Goal: Information Seeking & Learning: Learn about a topic

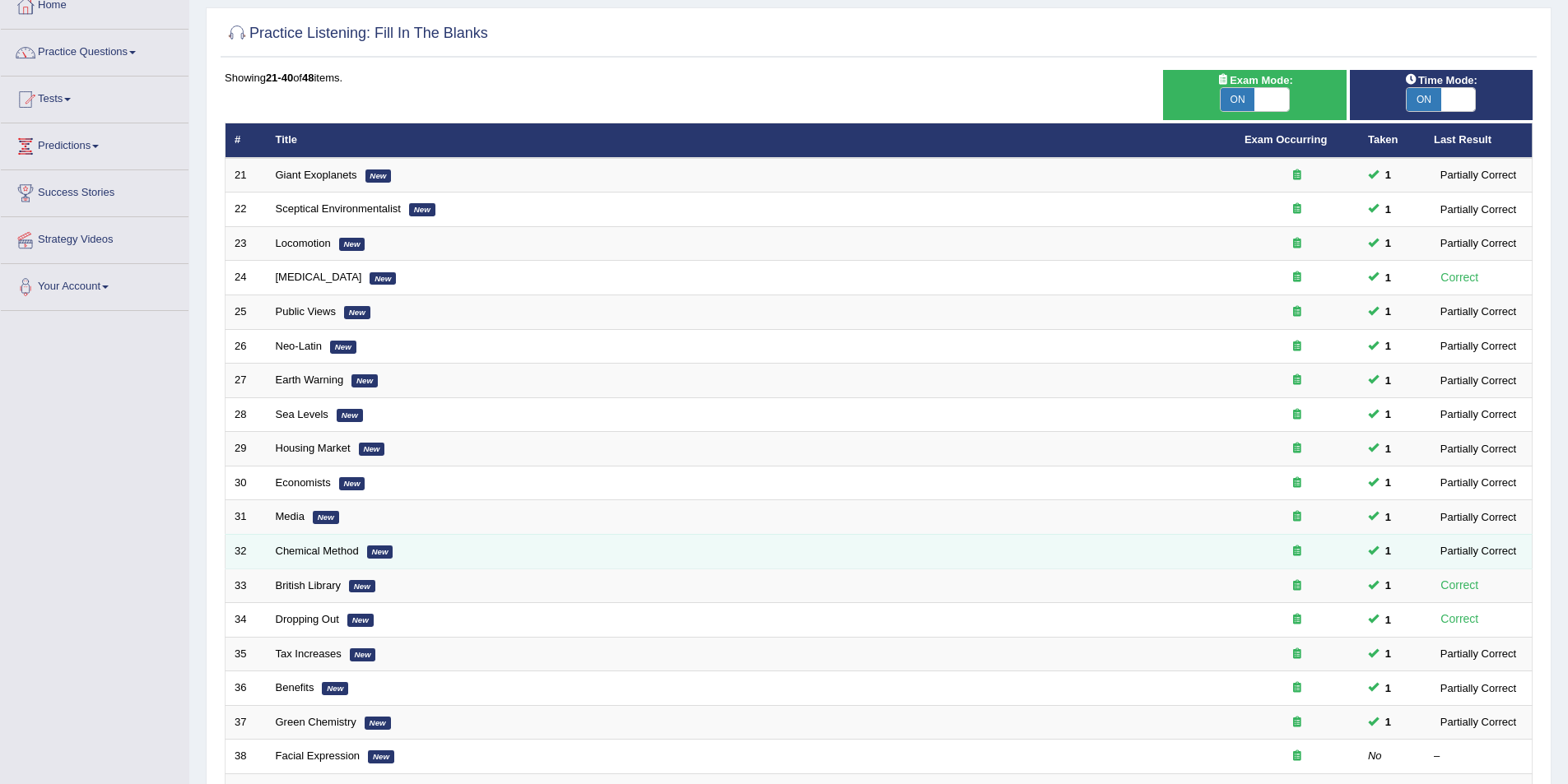
scroll to position [247, 0]
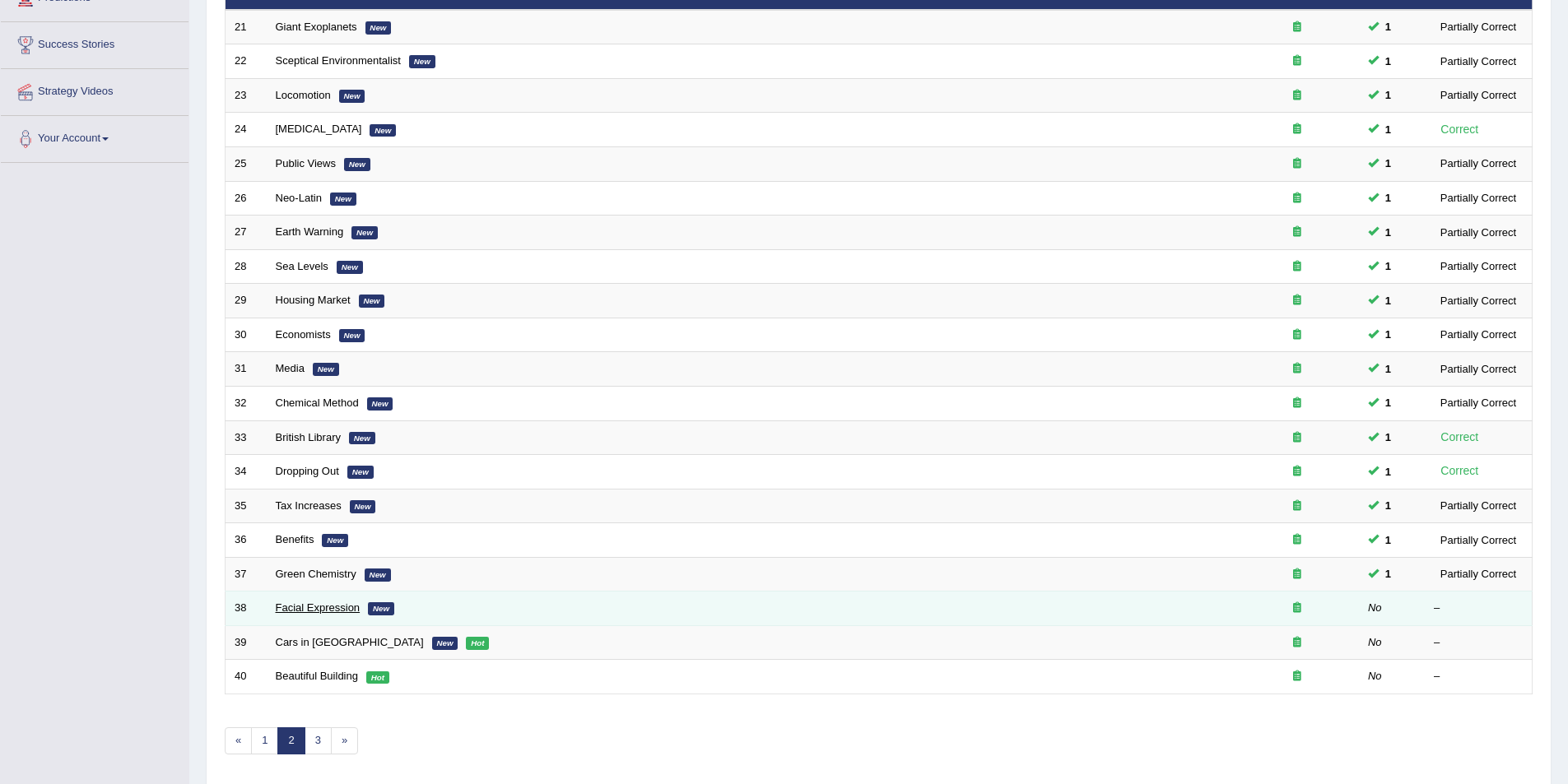
click at [323, 603] on link "Facial Expression" at bounding box center [318, 607] width 85 height 12
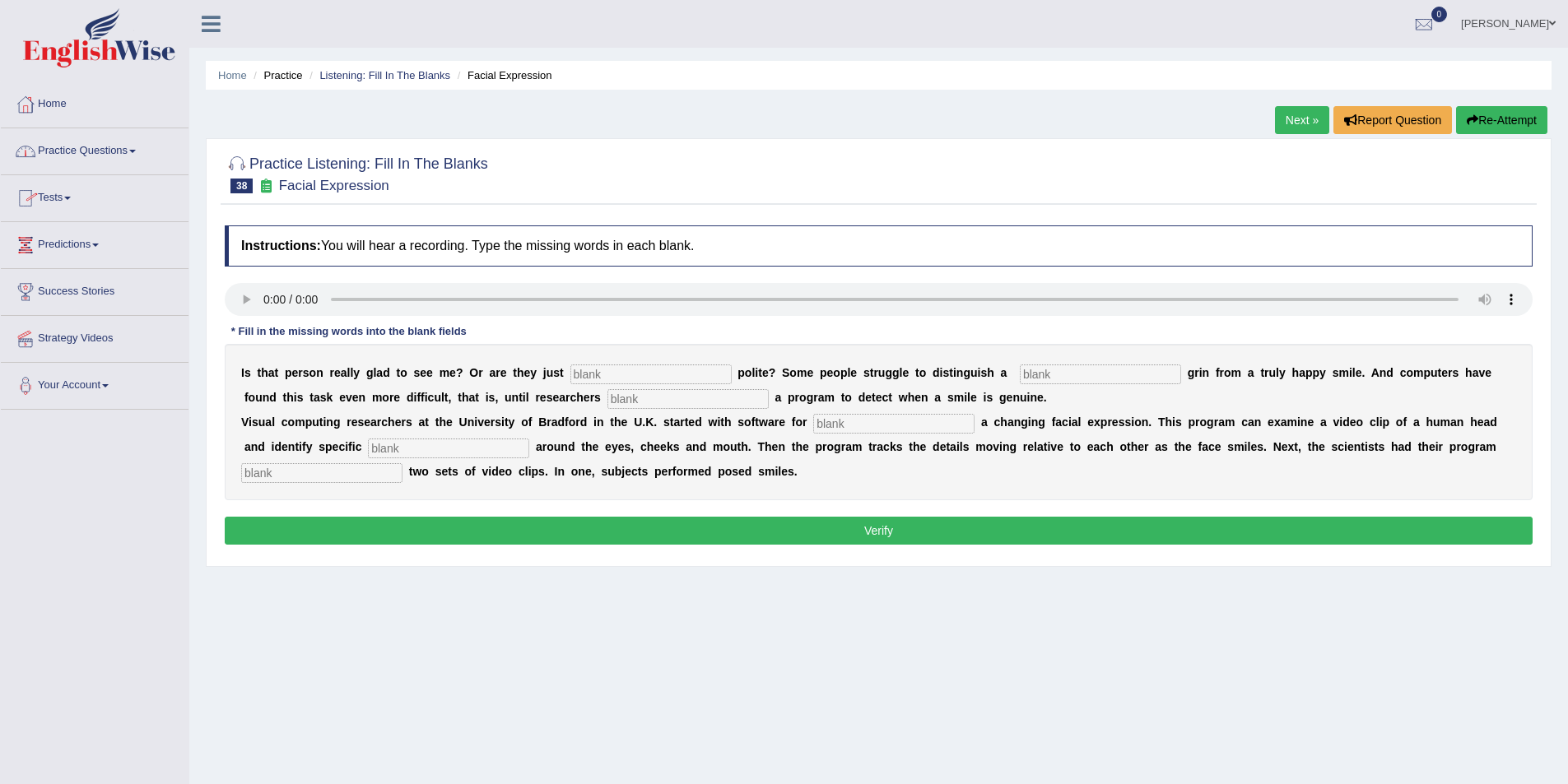
click at [72, 156] on link "Practice Questions" at bounding box center [94, 148] width 187 height 42
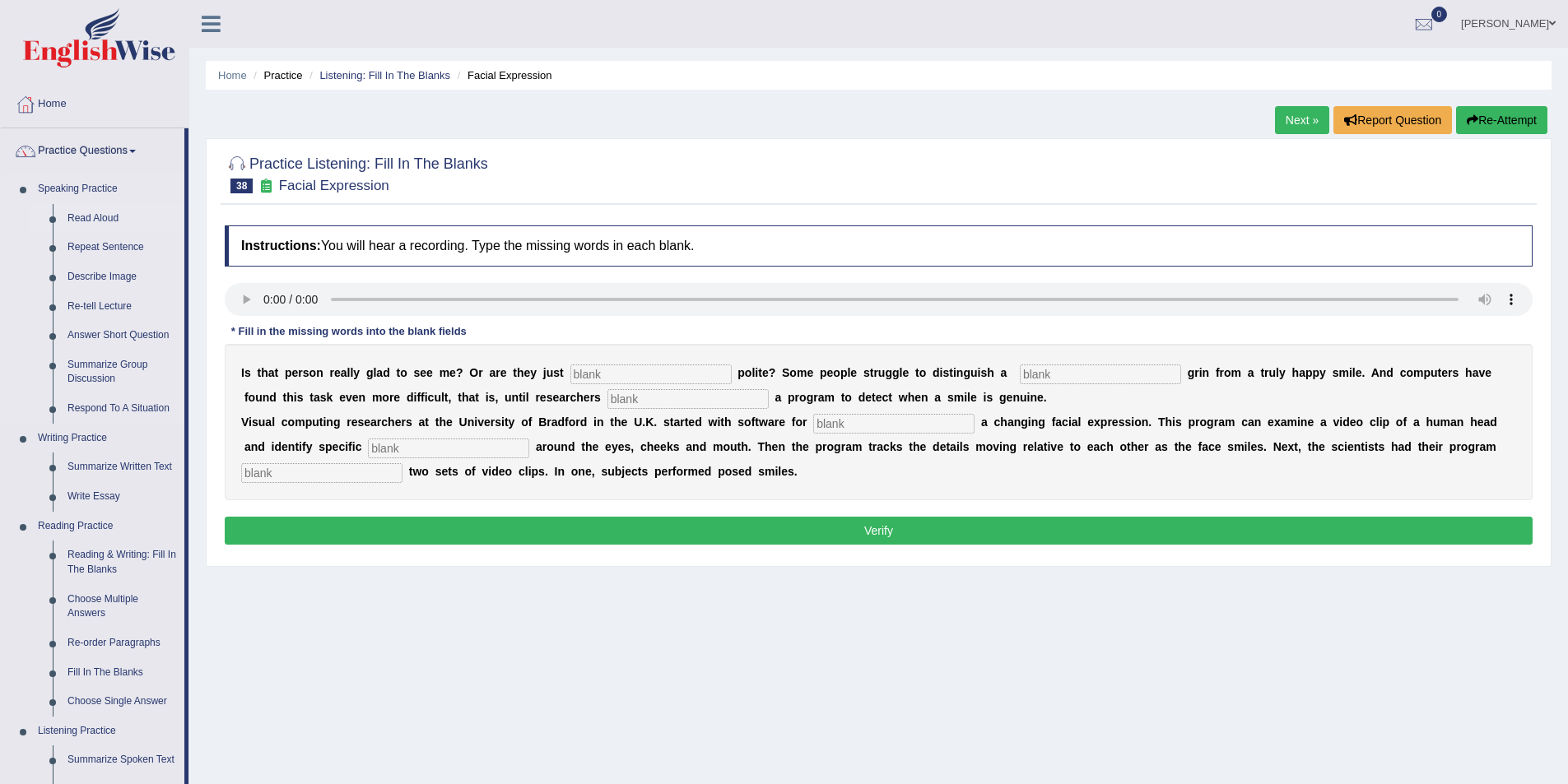
click at [86, 220] on link "Read Aloud" at bounding box center [122, 219] width 125 height 30
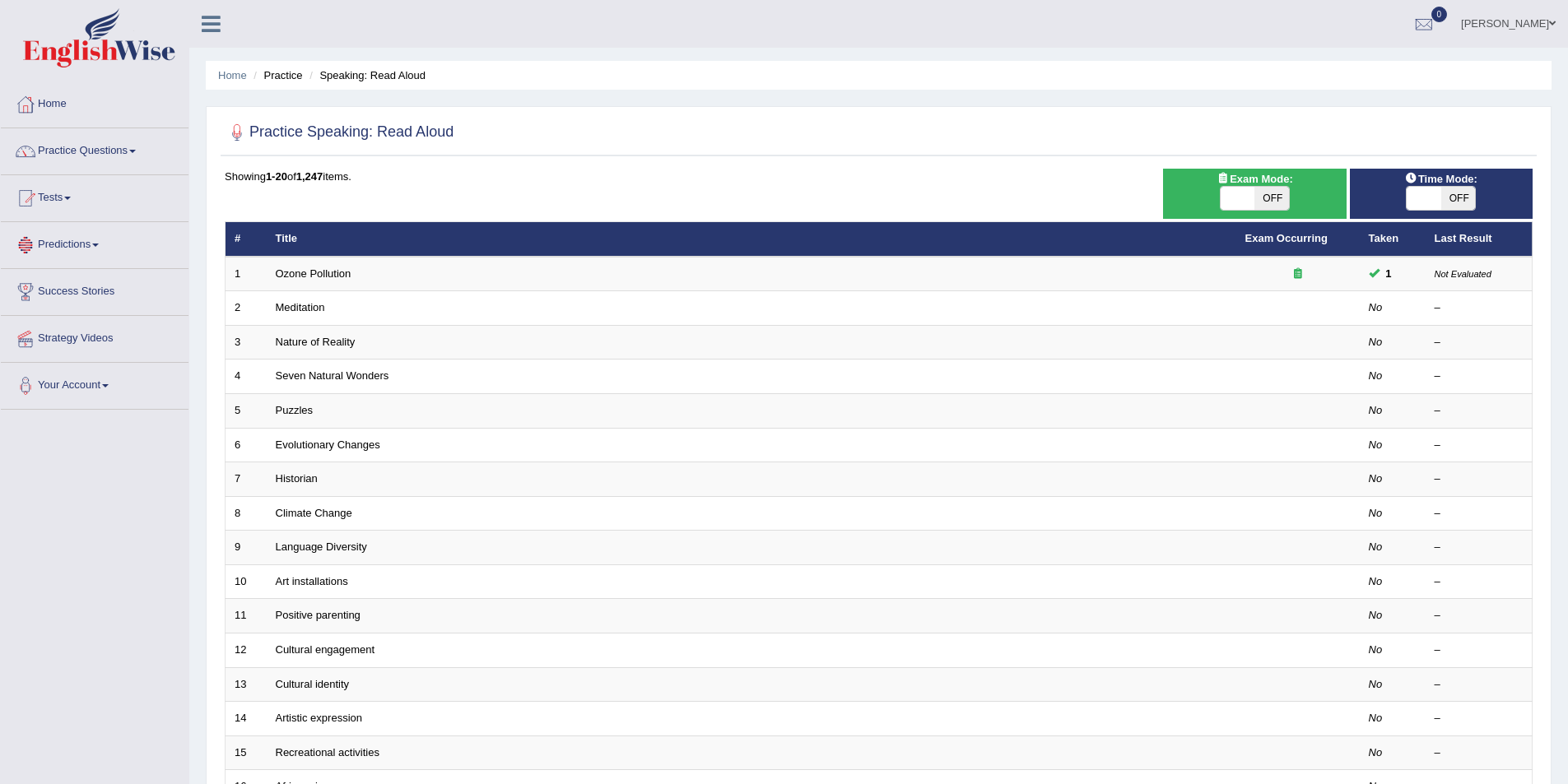
click at [1270, 195] on span "OFF" at bounding box center [1271, 197] width 34 height 23
checkbox input "true"
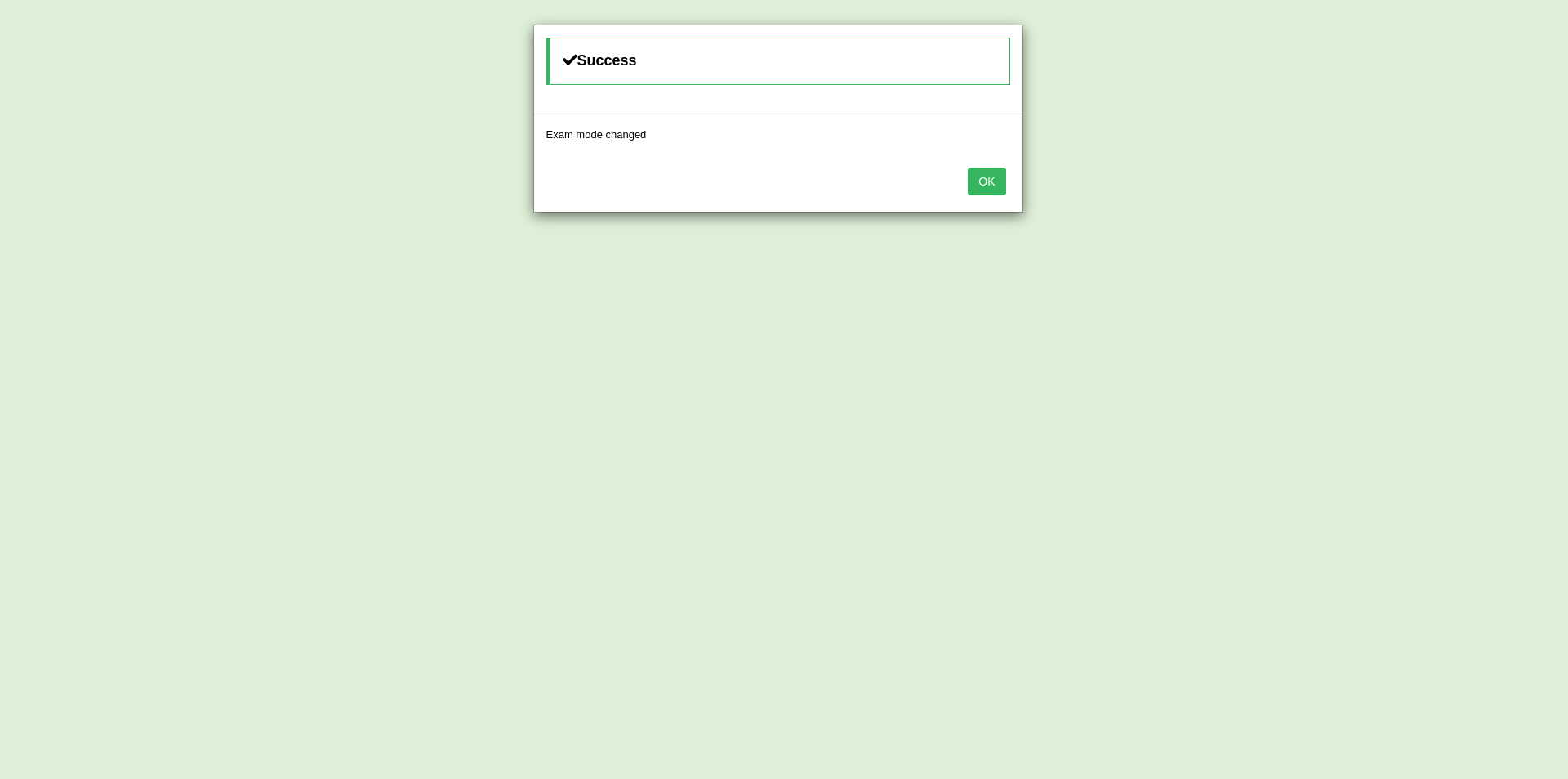
click at [999, 178] on button "OK" at bounding box center [986, 181] width 38 height 27
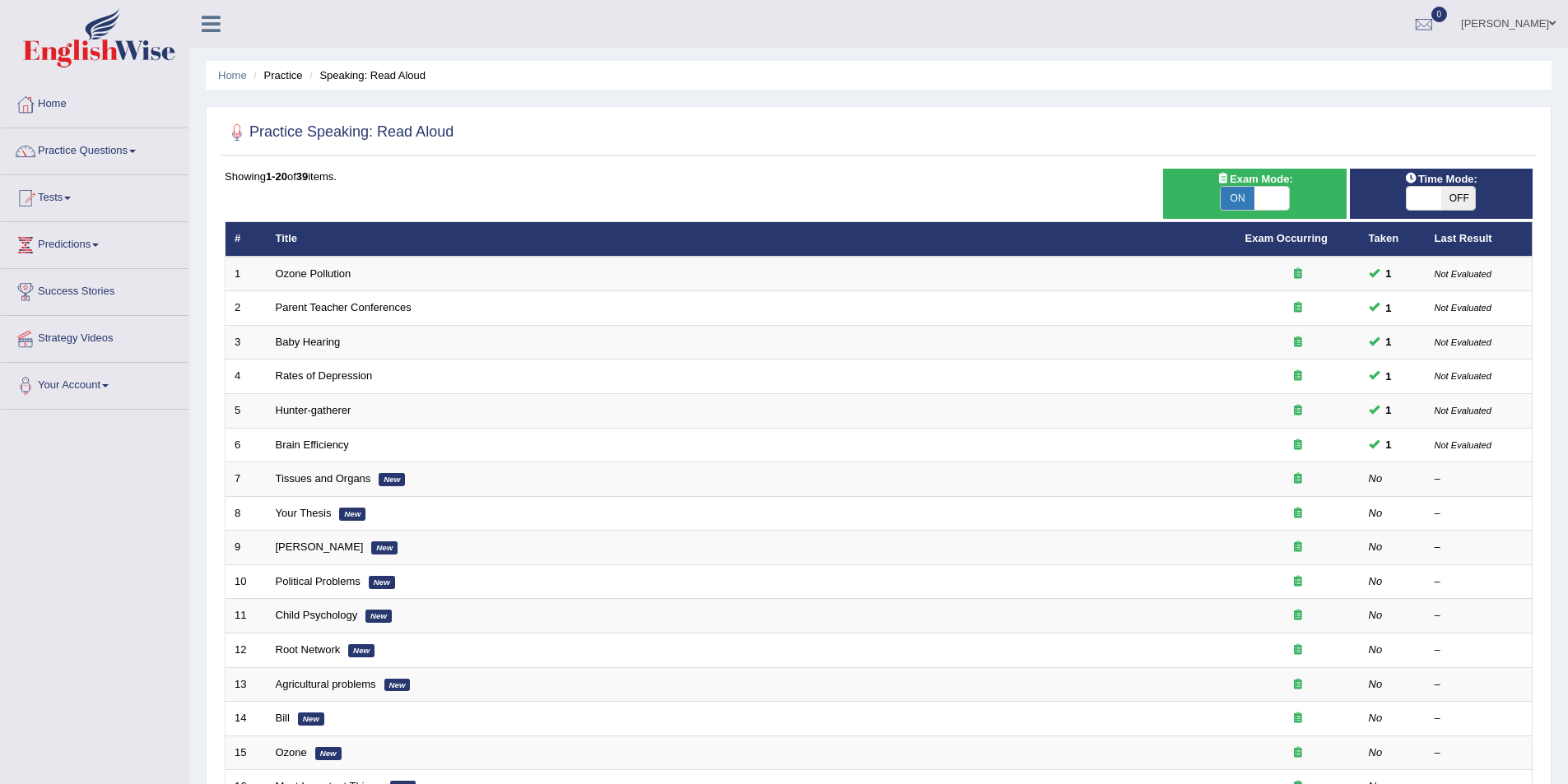
click at [1465, 195] on span "OFF" at bounding box center [1458, 197] width 34 height 23
checkbox input "true"
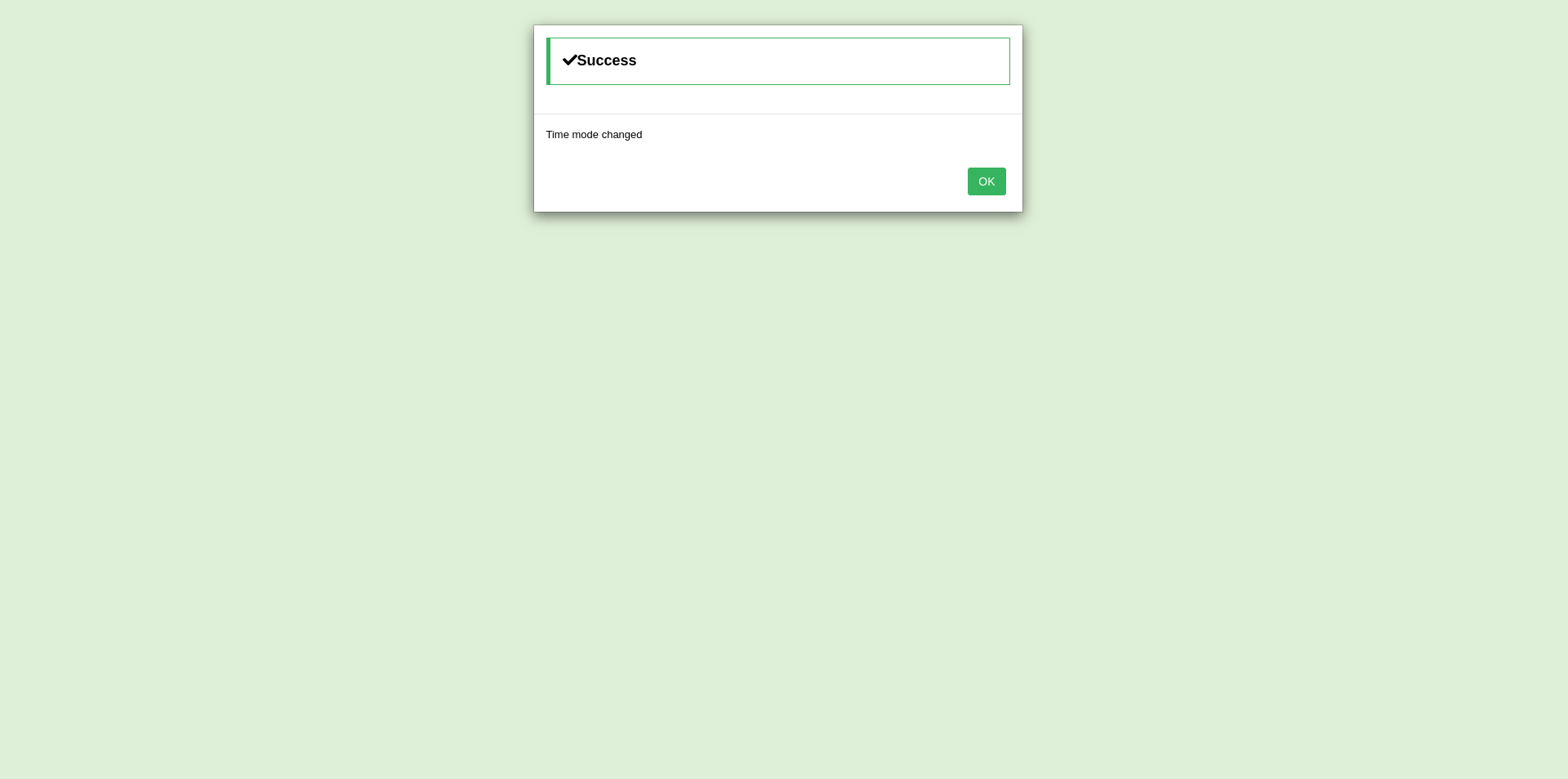
click at [995, 170] on button "OK" at bounding box center [986, 181] width 38 height 27
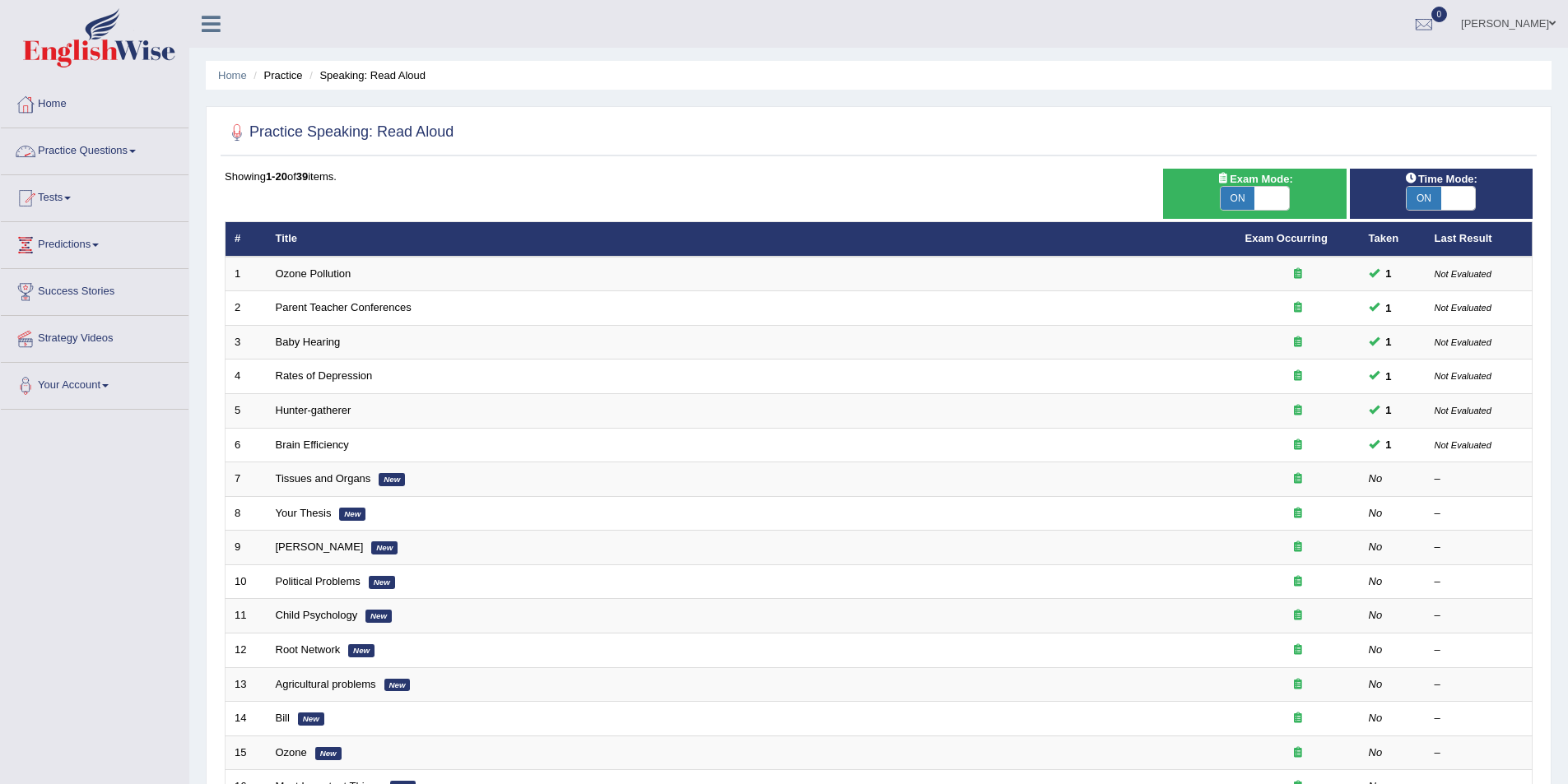
click at [125, 153] on link "Practice Questions" at bounding box center [94, 148] width 187 height 42
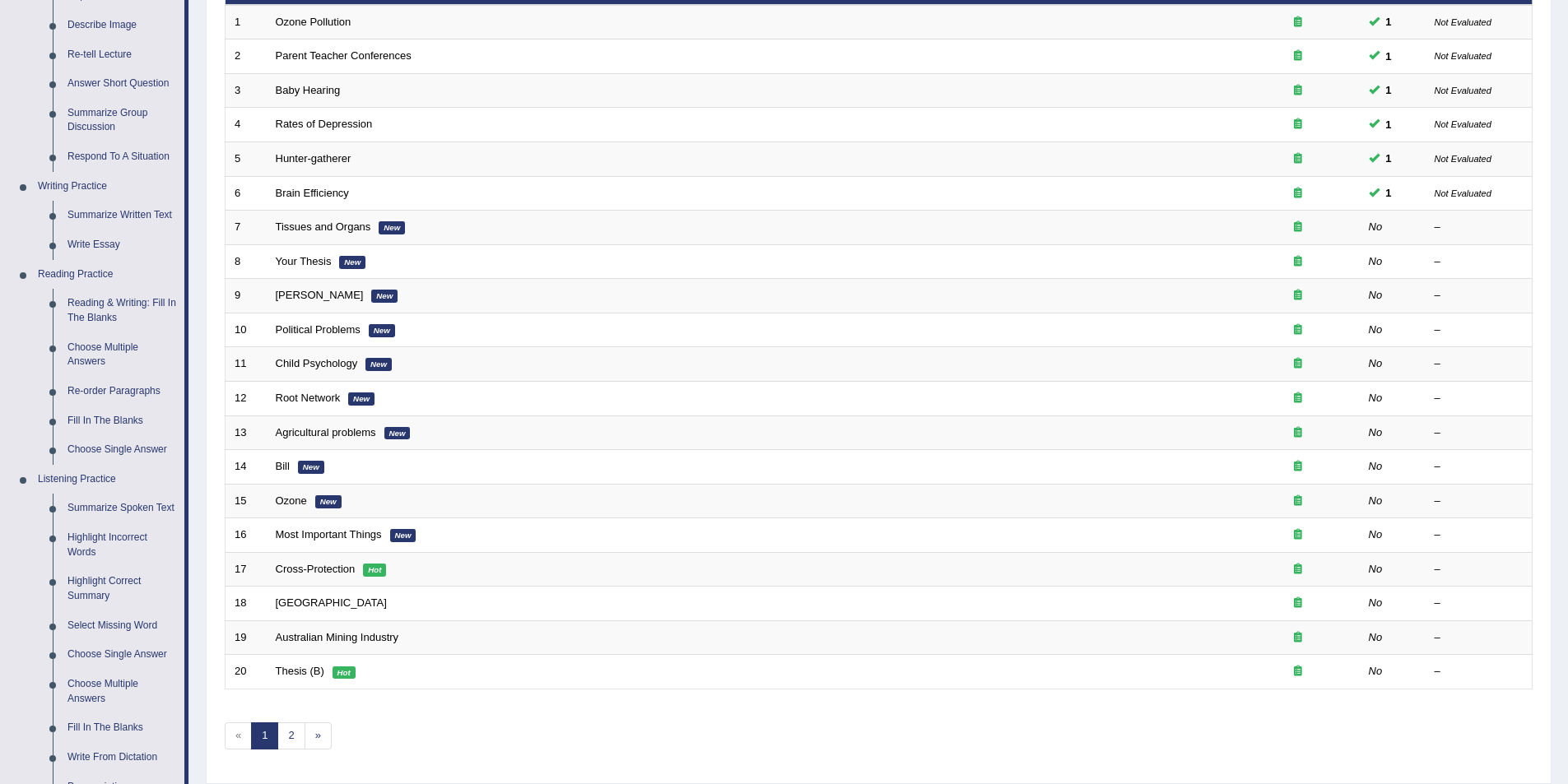
scroll to position [493, 0]
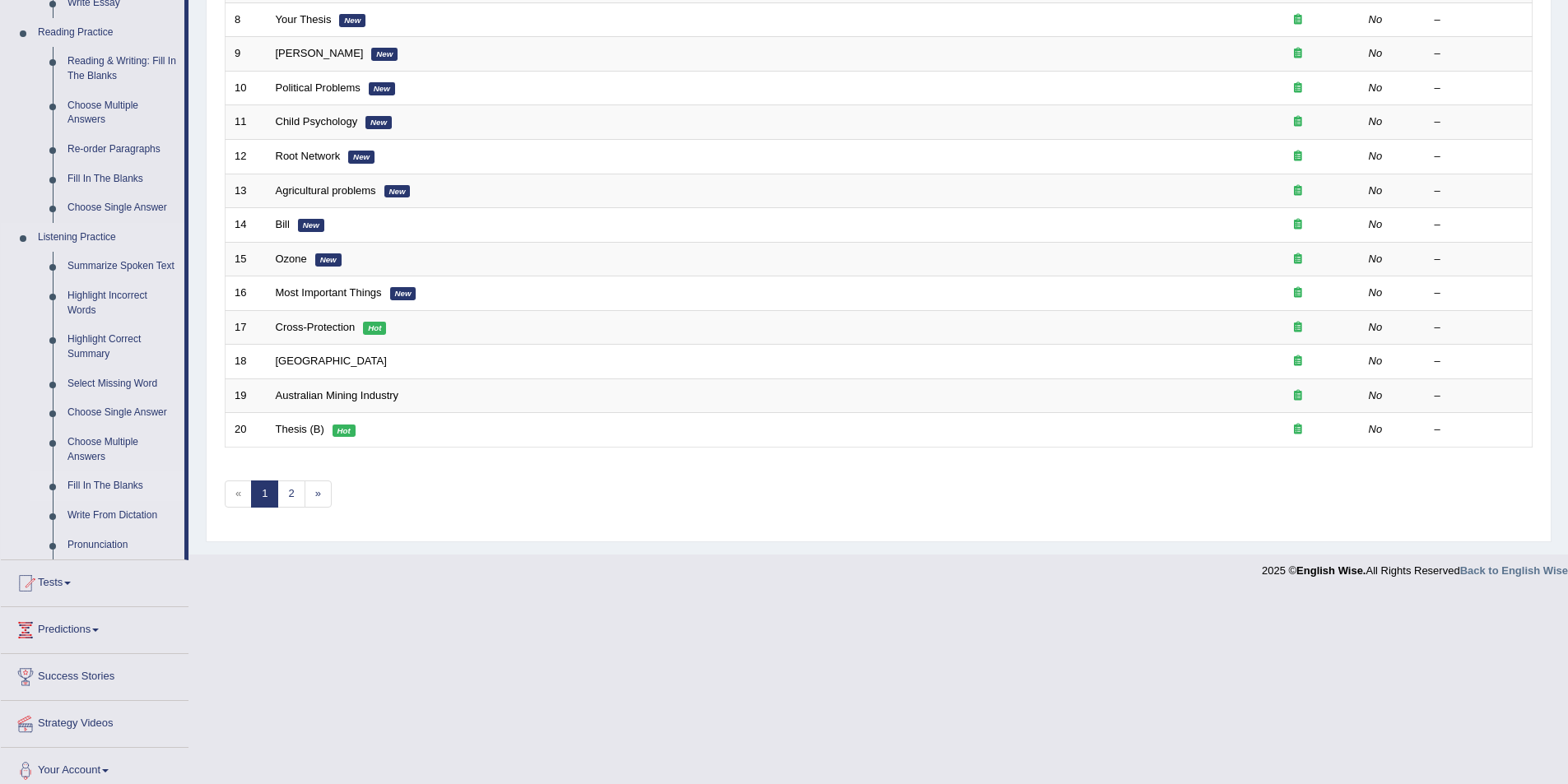
click at [106, 483] on link "Fill In The Blanks" at bounding box center [122, 486] width 125 height 30
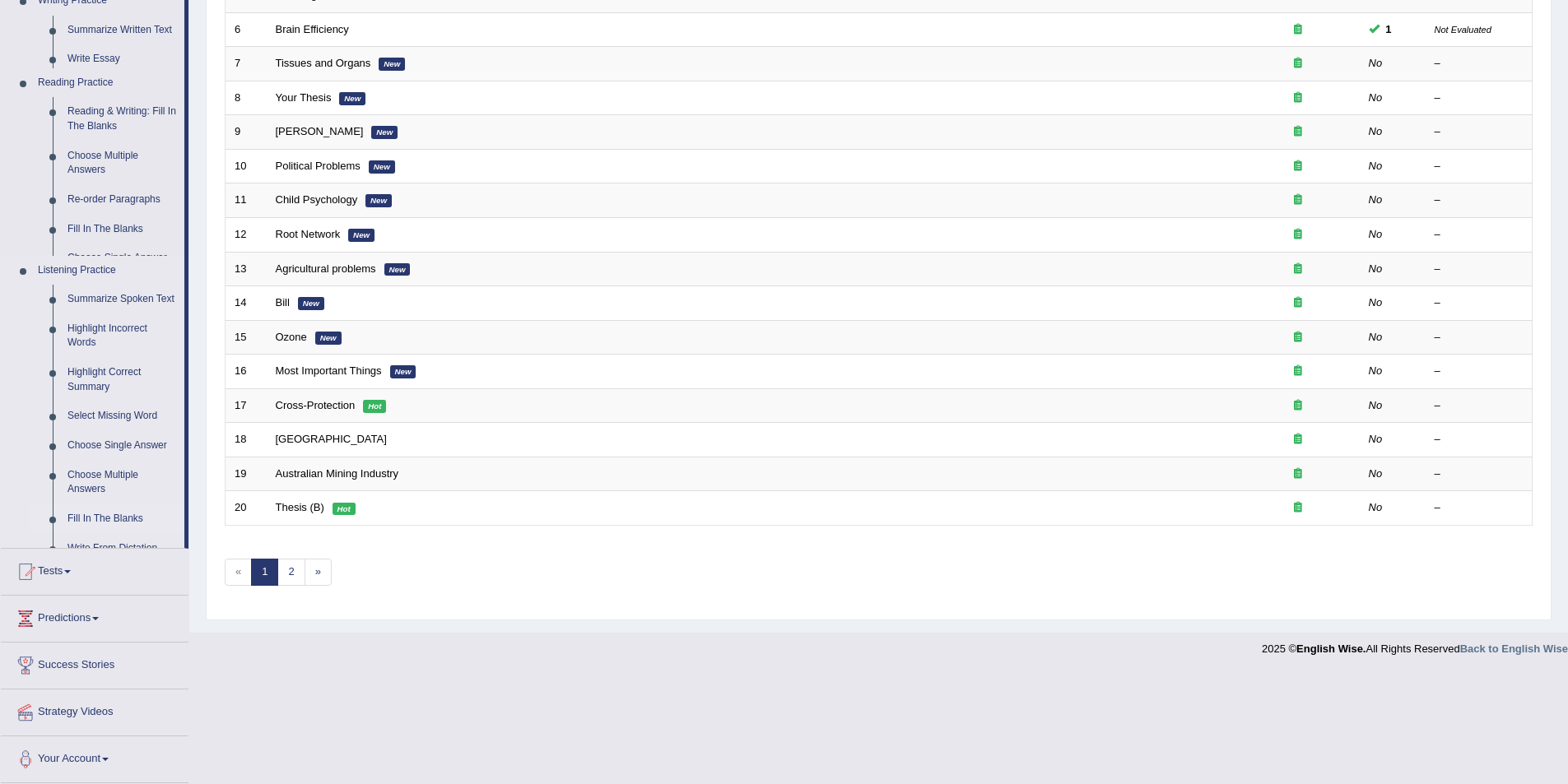
scroll to position [305, 0]
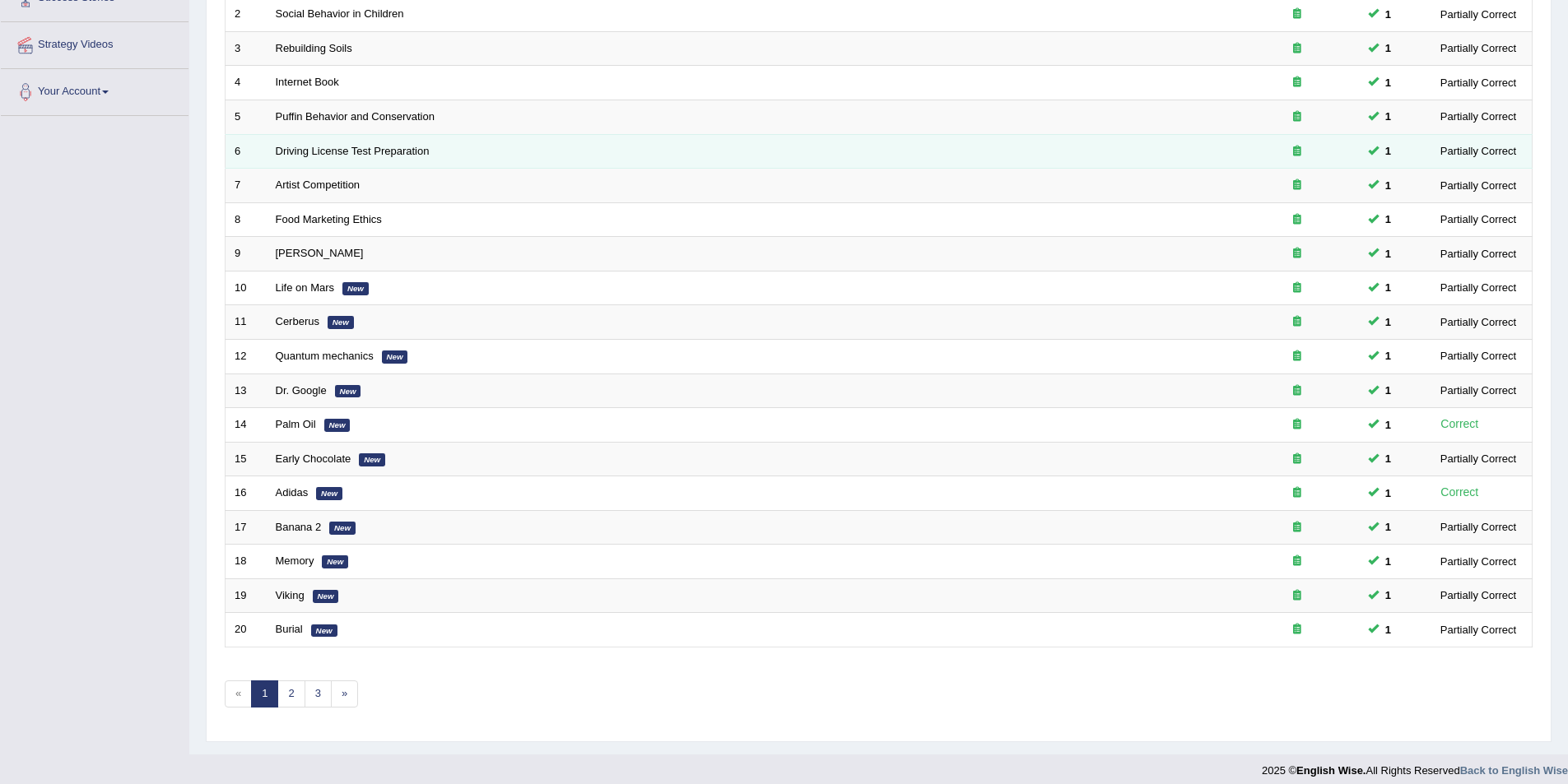
scroll to position [305, 0]
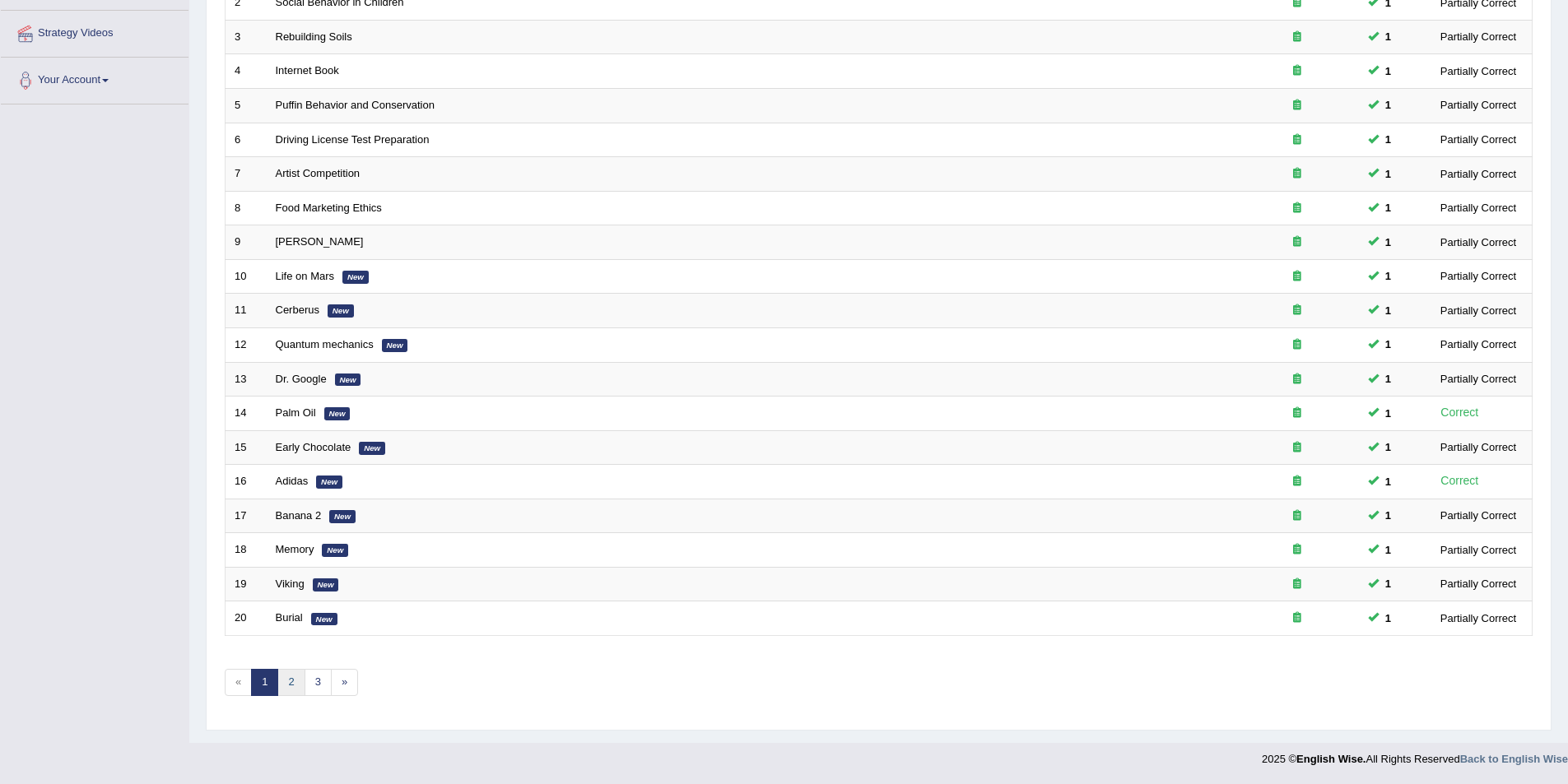
click at [287, 678] on link "2" at bounding box center [291, 682] width 27 height 27
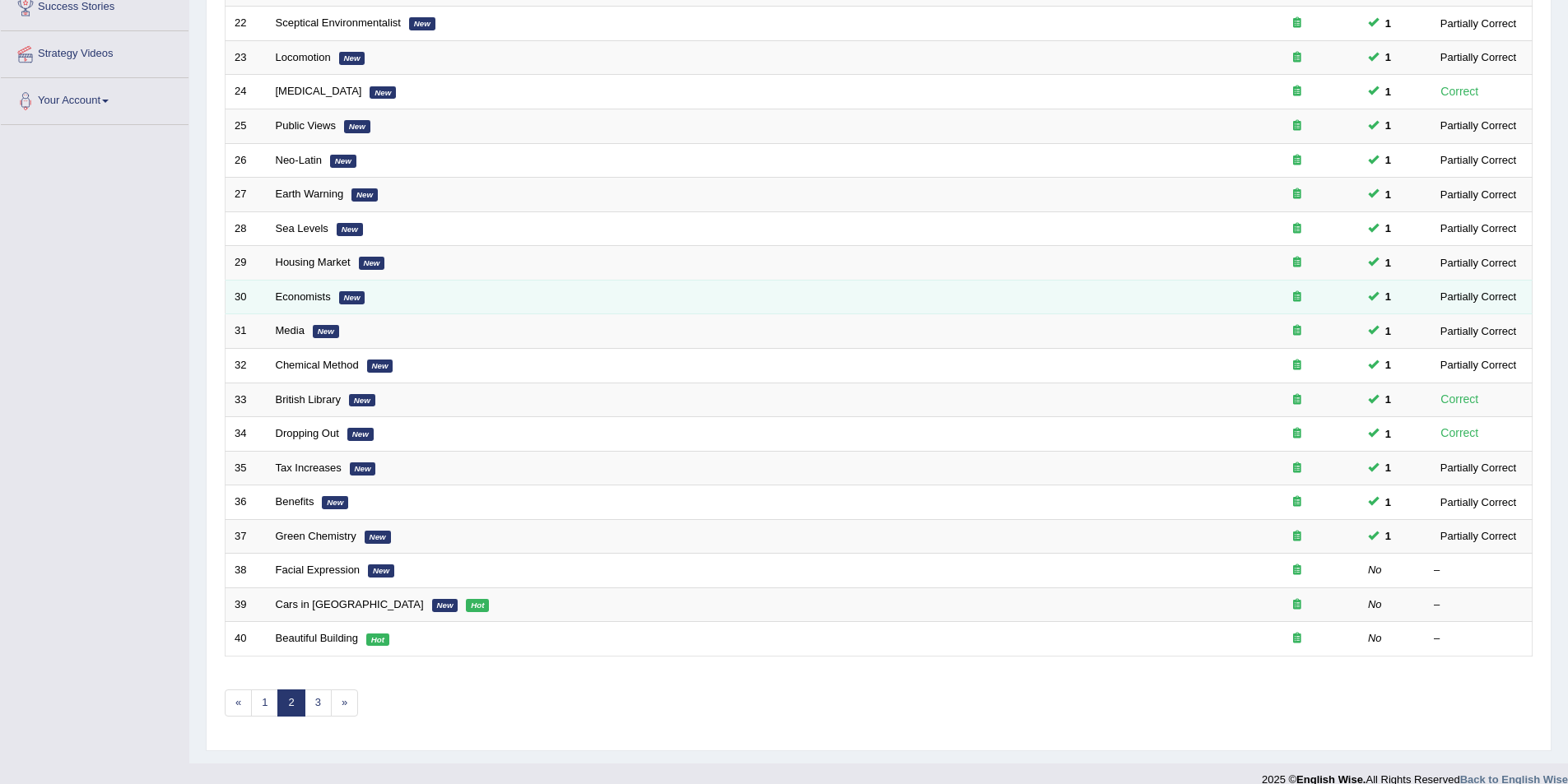
scroll to position [305, 0]
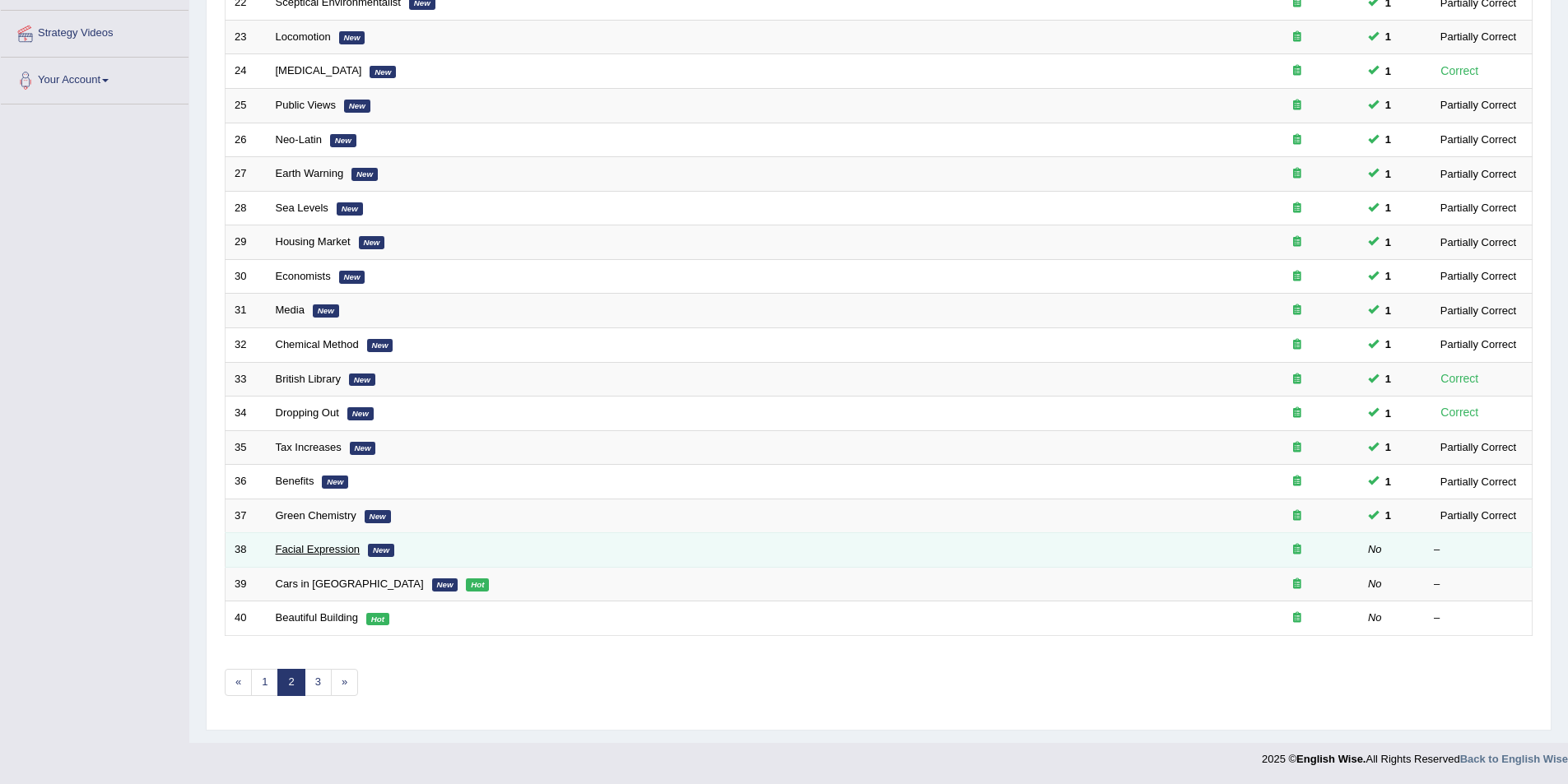
click at [326, 548] on link "Facial Expression" at bounding box center [318, 549] width 85 height 12
click at [316, 552] on link "Facial Expression" at bounding box center [318, 549] width 85 height 12
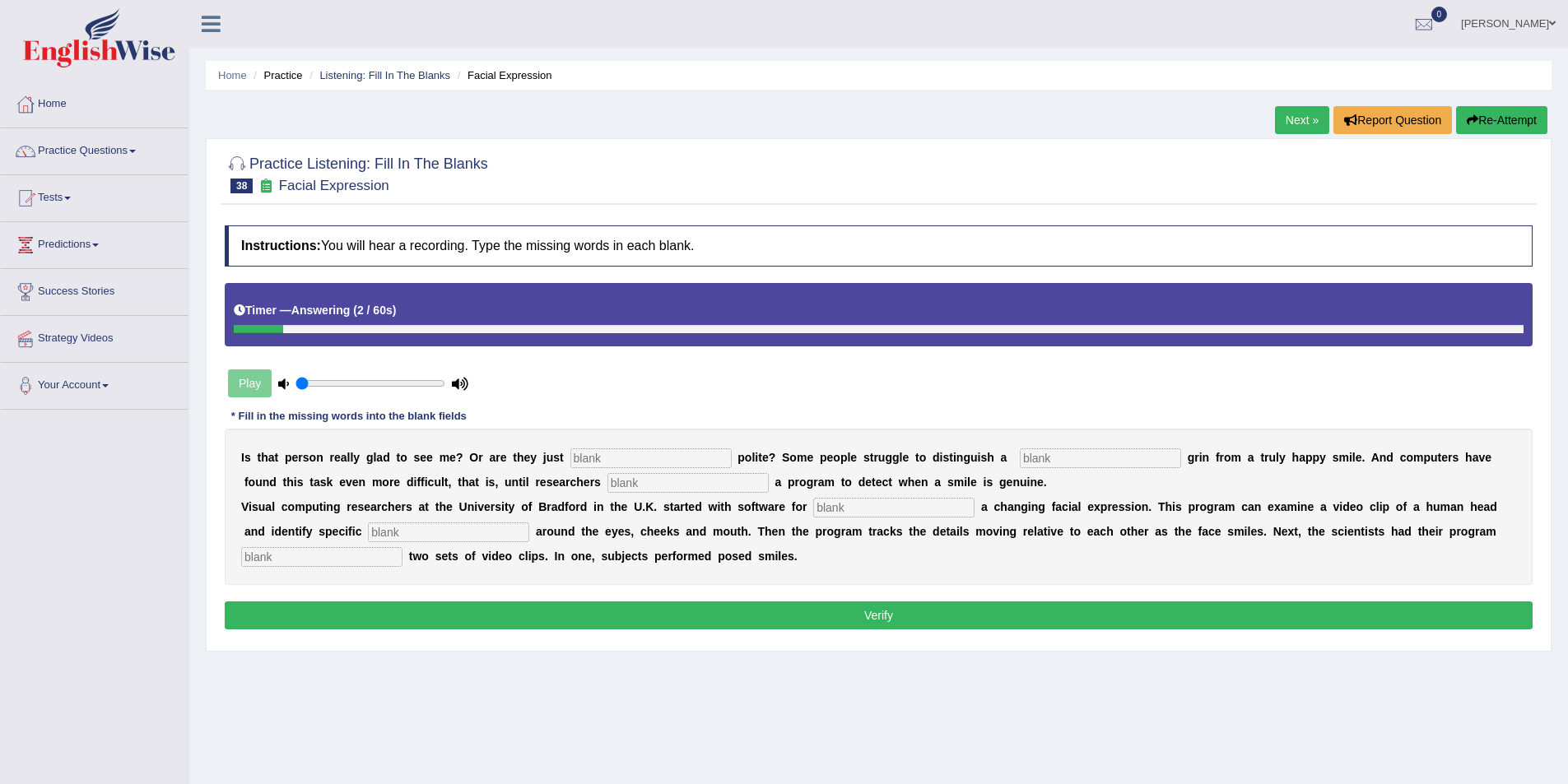
click at [612, 462] on input "text" at bounding box center [651, 457] width 162 height 19
type input "being"
click at [1020, 465] on input "text" at bounding box center [1100, 457] width 162 height 19
type input "fackering"
click at [607, 479] on input "text" at bounding box center [688, 482] width 162 height 19
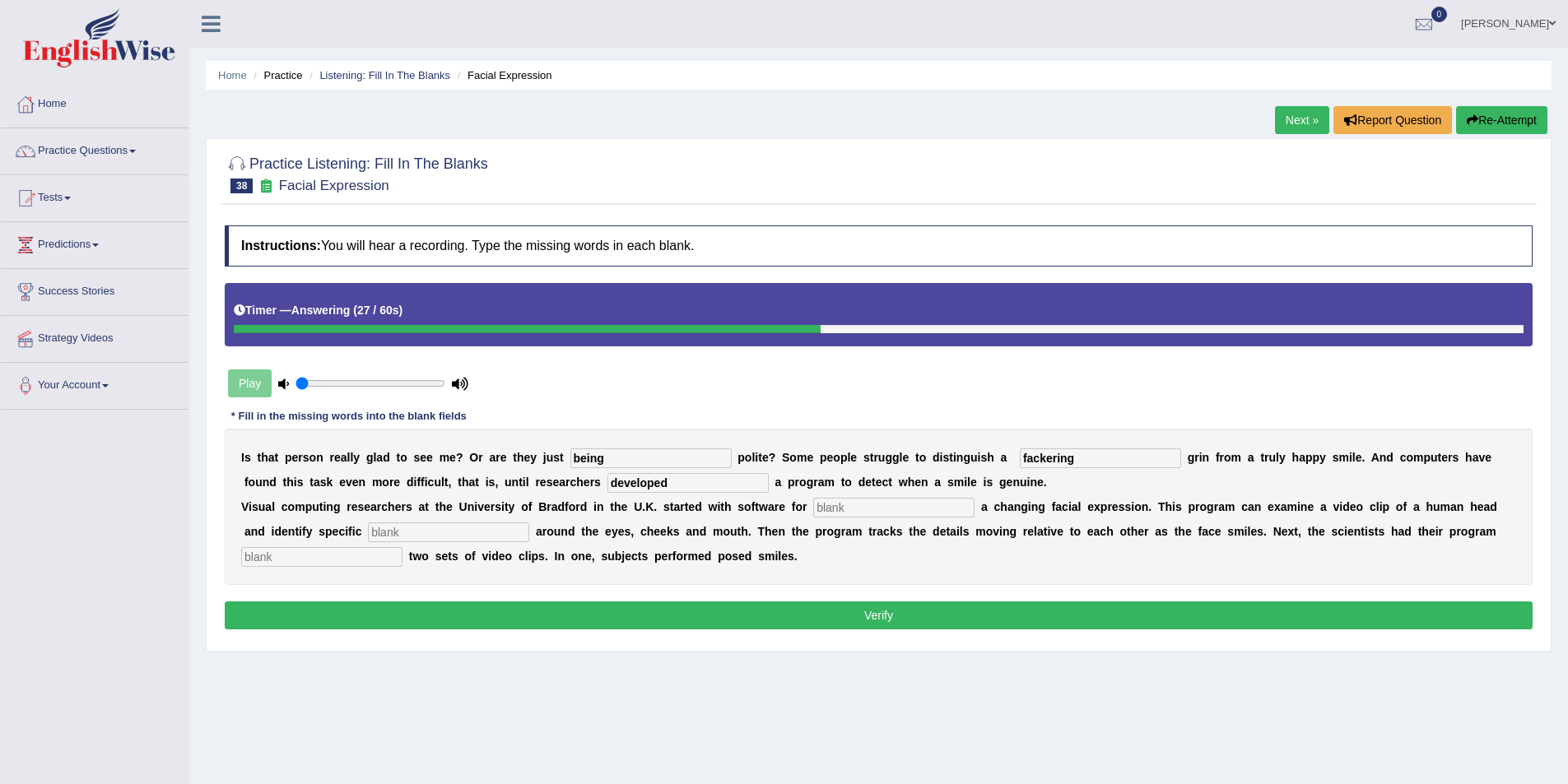
type input "developed"
click at [827, 513] on input "text" at bounding box center [893, 507] width 162 height 19
type input "simulating"
click at [368, 531] on input "text" at bounding box center [449, 531] width 162 height 19
type input "details"
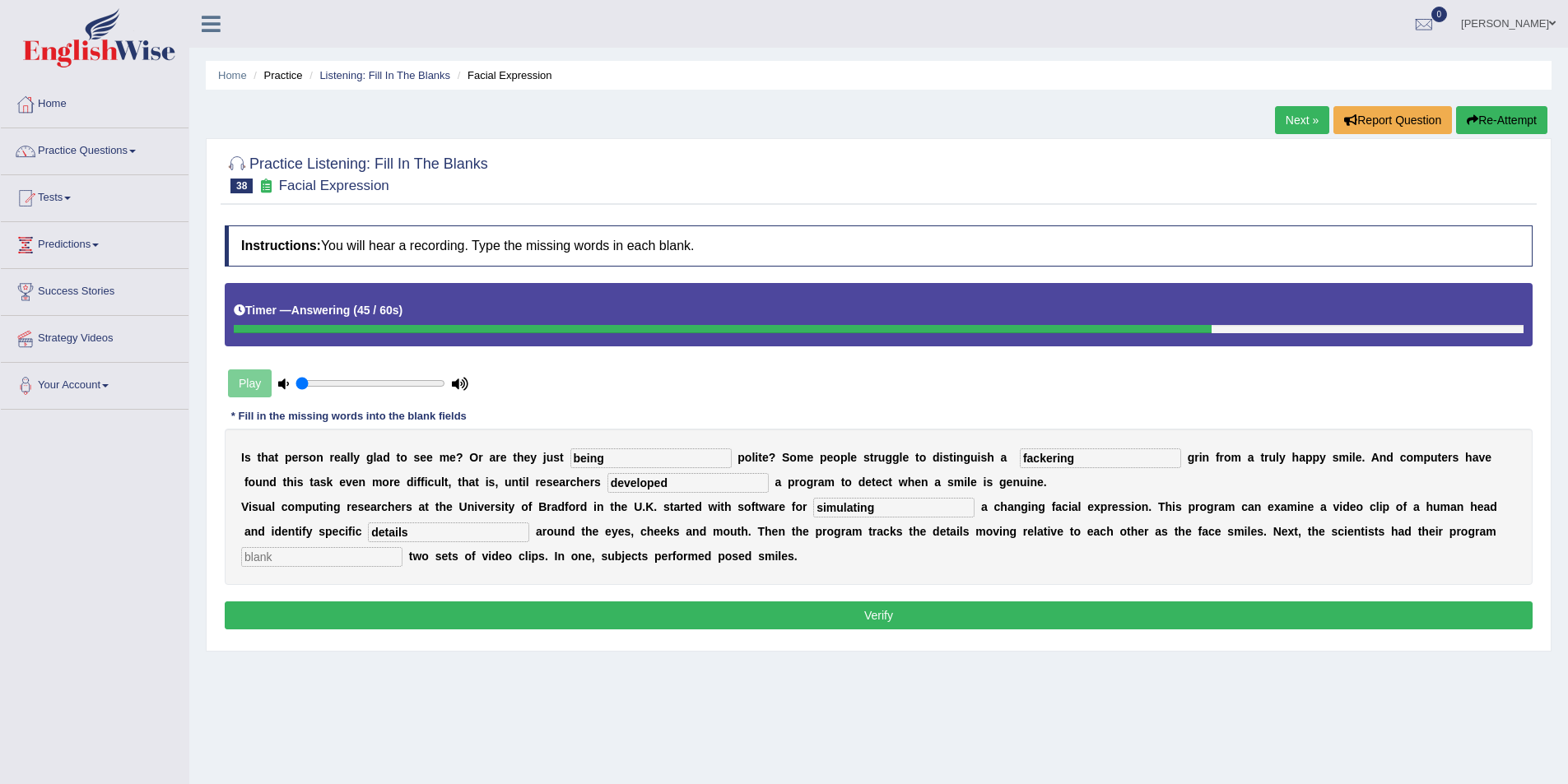
click at [402, 547] on input "text" at bounding box center [321, 556] width 162 height 19
type input "analysing"
click at [813, 506] on input "simulating" at bounding box center [893, 507] width 162 height 19
type input "simulating"
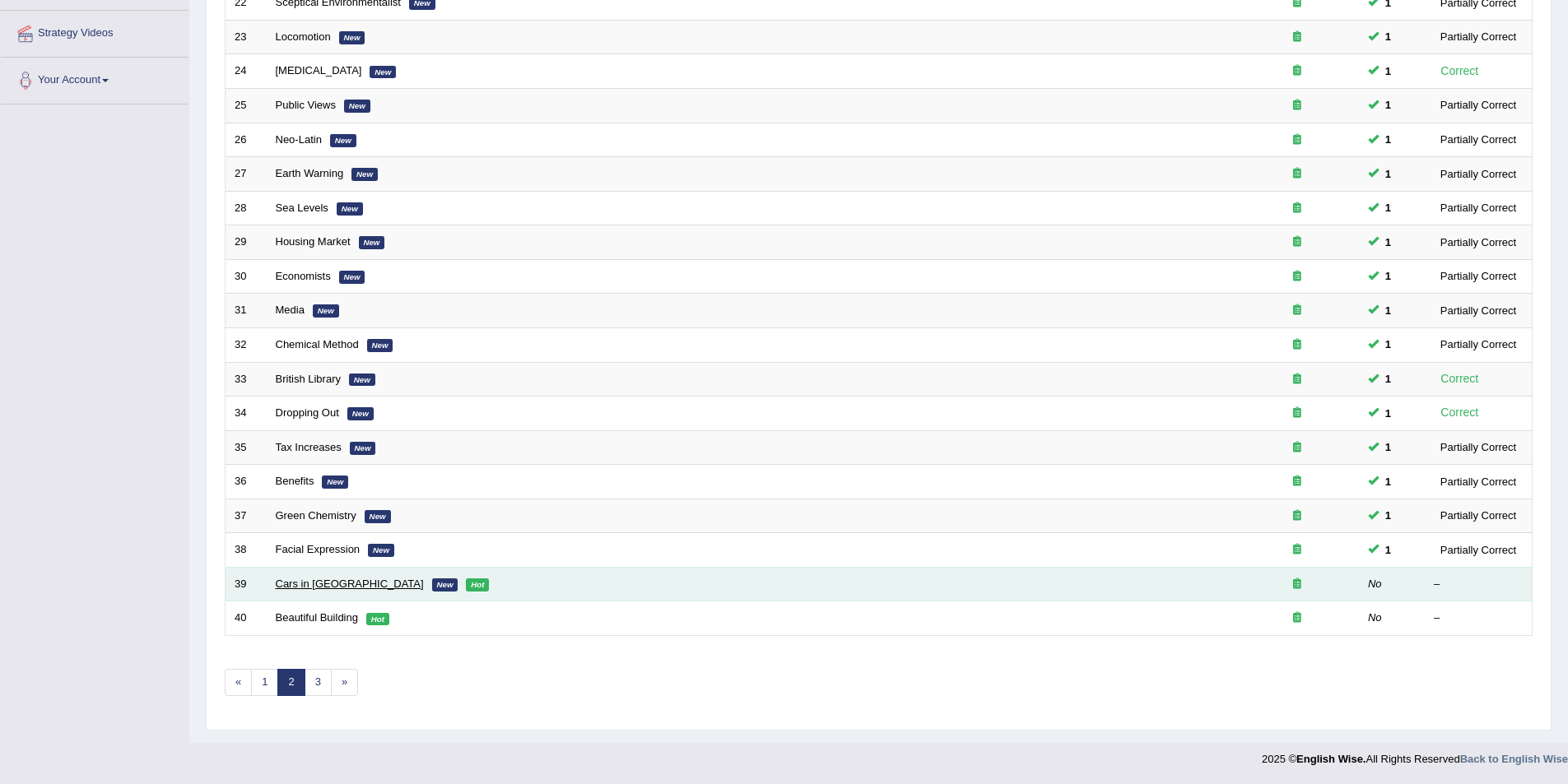
click at [318, 587] on link "Cars in America" at bounding box center [350, 583] width 149 height 12
click at [303, 583] on link "Cars in [GEOGRAPHIC_DATA]" at bounding box center [350, 583] width 149 height 12
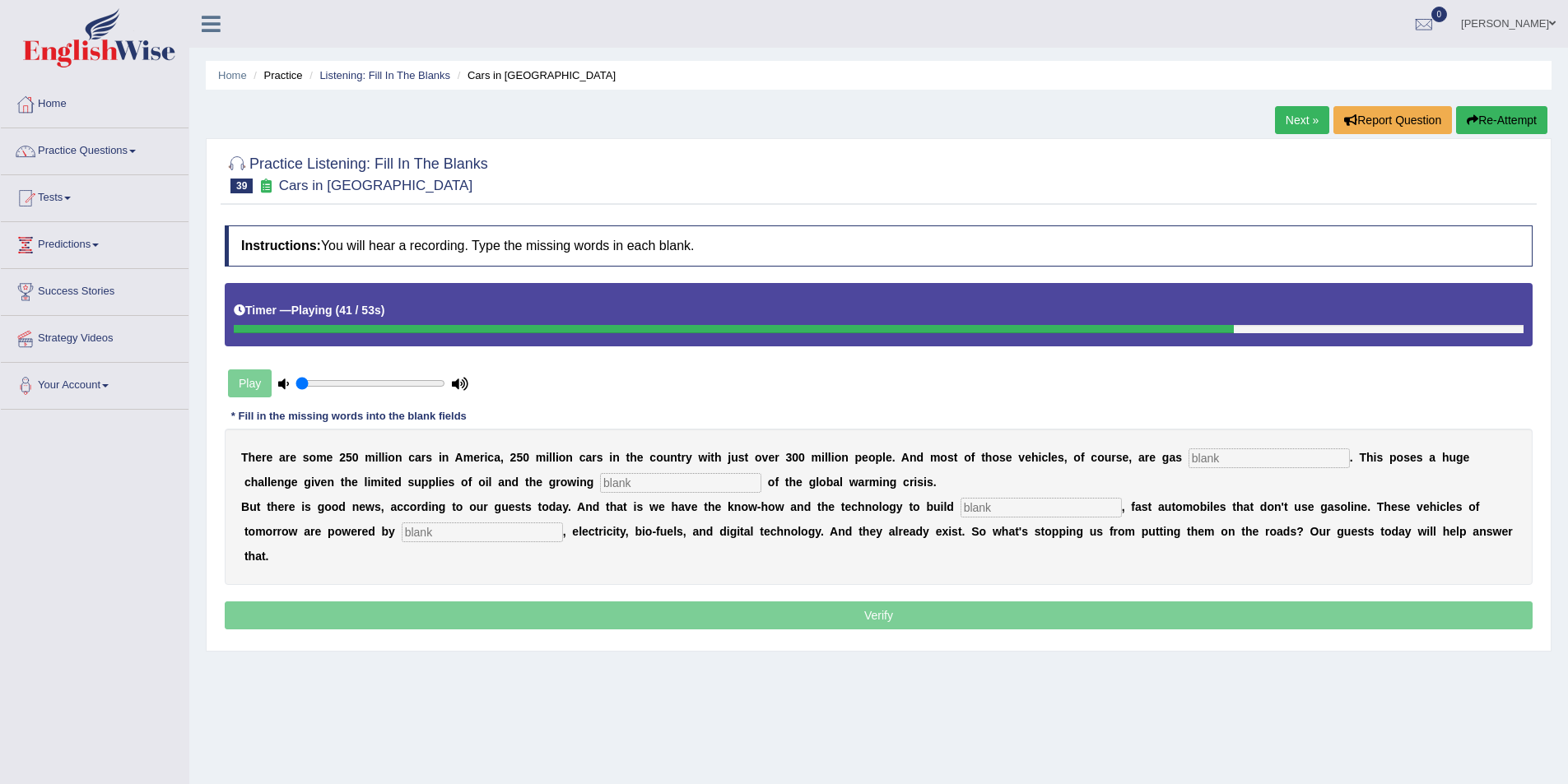
click at [401, 529] on input "text" at bounding box center [482, 531] width 162 height 19
type input "hydrogen"
click at [961, 513] on input "text" at bounding box center [1041, 507] width 162 height 19
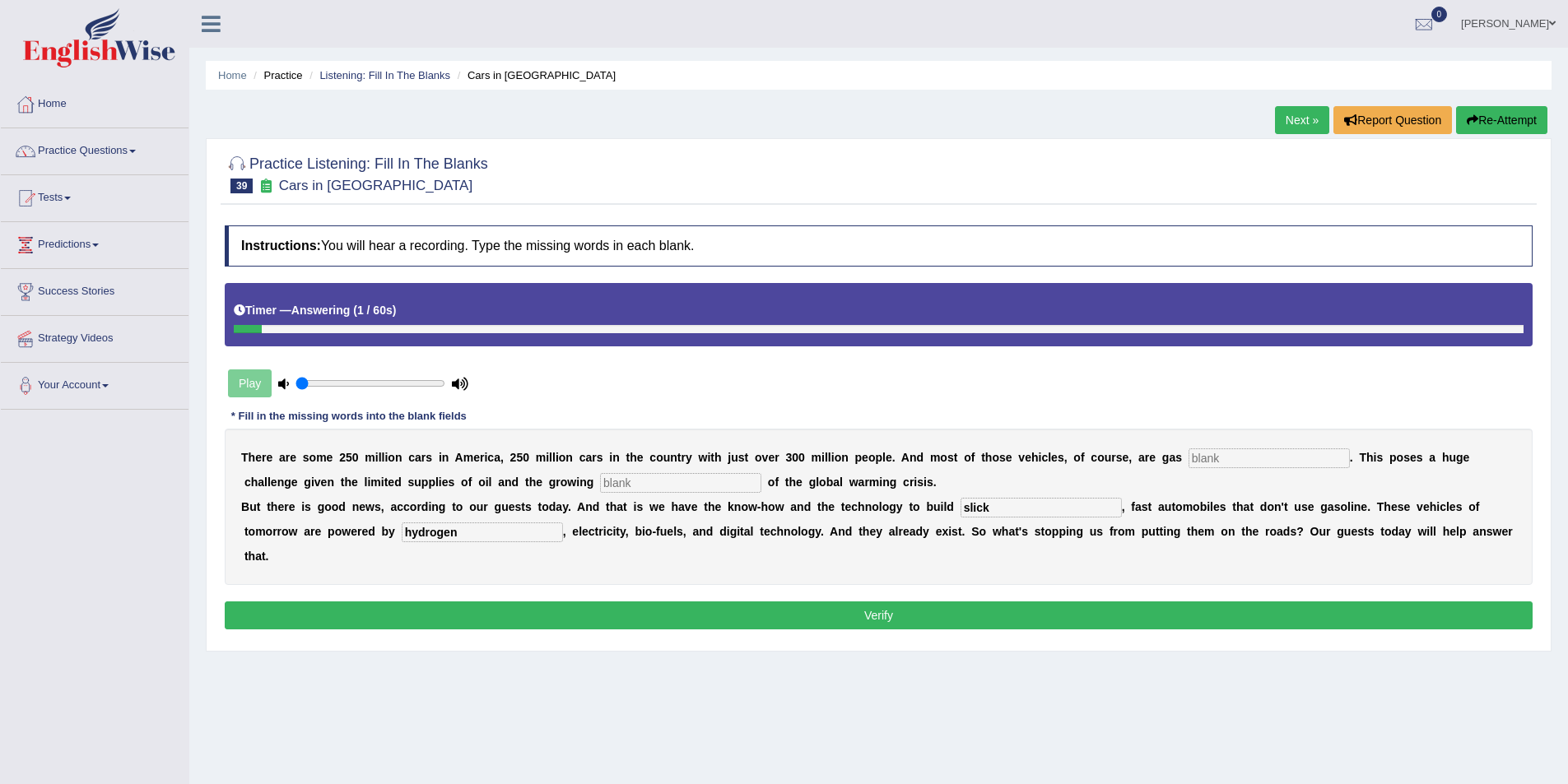
type input "slick"
click at [1189, 454] on input "text" at bounding box center [1269, 457] width 162 height 19
type input "powered"
click at [600, 486] on input "text" at bounding box center [680, 482] width 162 height 19
type input "urgency"
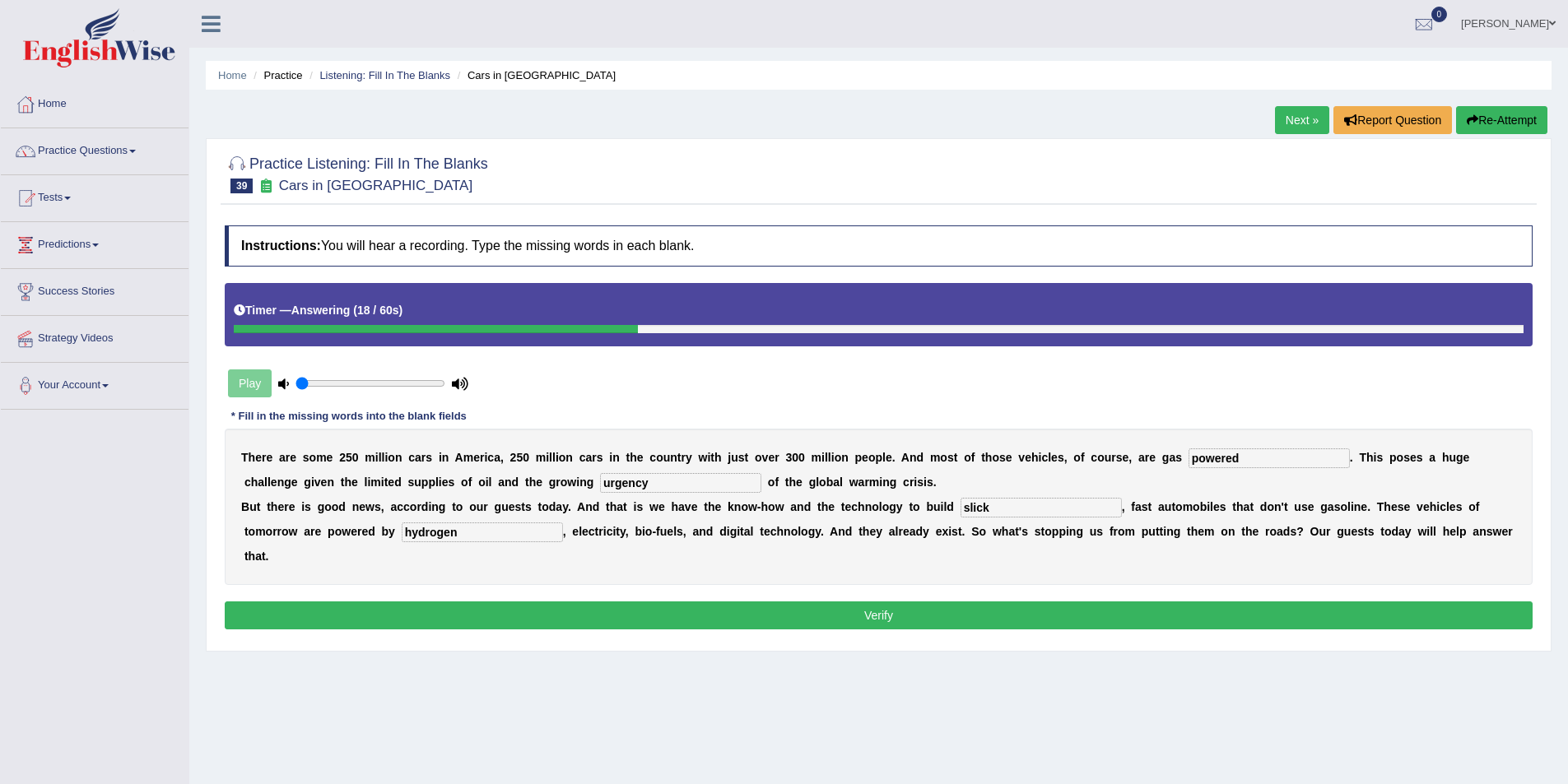
click at [881, 601] on button "Verify" at bounding box center [878, 615] width 1308 height 28
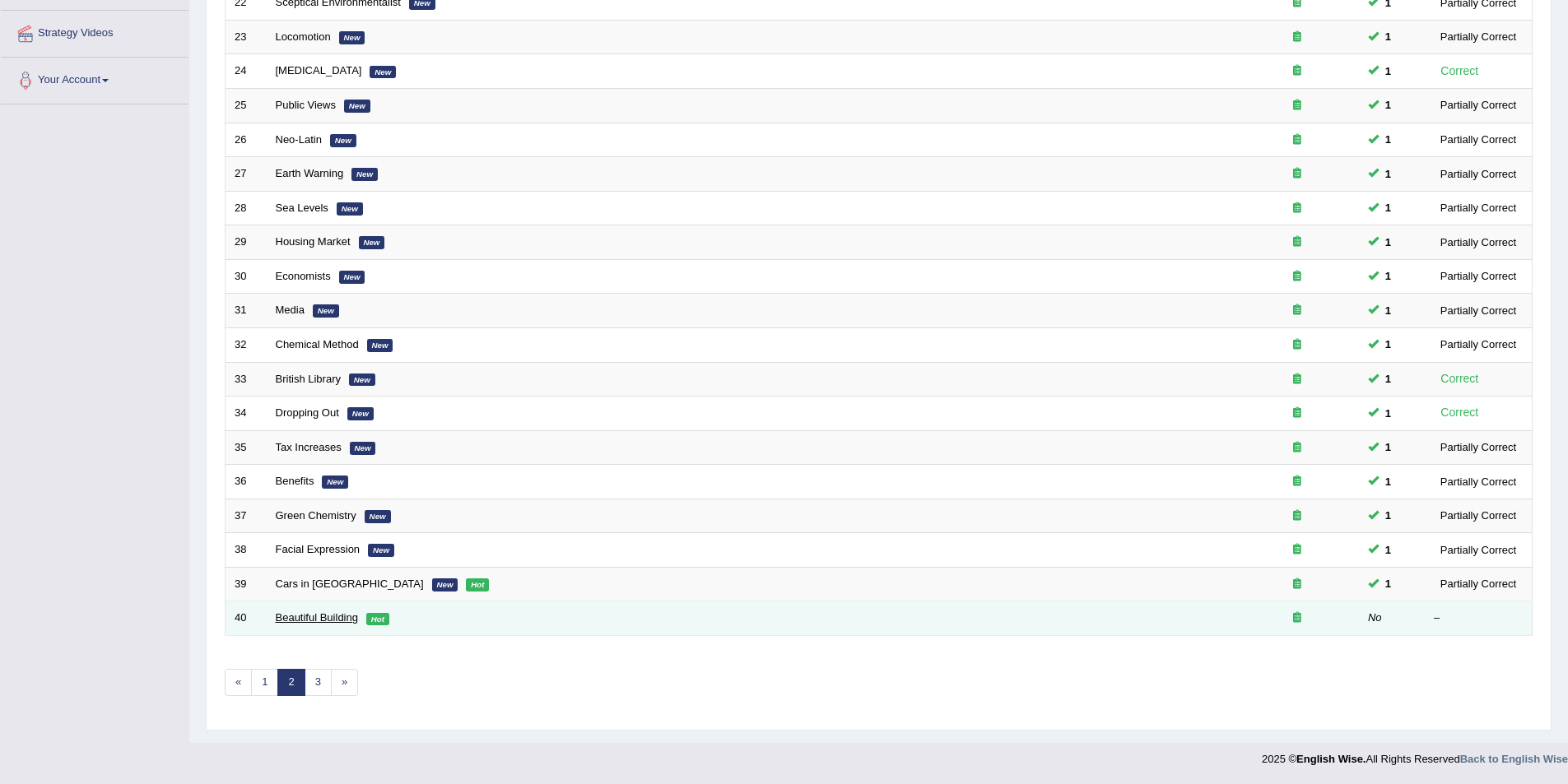
click at [323, 620] on link "Beautiful Building" at bounding box center [317, 617] width 82 height 12
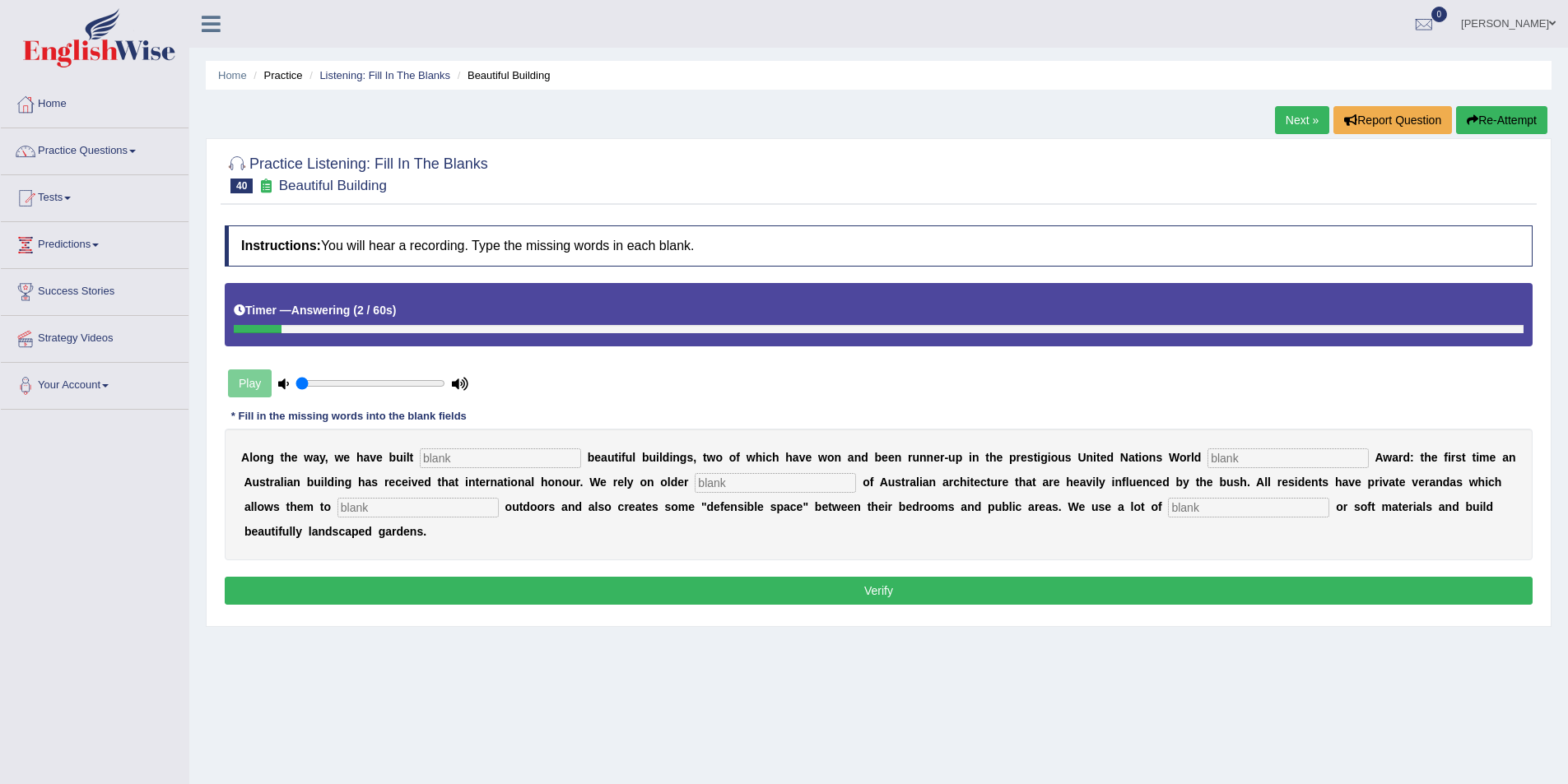
click at [1167, 500] on input "text" at bounding box center [1248, 507] width 162 height 19
type input "natural"
click at [451, 458] on input "text" at bounding box center [500, 457] width 162 height 19
click at [1207, 459] on input "text" at bounding box center [1287, 457] width 162 height 19
type input "habi"
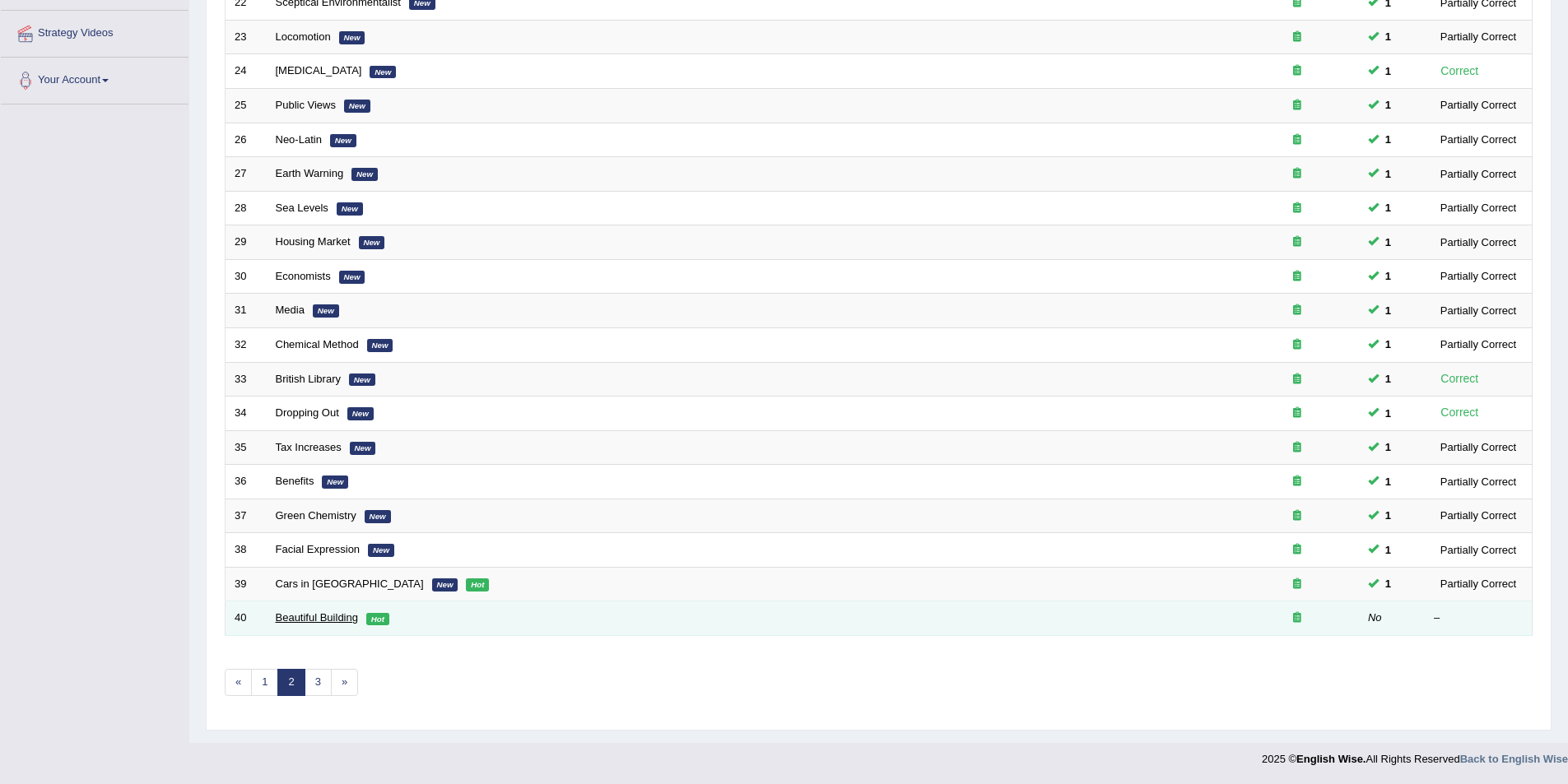
click at [305, 618] on link "Beautiful Building" at bounding box center [317, 617] width 82 height 12
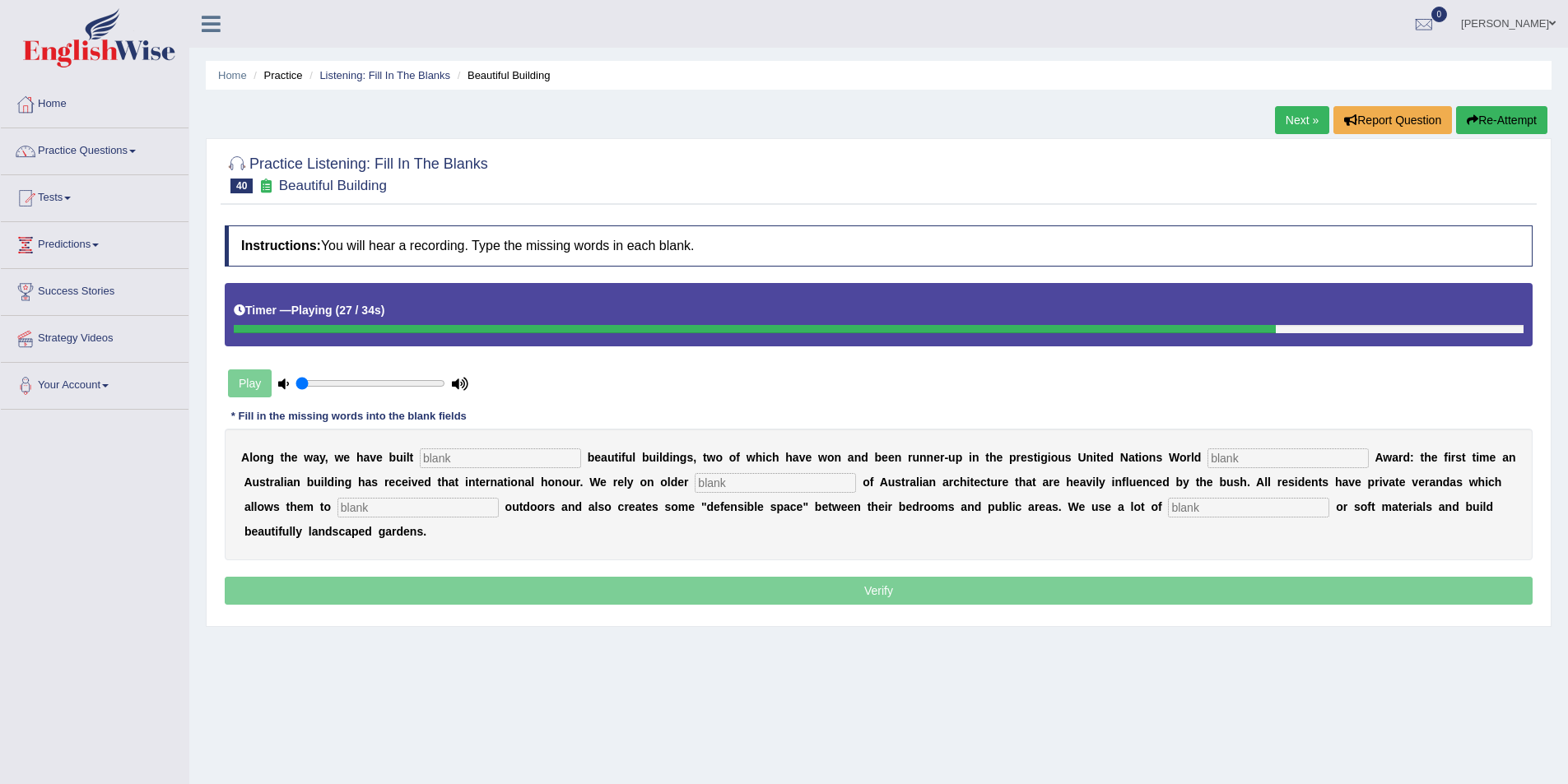
click at [1167, 517] on input "text" at bounding box center [1248, 507] width 162 height 19
type input "natural"
click at [484, 457] on input "text" at bounding box center [500, 457] width 162 height 19
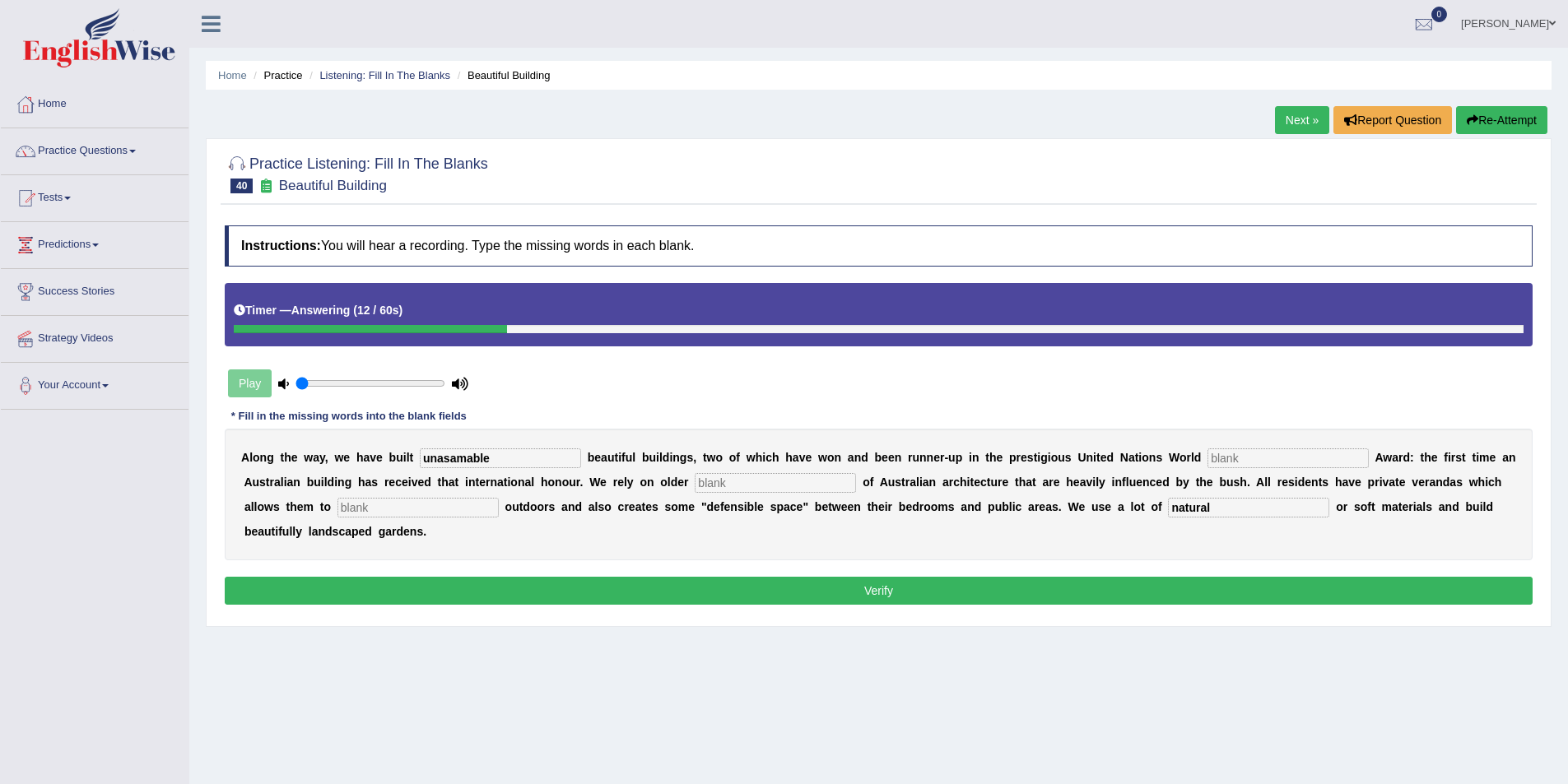
type input "unasamable"
click at [1207, 458] on input "text" at bounding box center [1287, 457] width 162 height 19
type input "habitated"
click at [598, 470] on div "A l o n g t h e w a y , w e h a v e b u i l t unasamable b e a u t i f u l b u …" at bounding box center [878, 494] width 1308 height 132
click at [695, 481] on input "text" at bounding box center [775, 482] width 162 height 19
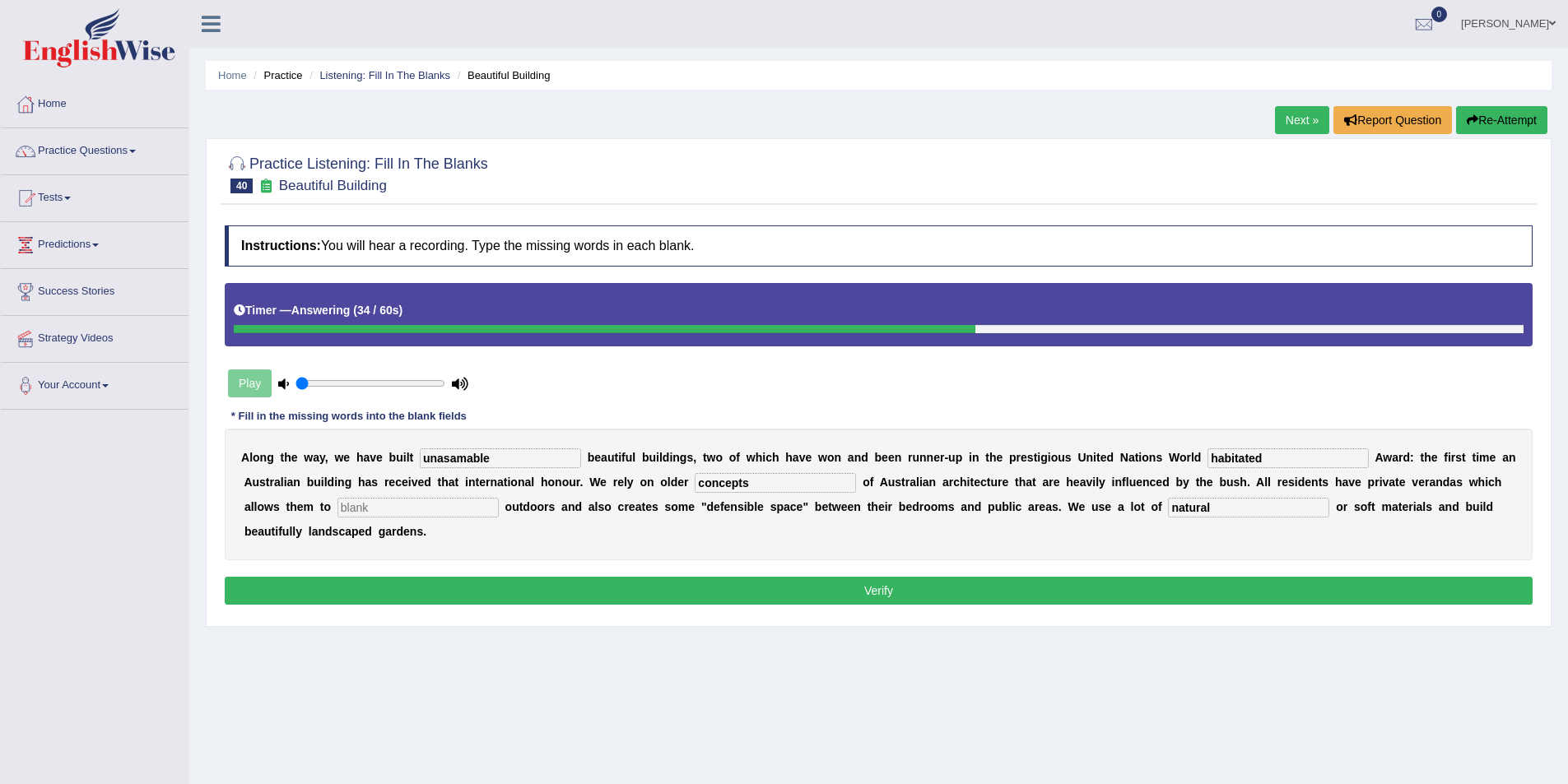
type input "concepts"
click at [498, 498] on input "text" at bounding box center [418, 507] width 162 height 19
type input "socialise"
click at [952, 576] on button "Verify" at bounding box center [878, 590] width 1308 height 28
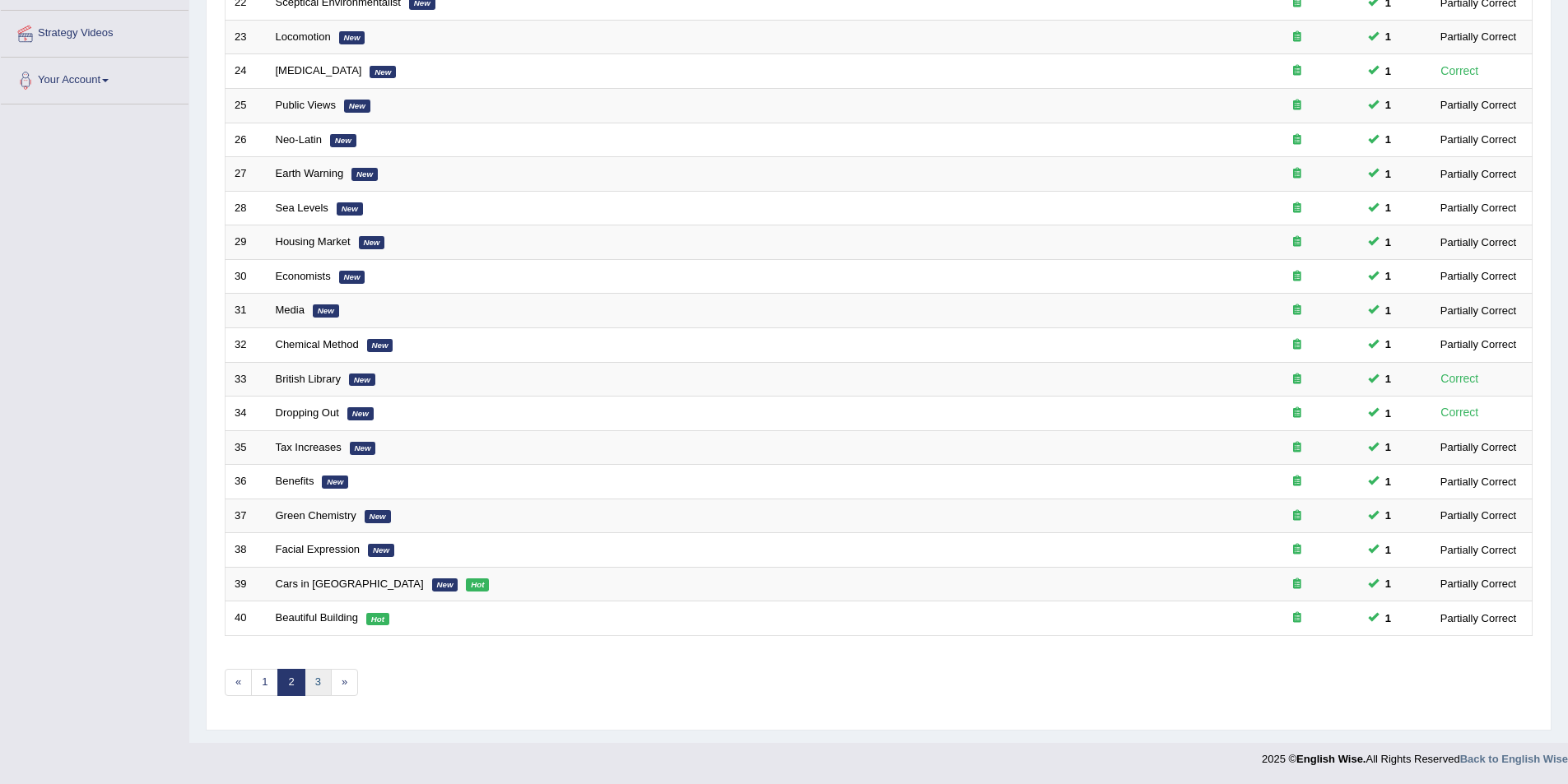
click at [315, 683] on link "3" at bounding box center [317, 682] width 27 height 27
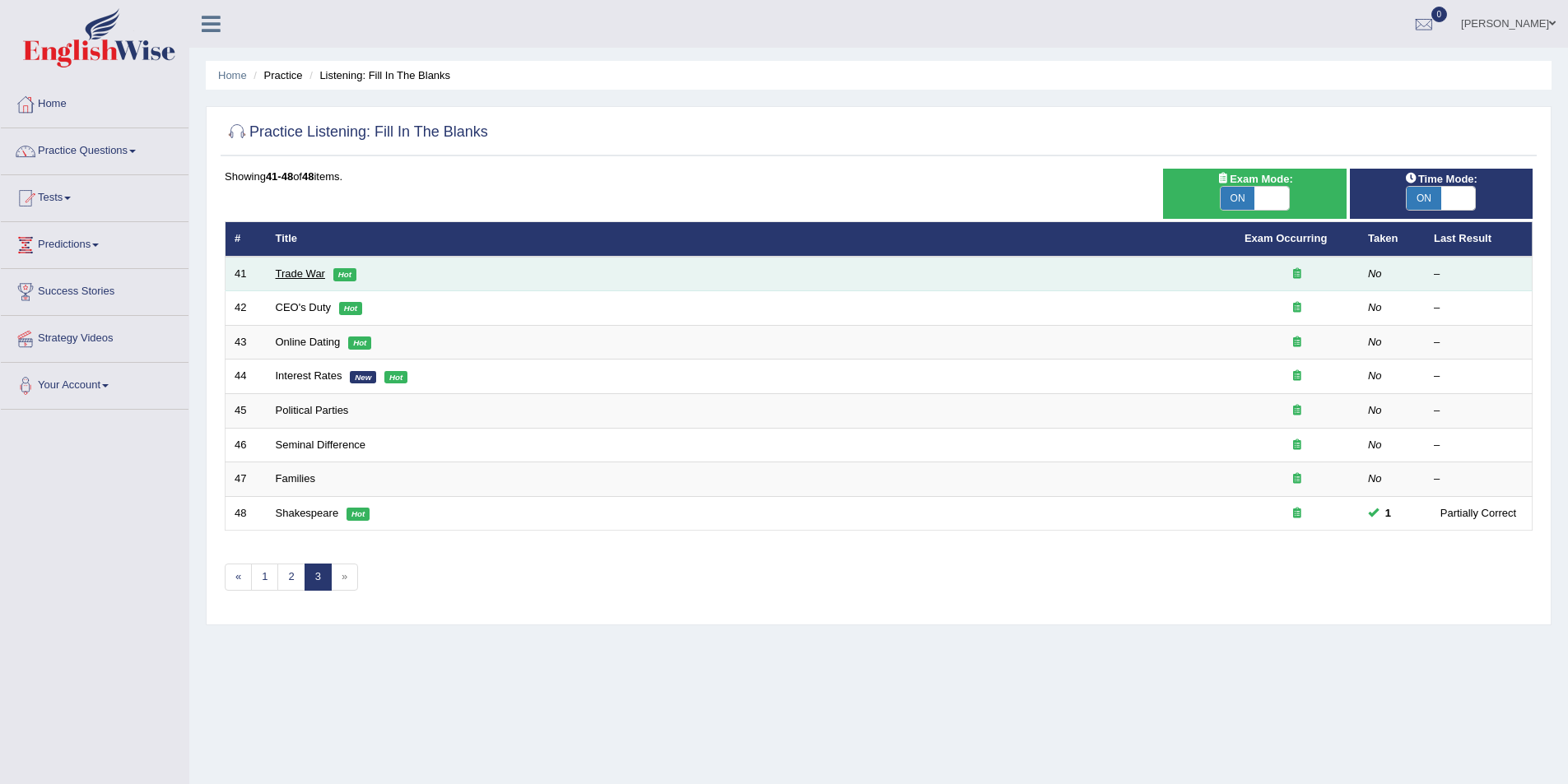
click at [305, 273] on link "Trade War" at bounding box center [301, 273] width 50 height 12
click at [297, 270] on link "Trade War" at bounding box center [301, 273] width 50 height 12
click at [306, 277] on link "Trade War" at bounding box center [301, 273] width 50 height 12
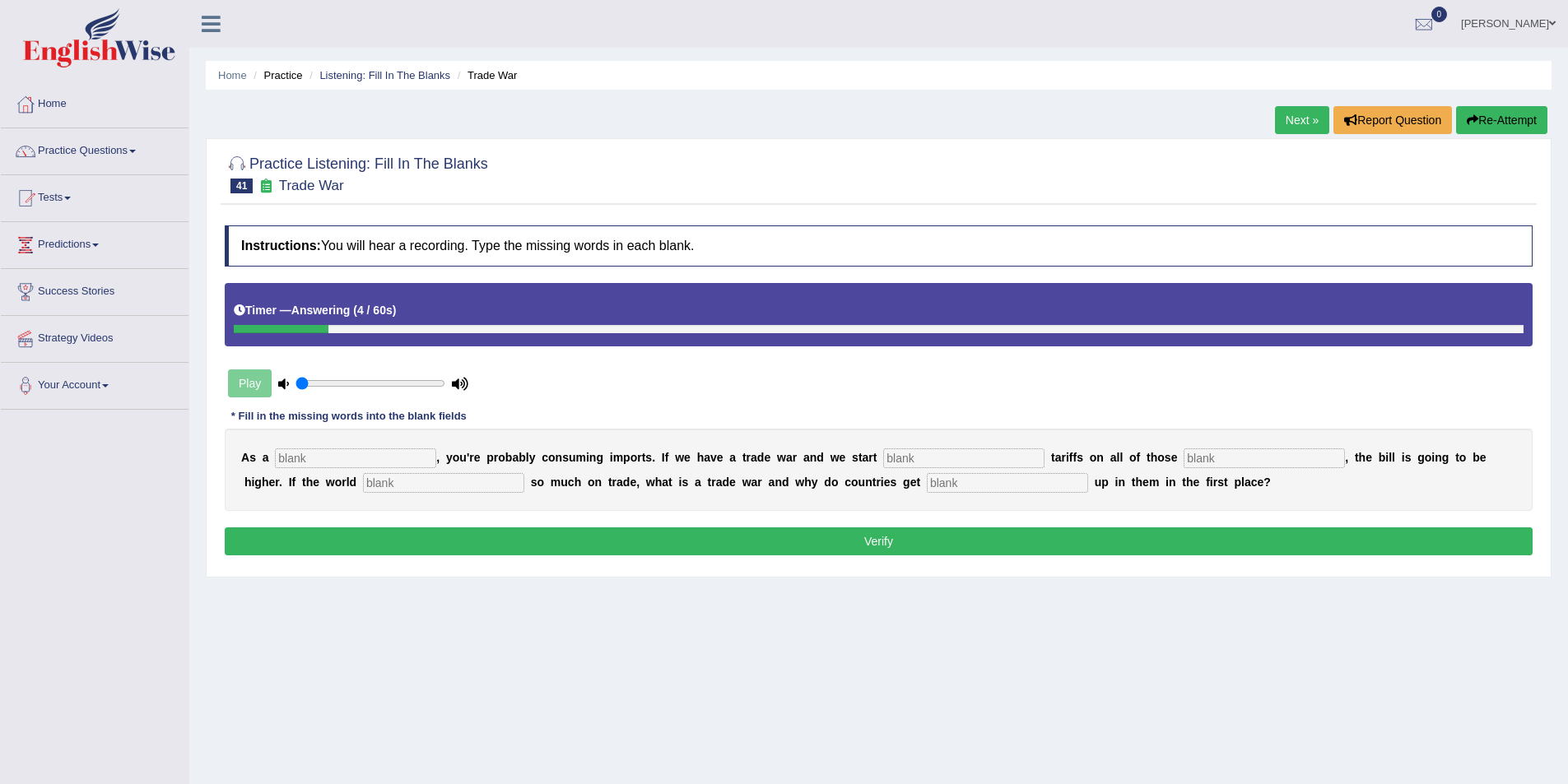
click at [316, 463] on input "text" at bounding box center [355, 457] width 162 height 19
type input "consumer"
click at [883, 460] on input "text" at bounding box center [964, 457] width 162 height 19
click at [1183, 456] on input "text" at bounding box center [1263, 457] width 162 height 19
click at [883, 456] on input "slaping" at bounding box center [964, 457] width 162 height 19
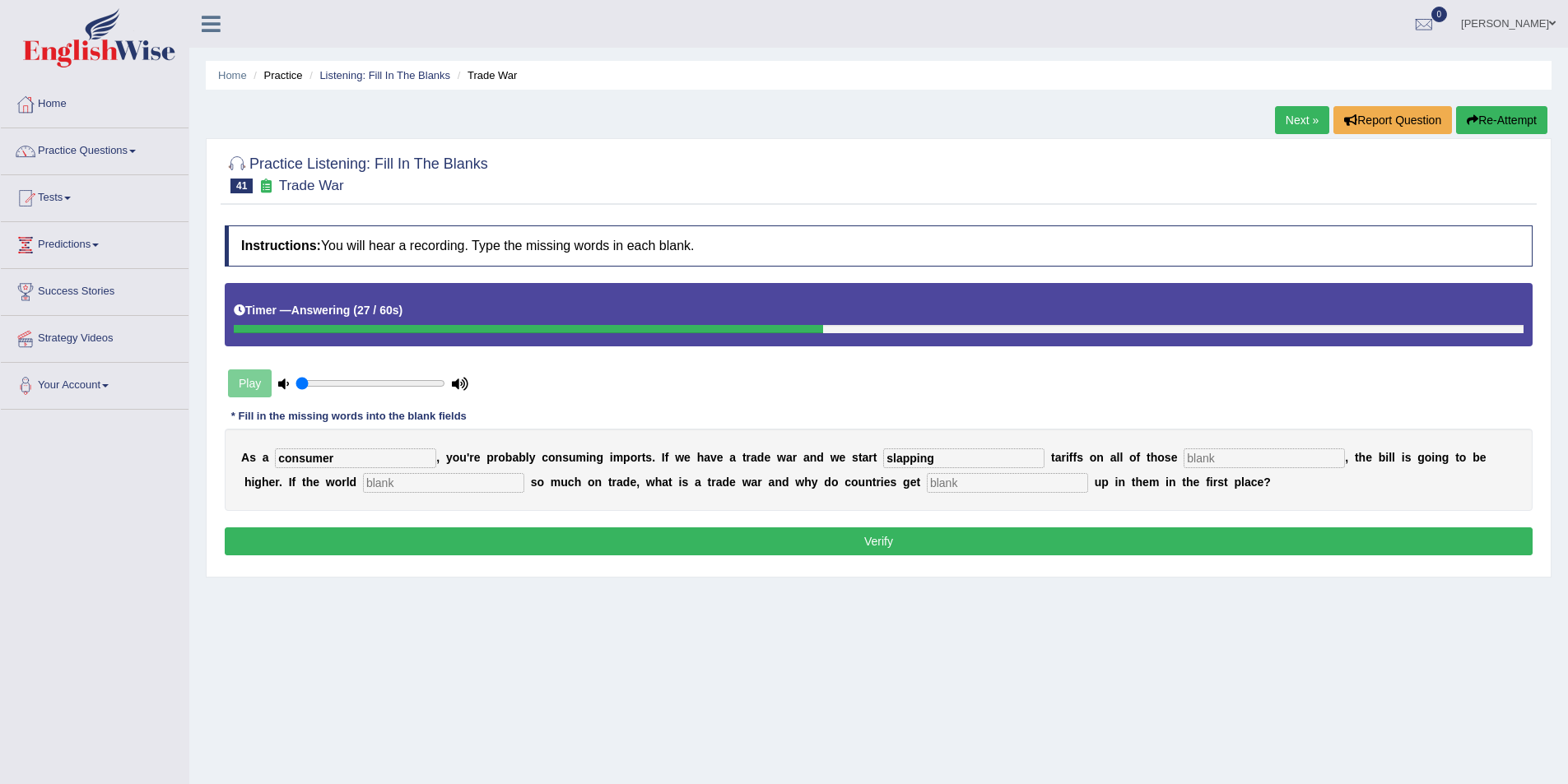
type input "slapping"
click at [1183, 456] on input "text" at bounding box center [1263, 457] width 162 height 19
type input "imports"
click at [363, 480] on input "text" at bounding box center [443, 482] width 162 height 19
type input "releases"
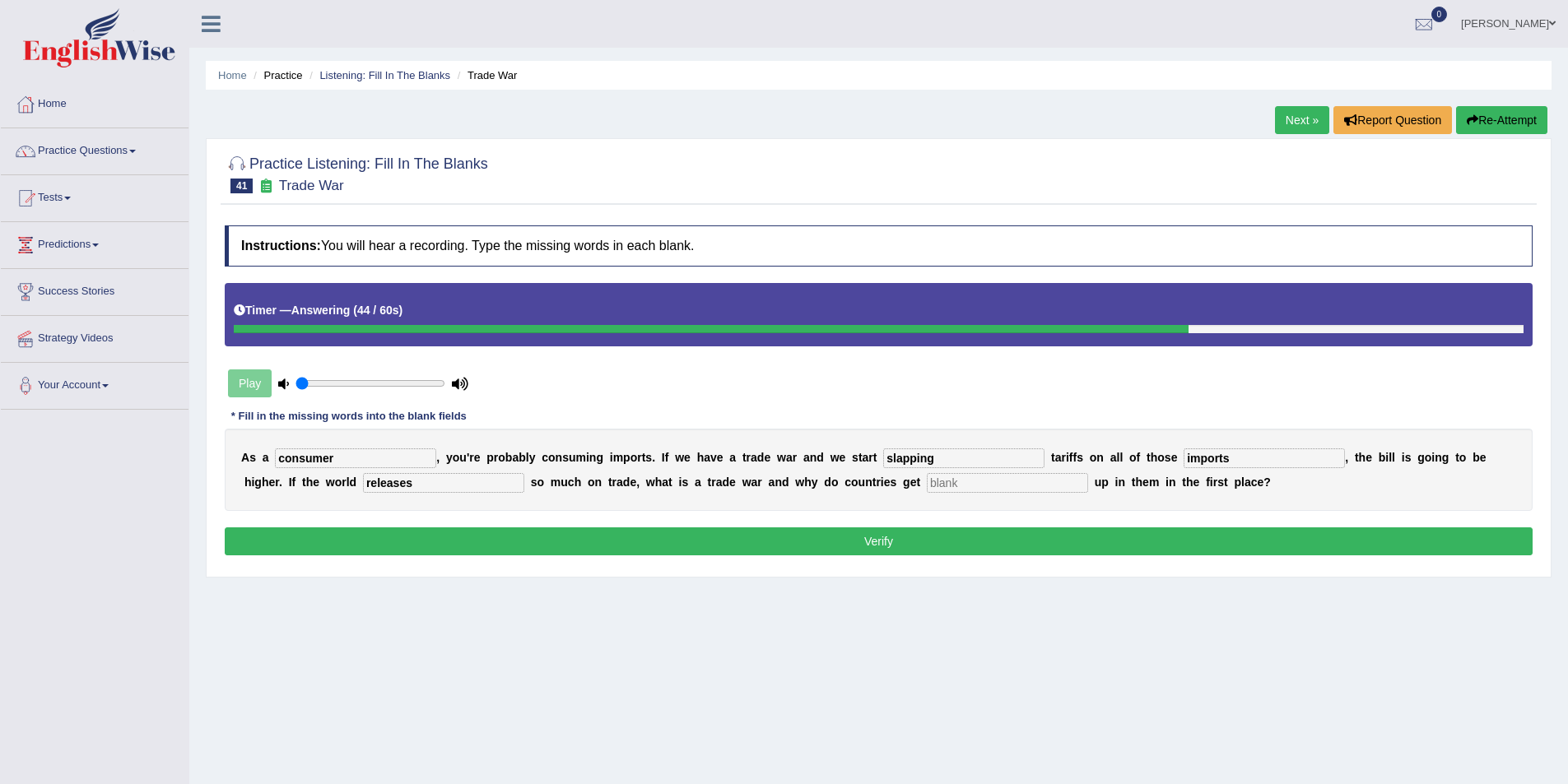
click at [927, 483] on input "text" at bounding box center [1007, 482] width 162 height 19
type input "caught"
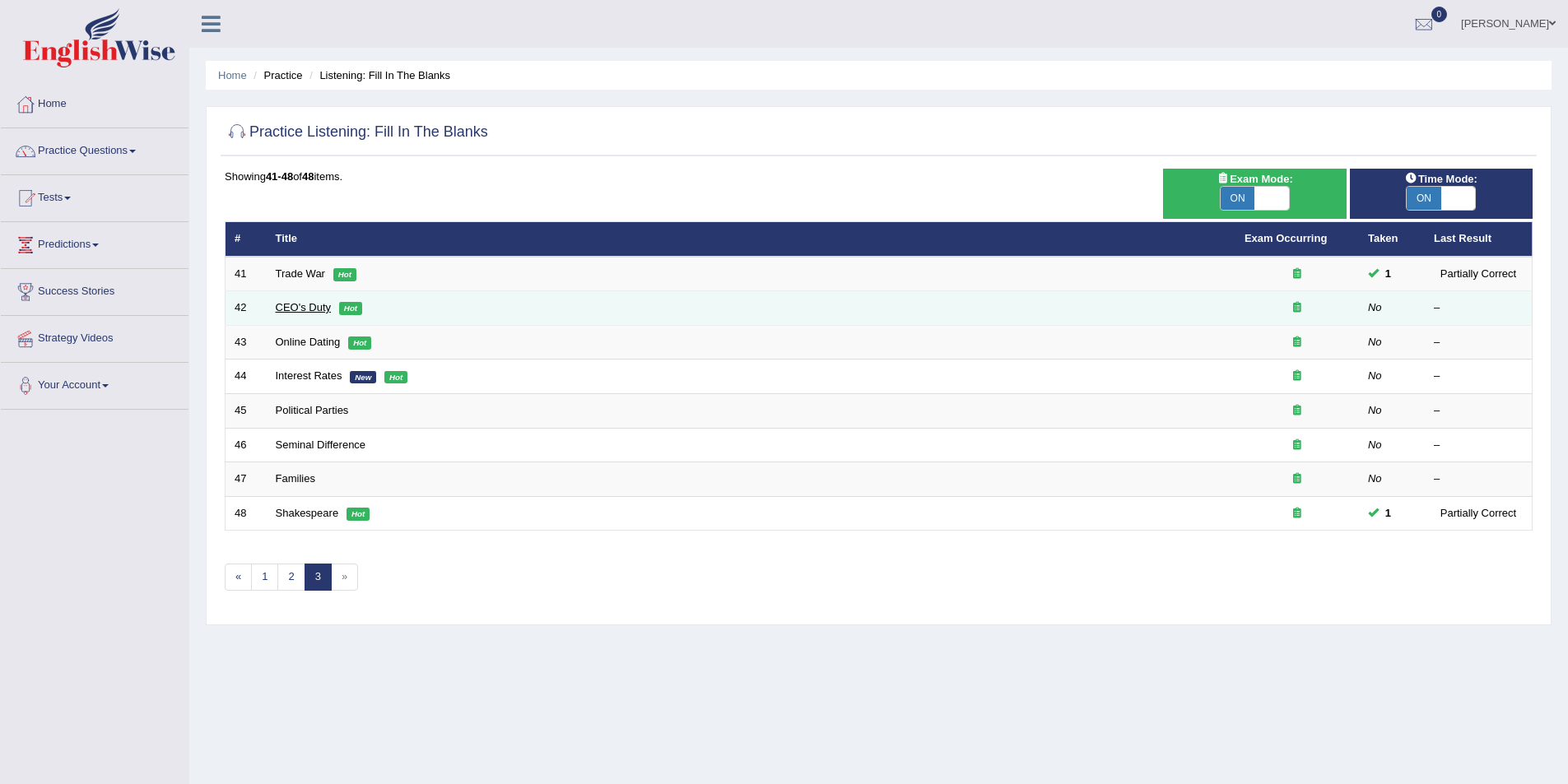
click at [308, 309] on link "CEO's Duty" at bounding box center [304, 306] width 56 height 12
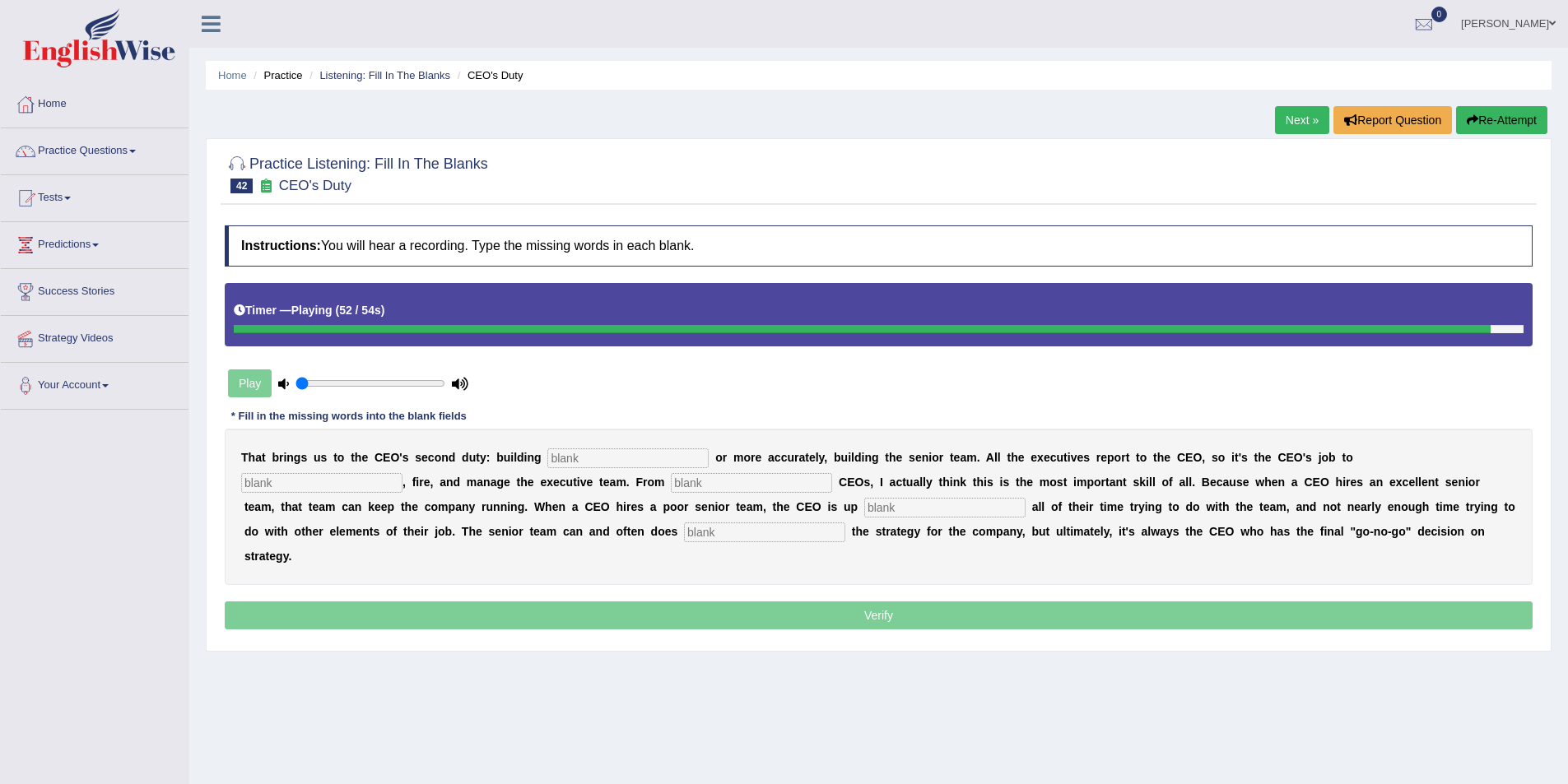
click at [684, 536] on input "text" at bounding box center [764, 531] width 162 height 19
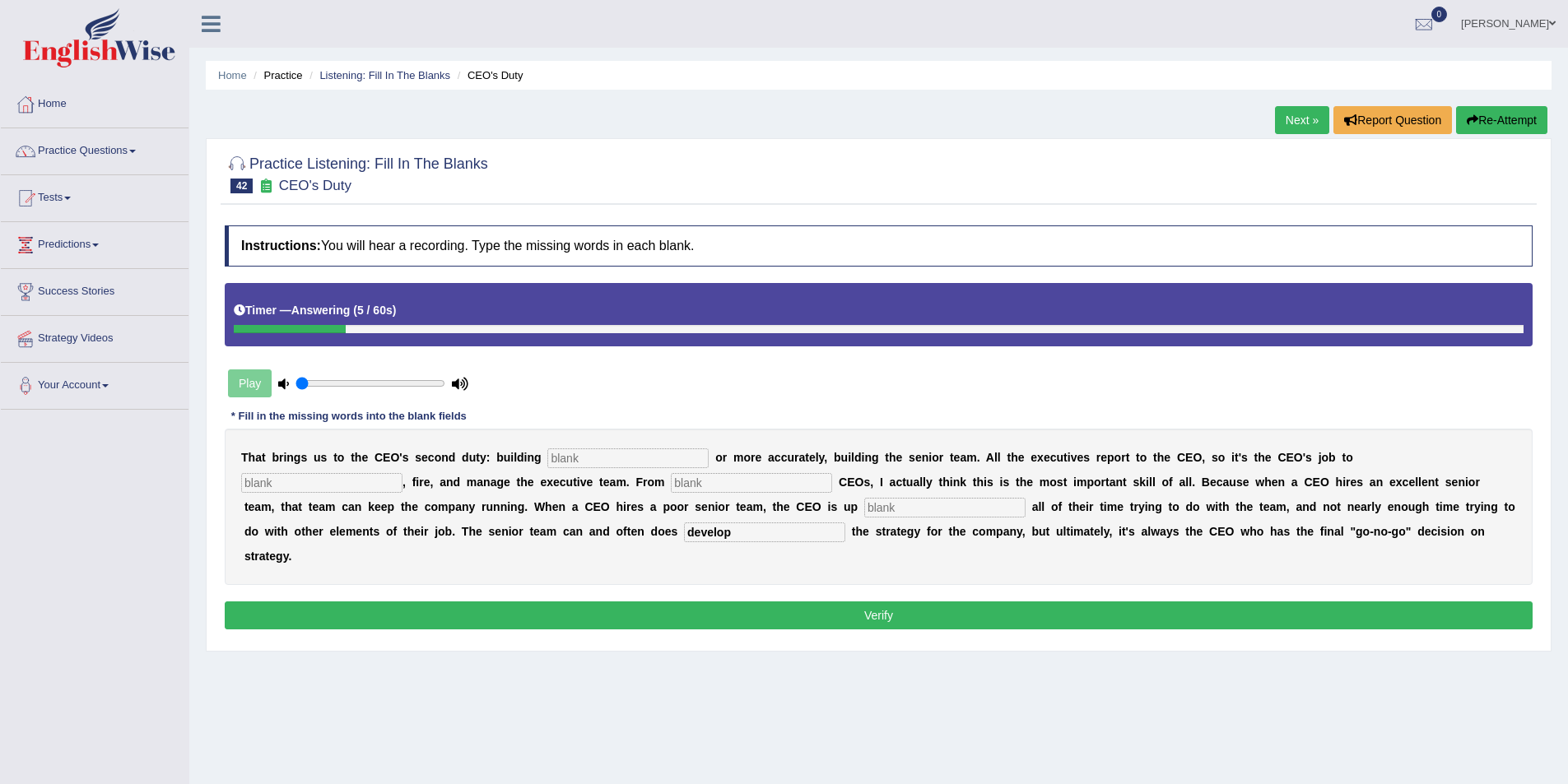
type input "develop"
click at [547, 452] on input "text" at bounding box center [628, 457] width 162 height 19
type input "everyone"
click at [402, 473] on input "text" at bounding box center [321, 482] width 162 height 19
type input "hire"
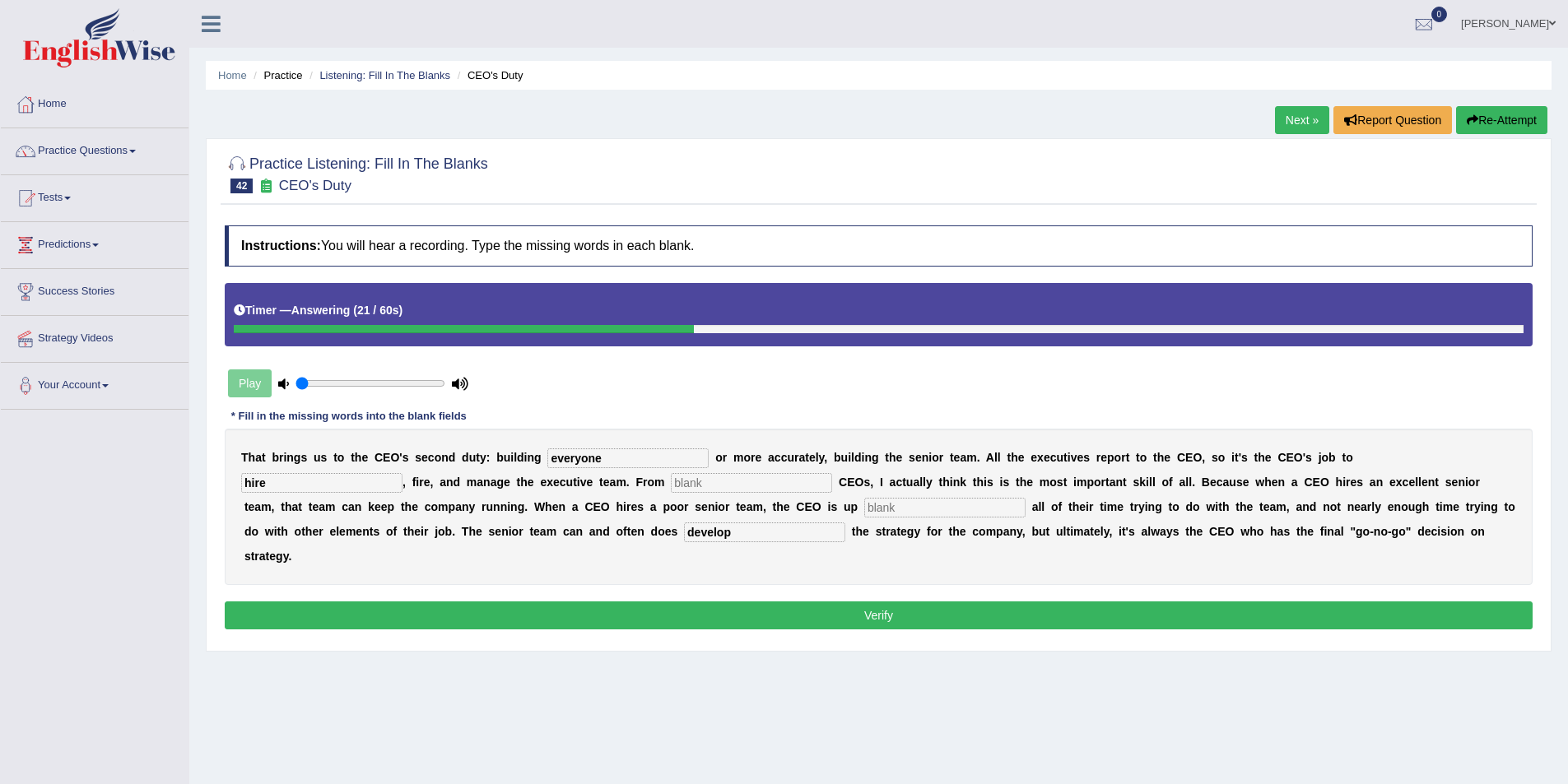
click at [671, 481] on input "text" at bounding box center [751, 482] width 162 height 19
type input "coarching"
click at [864, 508] on input "text" at bounding box center [944, 507] width 162 height 19
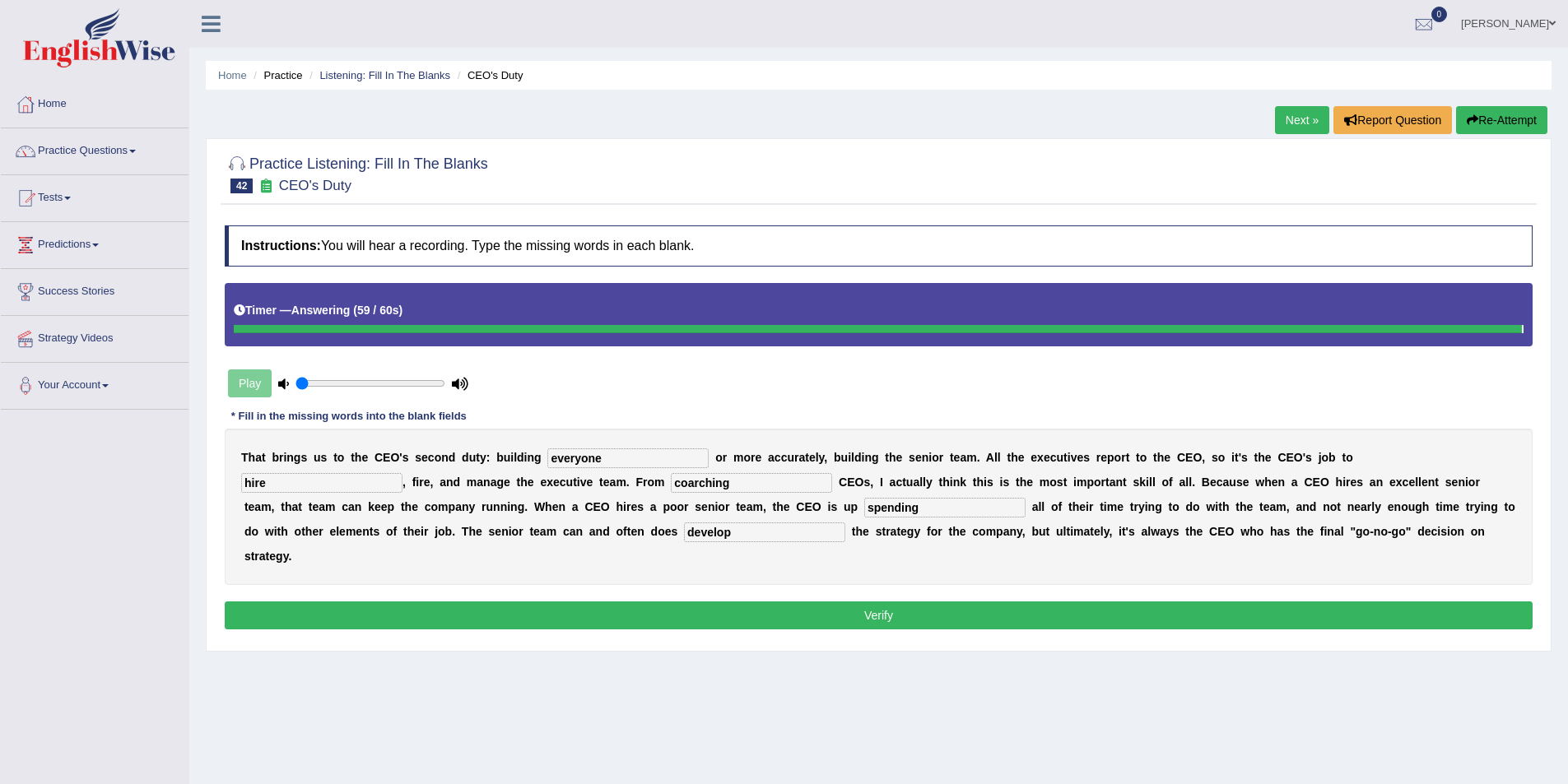
type input "spending"
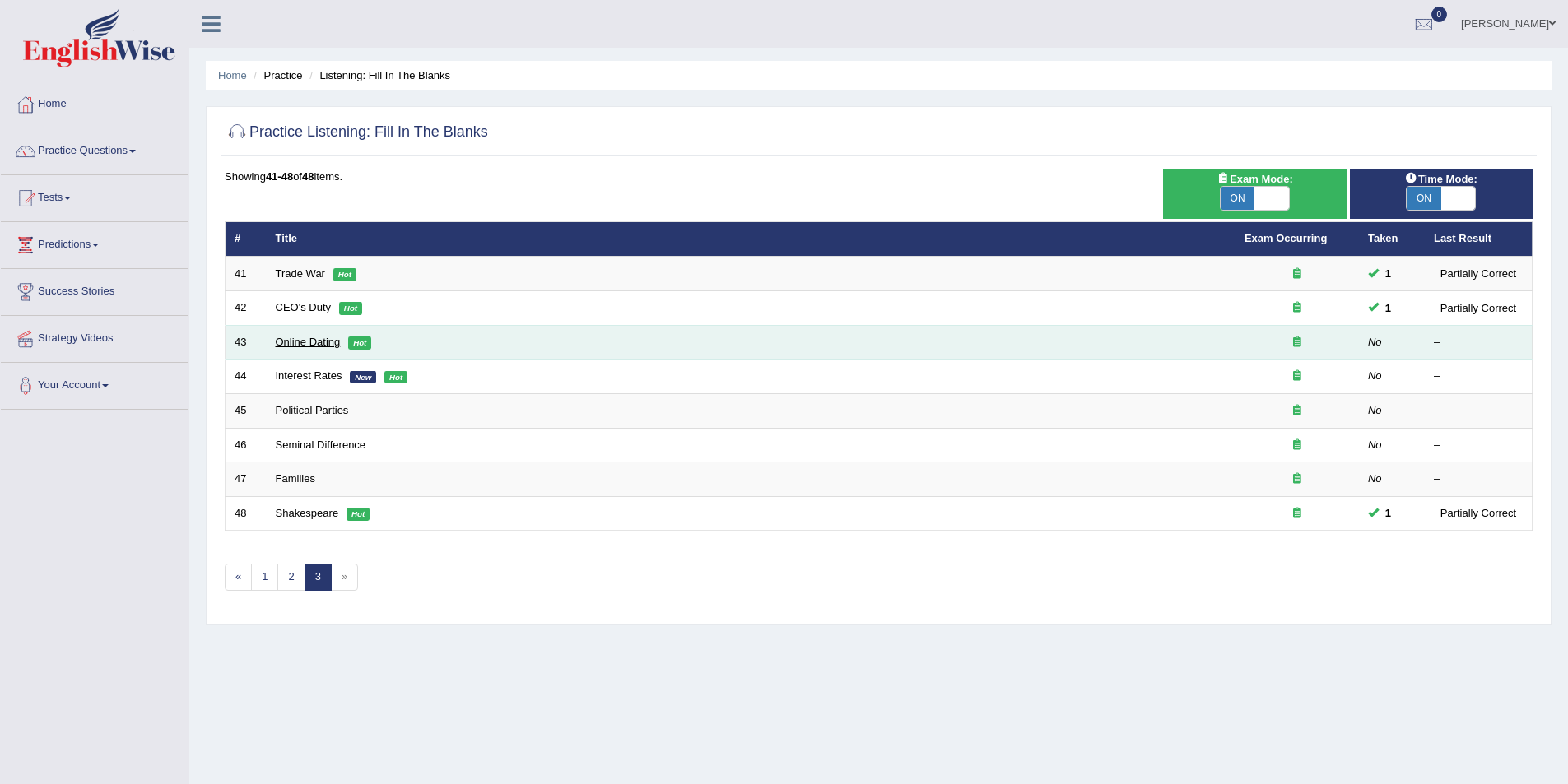
click at [298, 341] on link "Online Dating" at bounding box center [308, 341] width 65 height 12
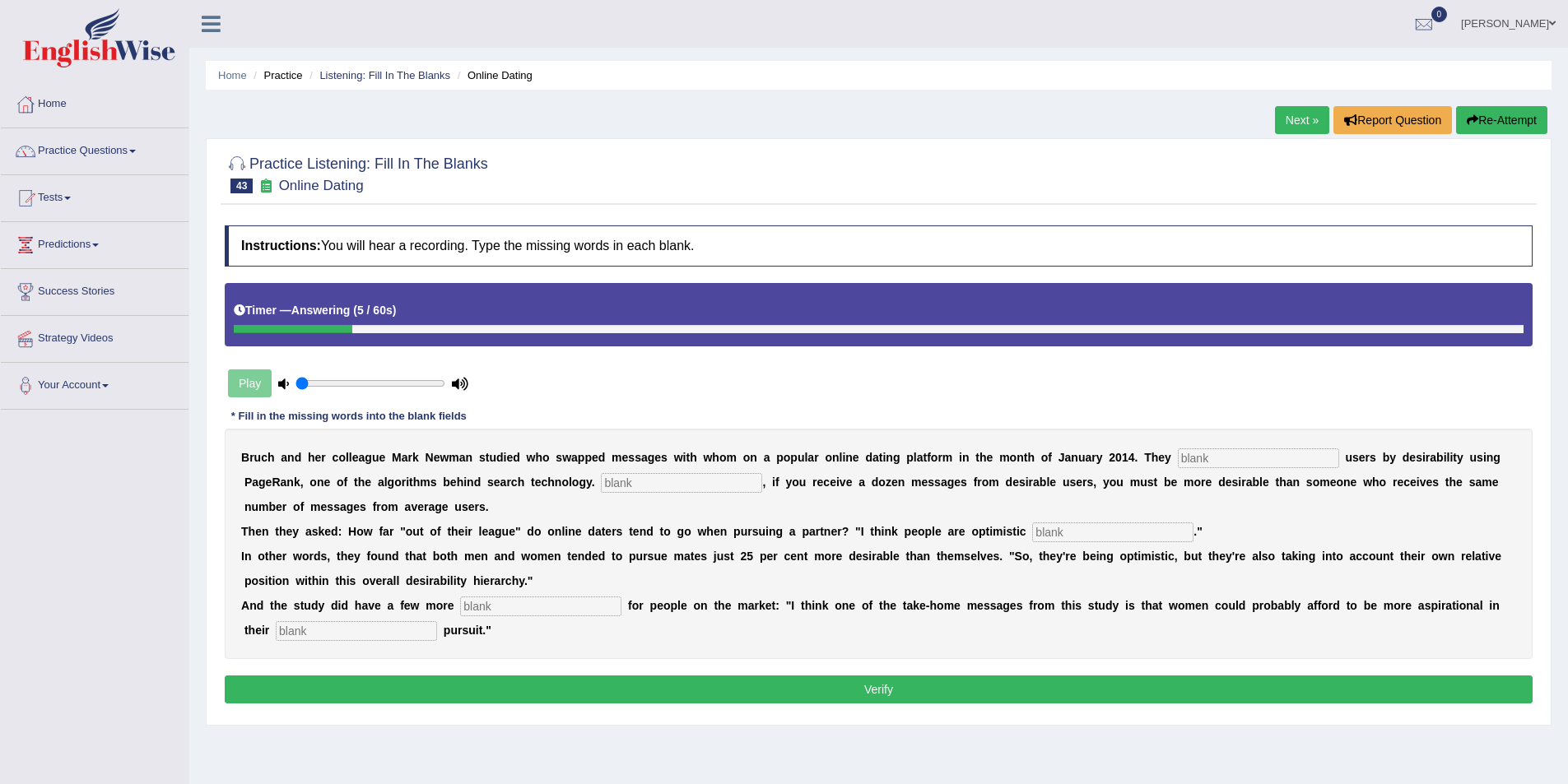
click at [350, 627] on input "text" at bounding box center [356, 630] width 162 height 19
type input "mate"
click at [502, 470] on div "B r u c h a n d h e r c o l l e a g u e M a r k N e w m a n s t u d i e d w h o…" at bounding box center [878, 544] width 1308 height 231
click at [601, 478] on input "text" at bounding box center [681, 482] width 162 height 19
click at [1178, 464] on input "text" at bounding box center [1258, 457] width 162 height 19
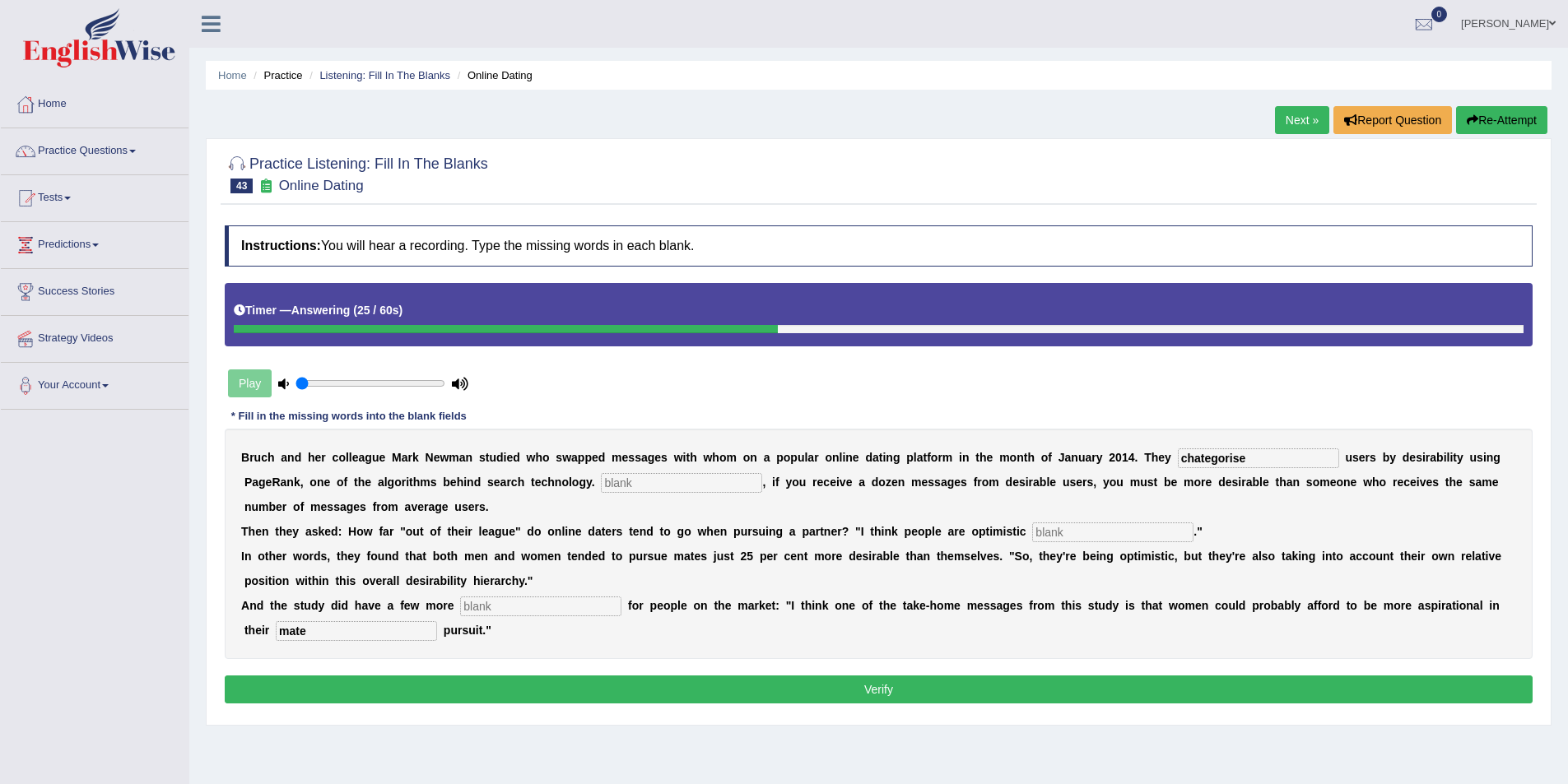
click at [1178, 457] on input "chategorise" at bounding box center [1258, 457] width 162 height 19
type input "chatergorise"
click at [601, 481] on input "text" at bounding box center [681, 482] width 162 height 19
click at [1032, 535] on input "text" at bounding box center [1112, 531] width 162 height 19
type input "realist"
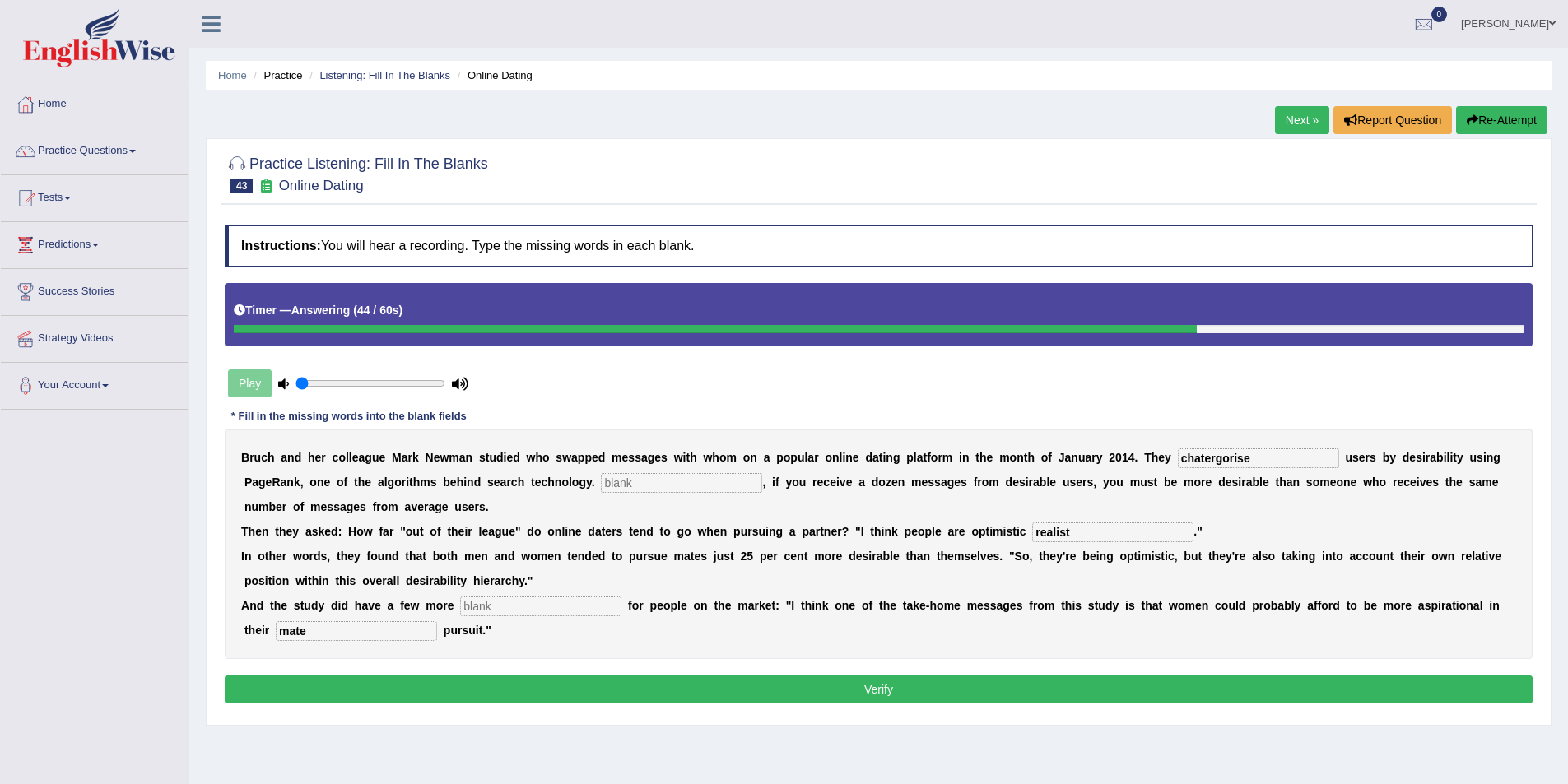
click at [533, 605] on input "text" at bounding box center [541, 606] width 162 height 19
type input "lessons"
click at [601, 483] on input "text" at bounding box center [681, 482] width 162 height 19
type input "essentially"
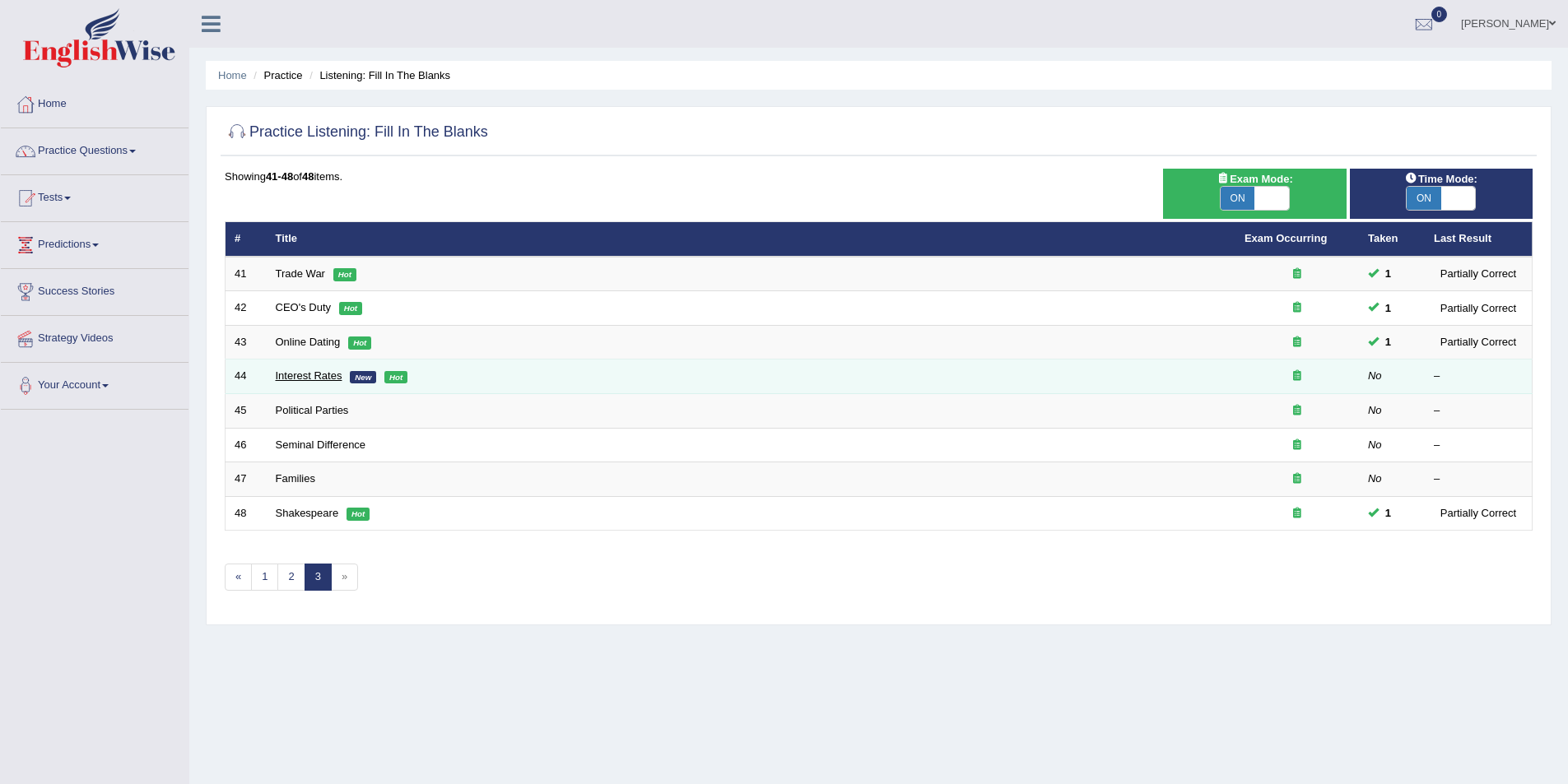
click at [304, 374] on link "Interest Rates" at bounding box center [309, 374] width 66 height 12
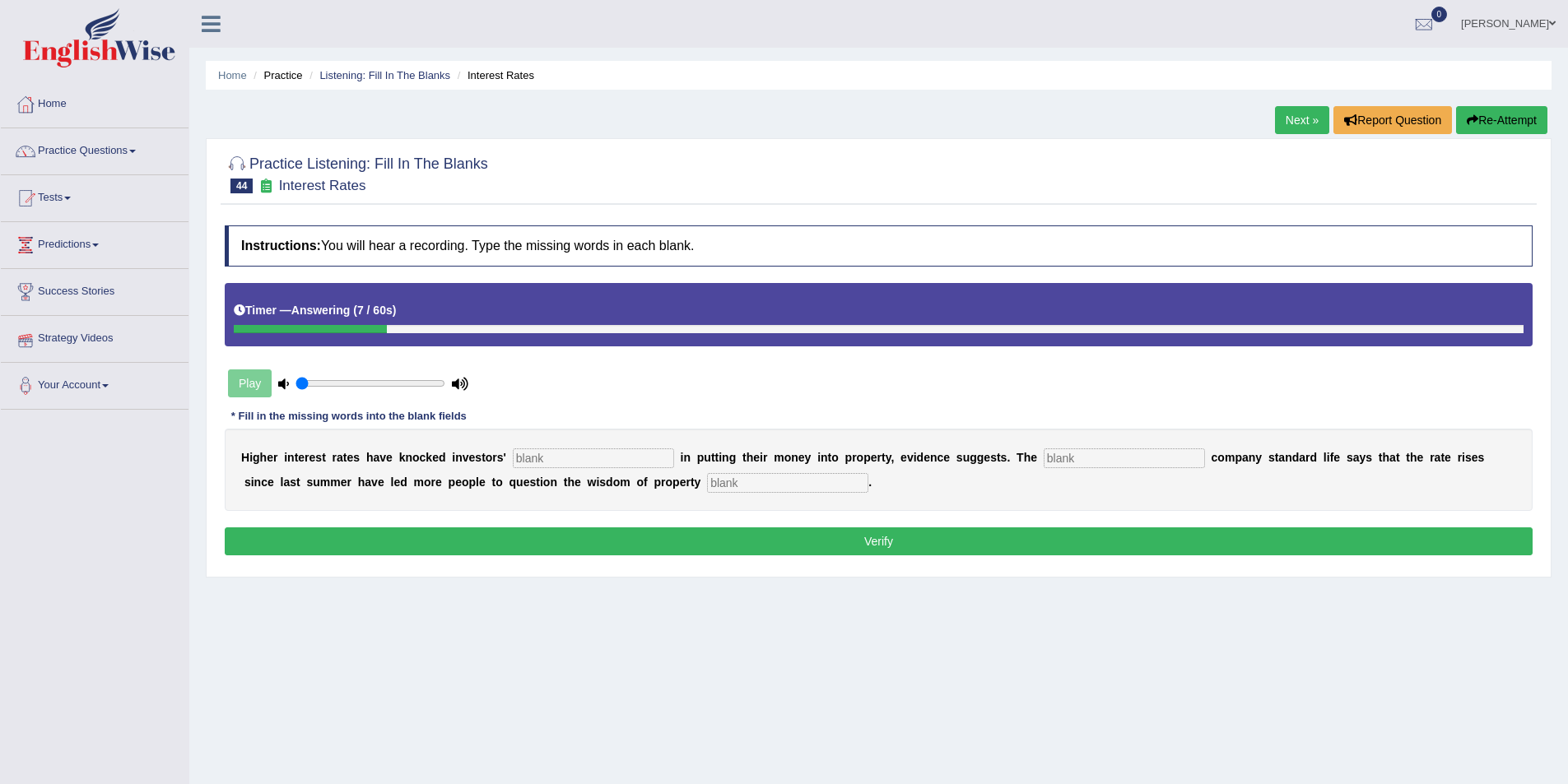
click at [707, 475] on input "text" at bounding box center [787, 482] width 162 height 19
type input "investment"
click at [1044, 455] on input "text" at bounding box center [1124, 457] width 162 height 19
type input "insurance"
click at [513, 455] on input "text" at bounding box center [593, 457] width 162 height 19
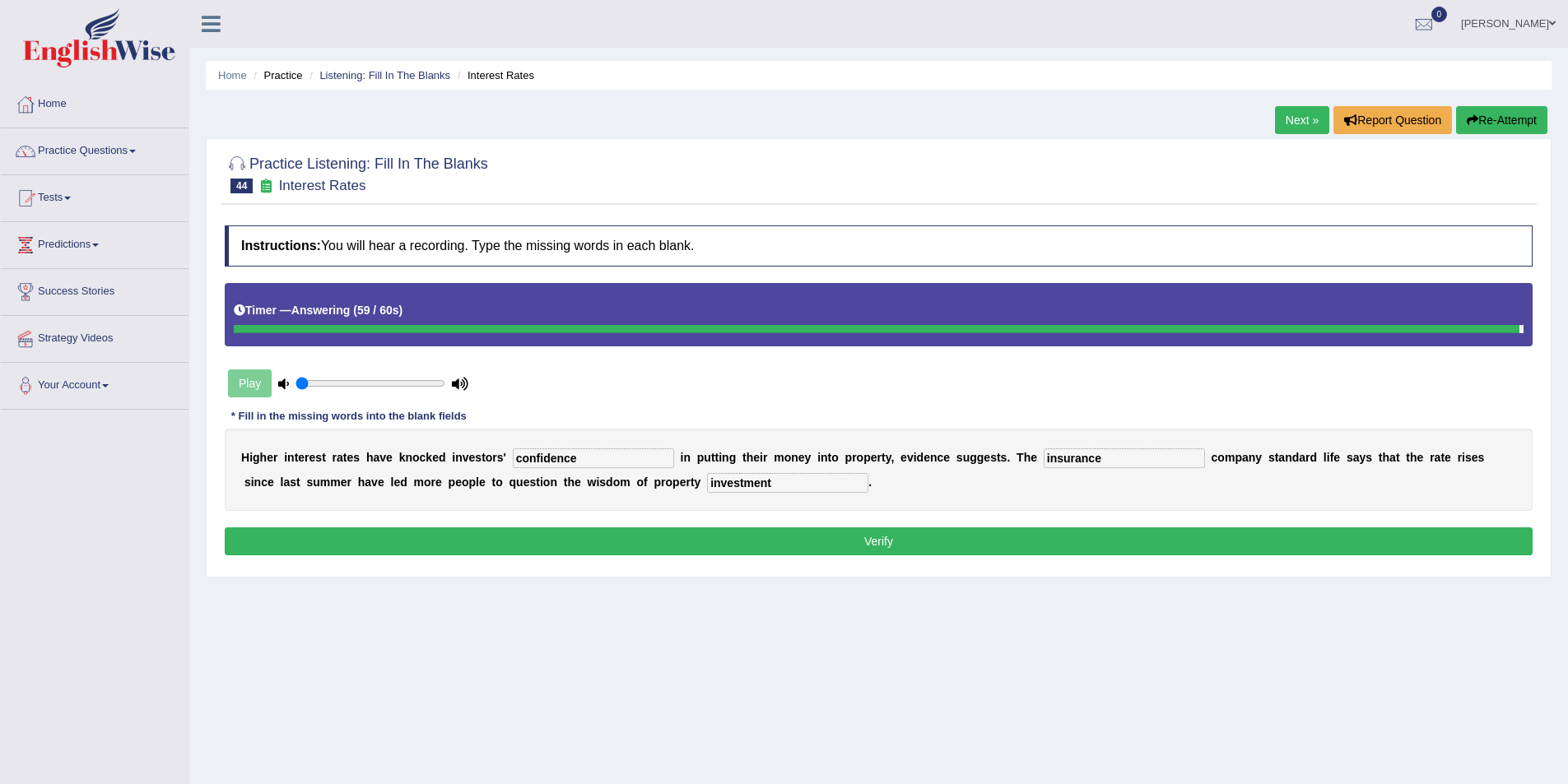
type input "confidence"
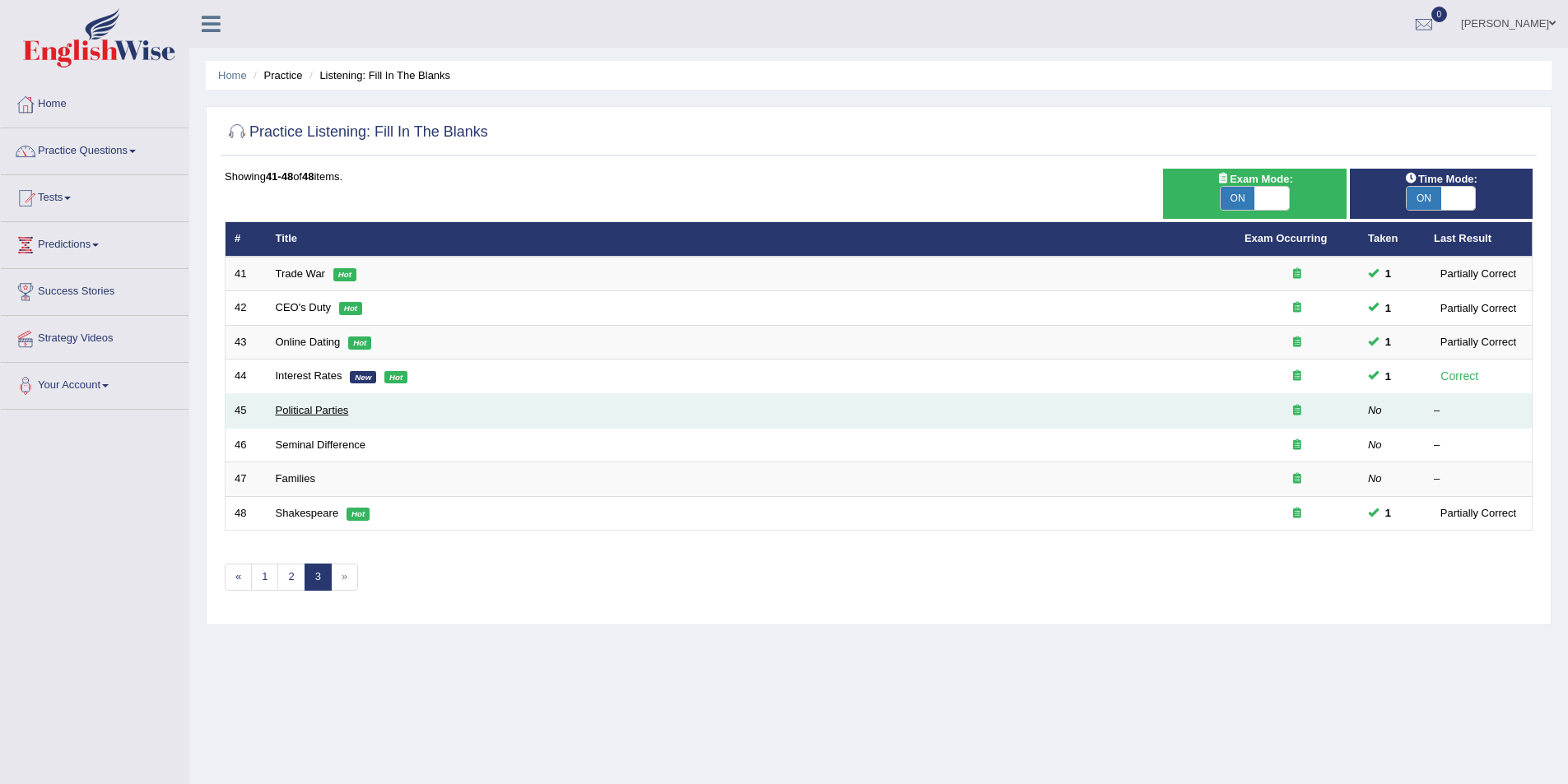
click at [311, 407] on link "Political Parties" at bounding box center [312, 410] width 73 height 12
click at [293, 410] on link "Political Parties" at bounding box center [312, 410] width 73 height 12
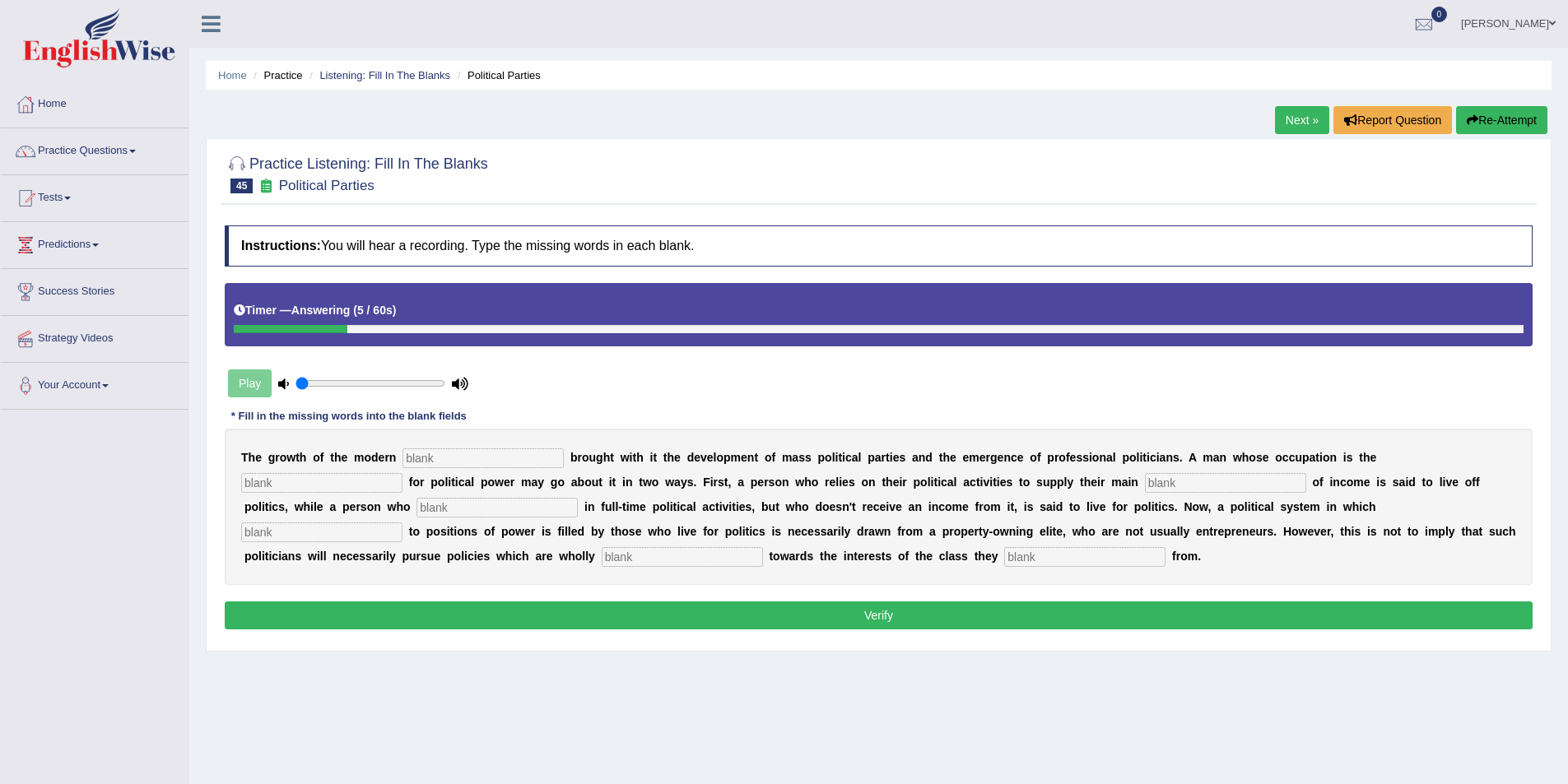
click at [1004, 559] on input "text" at bounding box center [1084, 556] width 162 height 19
type input "originate"
click at [763, 547] on input "text" at bounding box center [682, 556] width 162 height 19
type input "bias"
click at [419, 457] on input "text" at bounding box center [483, 457] width 162 height 19
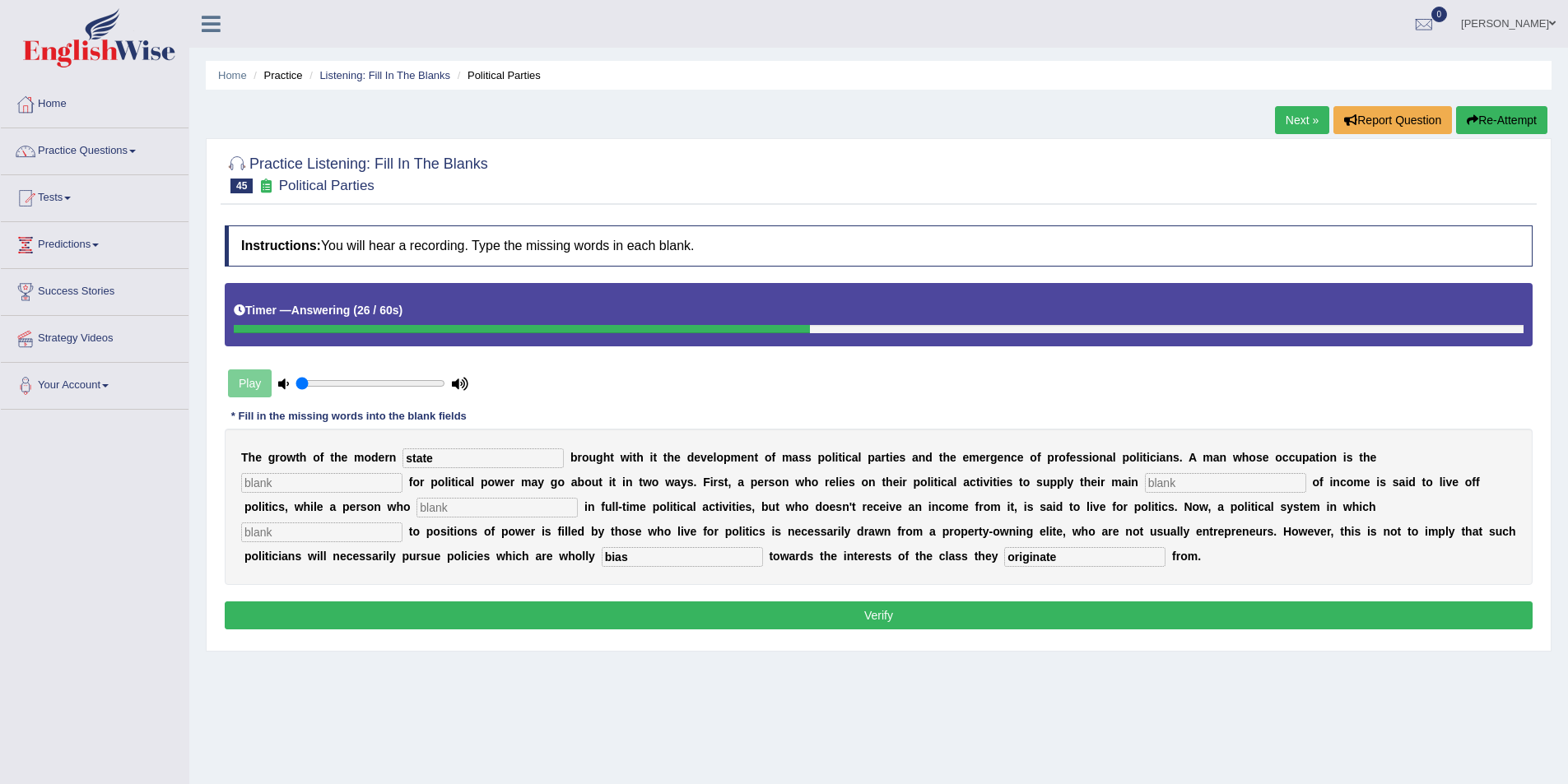
type input "state"
click at [402, 473] on input "text" at bounding box center [321, 482] width 162 height 19
type input "struggle"
click at [1145, 483] on input "text" at bounding box center [1226, 482] width 162 height 19
type input "source"
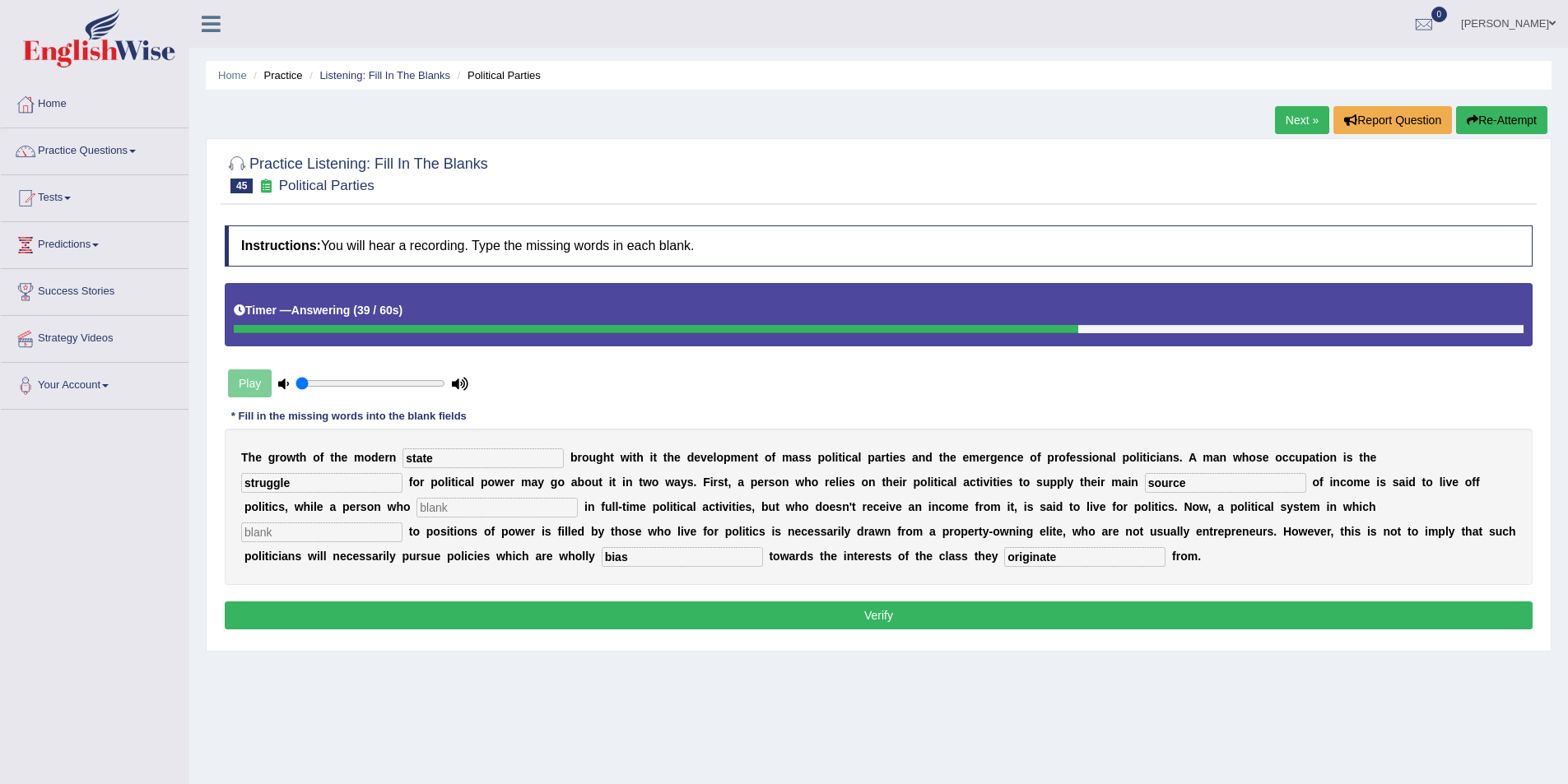
click at [578, 498] on input "text" at bounding box center [497, 507] width 162 height 19
type input "engages"
click at [402, 522] on input "text" at bounding box center [321, 531] width 162 height 19
click at [402, 522] on input "recrutment" at bounding box center [321, 531] width 162 height 19
type input "recrutement"
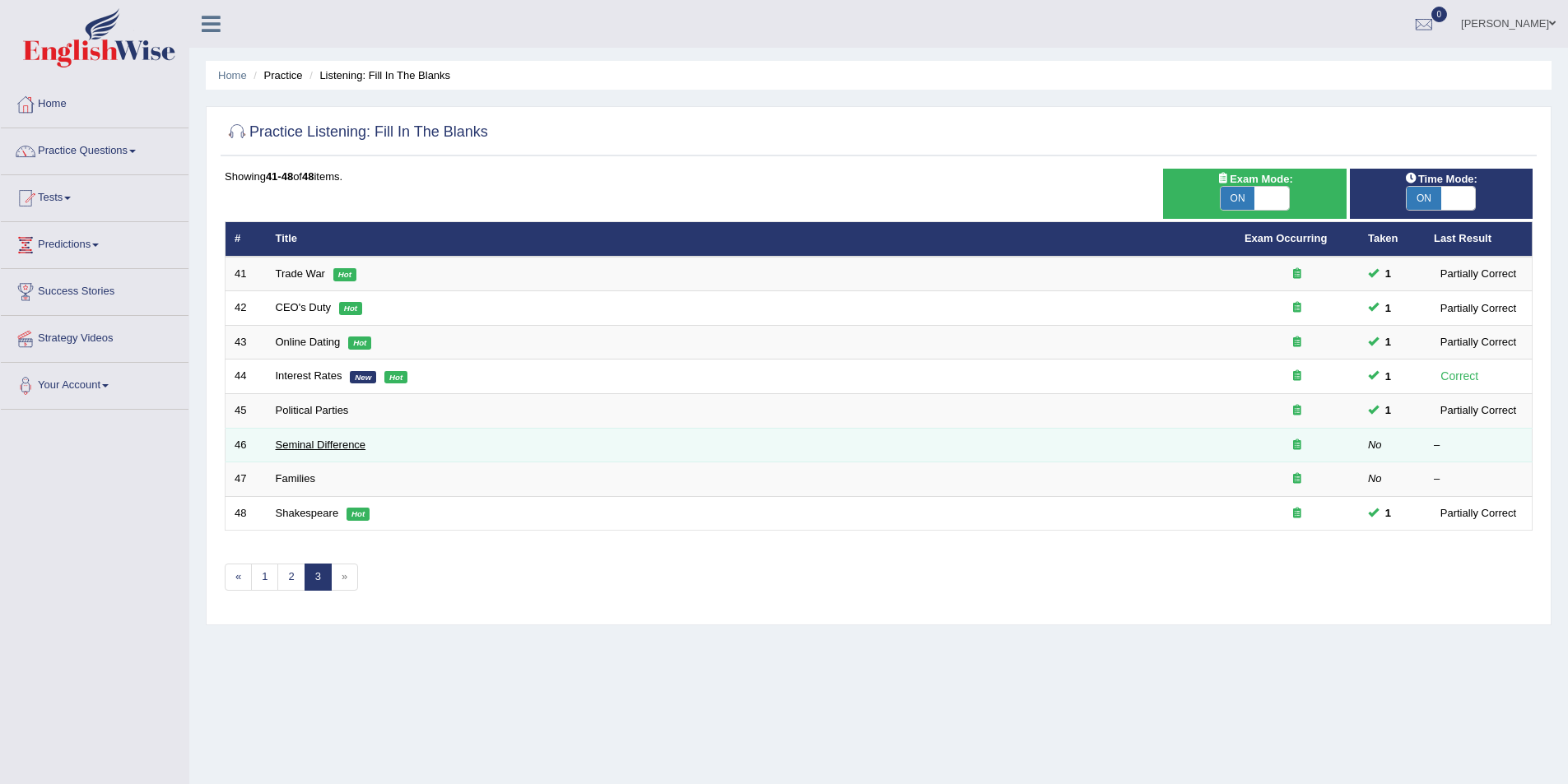
click at [319, 445] on link "Seminal Difference" at bounding box center [321, 444] width 90 height 12
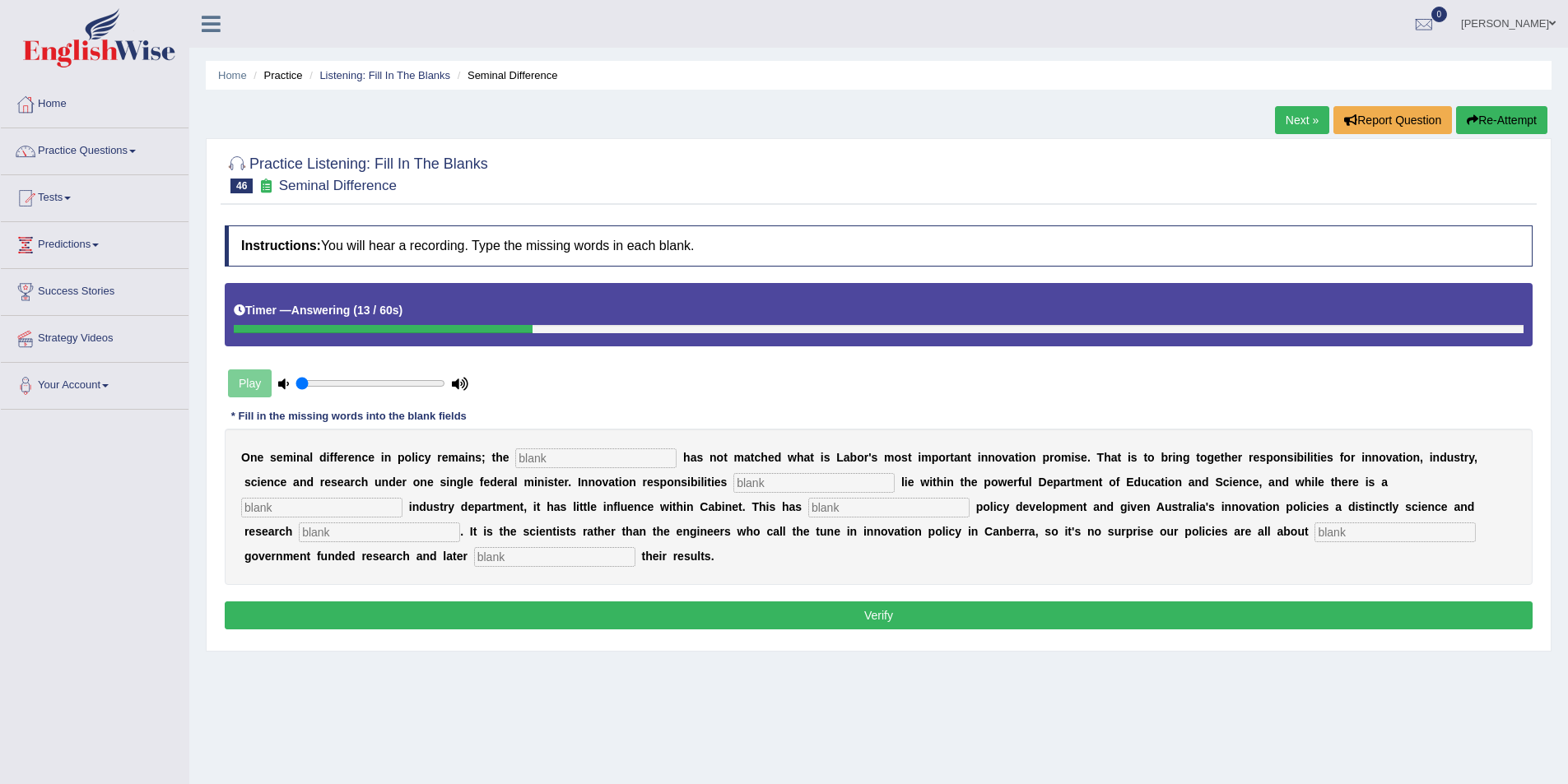
click at [635, 547] on input "text" at bounding box center [555, 556] width 162 height 19
type input "commercialsing"
click at [1314, 536] on input "text" at bounding box center [1394, 531] width 162 height 19
type input "boosting"
click at [553, 458] on input "text" at bounding box center [595, 457] width 162 height 19
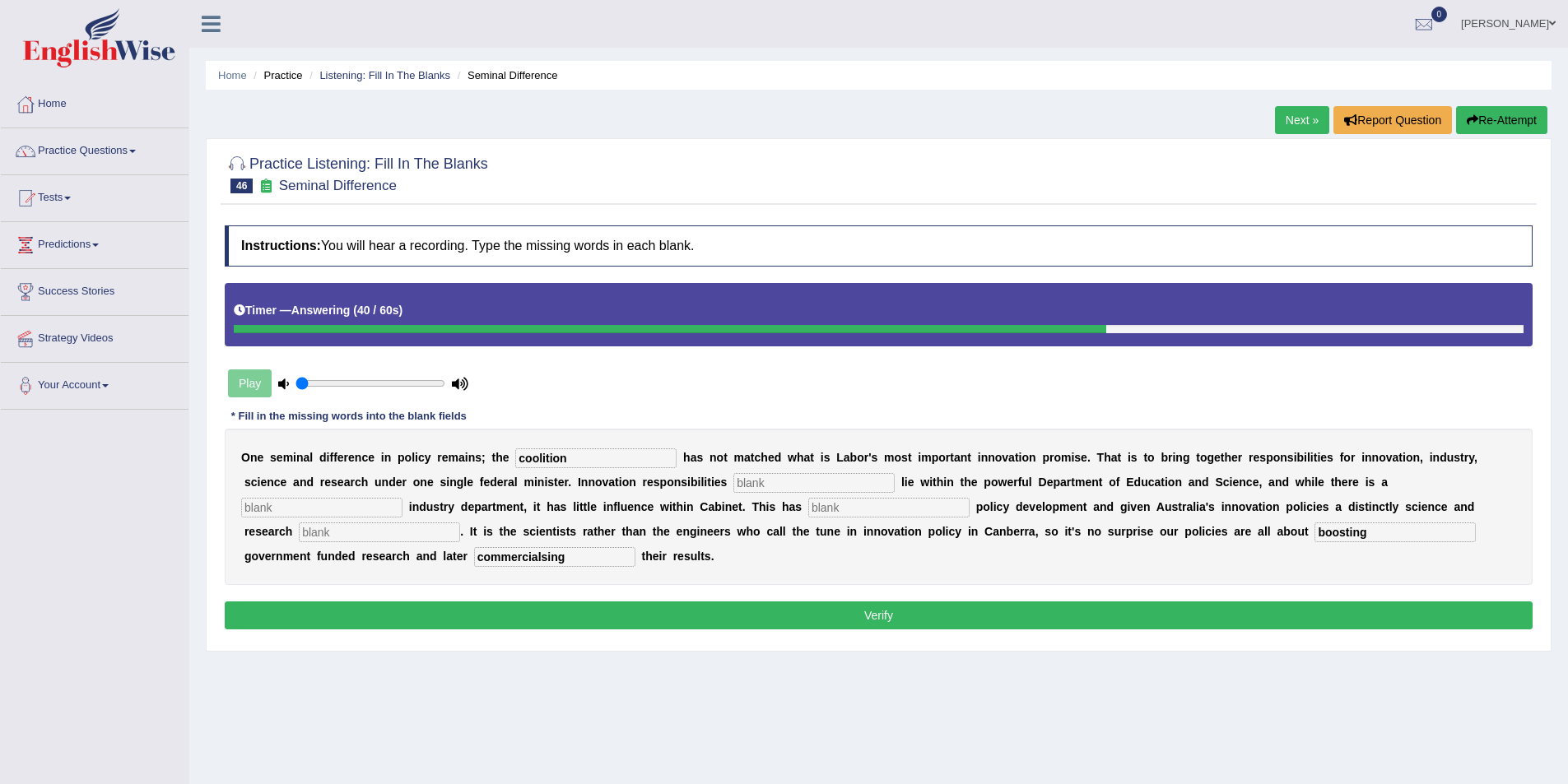
type input "coolition"
click at [734, 473] on input "text" at bounding box center [814, 482] width 162 height 19
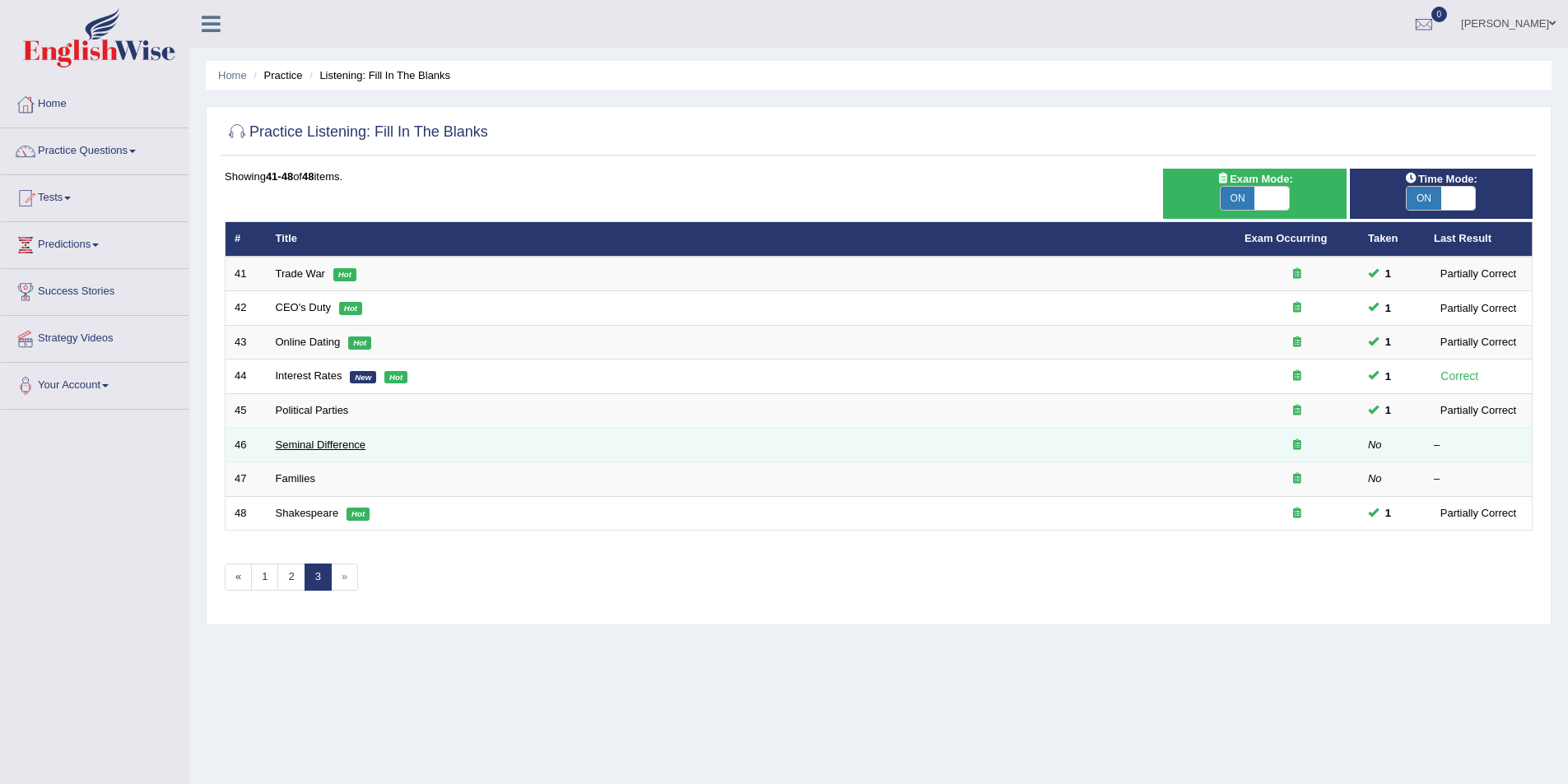
click at [305, 438] on link "Seminal Difference" at bounding box center [321, 444] width 90 height 12
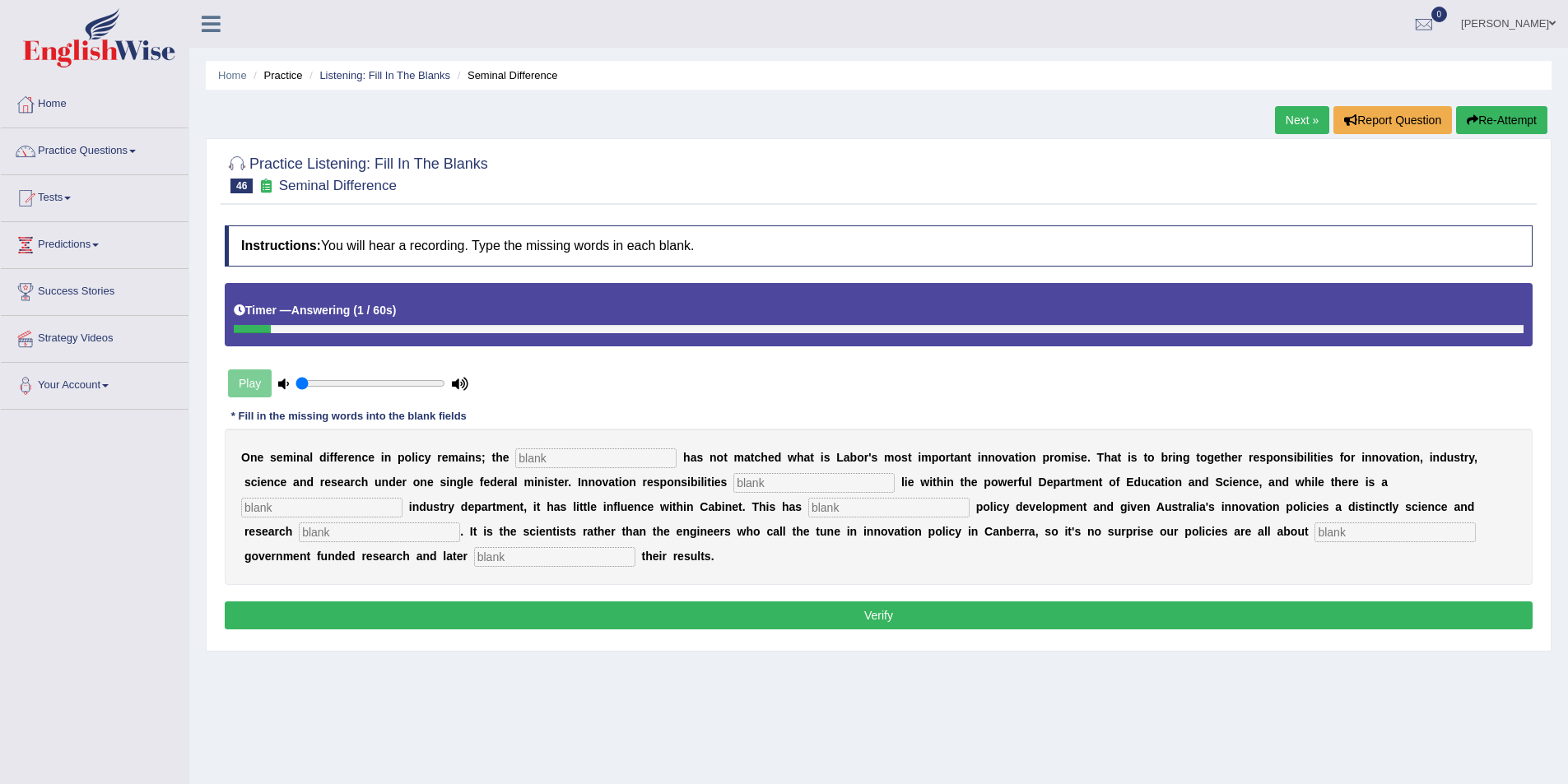
click at [597, 456] on input "text" at bounding box center [595, 457] width 162 height 19
type input "coalition"
click at [734, 483] on input "text" at bounding box center [814, 482] width 162 height 19
type input "currently"
click at [402, 498] on input "text" at bounding box center [321, 507] width 162 height 19
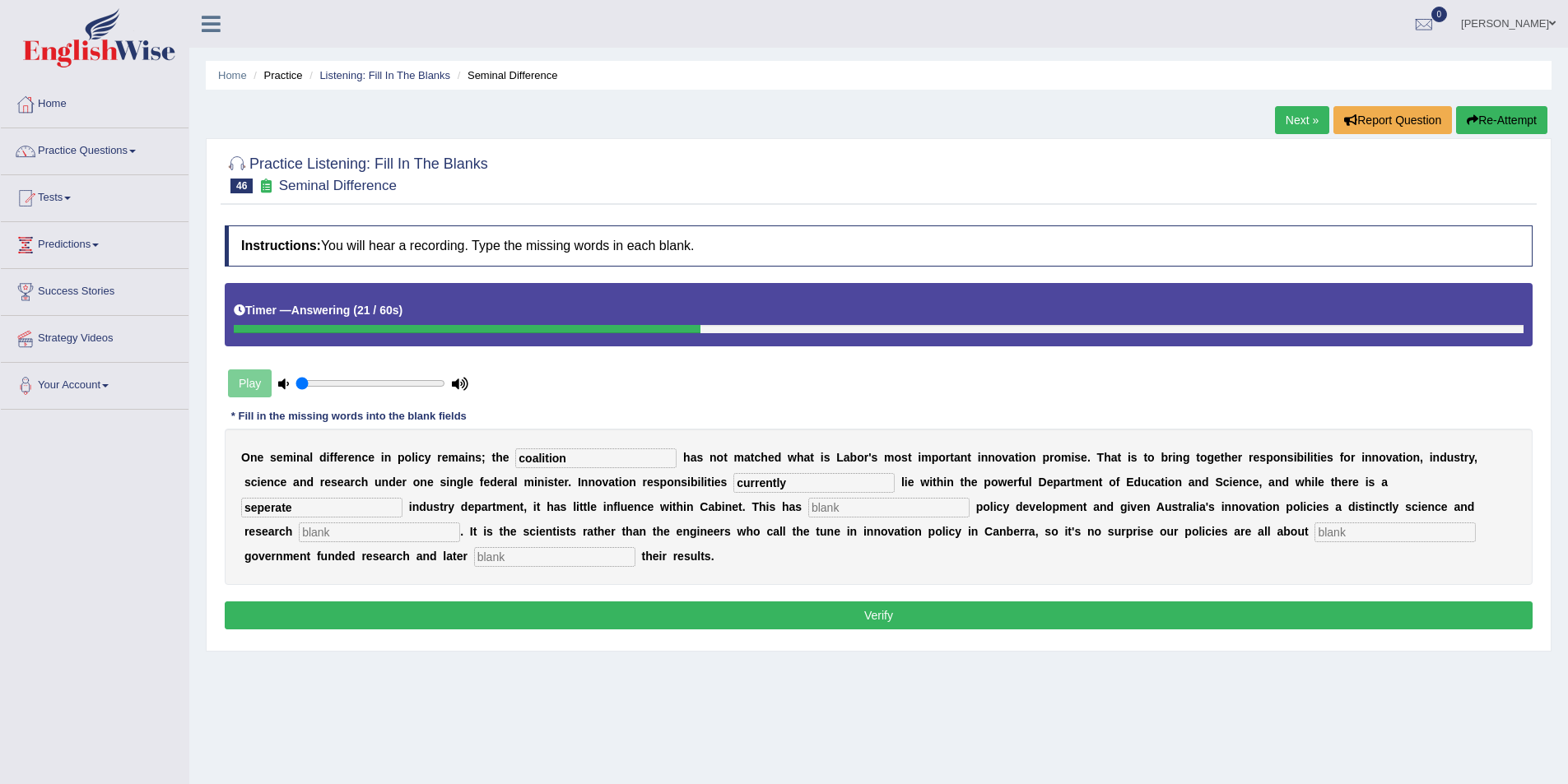
type input "seperate"
click at [808, 511] on input "text" at bounding box center [889, 507] width 162 height 19
type input "hampered"
click at [461, 522] on input "text" at bounding box center [379, 531] width 162 height 19
type input "bias"
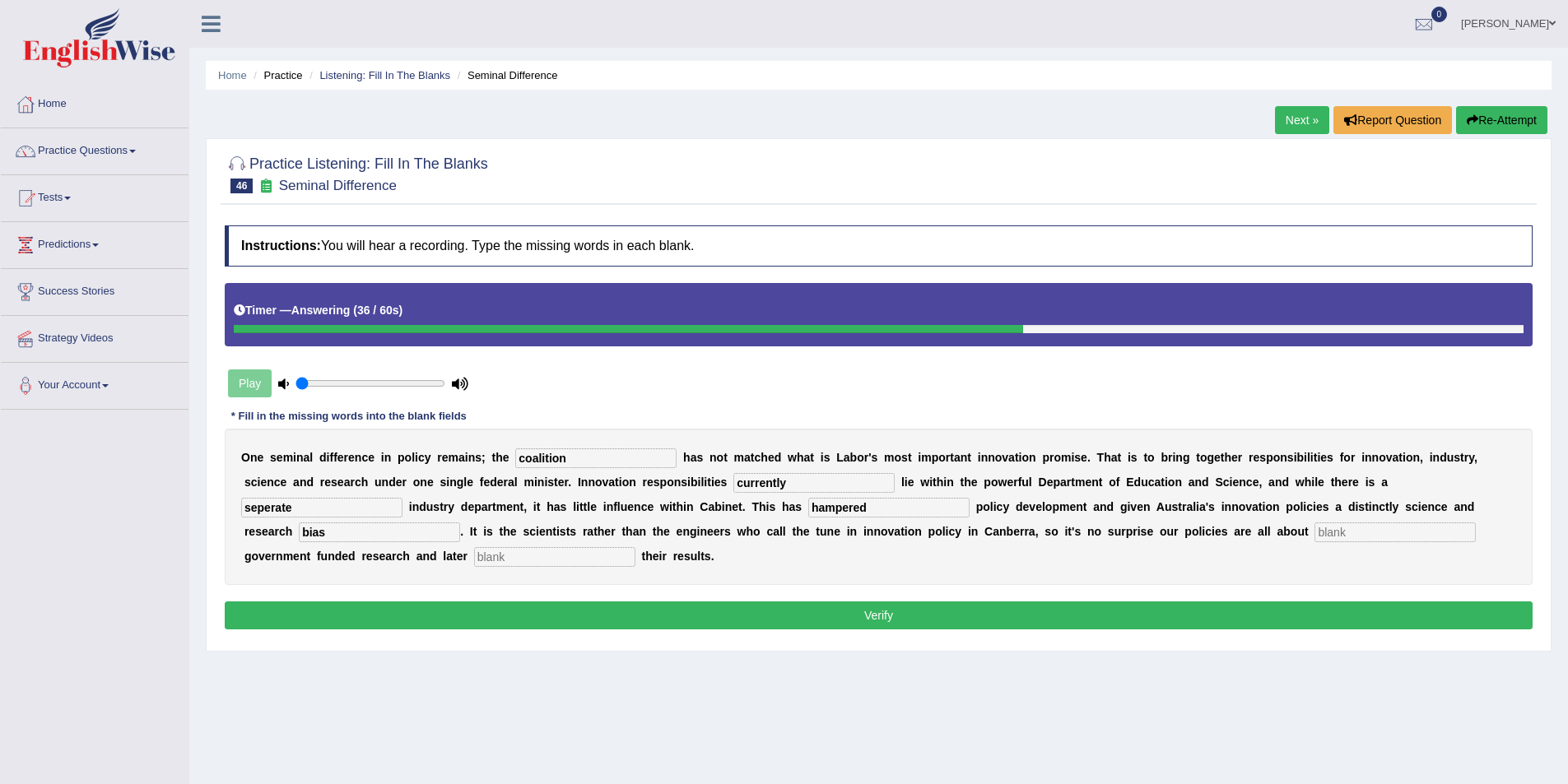
click at [1314, 533] on input "text" at bounding box center [1394, 531] width 162 height 19
type input "boosting"
click at [635, 547] on input "text" at bounding box center [555, 556] width 162 height 19
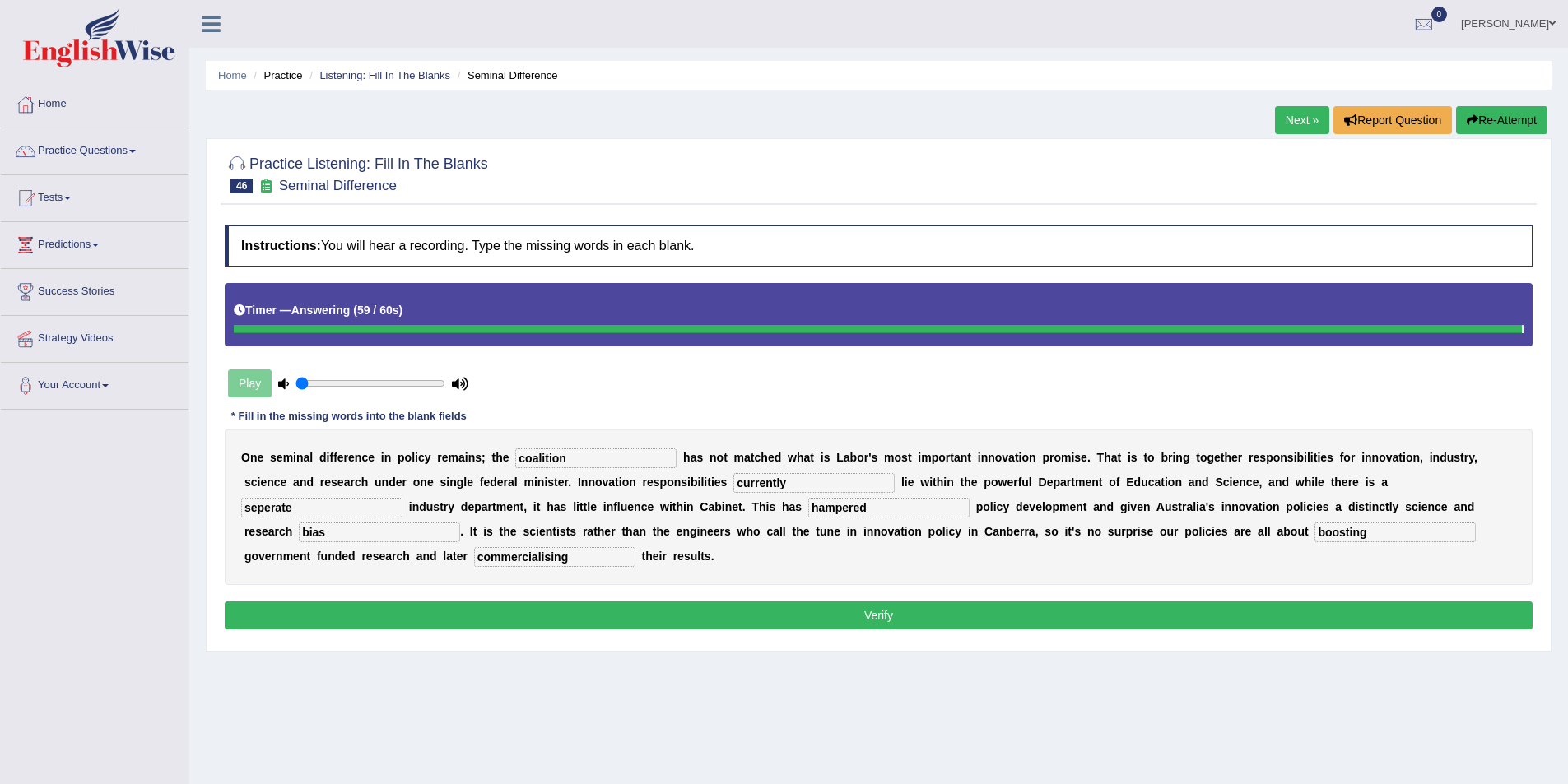
type input "commercialising"
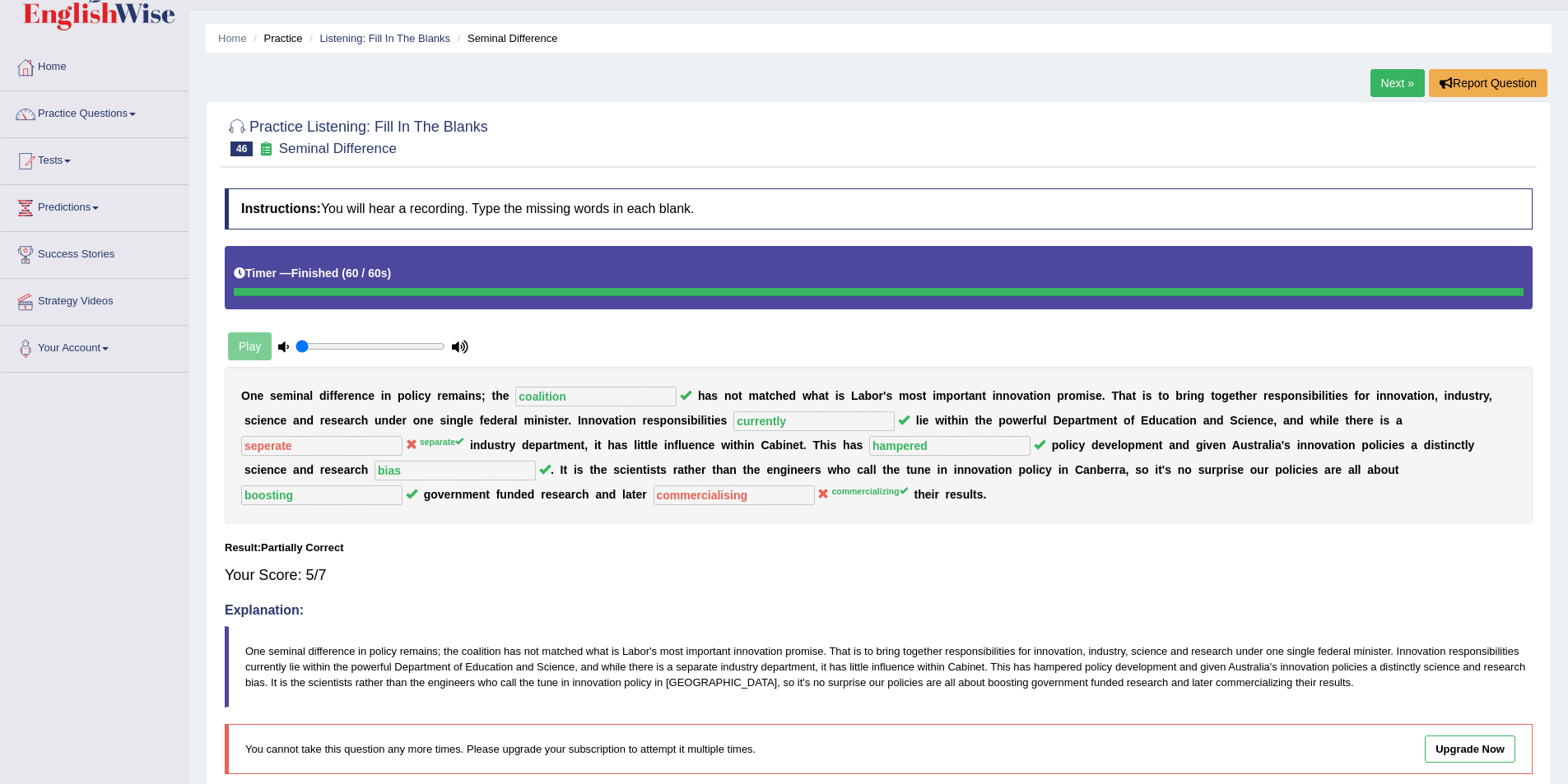
scroll to position [88, 0]
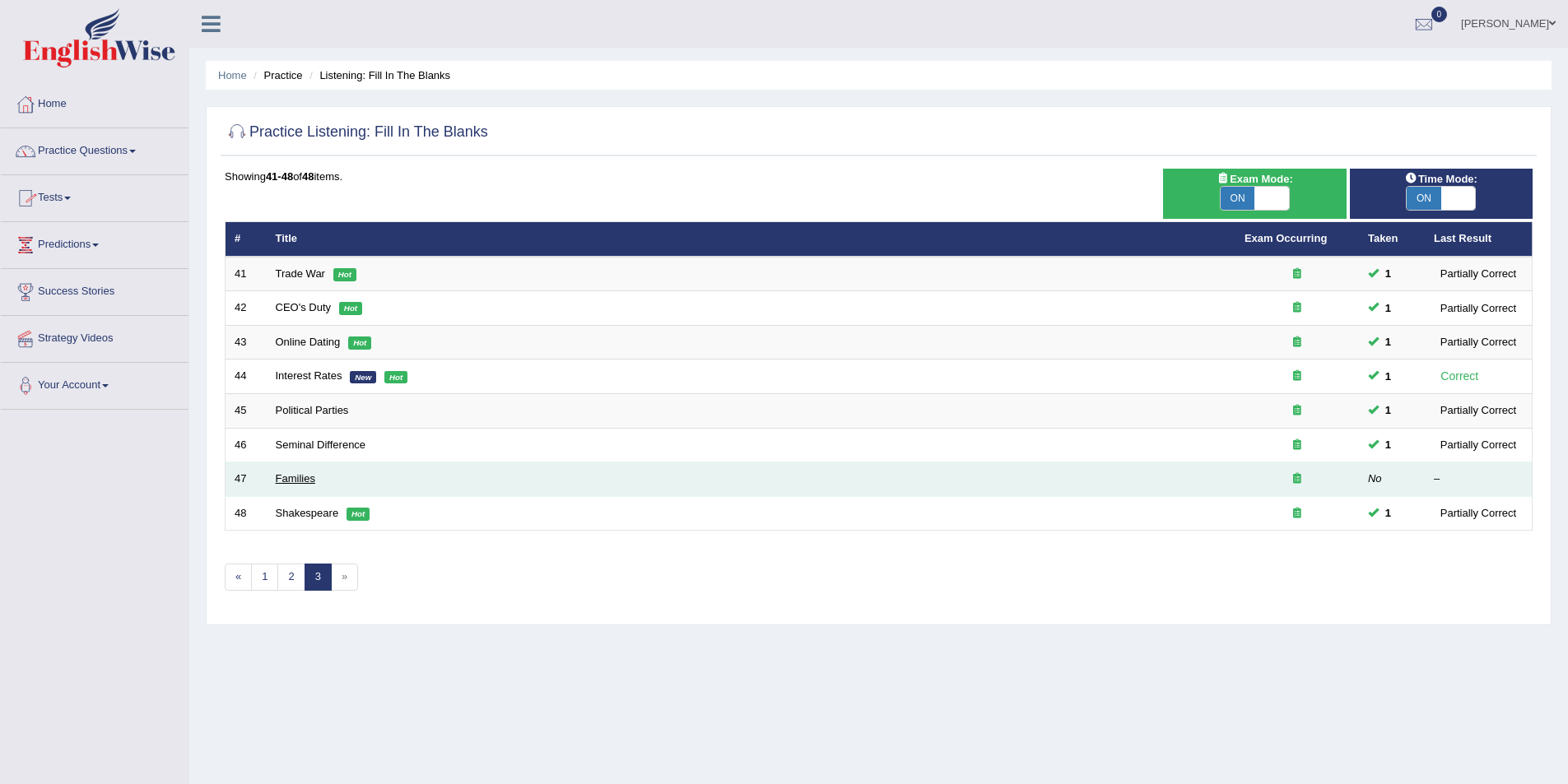
click at [290, 481] on link "Families" at bounding box center [295, 478] width 40 height 12
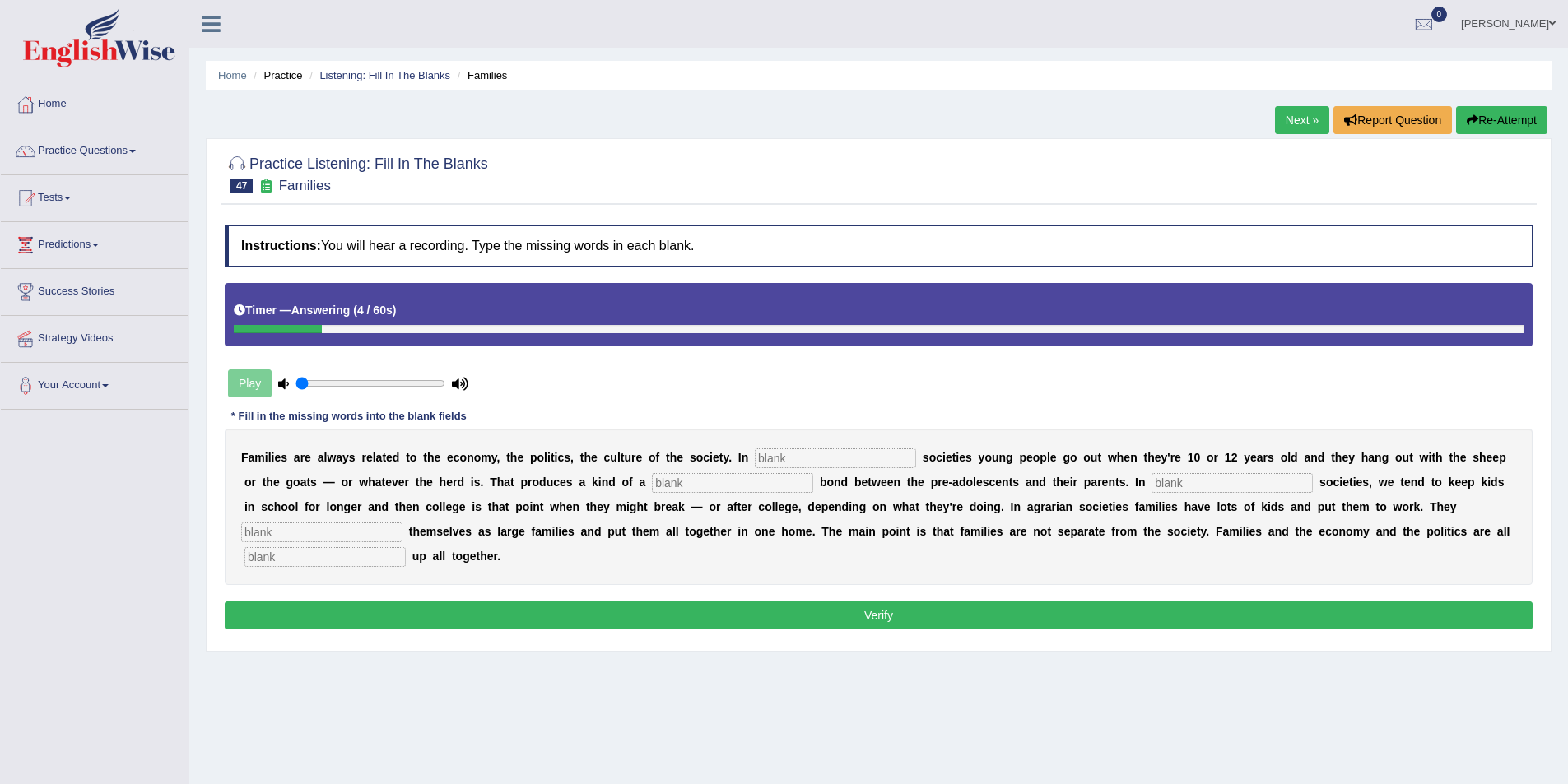
click at [406, 547] on input "text" at bounding box center [325, 556] width 162 height 19
type input "wraped"
click at [755, 454] on input "text" at bounding box center [835, 457] width 162 height 19
type input "heading"
click at [652, 480] on input "text" at bounding box center [732, 482] width 162 height 19
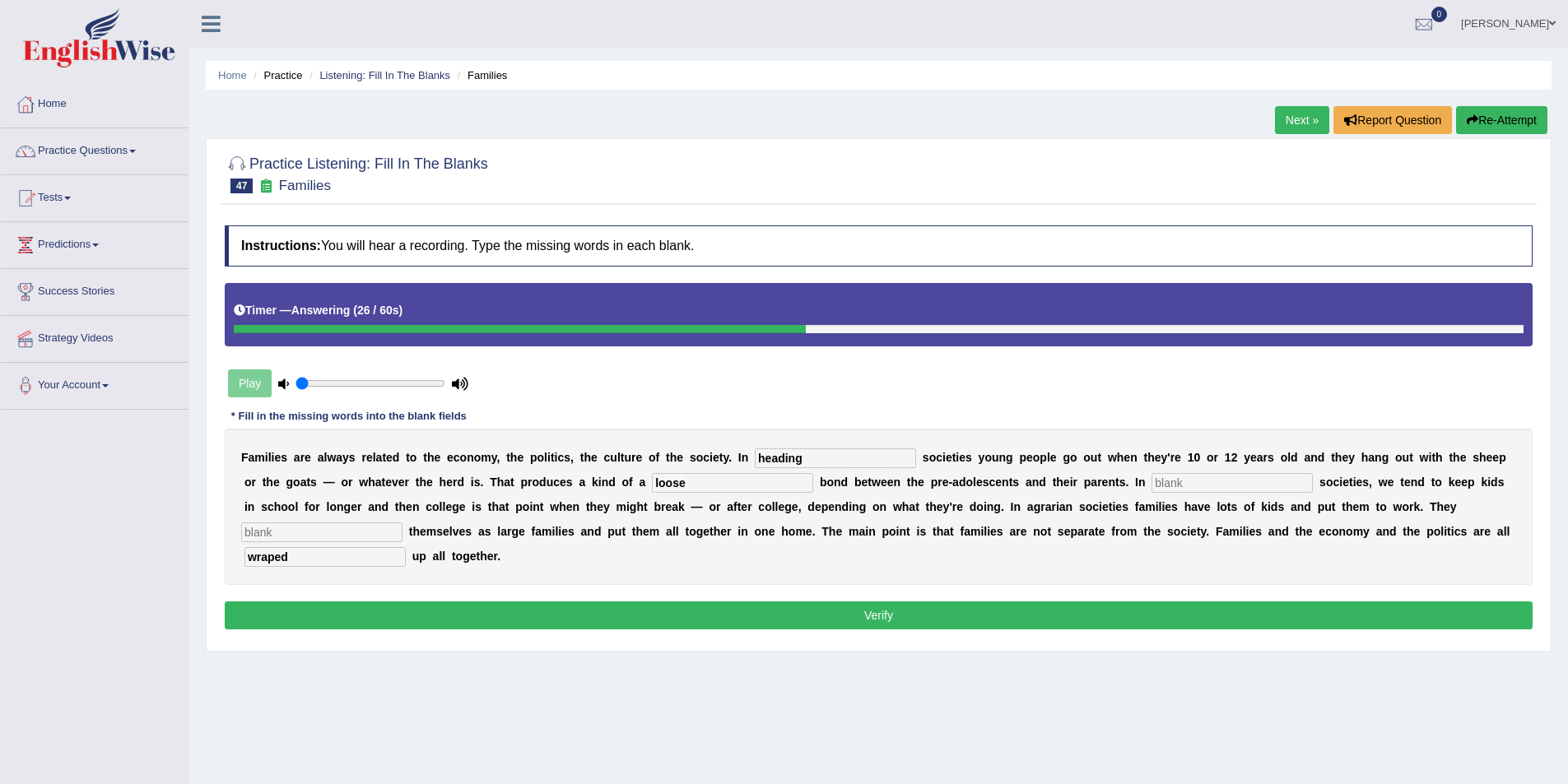
type input "loose"
click at [1152, 481] on input "text" at bounding box center [1232, 482] width 162 height 19
type input "industrial"
click at [402, 522] on input "text" at bounding box center [321, 531] width 162 height 19
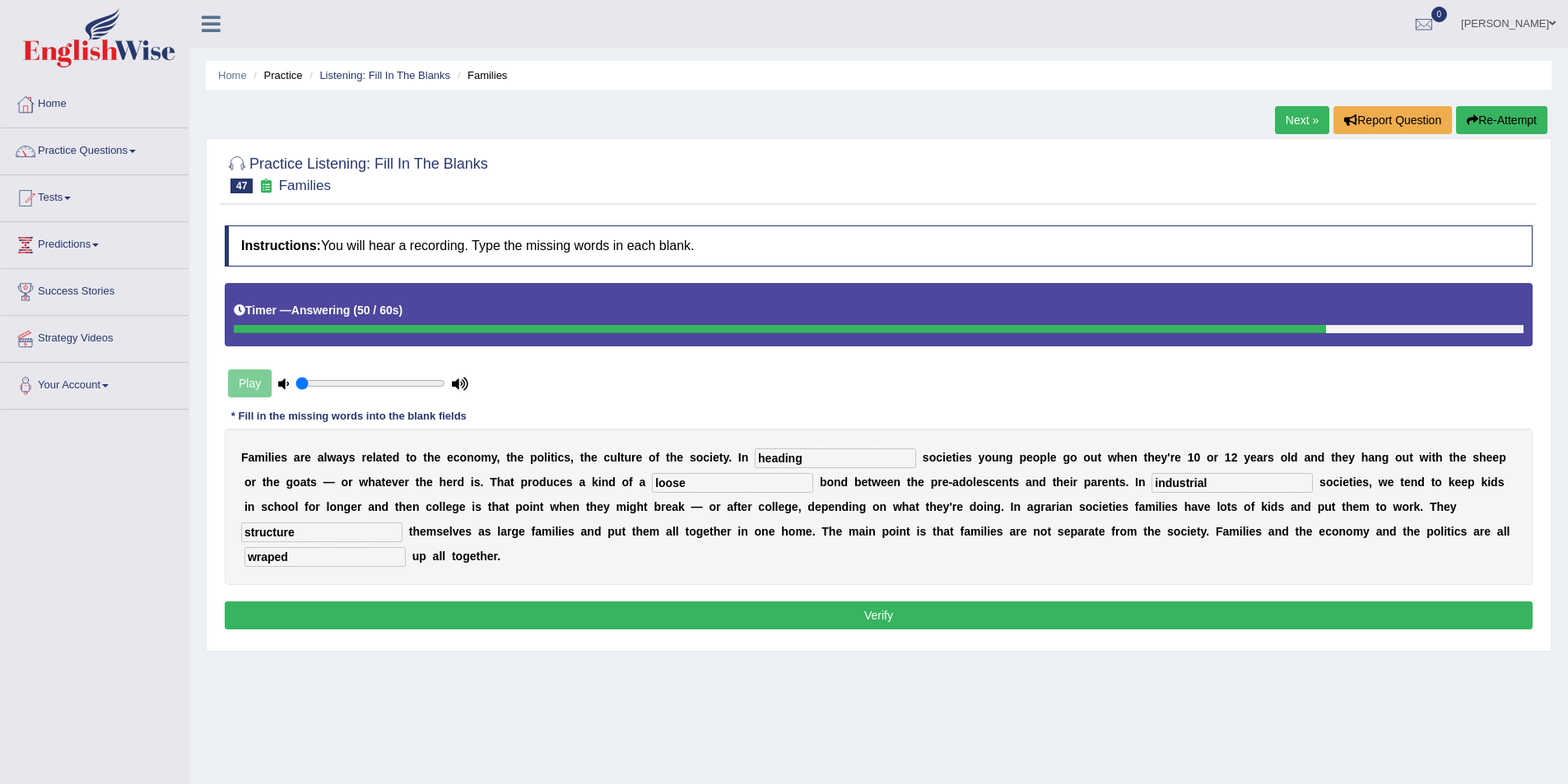
type input "structure"
click at [755, 454] on input "heading" at bounding box center [835, 457] width 162 height 19
type input "herding"
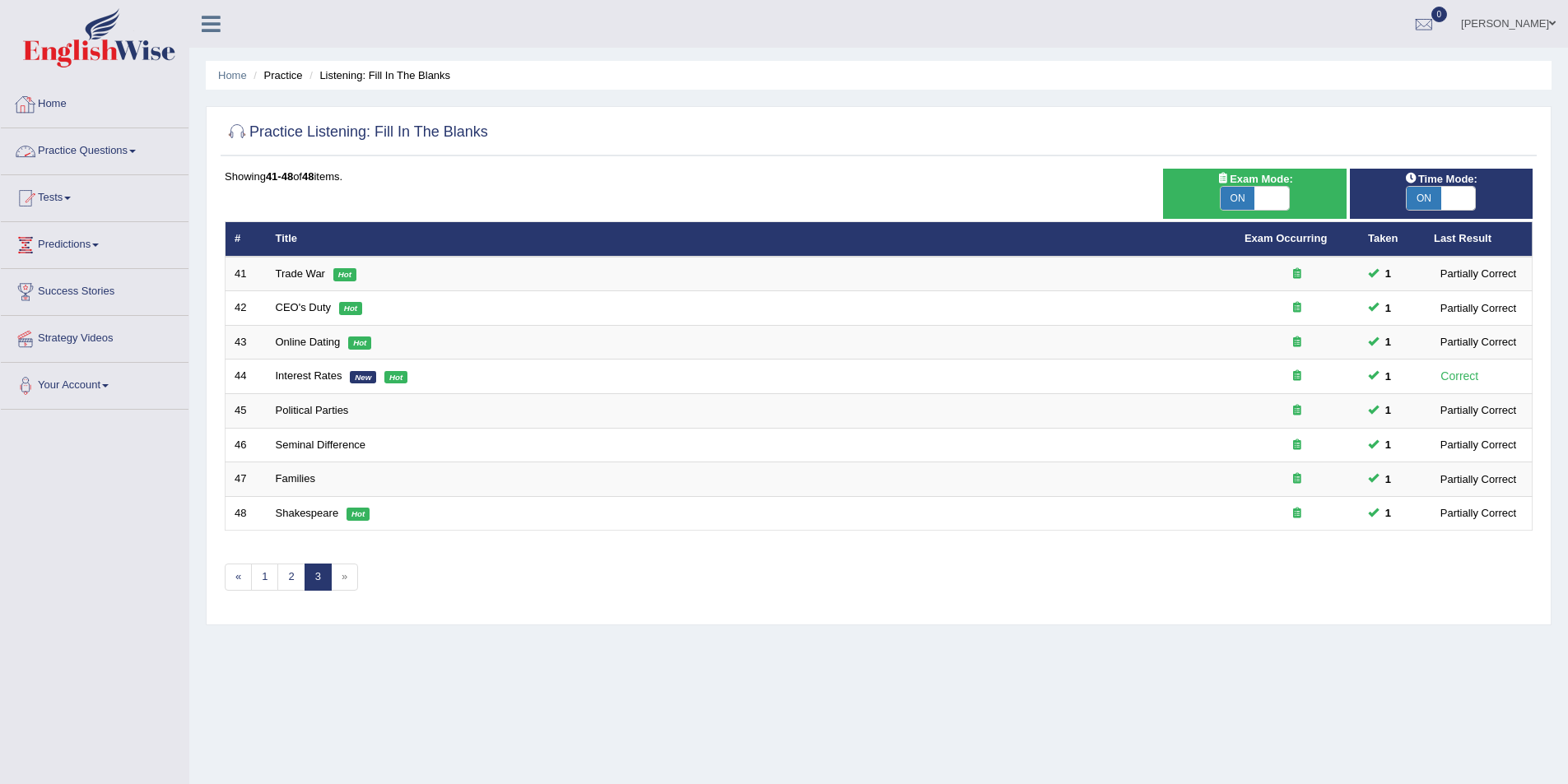
click at [136, 147] on link "Practice Questions" at bounding box center [94, 148] width 187 height 42
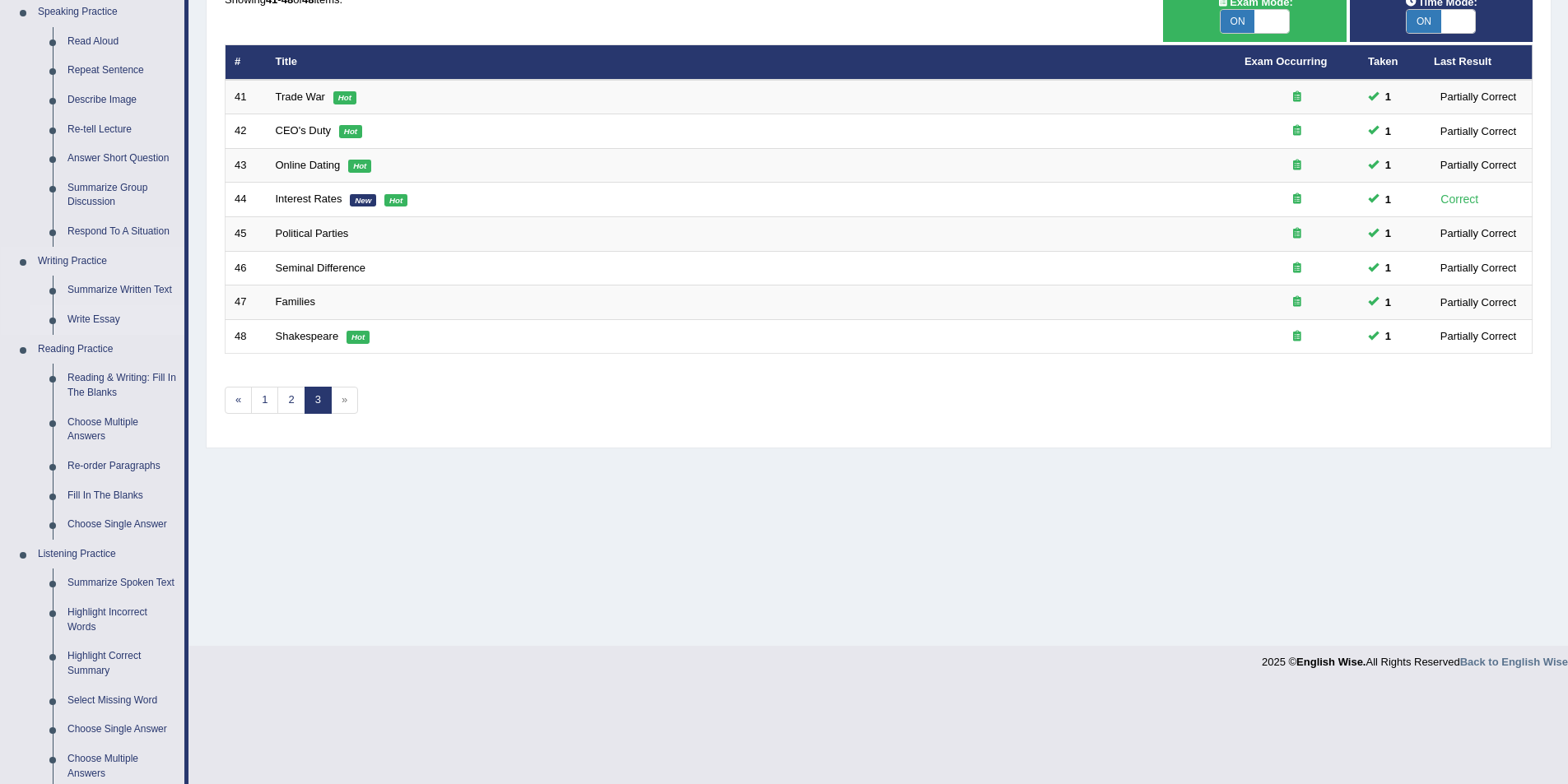
scroll to position [329, 0]
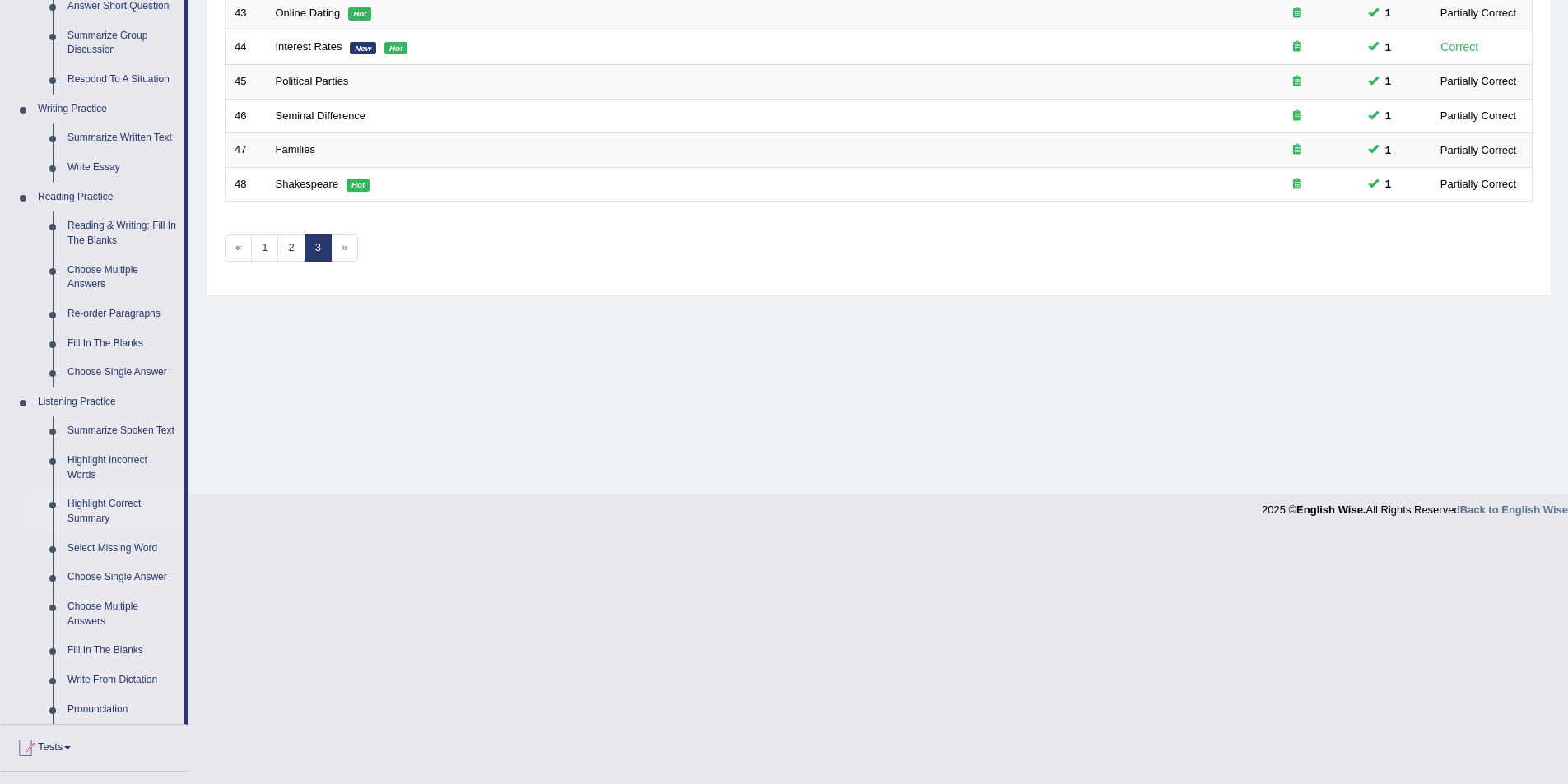
click at [84, 500] on link "Highlight Correct Summary" at bounding box center [122, 511] width 125 height 43
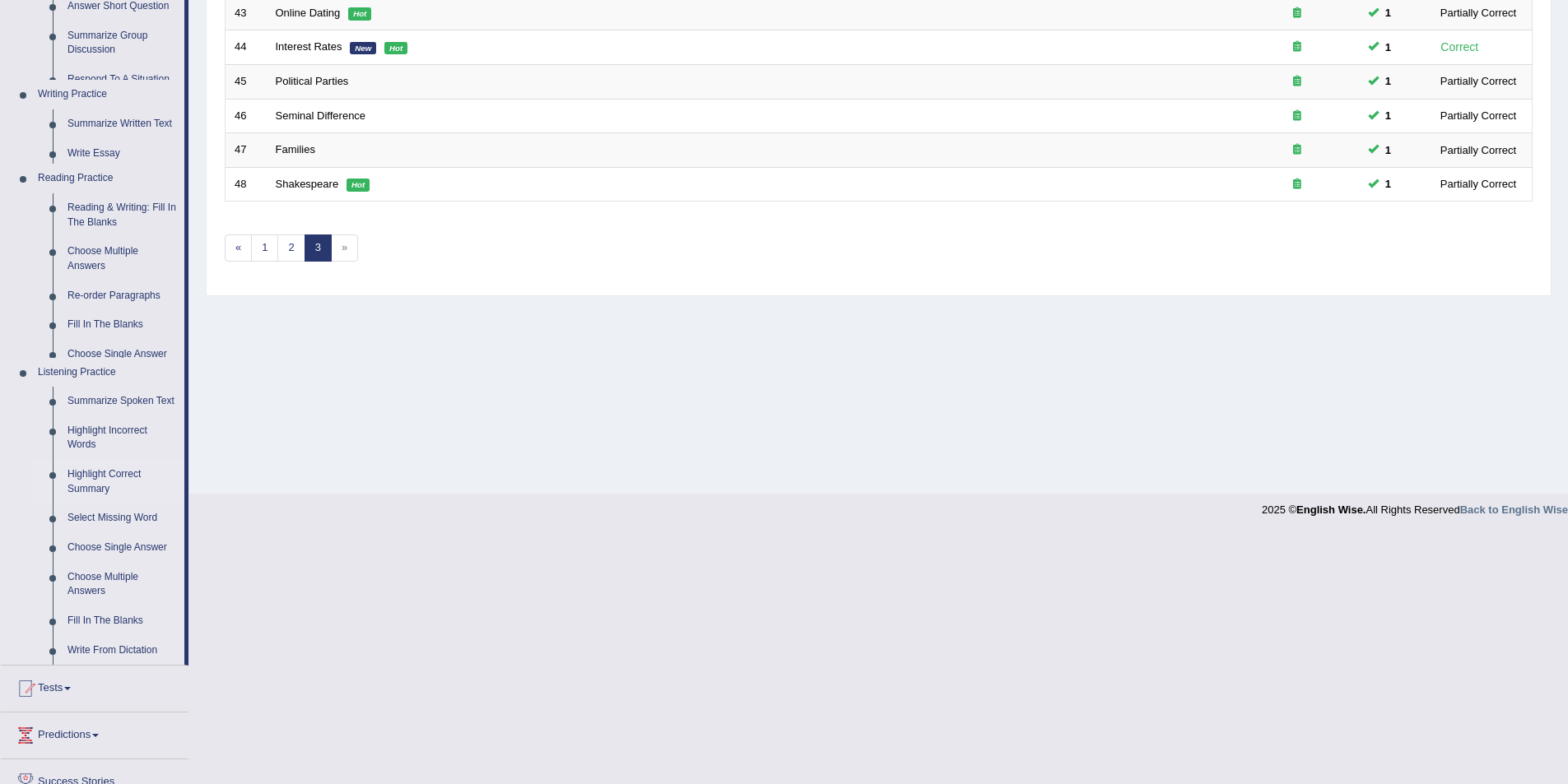
scroll to position [80, 0]
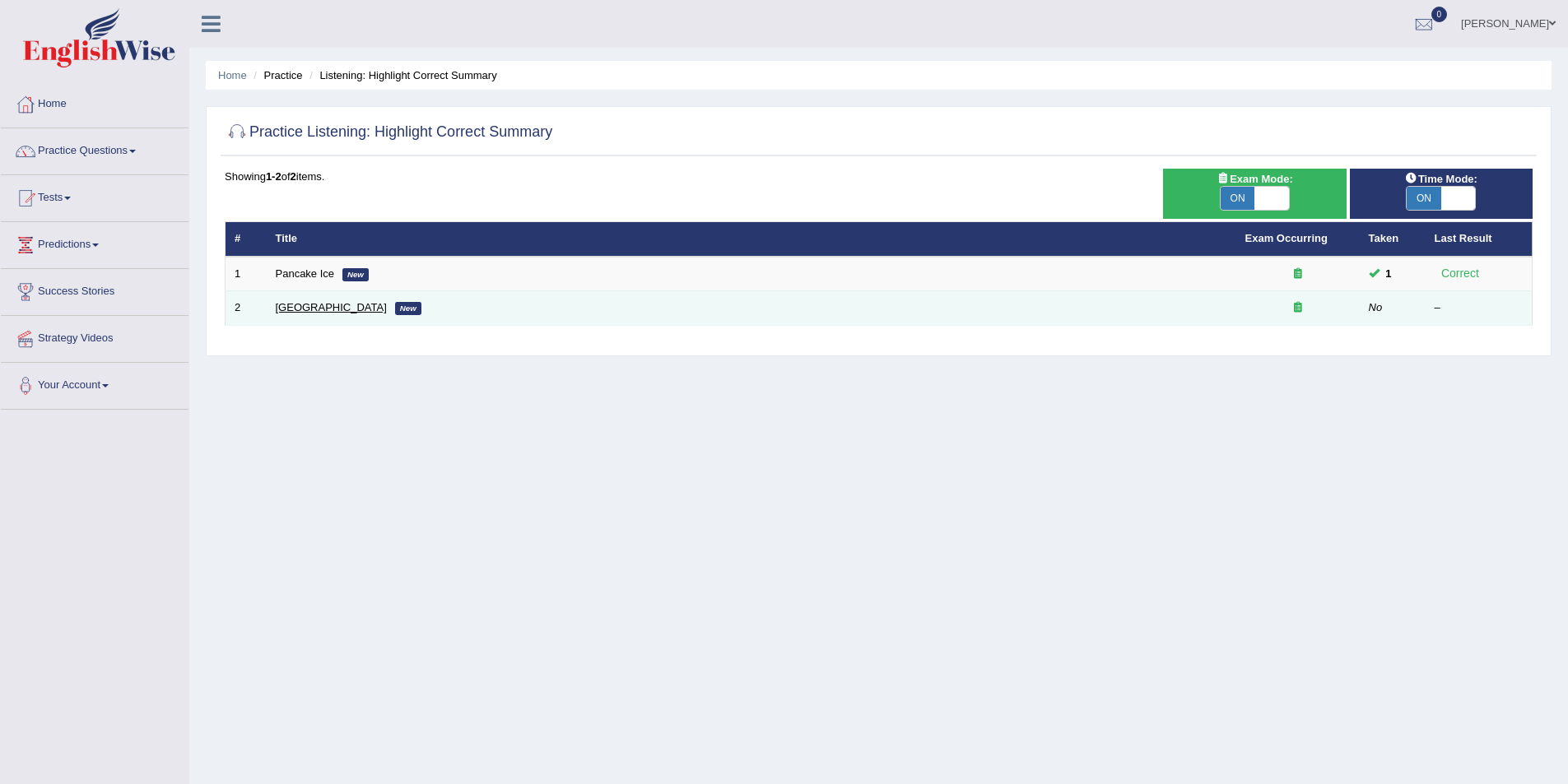
click at [310, 304] on link "[GEOGRAPHIC_DATA]" at bounding box center [331, 306] width 111 height 12
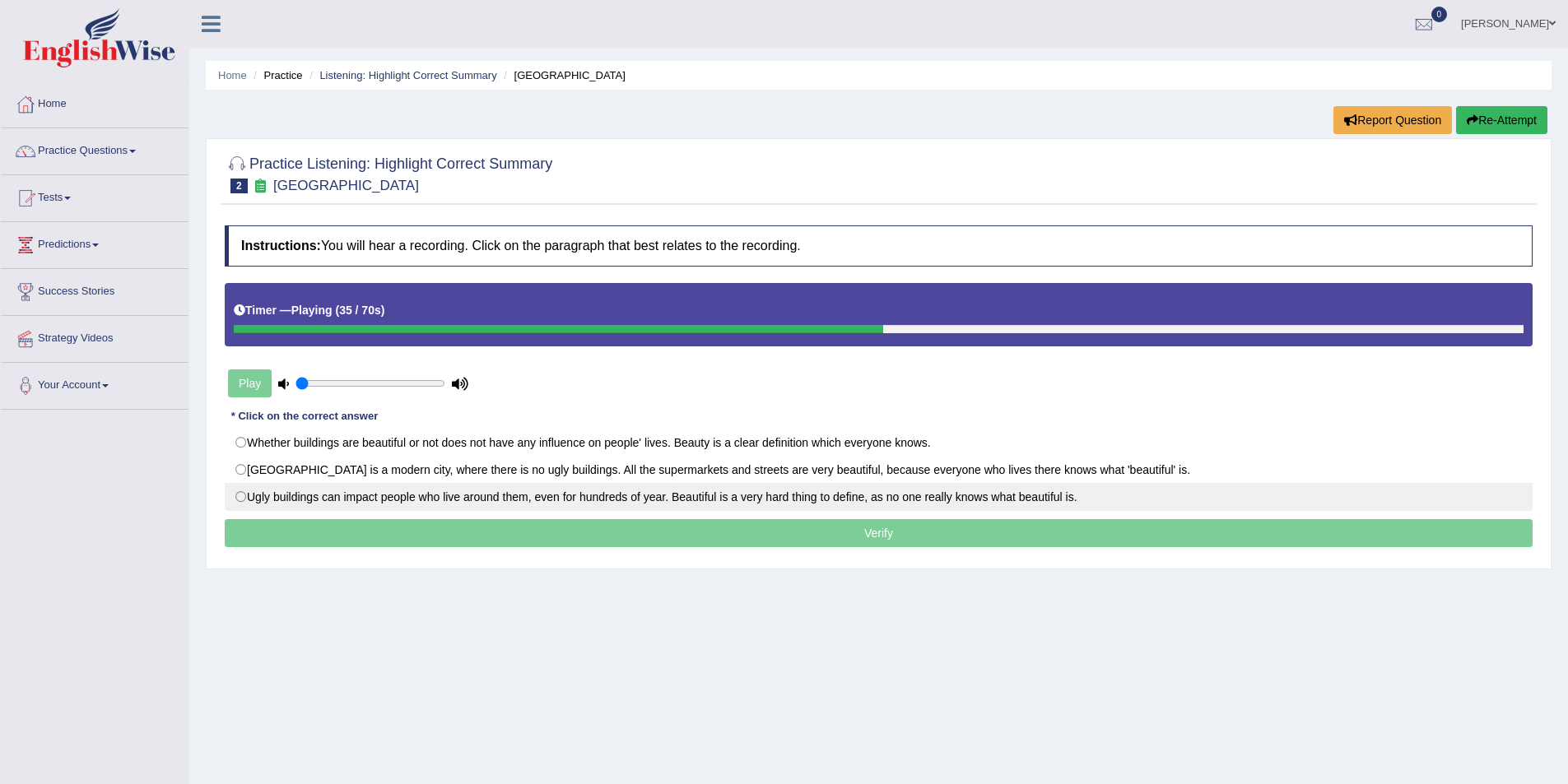
click at [239, 494] on label "Ugly buildings can impact people who live around them, even for hundreds of yea…" at bounding box center [878, 497] width 1308 height 28
radio input "true"
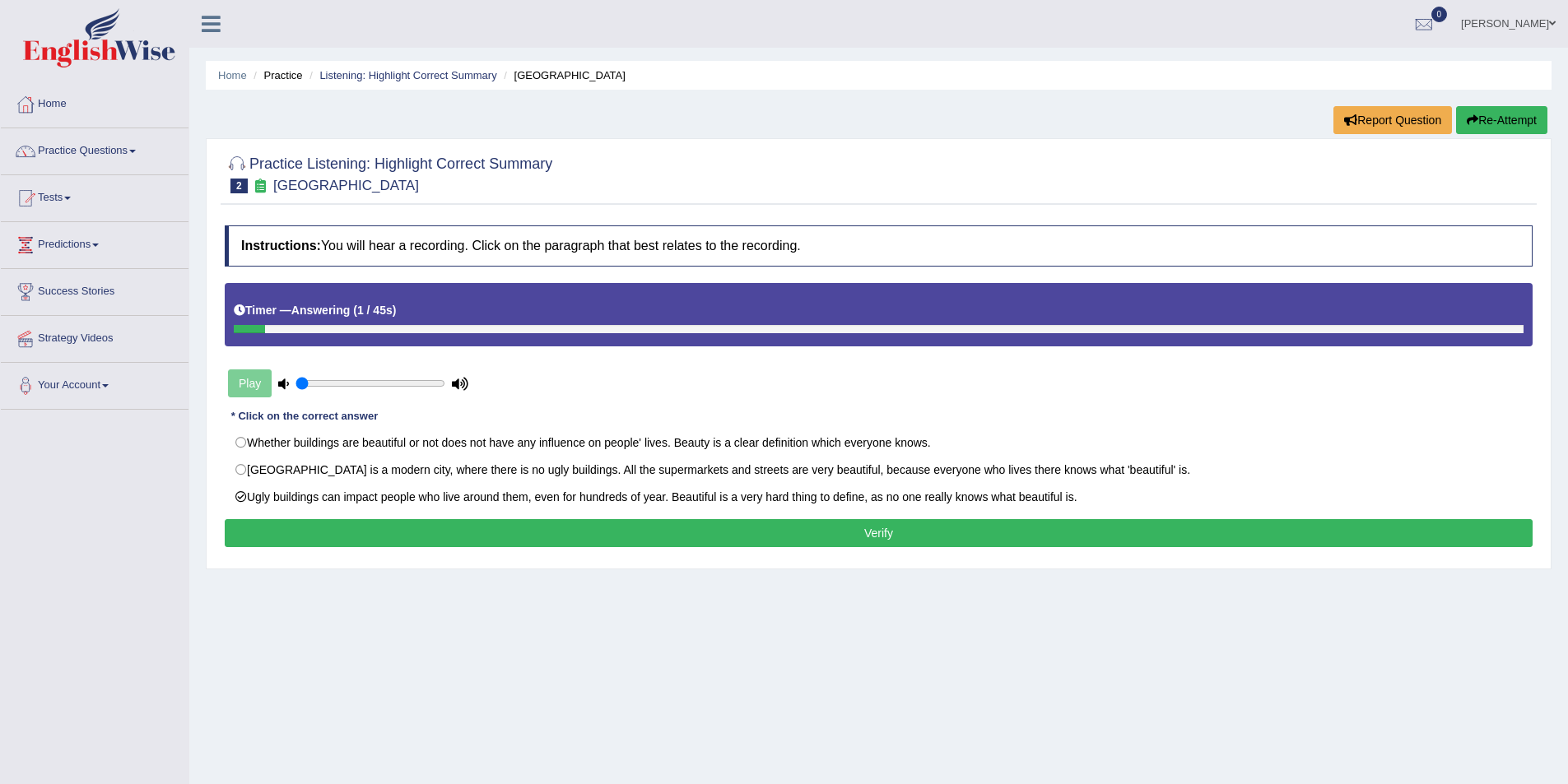
click at [465, 530] on button "Verify" at bounding box center [878, 533] width 1308 height 28
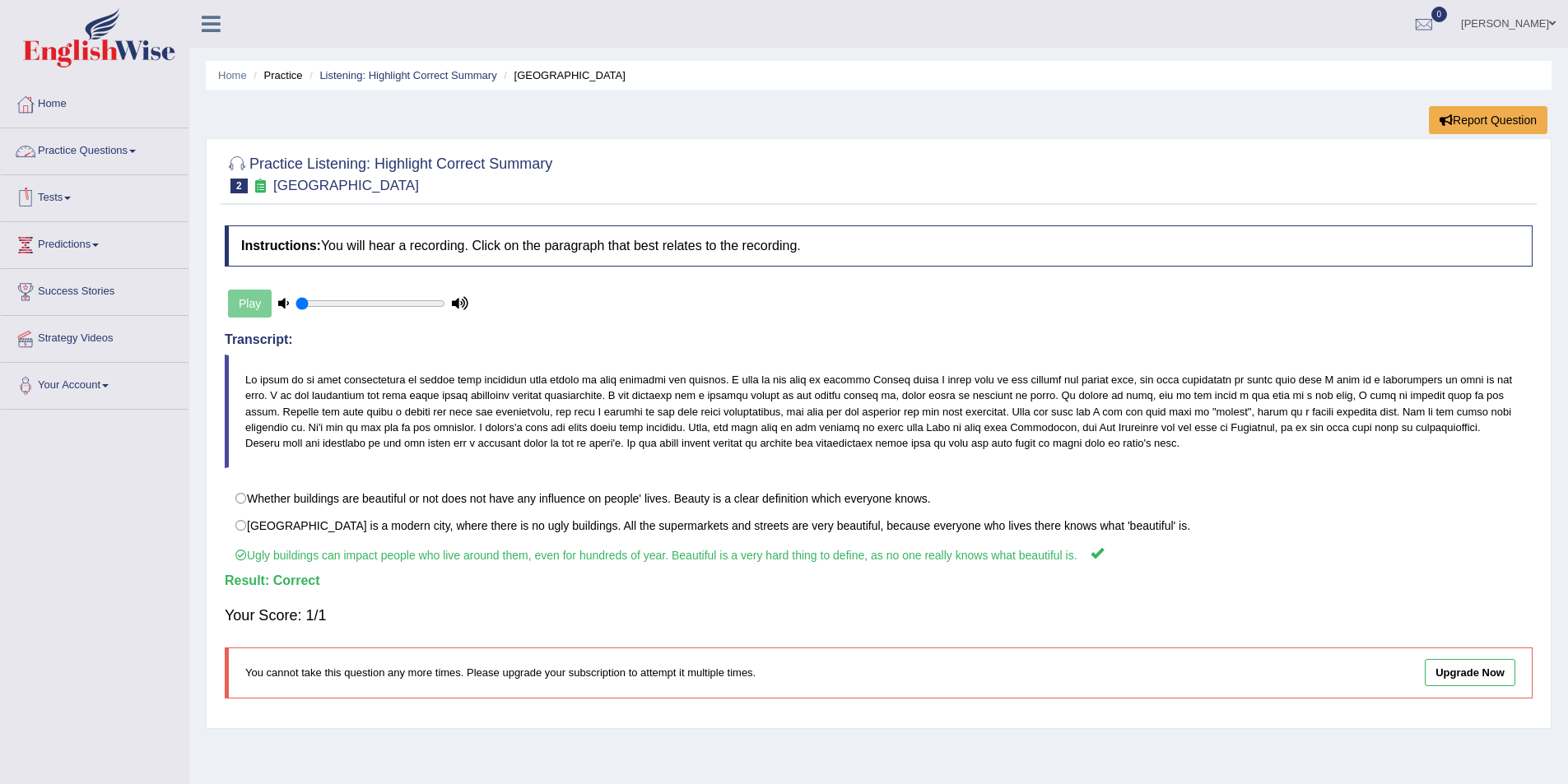
click at [138, 153] on link "Practice Questions" at bounding box center [94, 148] width 187 height 42
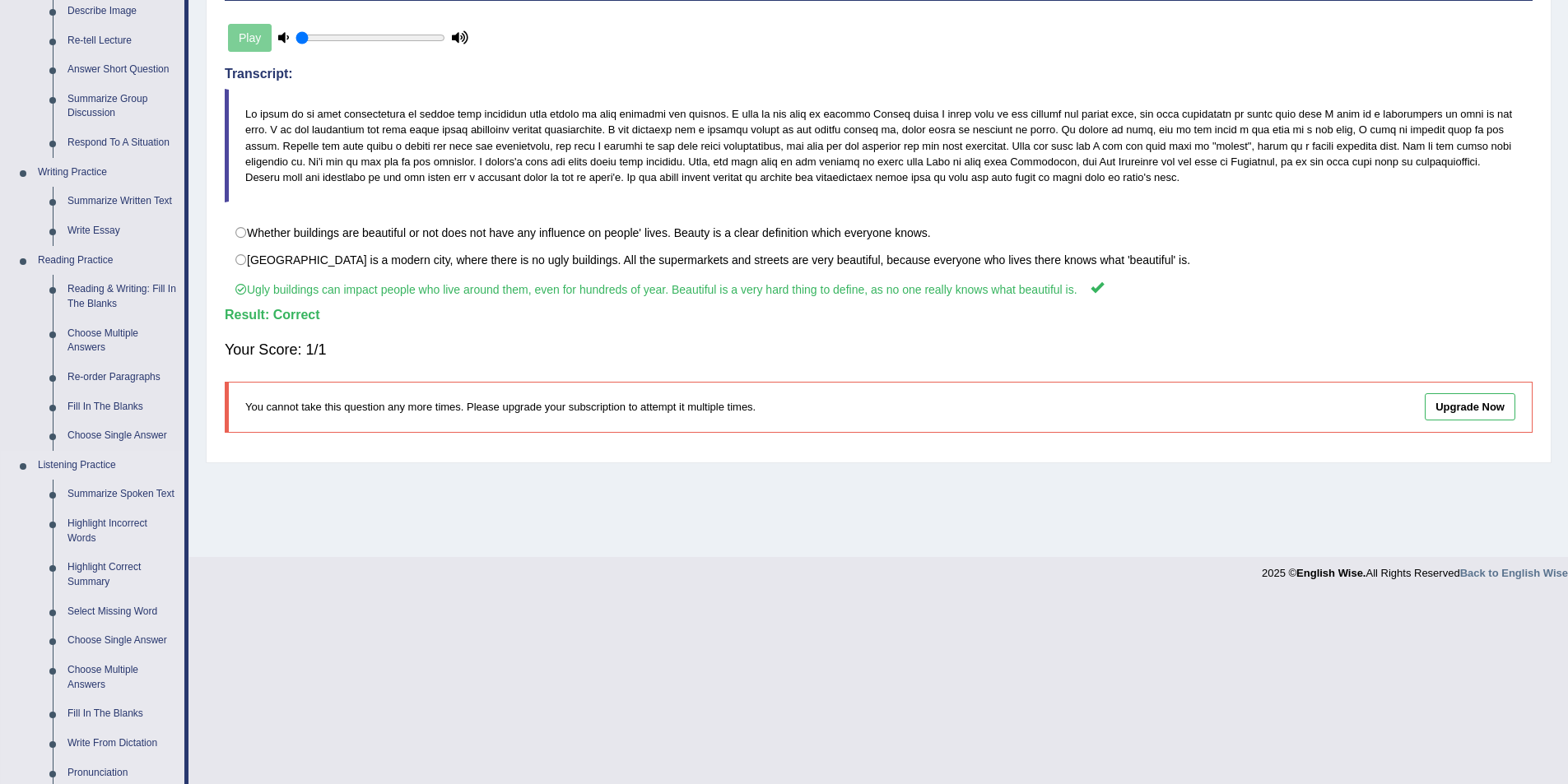
scroll to position [411, 0]
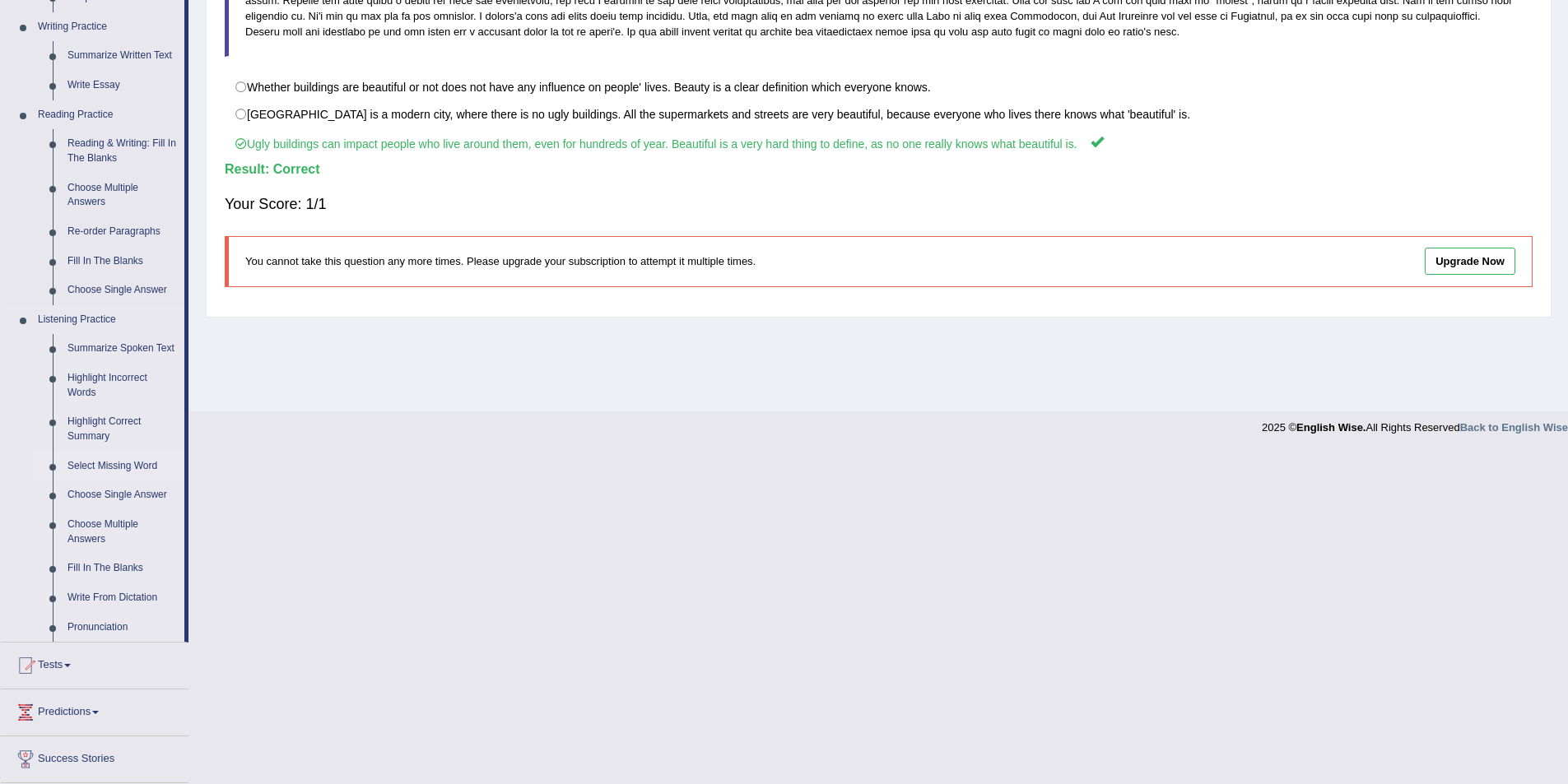
click at [118, 460] on link "Select Missing Word" at bounding box center [122, 467] width 125 height 30
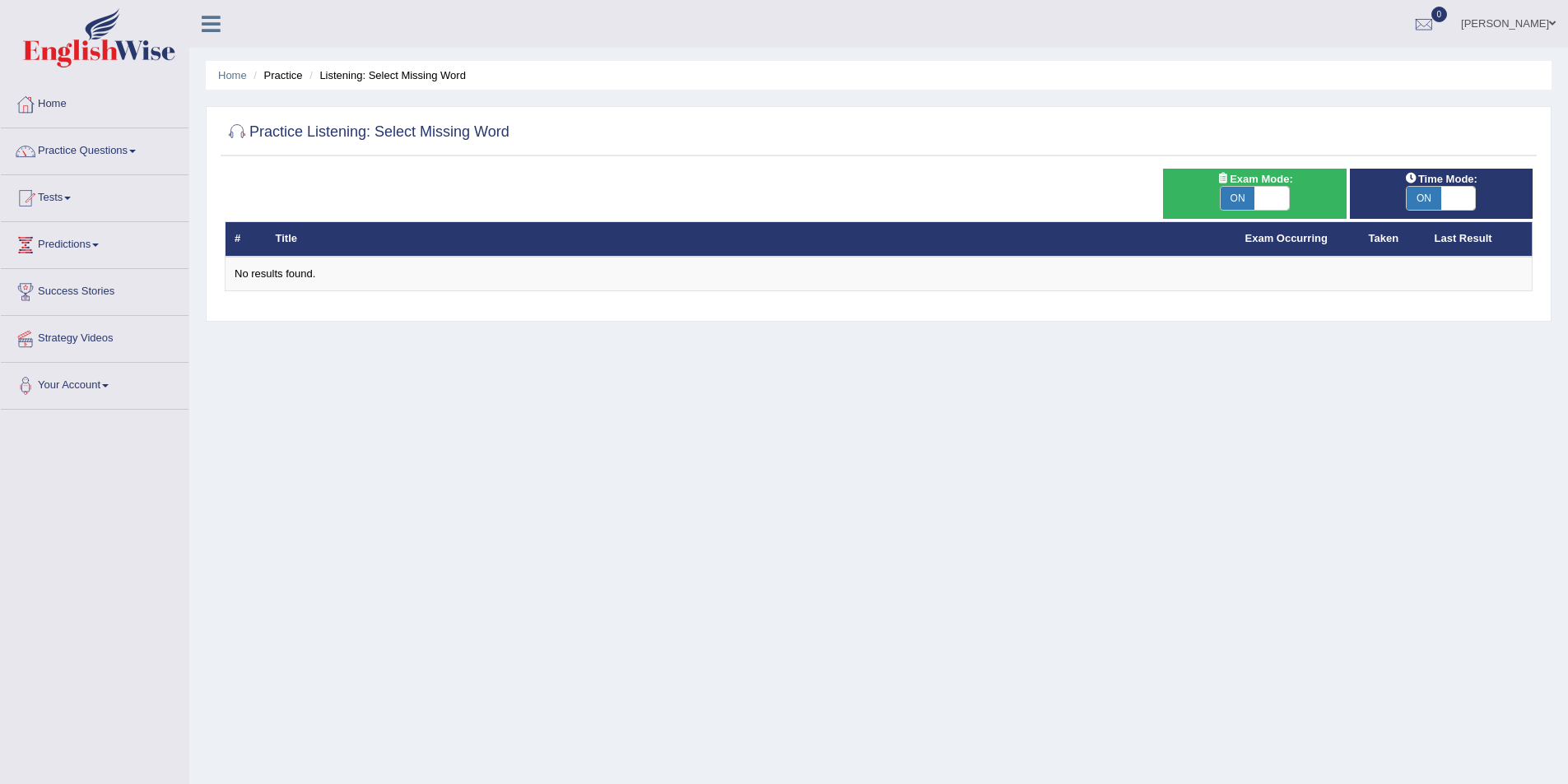
click at [141, 147] on link "Practice Questions" at bounding box center [94, 148] width 187 height 42
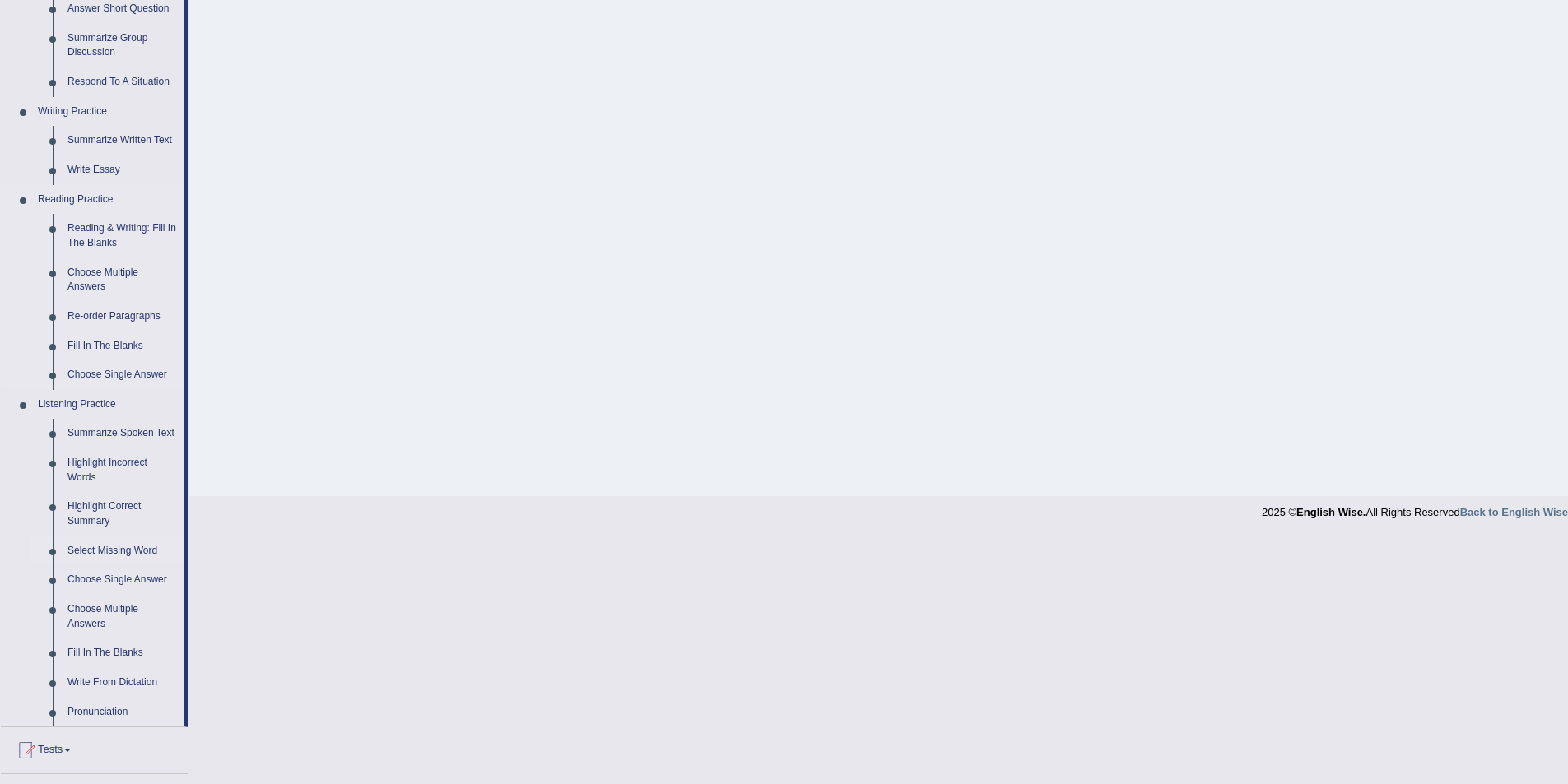
scroll to position [329, 0]
click at [84, 457] on link "Highlight Incorrect Words" at bounding box center [122, 467] width 125 height 43
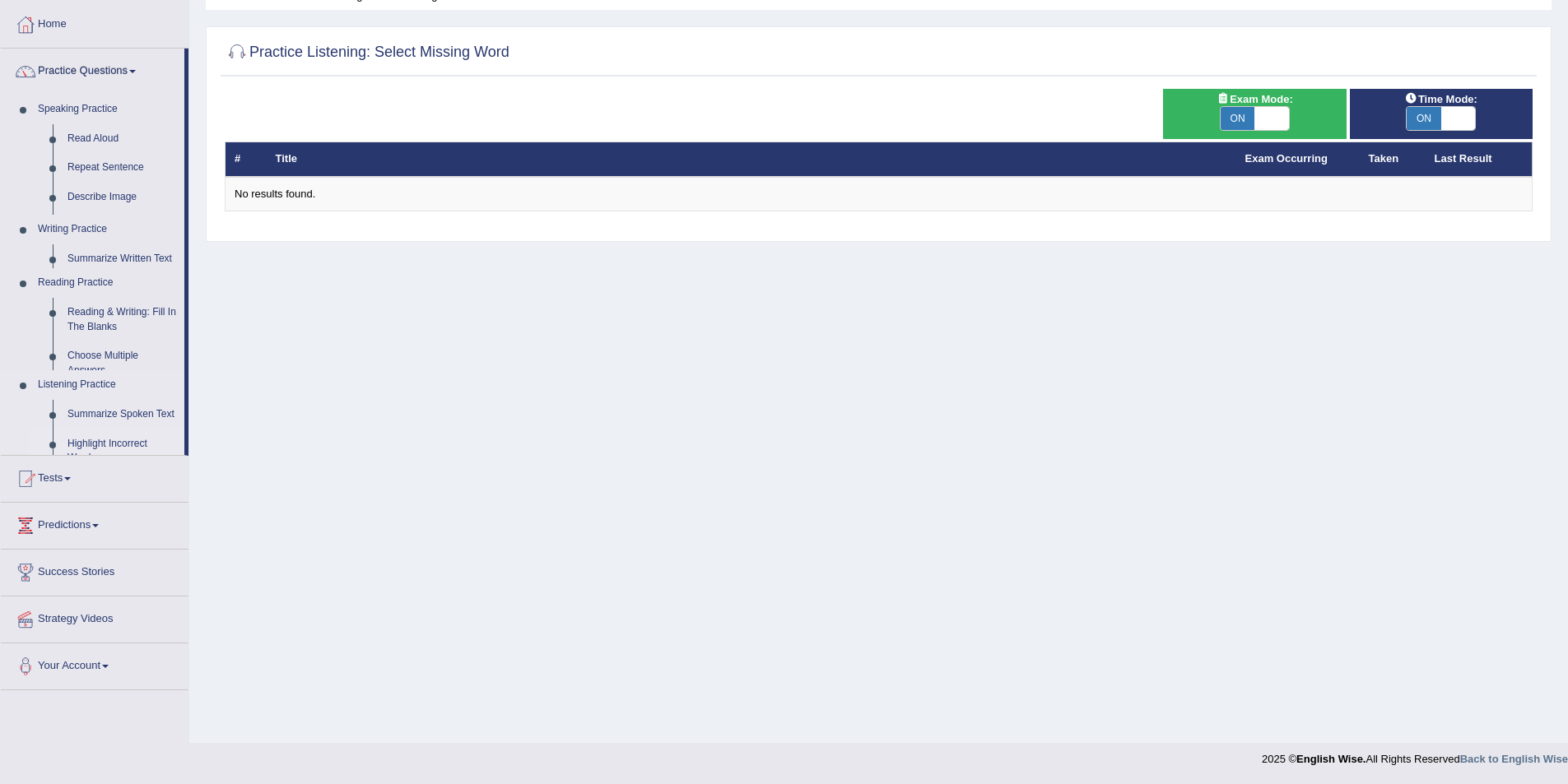
scroll to position [80, 0]
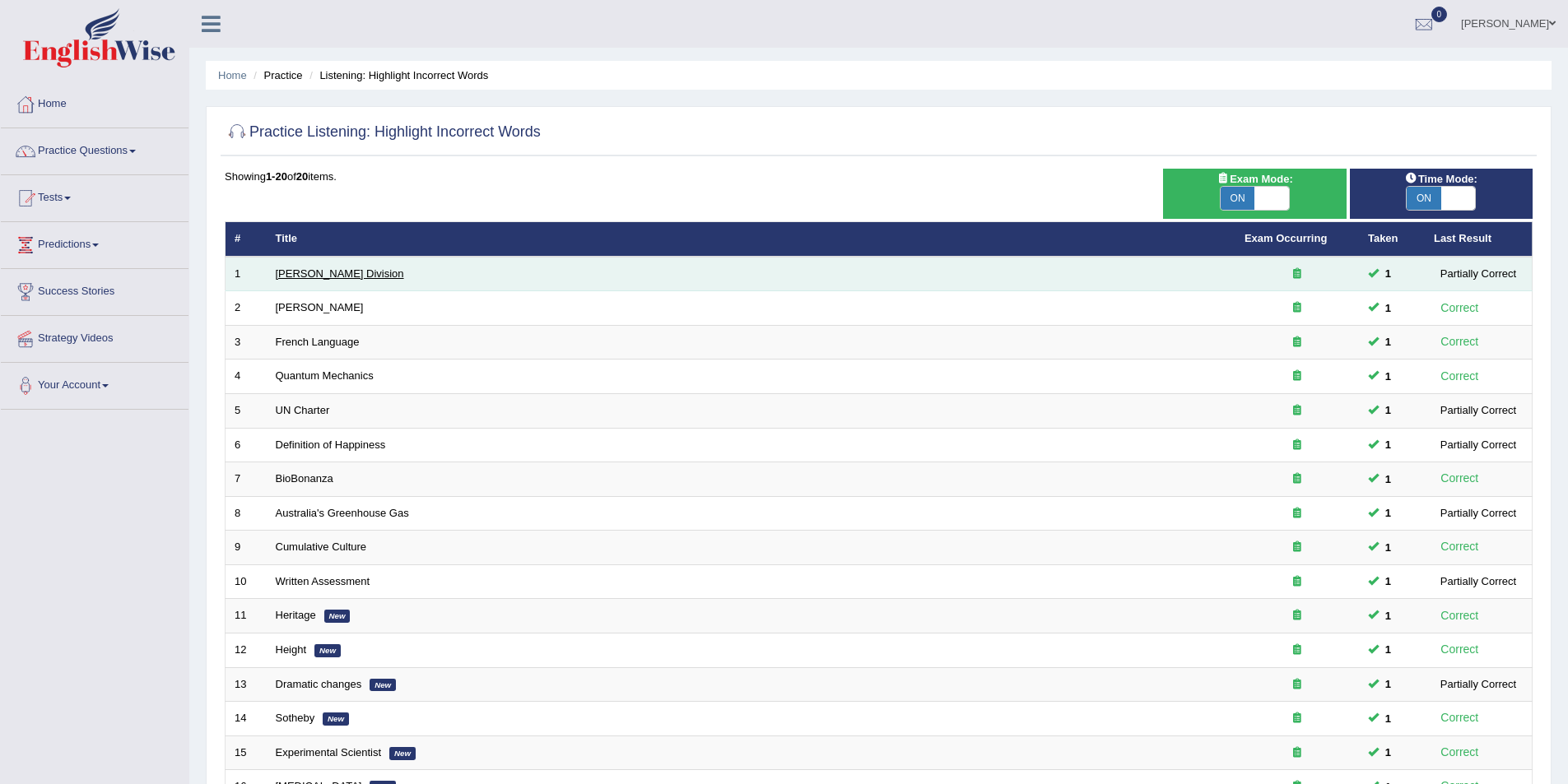
click at [309, 277] on link "[PERSON_NAME] Division" at bounding box center [340, 273] width 128 height 12
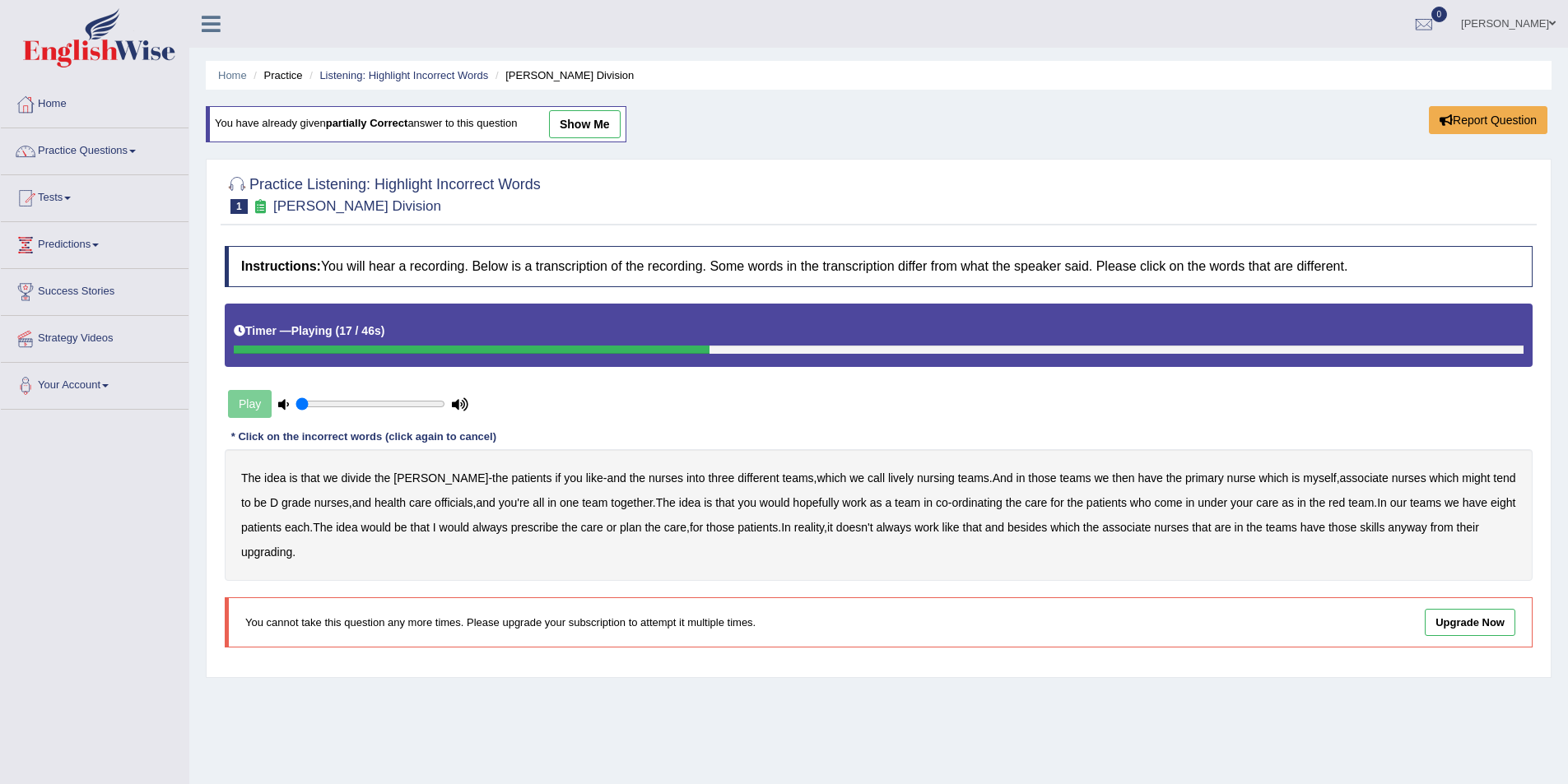
click at [1462, 480] on b "might" at bounding box center [1476, 478] width 28 height 13
click at [489, 529] on b "always" at bounding box center [490, 528] width 35 height 13
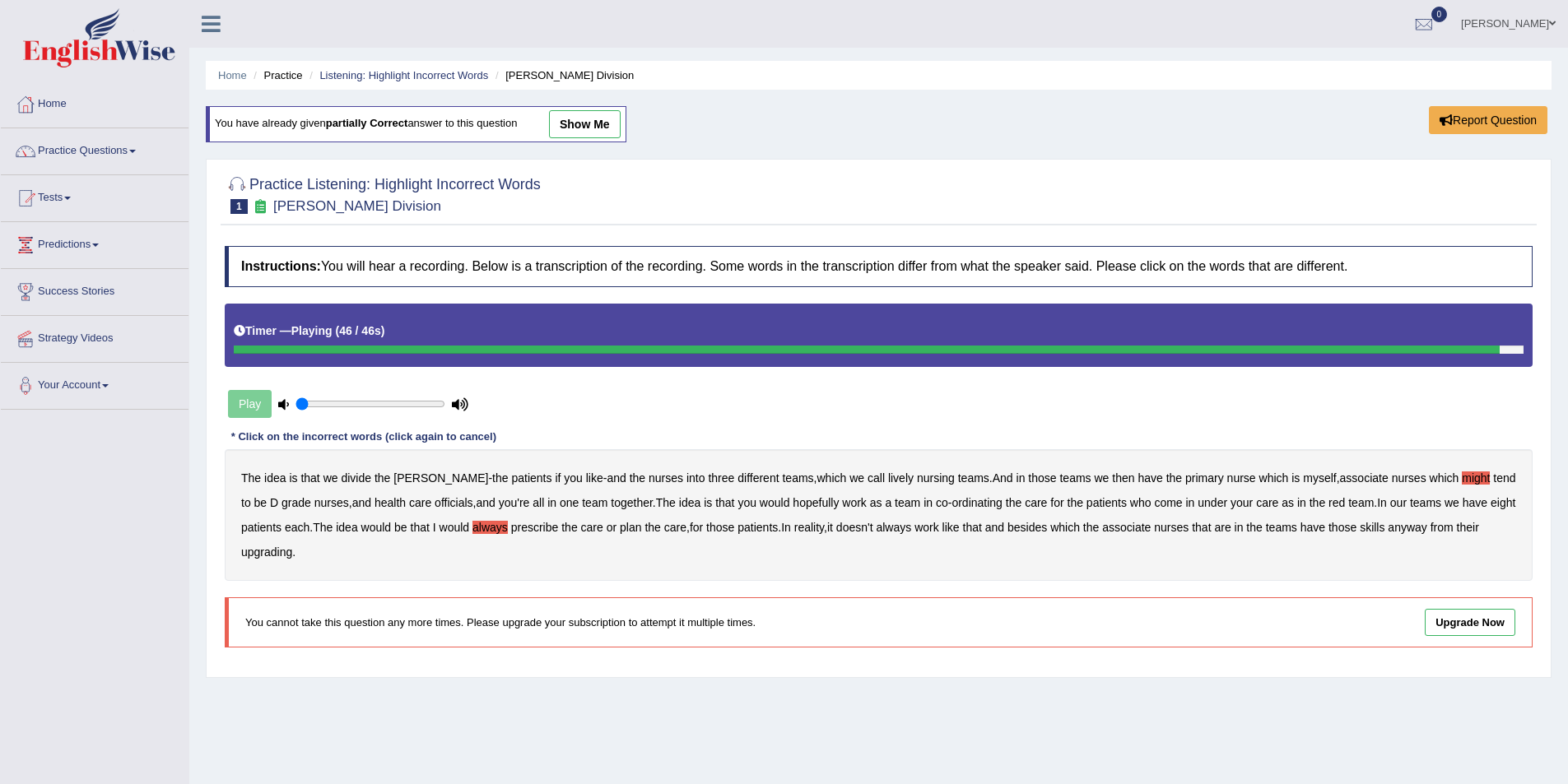
click at [269, 549] on b "upgrading" at bounding box center [266, 552] width 51 height 13
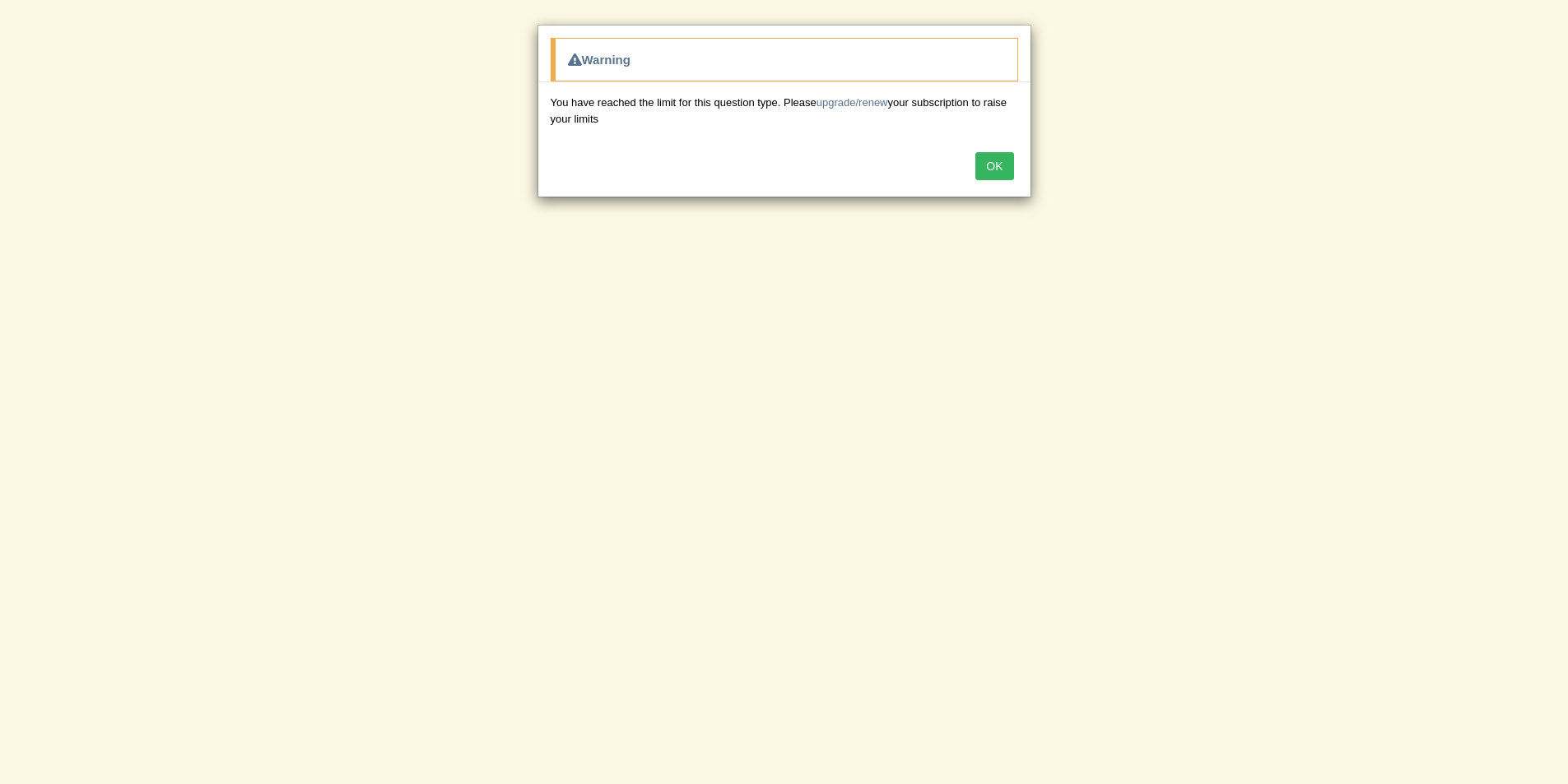
click at [983, 156] on button "OK" at bounding box center [994, 166] width 38 height 28
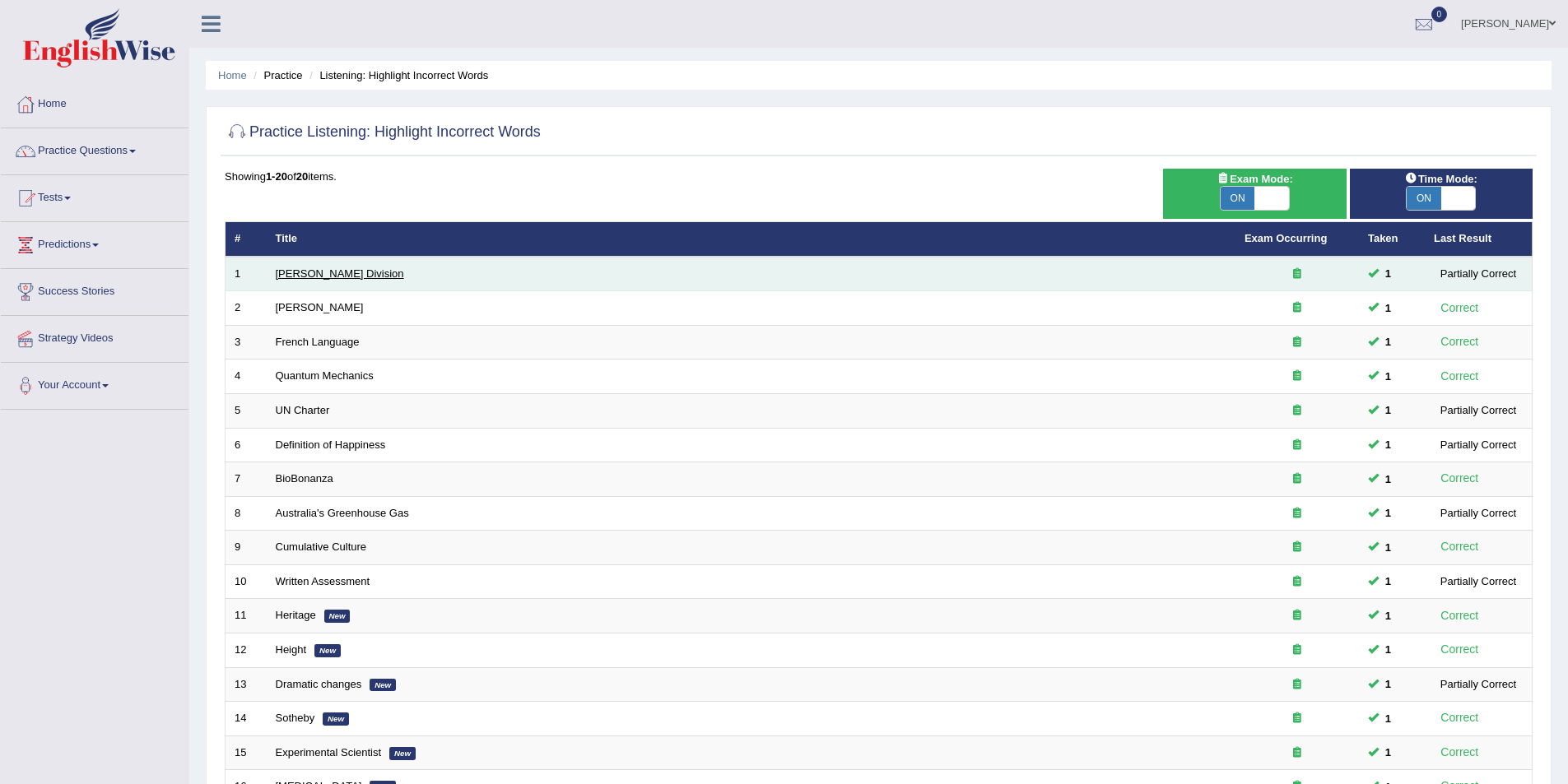
click at [318, 270] on link "[PERSON_NAME] Division" at bounding box center [340, 273] width 128 height 12
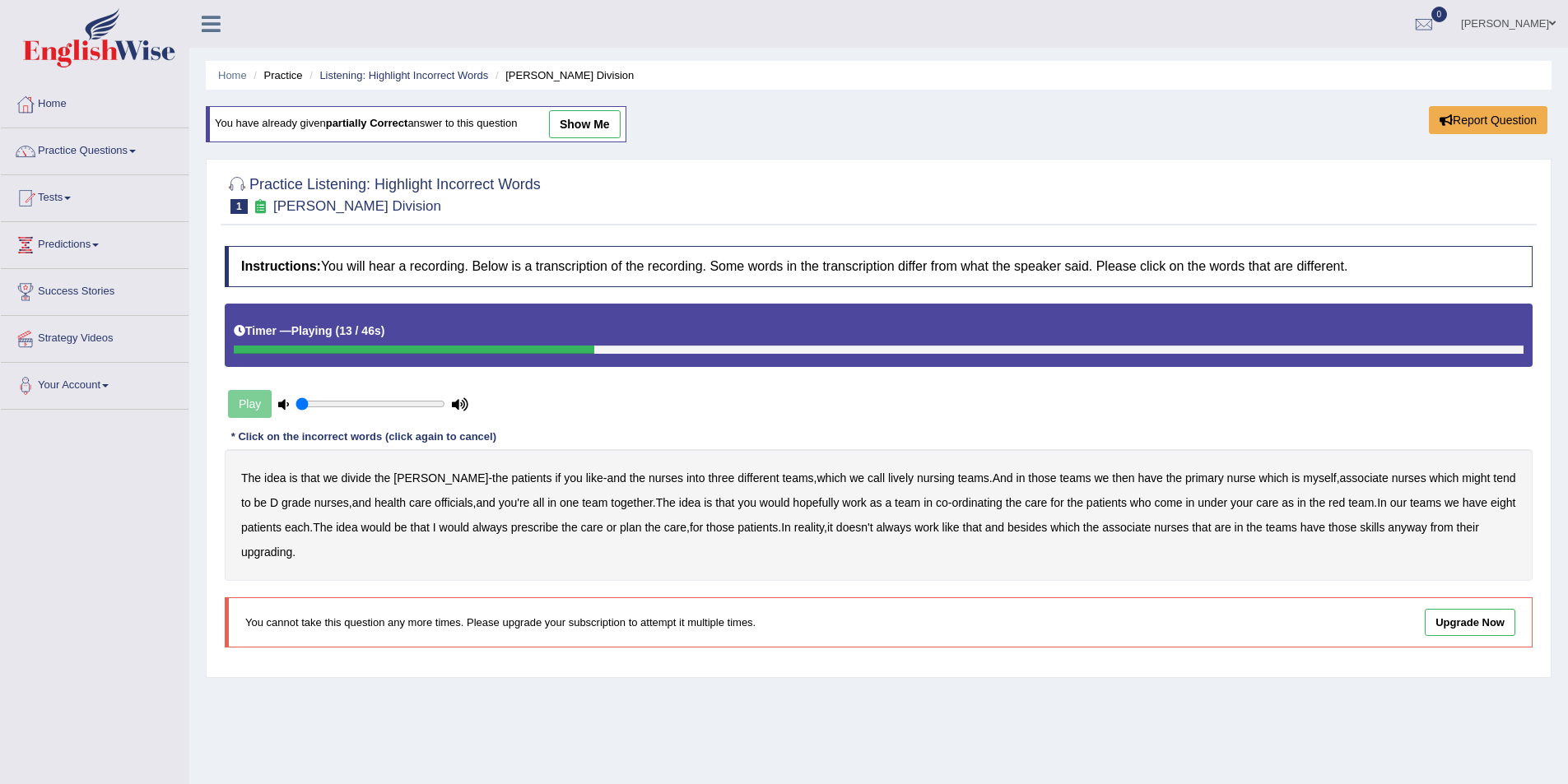
click at [888, 482] on b "lively" at bounding box center [901, 478] width 26 height 13
click at [1462, 481] on b "might" at bounding box center [1476, 478] width 28 height 13
click at [435, 501] on b "officials" at bounding box center [453, 503] width 38 height 13
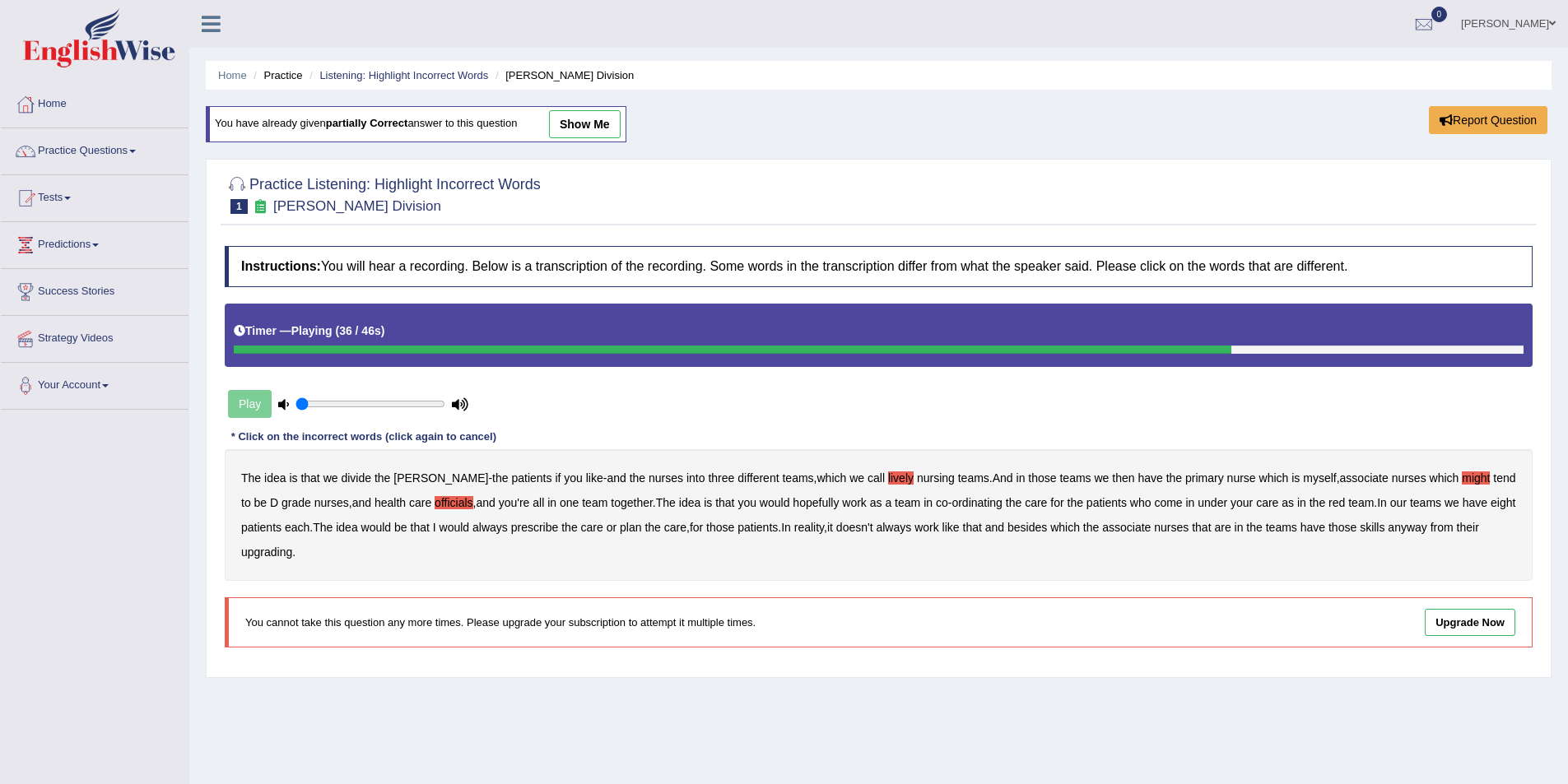
click at [489, 529] on b "always" at bounding box center [490, 528] width 35 height 13
click at [259, 551] on b "upgrading" at bounding box center [266, 552] width 51 height 13
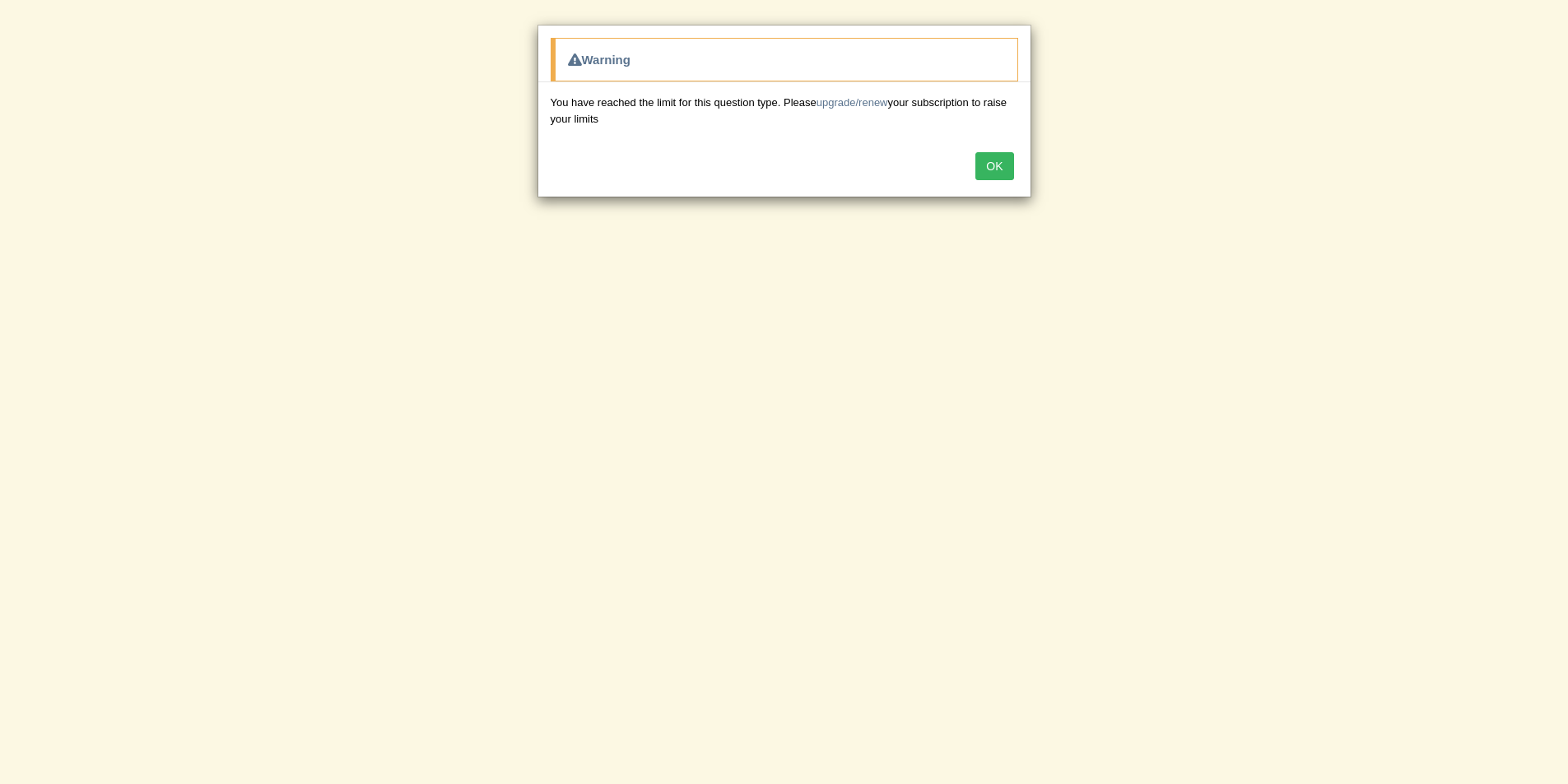
click at [996, 159] on button "OK" at bounding box center [994, 166] width 38 height 28
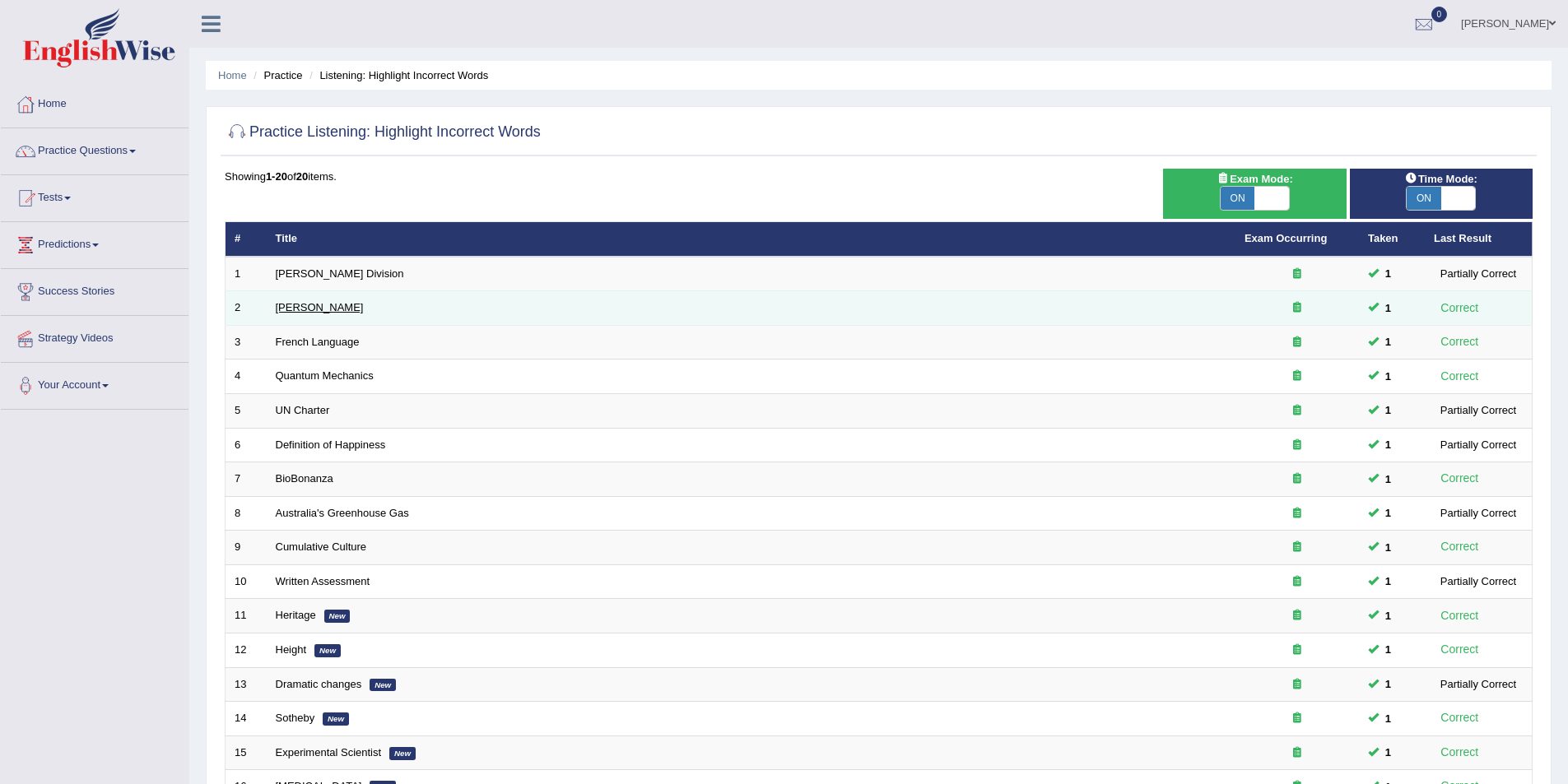
click at [309, 305] on link "[PERSON_NAME]" at bounding box center [319, 306] width 88 height 12
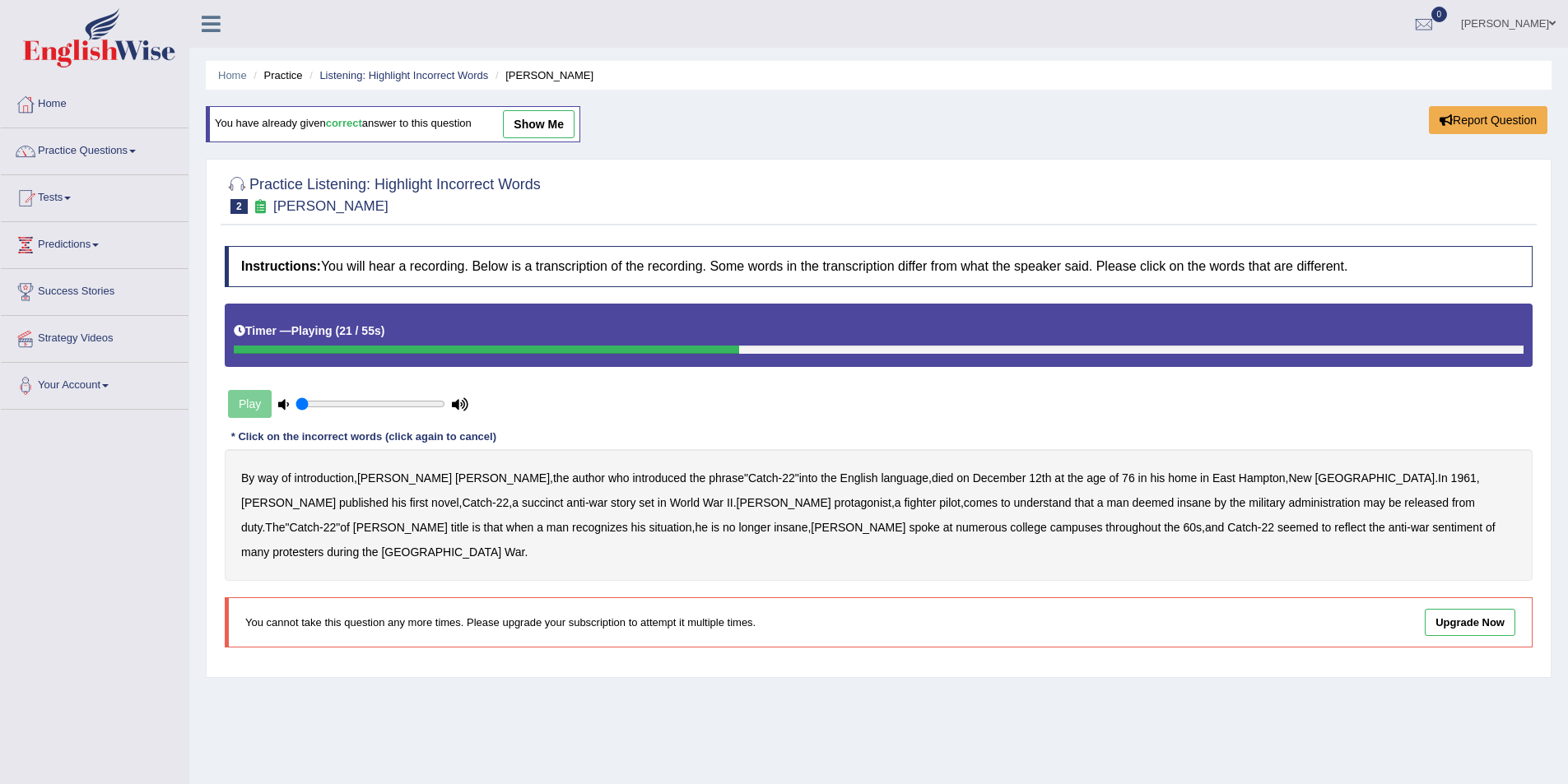
click at [521, 505] on b "succinct" at bounding box center [542, 503] width 42 height 13
click at [1289, 496] on b "administration" at bounding box center [1325, 503] width 72 height 13
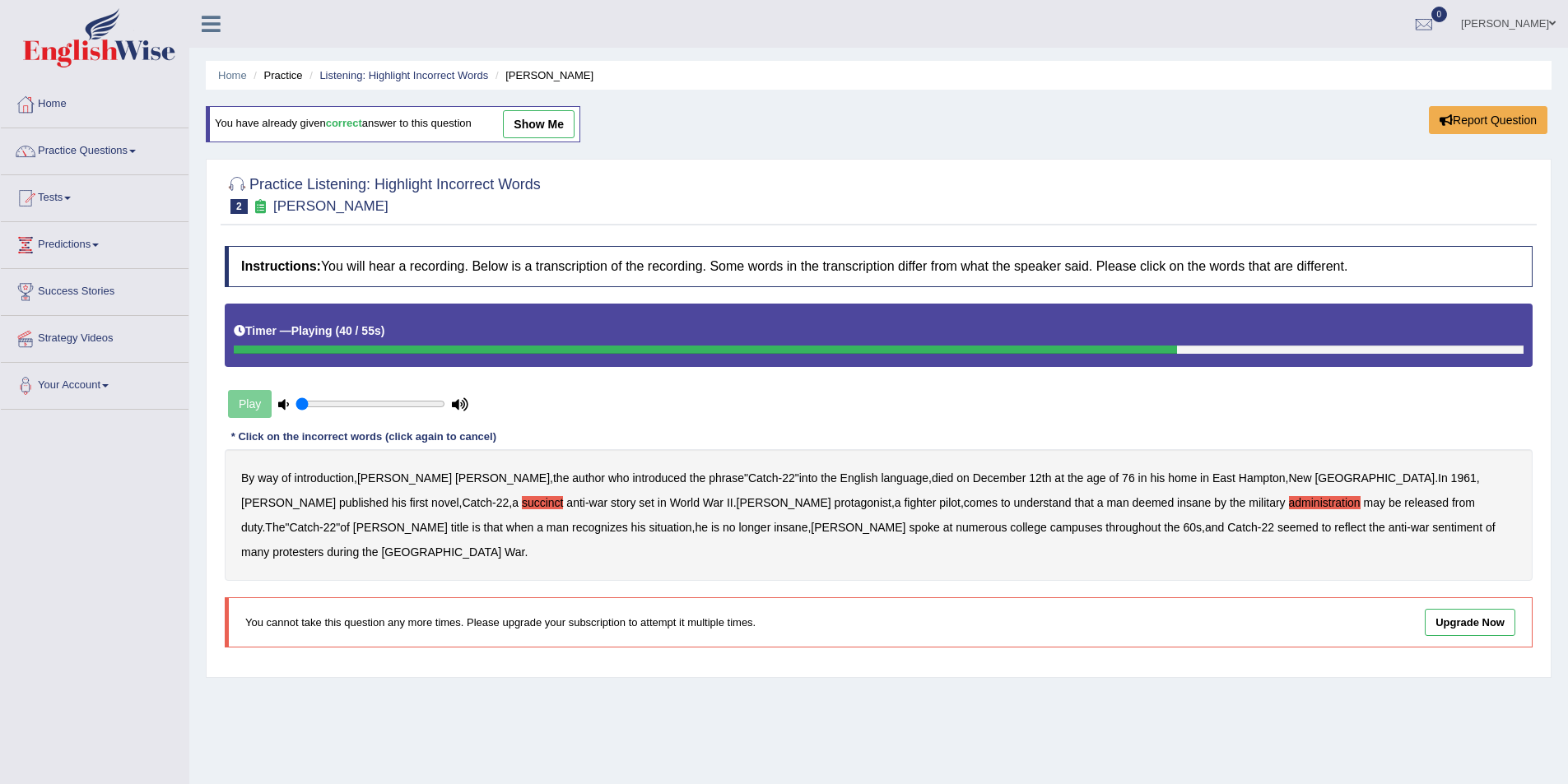
click at [649, 526] on b "situation" at bounding box center [670, 528] width 42 height 13
click at [1335, 529] on b "reflect" at bounding box center [1350, 528] width 31 height 13
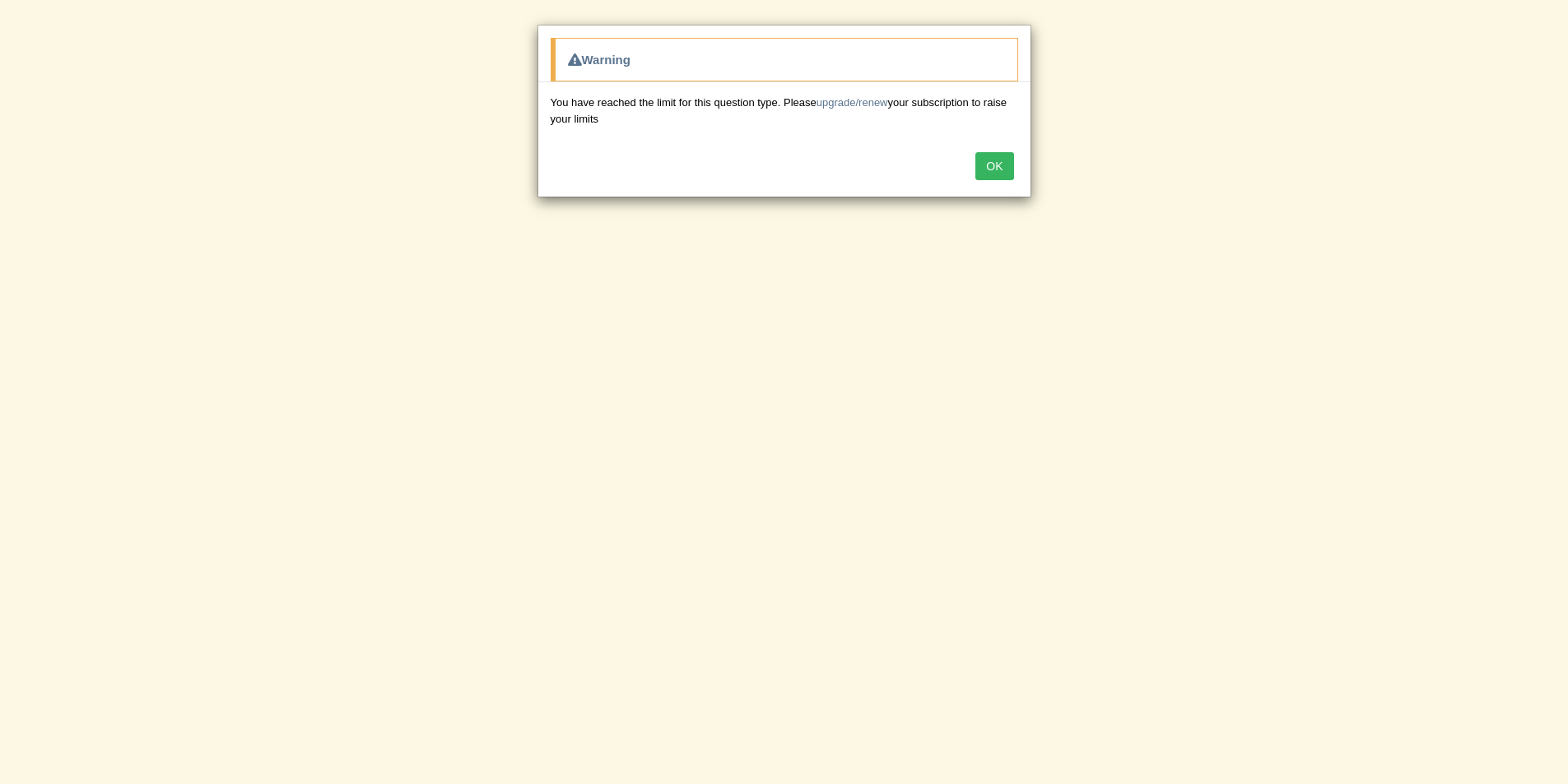
click at [996, 164] on button "OK" at bounding box center [994, 166] width 38 height 28
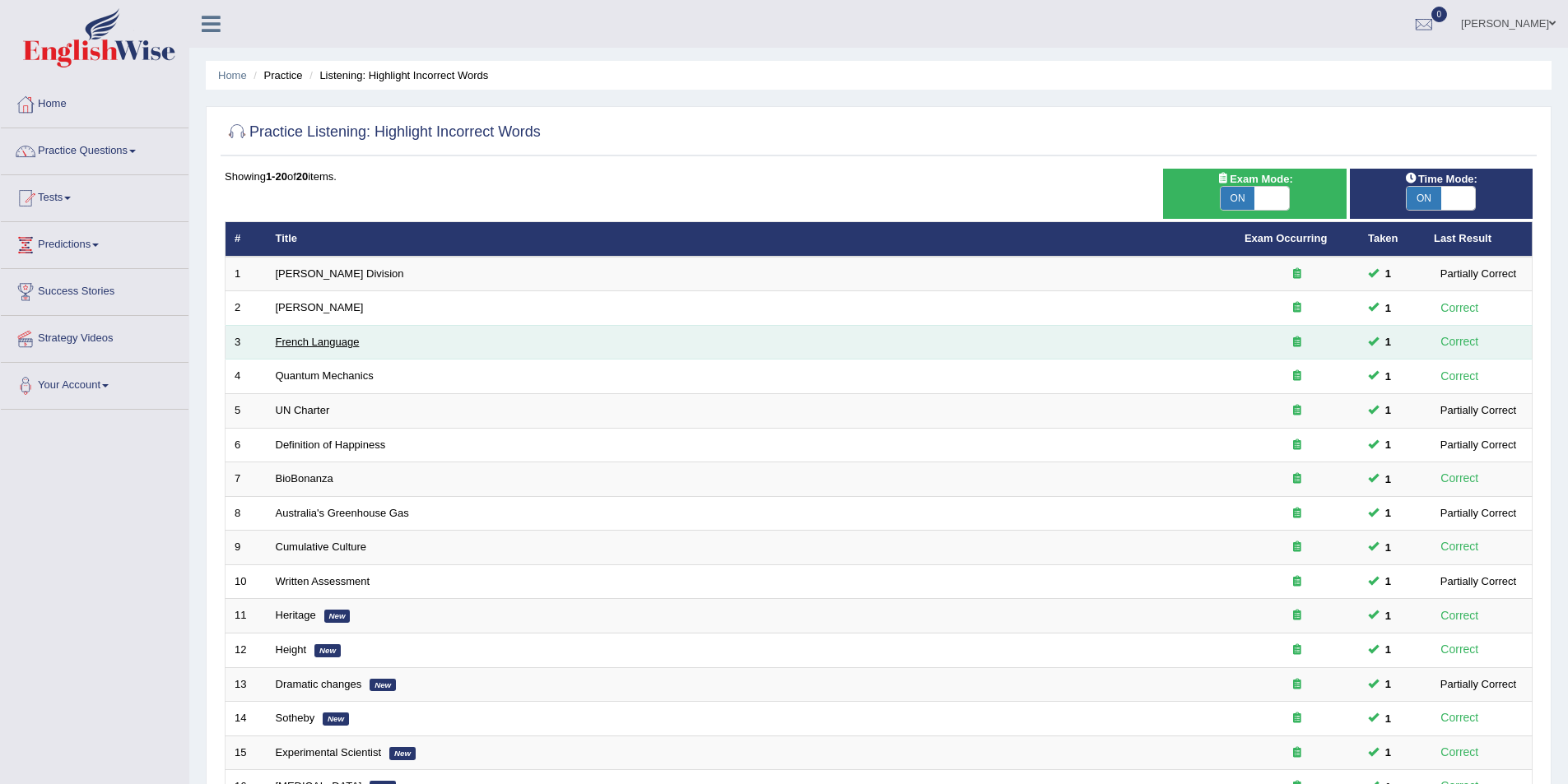
click at [330, 340] on link "French Language" at bounding box center [317, 341] width 84 height 12
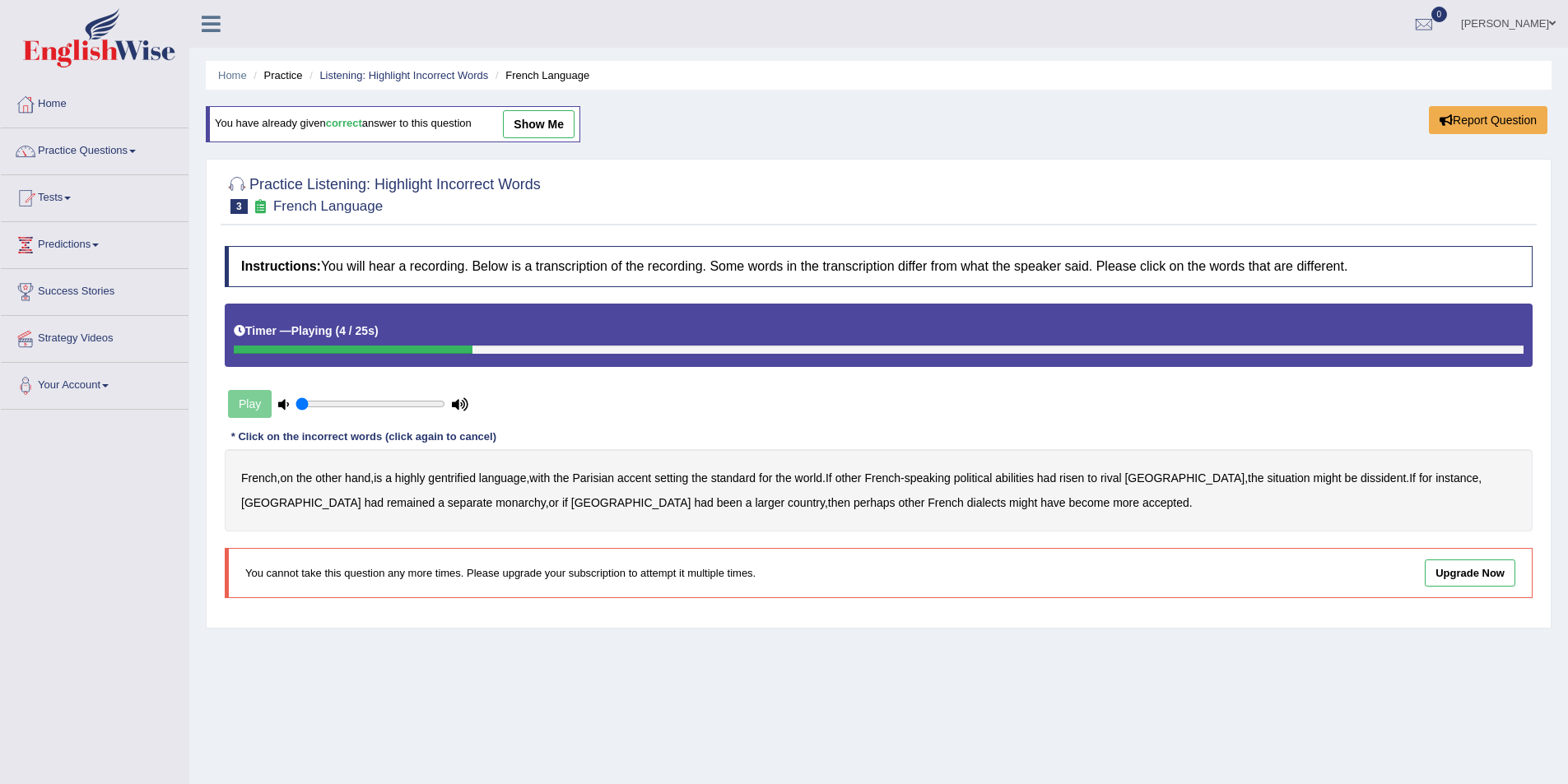
click at [450, 483] on b "gentrified" at bounding box center [452, 478] width 48 height 13
click at [1034, 475] on b "abilities" at bounding box center [1014, 478] width 39 height 13
click at [1034, 479] on b "abilities" at bounding box center [1014, 478] width 39 height 13
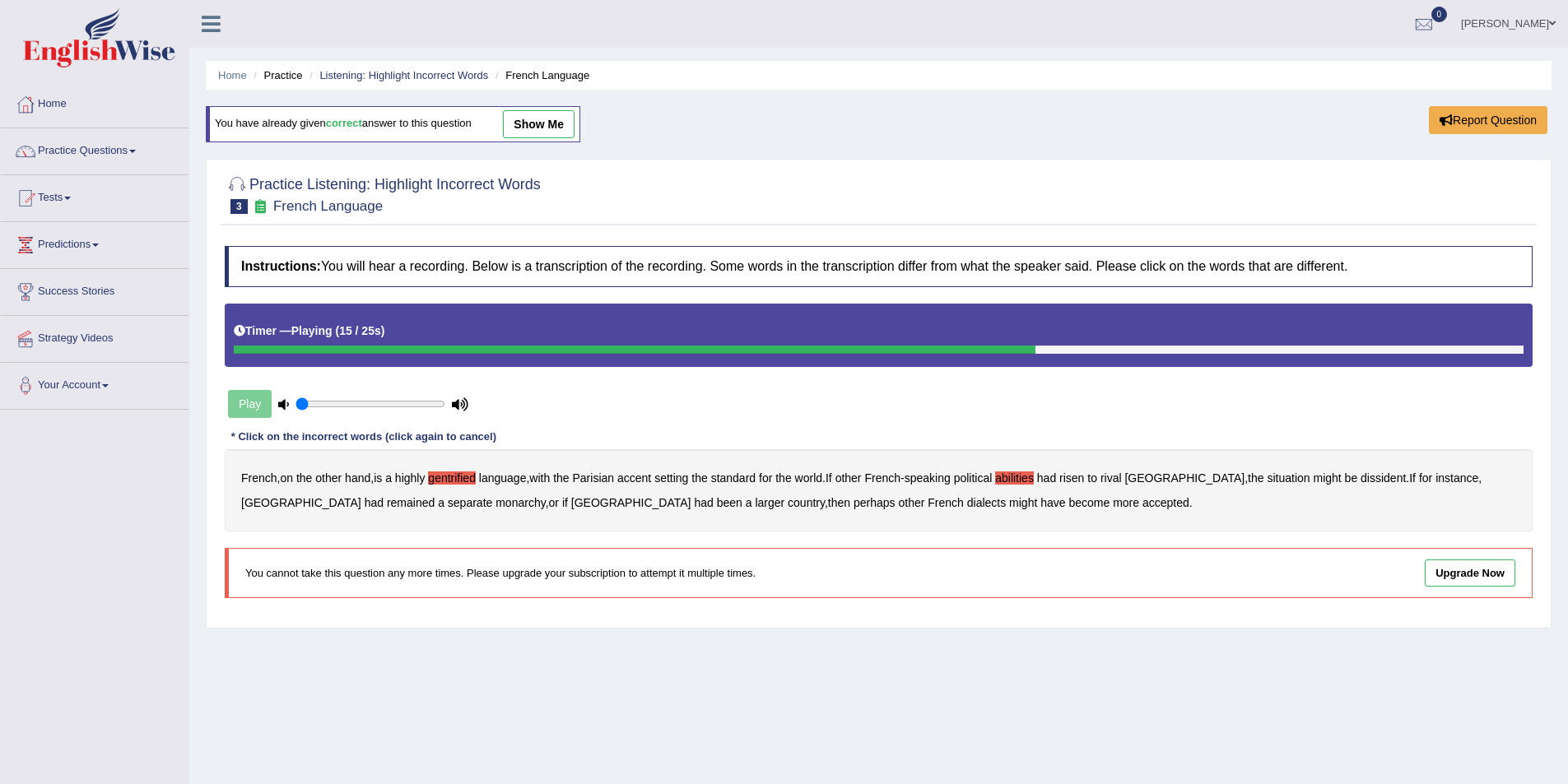
click at [1360, 476] on b "dissident" at bounding box center [1382, 478] width 45 height 13
click at [361, 510] on div "French , on the other hand , is a highly gentrified language , with the Parisia…" at bounding box center [878, 490] width 1308 height 82
drag, startPoint x: 369, startPoint y: 498, endPoint x: 379, endPoint y: 497, distance: 10.0
click at [496, 498] on b "monarchy" at bounding box center [521, 503] width 50 height 13
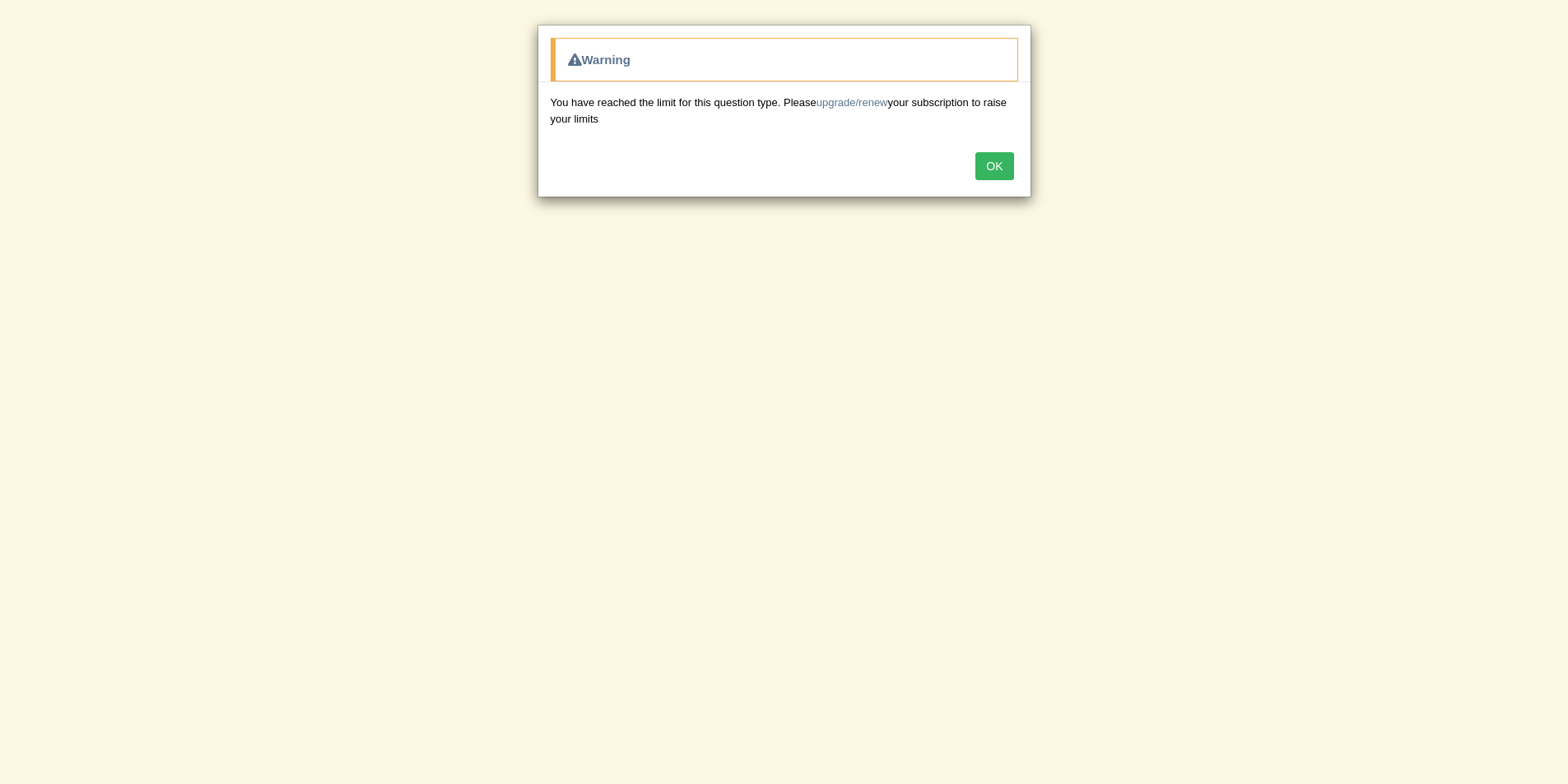
click at [1008, 173] on button "OK" at bounding box center [994, 166] width 38 height 28
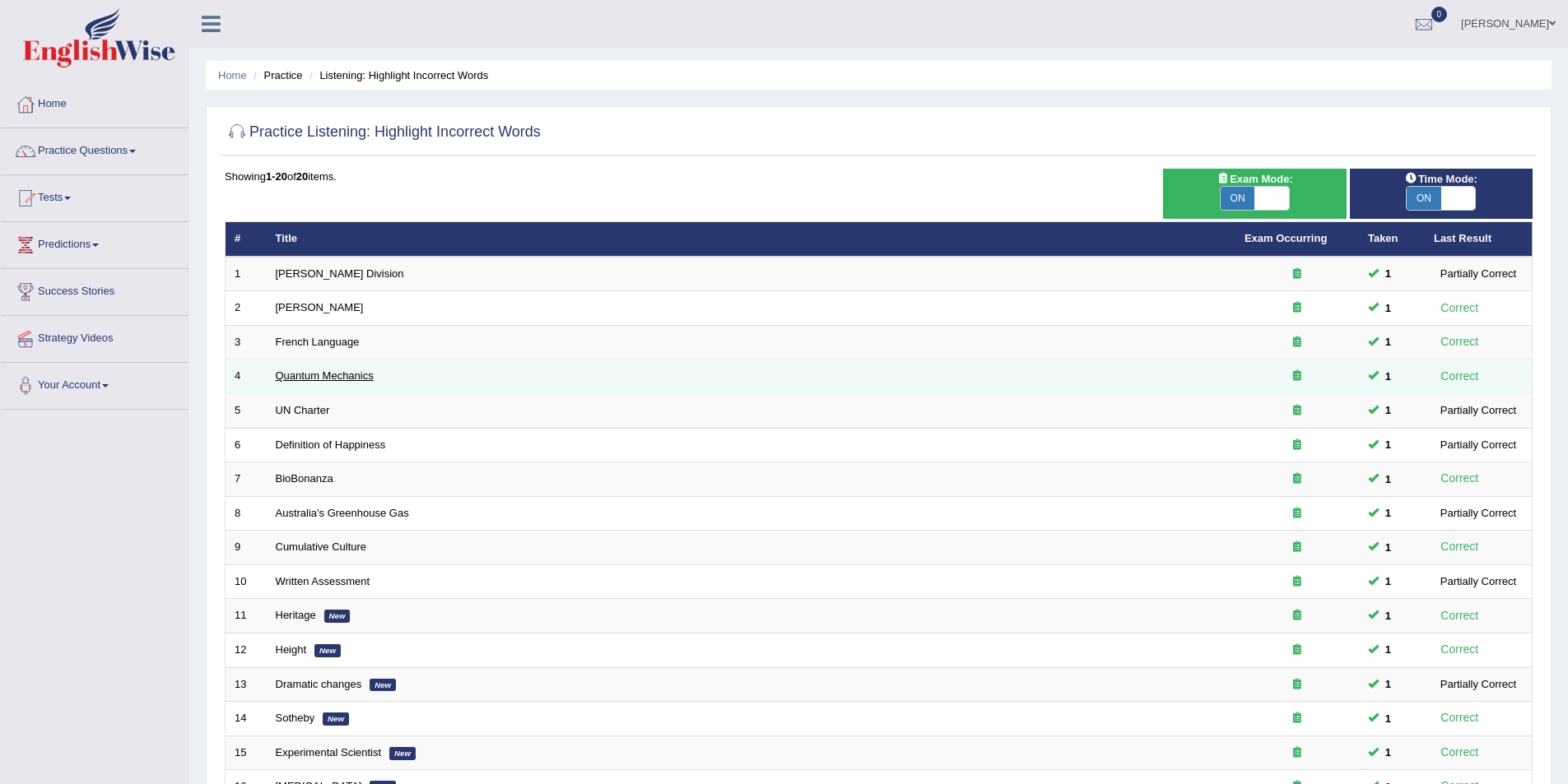
click at [323, 375] on link "Quantum Mechanics" at bounding box center [325, 374] width 98 height 12
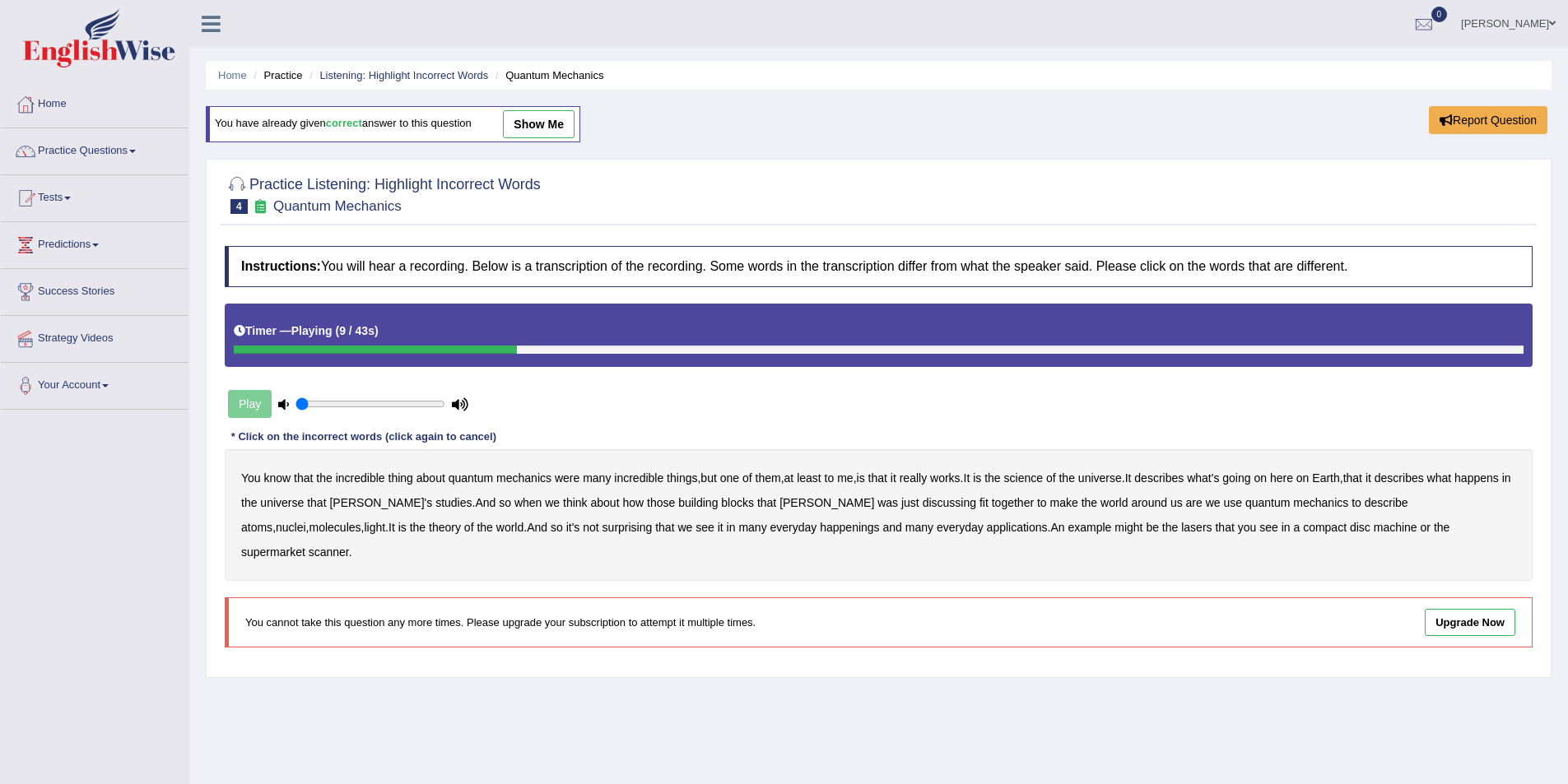
click at [1029, 475] on b "science" at bounding box center [1023, 478] width 39 height 13
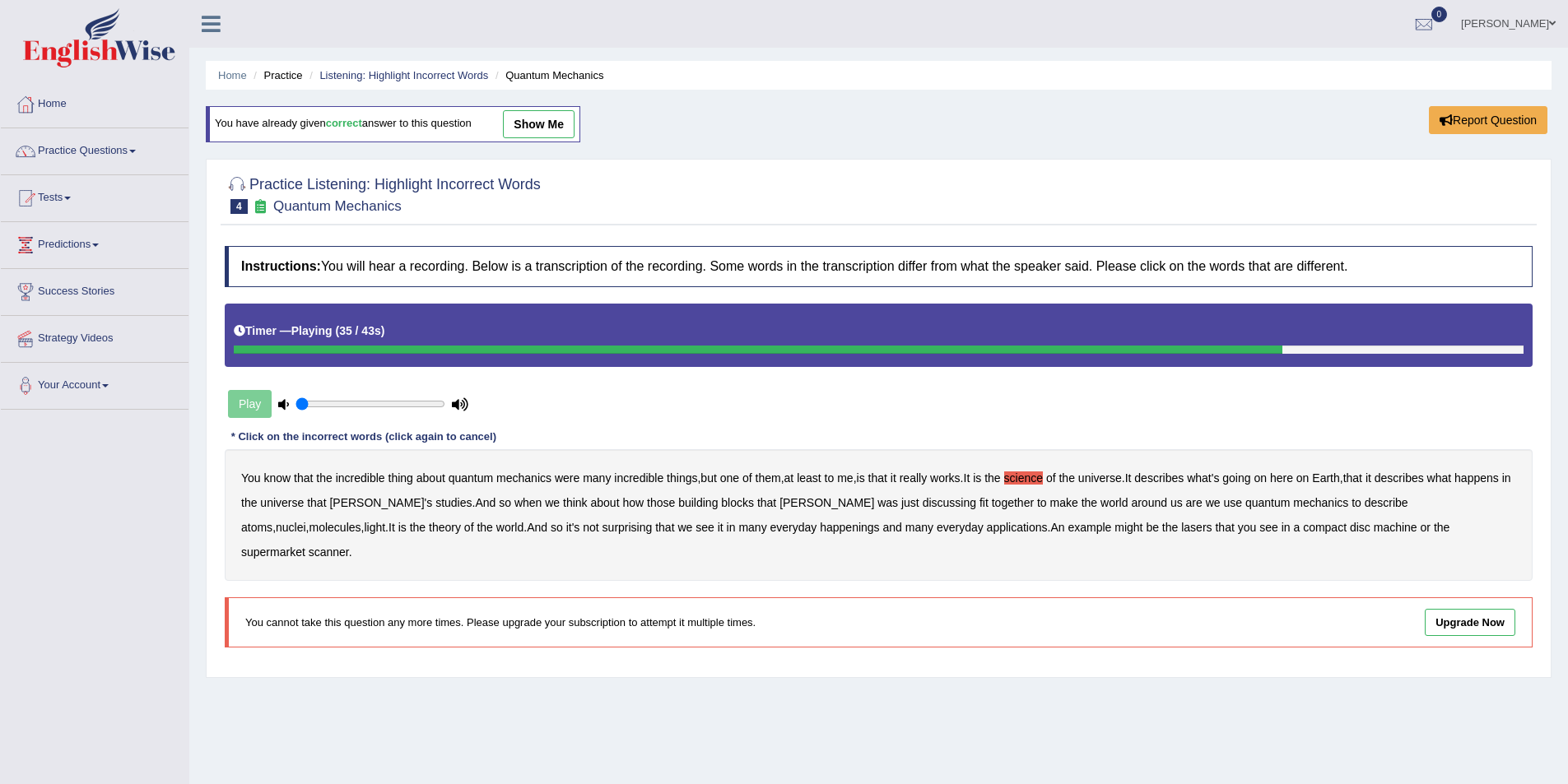
click at [820, 531] on b "happenings" at bounding box center [849, 528] width 59 height 13
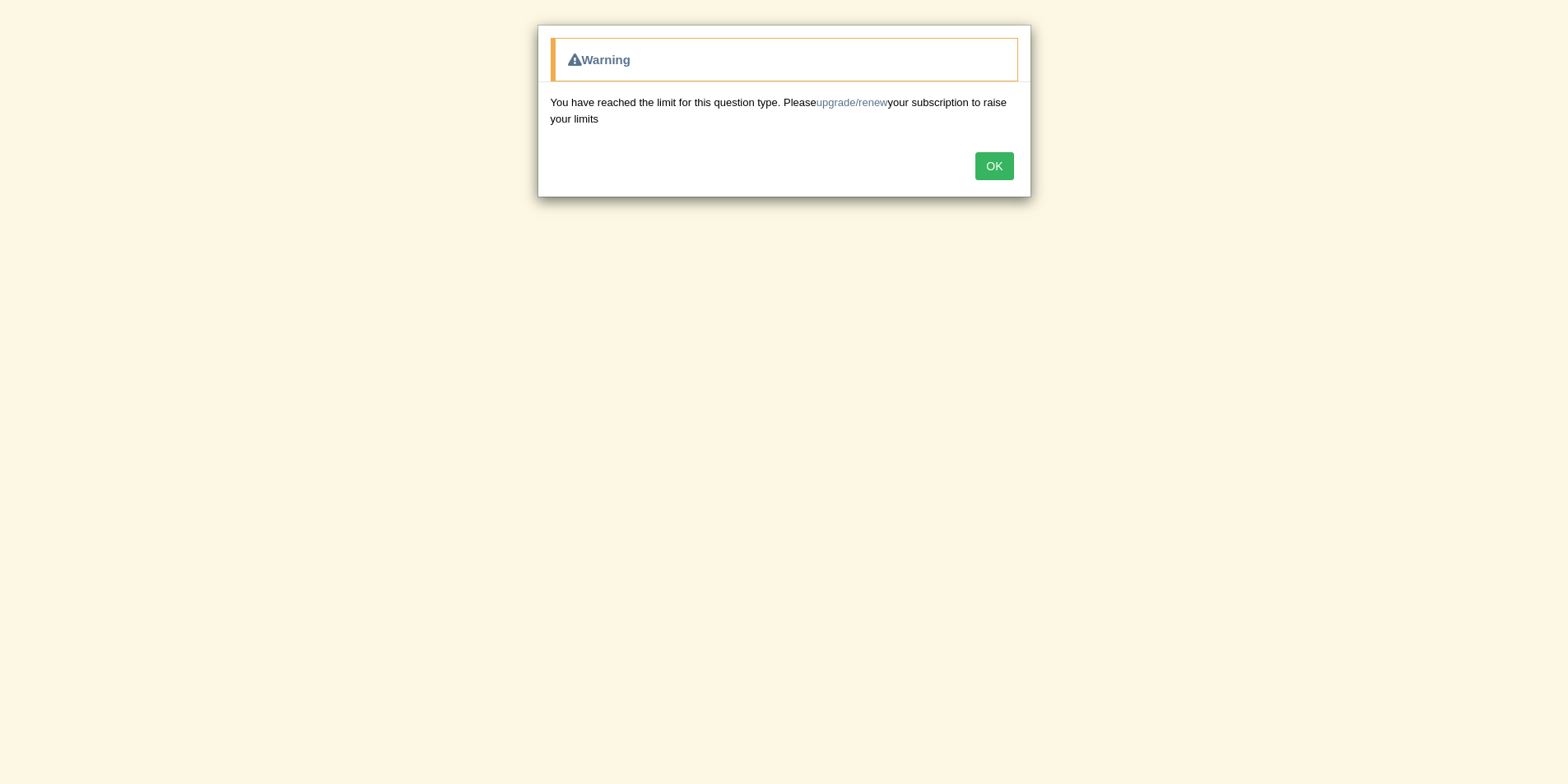
click at [1008, 170] on button "OK" at bounding box center [994, 166] width 38 height 28
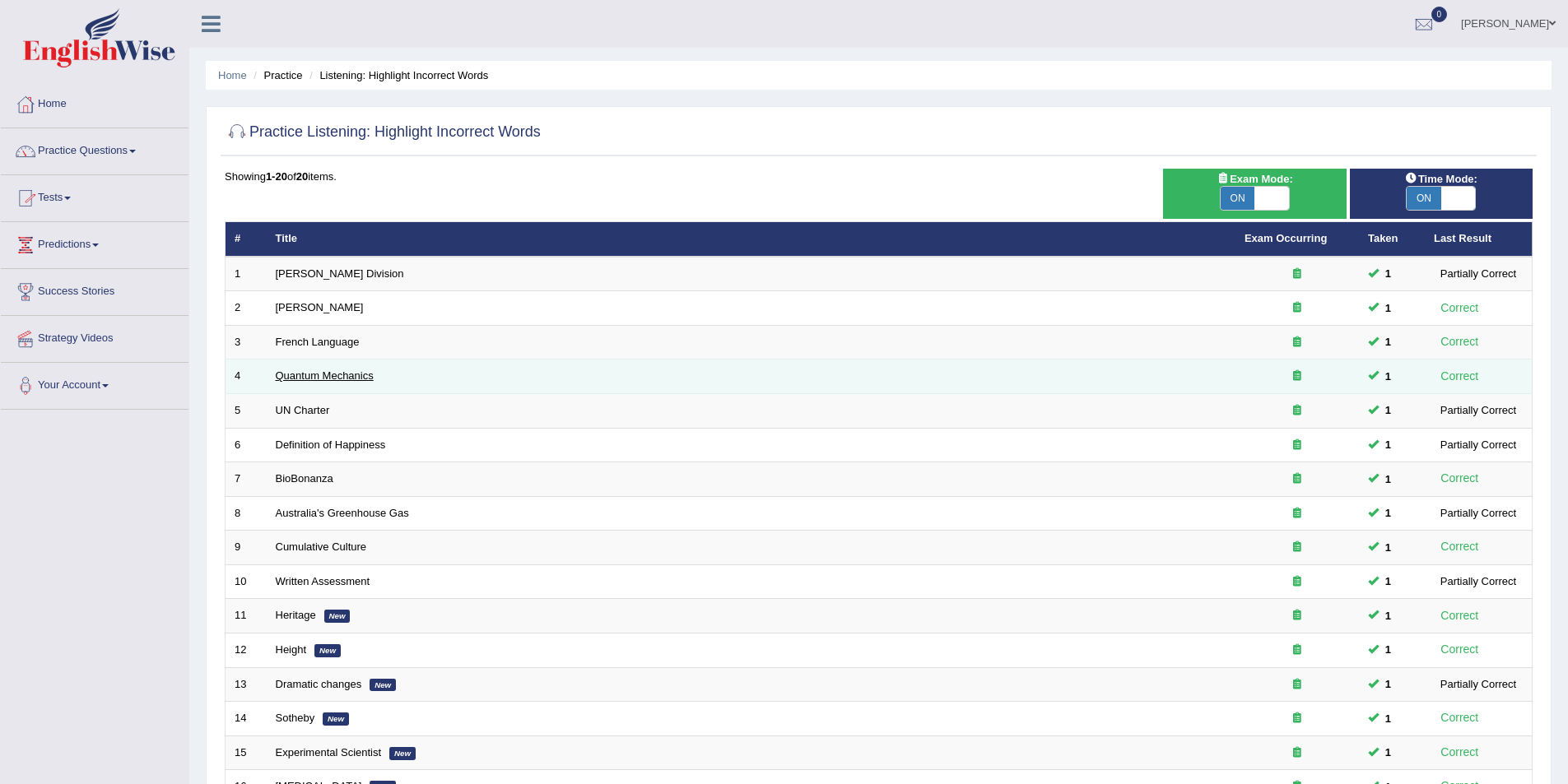
click at [324, 373] on link "Quantum Mechanics" at bounding box center [325, 374] width 98 height 12
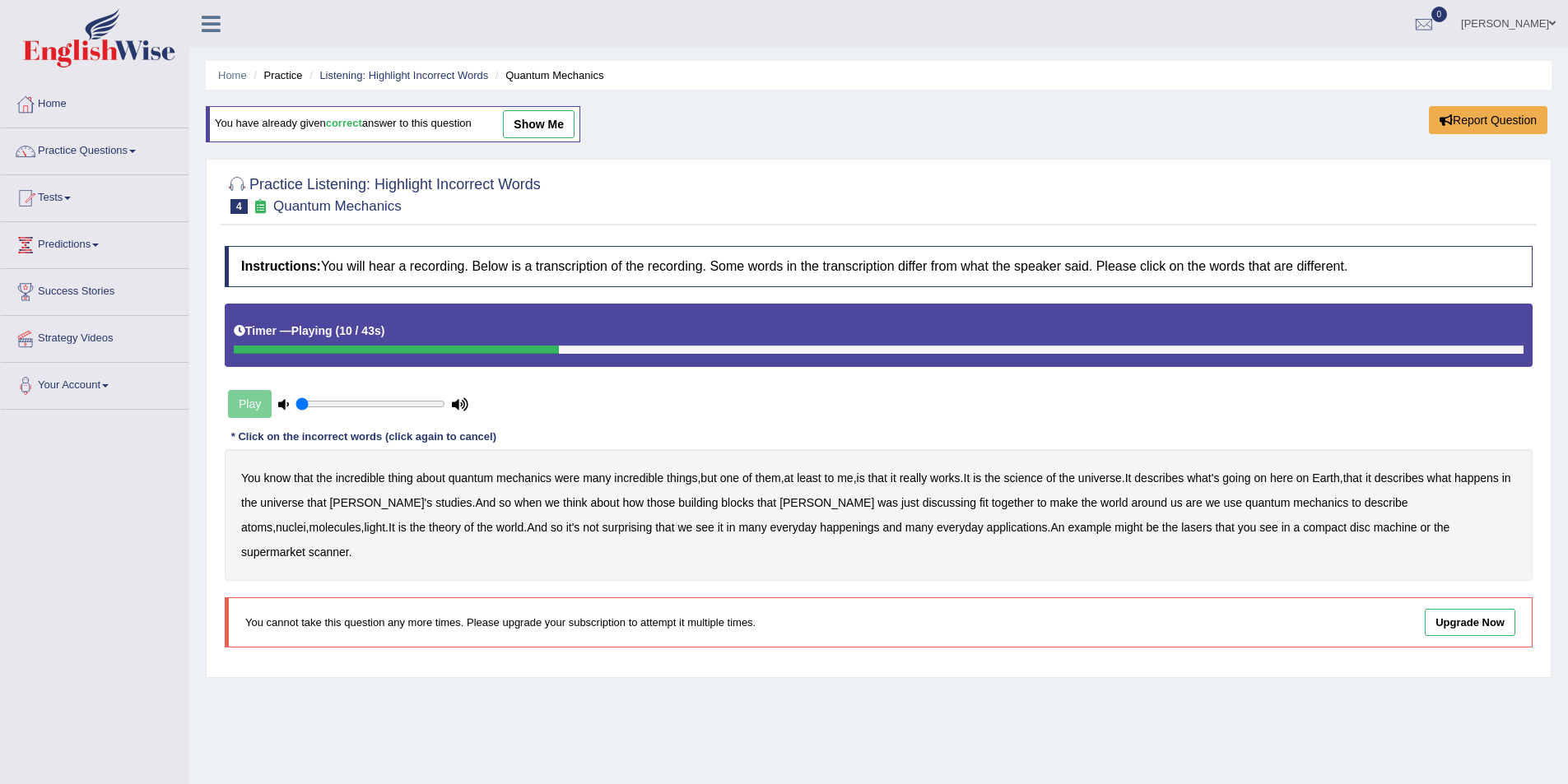
click at [1032, 481] on b "science" at bounding box center [1023, 478] width 39 height 13
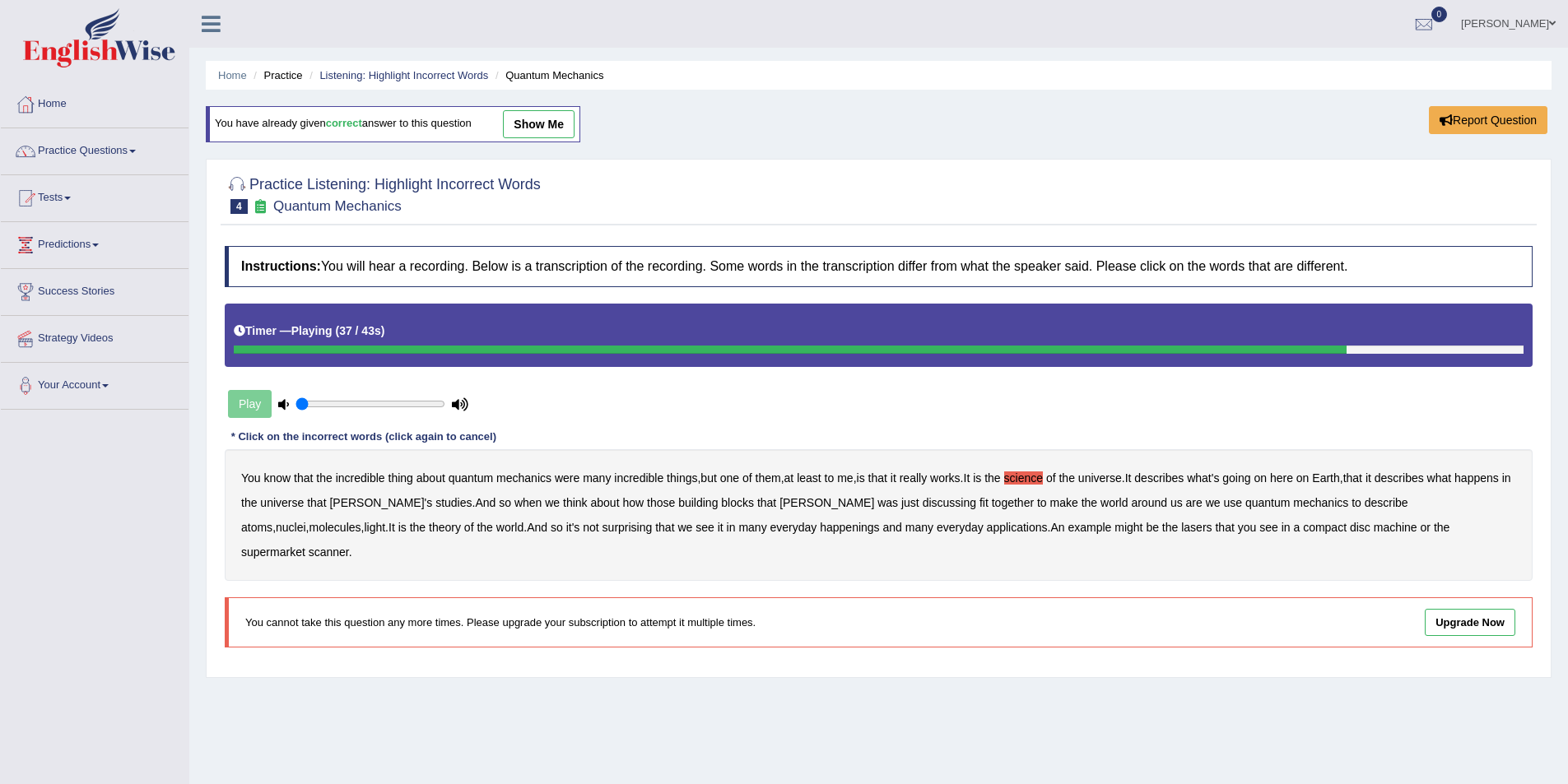
click at [820, 527] on b "happenings" at bounding box center [849, 528] width 59 height 13
click at [1373, 526] on b "machine" at bounding box center [1394, 528] width 43 height 13
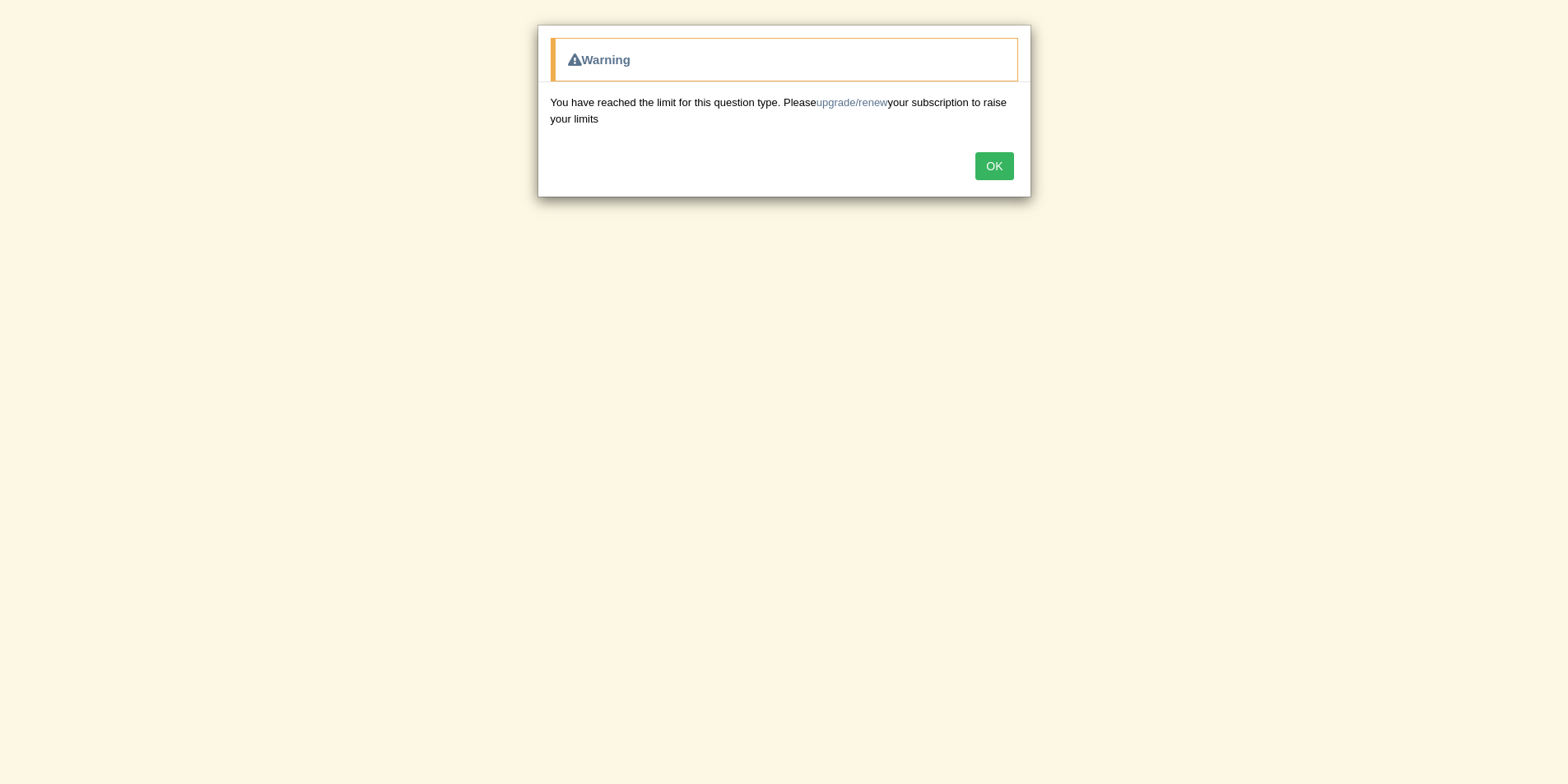
click at [994, 172] on button "OK" at bounding box center [994, 166] width 38 height 28
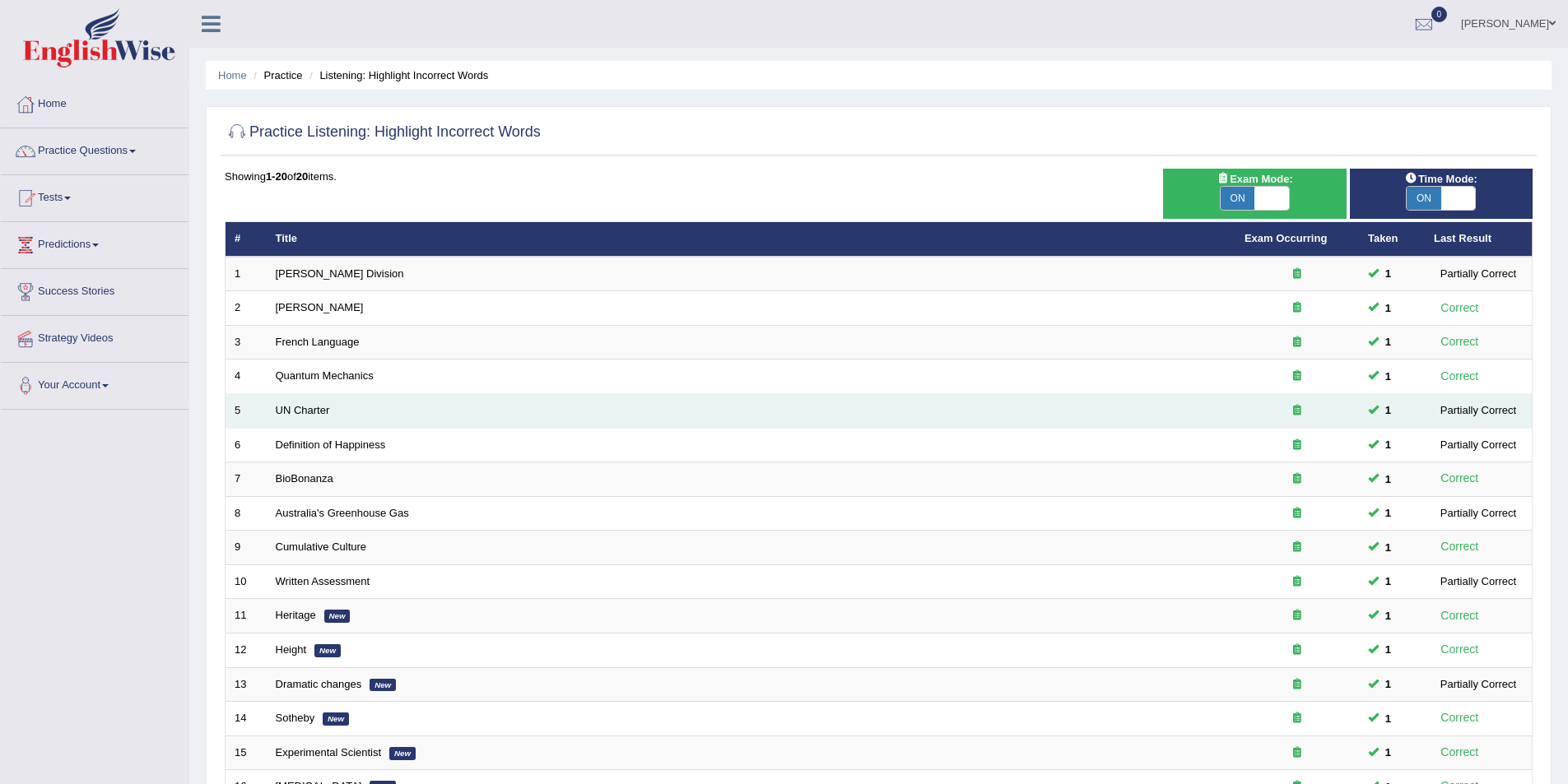
click at [1477, 408] on div "Partially Correct" at bounding box center [1478, 410] width 89 height 18
click at [286, 408] on link "UN Charter" at bounding box center [303, 410] width 54 height 12
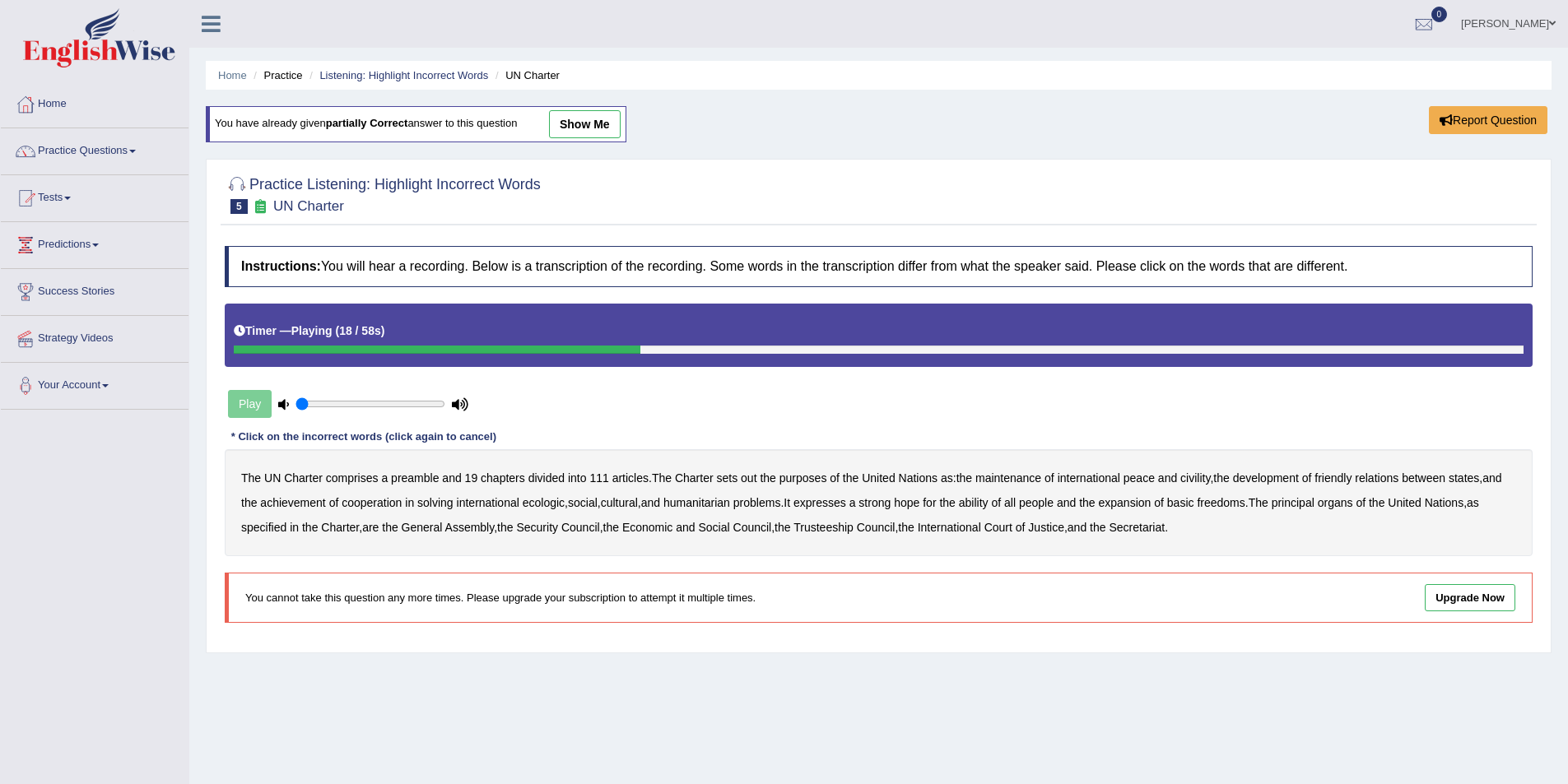
click at [1195, 481] on b "civility" at bounding box center [1195, 478] width 30 height 13
click at [542, 505] on b "ecologic" at bounding box center [543, 503] width 42 height 13
click at [988, 503] on b "ability" at bounding box center [974, 503] width 30 height 13
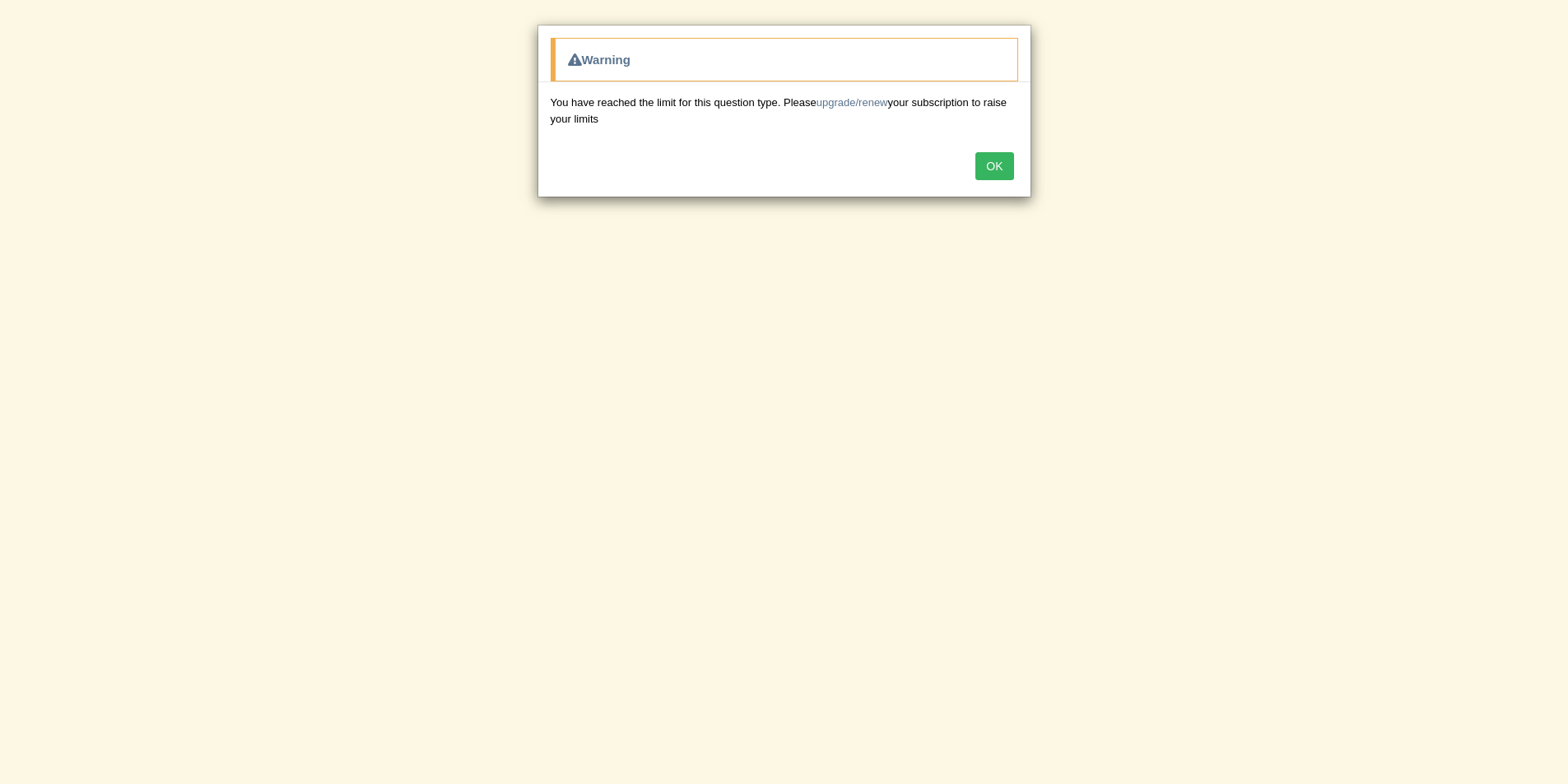
click at [989, 172] on button "OK" at bounding box center [994, 166] width 38 height 28
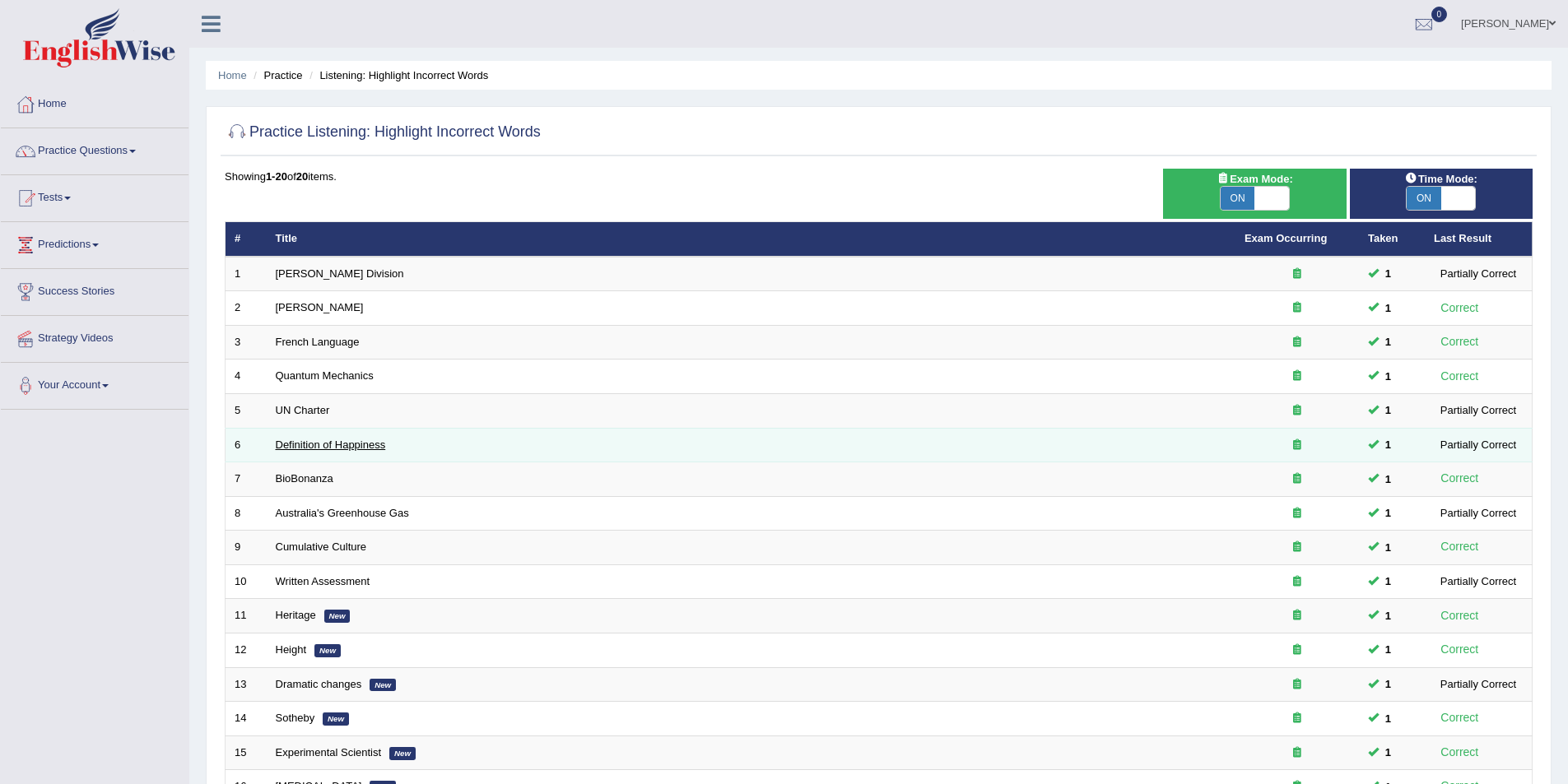
click at [296, 441] on link "Definition of Happiness" at bounding box center [331, 444] width 111 height 12
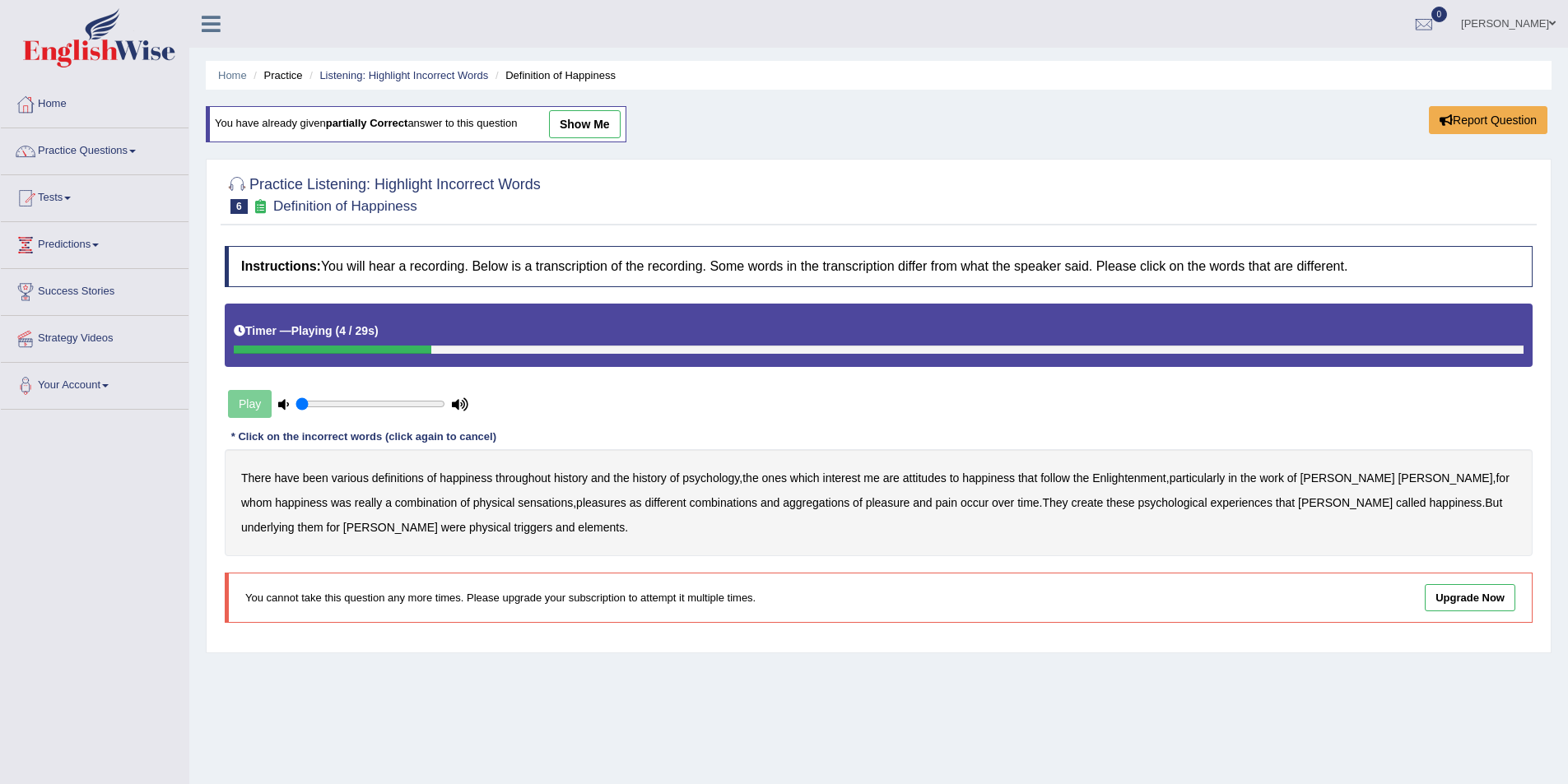
click at [706, 476] on b "psychology" at bounding box center [711, 478] width 57 height 13
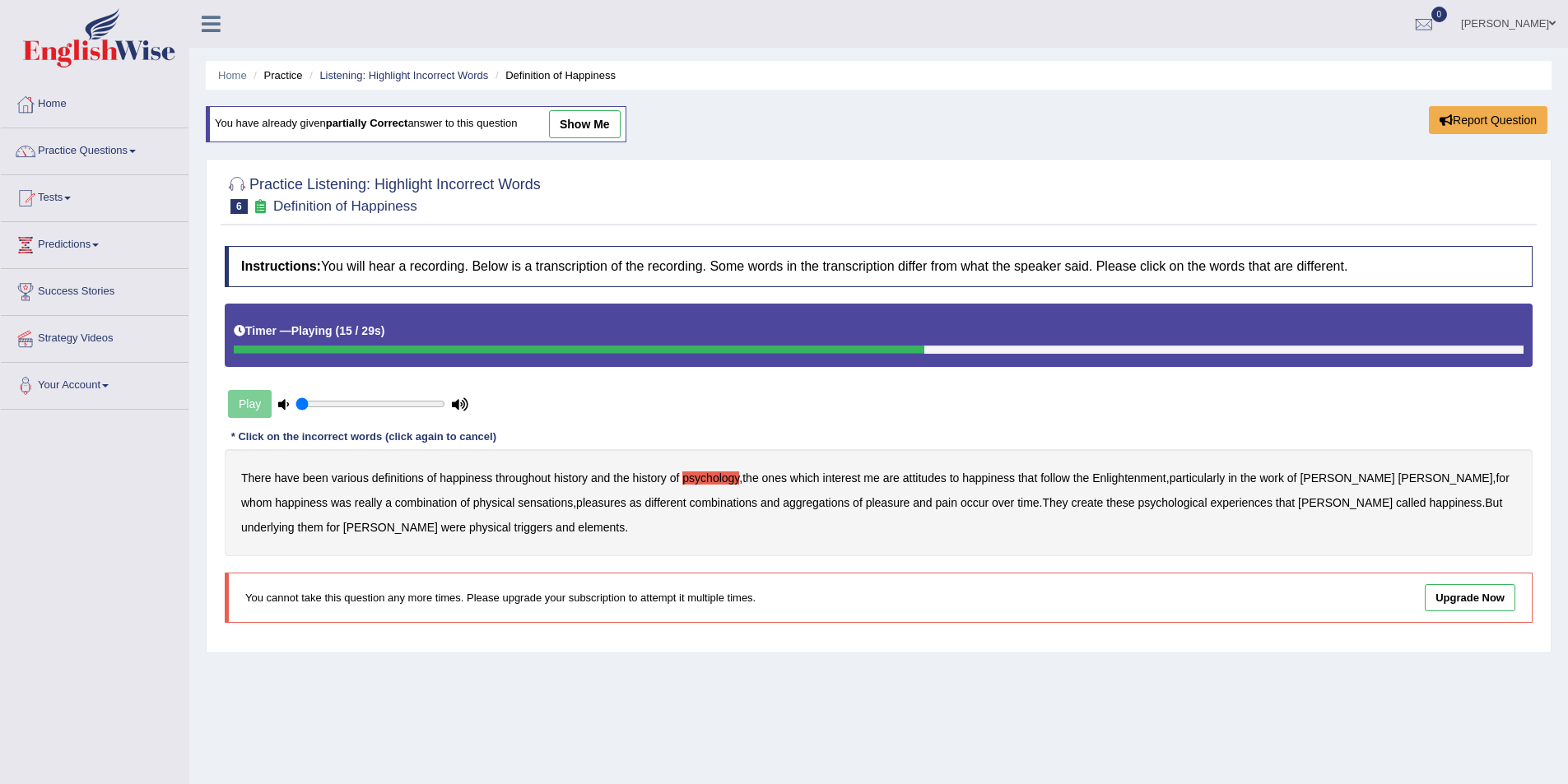
click at [518, 503] on b "sensations" at bounding box center [545, 503] width 55 height 13
click at [1071, 500] on b "create" at bounding box center [1086, 503] width 32 height 13
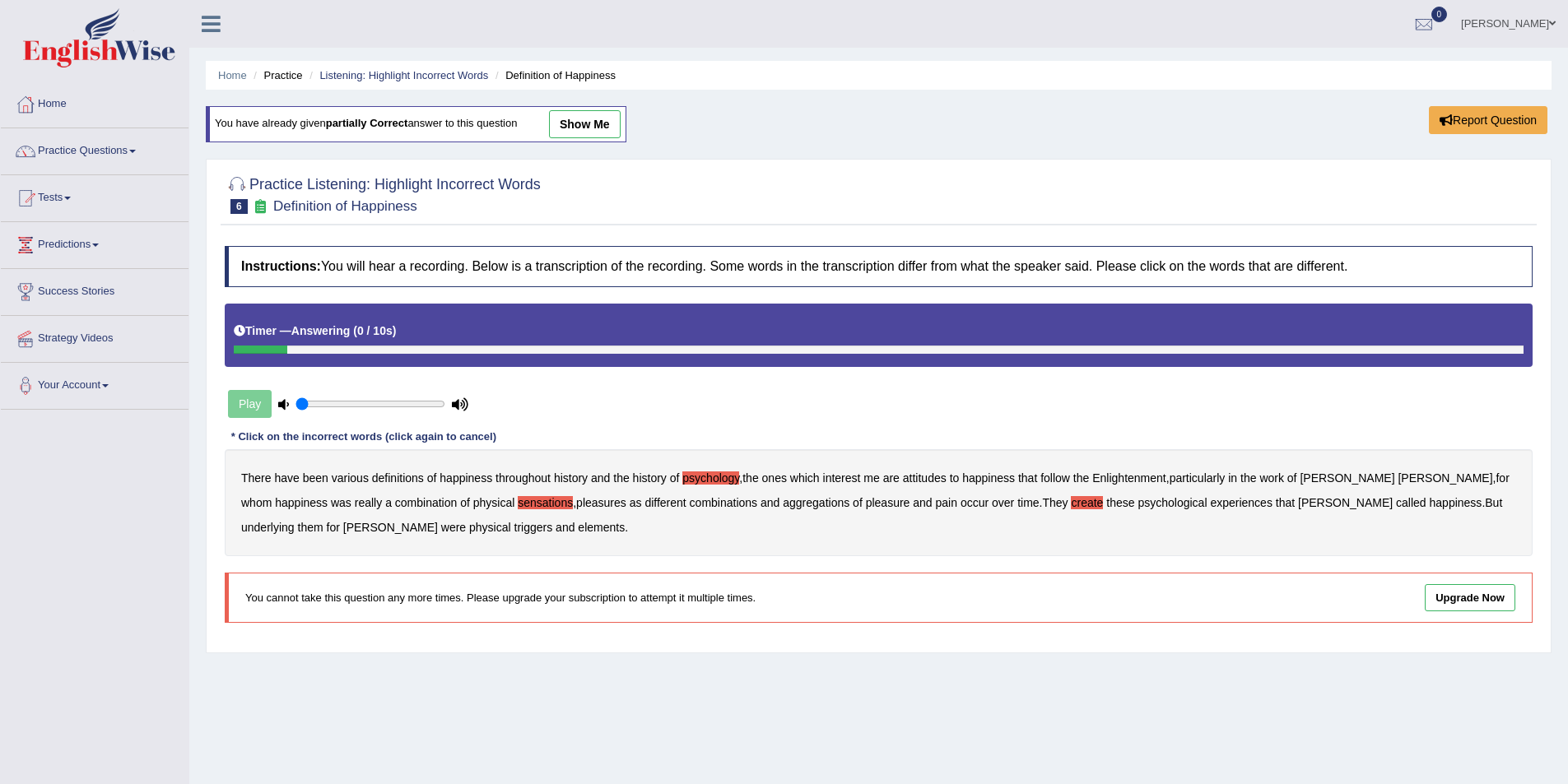
click at [578, 525] on b "elements" at bounding box center [601, 528] width 47 height 13
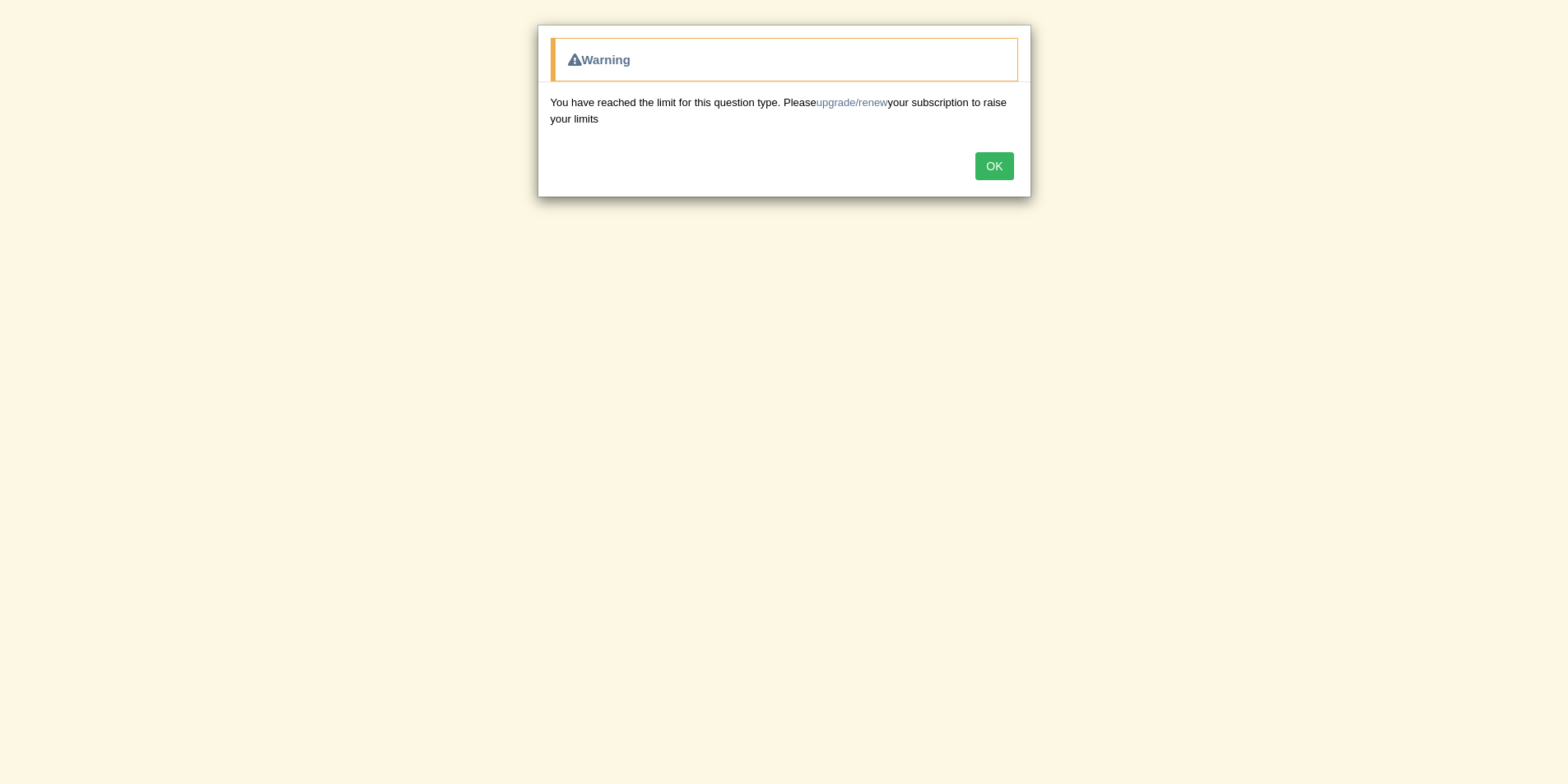
click at [988, 169] on button "OK" at bounding box center [994, 166] width 38 height 28
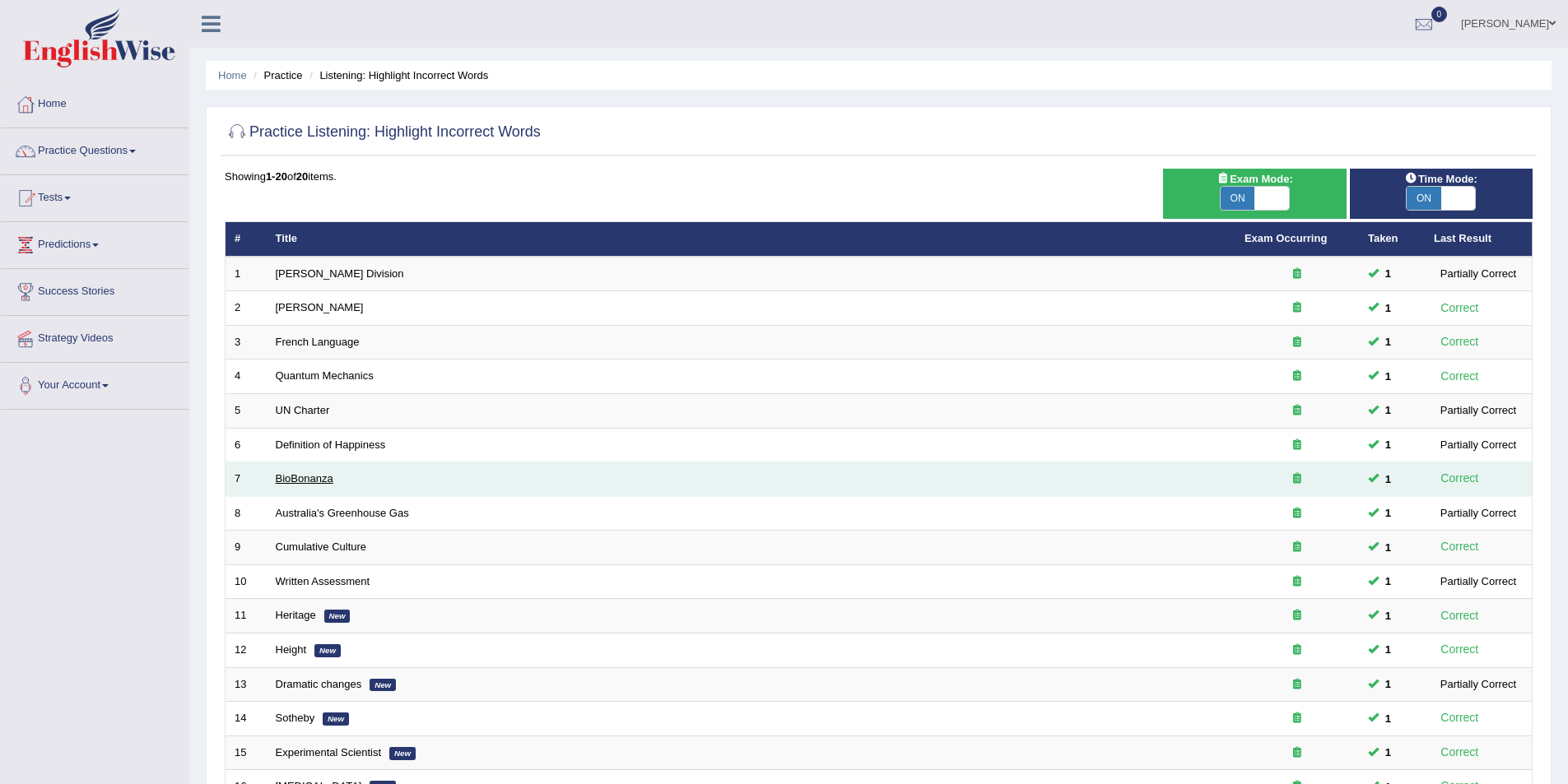
click at [299, 479] on link "BioBonanza" at bounding box center [305, 478] width 57 height 12
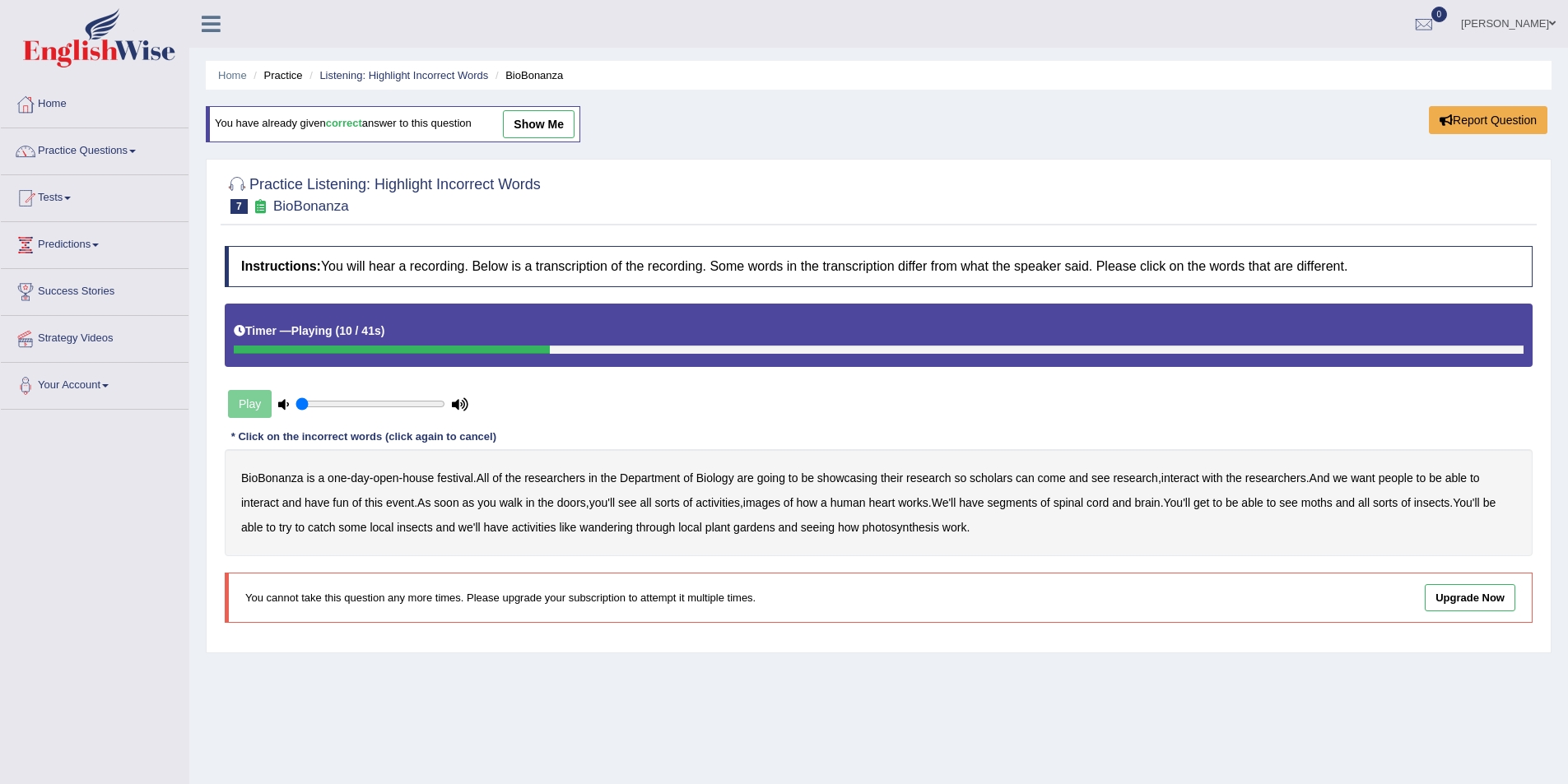
click at [985, 477] on b "scholars" at bounding box center [991, 478] width 42 height 13
click at [765, 506] on b "images" at bounding box center [761, 503] width 37 height 13
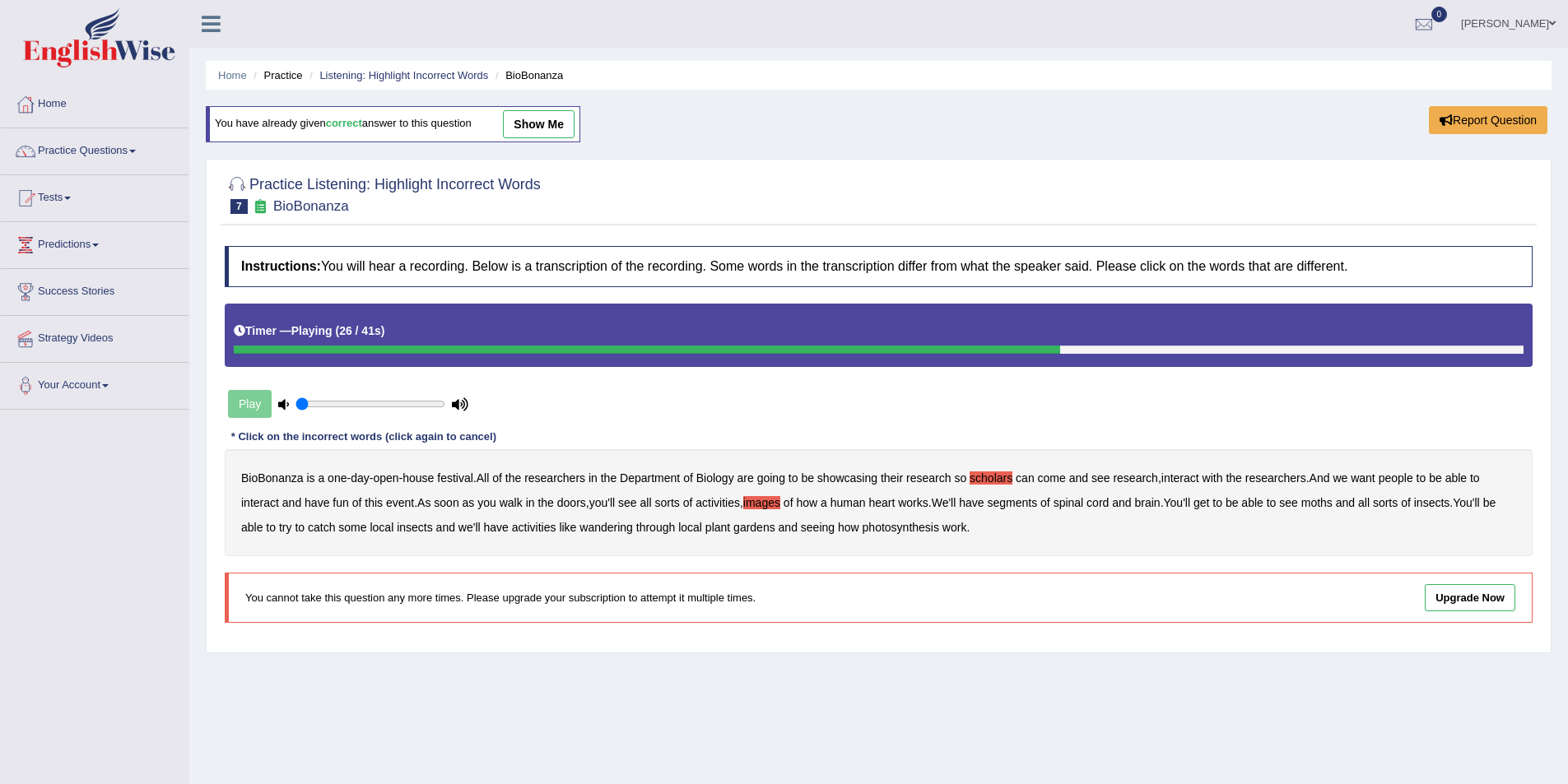
click at [1029, 505] on b "segments" at bounding box center [1011, 503] width 50 height 13
click at [1324, 503] on b "moths" at bounding box center [1317, 503] width 31 height 13
click at [606, 530] on b "wandering" at bounding box center [606, 528] width 54 height 13
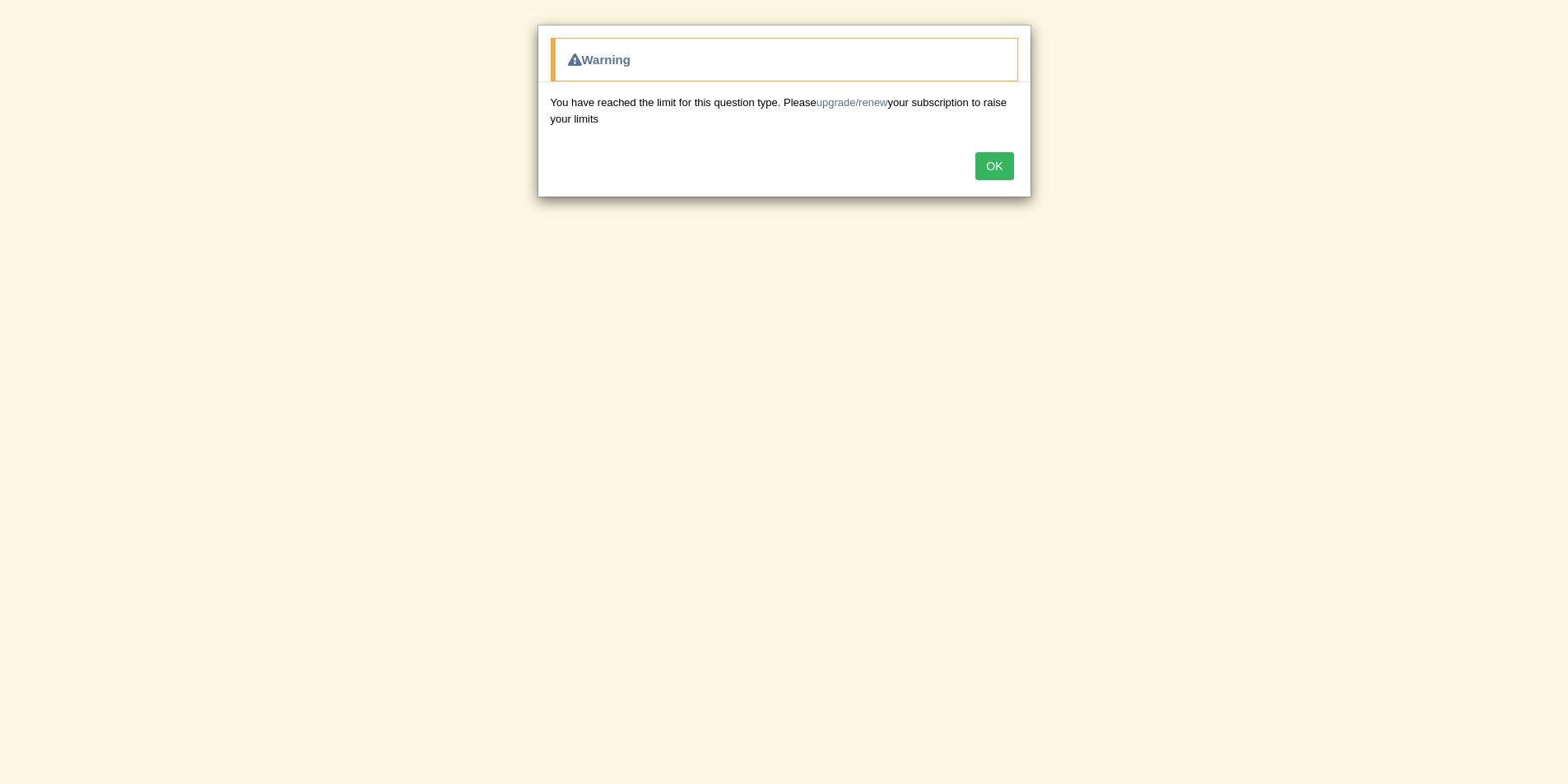
click at [998, 165] on button "OK" at bounding box center [994, 166] width 38 height 28
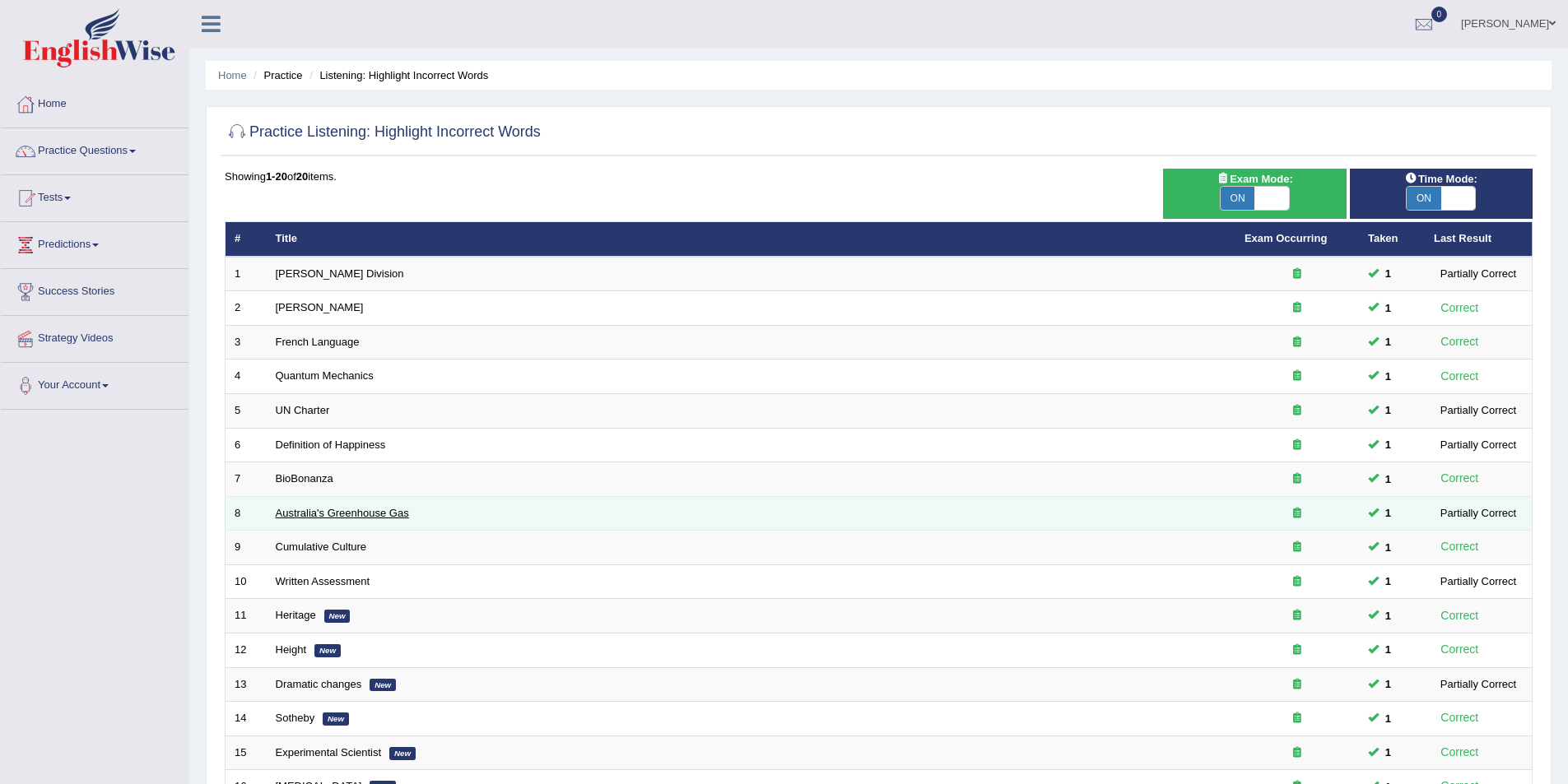
click at [354, 508] on link "Australia's Greenhouse Gas" at bounding box center [342, 512] width 133 height 12
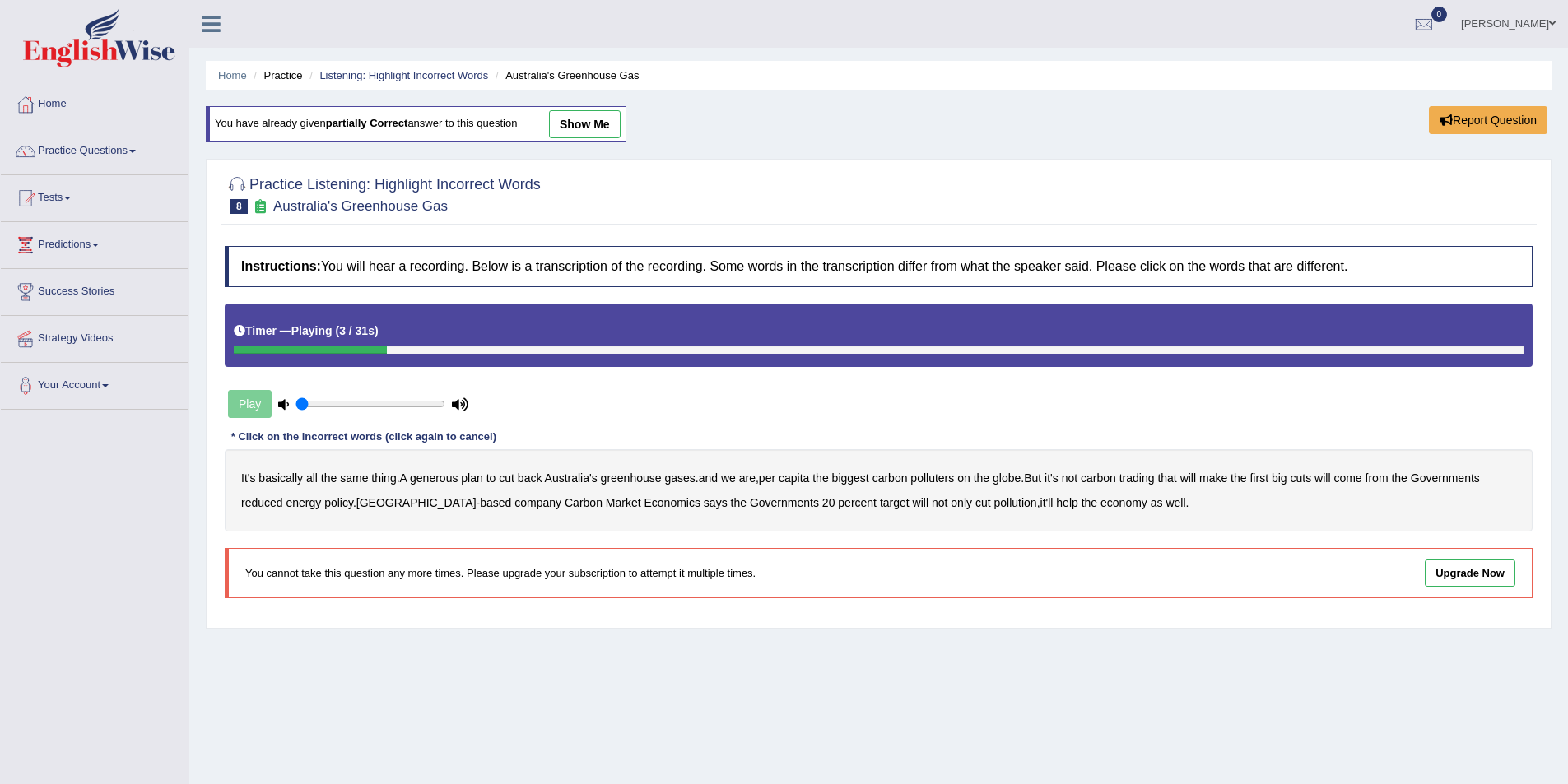
click at [433, 475] on b "generous" at bounding box center [434, 478] width 48 height 13
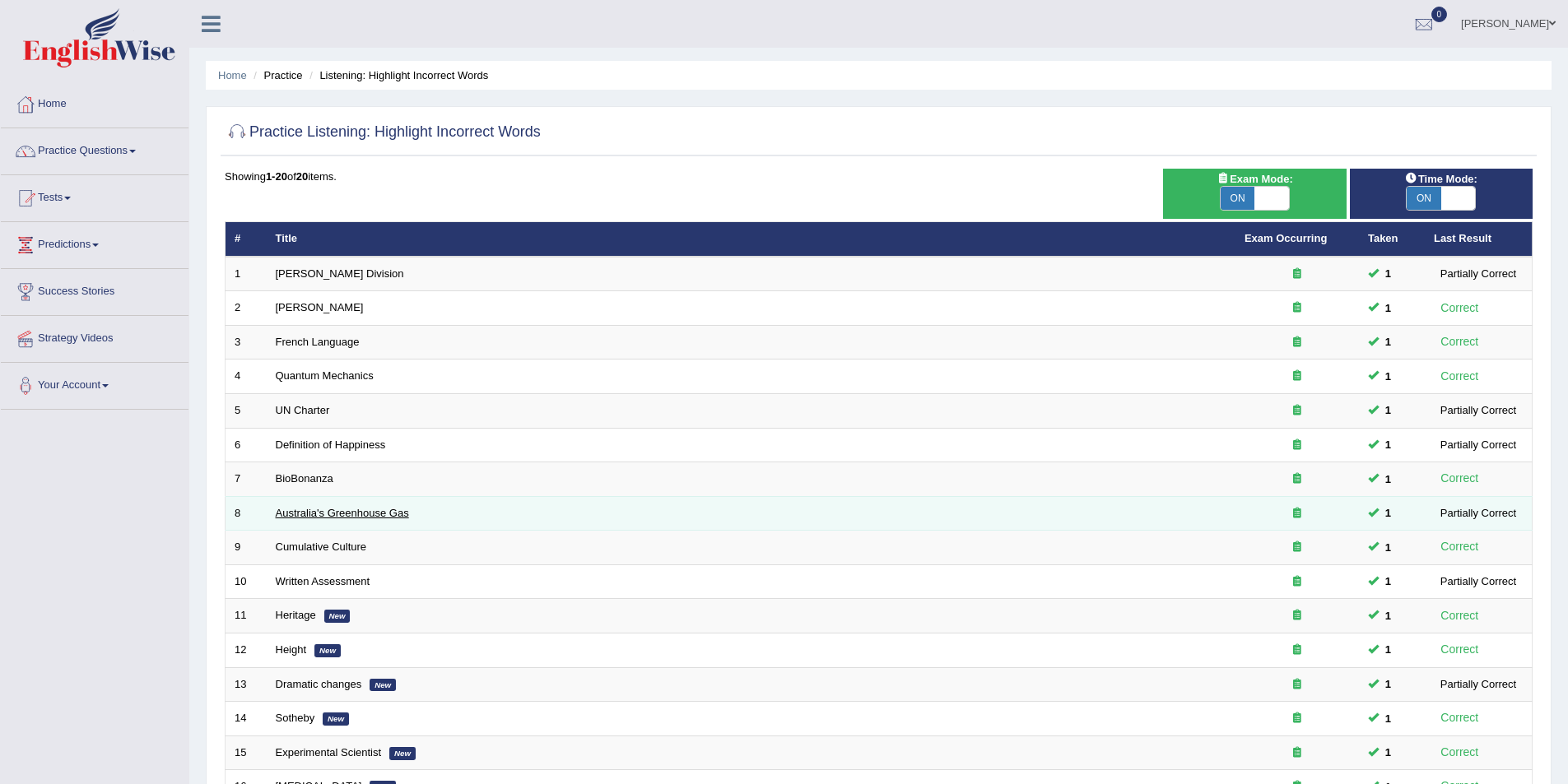
click at [315, 507] on link "Australia's Greenhouse Gas" at bounding box center [342, 512] width 133 height 12
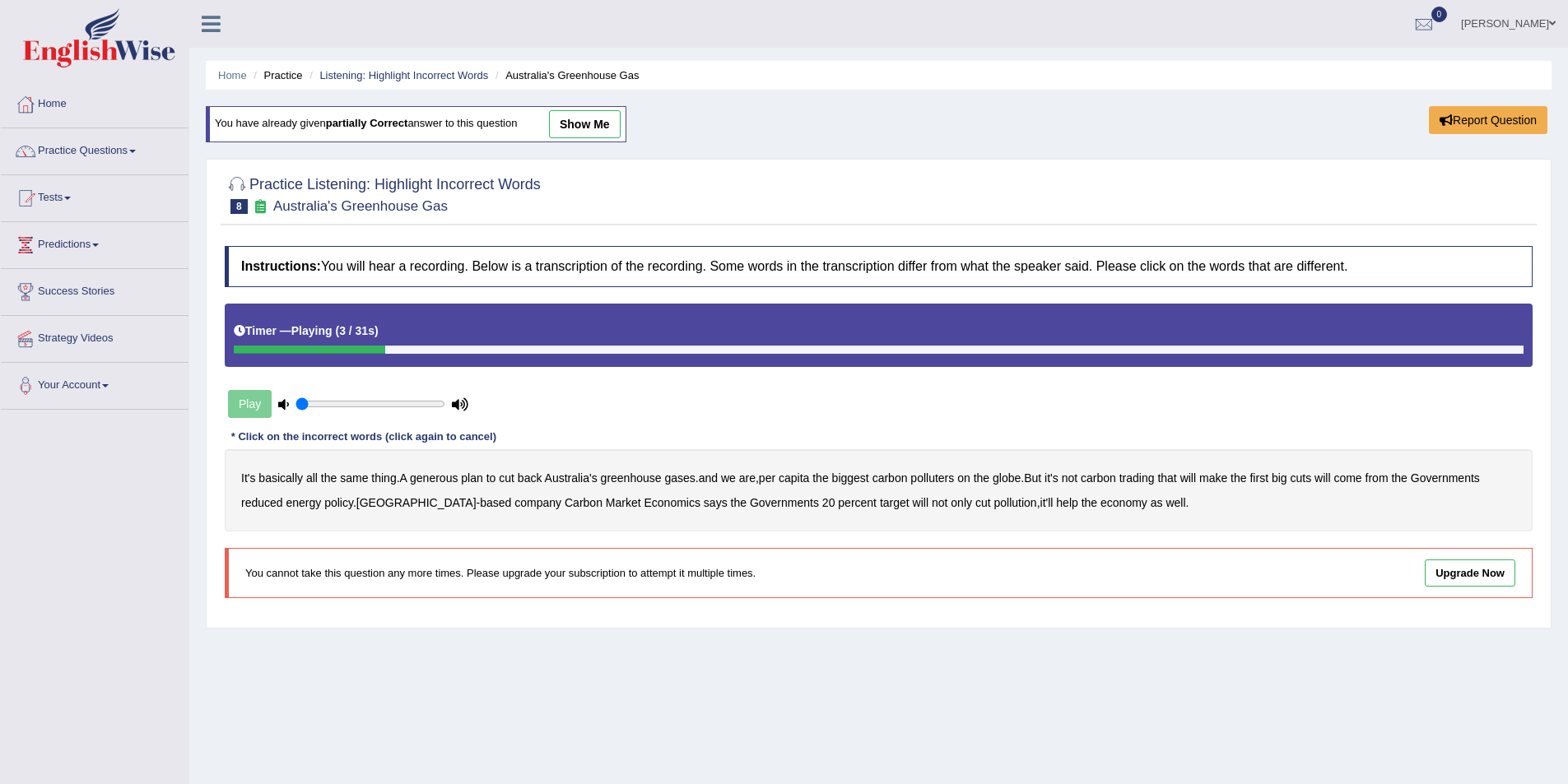
click at [439, 475] on b "generous" at bounding box center [434, 478] width 48 height 13
click at [1016, 478] on b "globe" at bounding box center [1007, 478] width 28 height 13
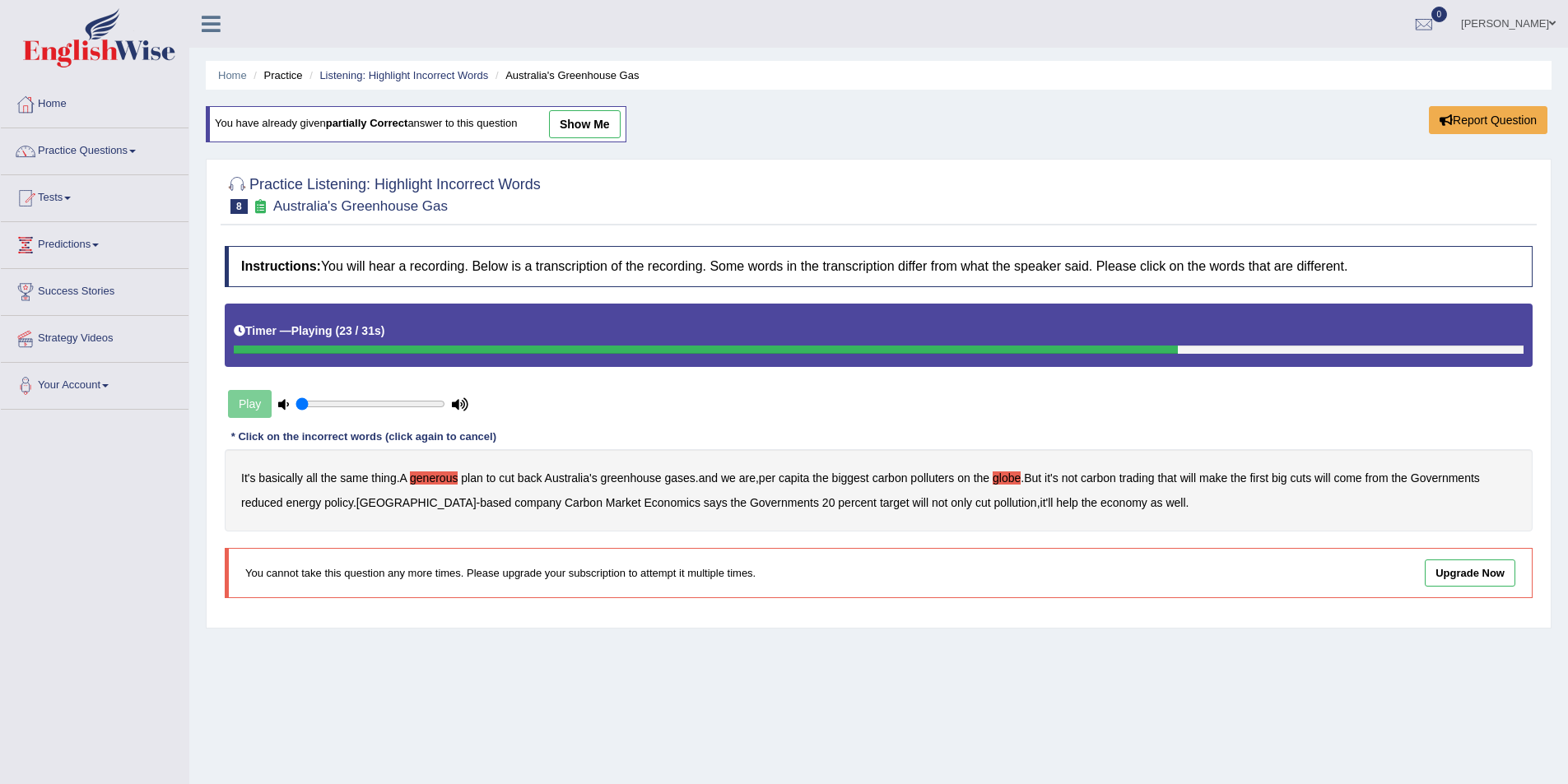
click at [340, 499] on b "policy" at bounding box center [338, 503] width 29 height 13
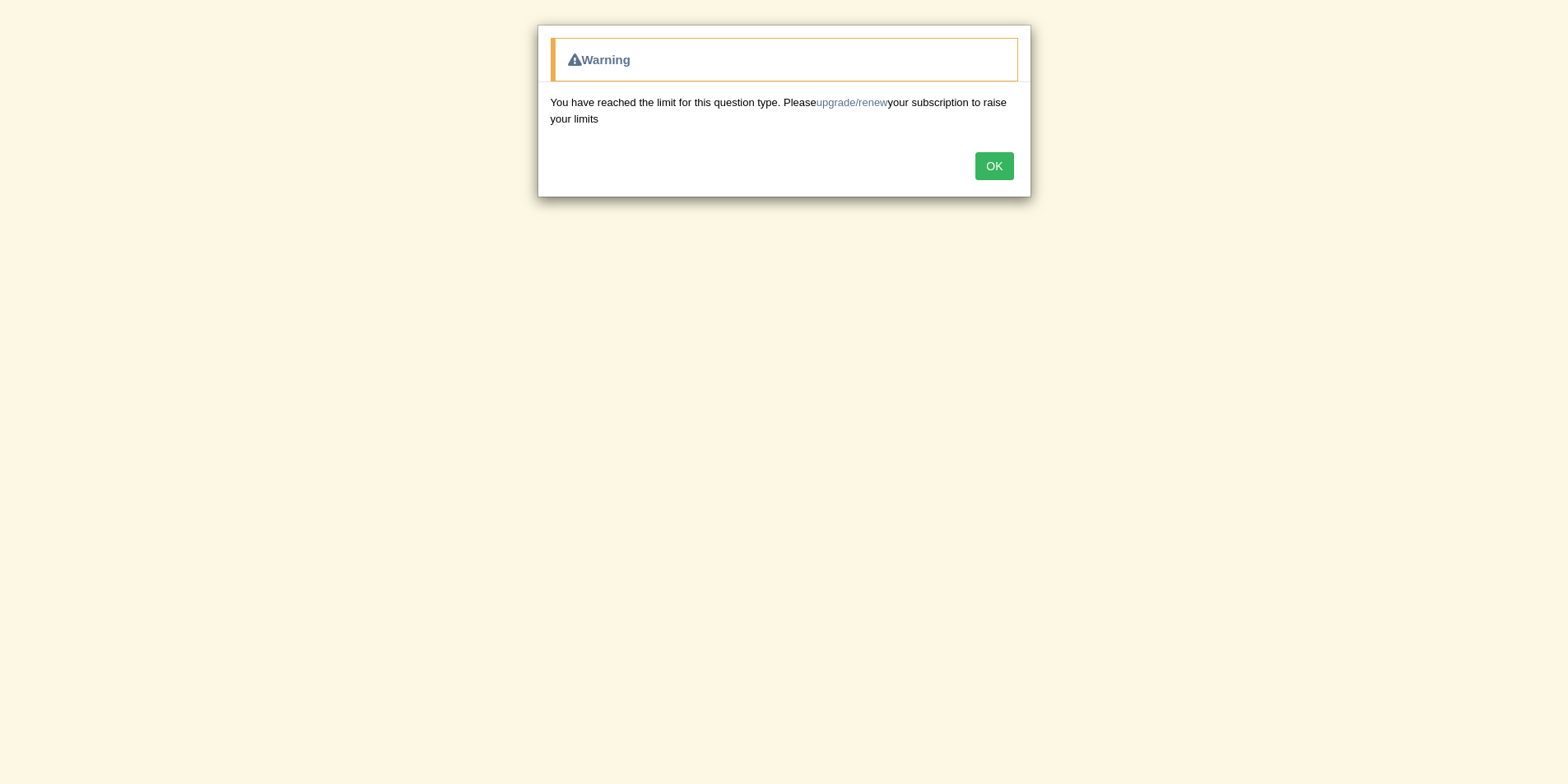
click at [997, 156] on button "OK" at bounding box center [994, 166] width 38 height 28
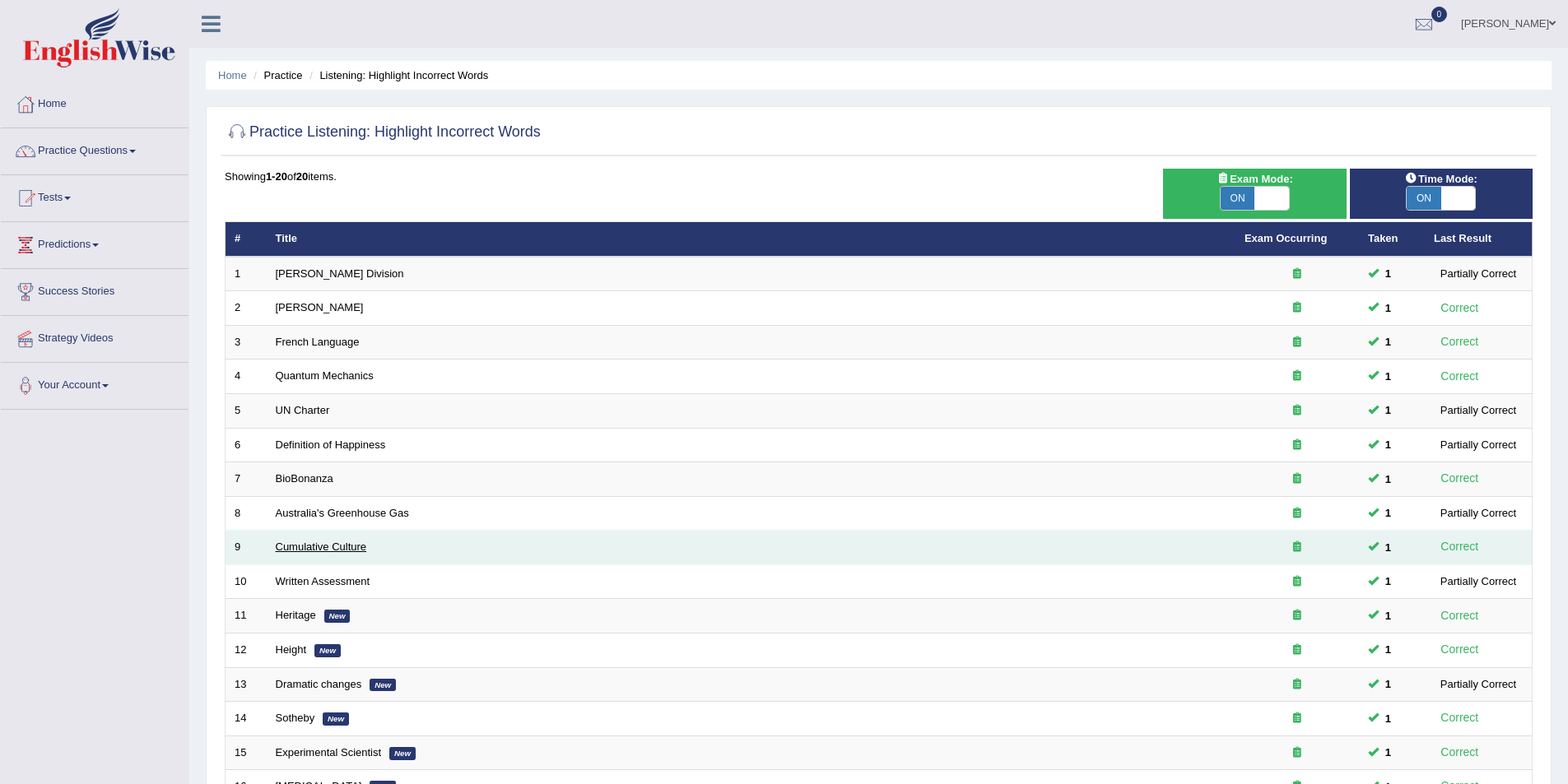
click at [303, 542] on link "Cumulative Culture" at bounding box center [321, 546] width 91 height 12
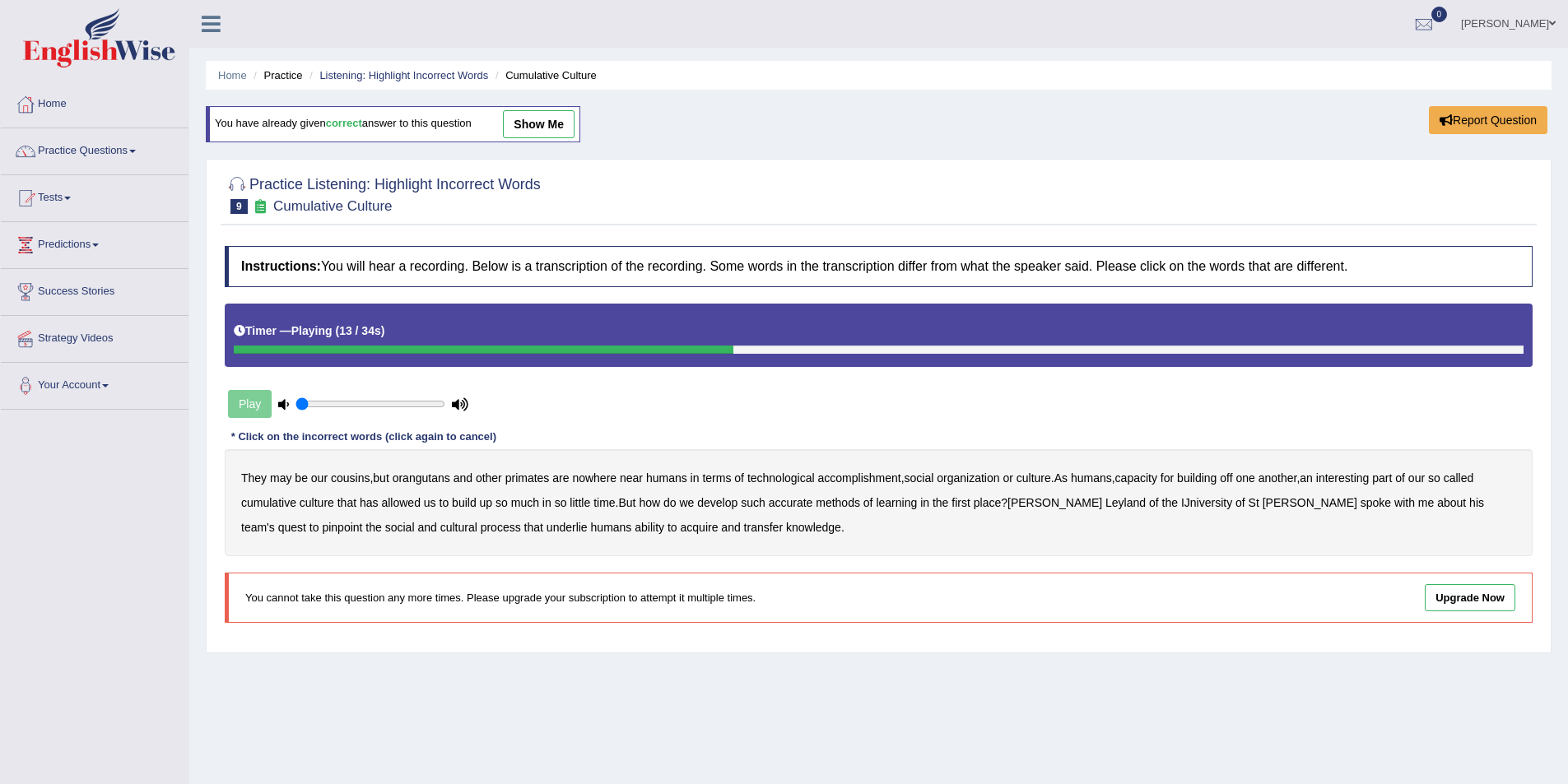
click at [1359, 479] on b "interesting" at bounding box center [1343, 478] width 54 height 13
click at [804, 503] on b "accurate" at bounding box center [791, 503] width 44 height 13
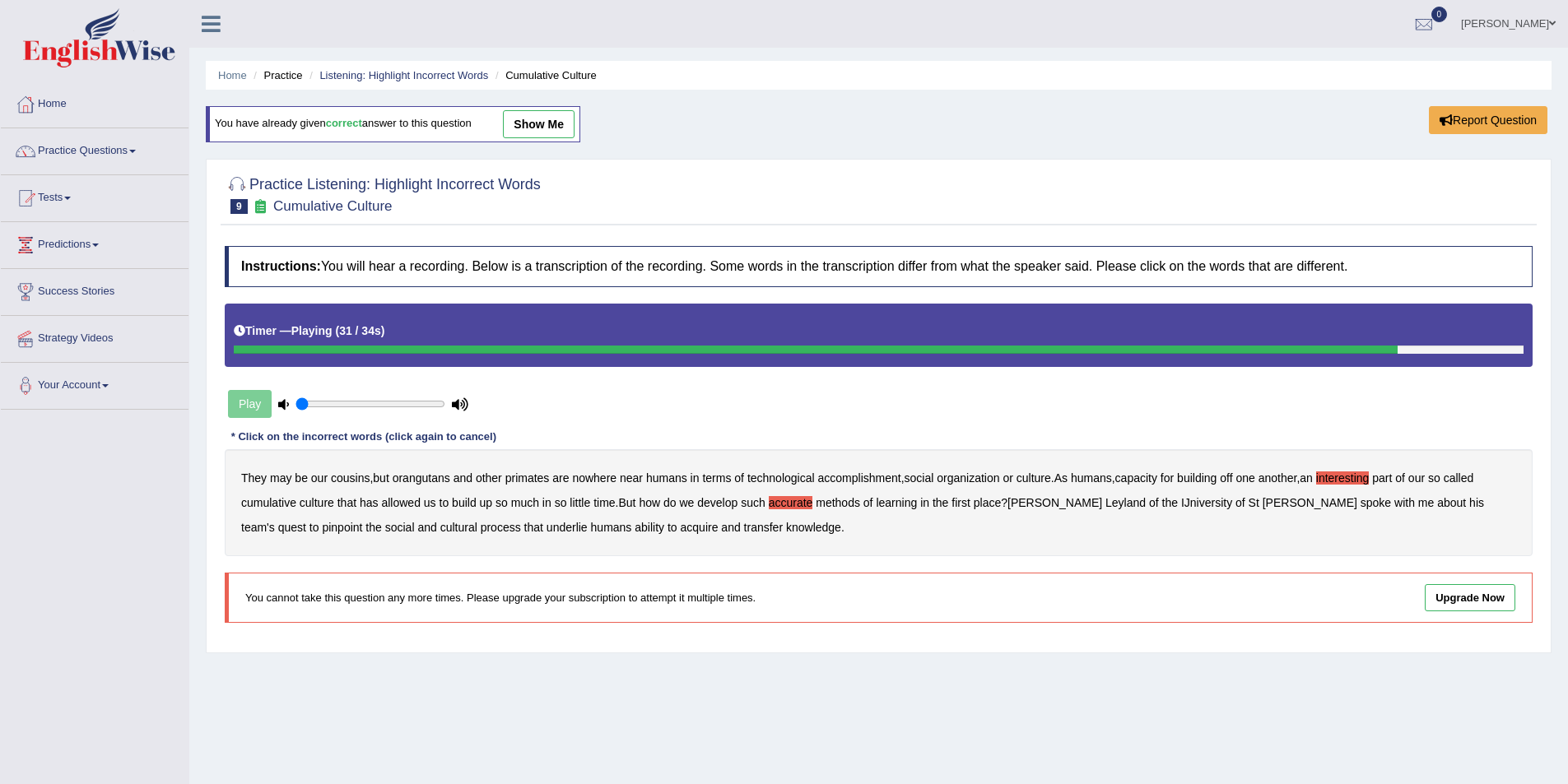
click at [440, 529] on b "cultural" at bounding box center [459, 528] width 37 height 13
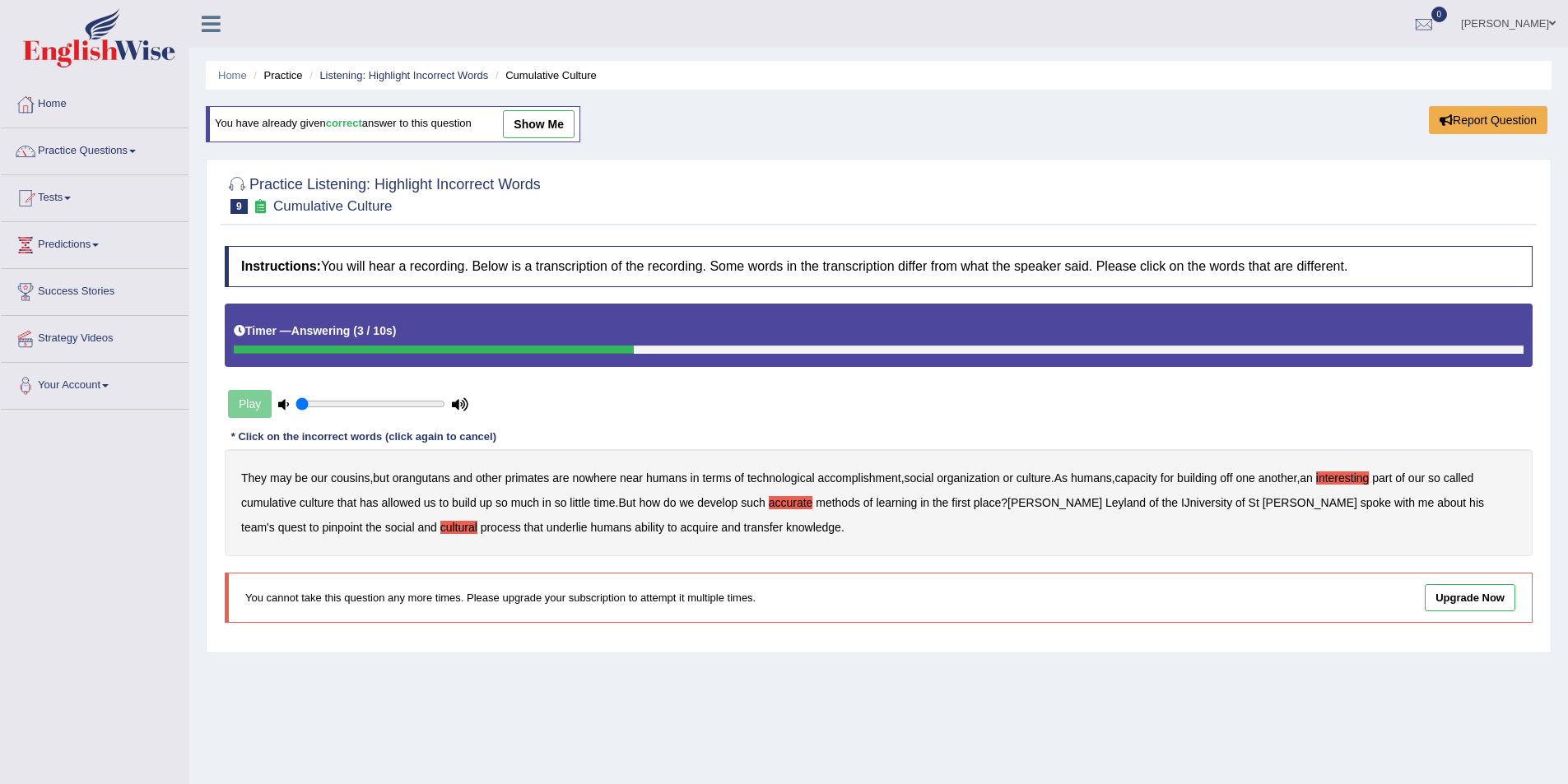
click at [744, 526] on b "transfer" at bounding box center [763, 528] width 39 height 13
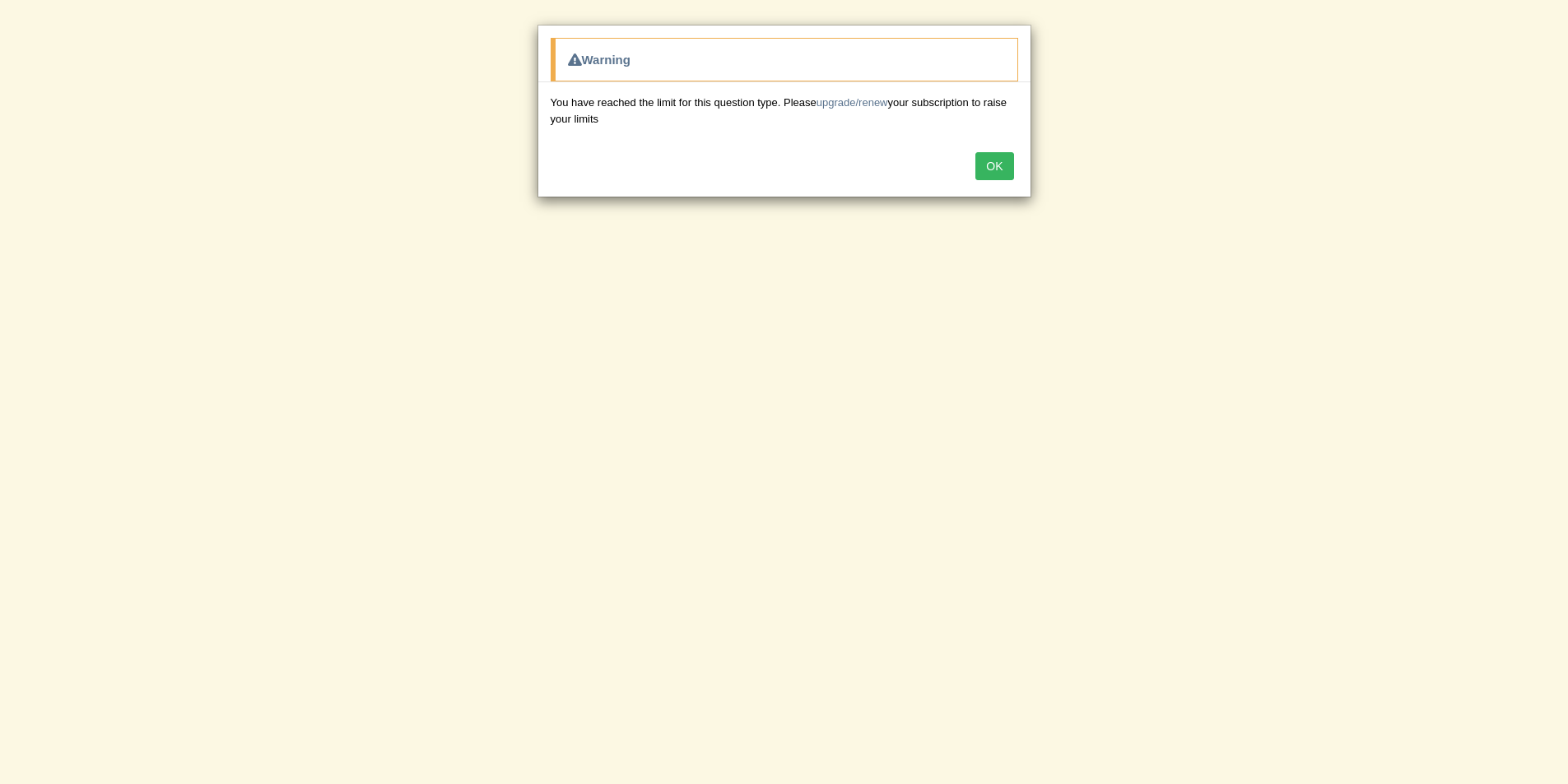
click at [991, 160] on button "OK" at bounding box center [994, 166] width 38 height 28
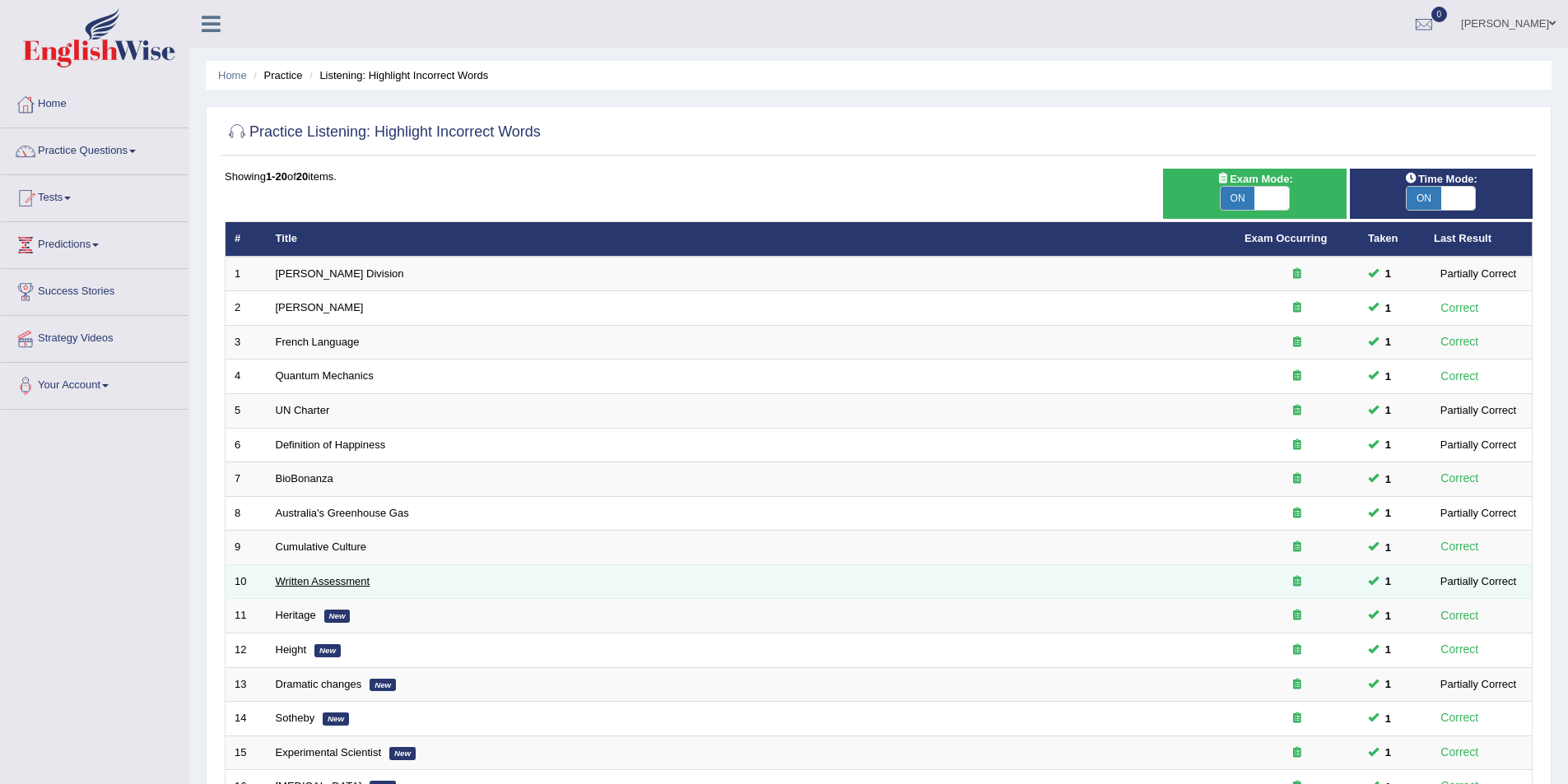
click at [299, 582] on link "Written Assessment" at bounding box center [323, 580] width 95 height 12
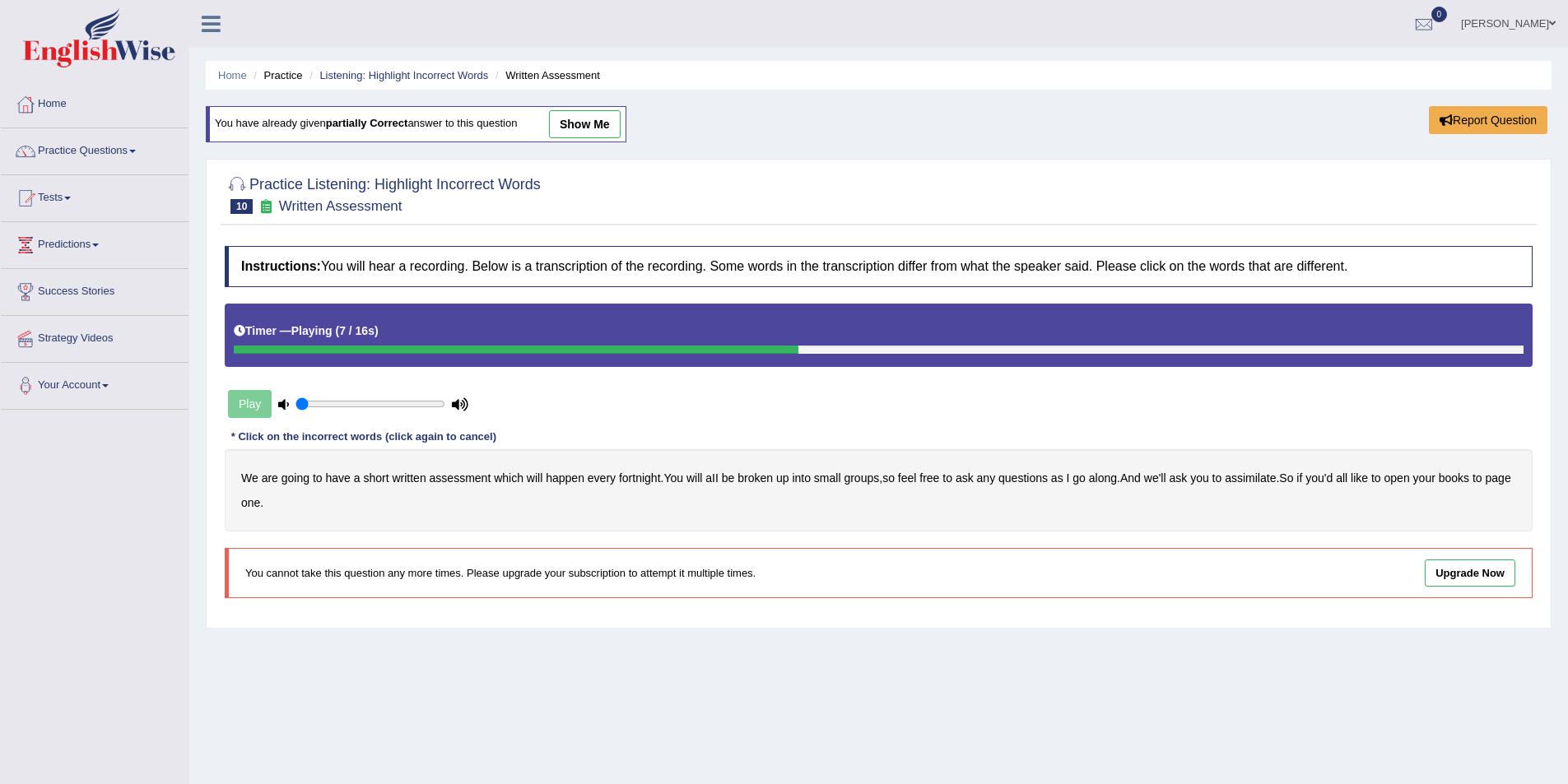
click at [749, 475] on b "broken" at bounding box center [755, 478] width 35 height 13
click at [1267, 469] on div "We are going to have a short written assessment which will happen every fortnig…" at bounding box center [878, 490] width 1308 height 82
click at [1268, 472] on b "assimilate" at bounding box center [1250, 478] width 51 height 13
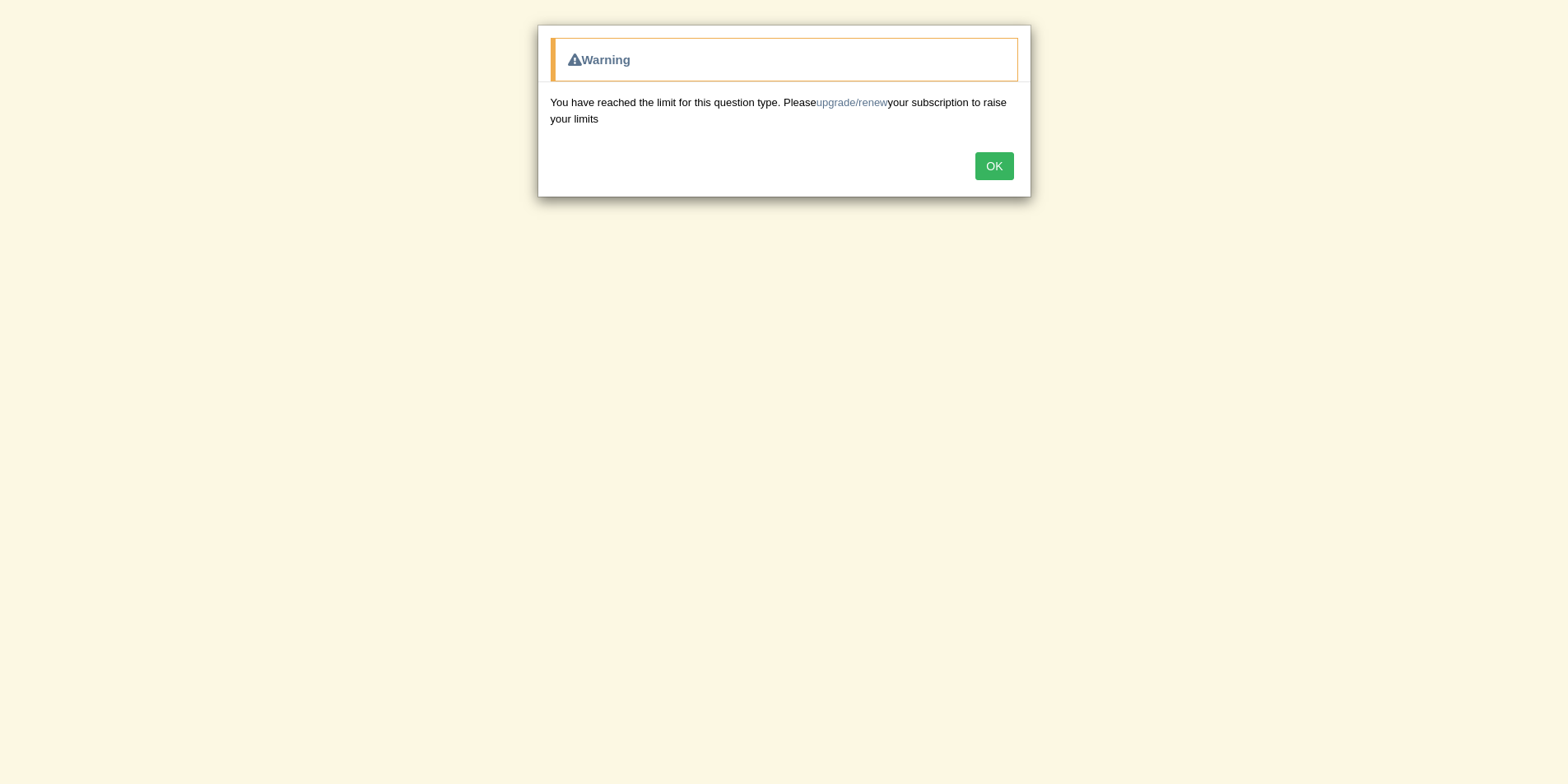
click at [1008, 162] on button "OK" at bounding box center [994, 166] width 38 height 28
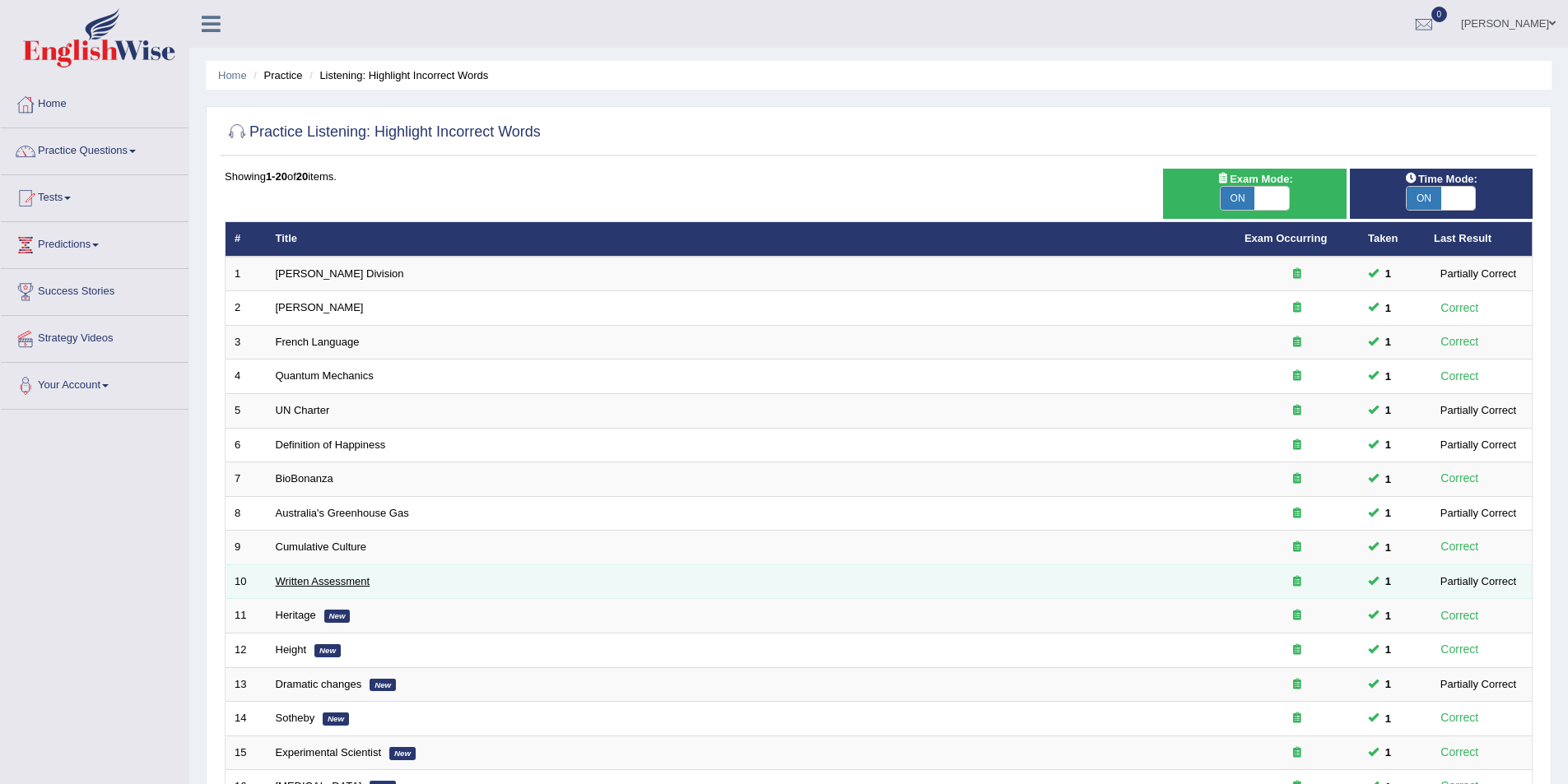
click at [303, 582] on link "Written Assessment" at bounding box center [323, 580] width 95 height 12
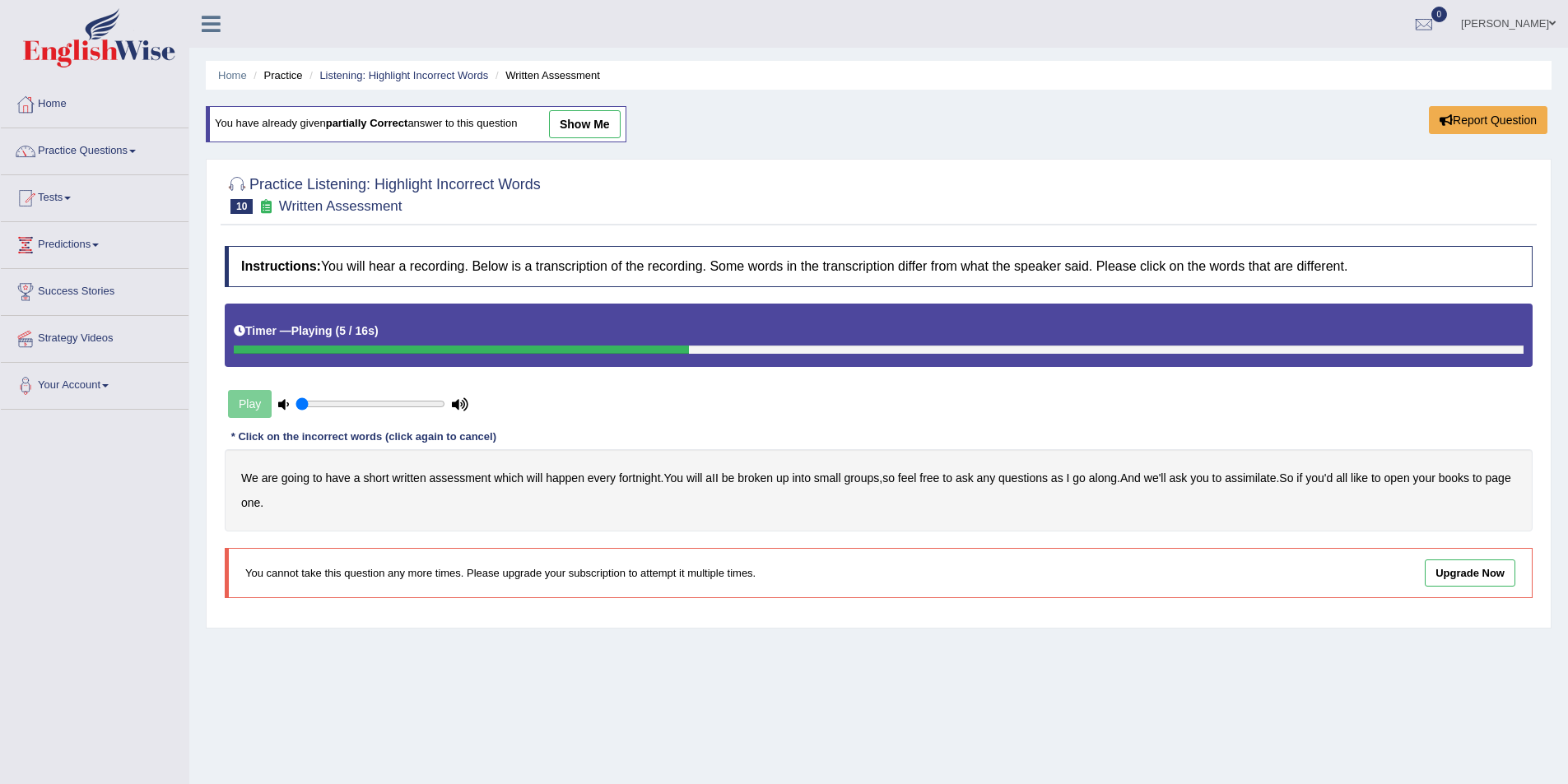
click at [764, 479] on b "broken" at bounding box center [755, 478] width 35 height 13
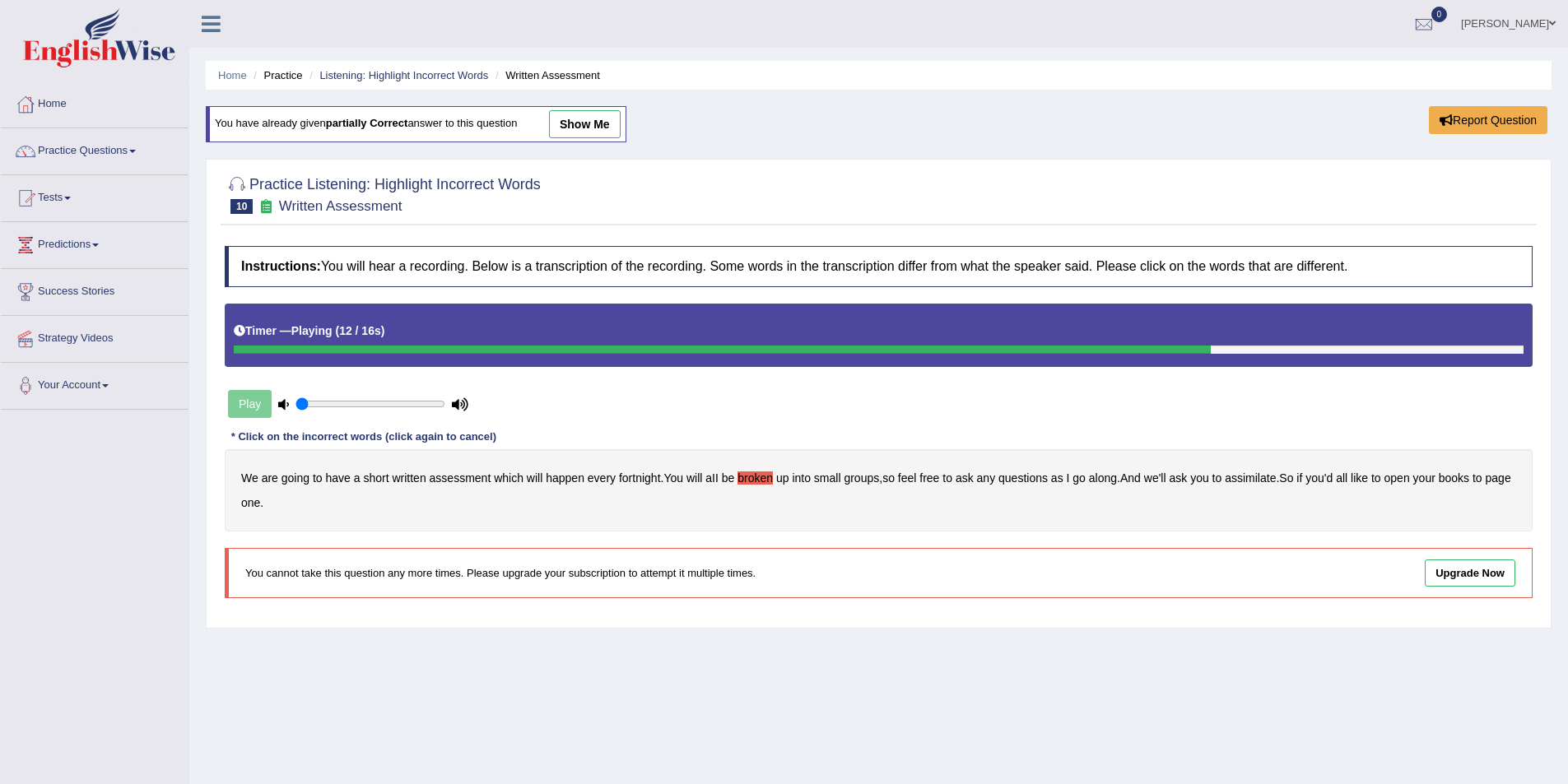
click at [1246, 477] on b "assimilate" at bounding box center [1250, 478] width 51 height 13
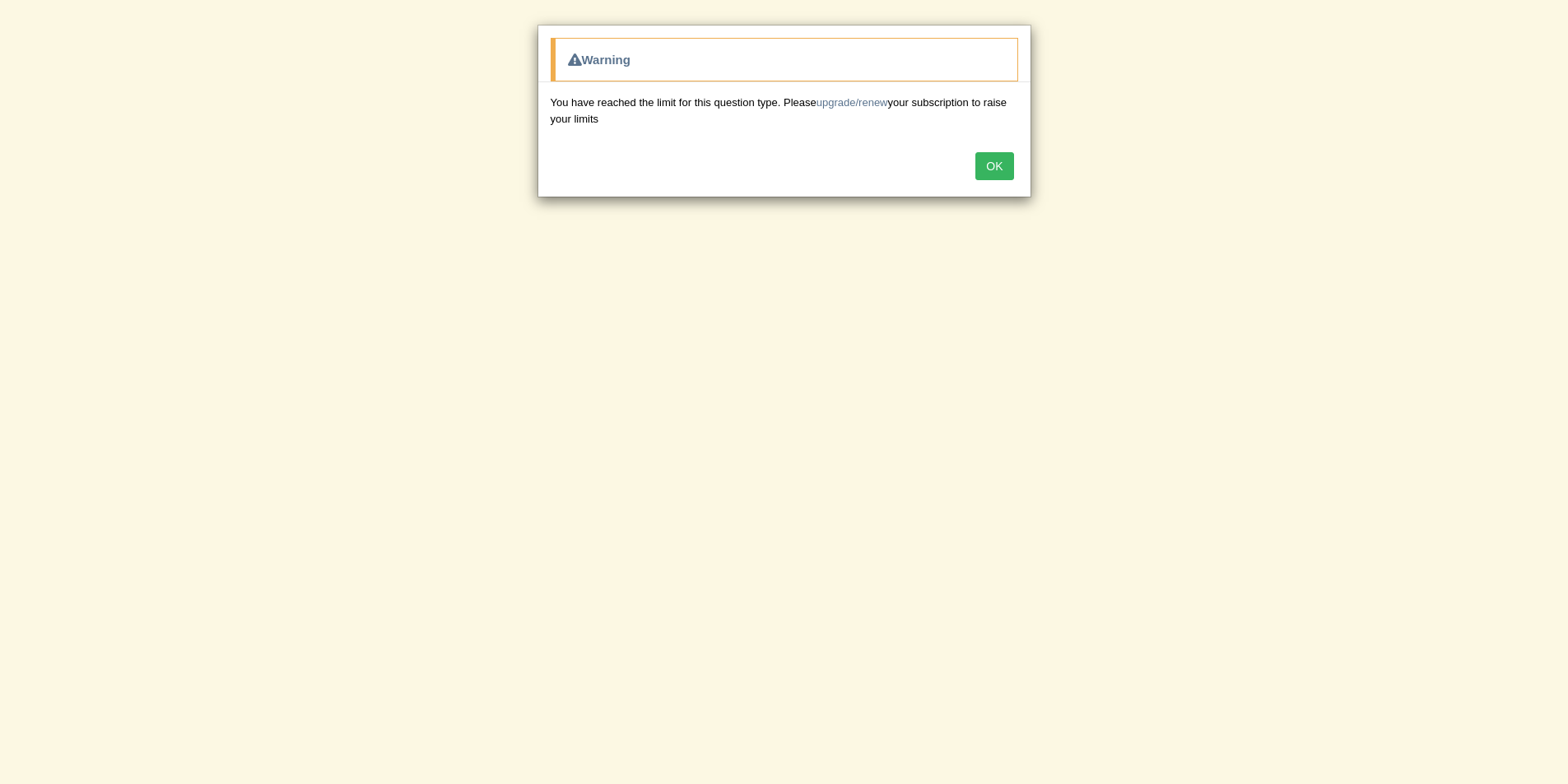
click at [1007, 163] on button "OK" at bounding box center [994, 166] width 38 height 28
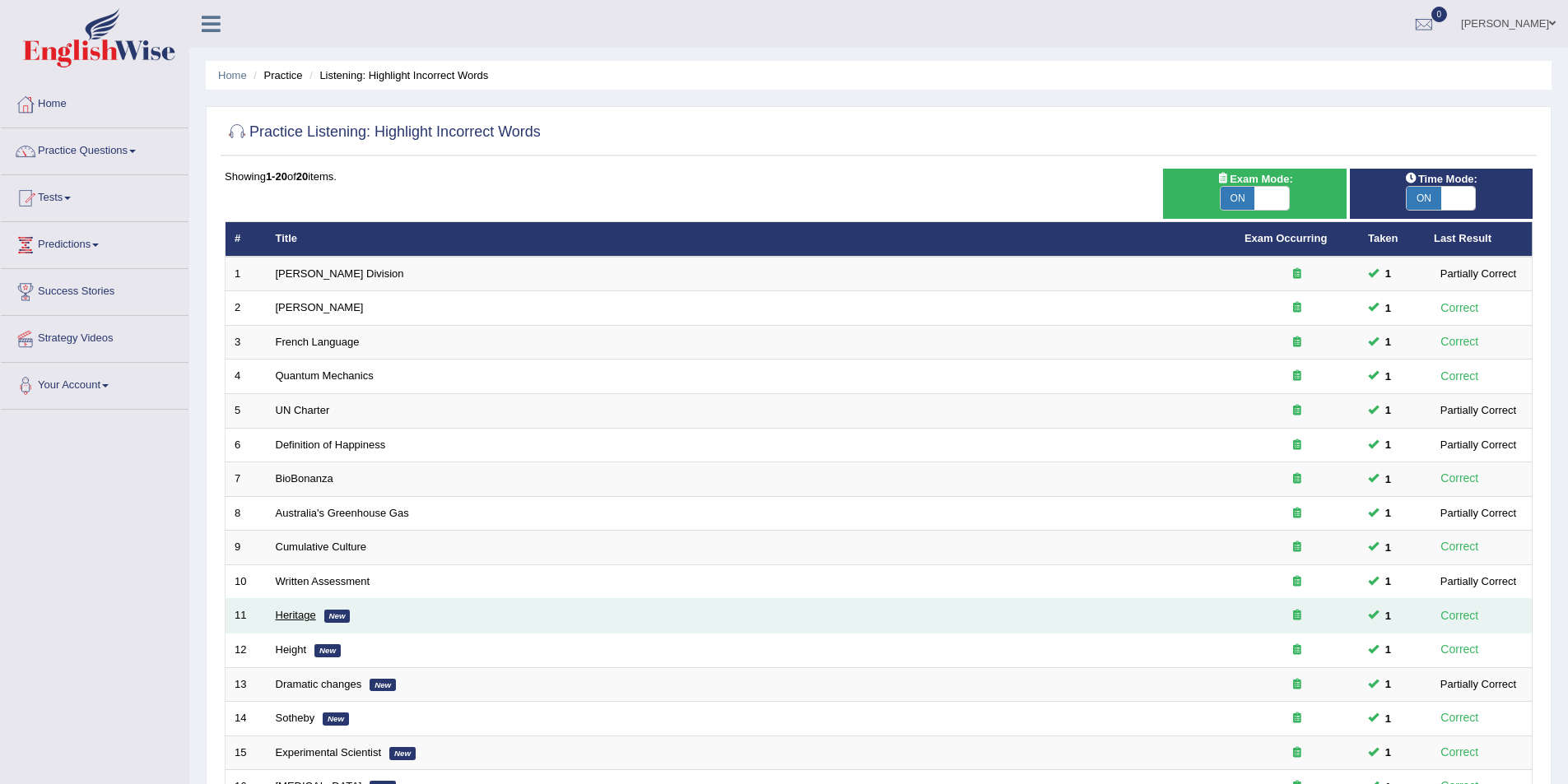
click at [293, 612] on link "Heritage" at bounding box center [296, 614] width 41 height 12
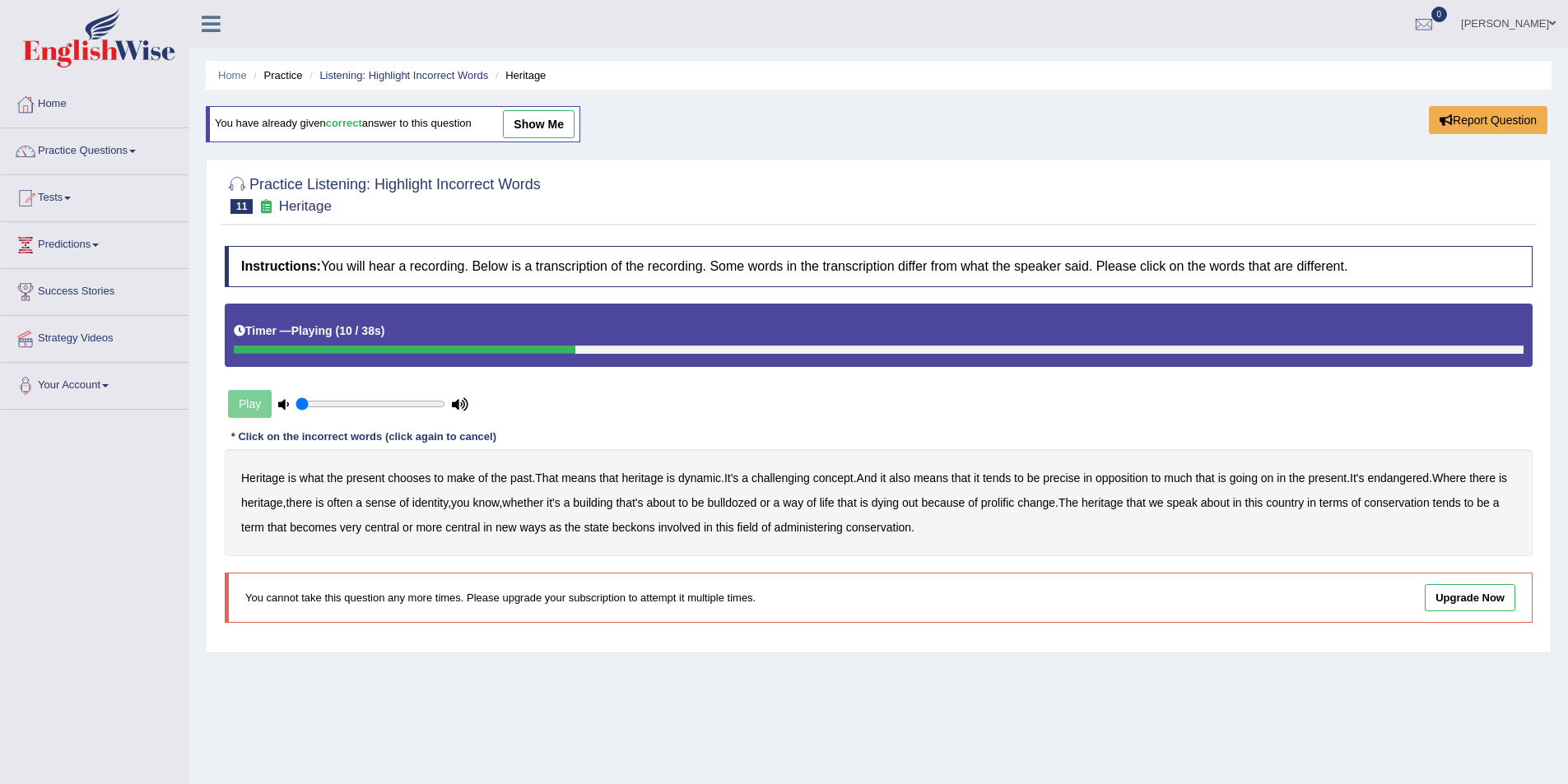
click at [798, 479] on b "challenging" at bounding box center [780, 478] width 58 height 13
click at [1077, 478] on b "precise" at bounding box center [1061, 478] width 37 height 13
click at [439, 503] on b "identity" at bounding box center [430, 503] width 35 height 13
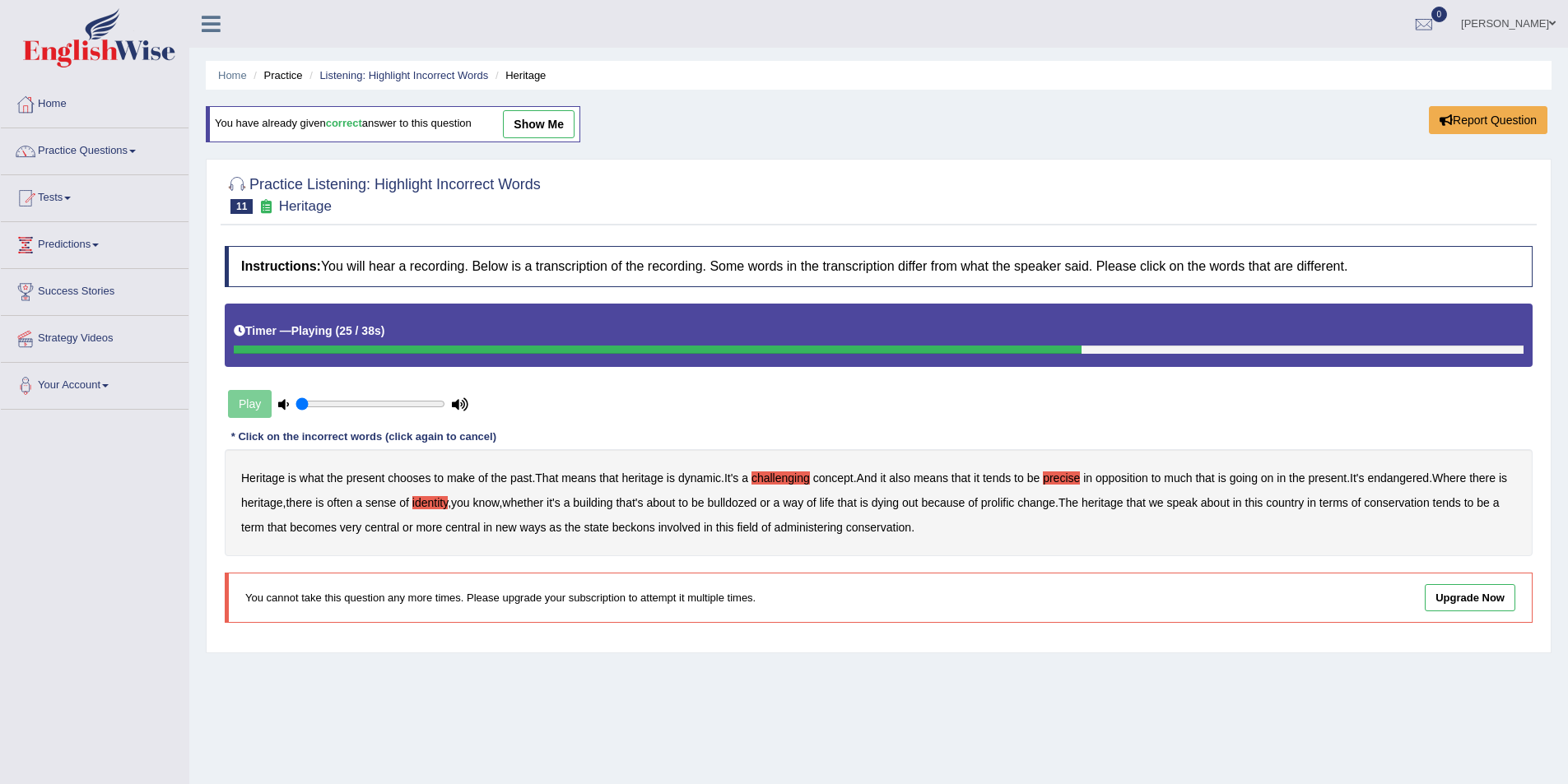
click at [1014, 499] on b "prolific" at bounding box center [998, 503] width 33 height 13
click at [628, 529] on b "beckons" at bounding box center [634, 528] width 42 height 13
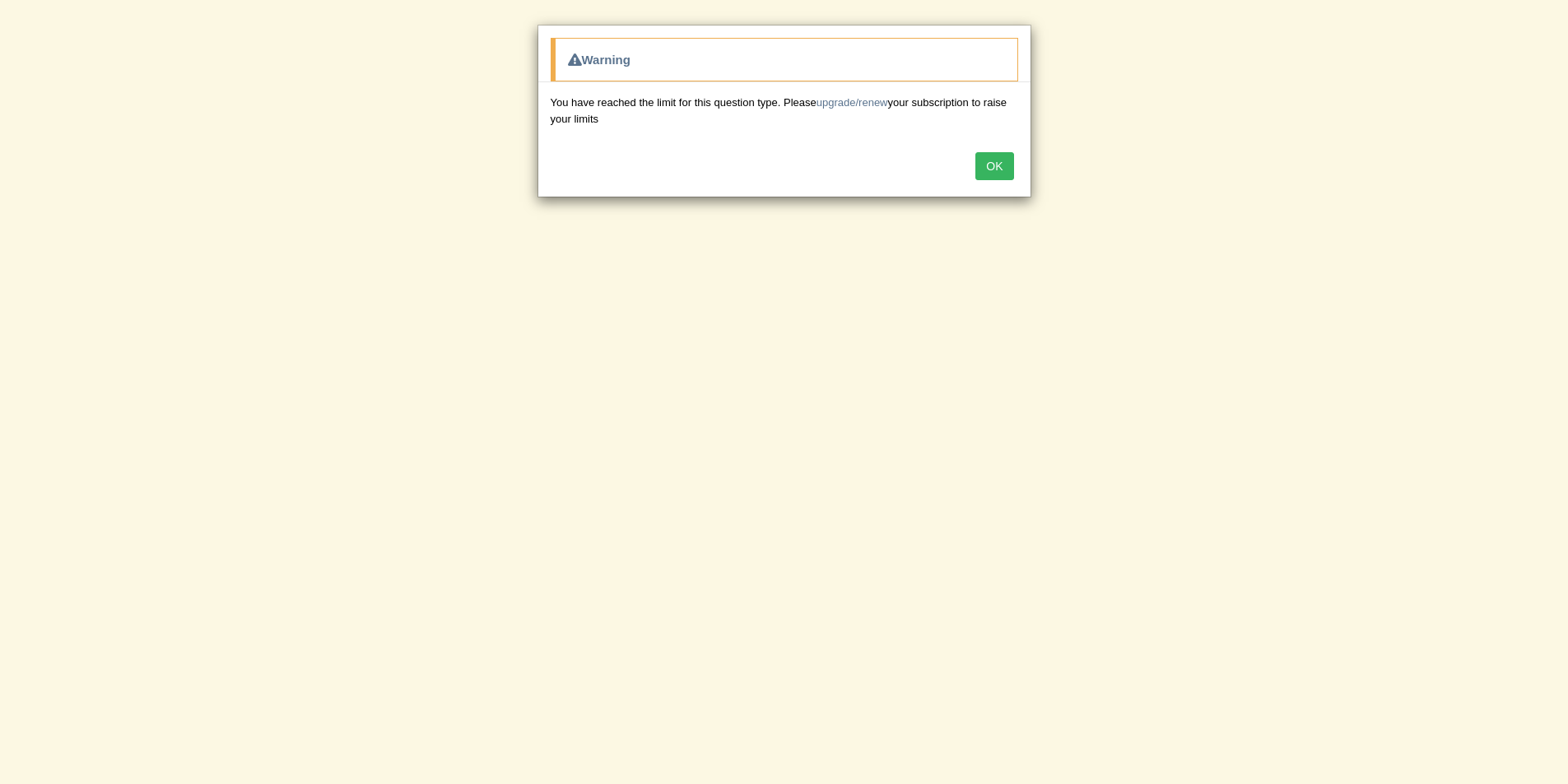
click at [997, 173] on button "OK" at bounding box center [994, 166] width 38 height 28
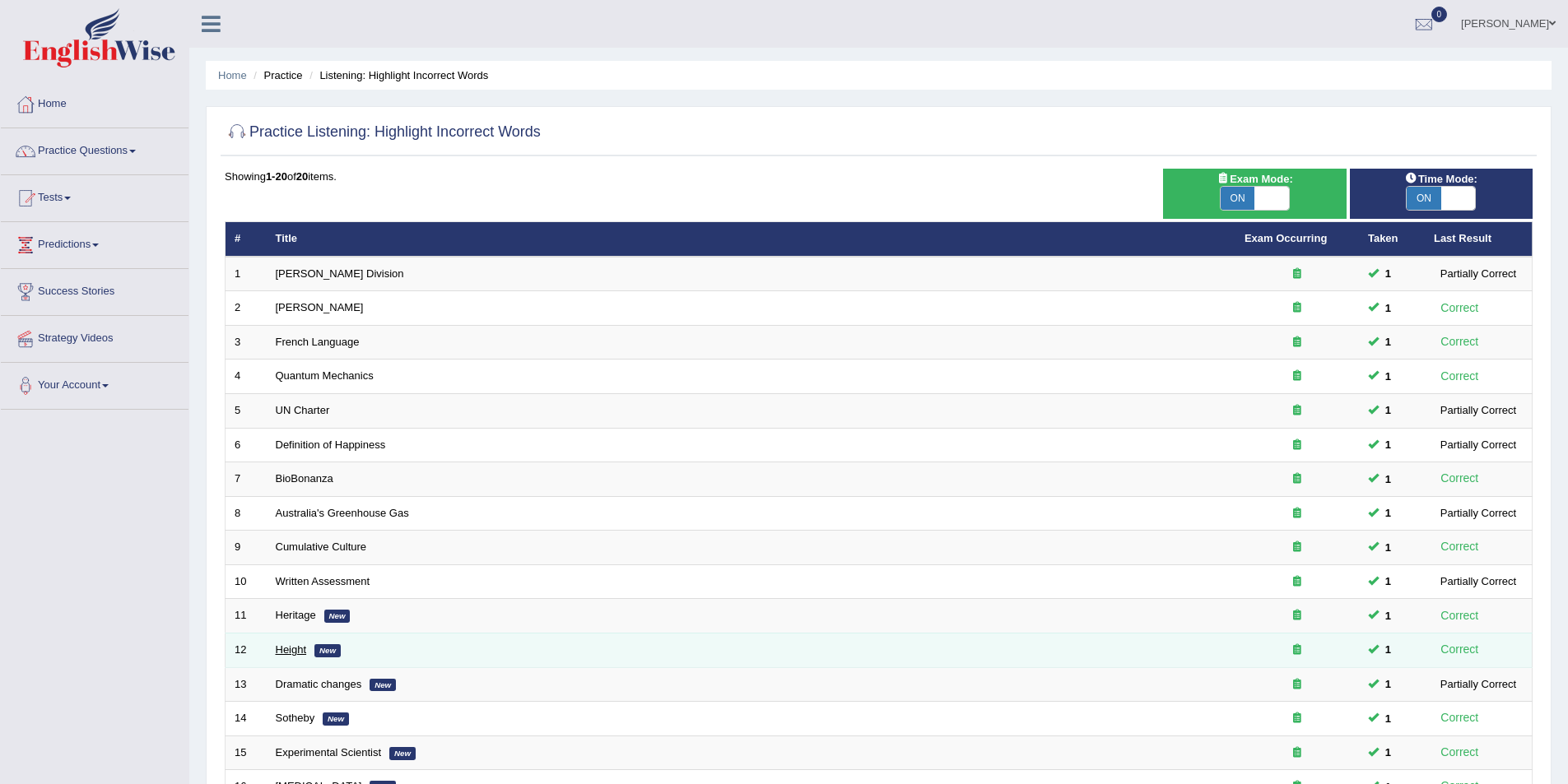
click at [287, 649] on link "Height" at bounding box center [292, 648] width 31 height 12
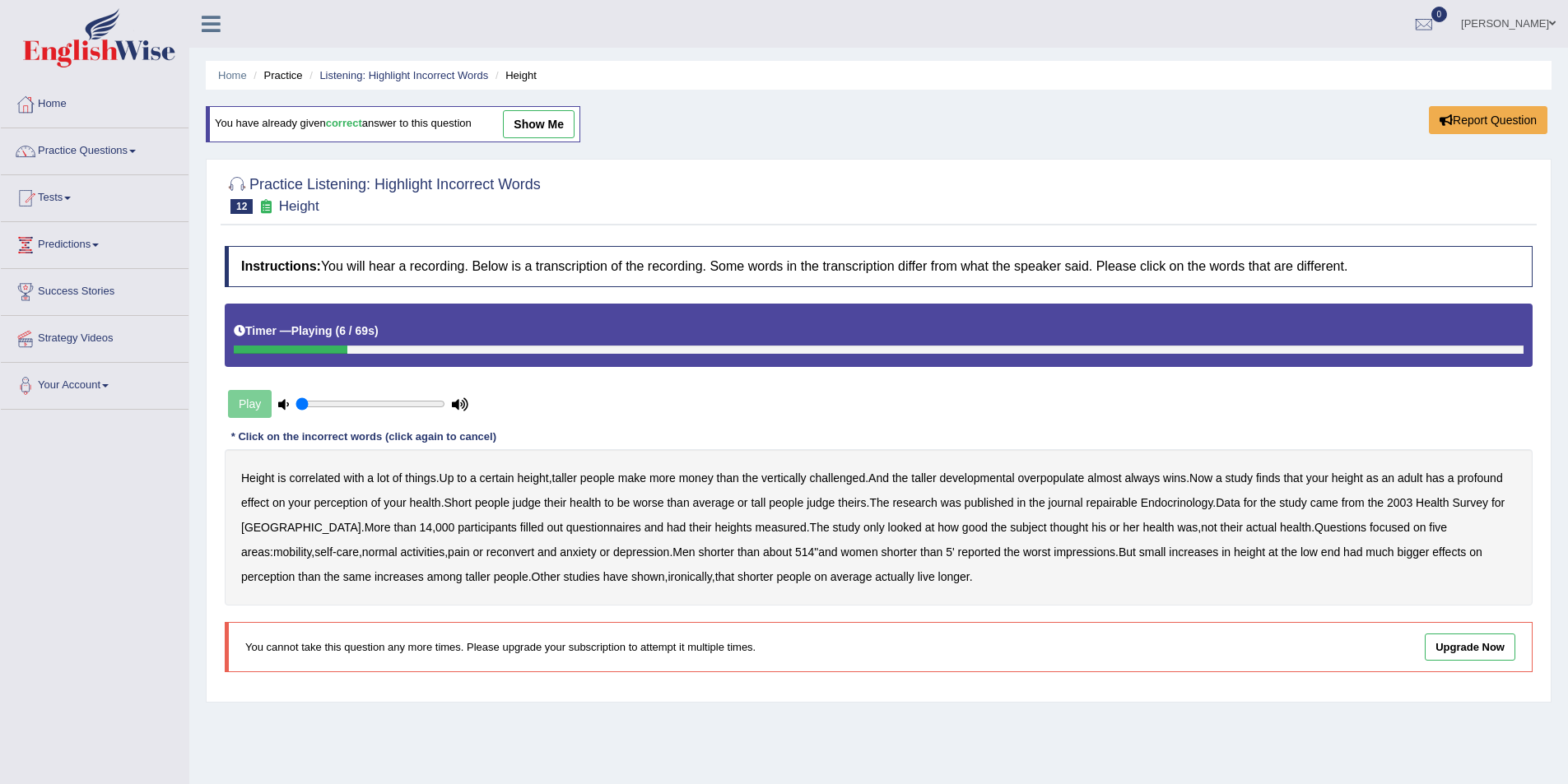
click at [806, 475] on b "vertically" at bounding box center [784, 478] width 44 height 13
click at [990, 480] on b "developmental" at bounding box center [976, 478] width 75 height 13
click at [1063, 474] on b "overpopulate" at bounding box center [1050, 478] width 66 height 13
click at [1115, 503] on b "repairable" at bounding box center [1111, 503] width 51 height 13
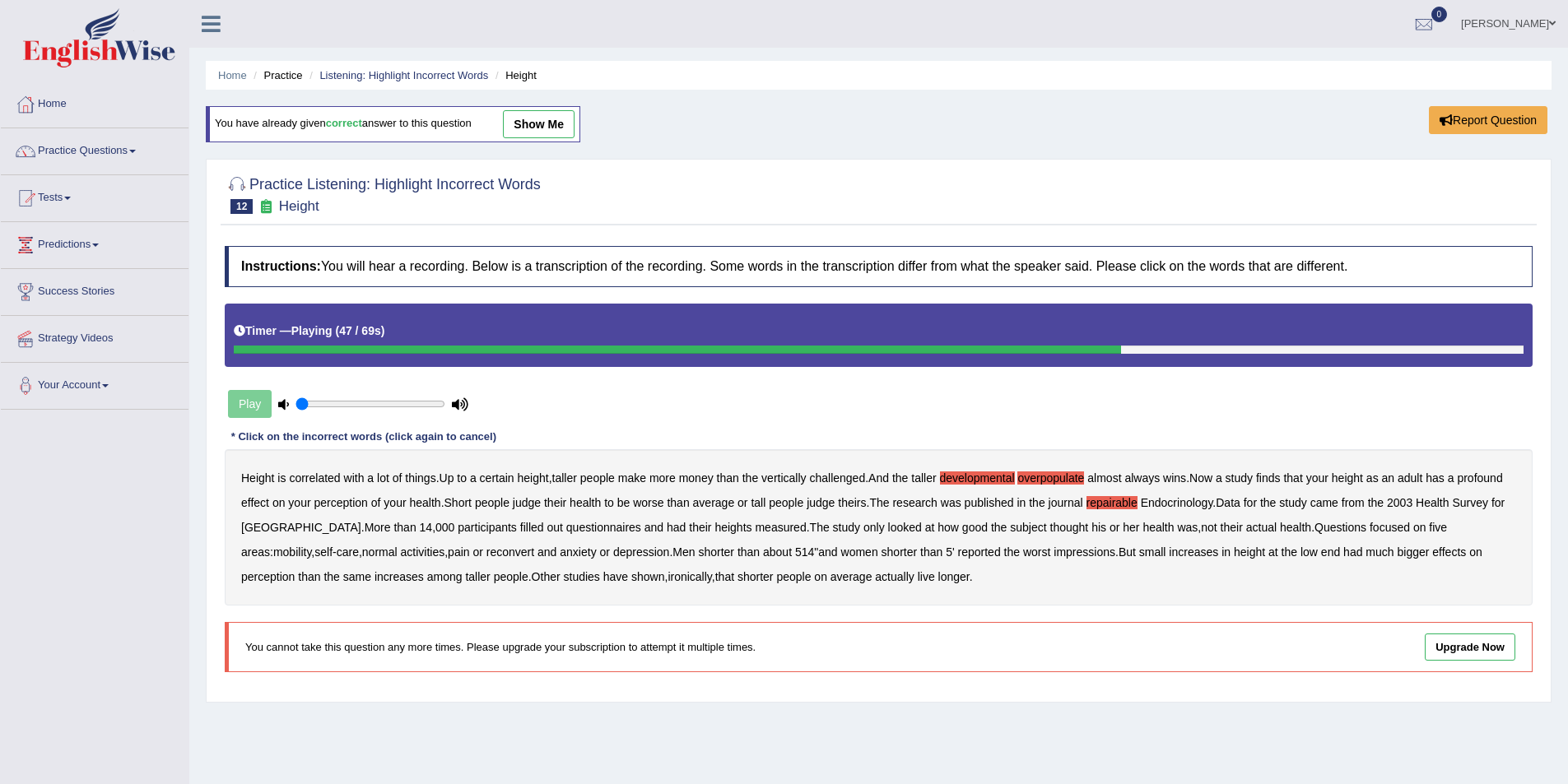
click at [486, 552] on b "reconvert" at bounding box center [510, 552] width 48 height 13
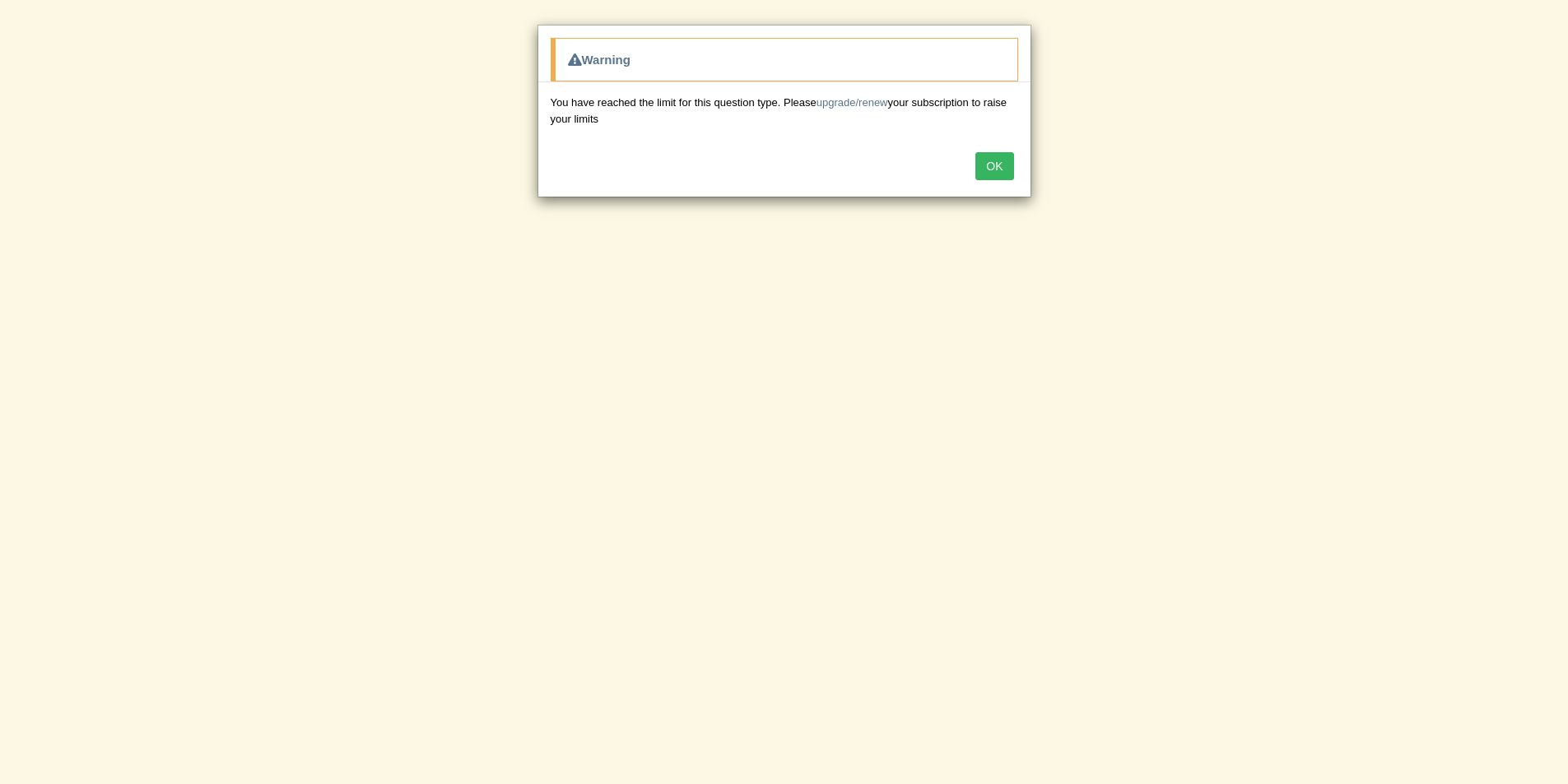
click at [1001, 163] on button "OK" at bounding box center [994, 166] width 38 height 28
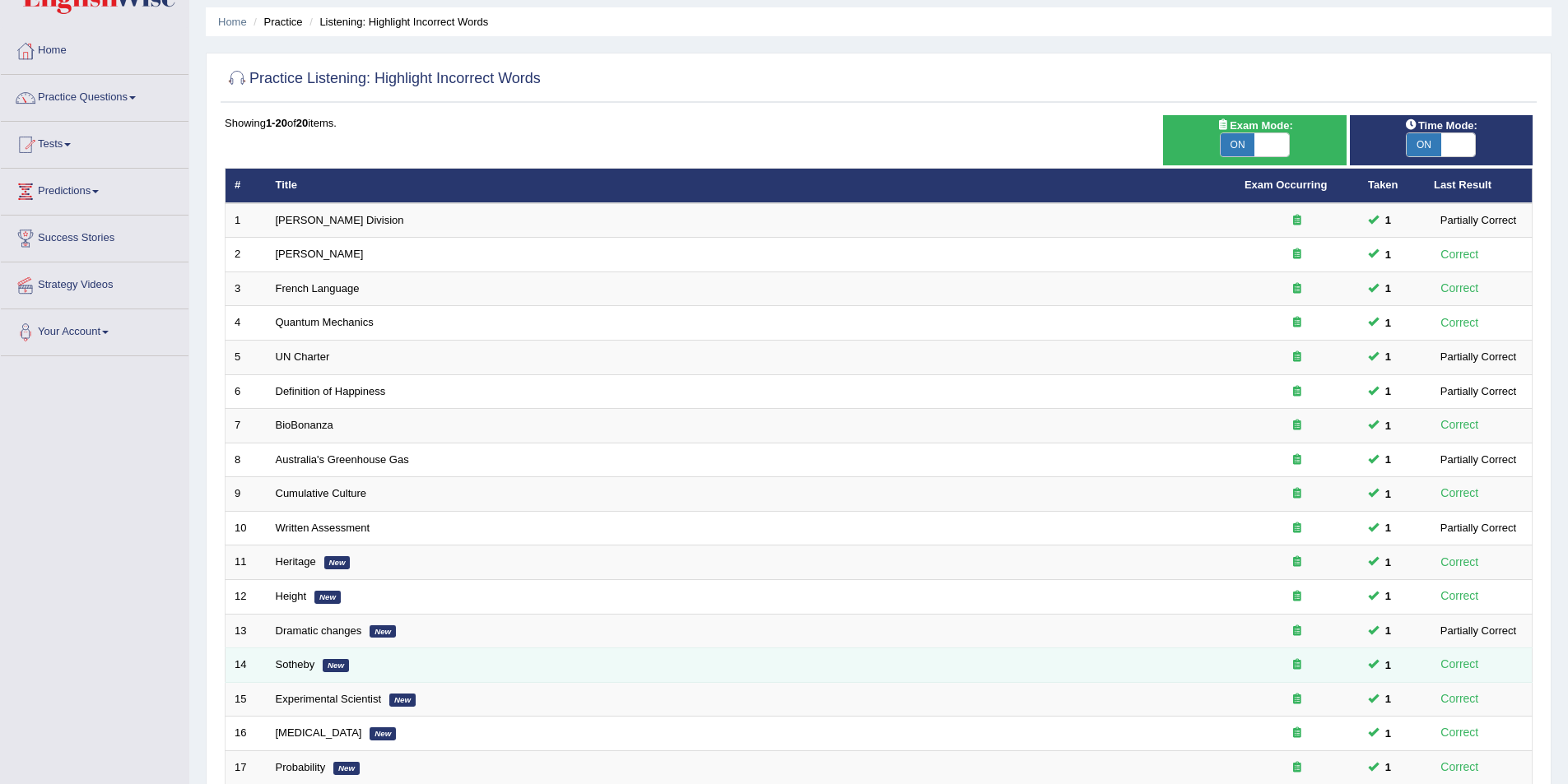
scroll to position [82, 0]
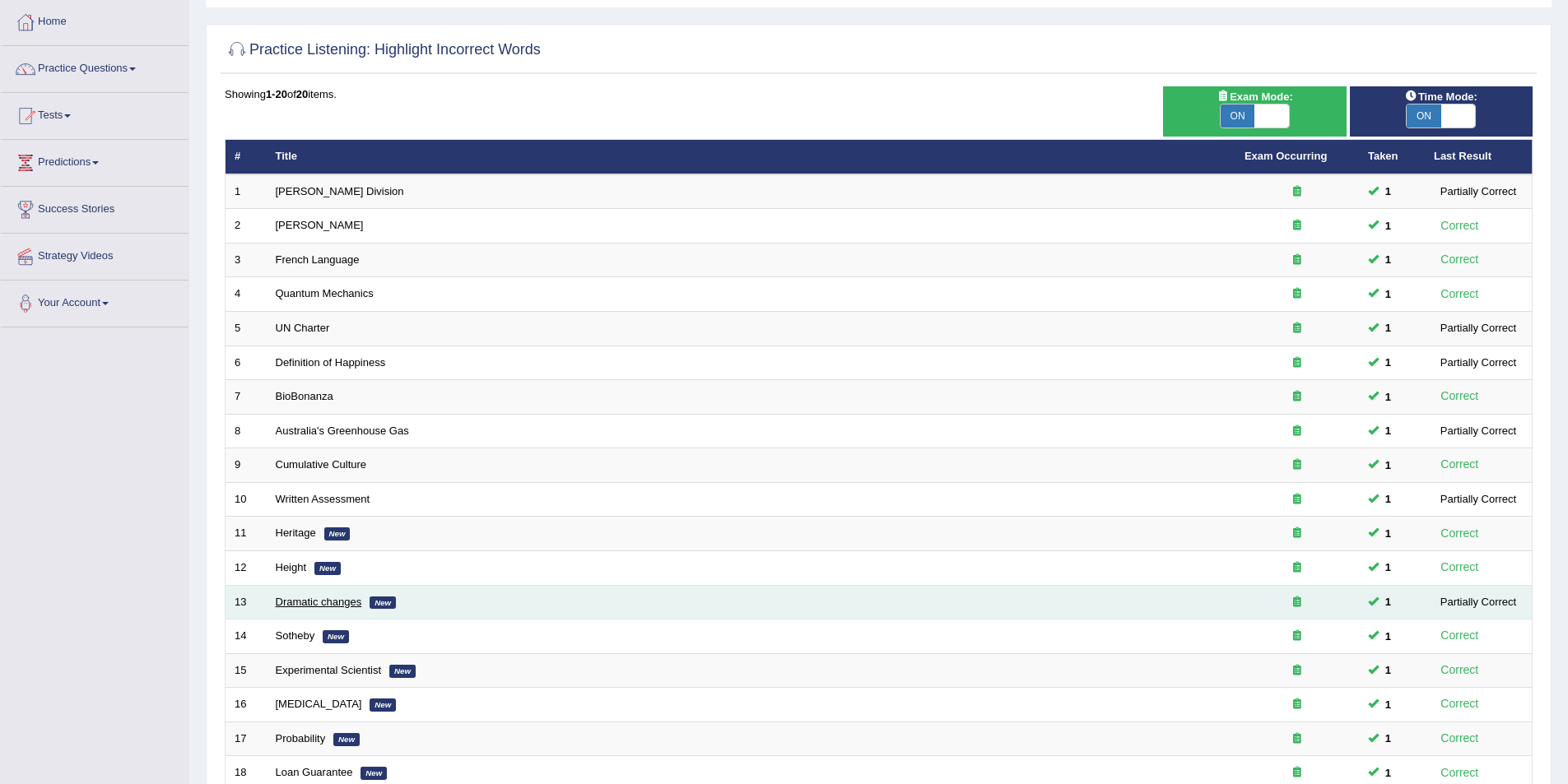
click at [312, 607] on link "Dramatic changes" at bounding box center [319, 601] width 87 height 12
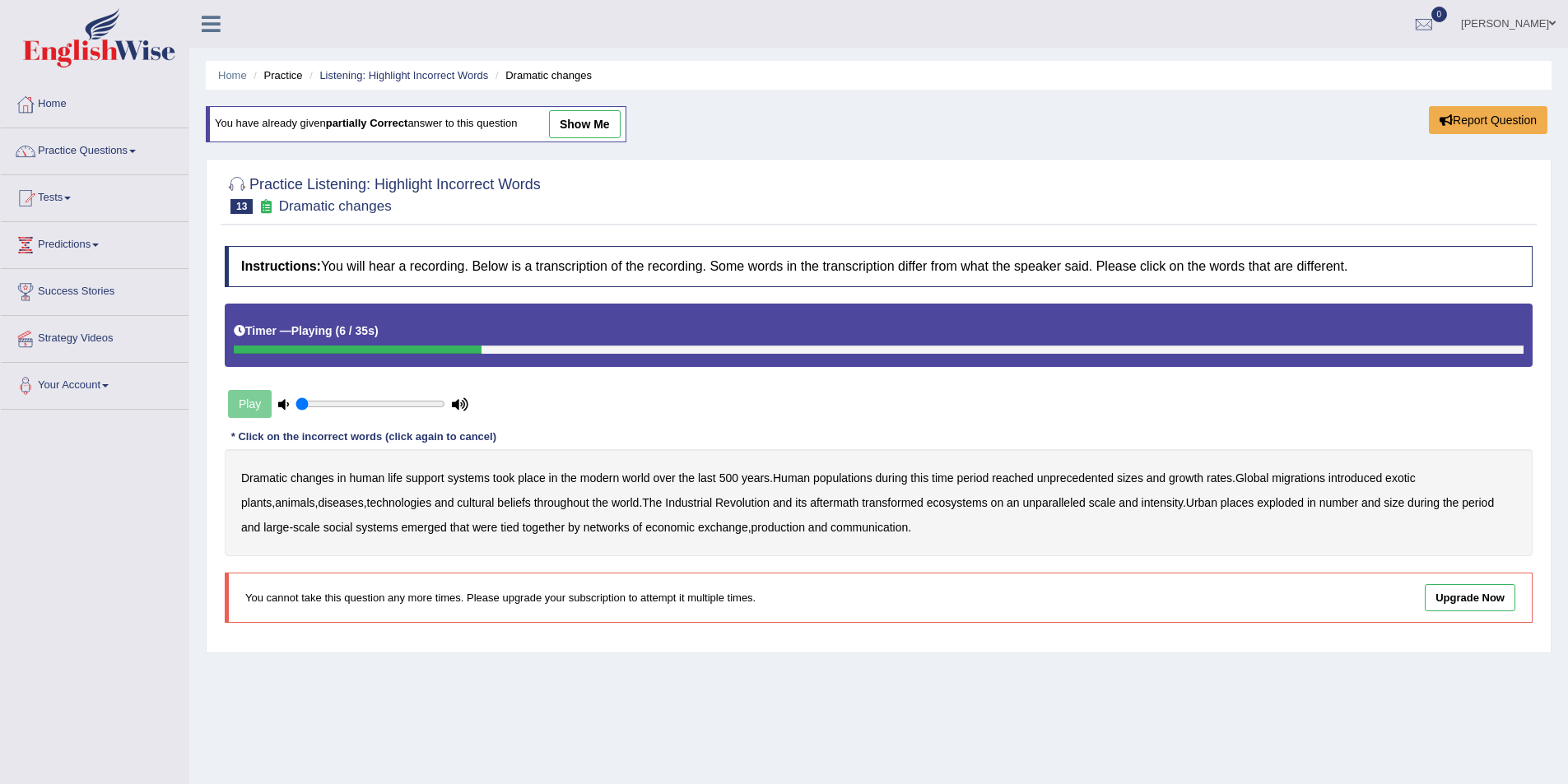
drag, startPoint x: 842, startPoint y: 477, endPoint x: 881, endPoint y: 477, distance: 39.0
click at [844, 477] on b "populations" at bounding box center [843, 478] width 59 height 13
click at [317, 501] on b "diseases" at bounding box center [340, 503] width 45 height 13
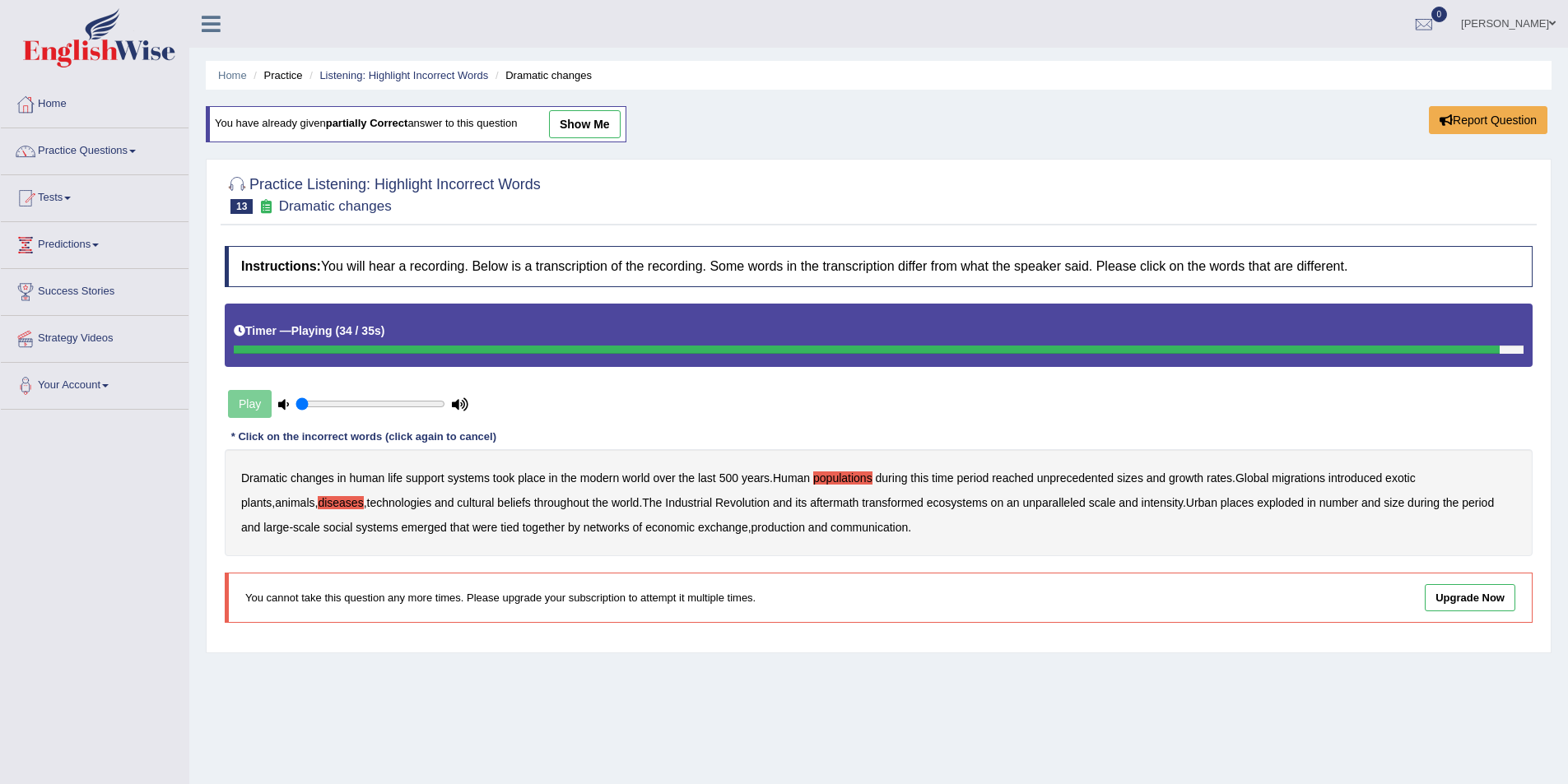
click at [751, 528] on b "production" at bounding box center [778, 528] width 54 height 13
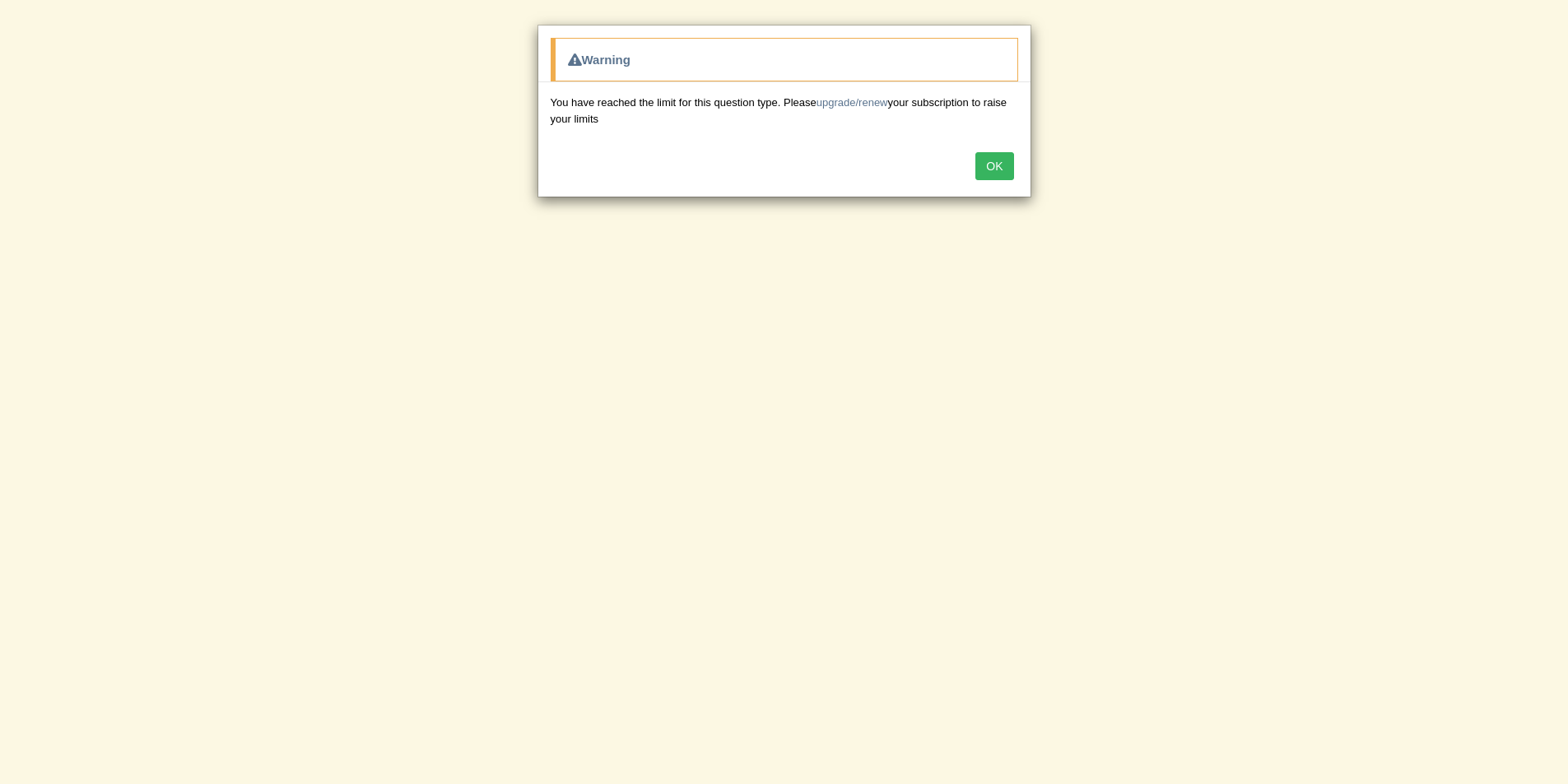
click at [999, 166] on button "OK" at bounding box center [994, 166] width 38 height 28
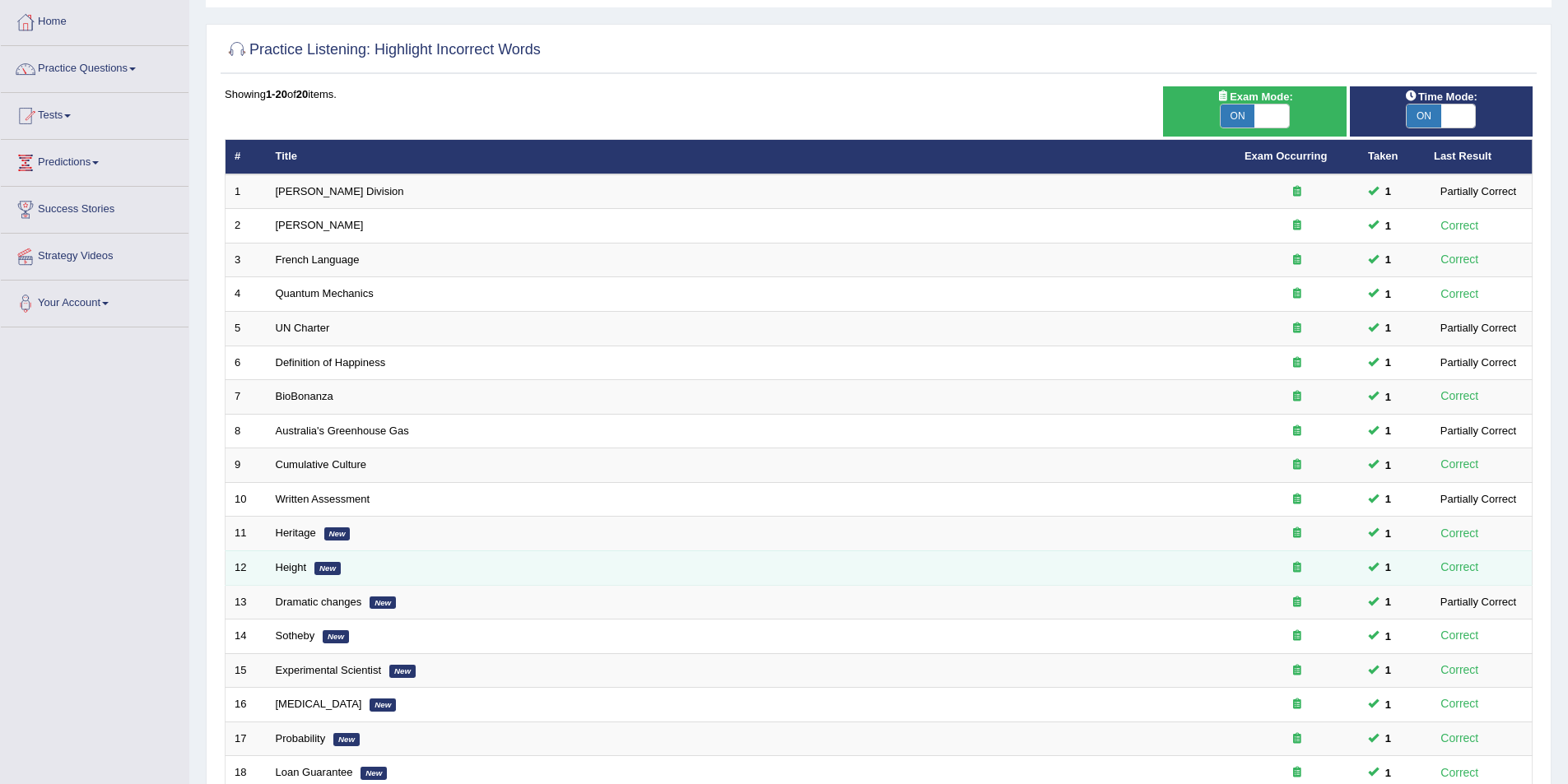
scroll to position [164, 0]
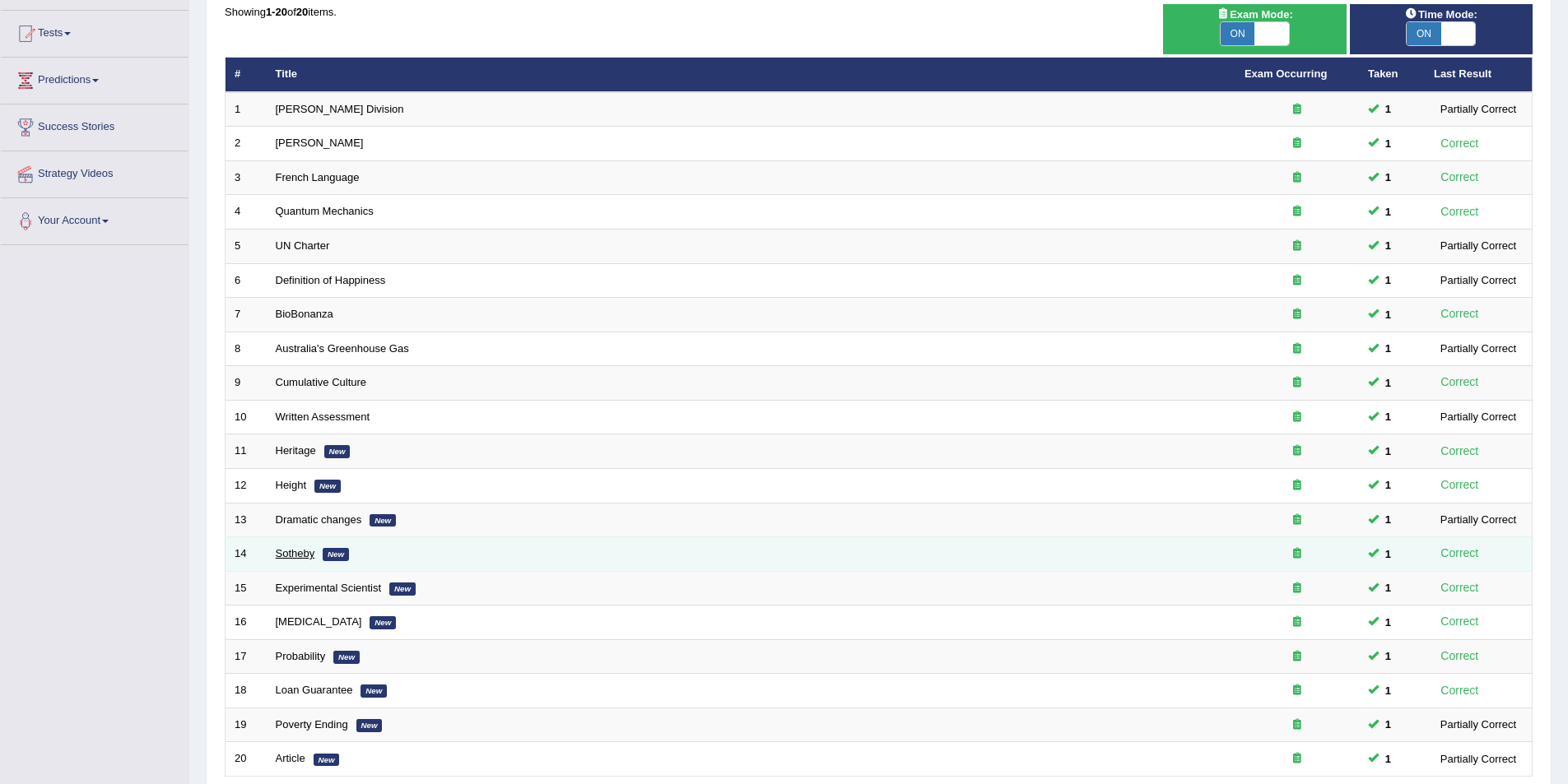
click at [281, 549] on link "Sotheby" at bounding box center [295, 552] width 40 height 12
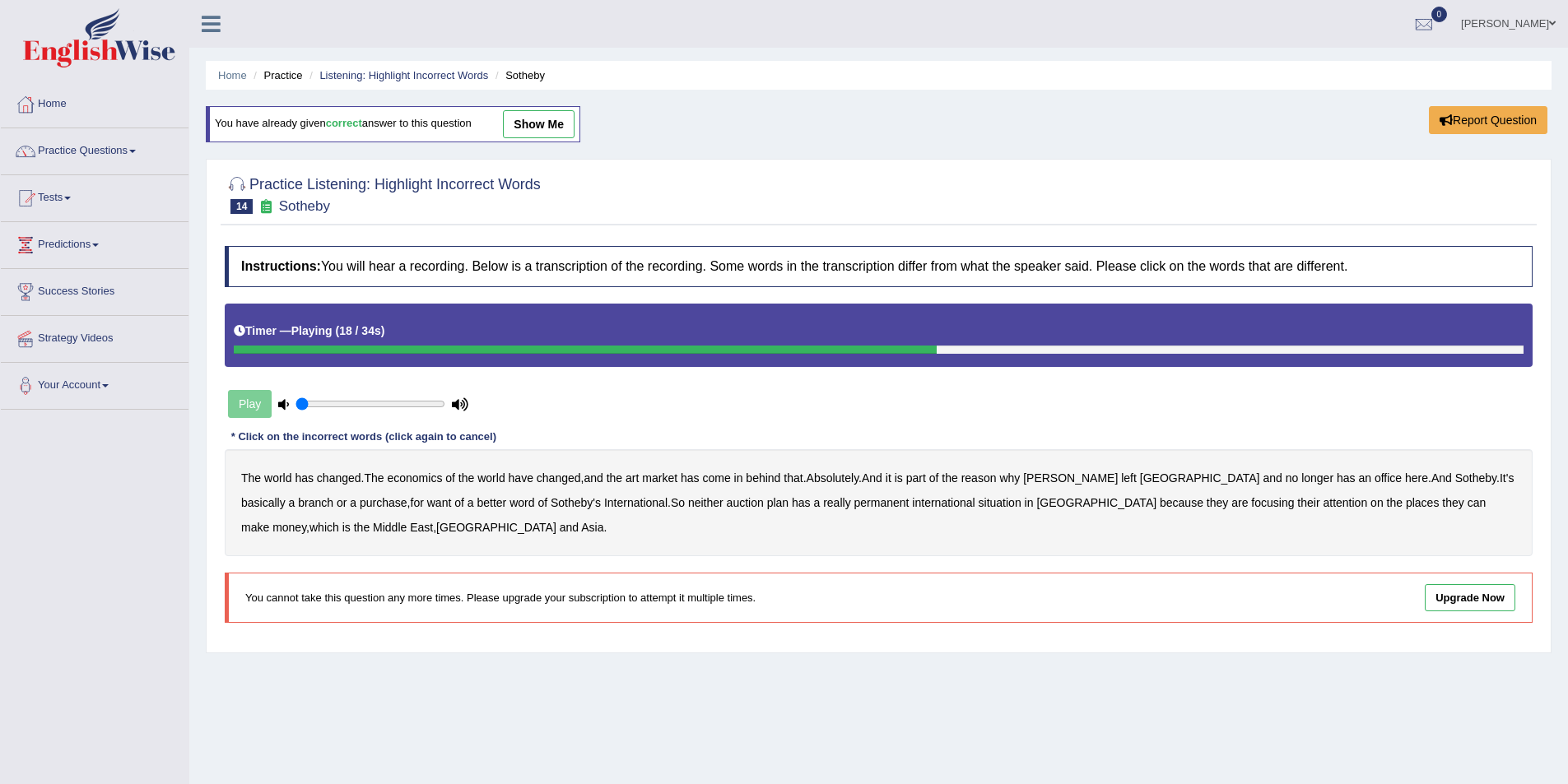
click at [360, 500] on b "purchase" at bounding box center [384, 503] width 48 height 13
click at [767, 499] on b "plan" at bounding box center [777, 503] width 21 height 13
click at [978, 498] on b "situation" at bounding box center [999, 503] width 42 height 13
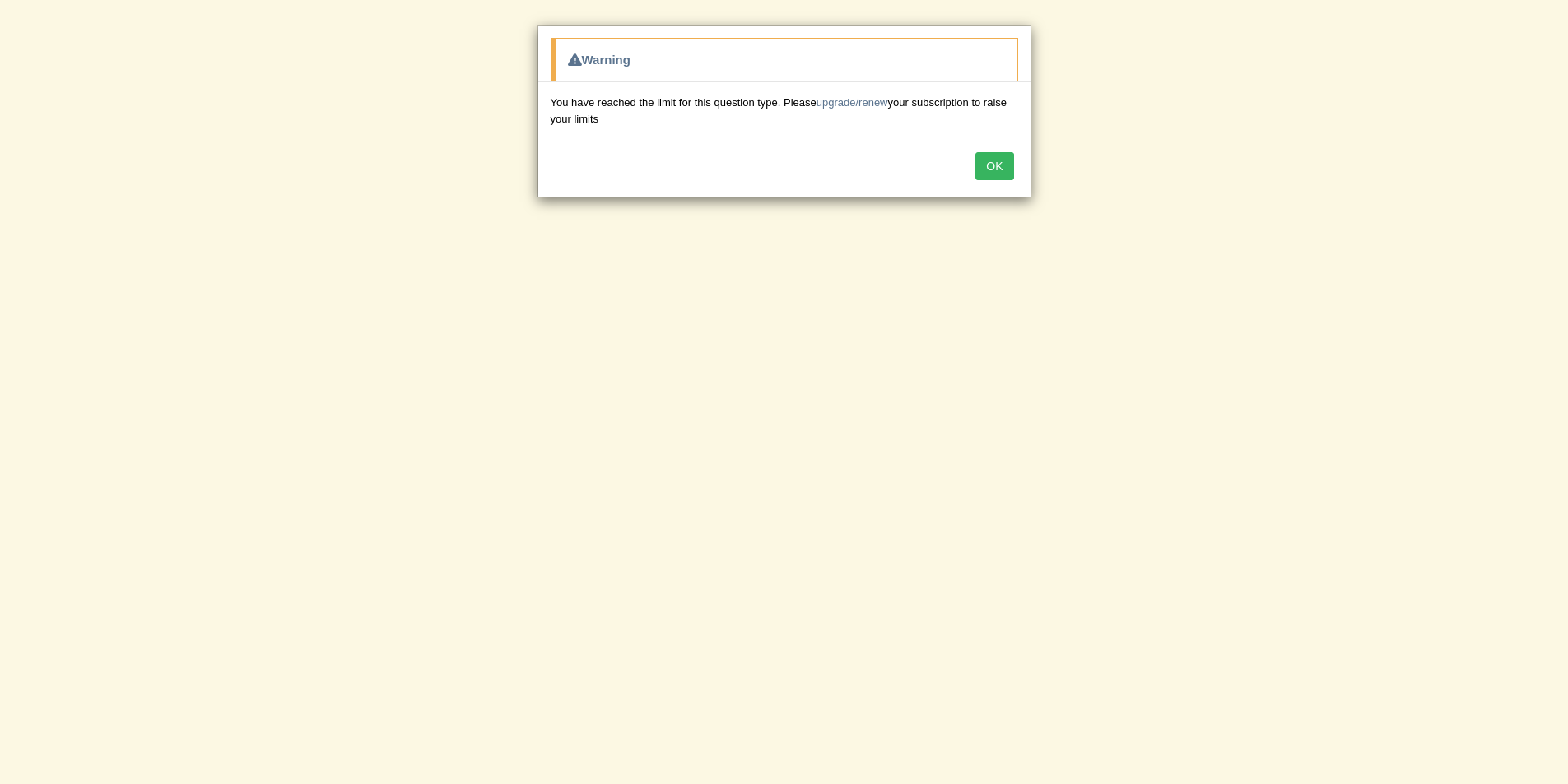
click at [991, 165] on button "OK" at bounding box center [994, 166] width 38 height 28
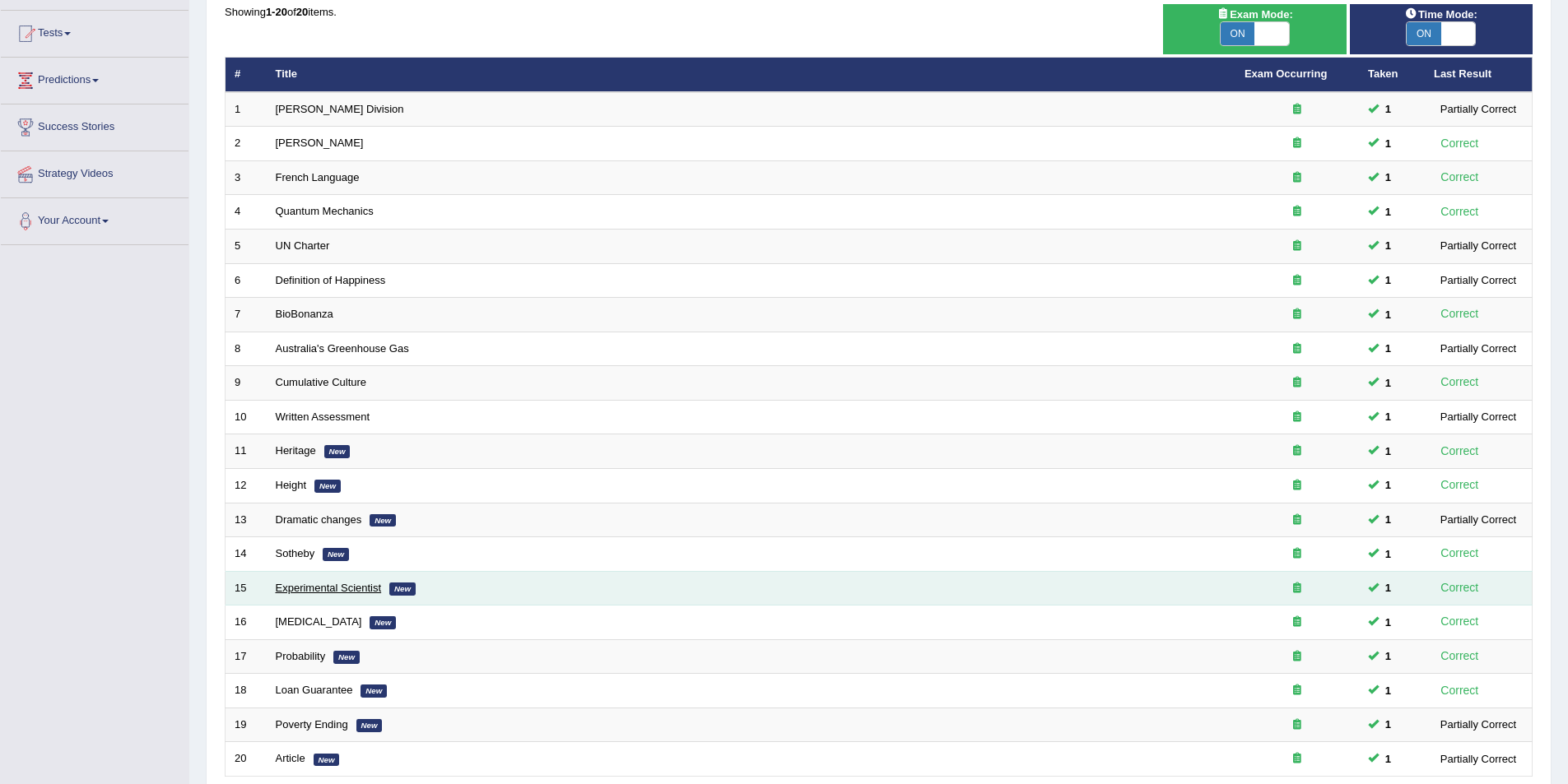
click at [324, 586] on link "Experimental Scientist" at bounding box center [329, 588] width 106 height 12
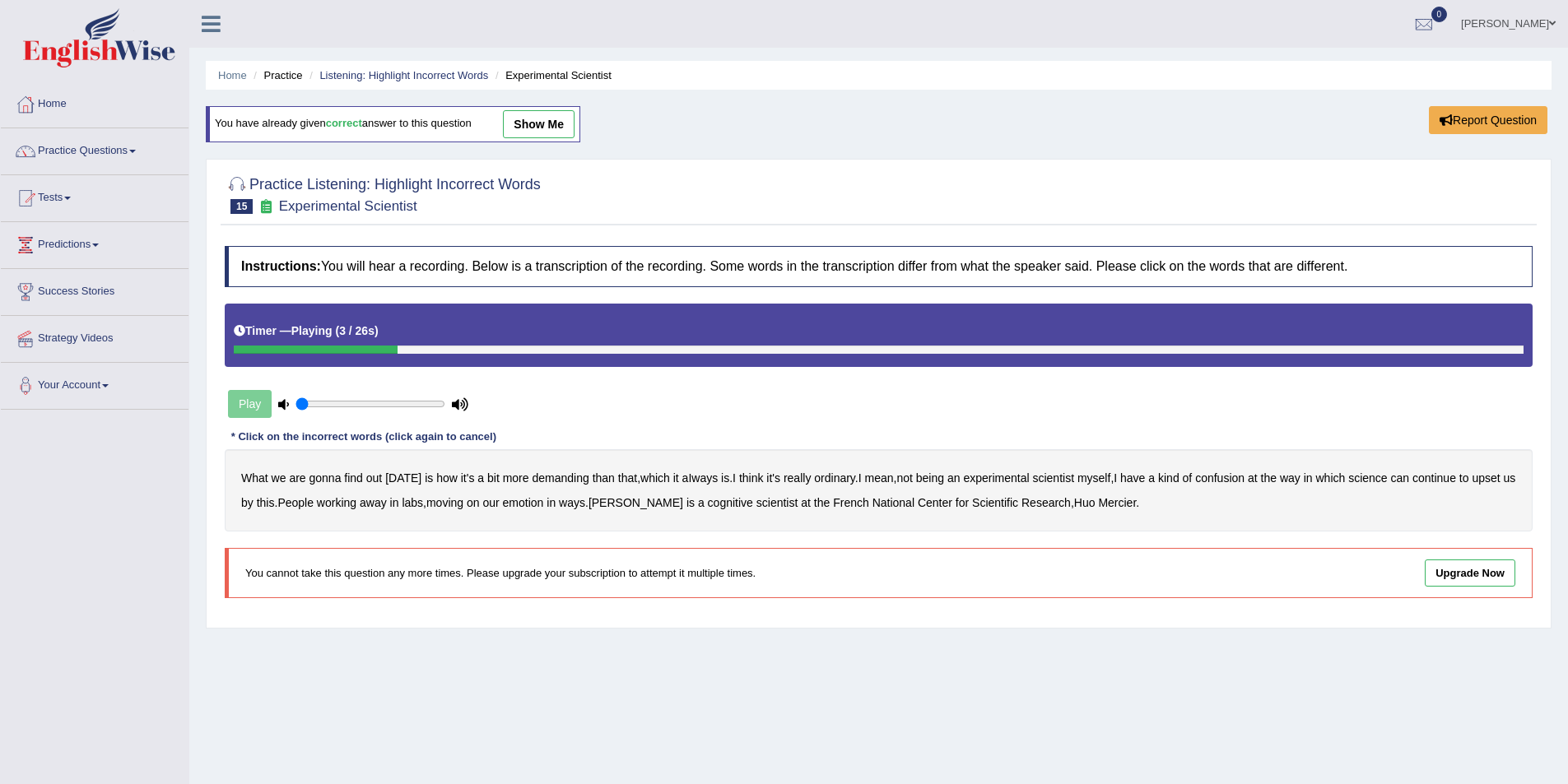
click at [558, 477] on b "demanding" at bounding box center [560, 478] width 57 height 13
click at [835, 477] on b "ordinary" at bounding box center [834, 478] width 42 height 13
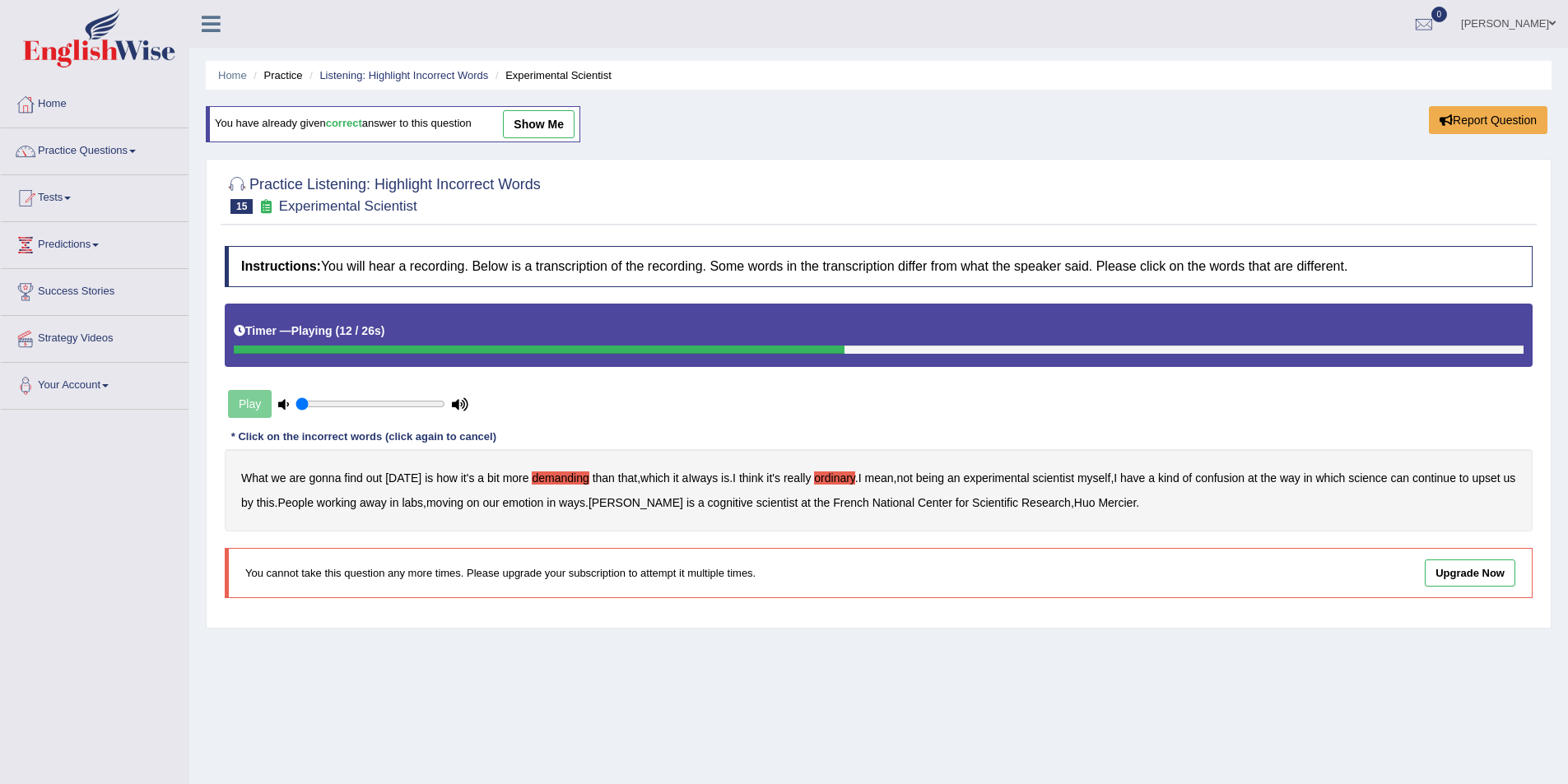
click at [1218, 480] on b "confusion" at bounding box center [1220, 478] width 50 height 13
click at [543, 502] on b "emotion" at bounding box center [523, 503] width 42 height 13
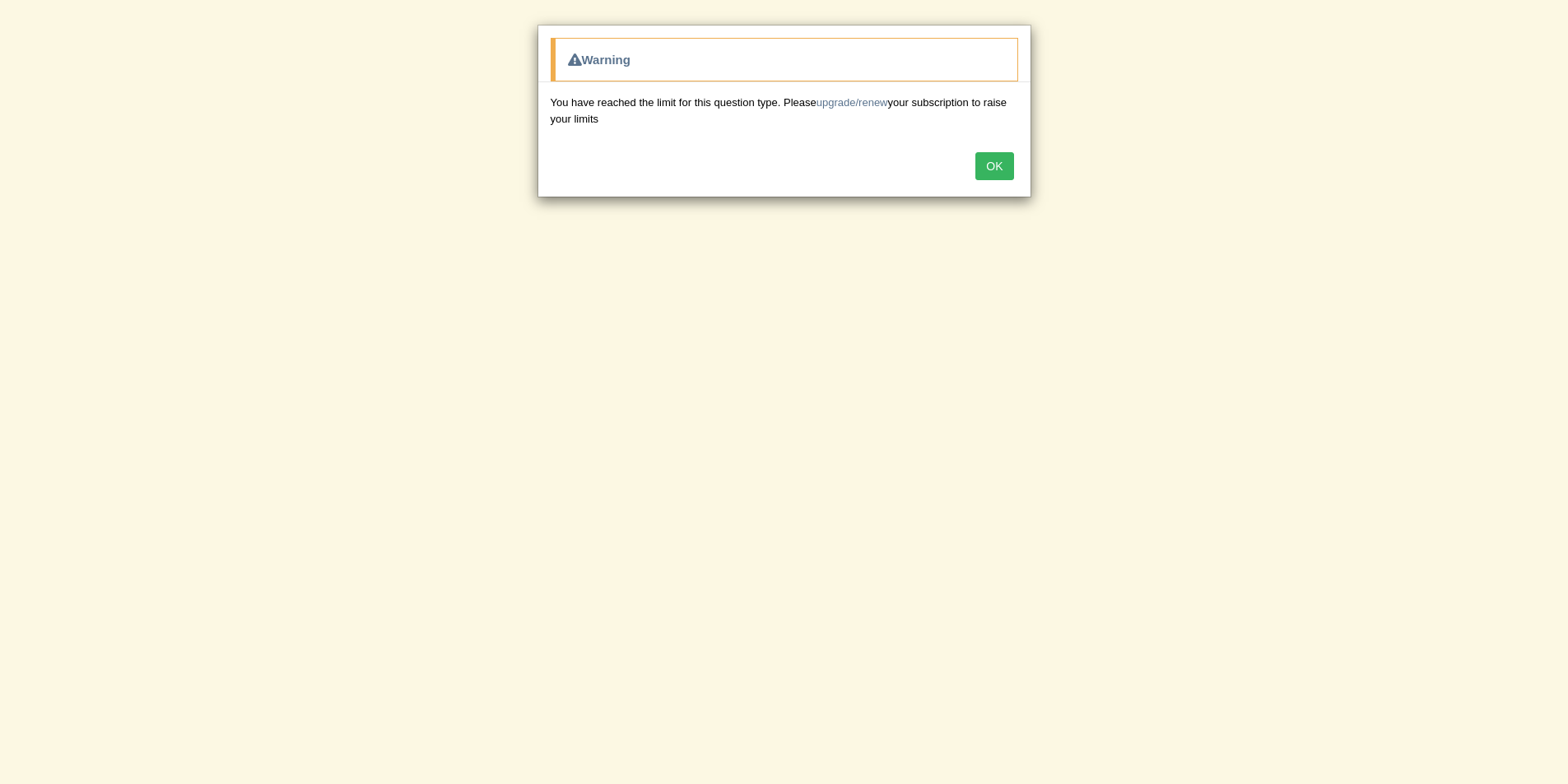
click at [996, 168] on button "OK" at bounding box center [994, 166] width 38 height 28
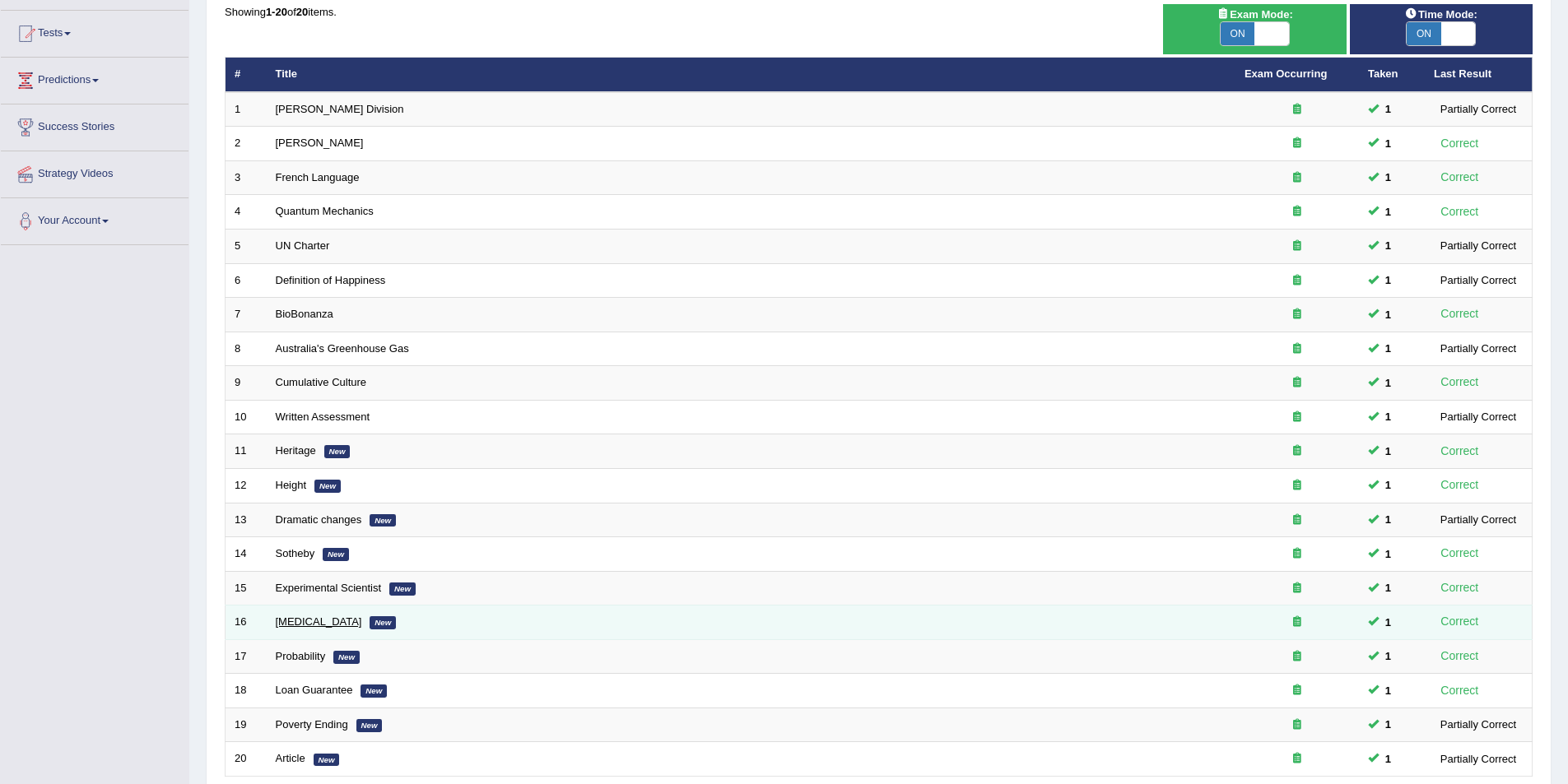
click at [299, 618] on link "[MEDICAL_DATA]" at bounding box center [319, 621] width 87 height 12
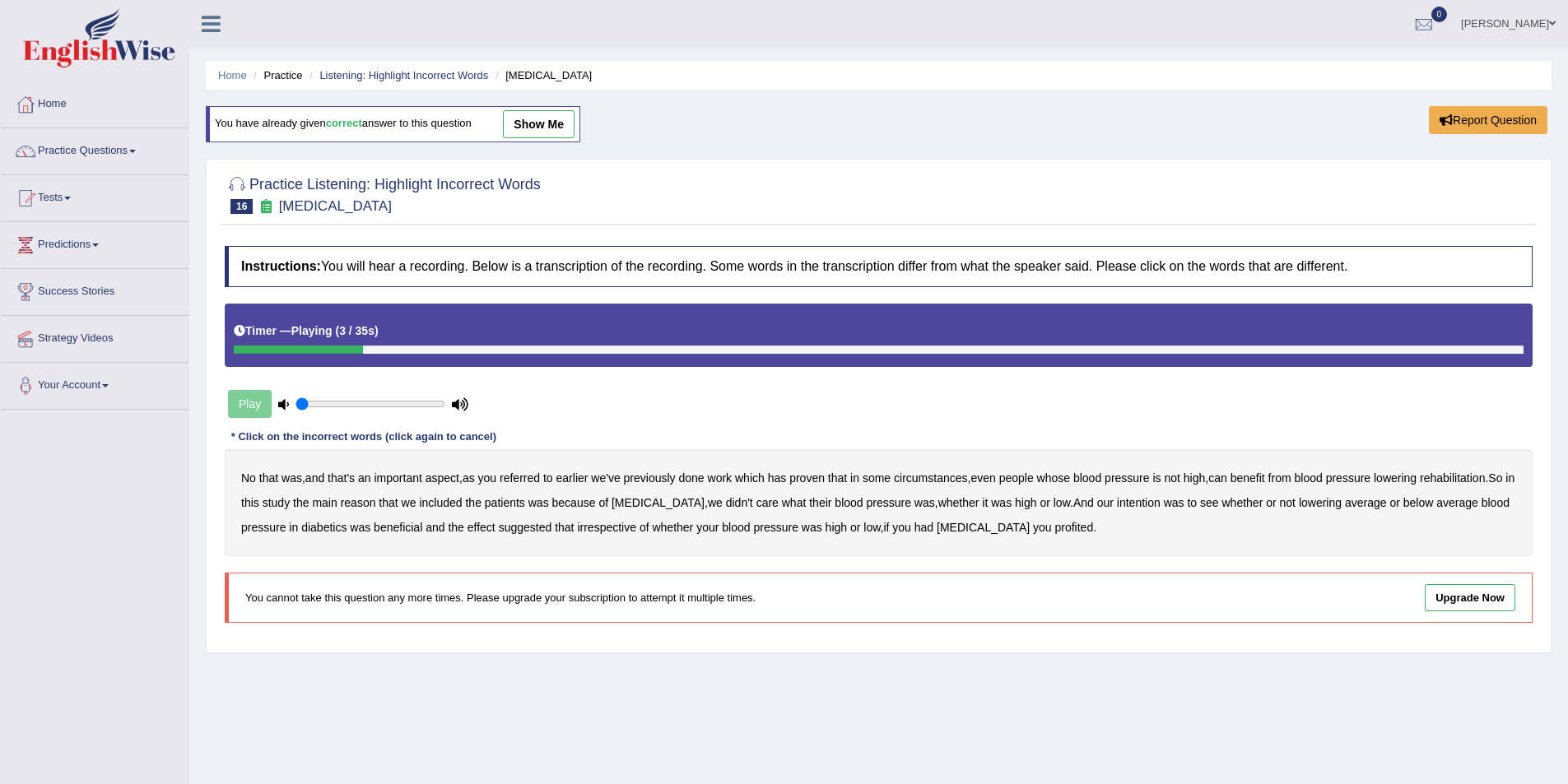
click at [525, 476] on b "referred" at bounding box center [520, 478] width 41 height 13
click at [925, 477] on b "circumstances" at bounding box center [930, 478] width 73 height 13
click at [1461, 480] on b "rehabilitation" at bounding box center [1452, 478] width 65 height 13
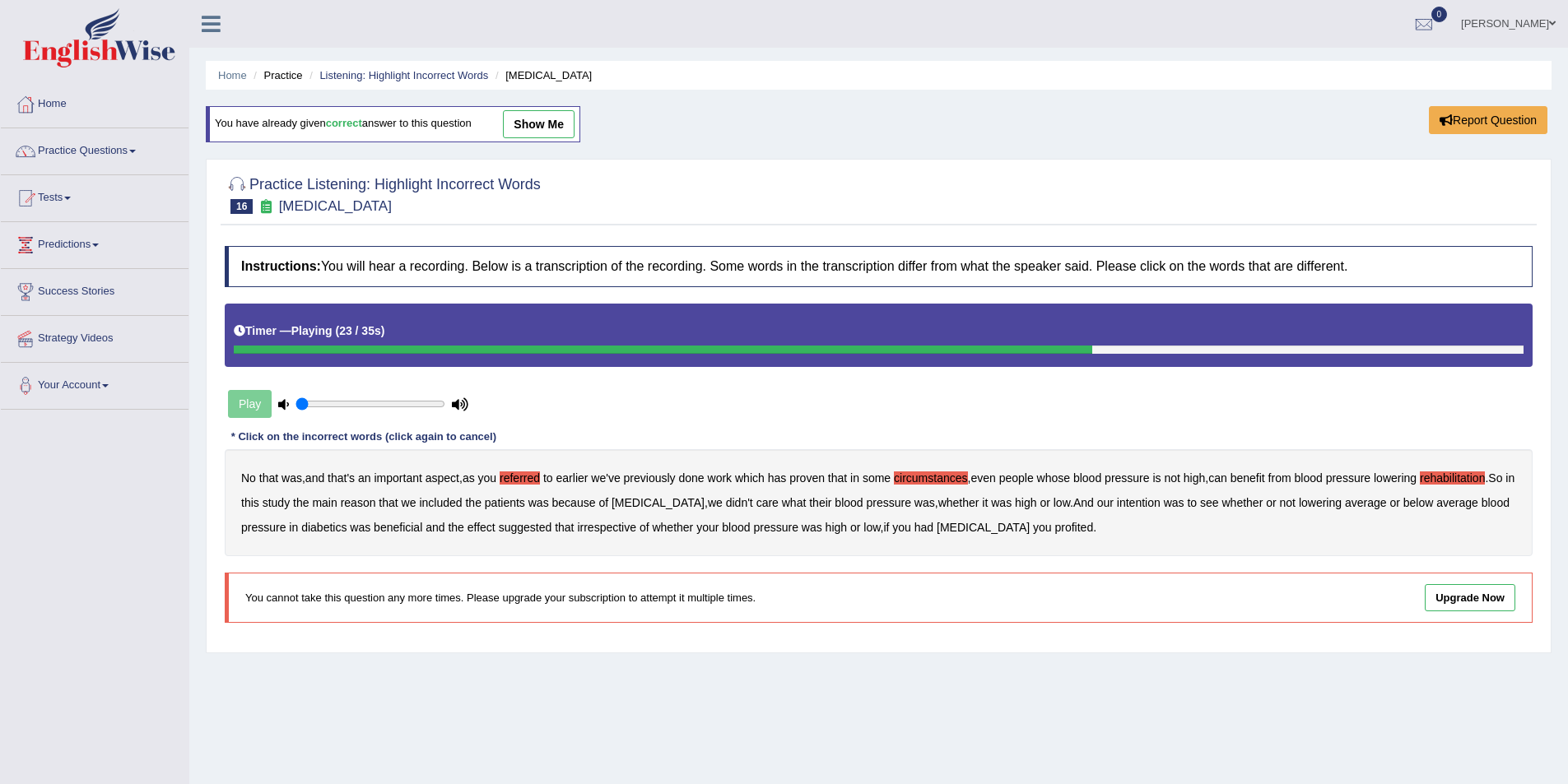
click at [1133, 505] on b "intention" at bounding box center [1138, 503] width 43 height 13
click at [523, 524] on b "suggested" at bounding box center [525, 528] width 54 height 13
click at [479, 529] on b "effect" at bounding box center [482, 528] width 28 height 13
click at [521, 529] on b "suggested" at bounding box center [525, 528] width 54 height 13
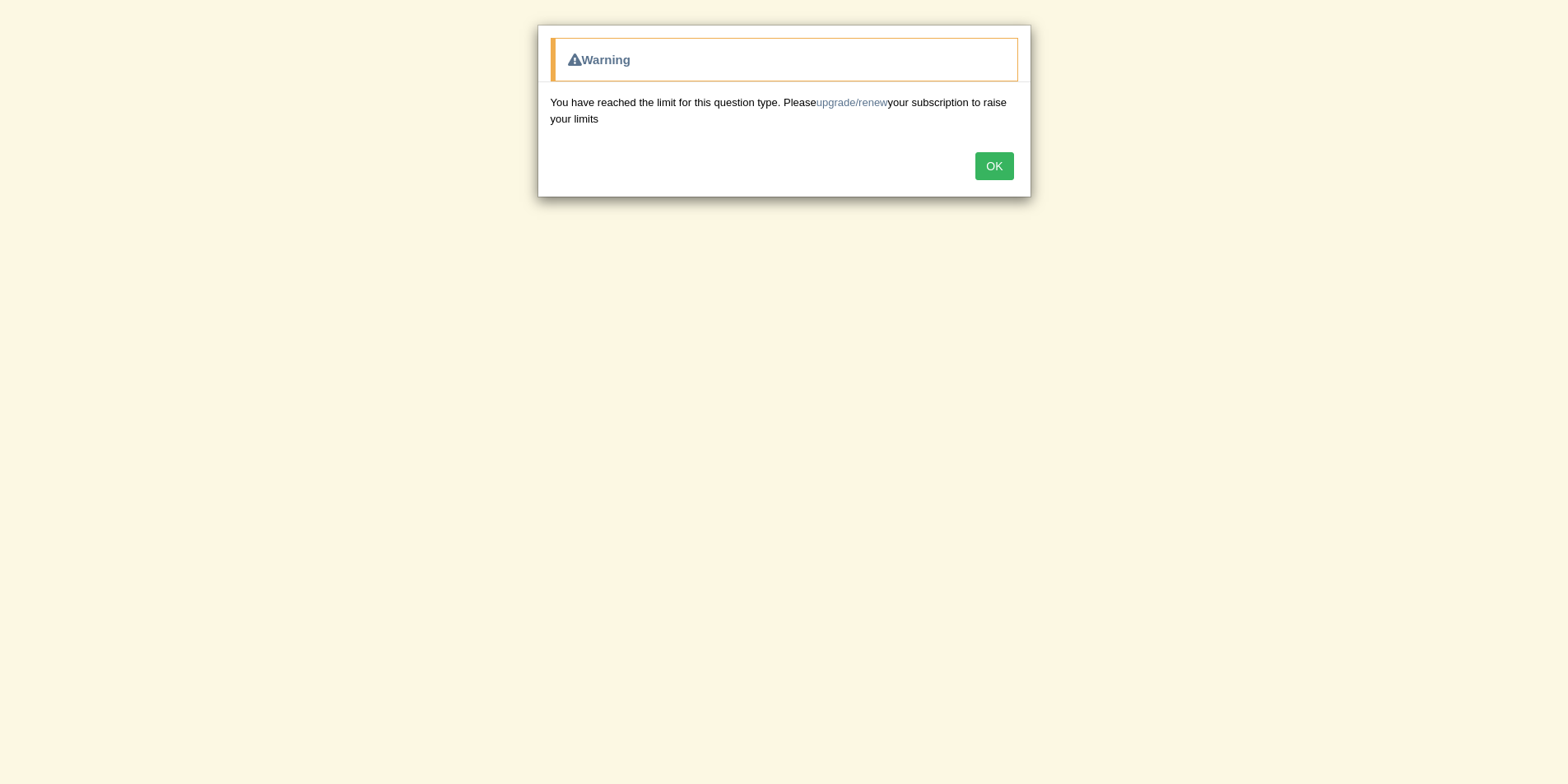
click at [983, 171] on button "OK" at bounding box center [994, 166] width 38 height 28
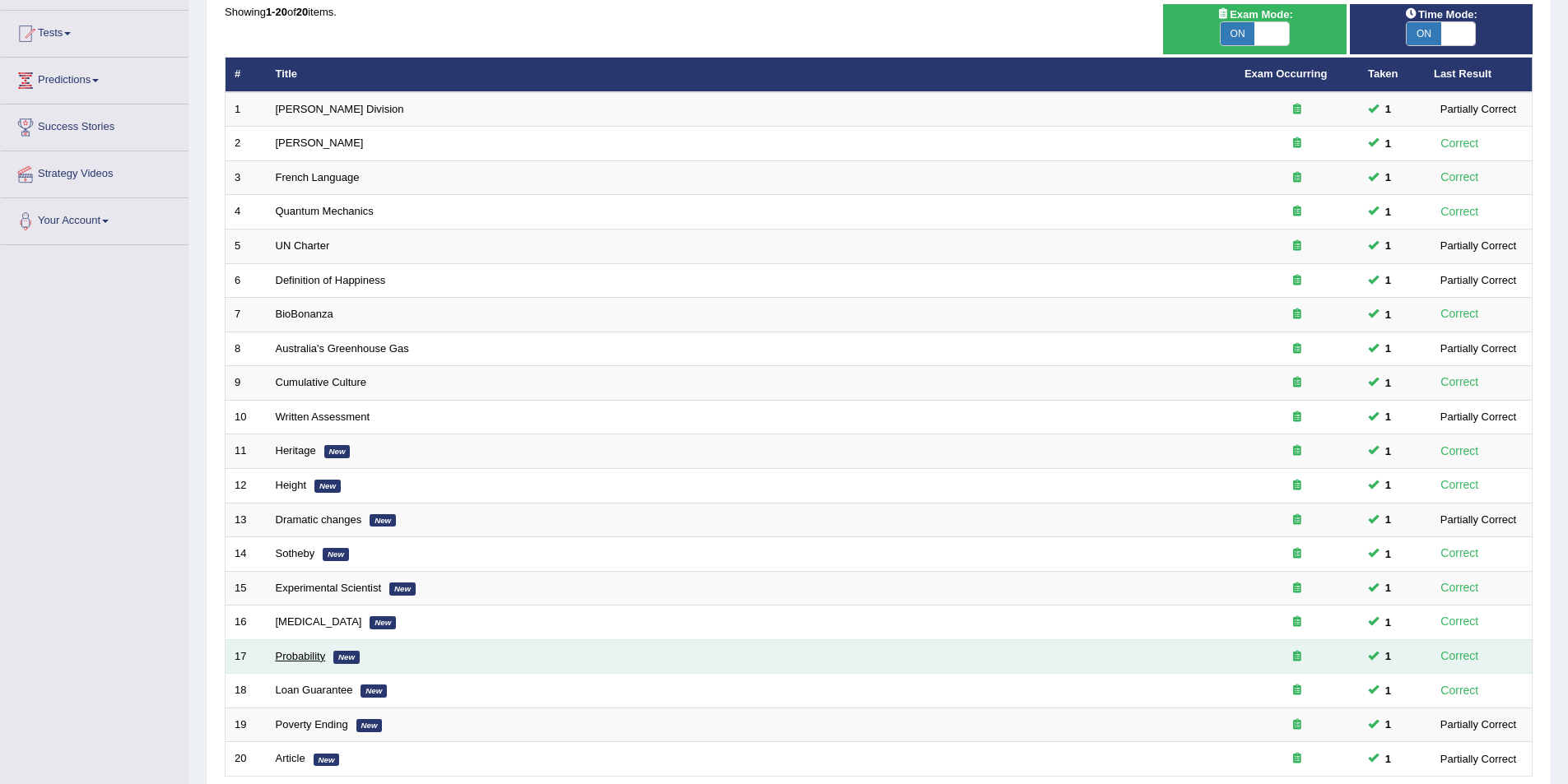
click at [304, 650] on link "Probability" at bounding box center [301, 656] width 50 height 12
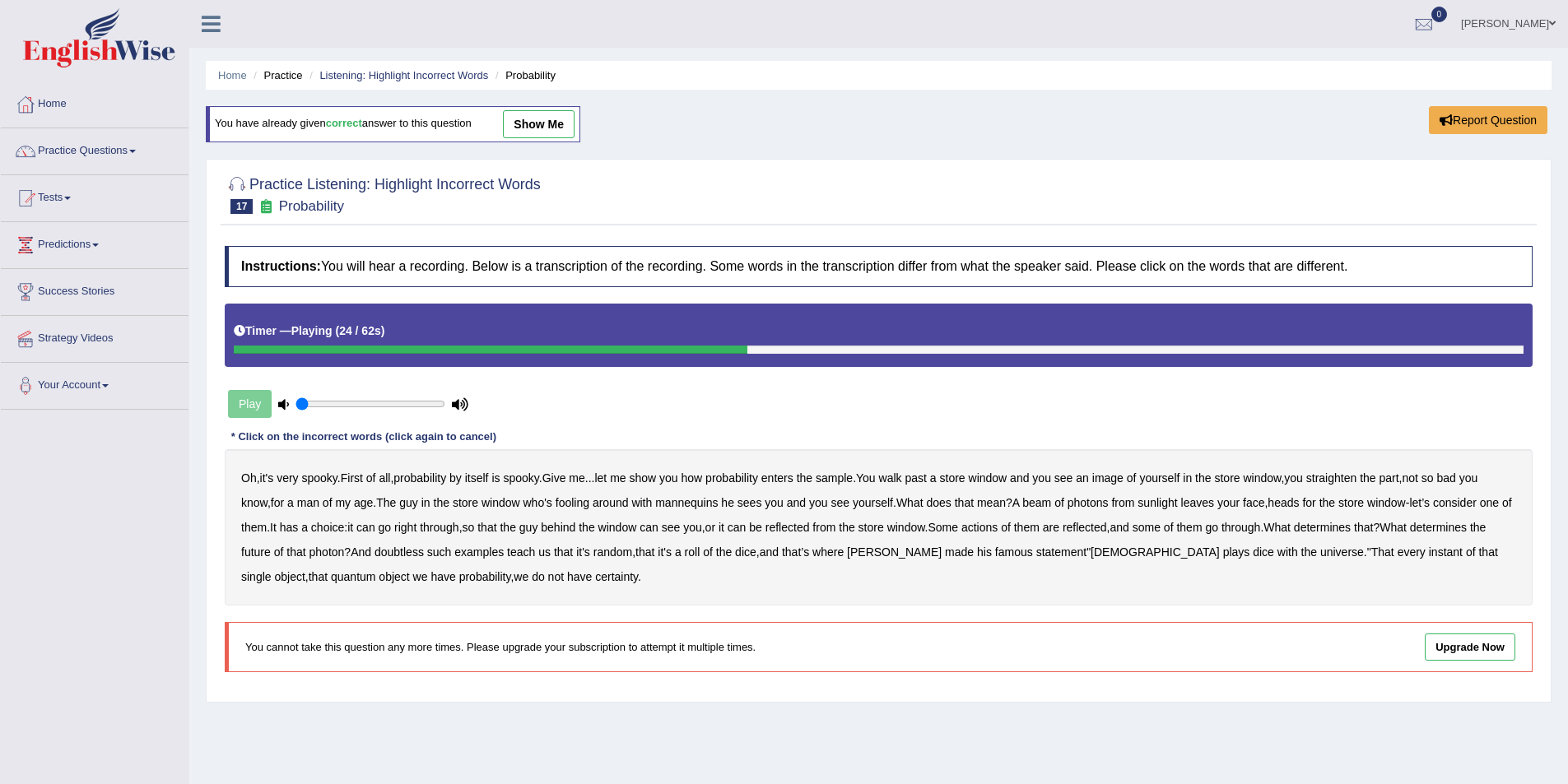
click at [1047, 505] on b "beam" at bounding box center [1036, 503] width 29 height 13
click at [998, 529] on b "actions" at bounding box center [979, 528] width 36 height 13
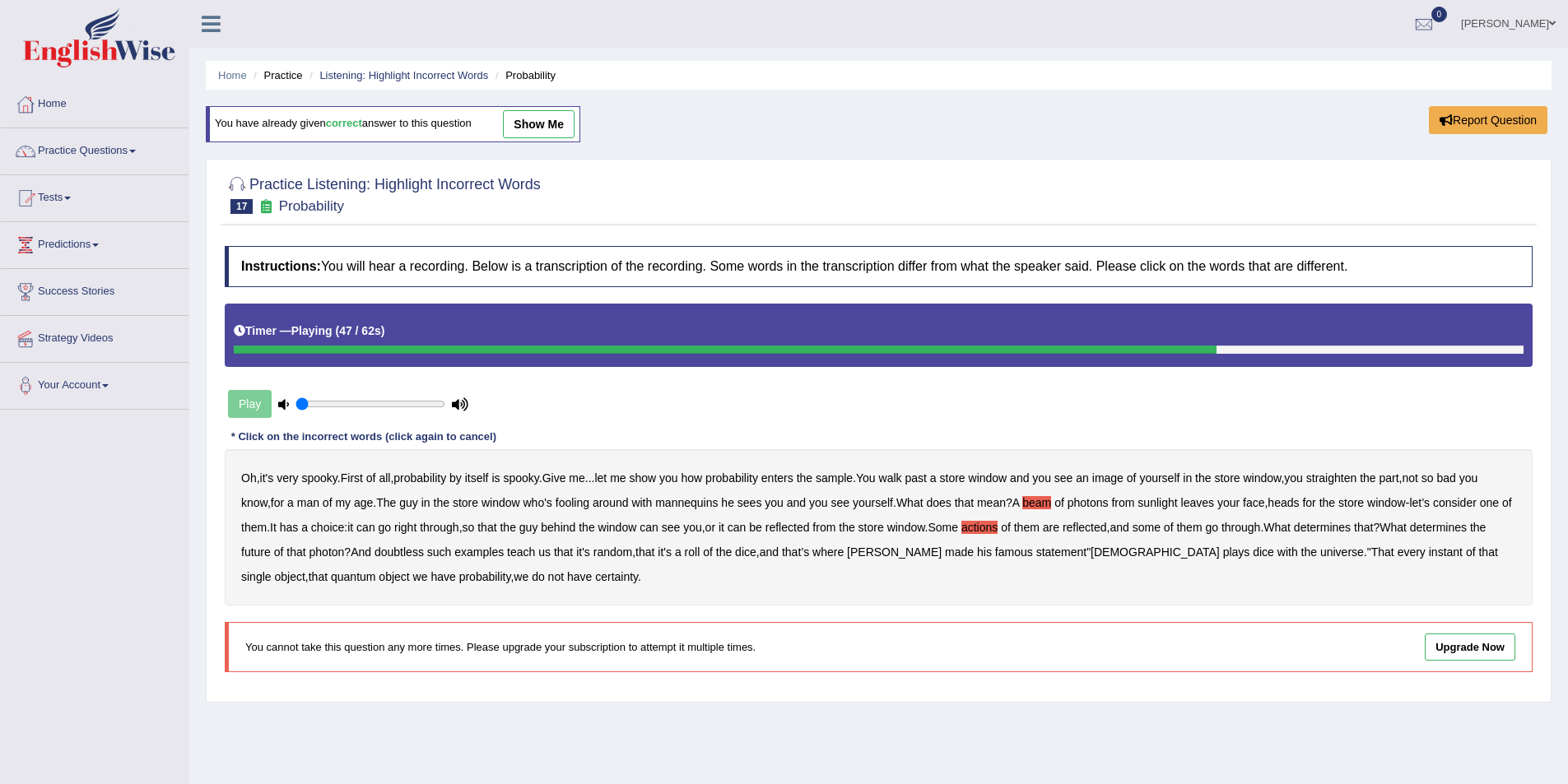
click at [418, 549] on b "doubtless" at bounding box center [400, 552] width 50 height 13
click at [700, 552] on b "roll" at bounding box center [692, 552] width 16 height 13
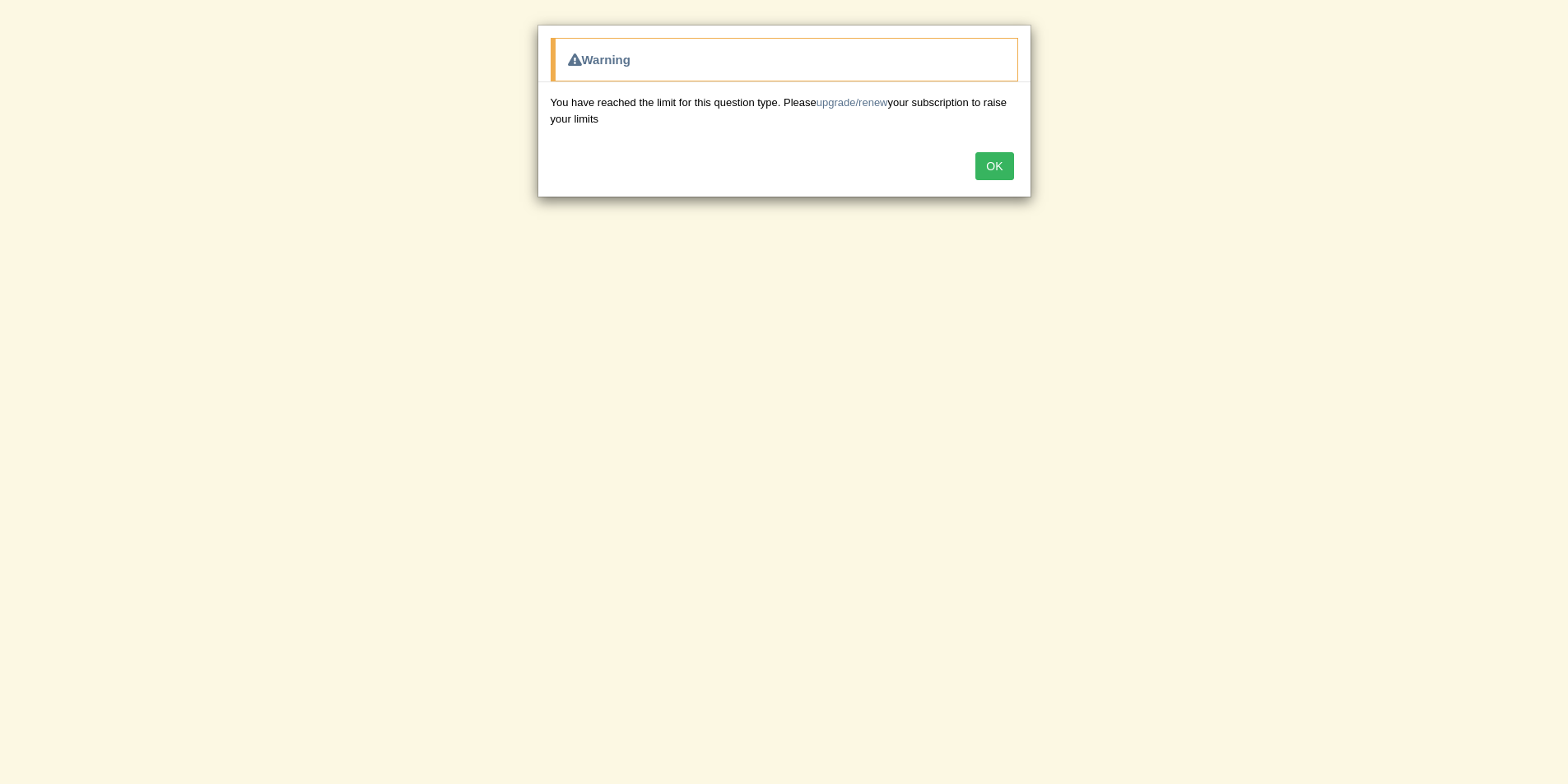
click at [1001, 166] on button "OK" at bounding box center [994, 166] width 38 height 28
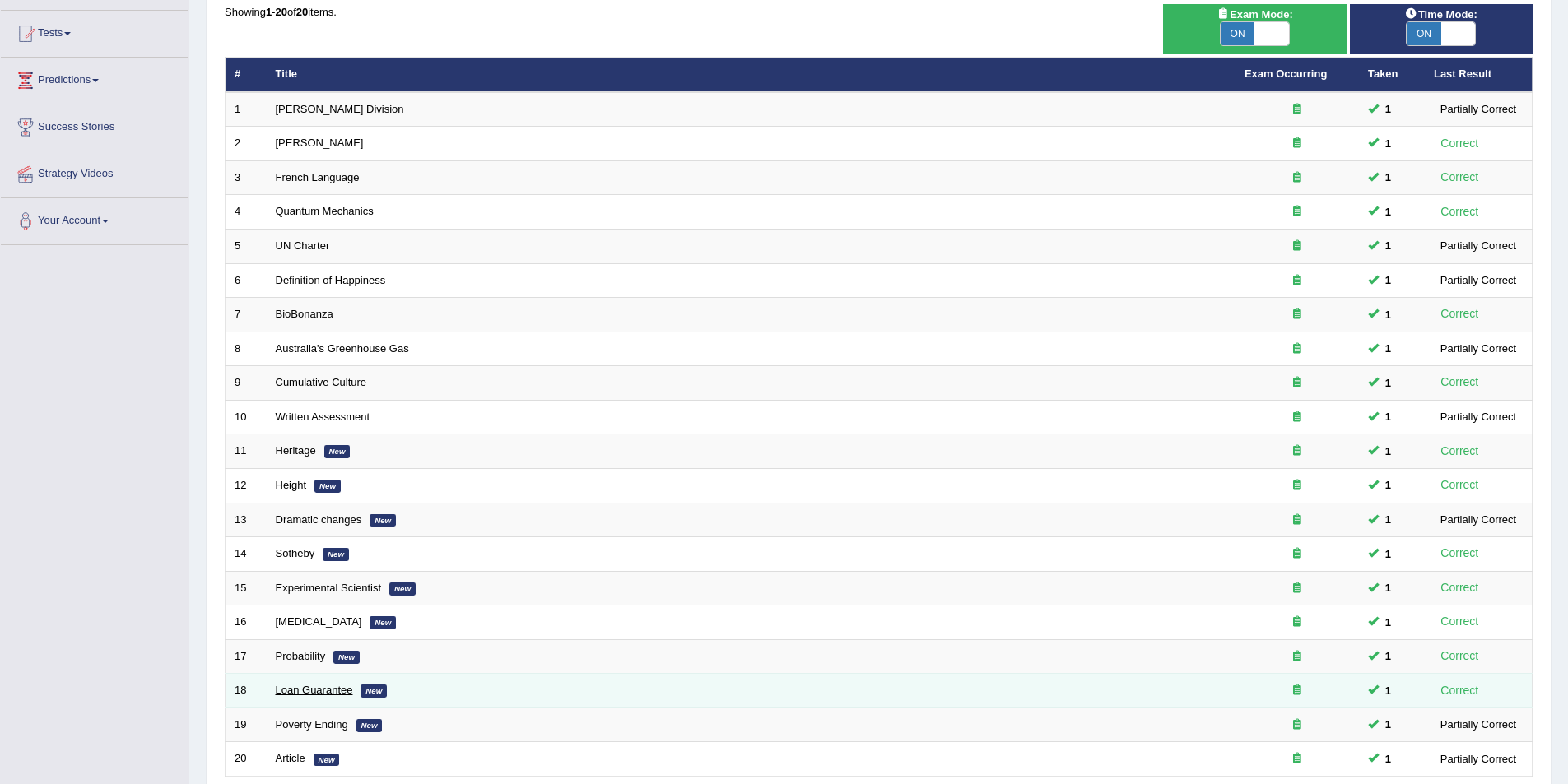
click at [293, 688] on link "Loan Guarantee" at bounding box center [315, 689] width 78 height 12
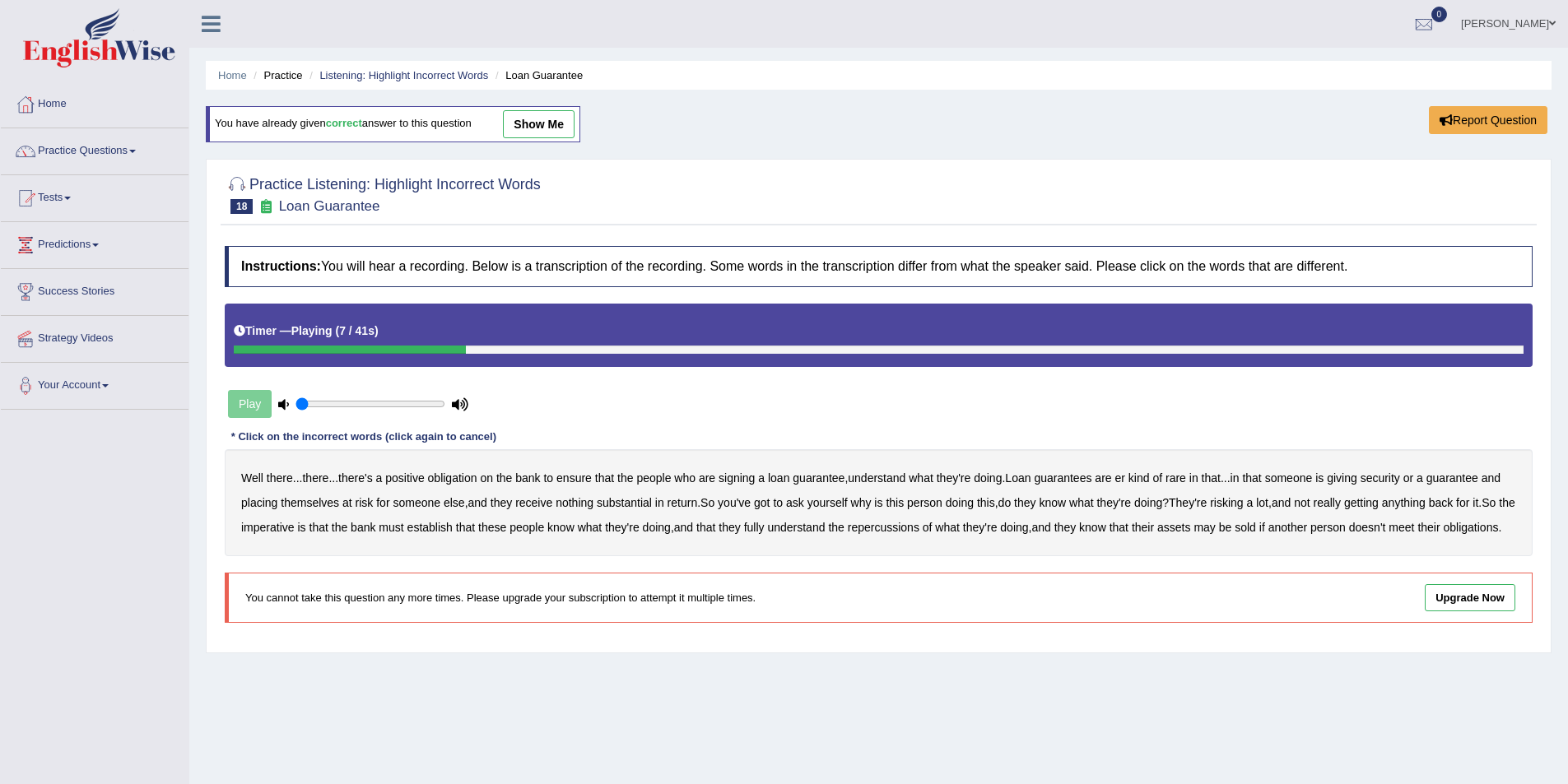
click at [869, 479] on b "understand" at bounding box center [877, 478] width 57 height 13
click at [1175, 476] on b "rare" at bounding box center [1176, 478] width 20 height 13
click at [621, 502] on b "substantial" at bounding box center [625, 503] width 55 height 13
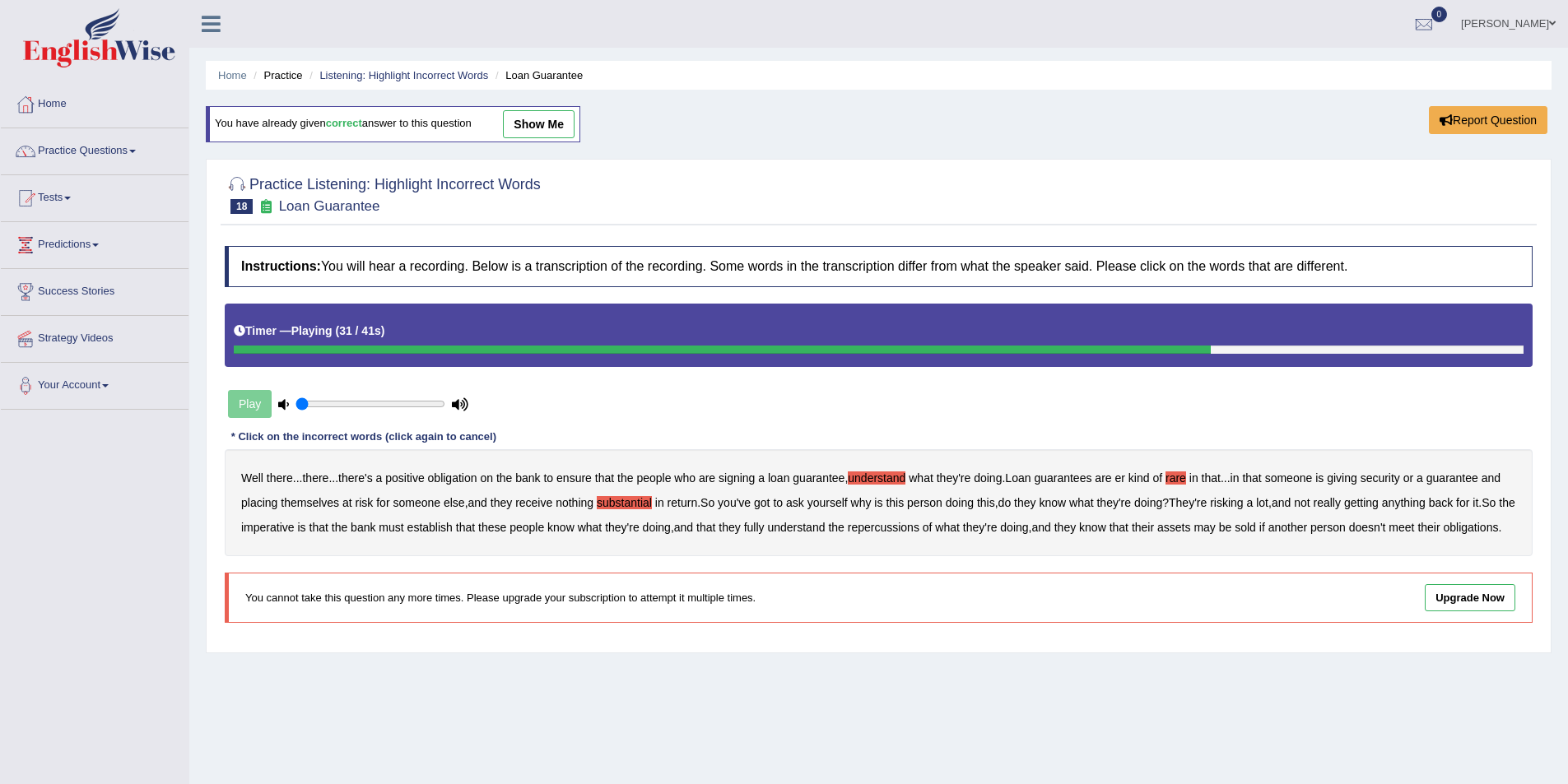
click at [442, 529] on b "establish" at bounding box center [429, 528] width 45 height 13
click at [903, 529] on b "repercussions" at bounding box center [884, 528] width 72 height 13
click at [1191, 528] on b "assets" at bounding box center [1174, 528] width 33 height 13
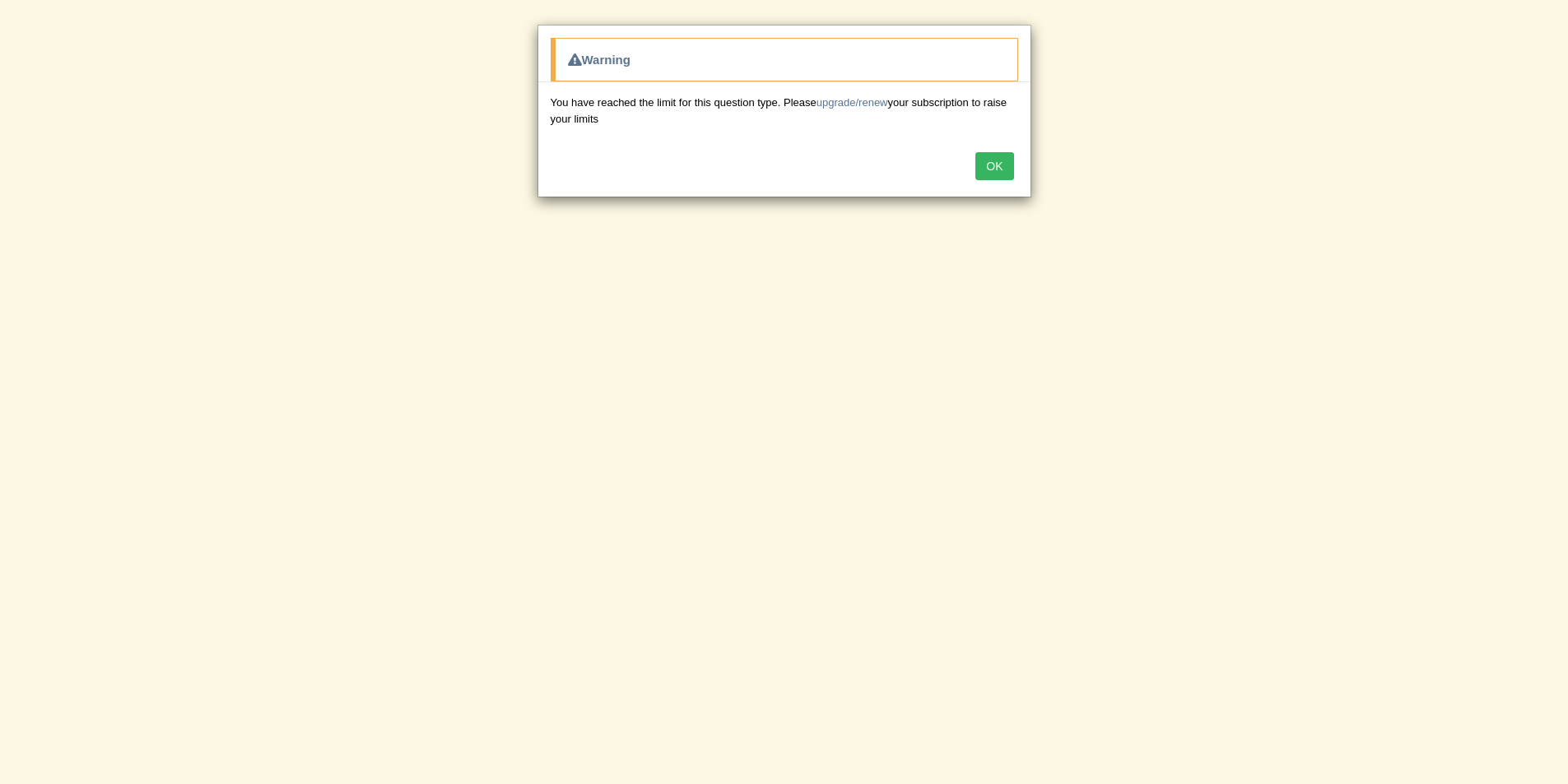
click at [1002, 173] on button "OK" at bounding box center [994, 166] width 38 height 28
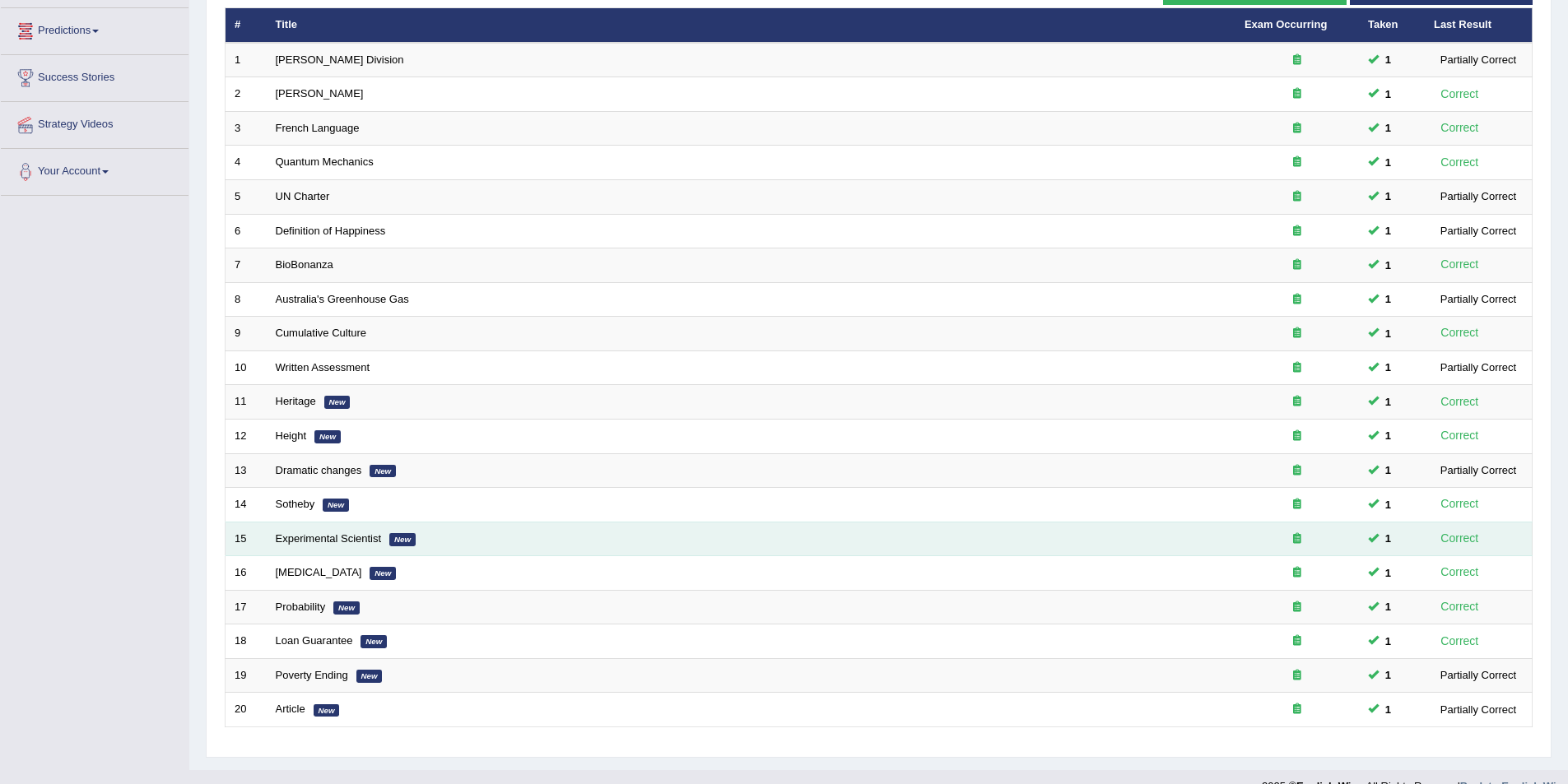
scroll to position [241, 0]
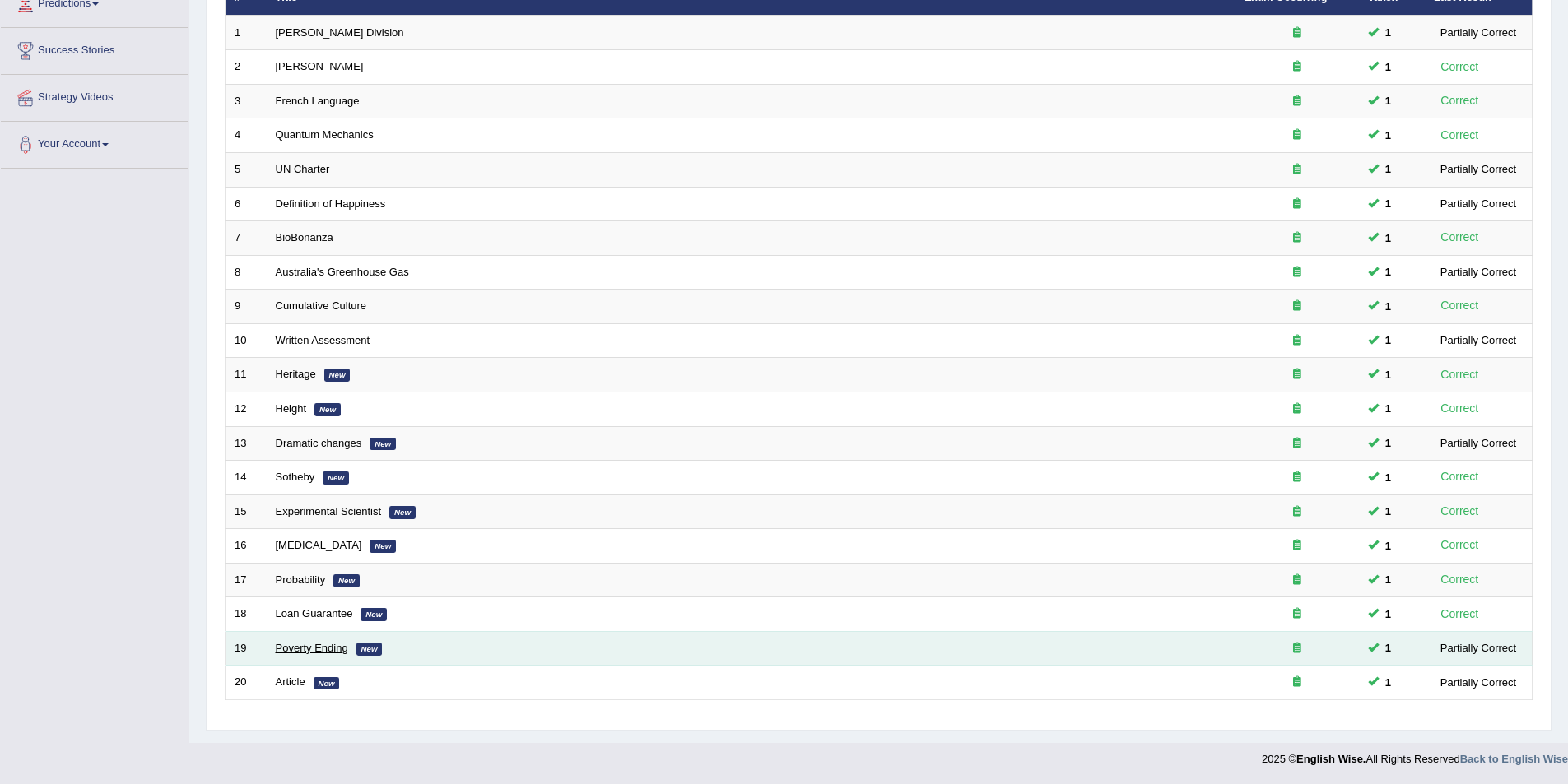
click at [289, 646] on link "Poverty Ending" at bounding box center [312, 647] width 72 height 12
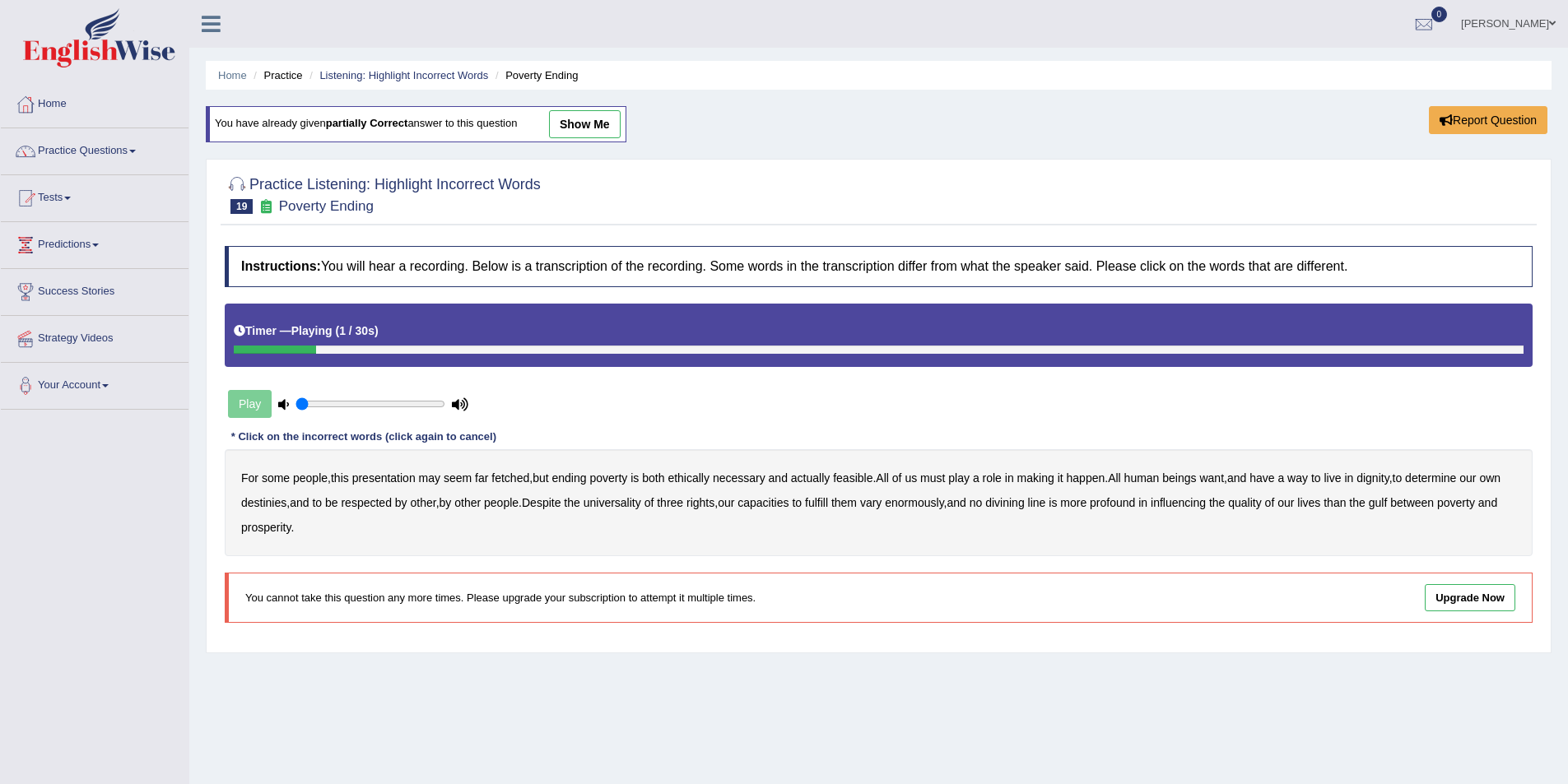
click at [383, 476] on b "presentation" at bounding box center [384, 478] width 64 height 13
click at [692, 475] on b "ethically" at bounding box center [688, 478] width 42 height 13
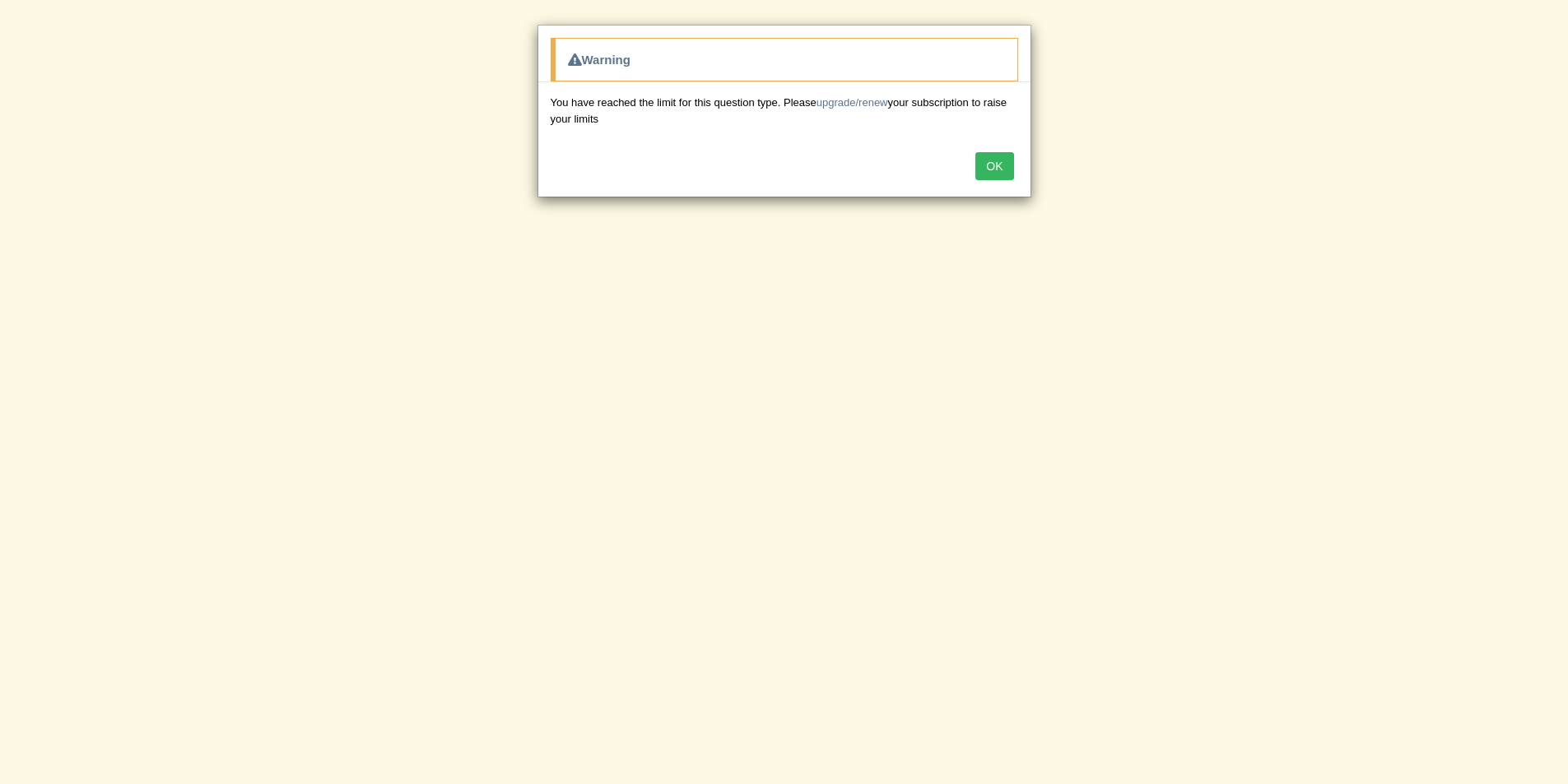
click at [990, 162] on button "OK" at bounding box center [994, 166] width 38 height 28
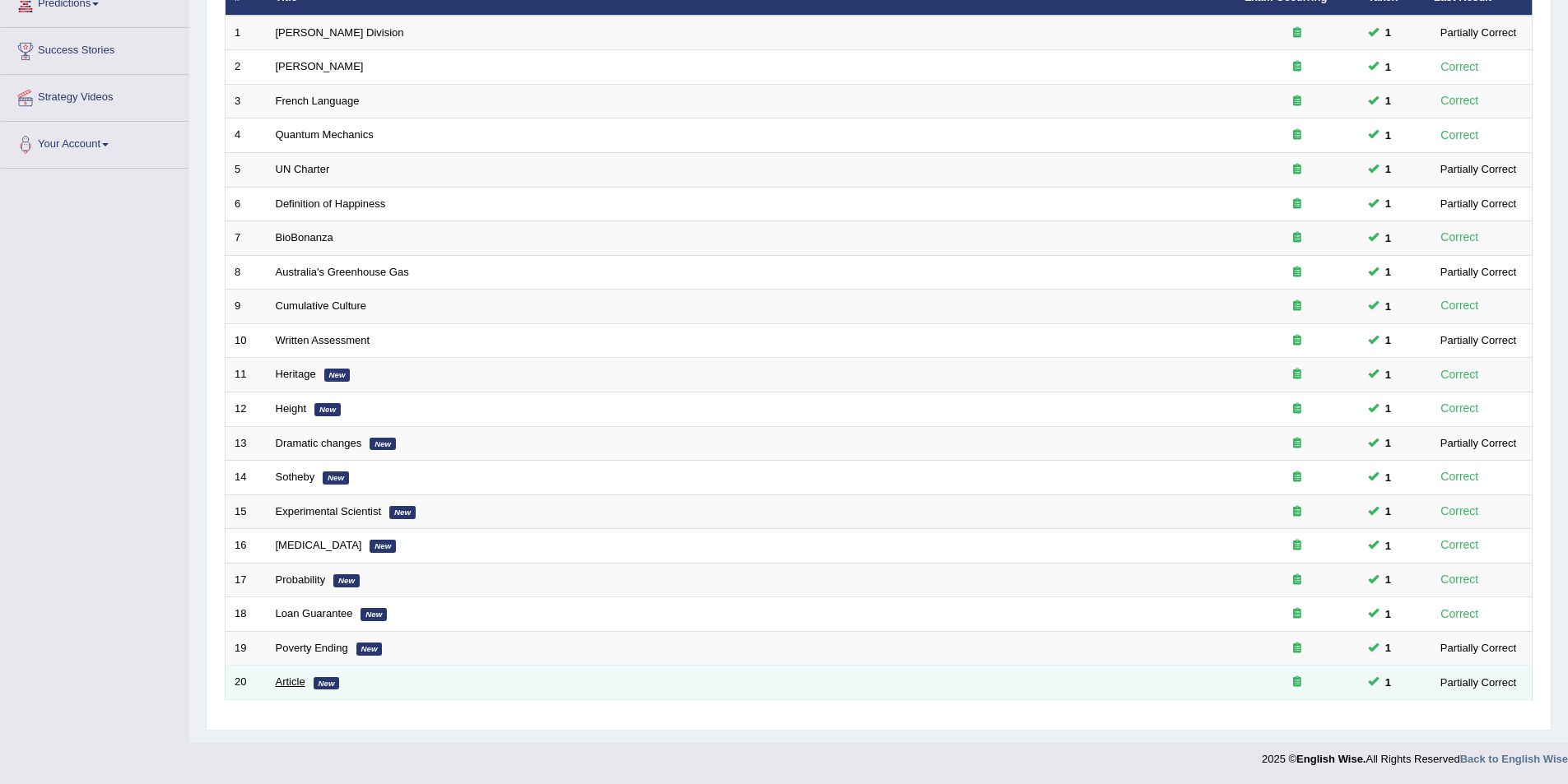
click at [292, 678] on link "Article" at bounding box center [291, 681] width 30 height 12
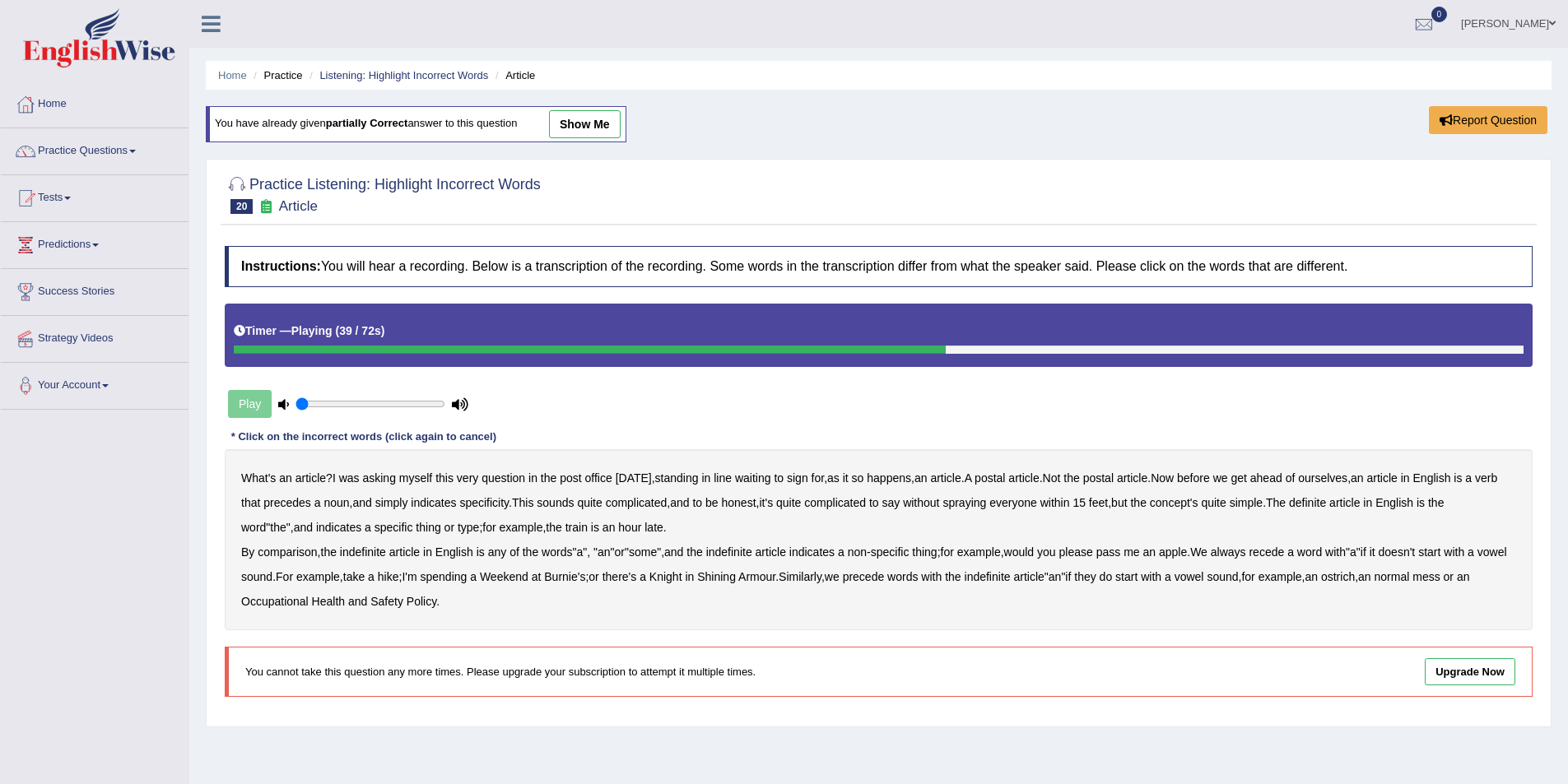
click at [290, 552] on b "comparison" at bounding box center [287, 552] width 59 height 13
click at [885, 577] on b "precede" at bounding box center [863, 576] width 42 height 13
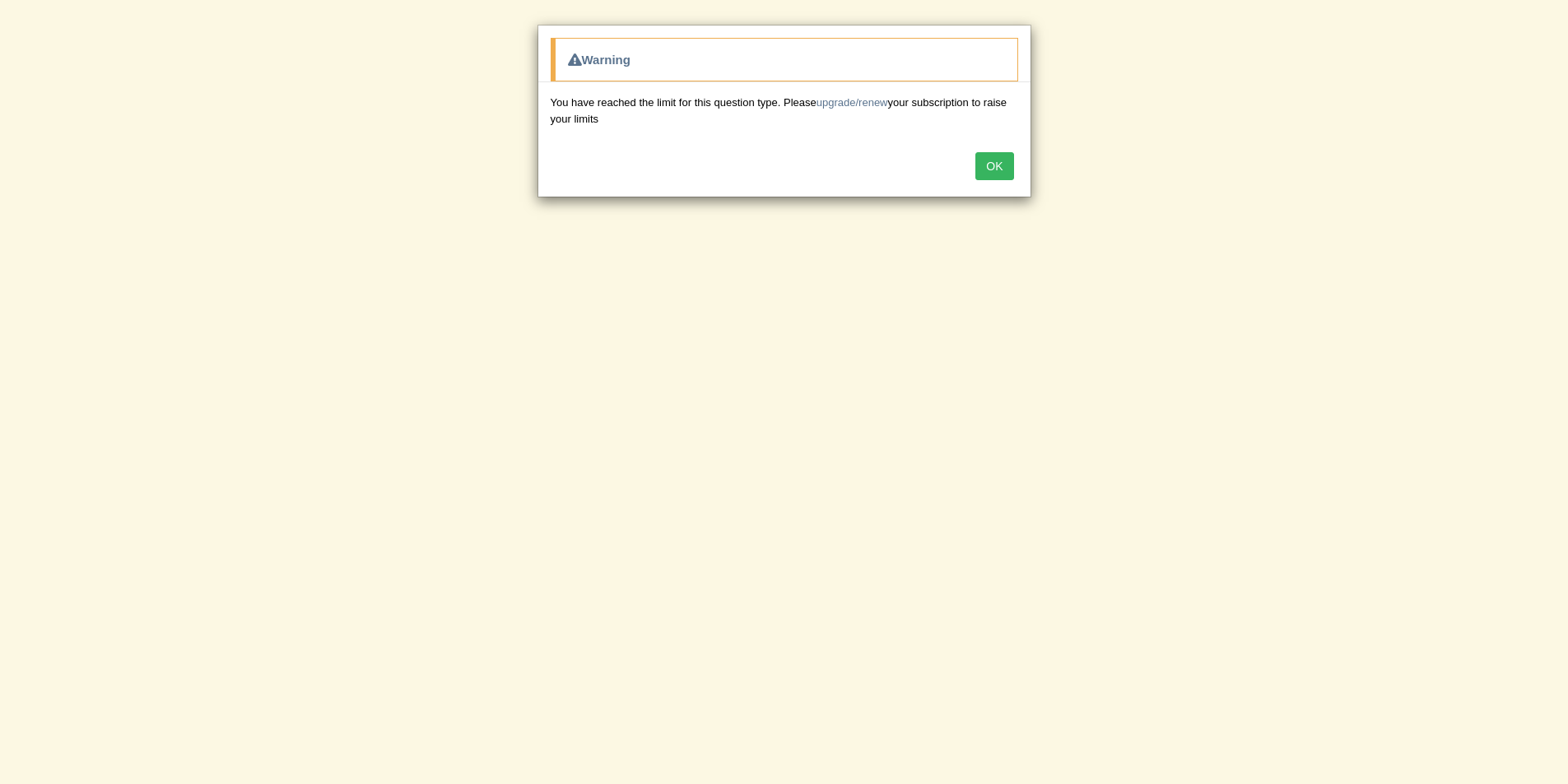
click at [999, 166] on button "OK" at bounding box center [994, 166] width 38 height 28
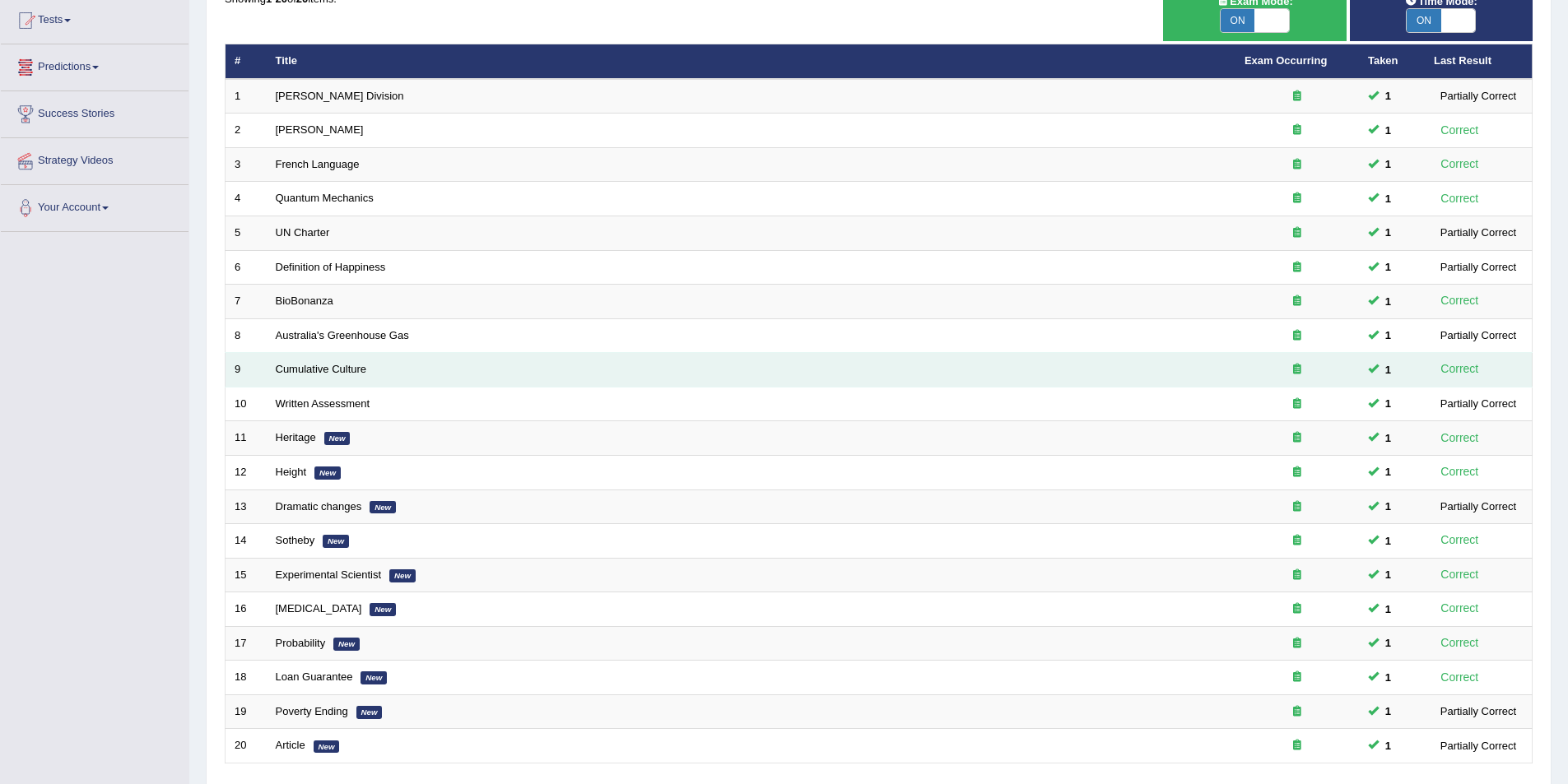
scroll to position [159, 0]
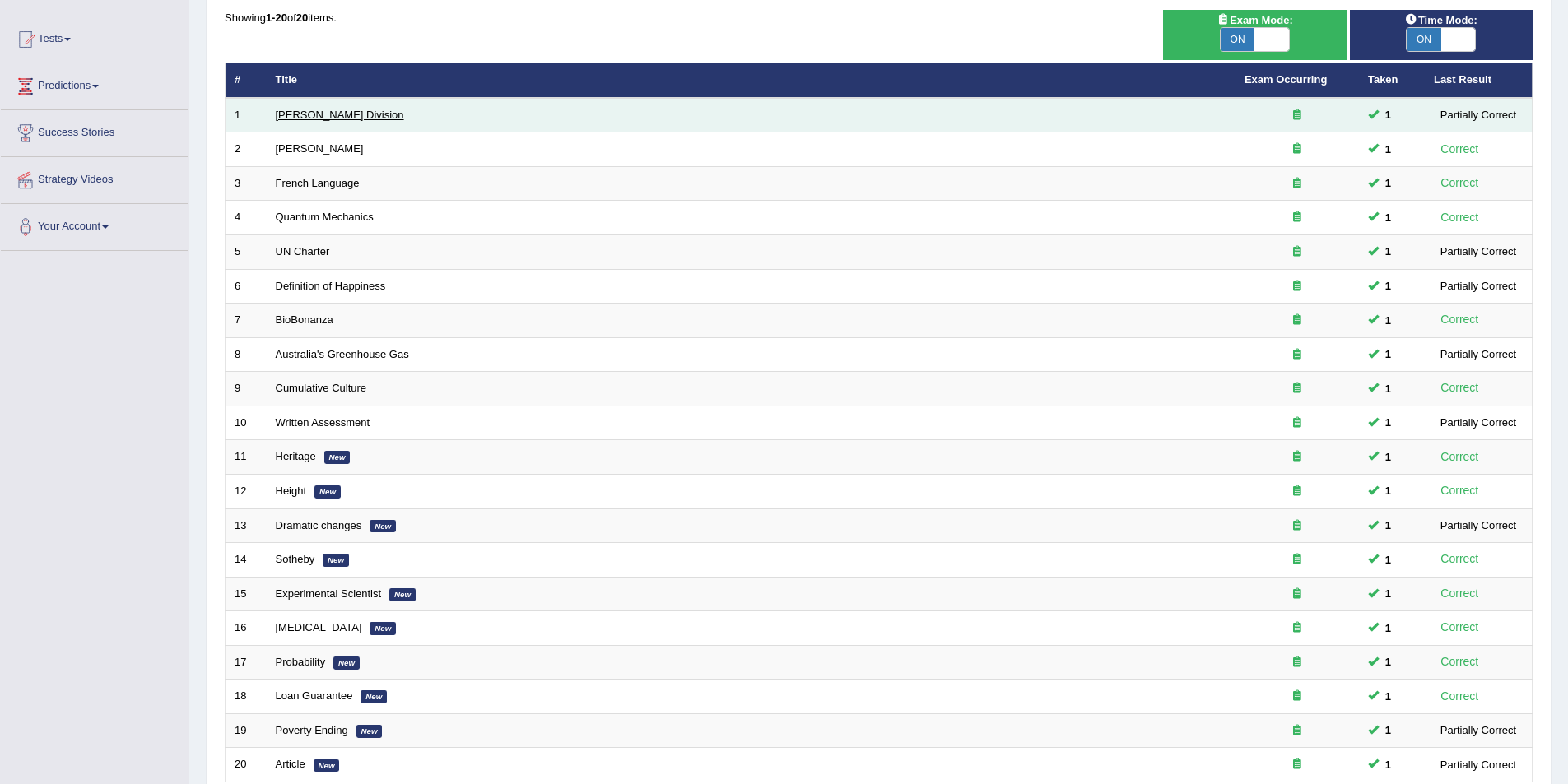
click at [285, 113] on link "[PERSON_NAME] Division" at bounding box center [340, 114] width 128 height 12
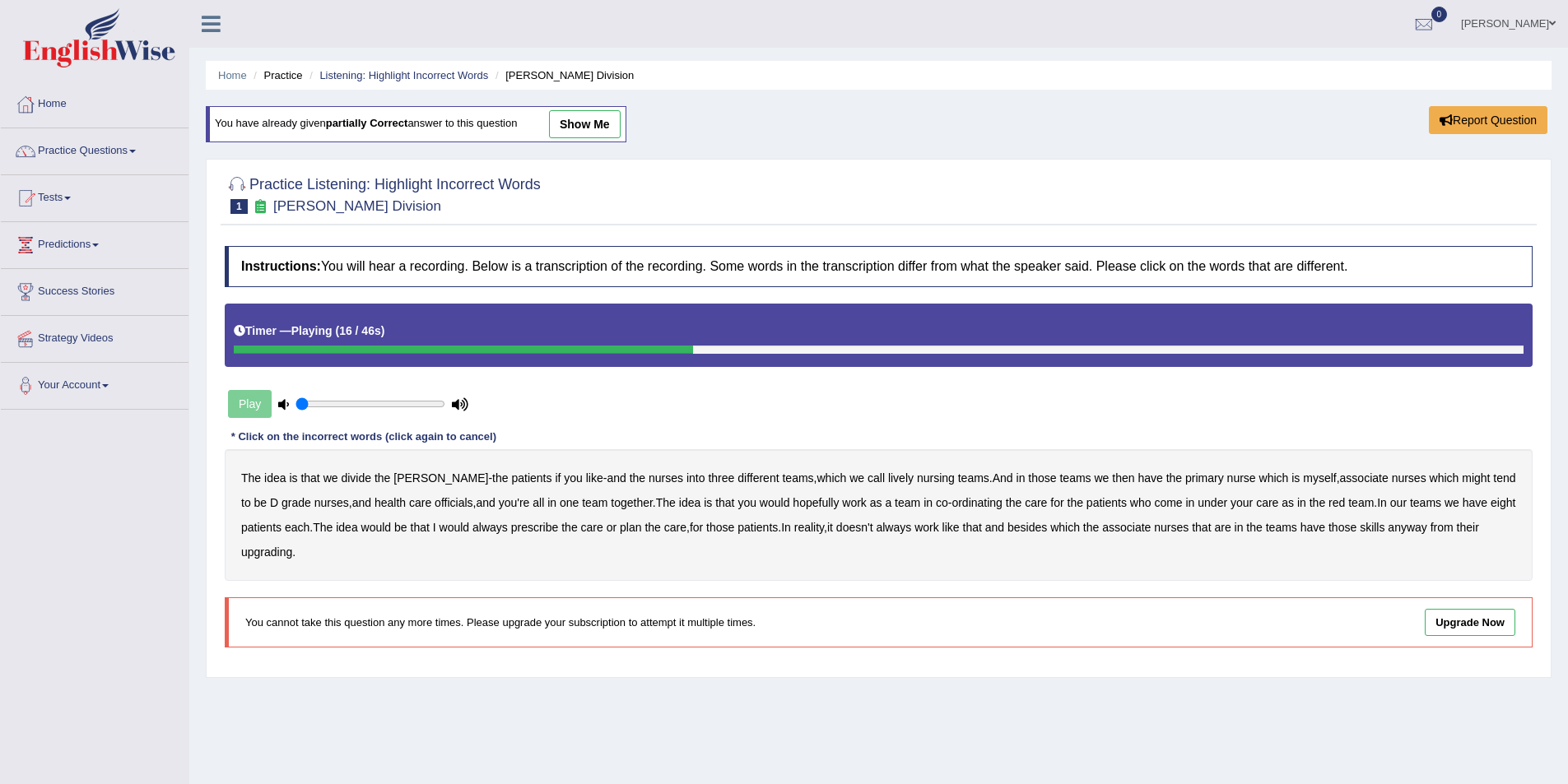
click at [1462, 480] on b "might" at bounding box center [1476, 478] width 28 height 13
click at [435, 499] on b "officials" at bounding box center [453, 503] width 38 height 13
click at [251, 550] on b "upgrading" at bounding box center [266, 552] width 51 height 13
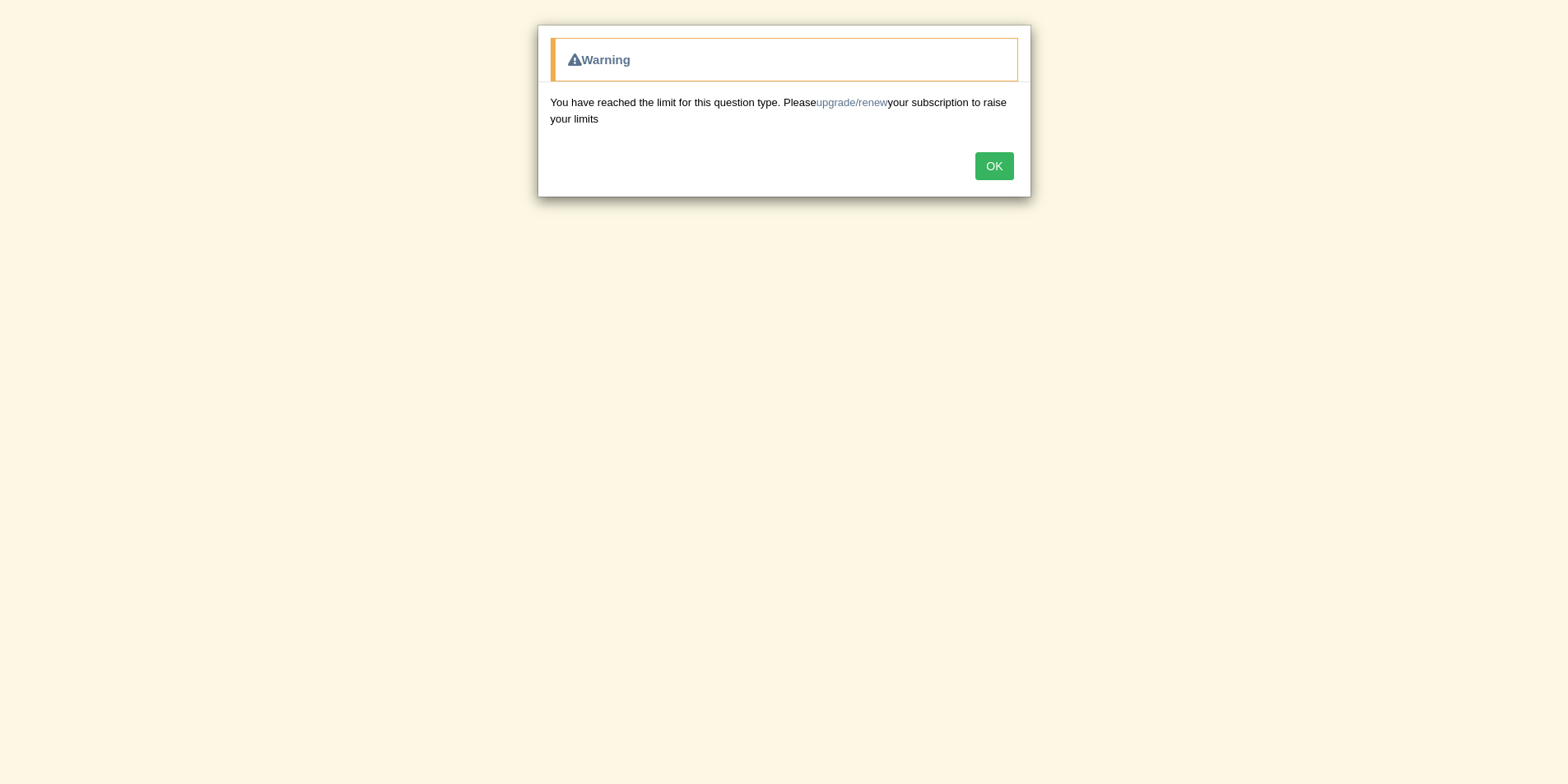
click at [993, 173] on button "OK" at bounding box center [994, 166] width 38 height 28
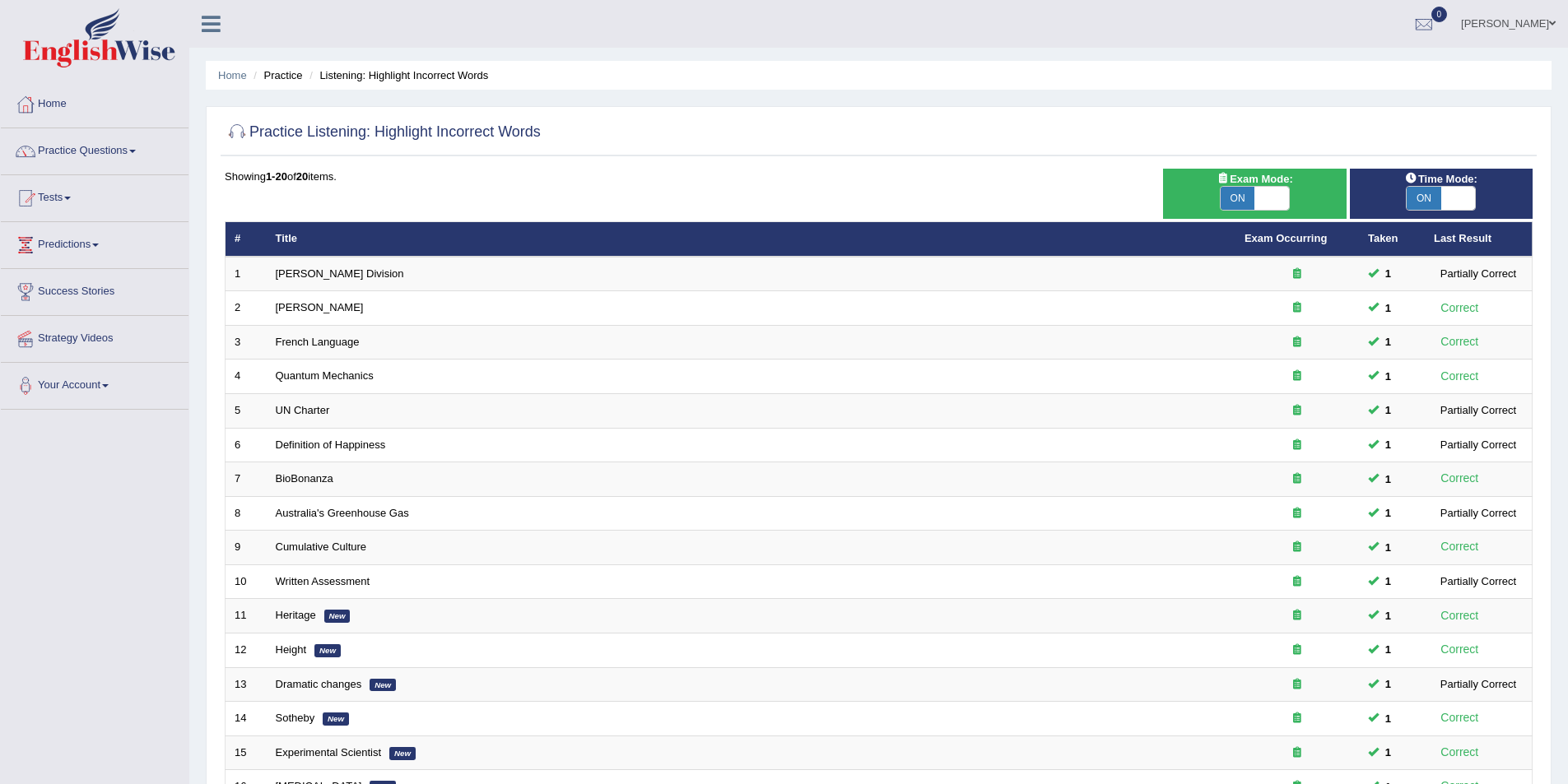
scroll to position [159, 0]
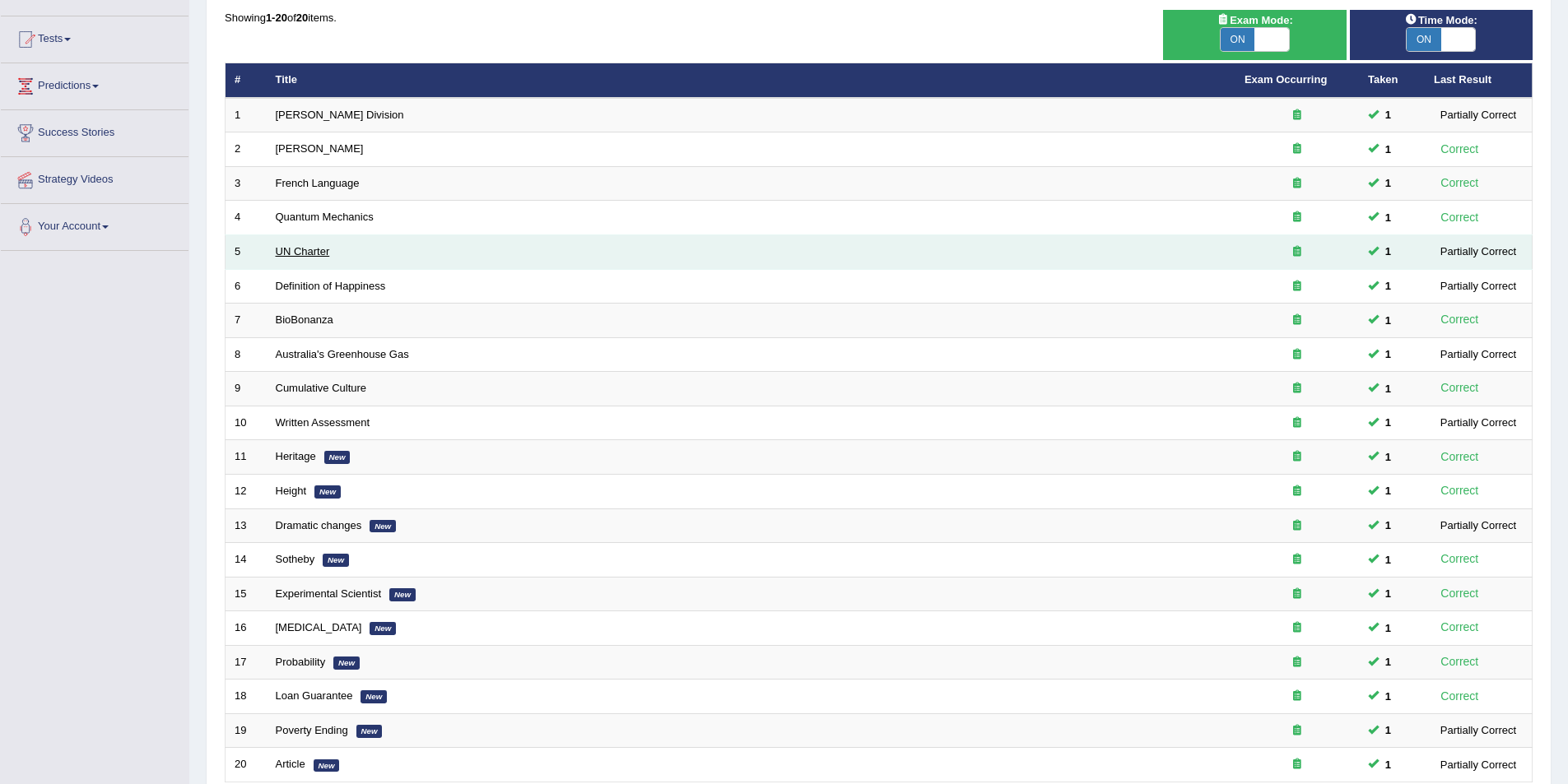
click at [287, 250] on link "UN Charter" at bounding box center [303, 251] width 54 height 12
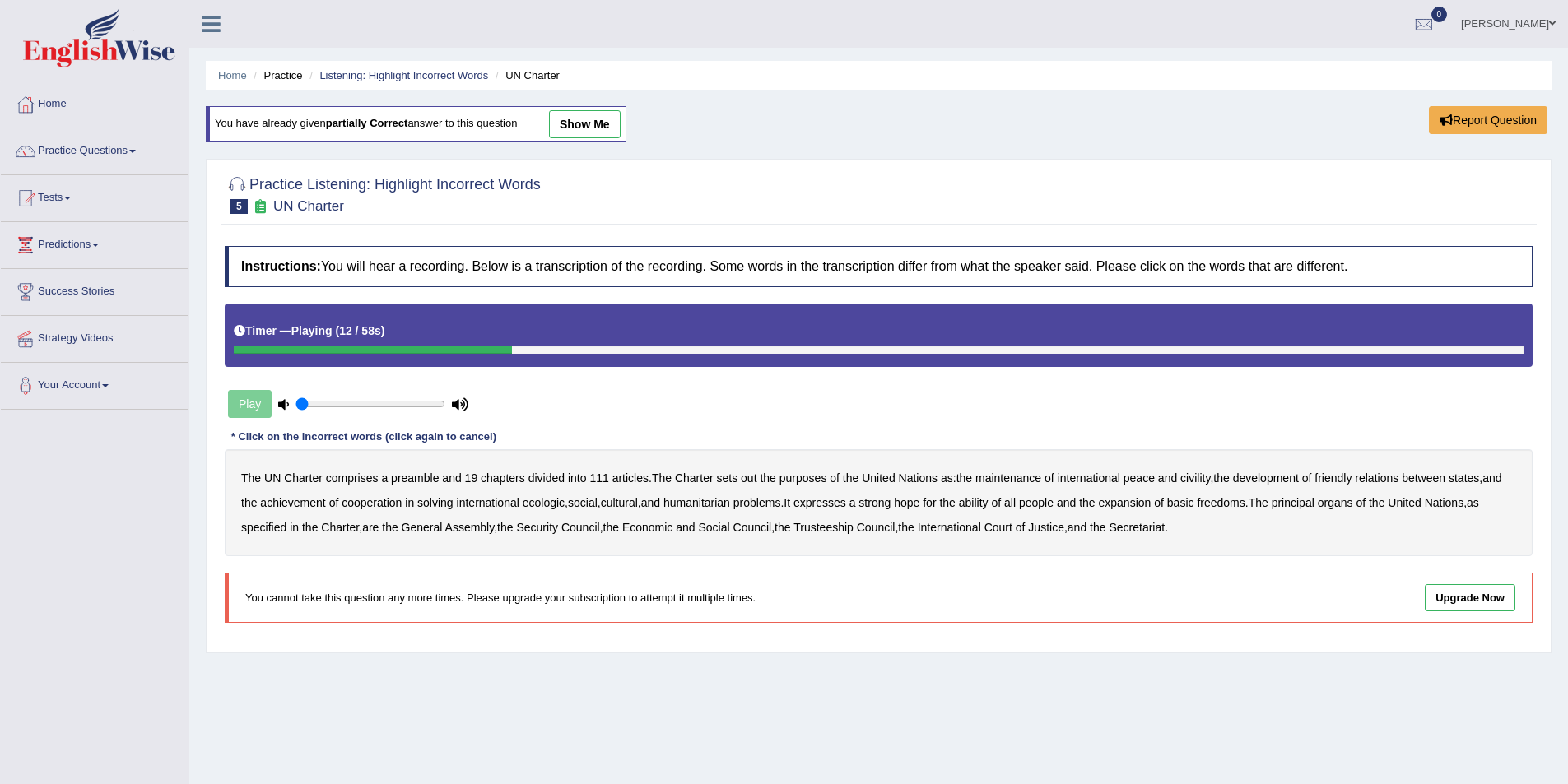
click at [741, 476] on b "out" at bounding box center [748, 478] width 16 height 13
click at [1202, 473] on b "civility" at bounding box center [1195, 478] width 30 height 13
click at [548, 503] on b "ecologic" at bounding box center [543, 503] width 42 height 13
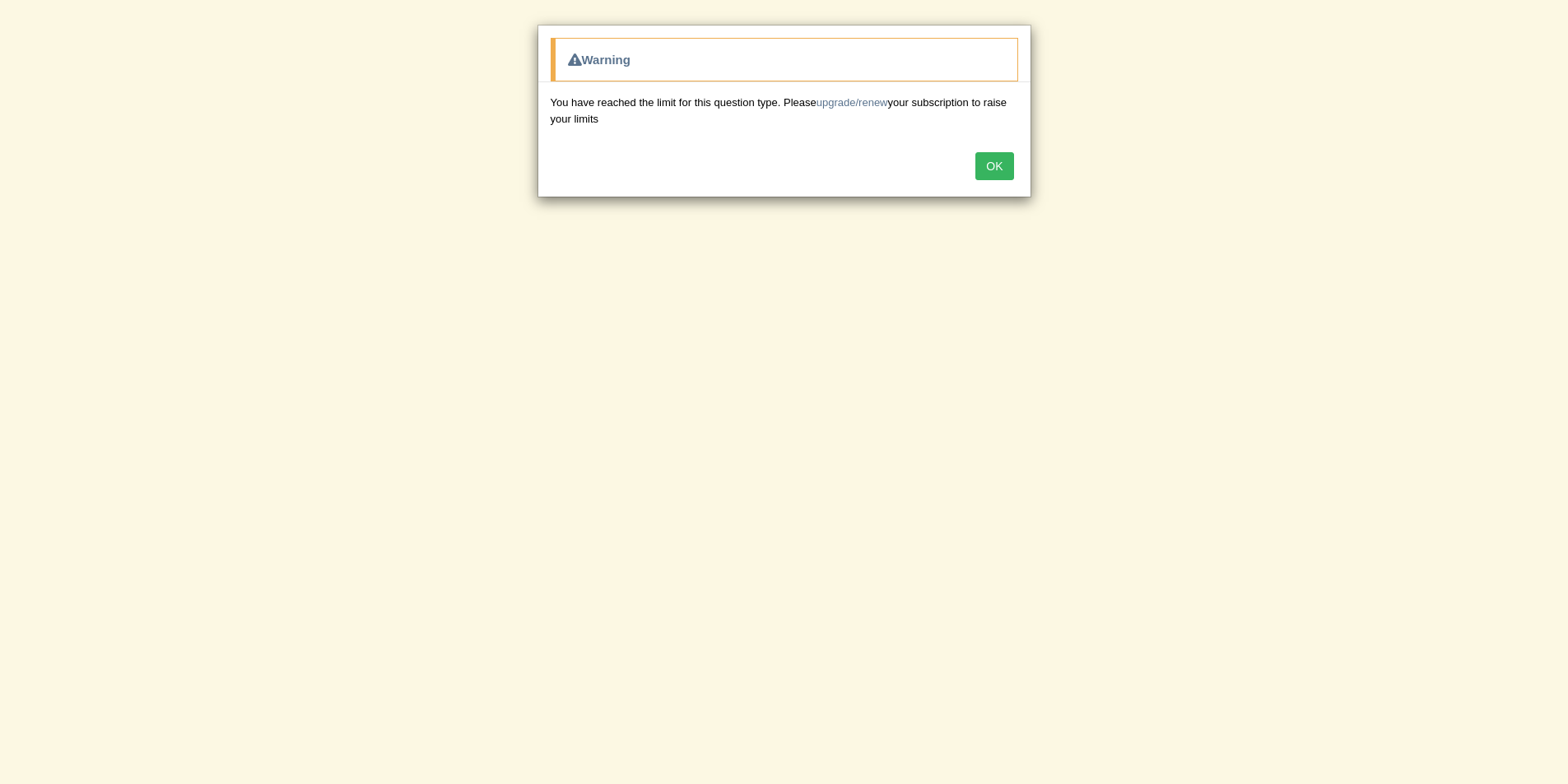
click at [991, 168] on button "OK" at bounding box center [994, 166] width 38 height 28
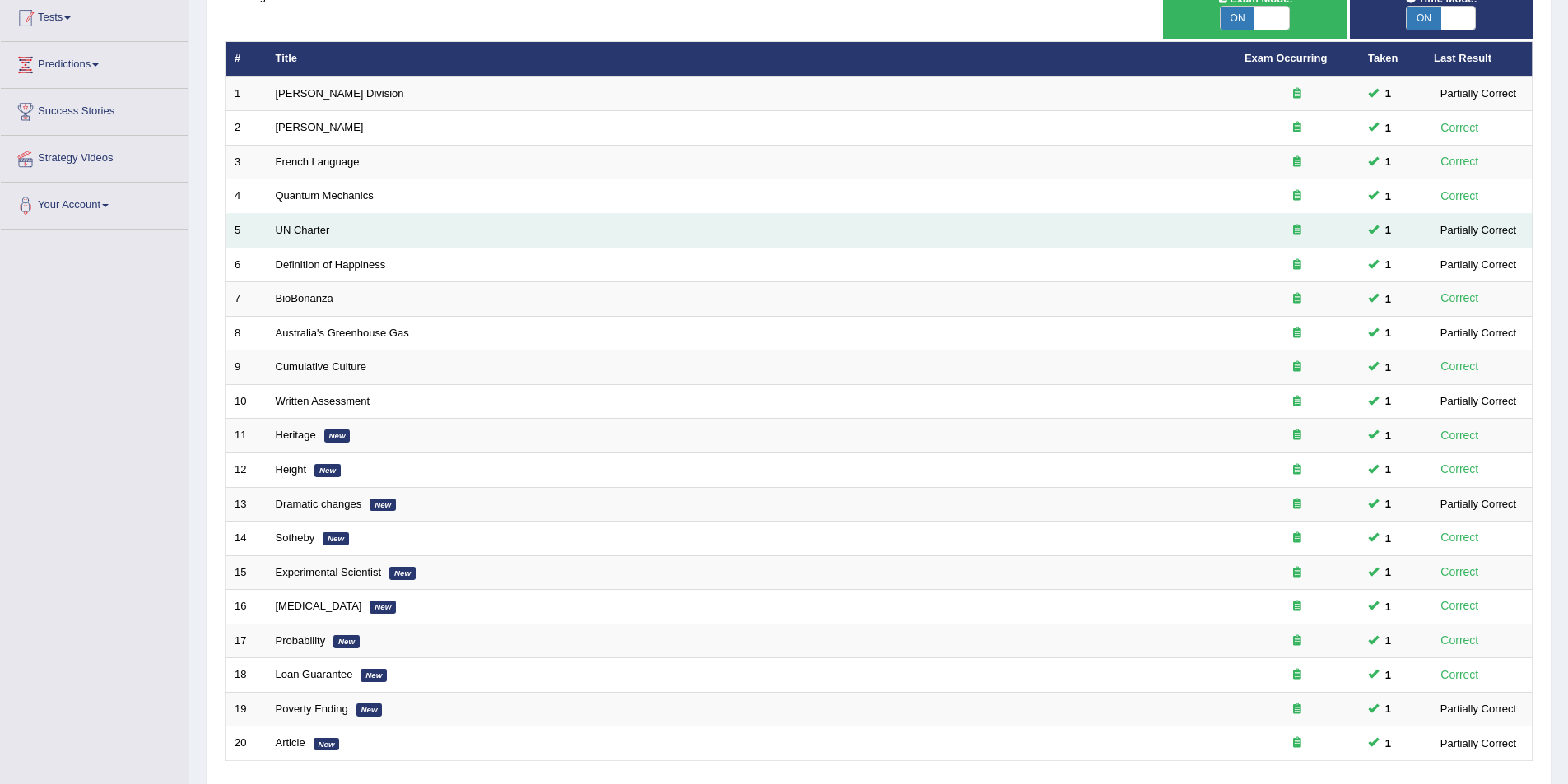
scroll to position [159, 0]
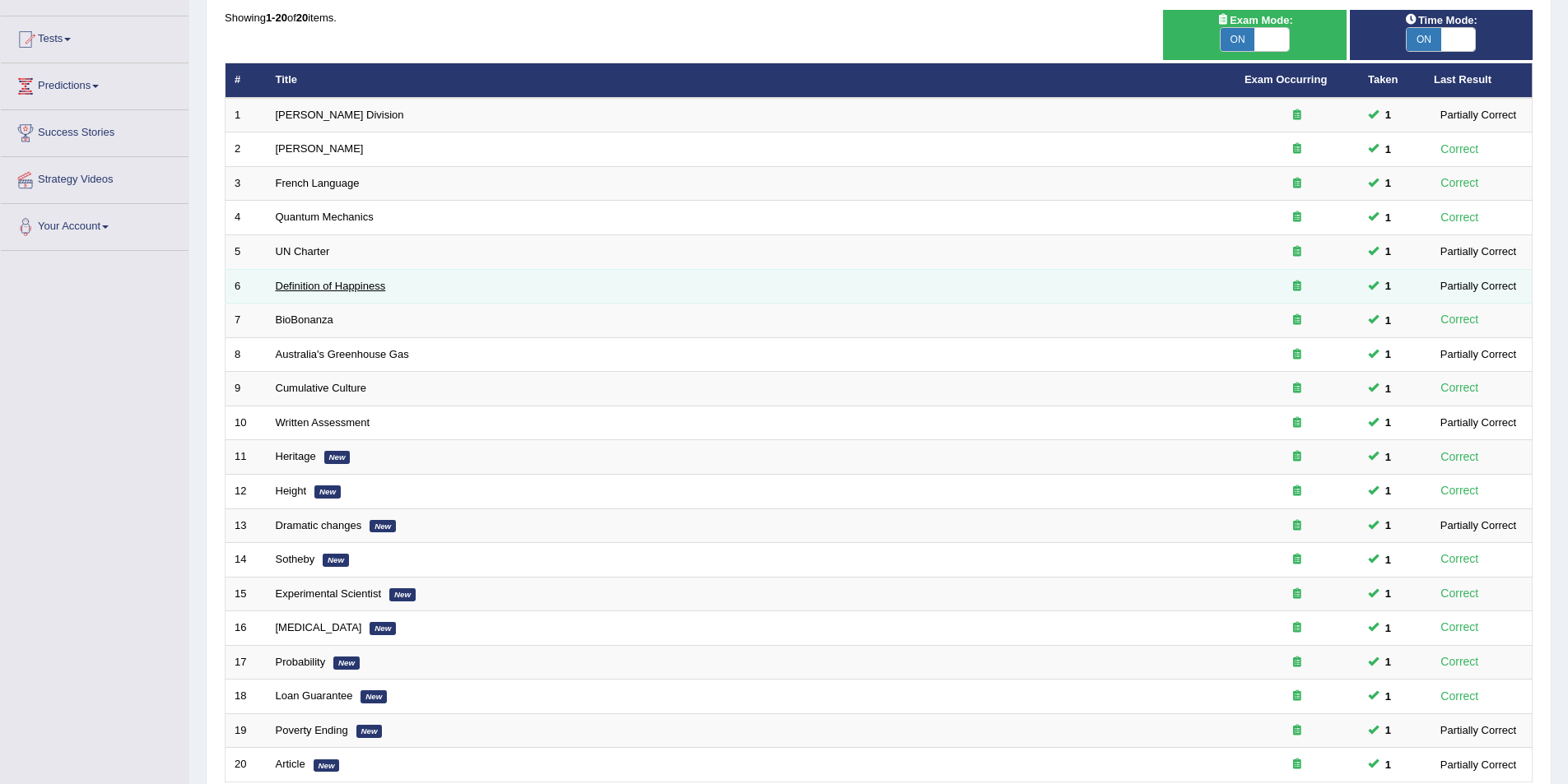
click at [326, 283] on link "Definition of Happiness" at bounding box center [331, 285] width 111 height 12
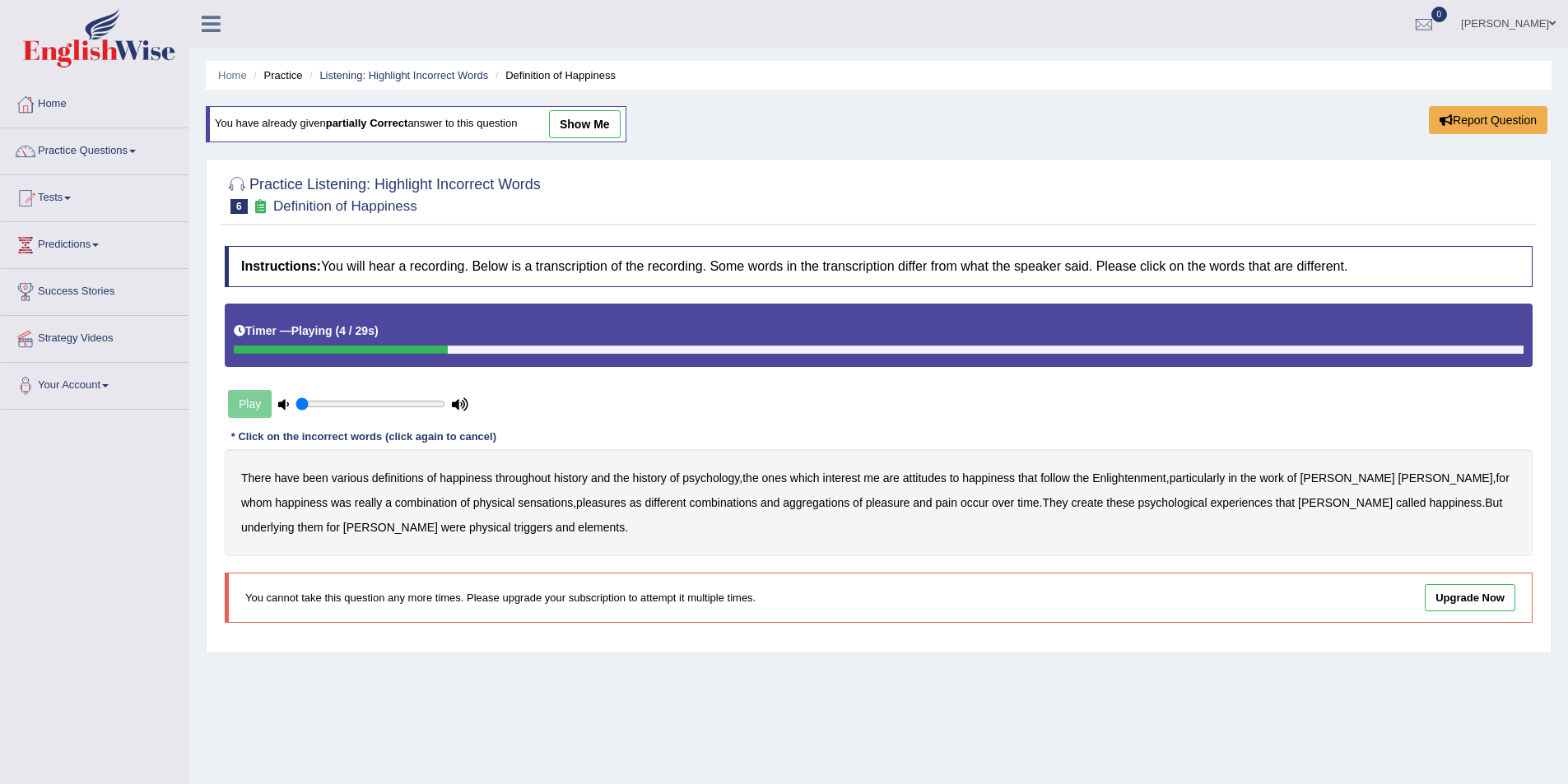
click at [725, 480] on b "psychology" at bounding box center [711, 478] width 57 height 13
click at [935, 478] on b "attitudes" at bounding box center [924, 478] width 43 height 13
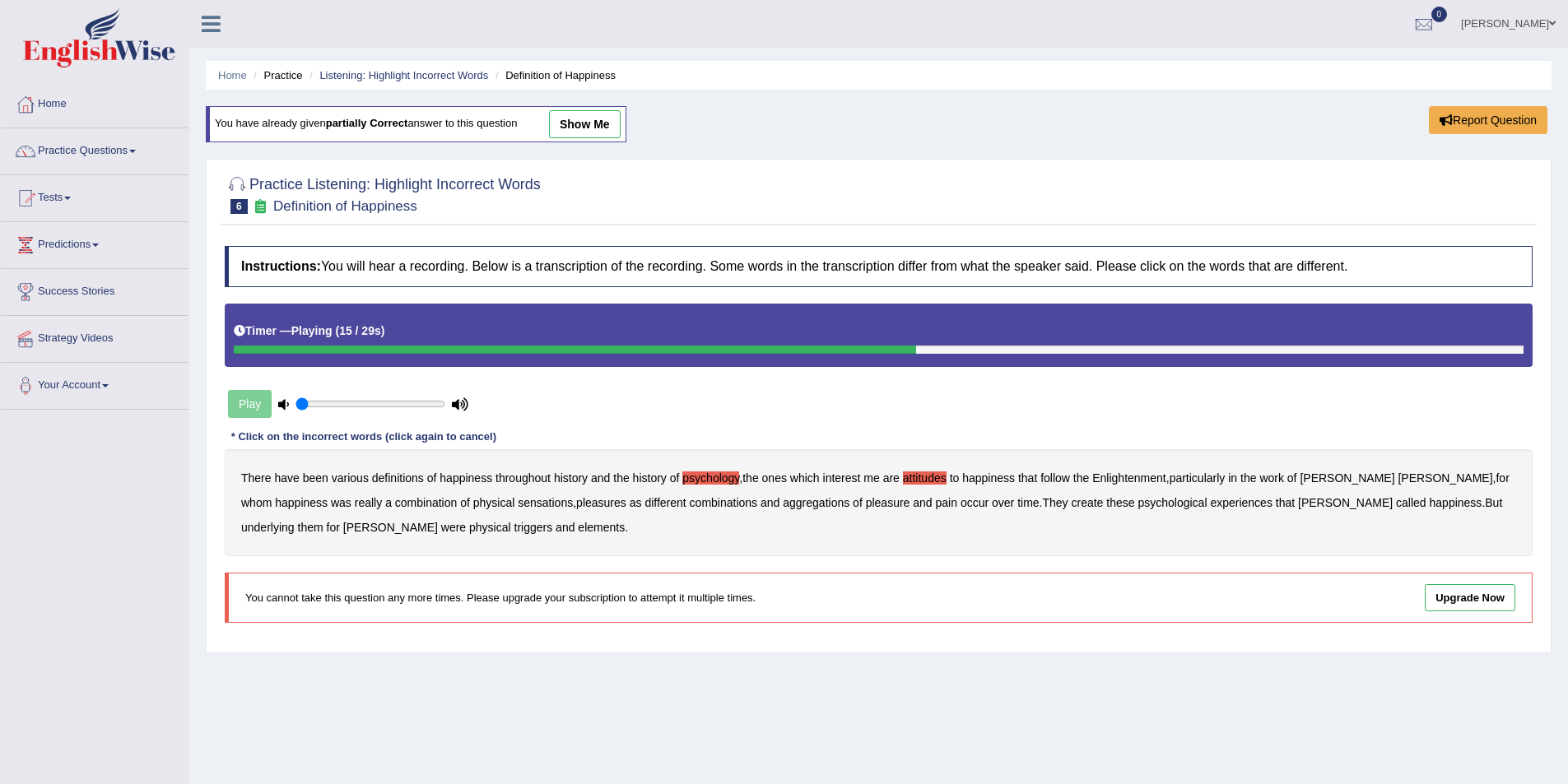
click at [518, 500] on b "sensations" at bounding box center [545, 503] width 55 height 13
click at [1071, 505] on b "create" at bounding box center [1086, 503] width 32 height 13
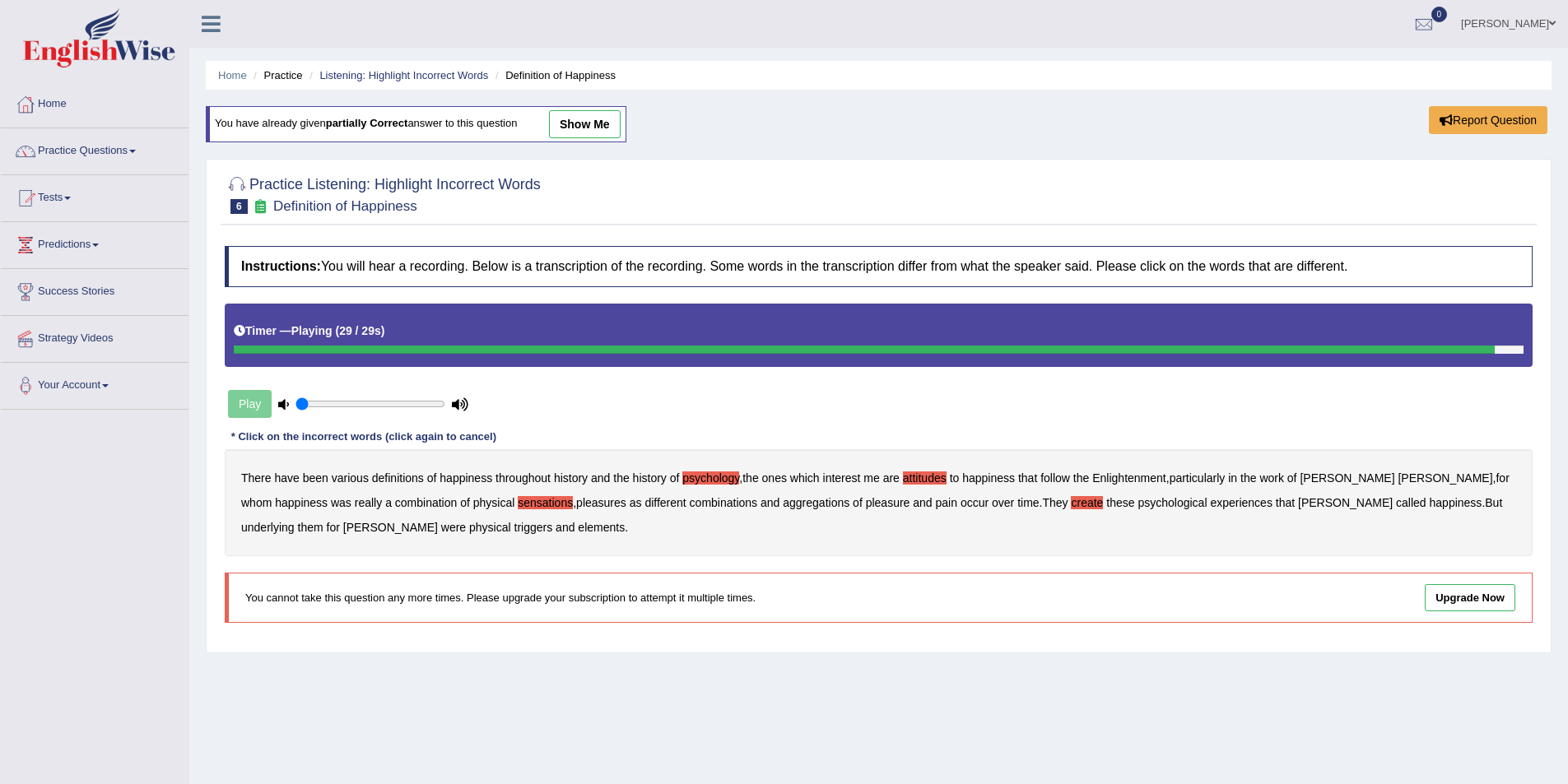
click at [578, 523] on b "elements" at bounding box center [601, 528] width 47 height 13
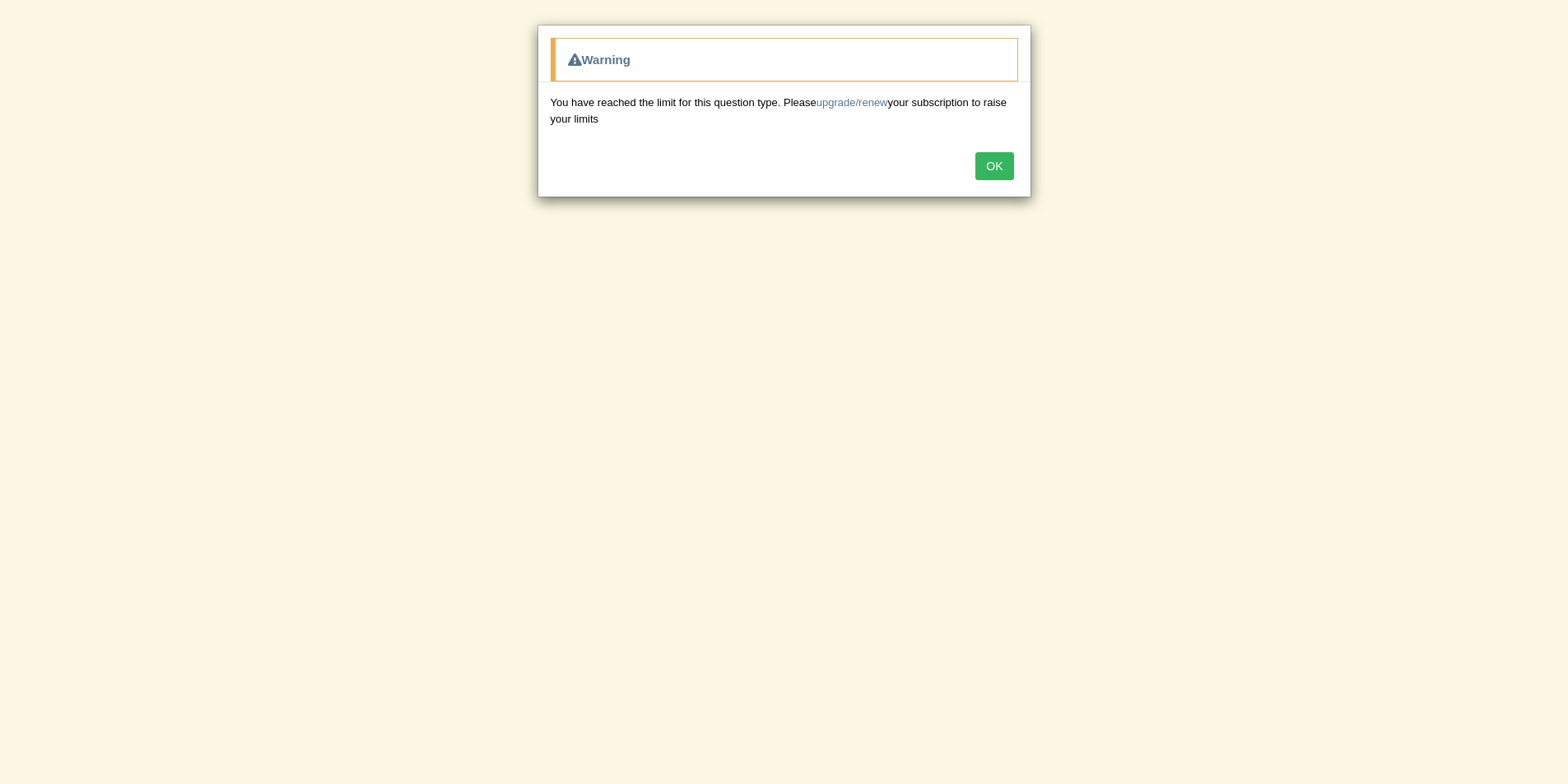
click at [990, 163] on button "OK" at bounding box center [994, 166] width 38 height 28
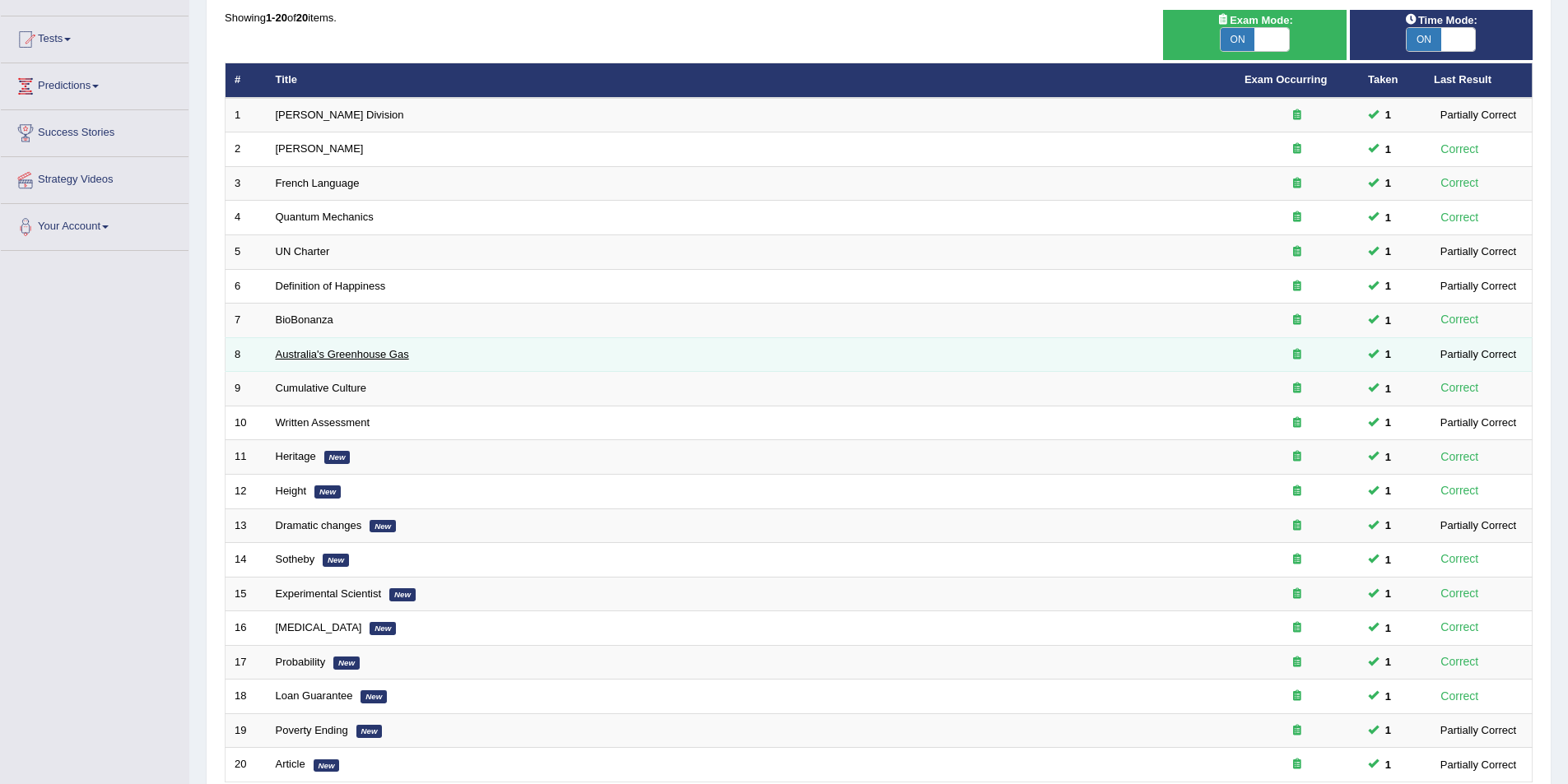
click at [332, 356] on link "Australia's Greenhouse Gas" at bounding box center [342, 353] width 133 height 12
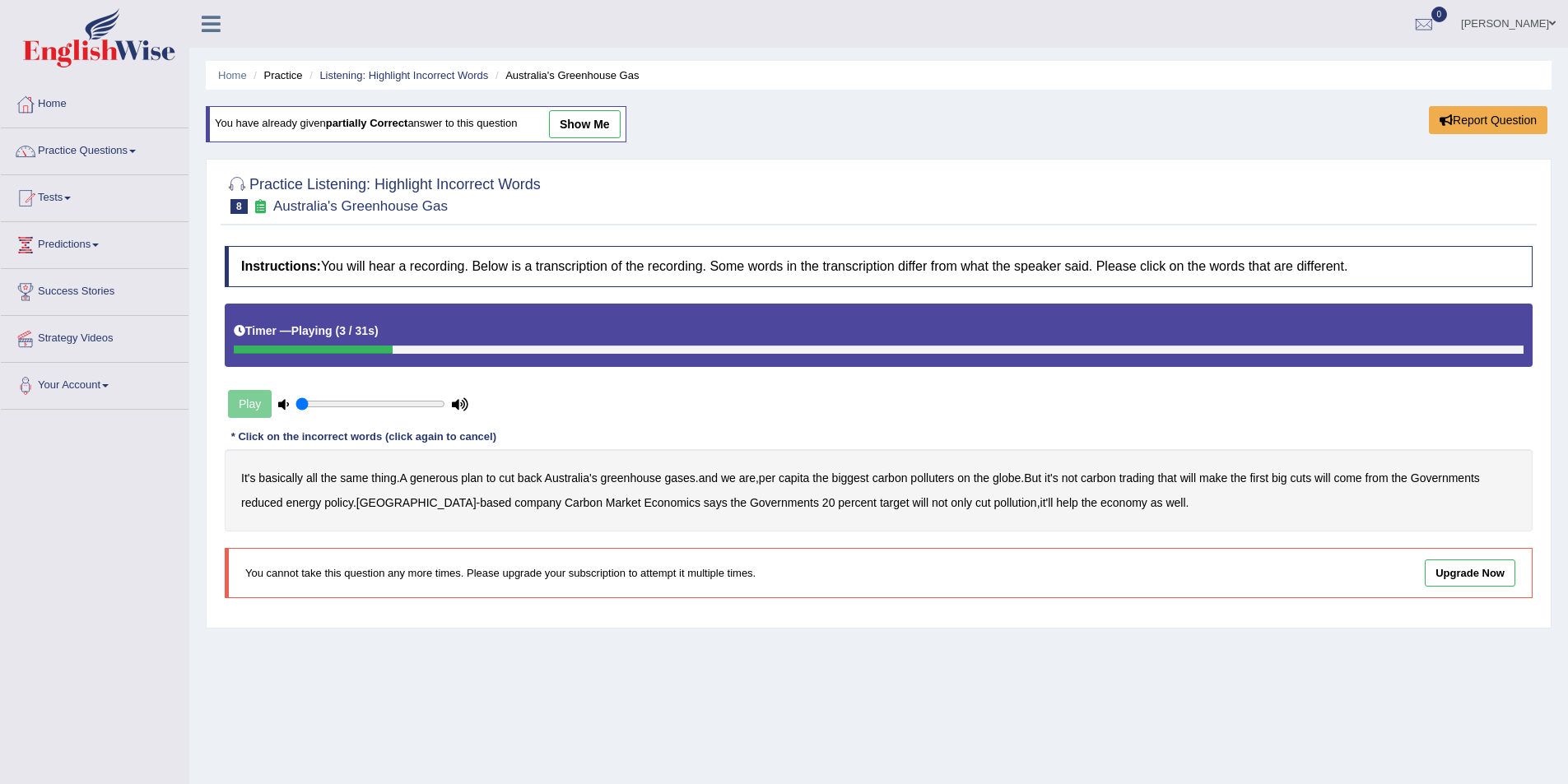
click at [430, 472] on b "generous" at bounding box center [434, 478] width 48 height 13
click at [1017, 476] on b "globe" at bounding box center [1007, 478] width 28 height 13
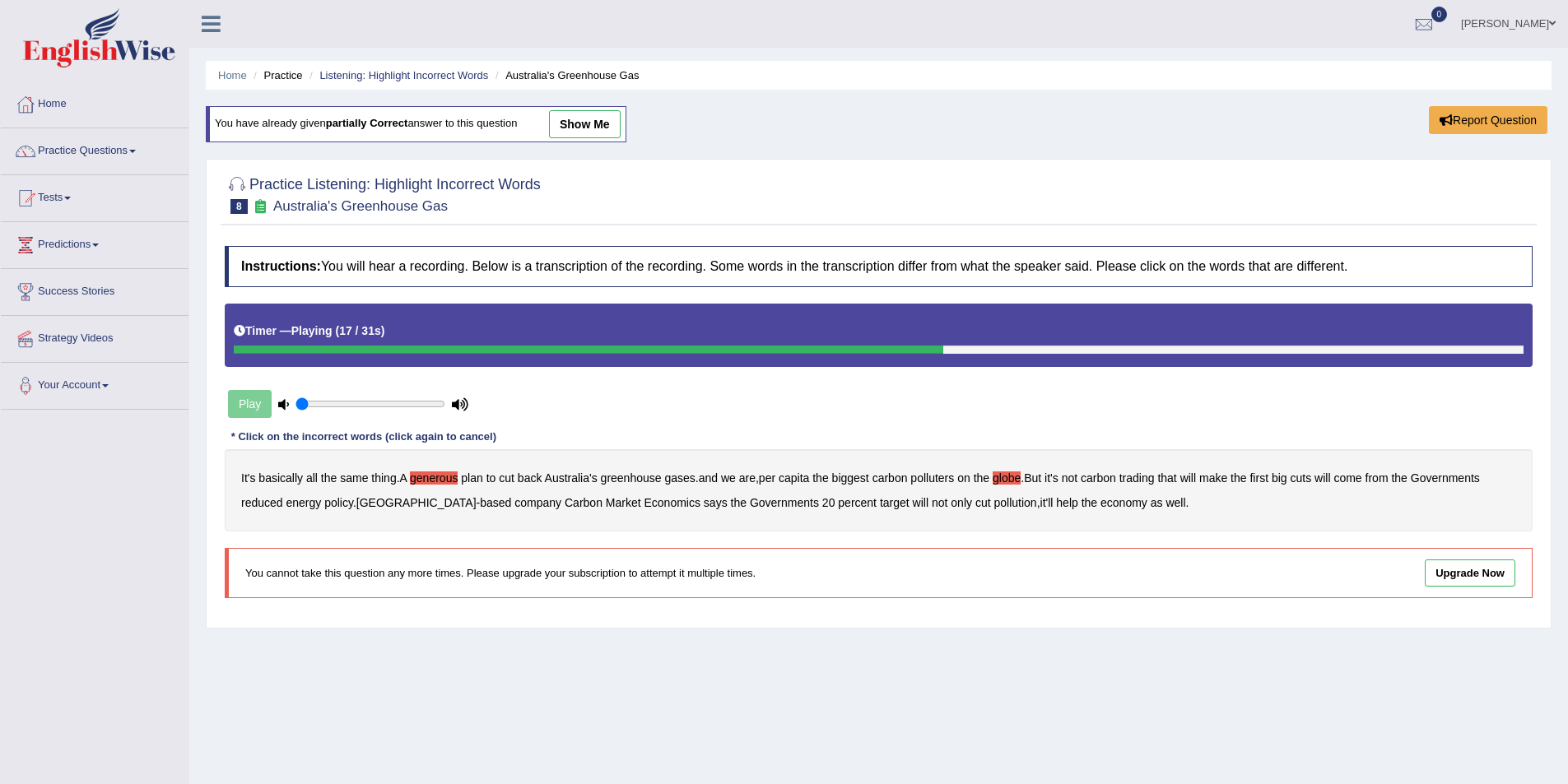
click at [1455, 476] on b "Governments" at bounding box center [1445, 478] width 69 height 13
click at [270, 503] on b "reduced" at bounding box center [261, 503] width 42 height 13
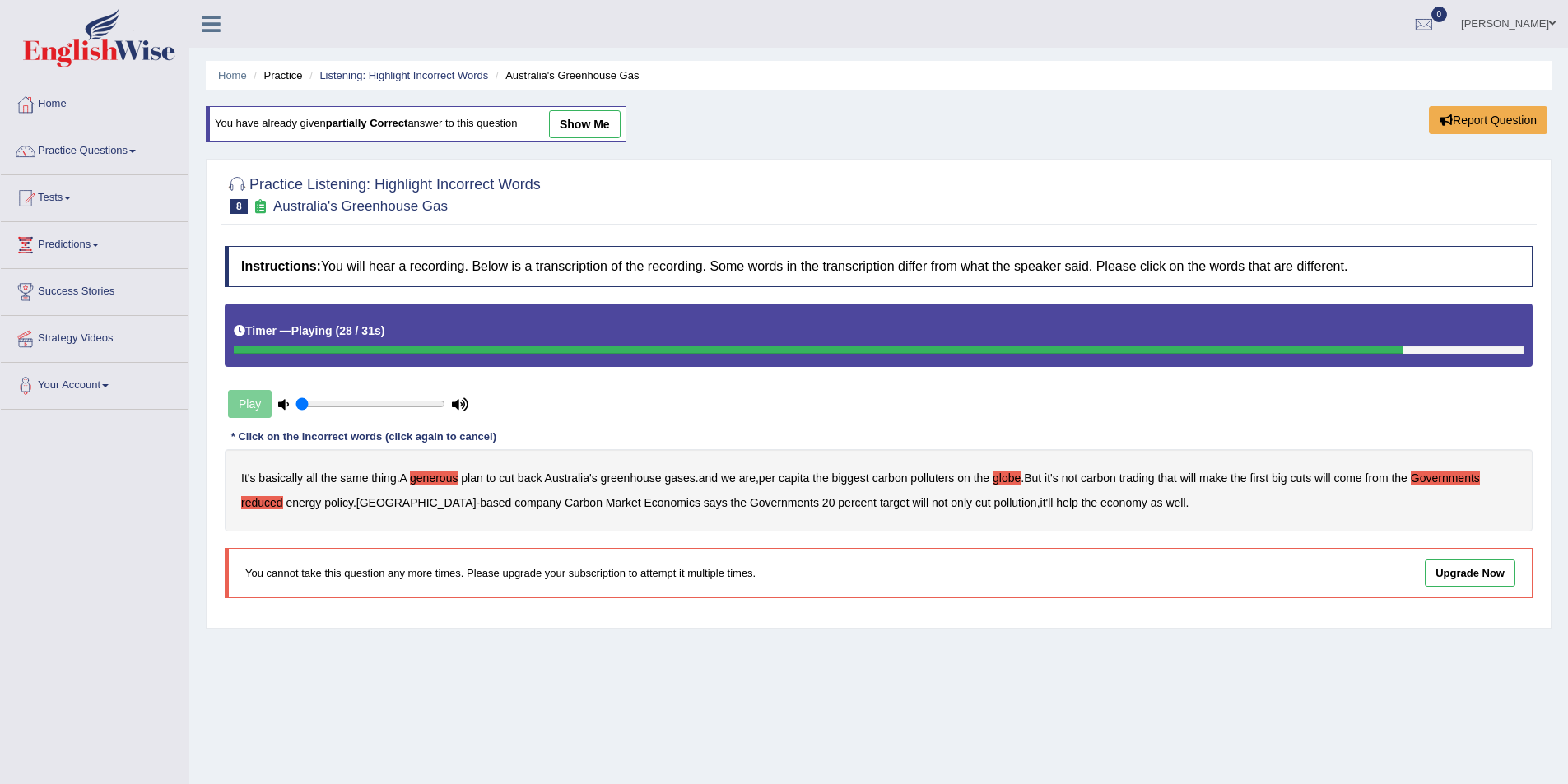
click at [1457, 472] on b "Governments" at bounding box center [1445, 478] width 69 height 13
click at [514, 498] on b "company" at bounding box center [537, 503] width 47 height 13
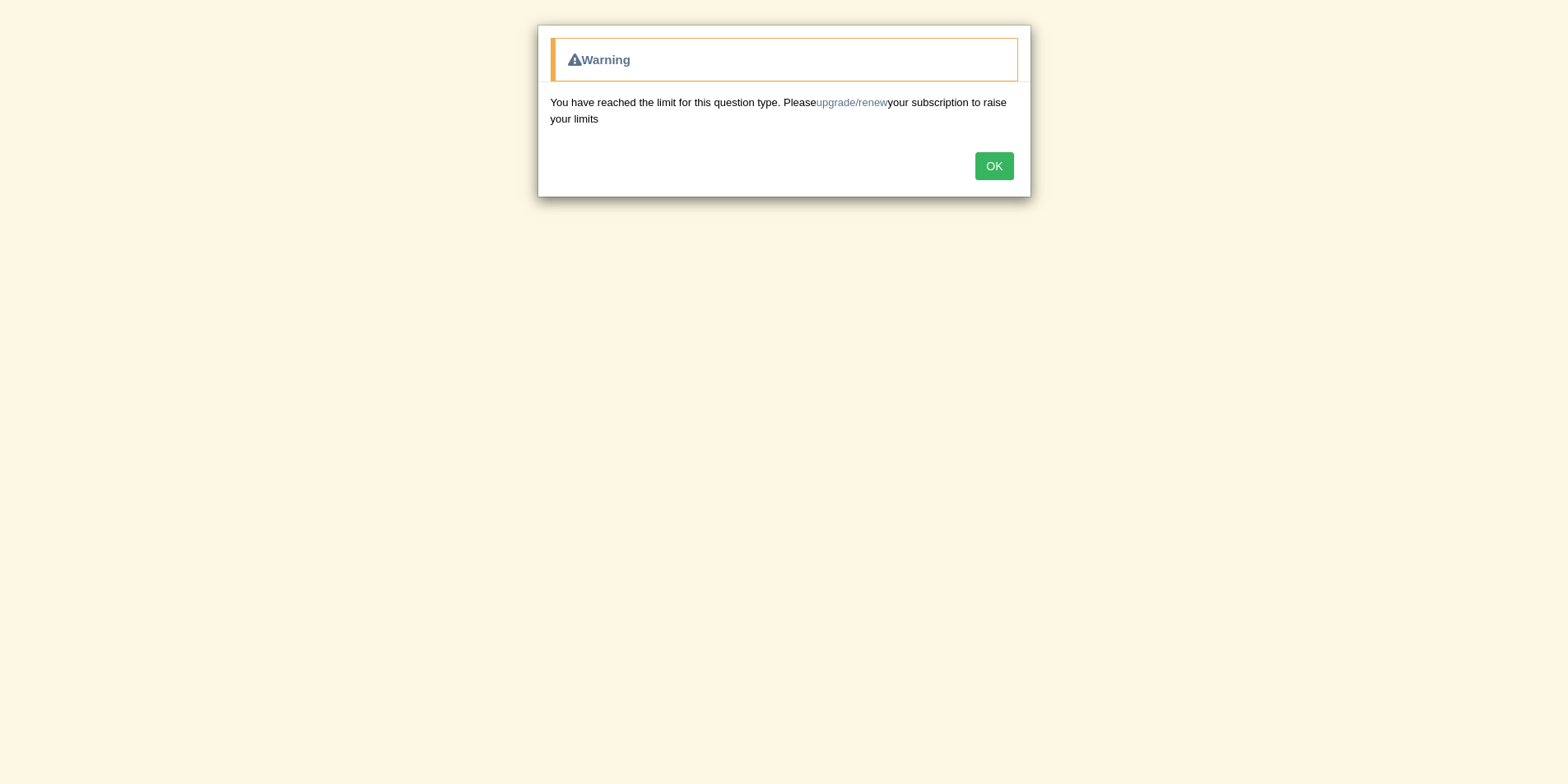
click at [992, 176] on button "OK" at bounding box center [994, 166] width 38 height 28
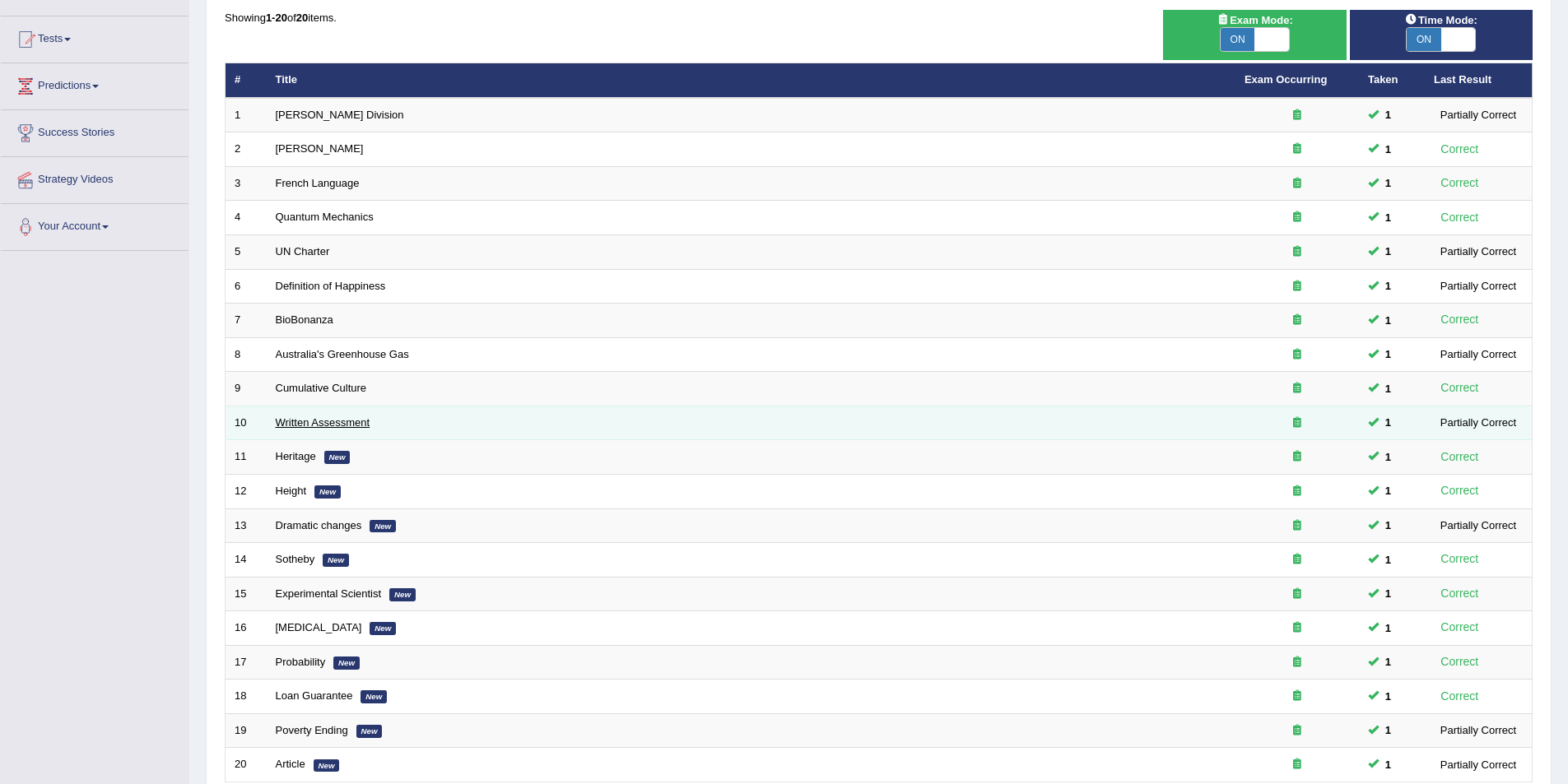
click at [329, 426] on link "Written Assessment" at bounding box center [323, 422] width 95 height 12
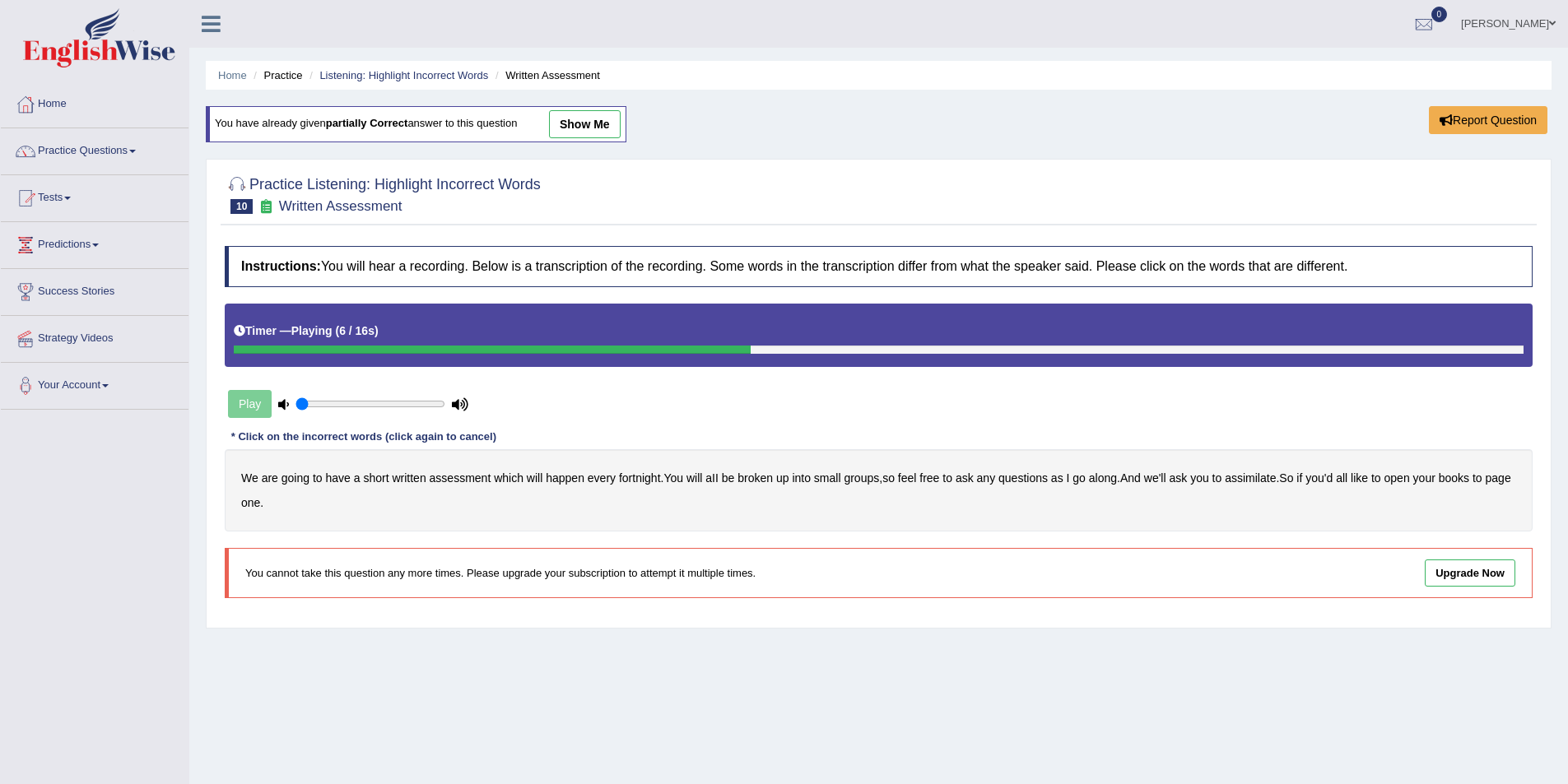
click at [765, 478] on b "broken" at bounding box center [755, 478] width 35 height 13
click at [1255, 477] on b "assimilate" at bounding box center [1250, 478] width 51 height 13
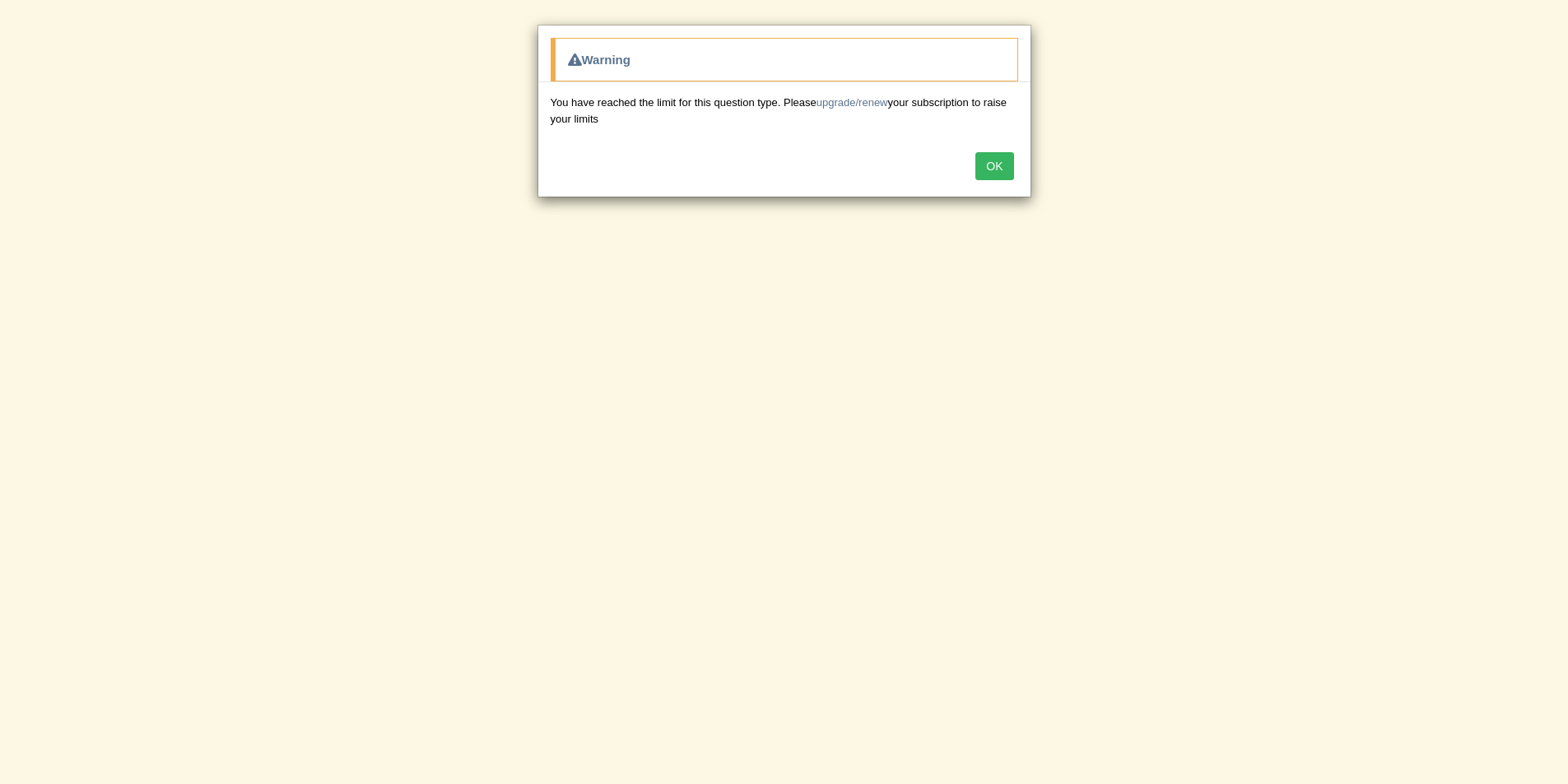
click at [996, 162] on button "OK" at bounding box center [994, 166] width 38 height 28
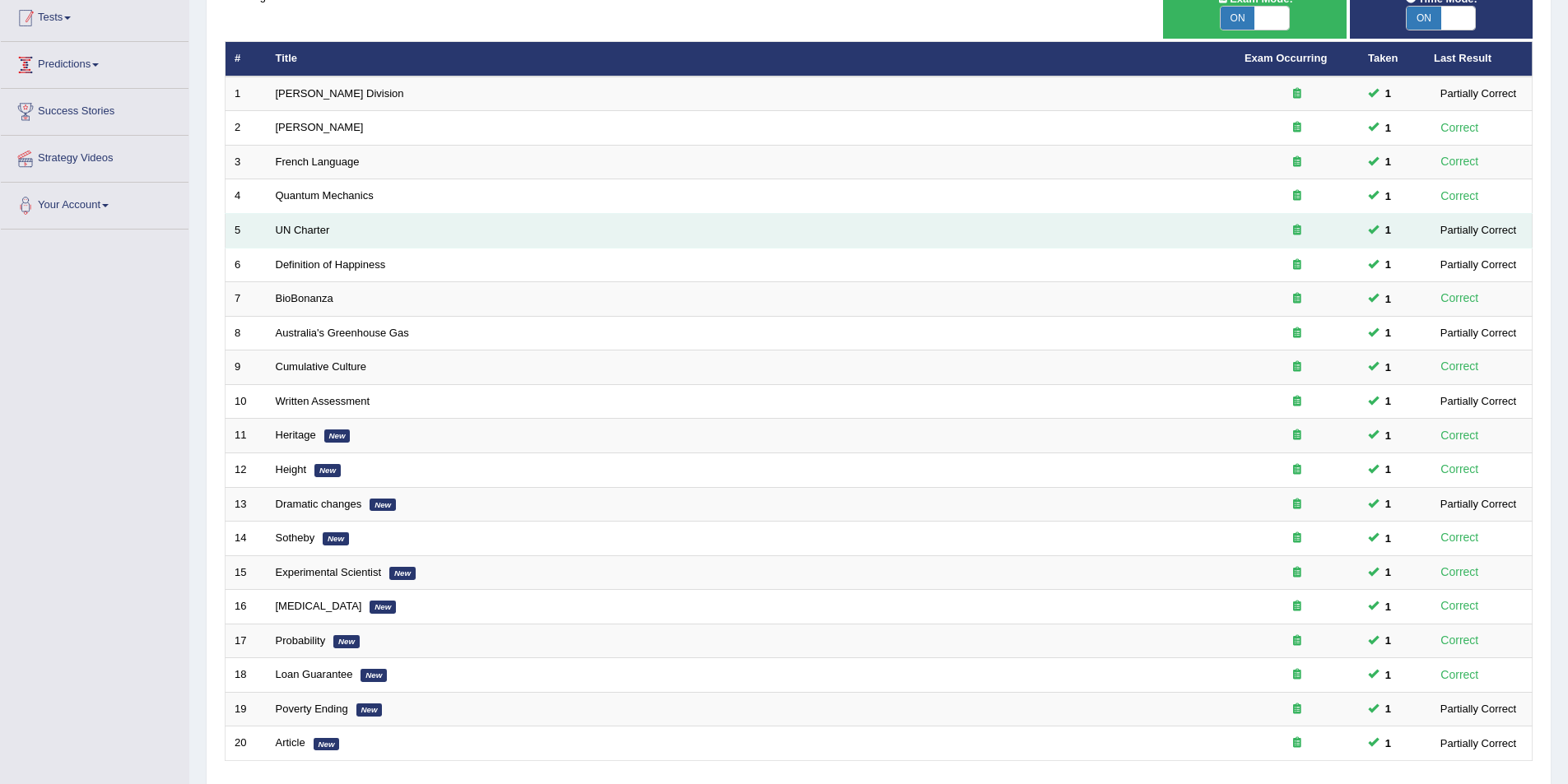
scroll to position [159, 0]
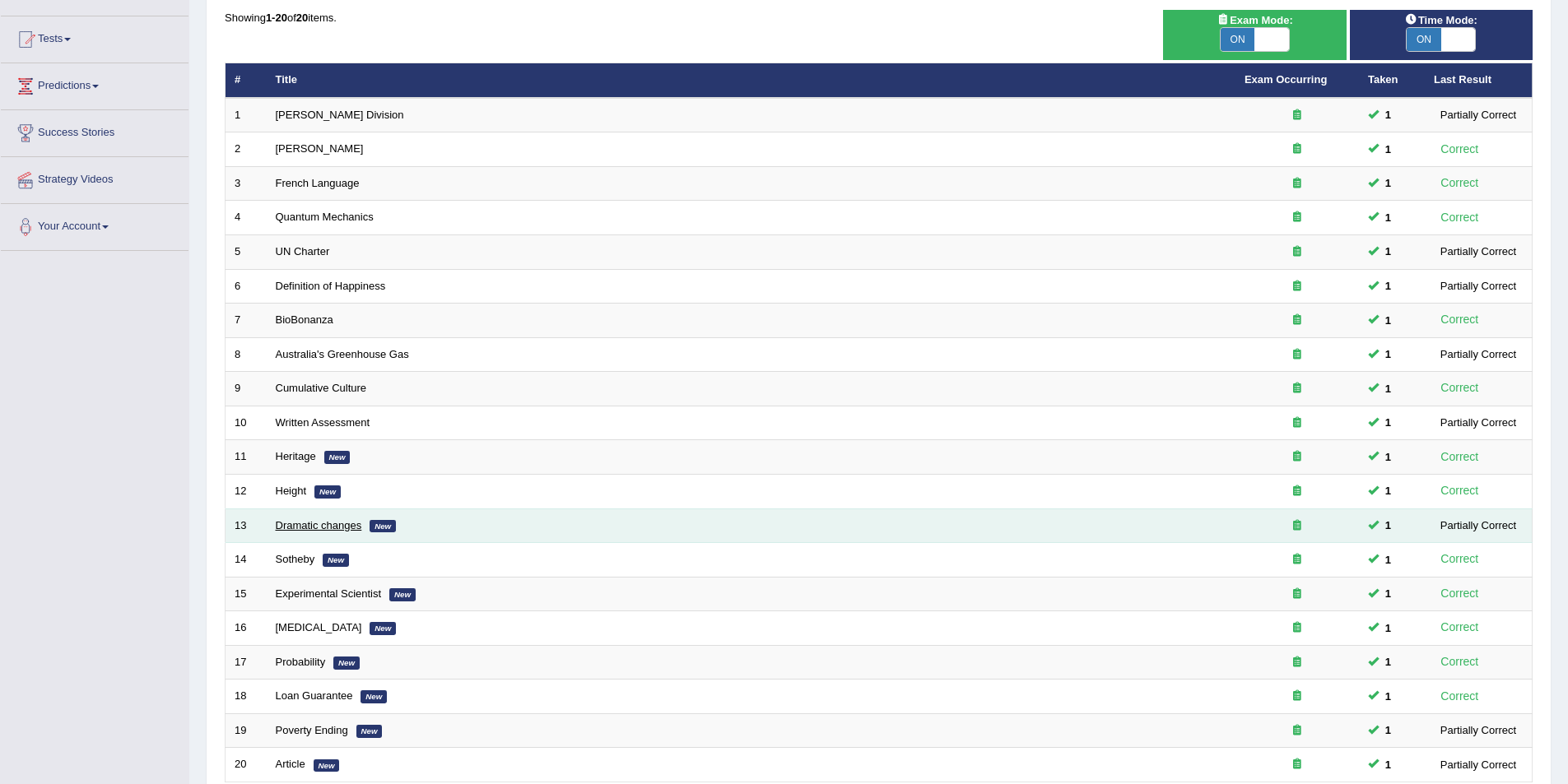
click at [319, 525] on link "Dramatic changes" at bounding box center [319, 525] width 87 height 12
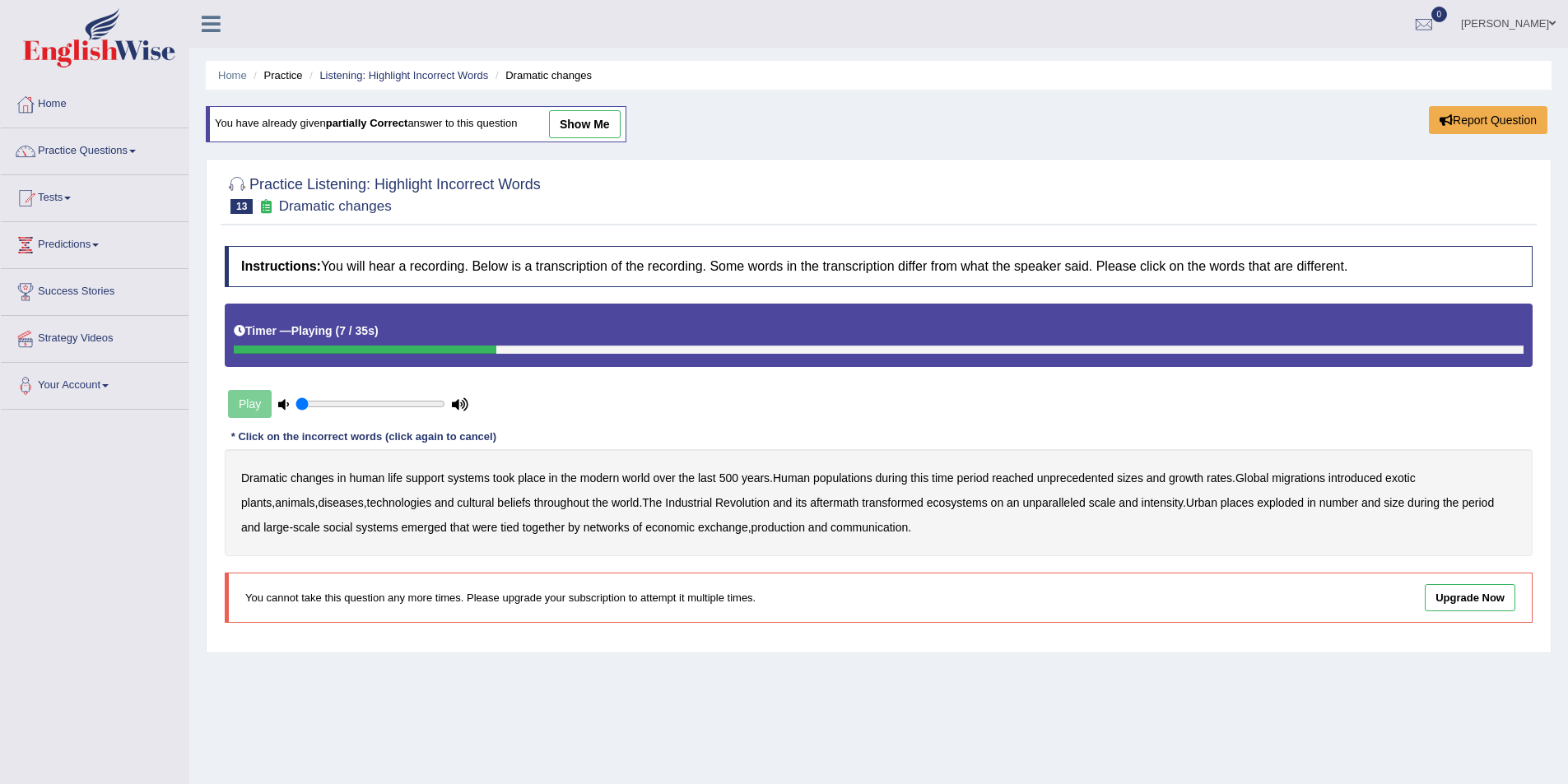
click at [859, 478] on b "populations" at bounding box center [843, 478] width 59 height 13
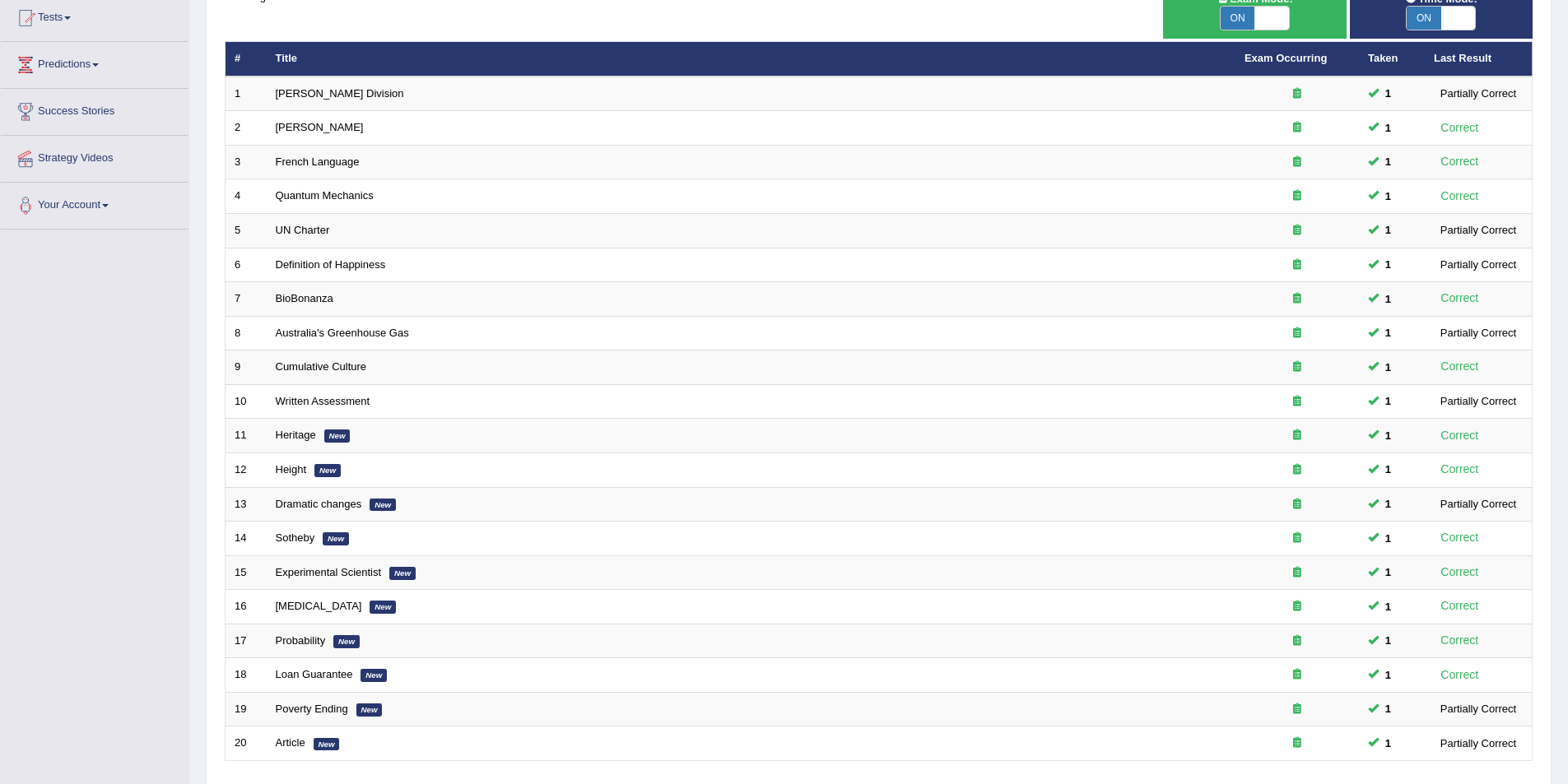
scroll to position [159, 0]
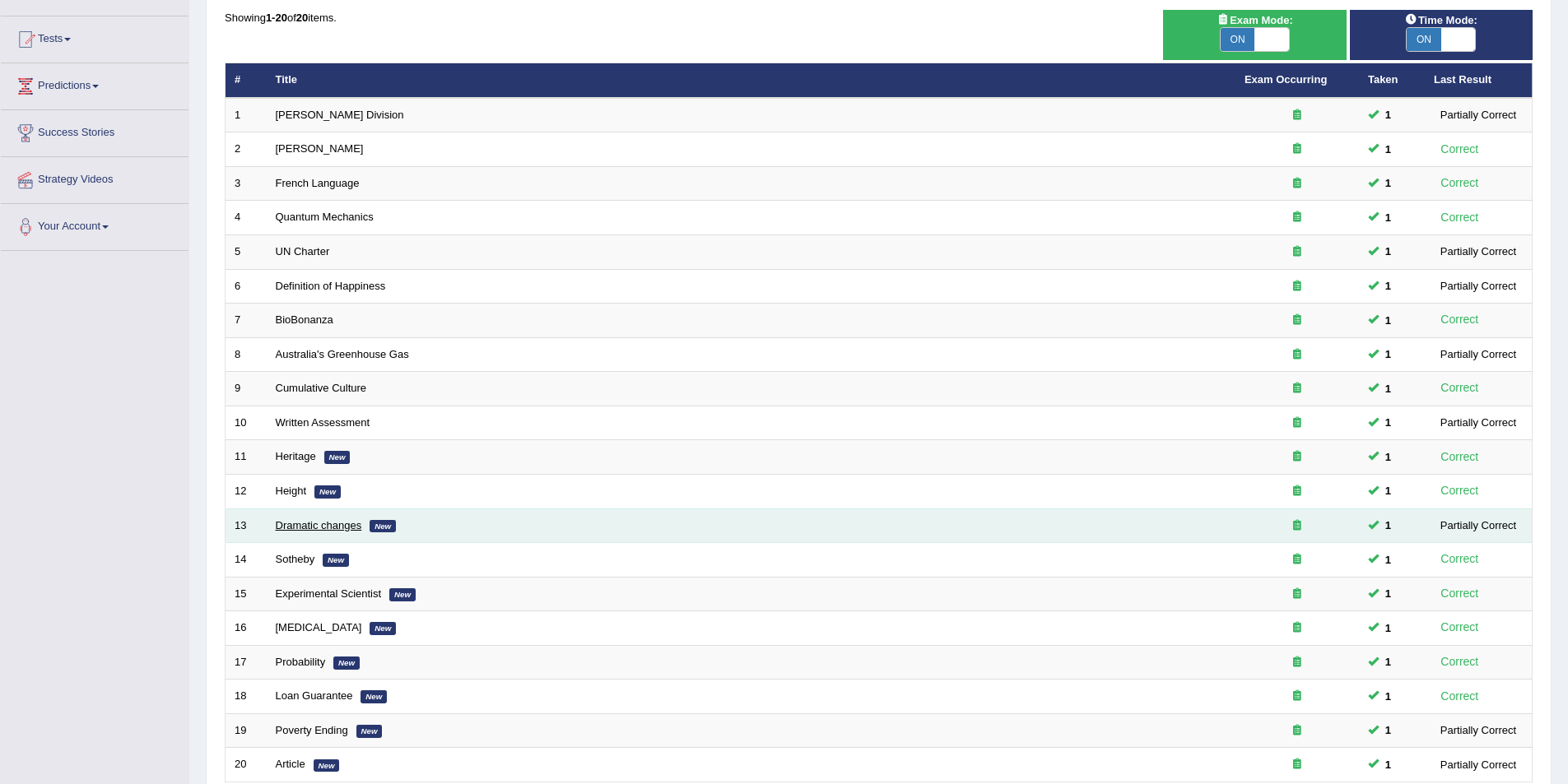
click at [278, 526] on link "Dramatic changes" at bounding box center [319, 525] width 87 height 12
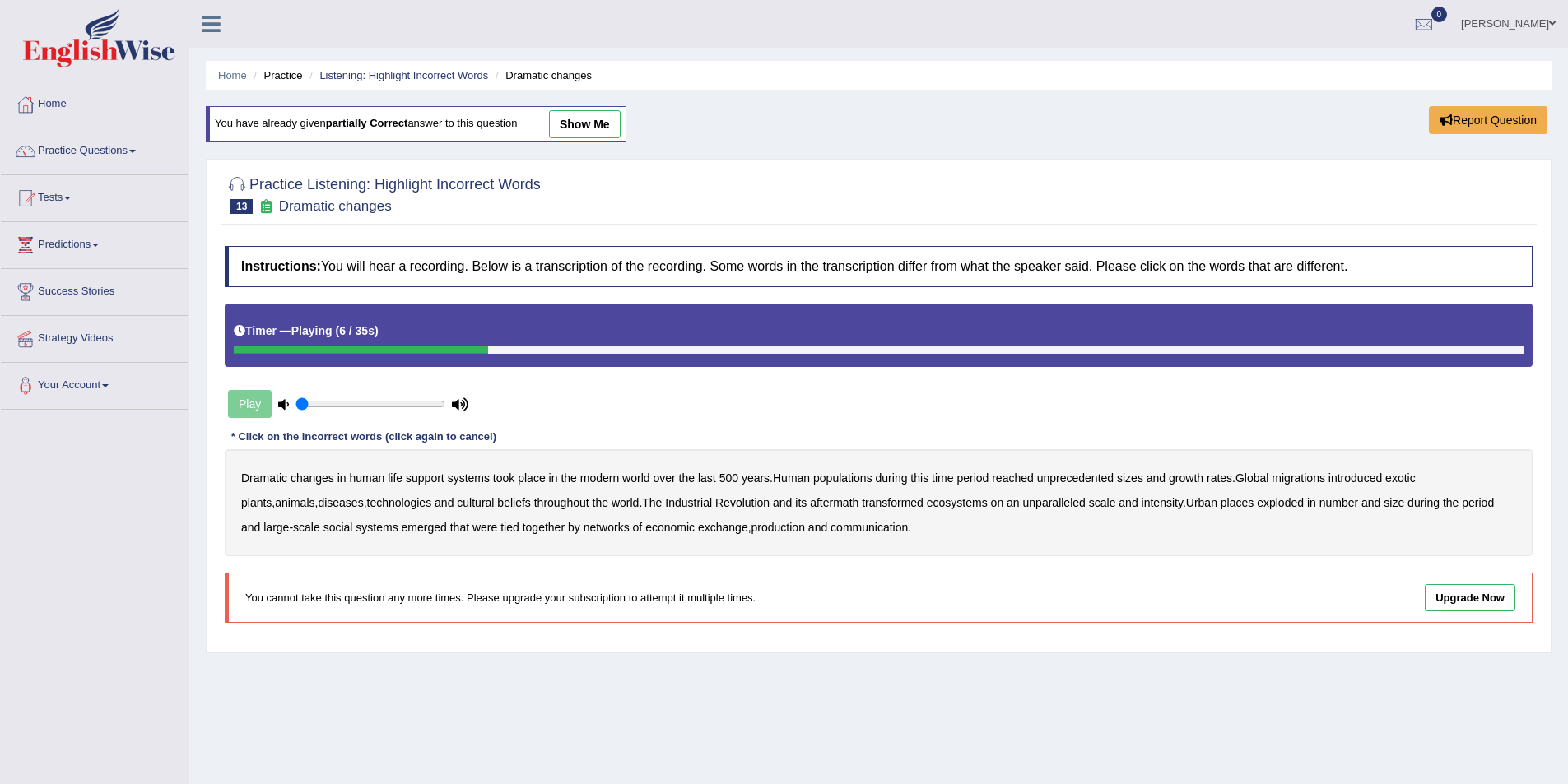
click at [841, 477] on b "populations" at bounding box center [843, 478] width 59 height 13
click at [317, 500] on b "diseases" at bounding box center [340, 503] width 45 height 13
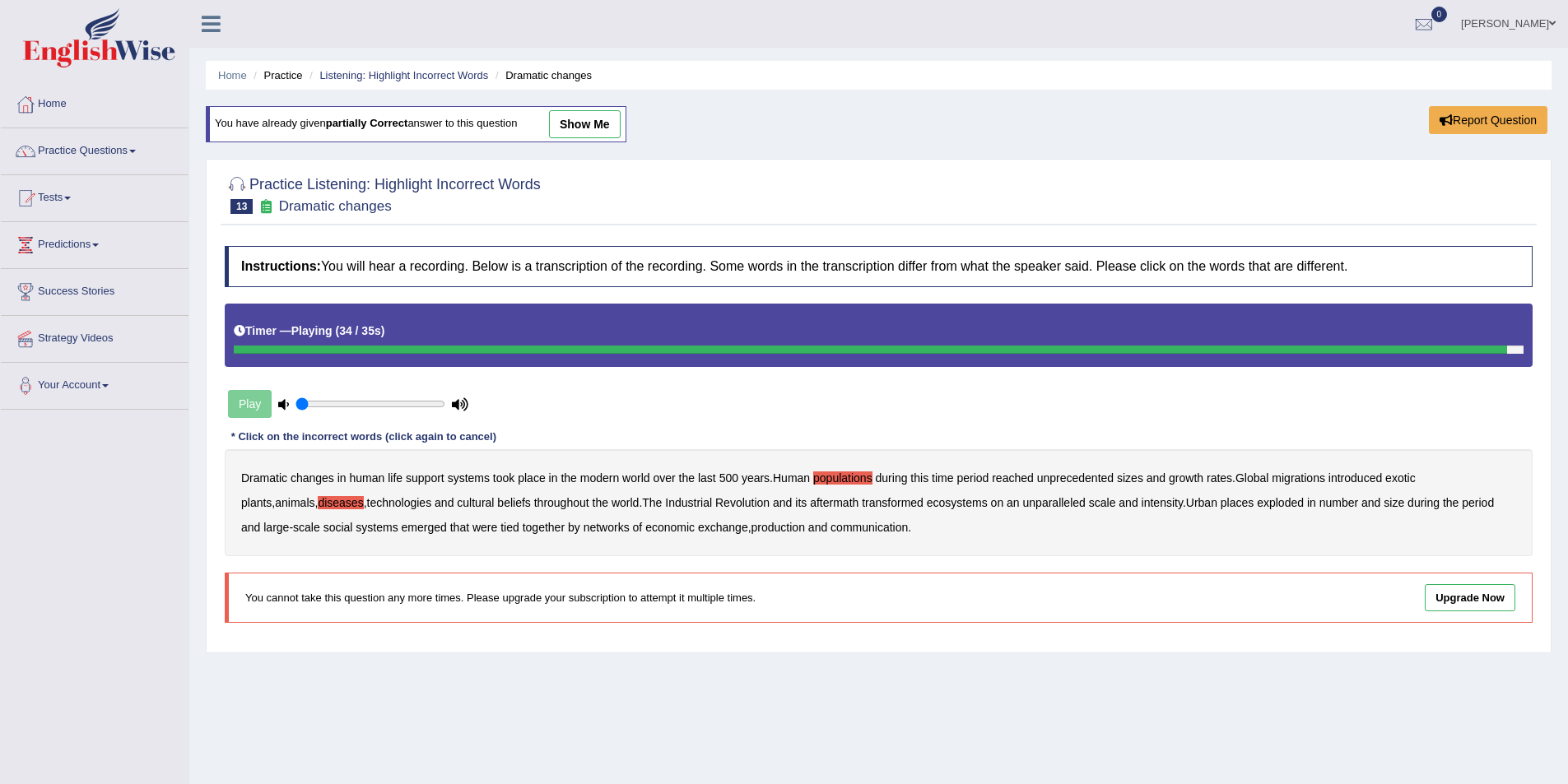
click at [751, 523] on b "production" at bounding box center [778, 528] width 54 height 13
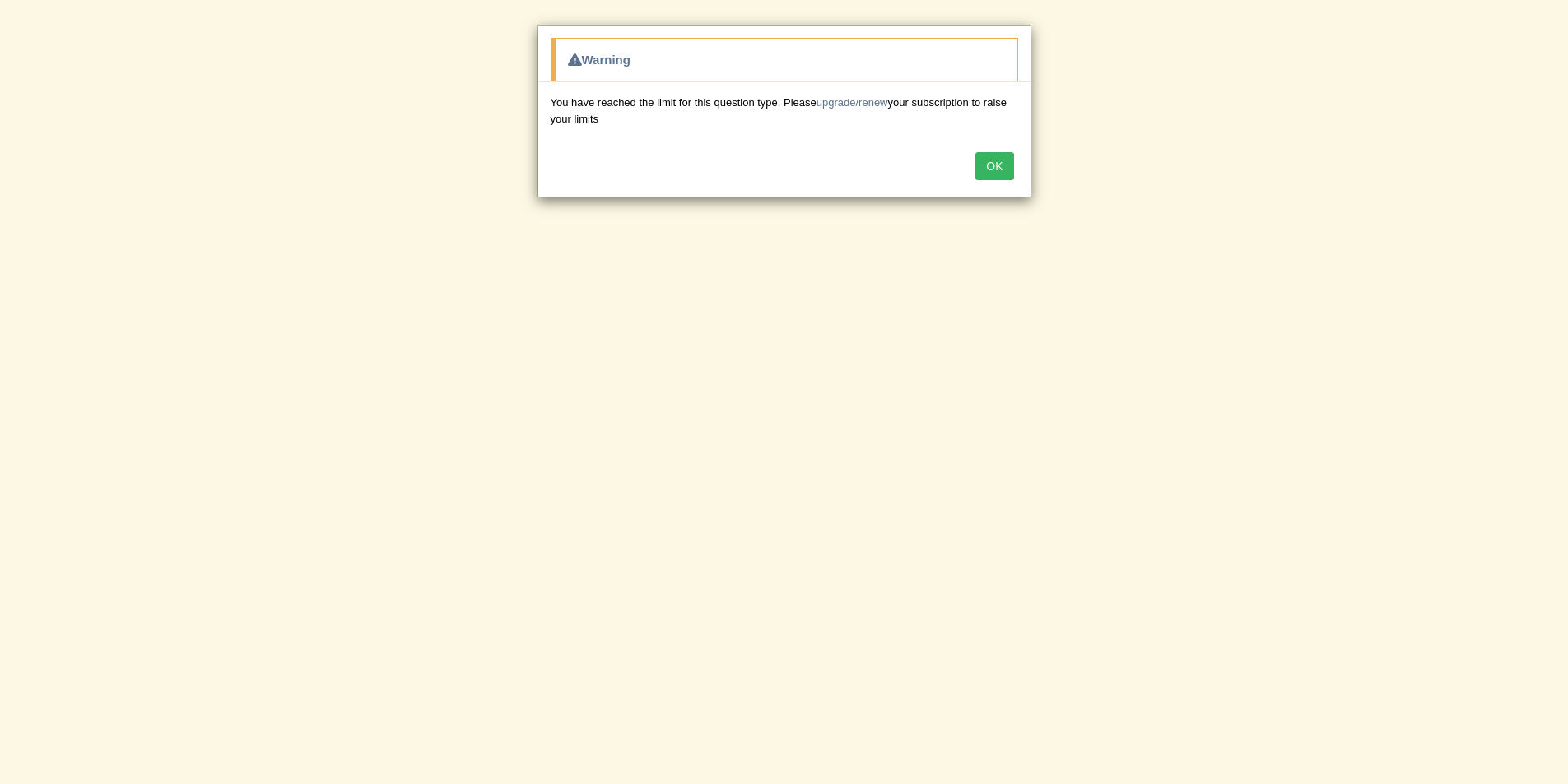
click at [998, 161] on button "OK" at bounding box center [994, 166] width 38 height 28
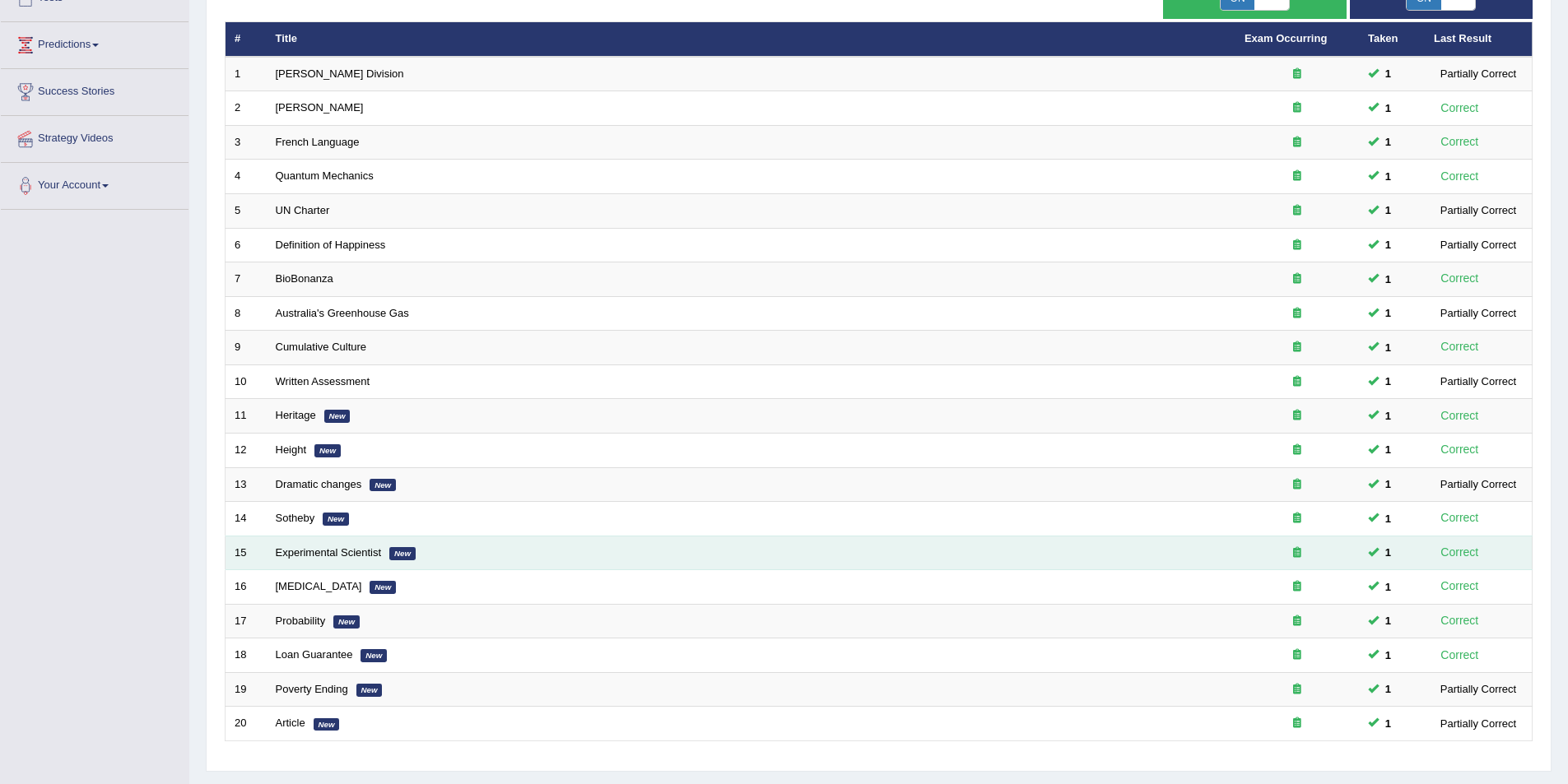
scroll to position [241, 0]
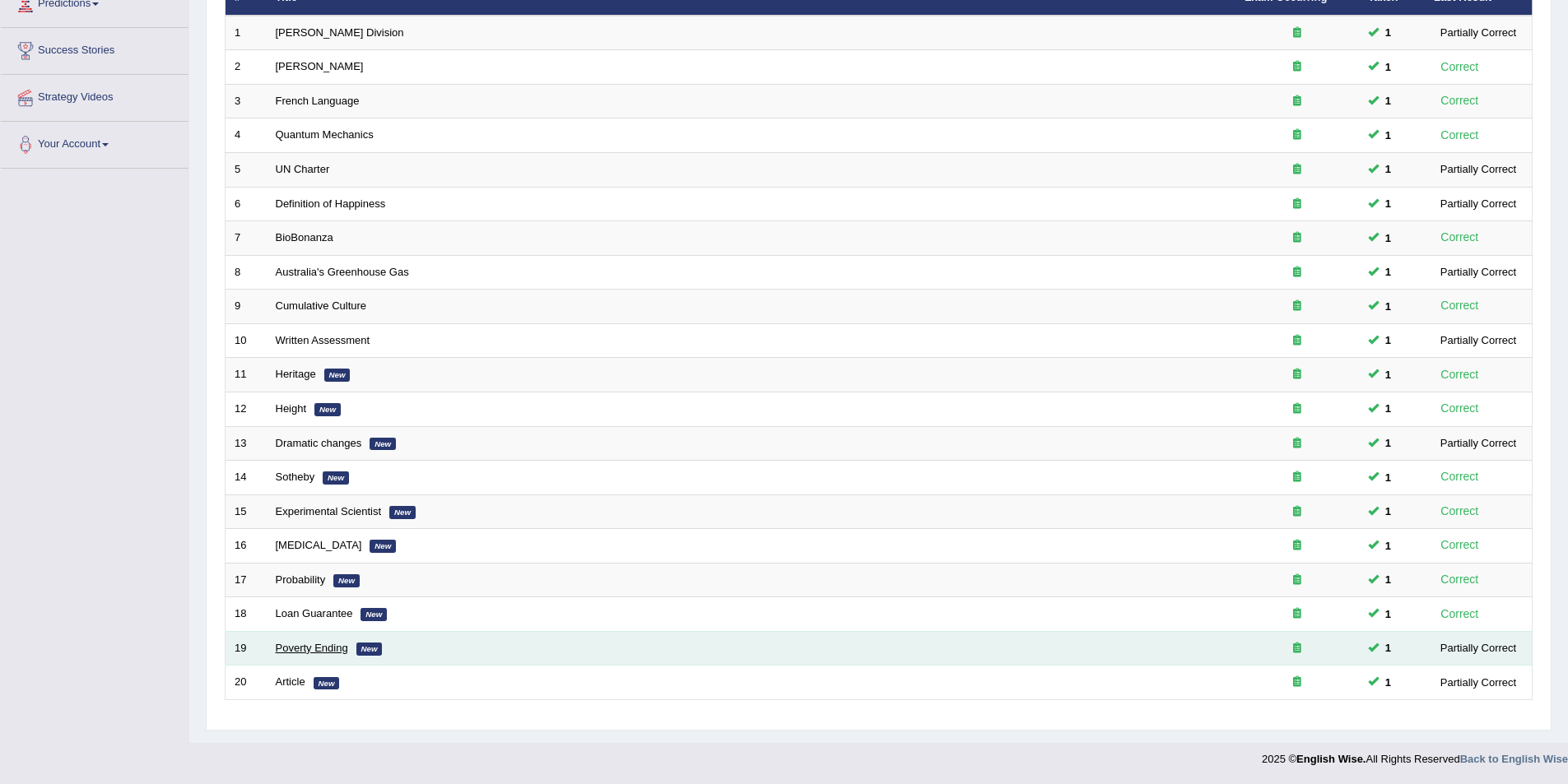
click at [323, 645] on link "Poverty Ending" at bounding box center [312, 647] width 72 height 12
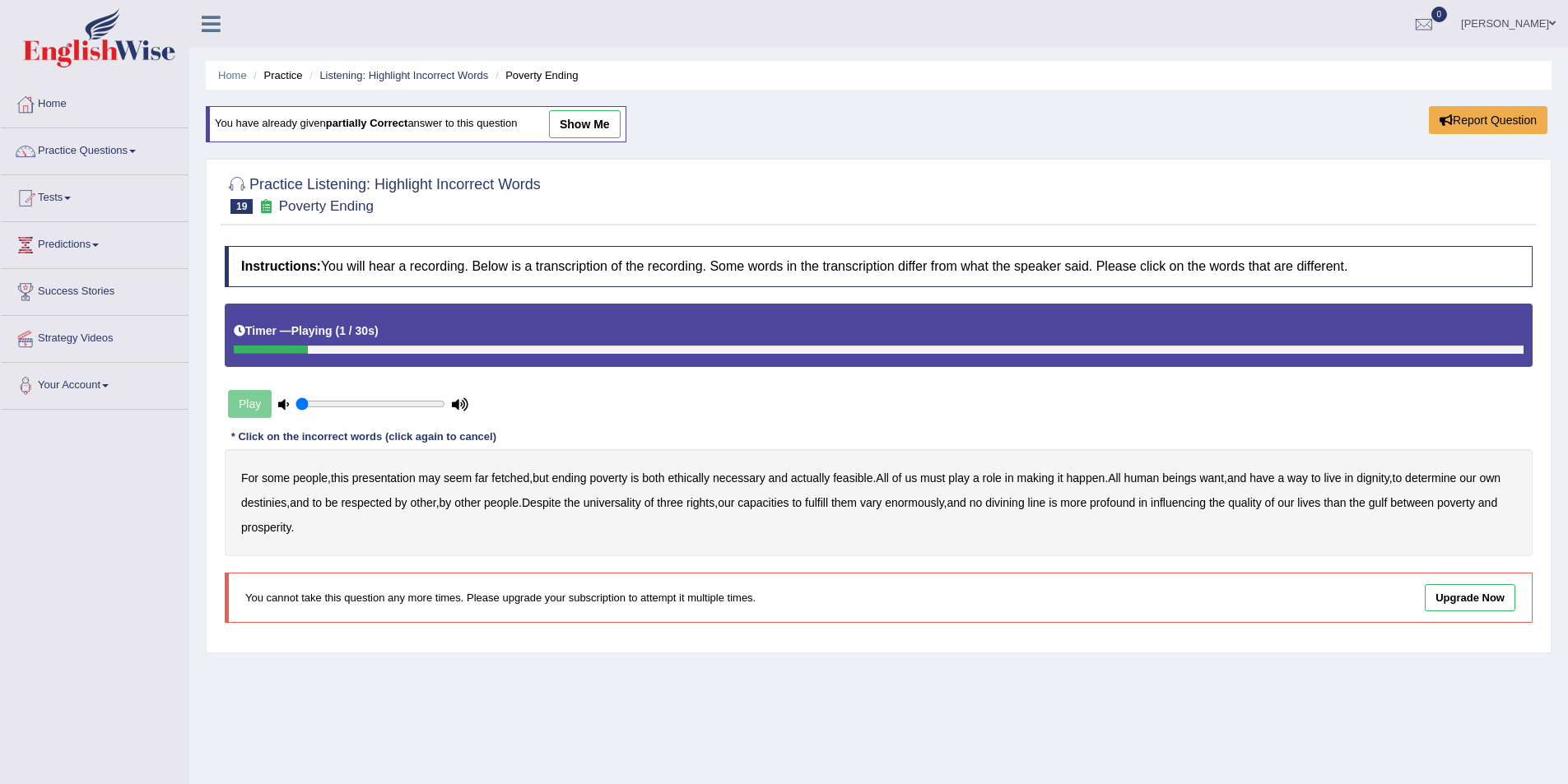
click at [389, 481] on b "presentation" at bounding box center [384, 478] width 64 height 13
click at [689, 481] on b "ethically" at bounding box center [688, 478] width 42 height 13
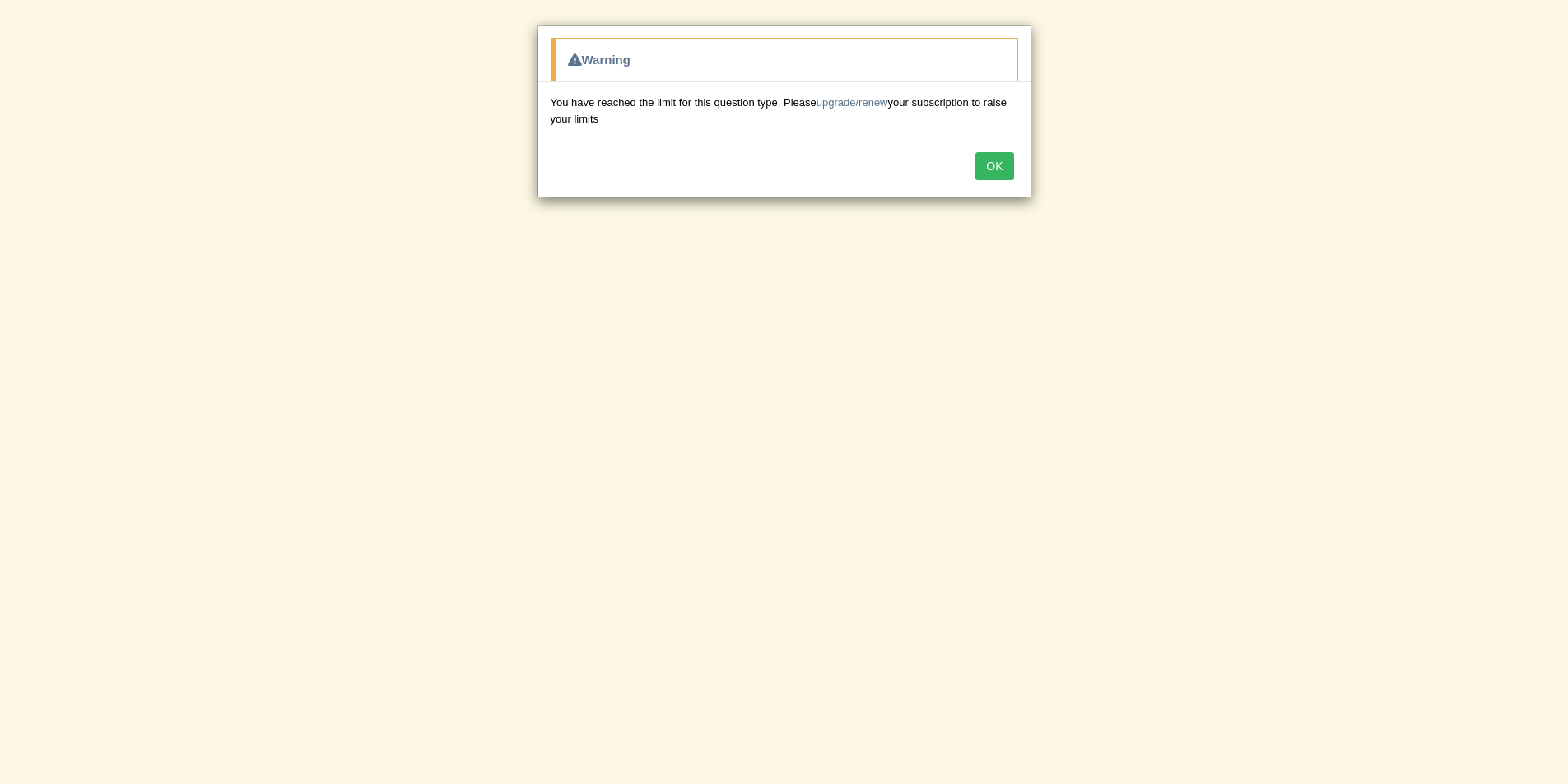
click at [1000, 164] on button "OK" at bounding box center [994, 166] width 38 height 28
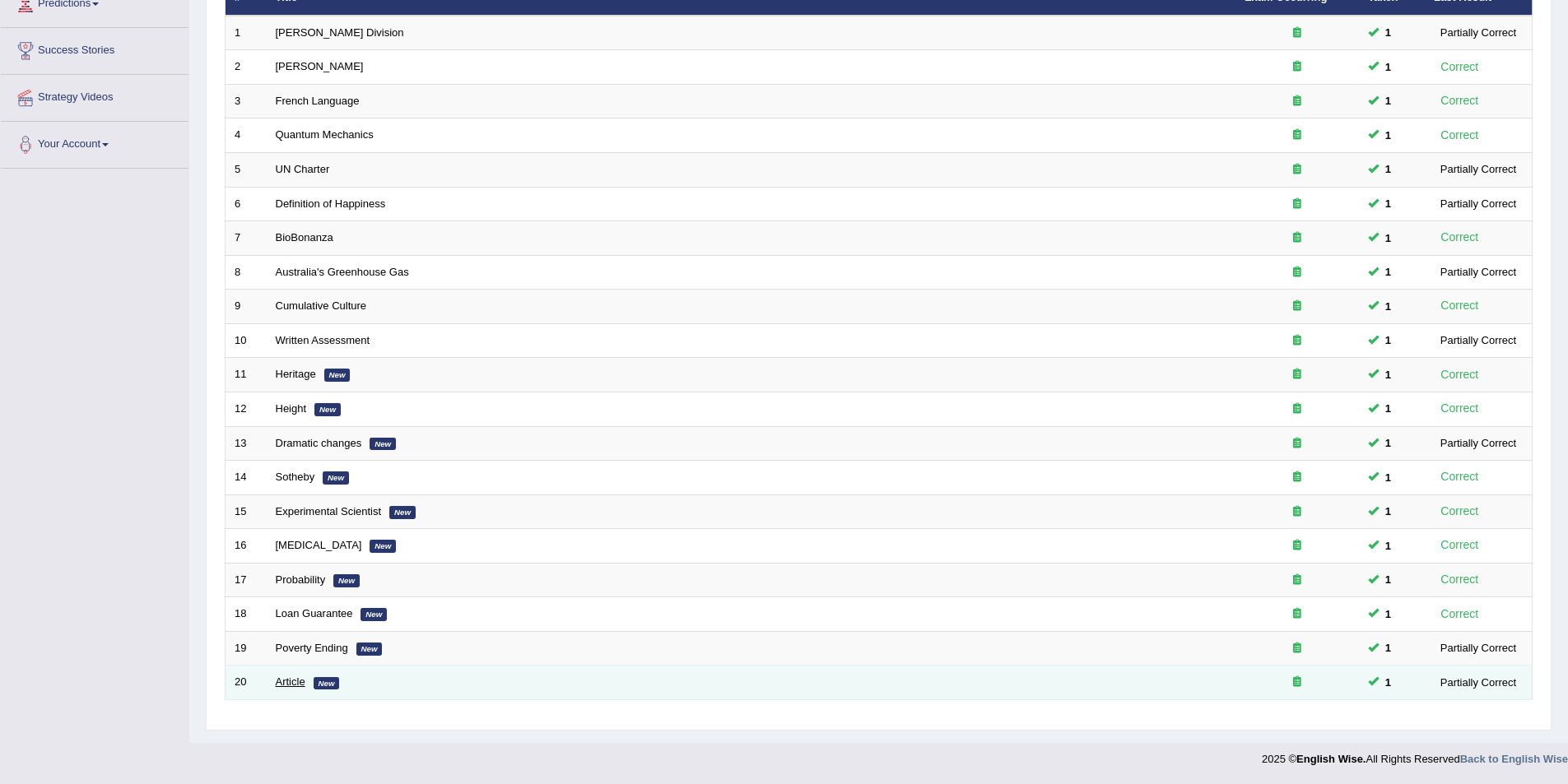
click at [289, 681] on link "Article" at bounding box center [291, 681] width 30 height 12
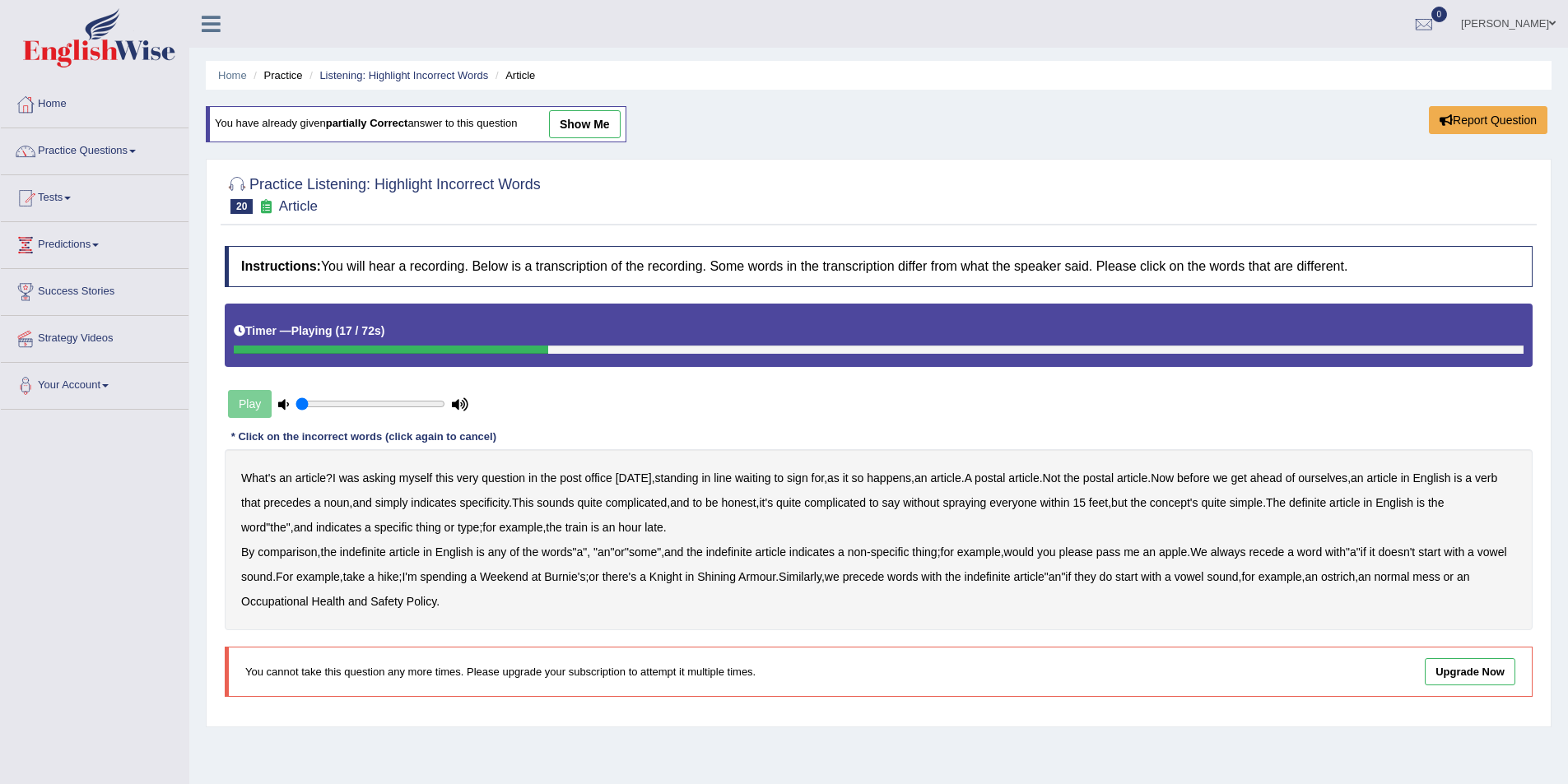
click at [1475, 484] on b "verb" at bounding box center [1486, 478] width 22 height 13
click at [293, 549] on b "comparison" at bounding box center [287, 552] width 59 height 13
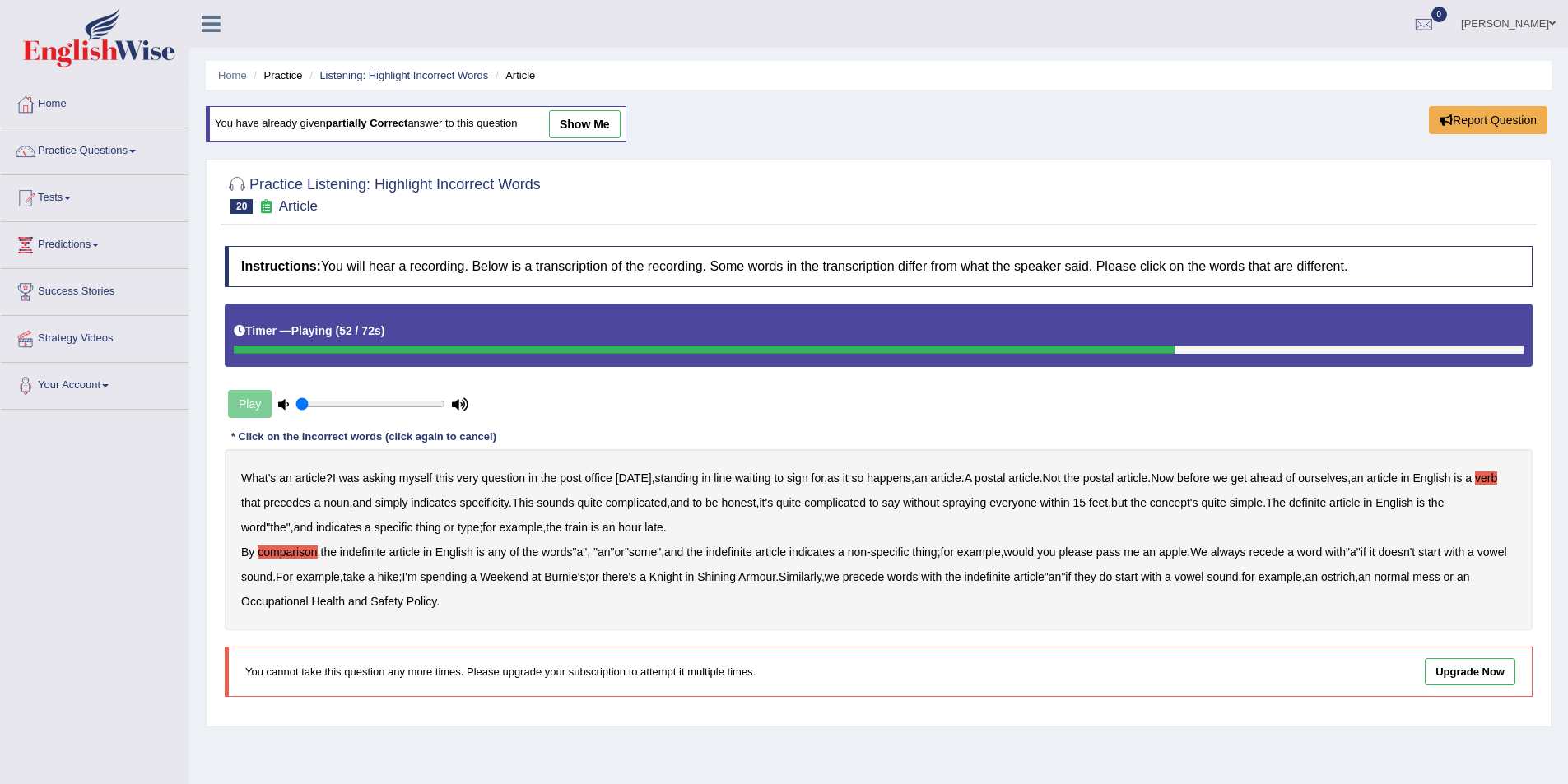
click at [1284, 552] on b "recede" at bounding box center [1266, 552] width 35 height 13
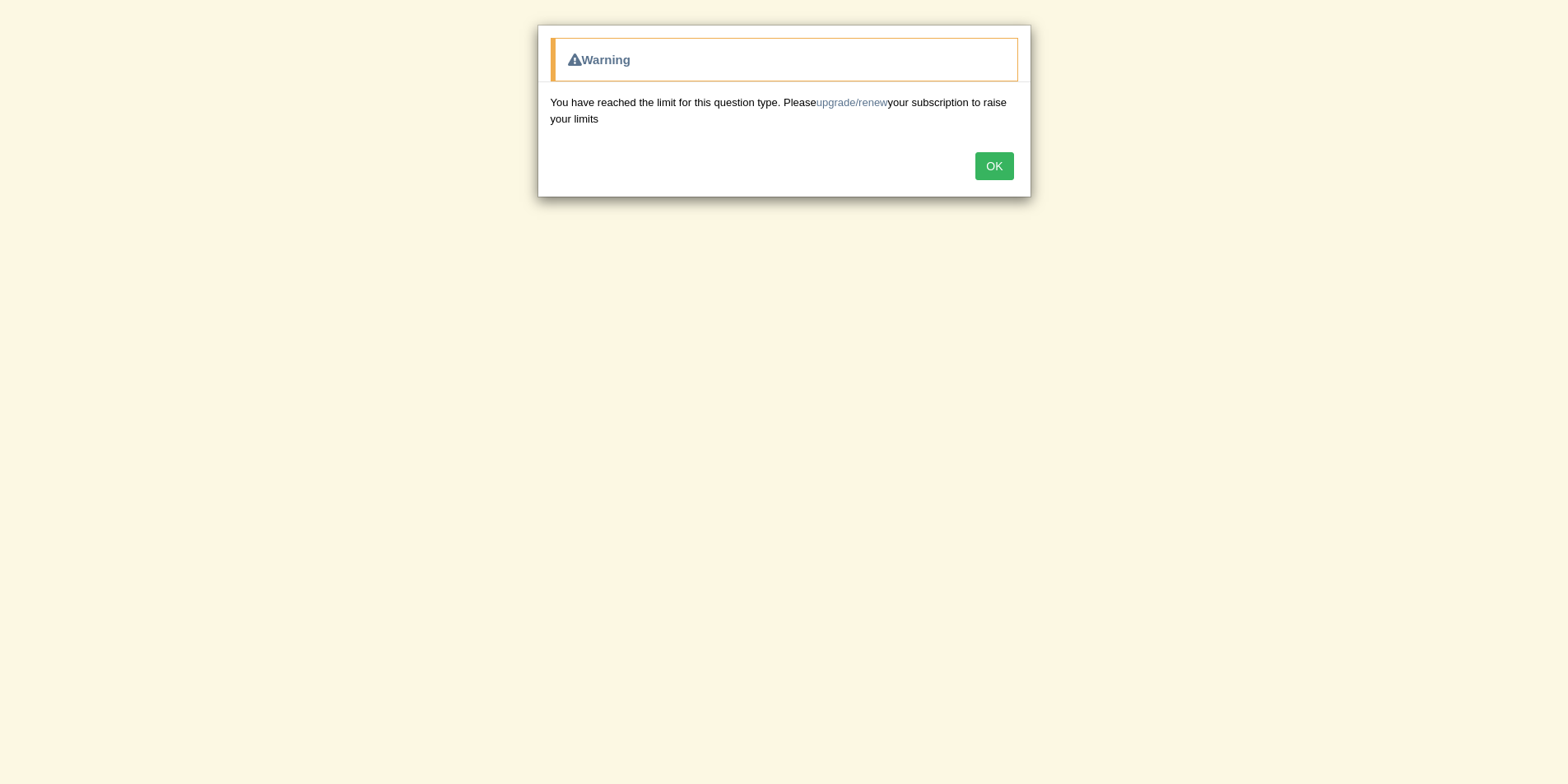
click at [993, 168] on button "OK" at bounding box center [994, 166] width 38 height 28
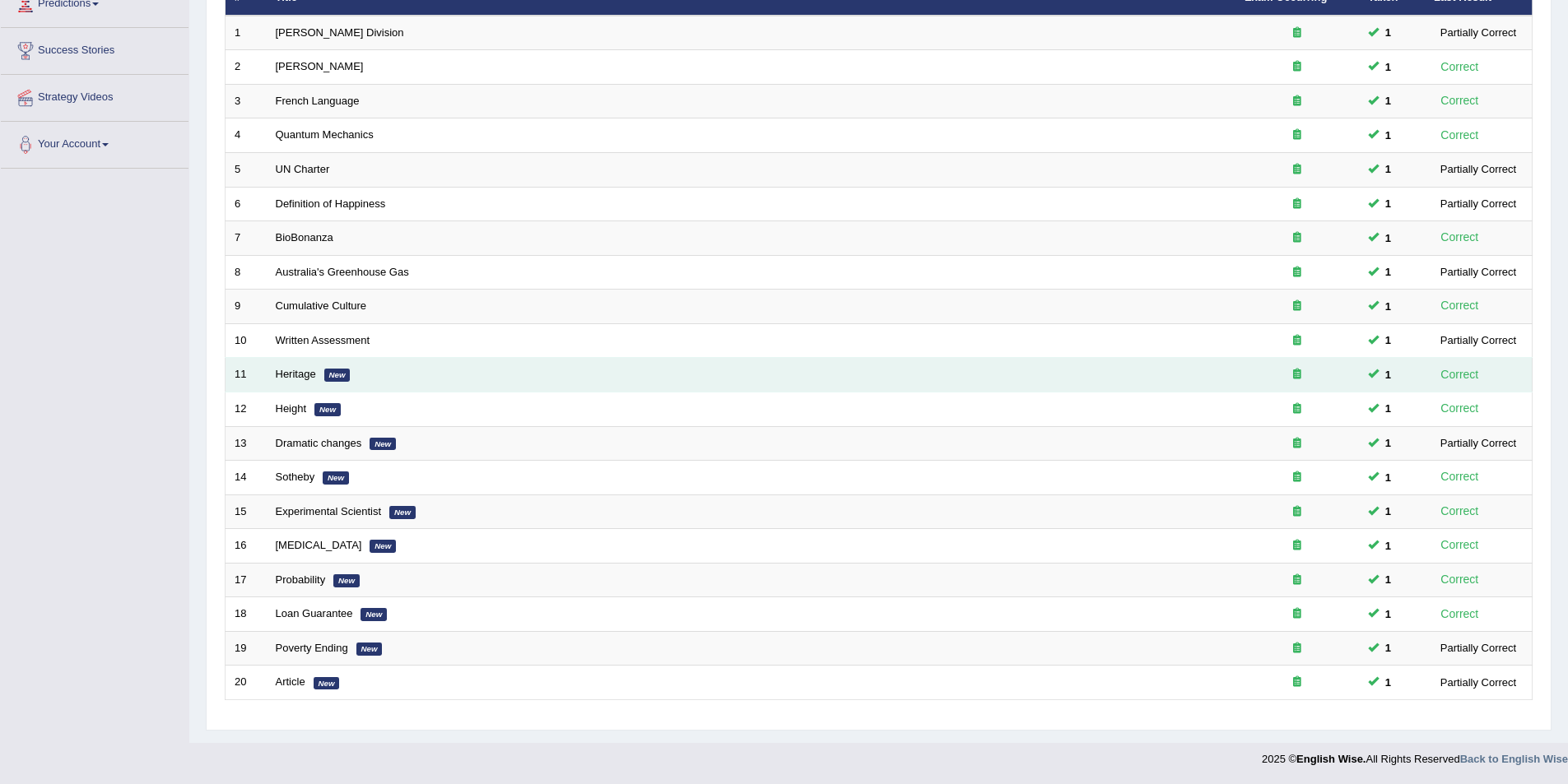
scroll to position [159, 0]
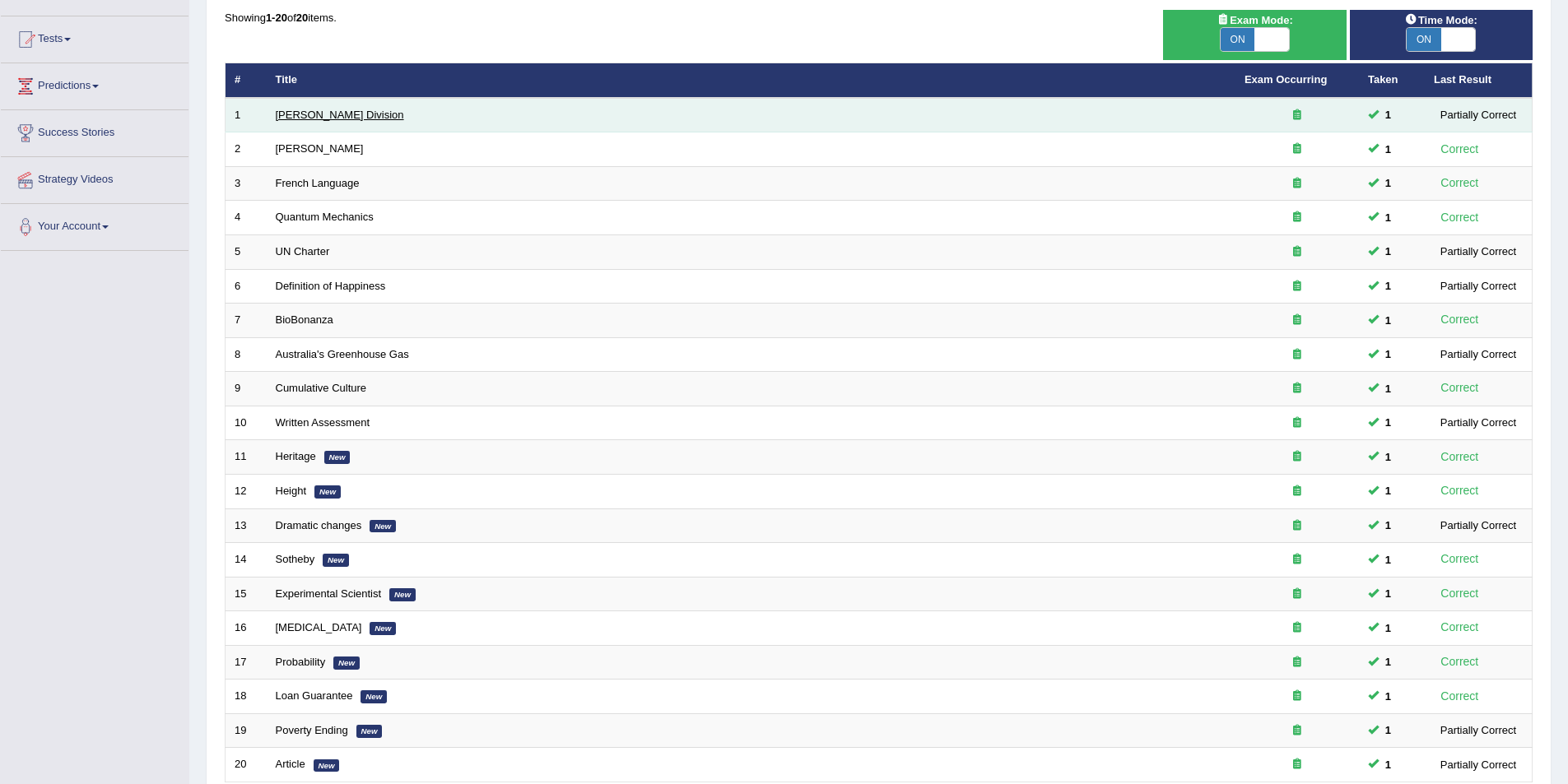
click at [285, 113] on link "Ward Division" at bounding box center [340, 114] width 128 height 12
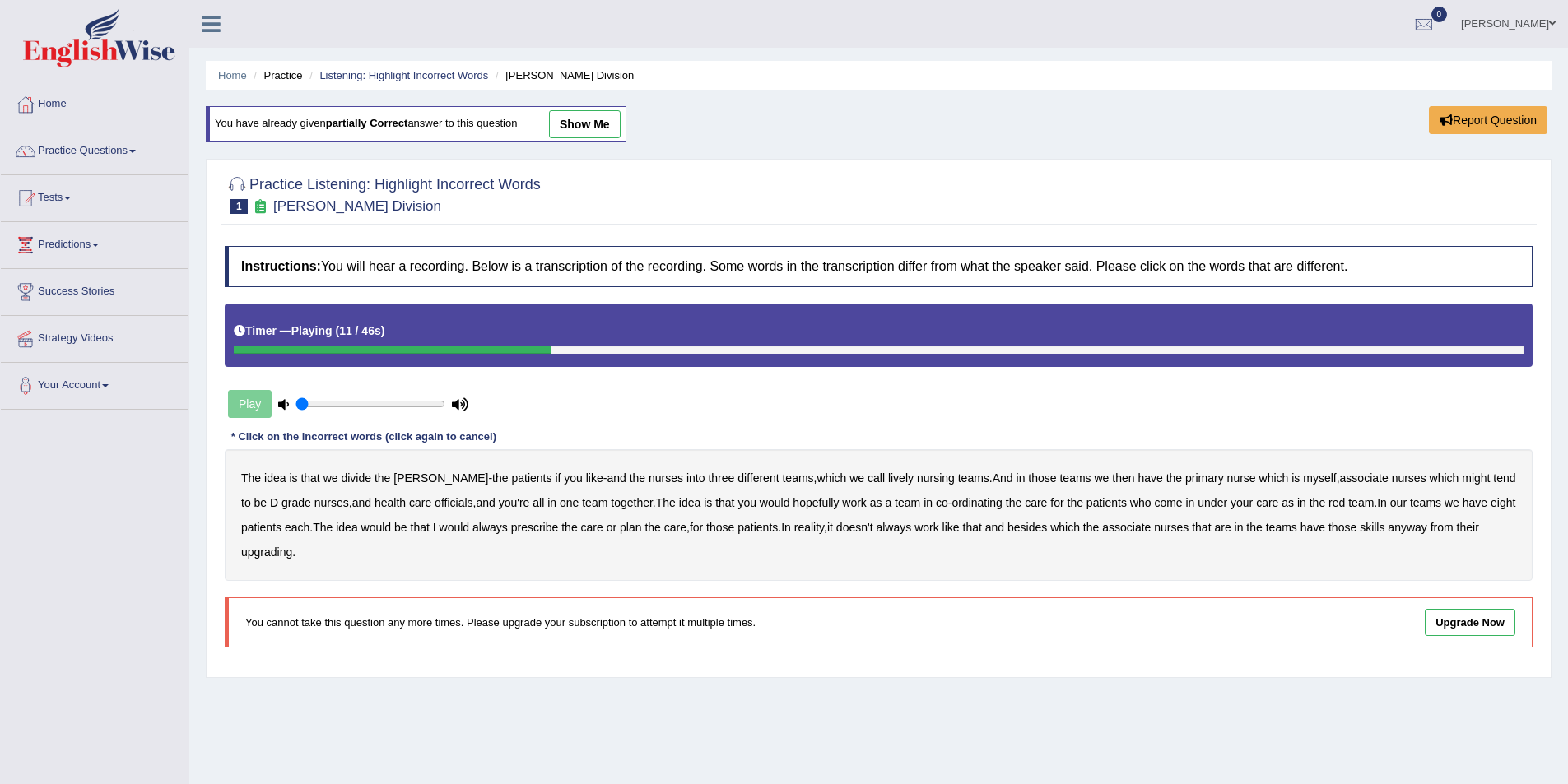
click at [888, 476] on b "lively" at bounding box center [901, 478] width 26 height 13
click at [435, 503] on b "officials" at bounding box center [453, 503] width 38 height 13
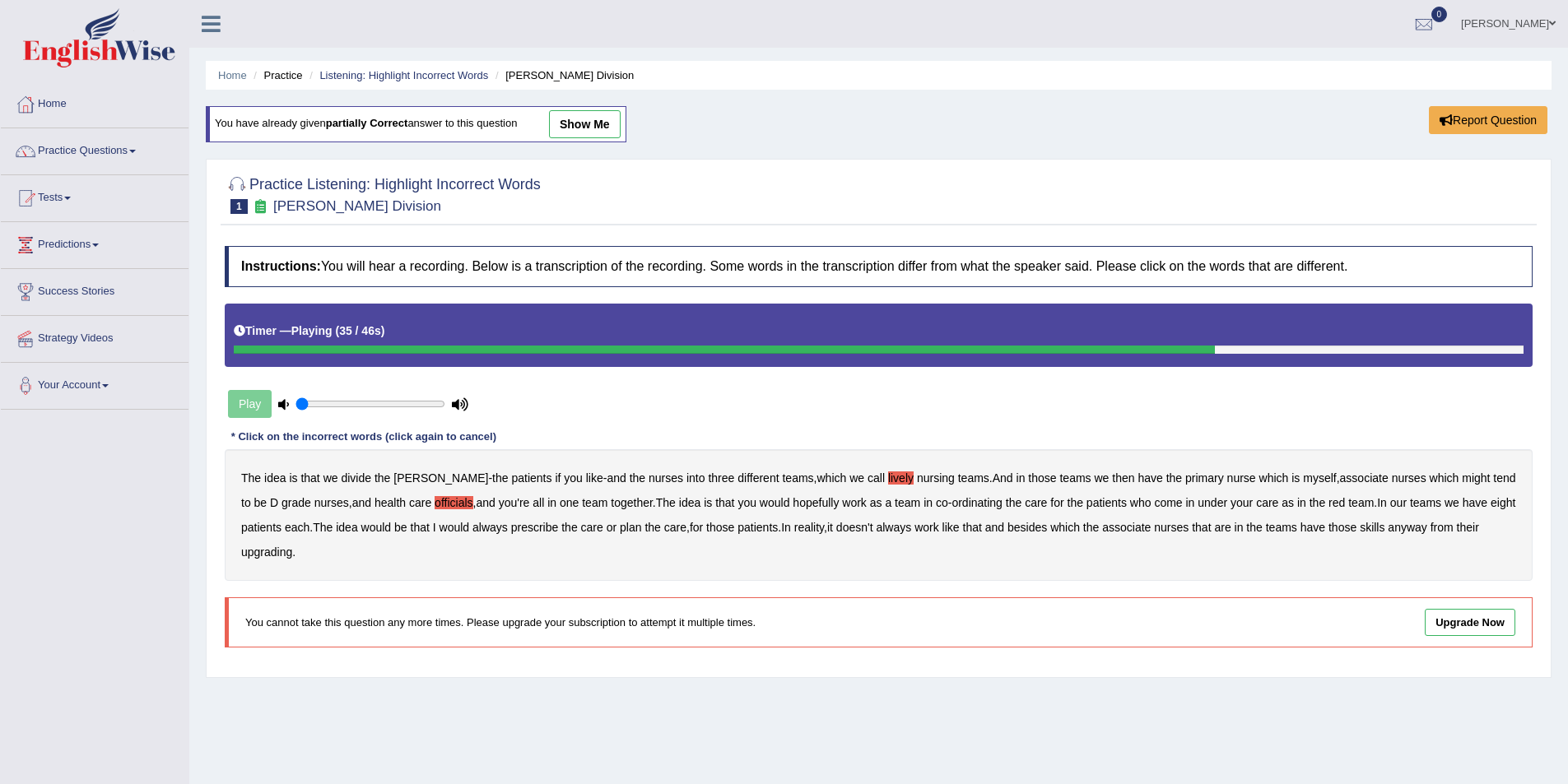
click at [497, 527] on b "always" at bounding box center [490, 528] width 35 height 13
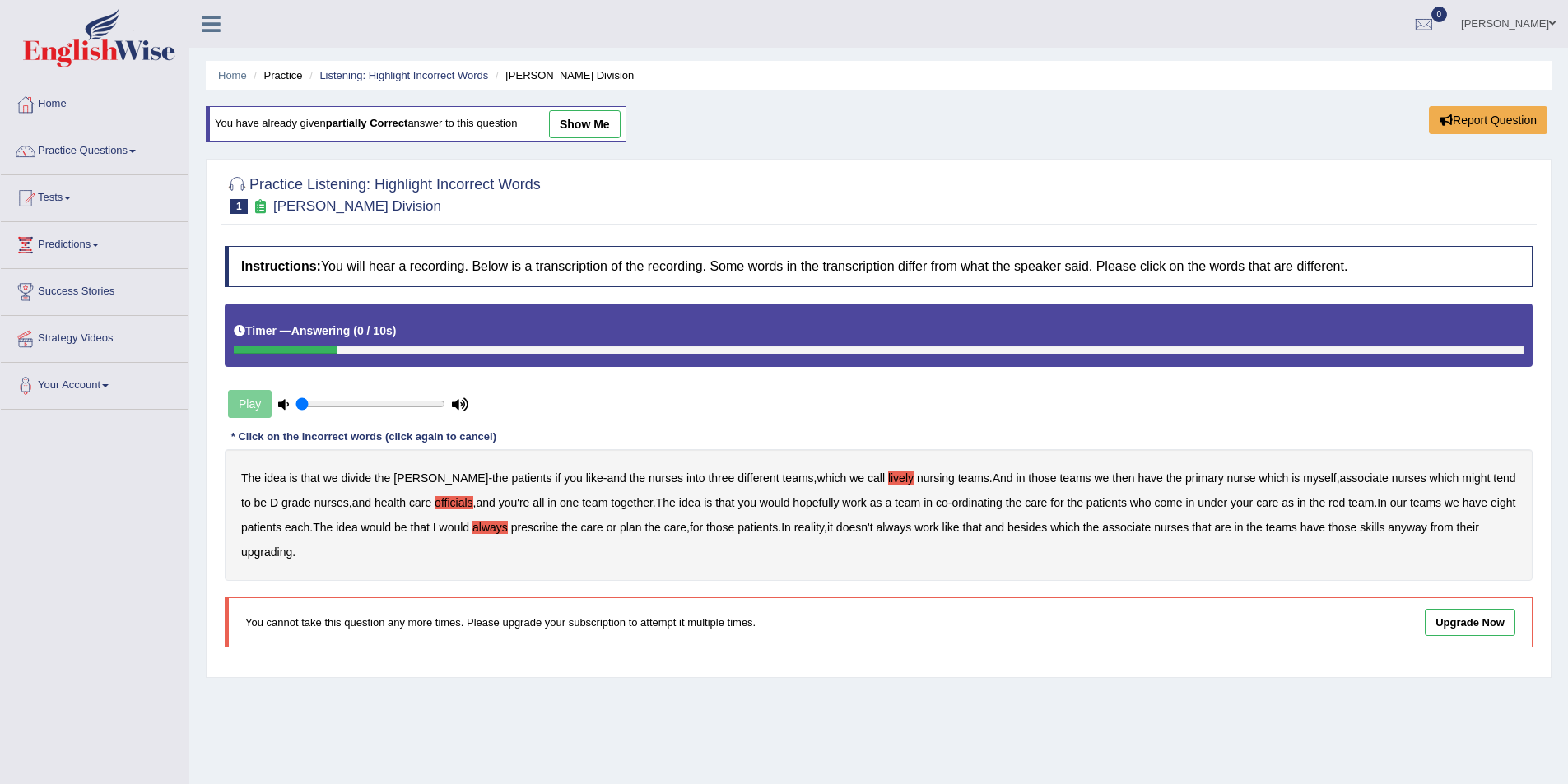
click at [265, 554] on b "upgrading" at bounding box center [266, 552] width 51 height 13
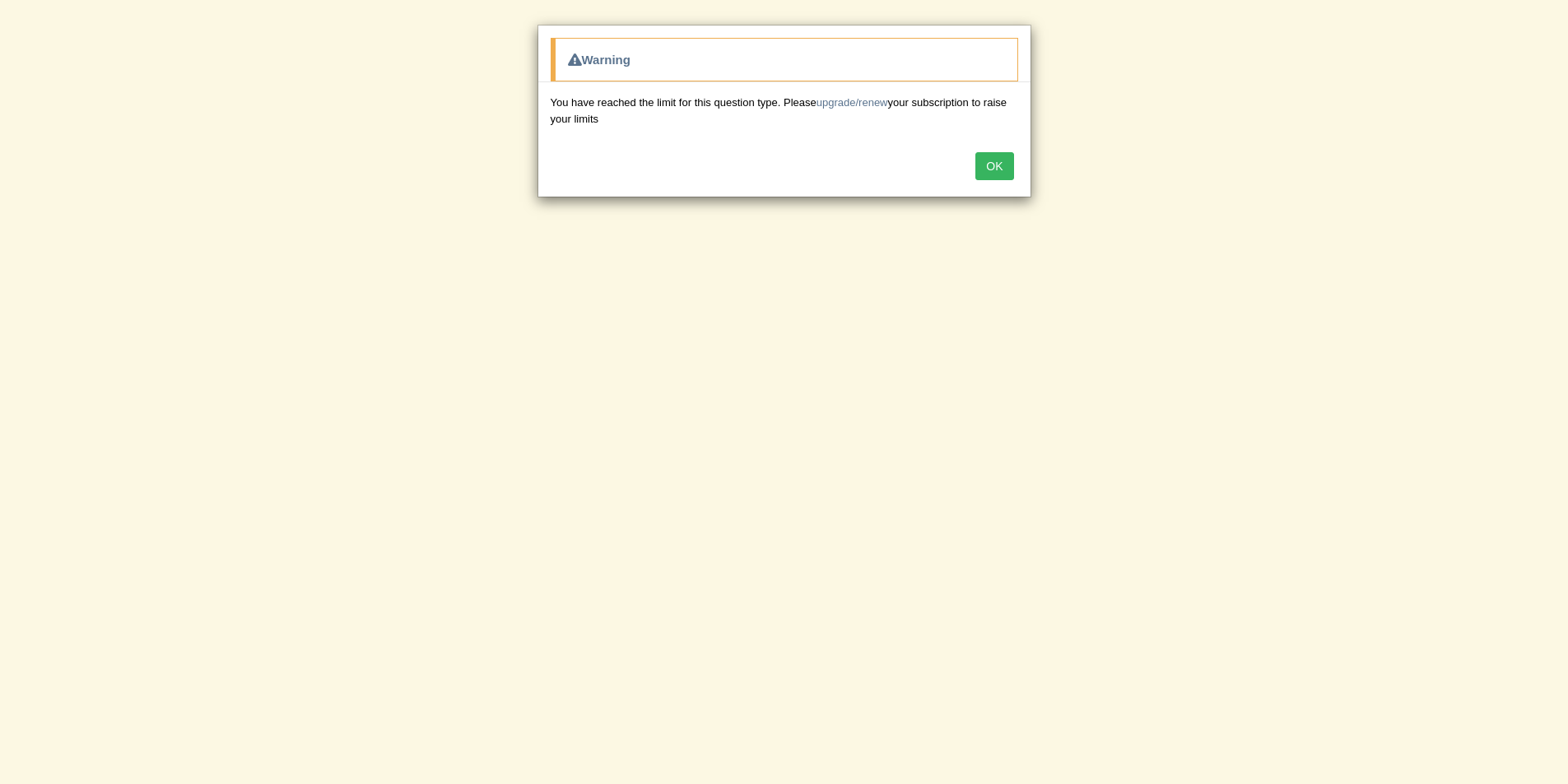
click at [987, 162] on button "OK" at bounding box center [994, 166] width 38 height 28
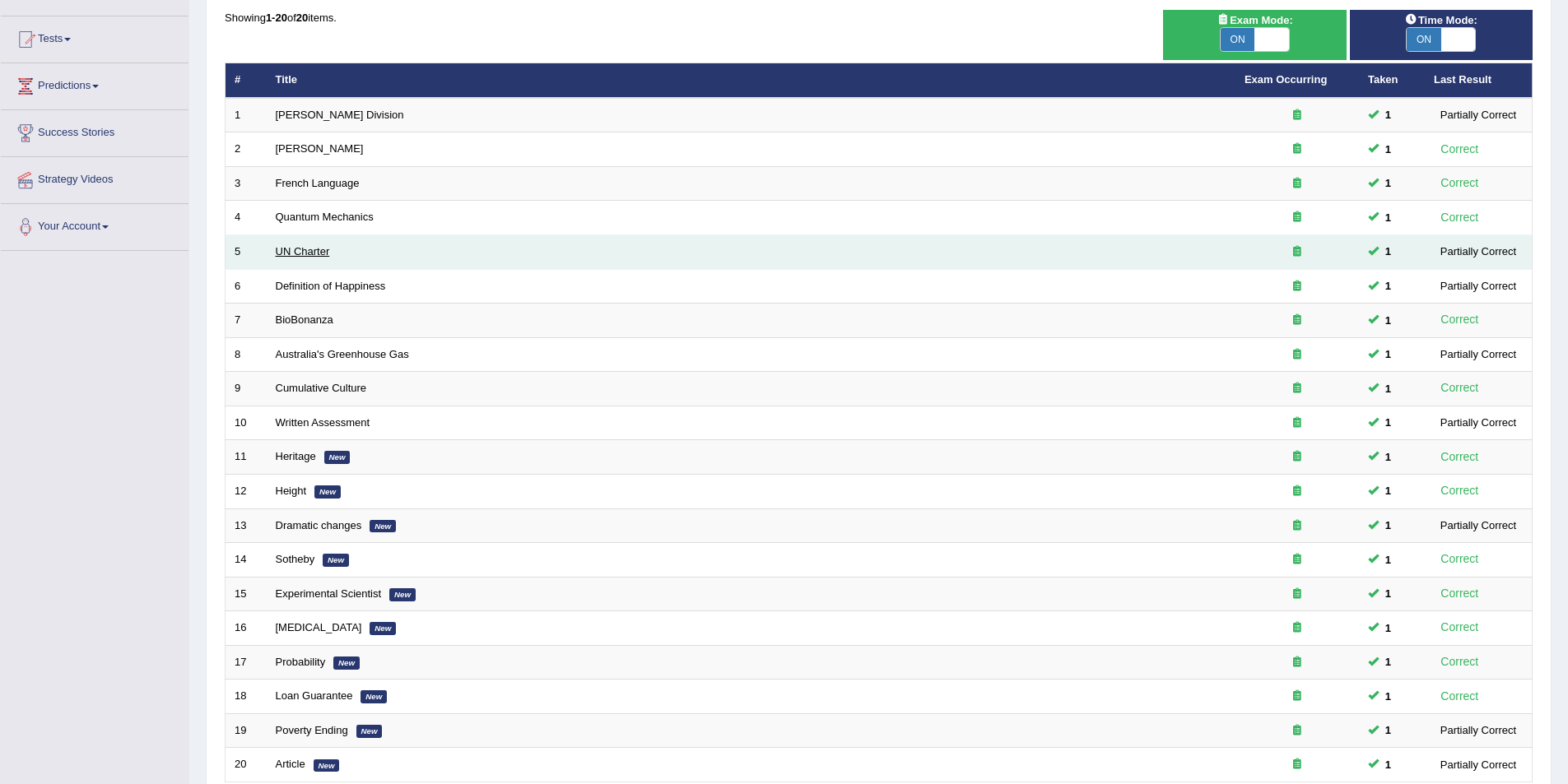
click at [281, 245] on link "UN Charter" at bounding box center [303, 251] width 54 height 12
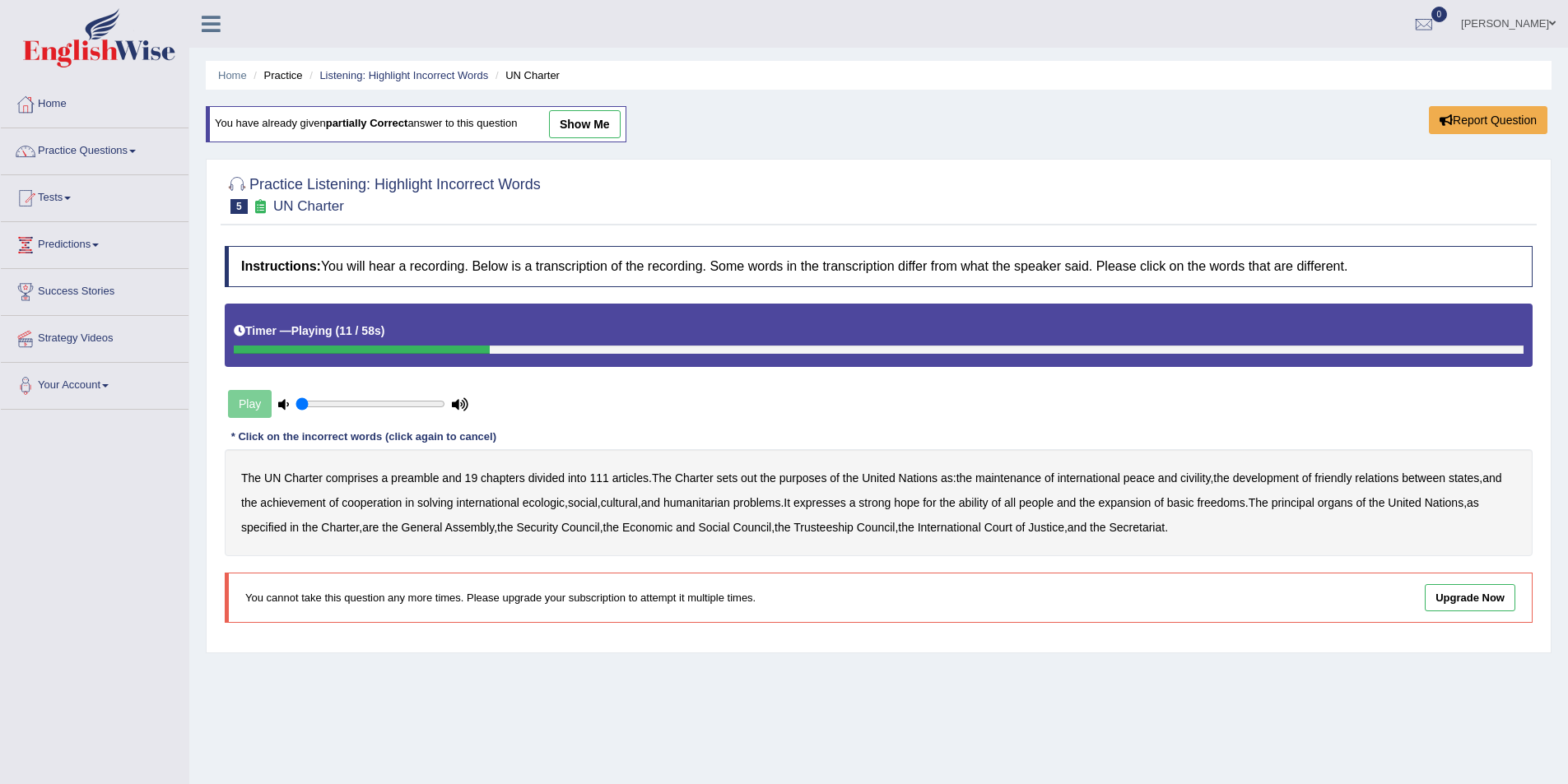
click at [749, 477] on b "out" at bounding box center [748, 478] width 16 height 13
click at [1200, 480] on b "civility" at bounding box center [1195, 478] width 30 height 13
click at [544, 505] on b "ecologic" at bounding box center [543, 503] width 42 height 13
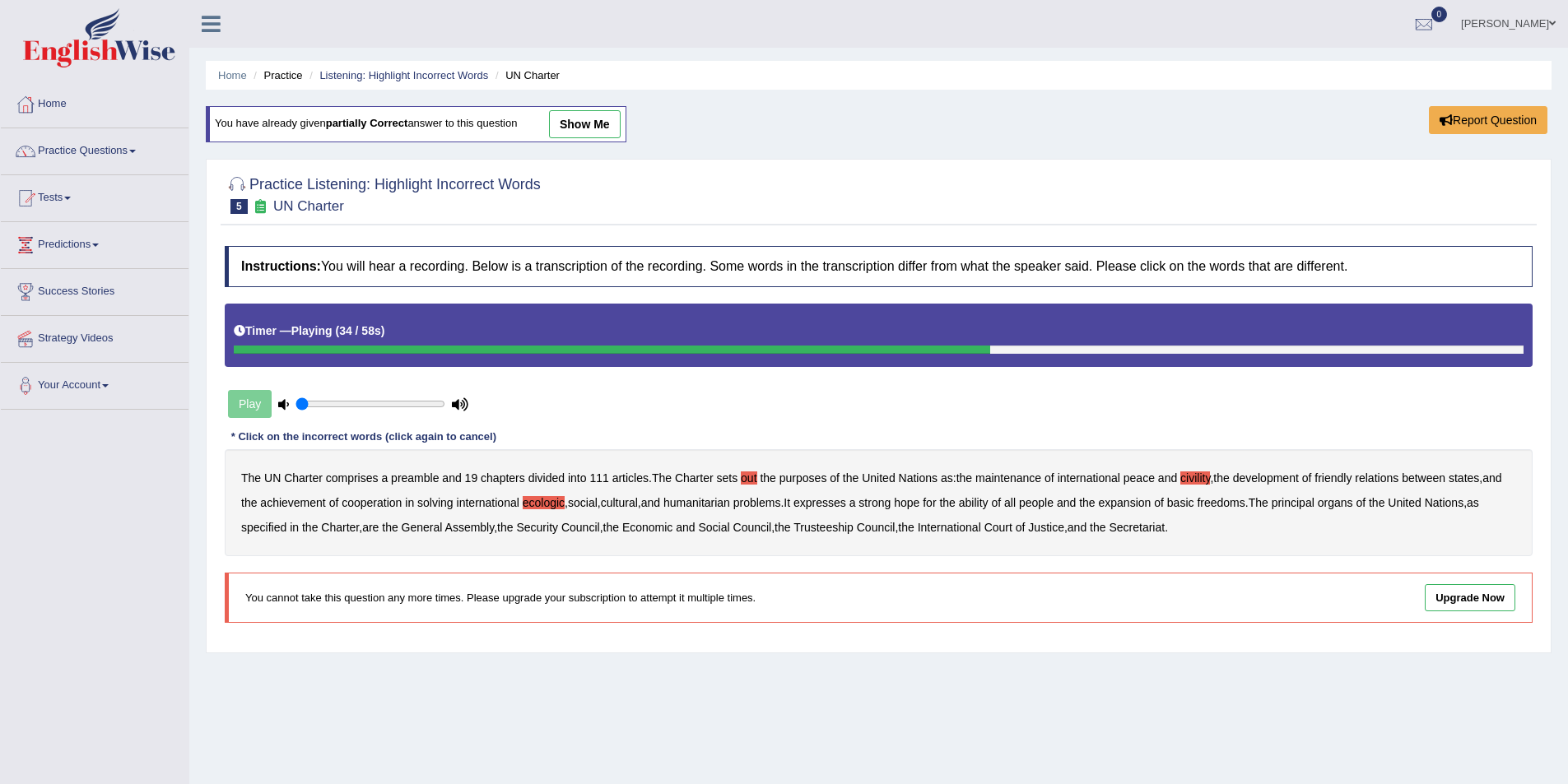
click at [987, 502] on b "ability" at bounding box center [974, 503] width 30 height 13
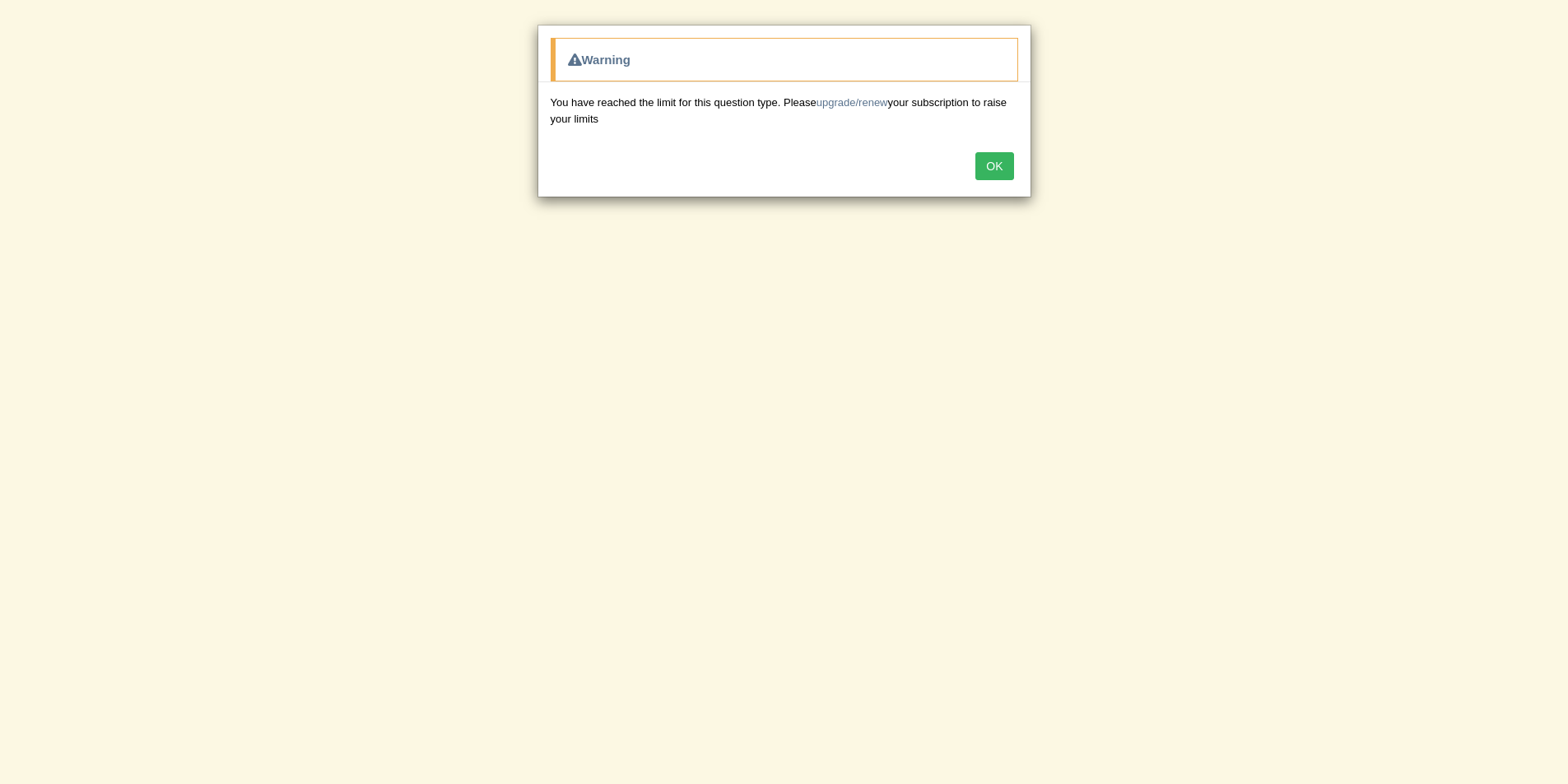
click at [1000, 165] on button "OK" at bounding box center [994, 166] width 38 height 28
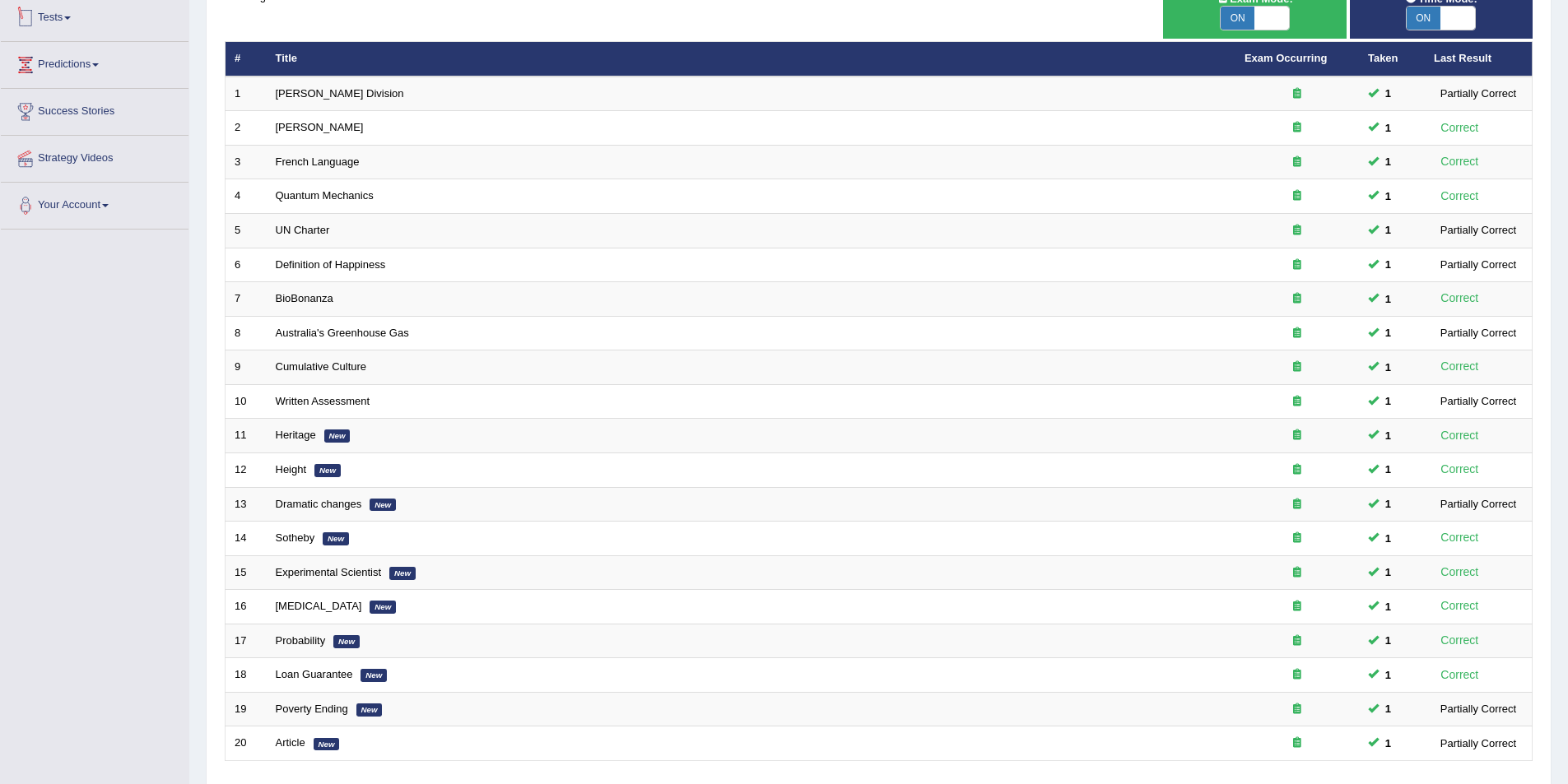
scroll to position [159, 0]
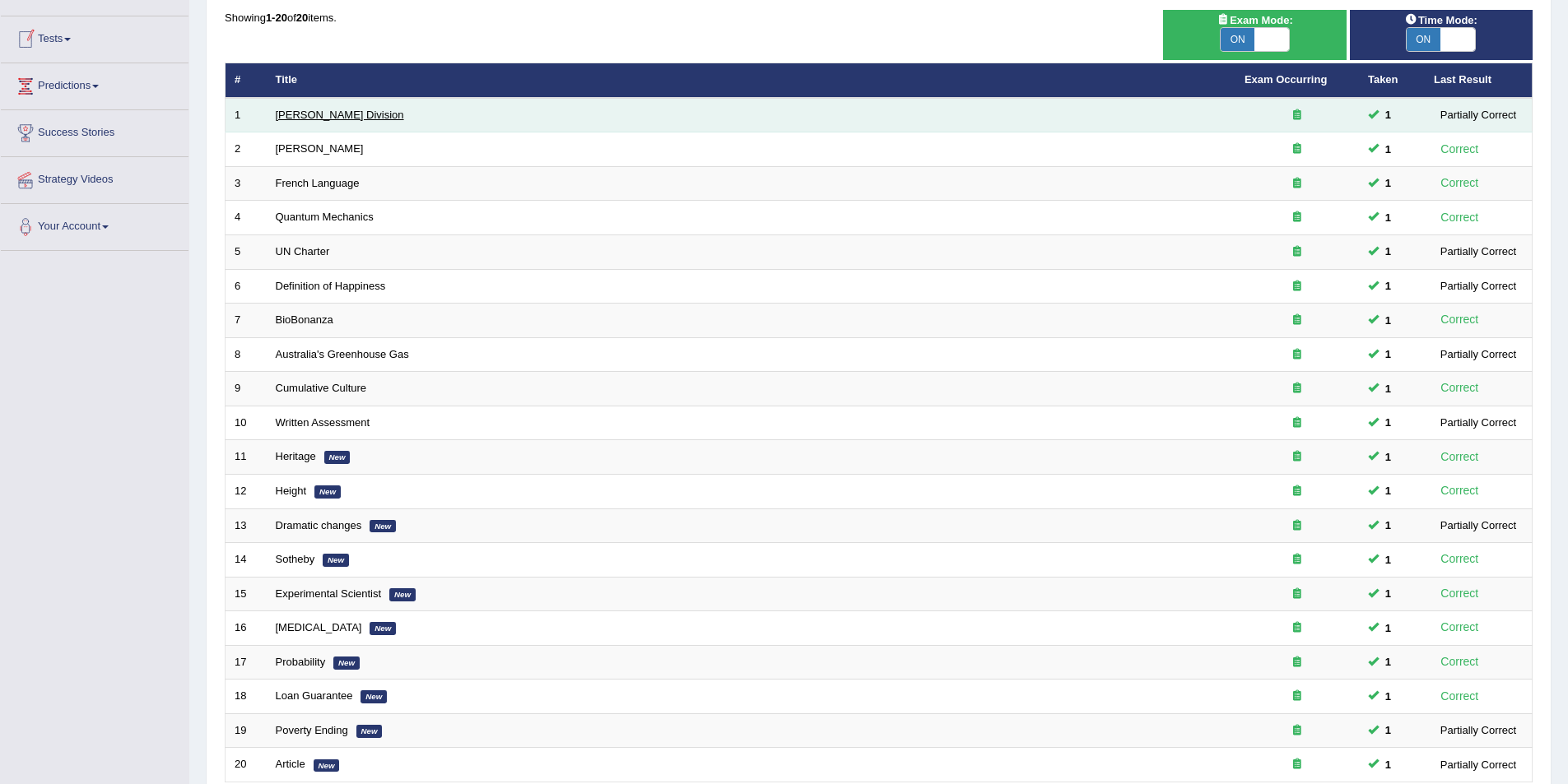
click at [293, 112] on link "[PERSON_NAME] Division" at bounding box center [340, 114] width 128 height 12
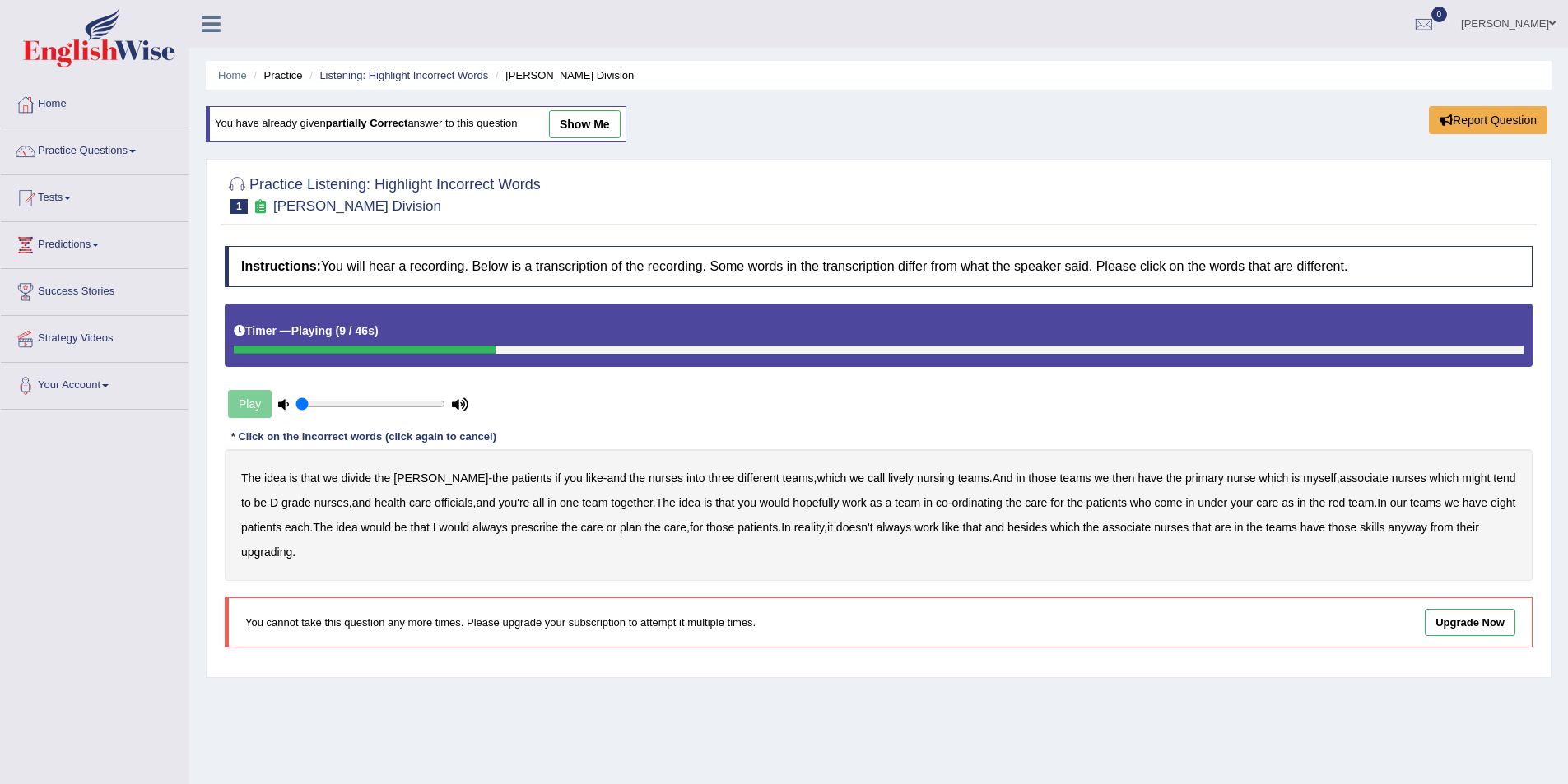
click at [888, 476] on b "lively" at bounding box center [901, 478] width 26 height 13
click at [1462, 473] on b "might" at bounding box center [1476, 478] width 28 height 13
click at [435, 499] on b "officials" at bounding box center [453, 503] width 38 height 13
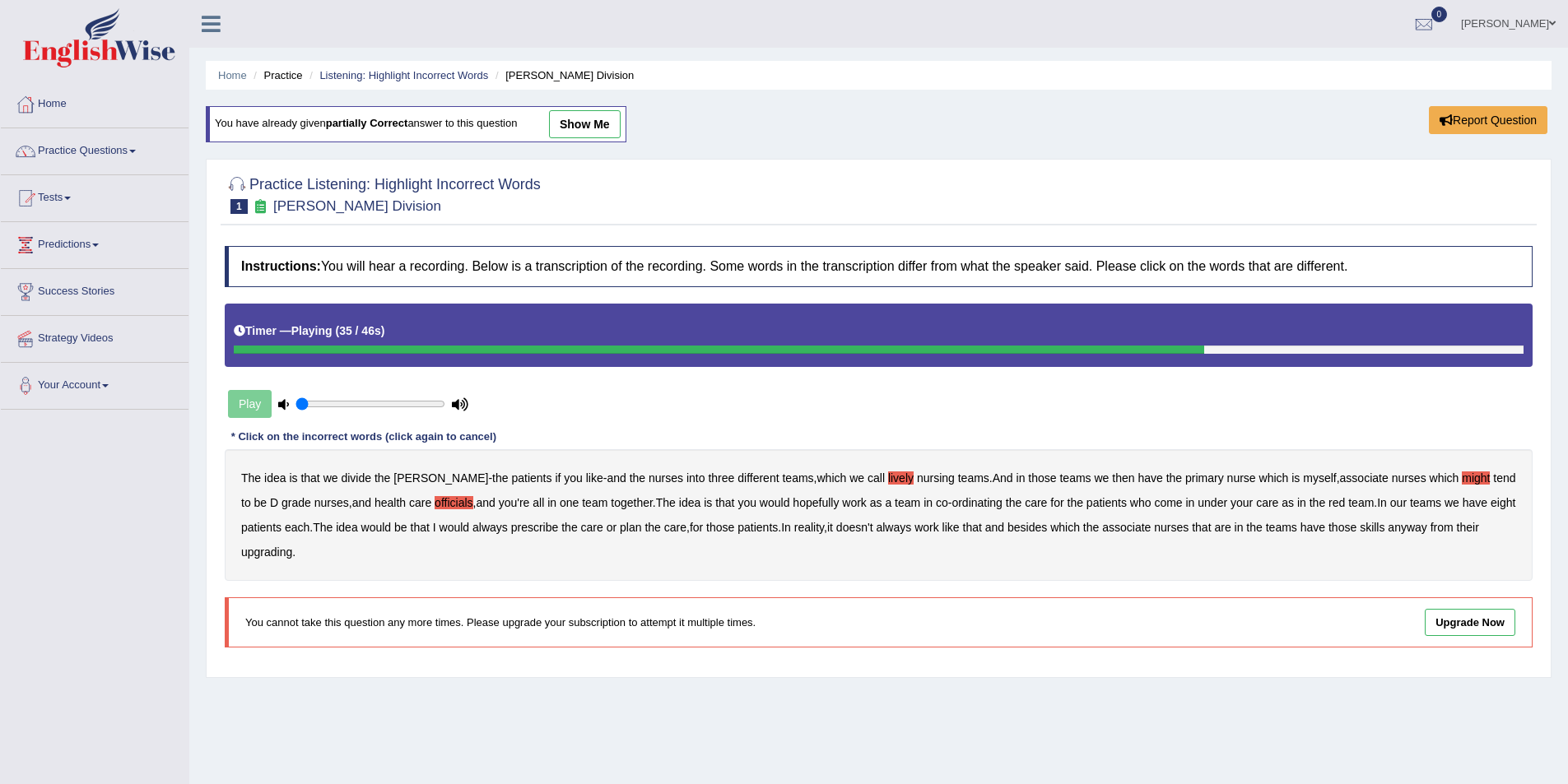
click at [498, 527] on b "always" at bounding box center [490, 528] width 35 height 13
click at [268, 550] on b "upgrading" at bounding box center [266, 552] width 51 height 13
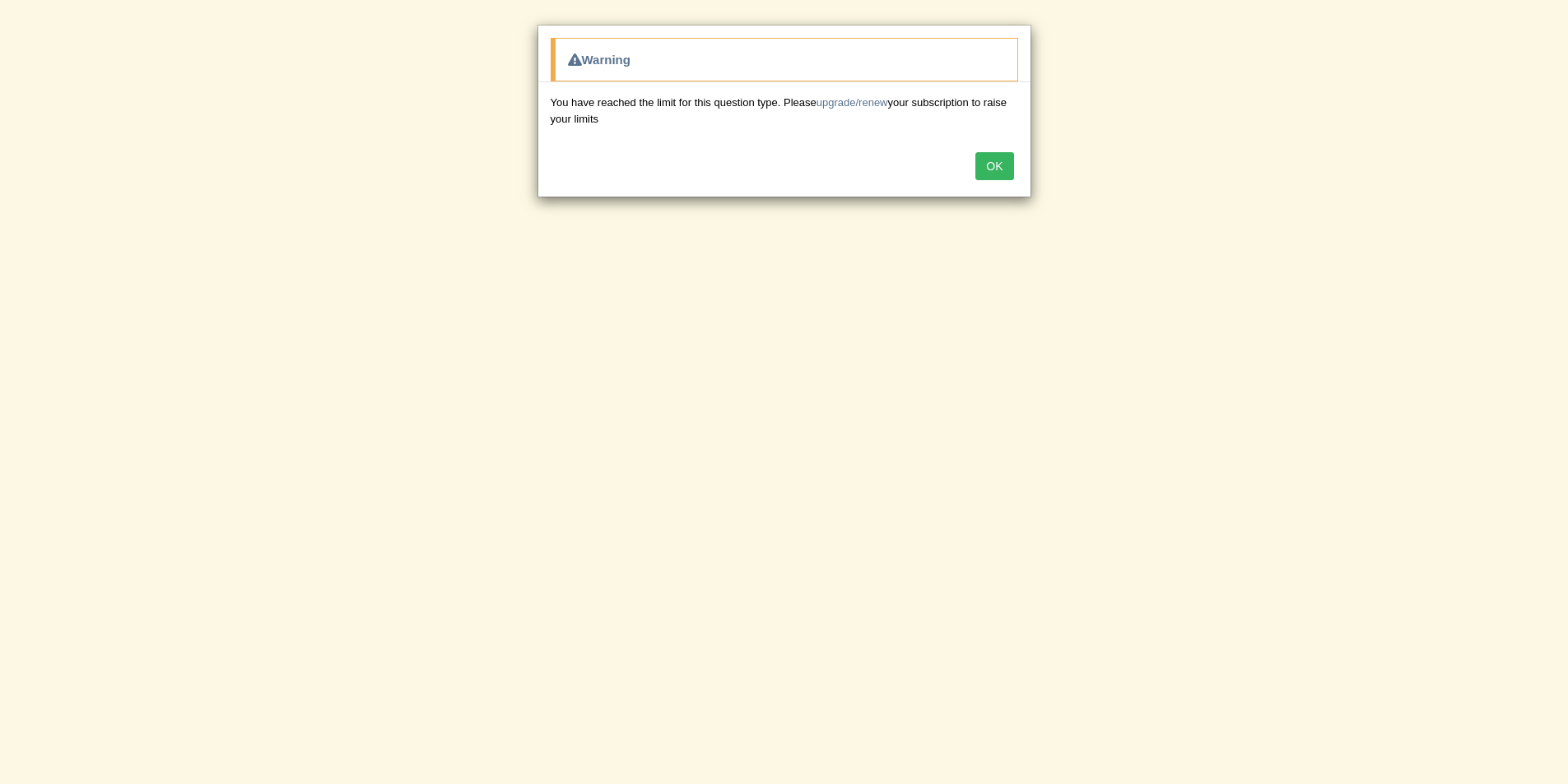
click at [989, 171] on button "OK" at bounding box center [994, 166] width 38 height 28
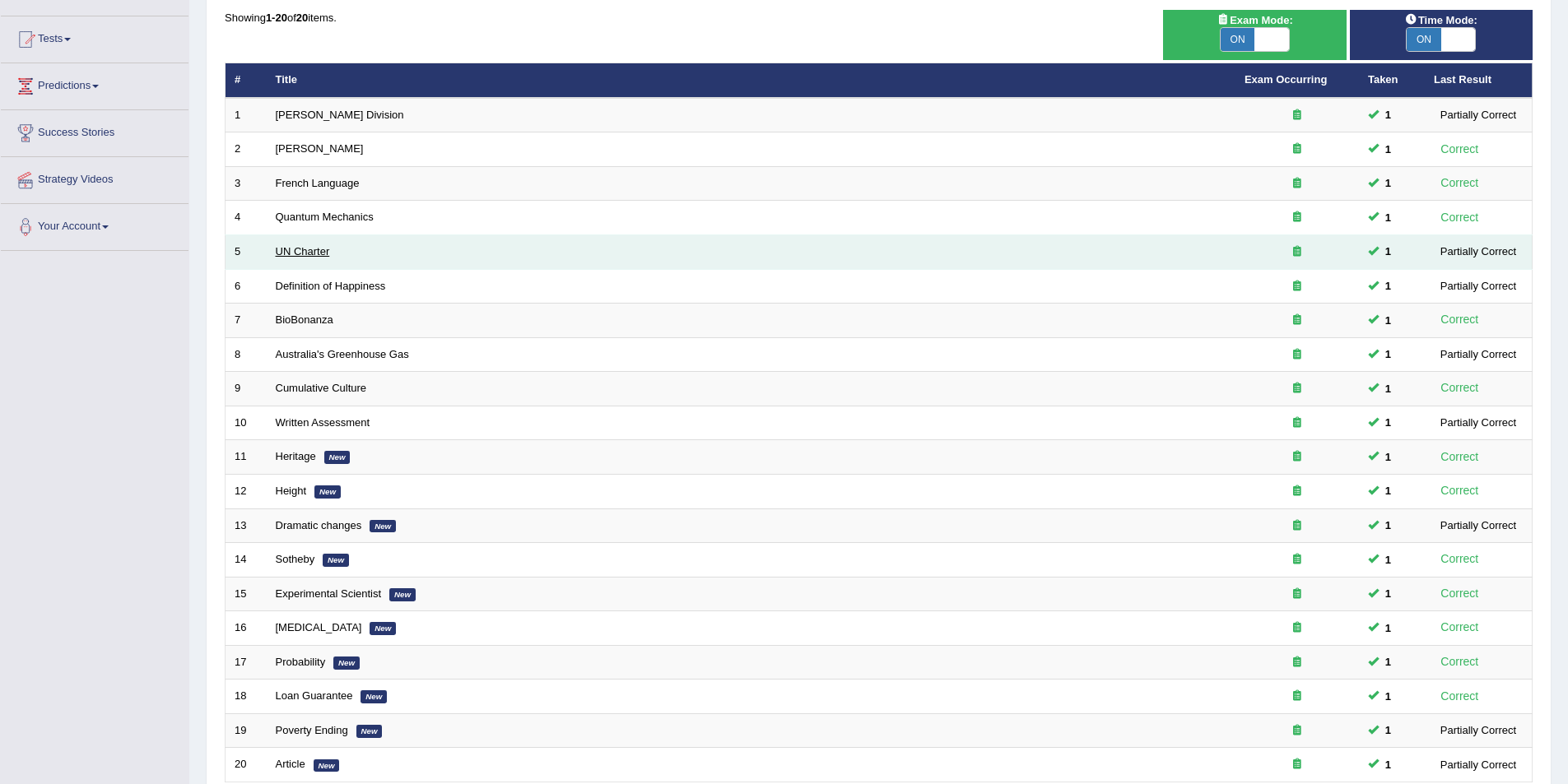
click at [312, 250] on link "UN Charter" at bounding box center [303, 251] width 54 height 12
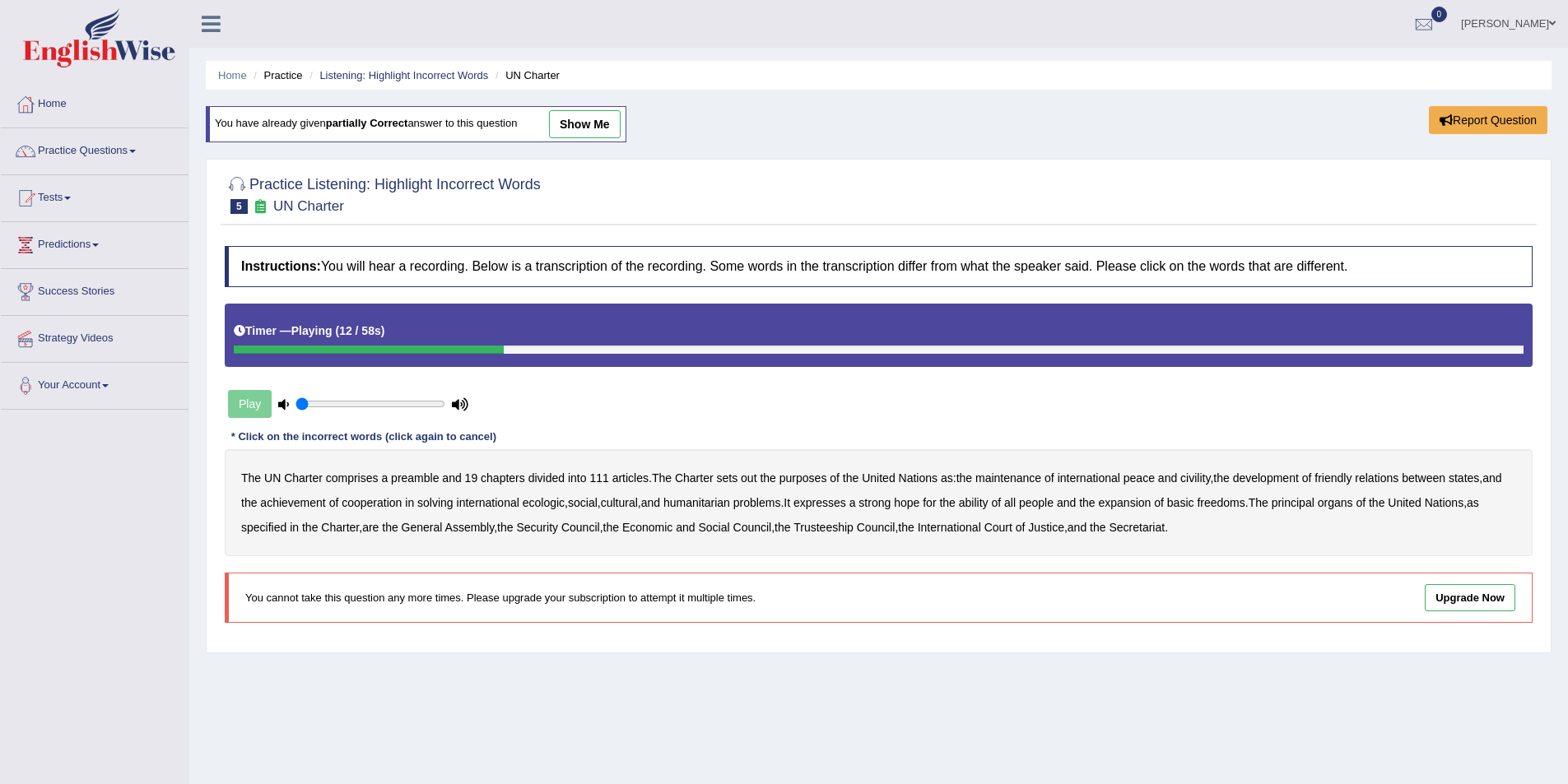
click at [743, 476] on b "out" at bounding box center [748, 478] width 16 height 13
click at [1197, 475] on b "civility" at bounding box center [1195, 478] width 30 height 13
click at [541, 505] on b "ecologic" at bounding box center [543, 503] width 42 height 13
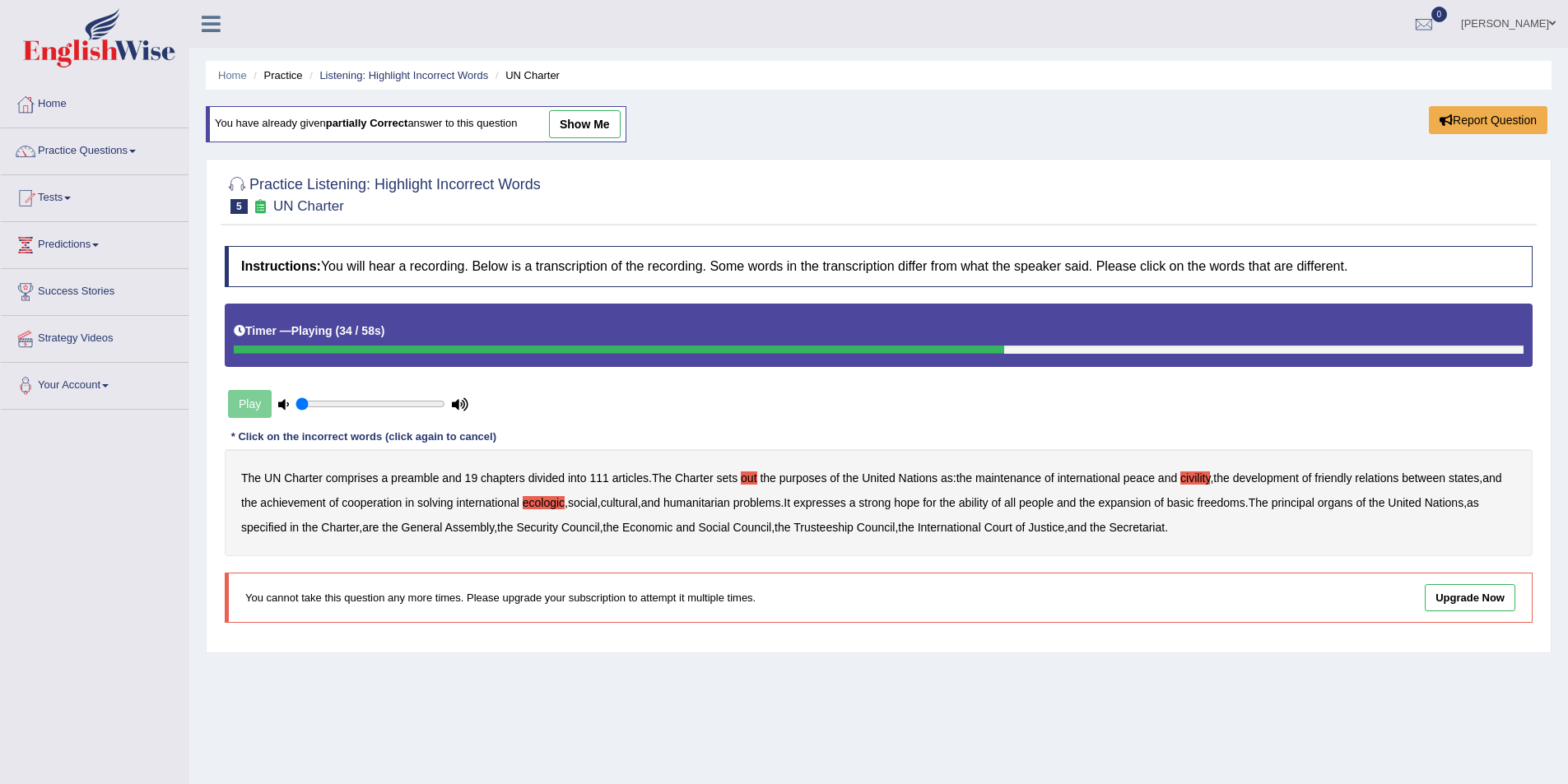
click at [985, 500] on b "ability" at bounding box center [974, 503] width 30 height 13
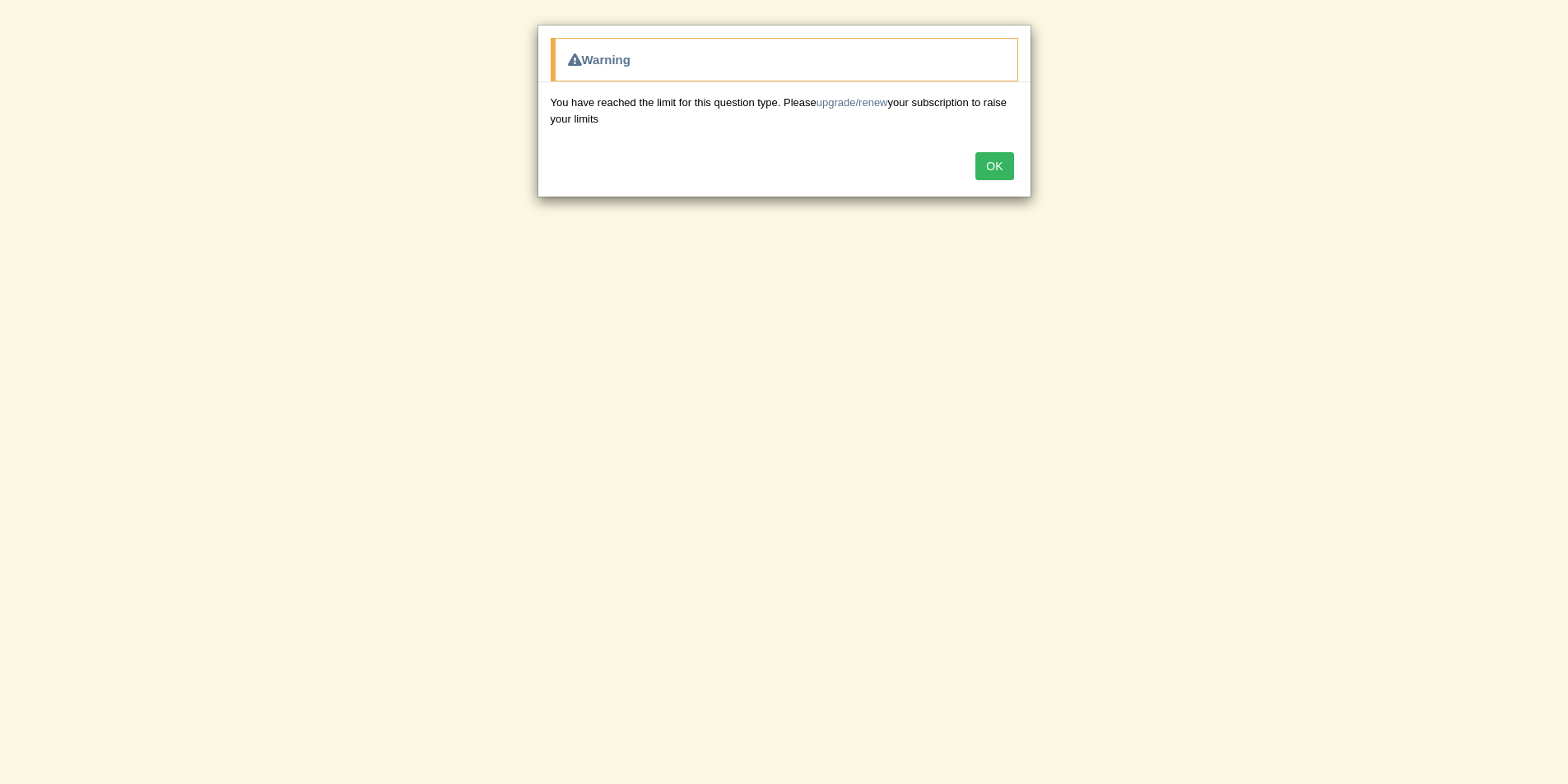
click at [979, 164] on button "OK" at bounding box center [994, 166] width 38 height 28
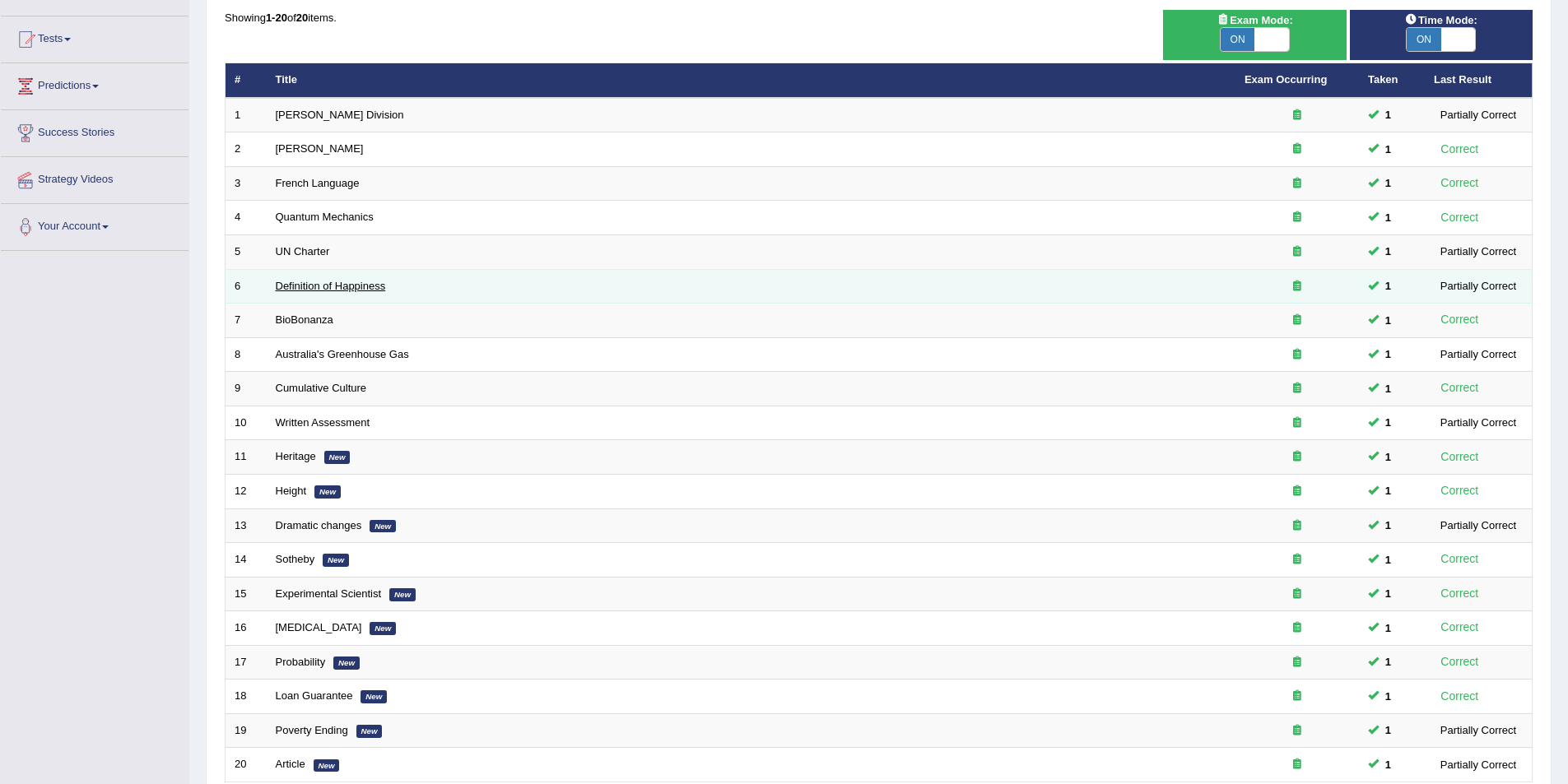
click at [296, 279] on link "Definition of Happiness" at bounding box center [331, 285] width 111 height 12
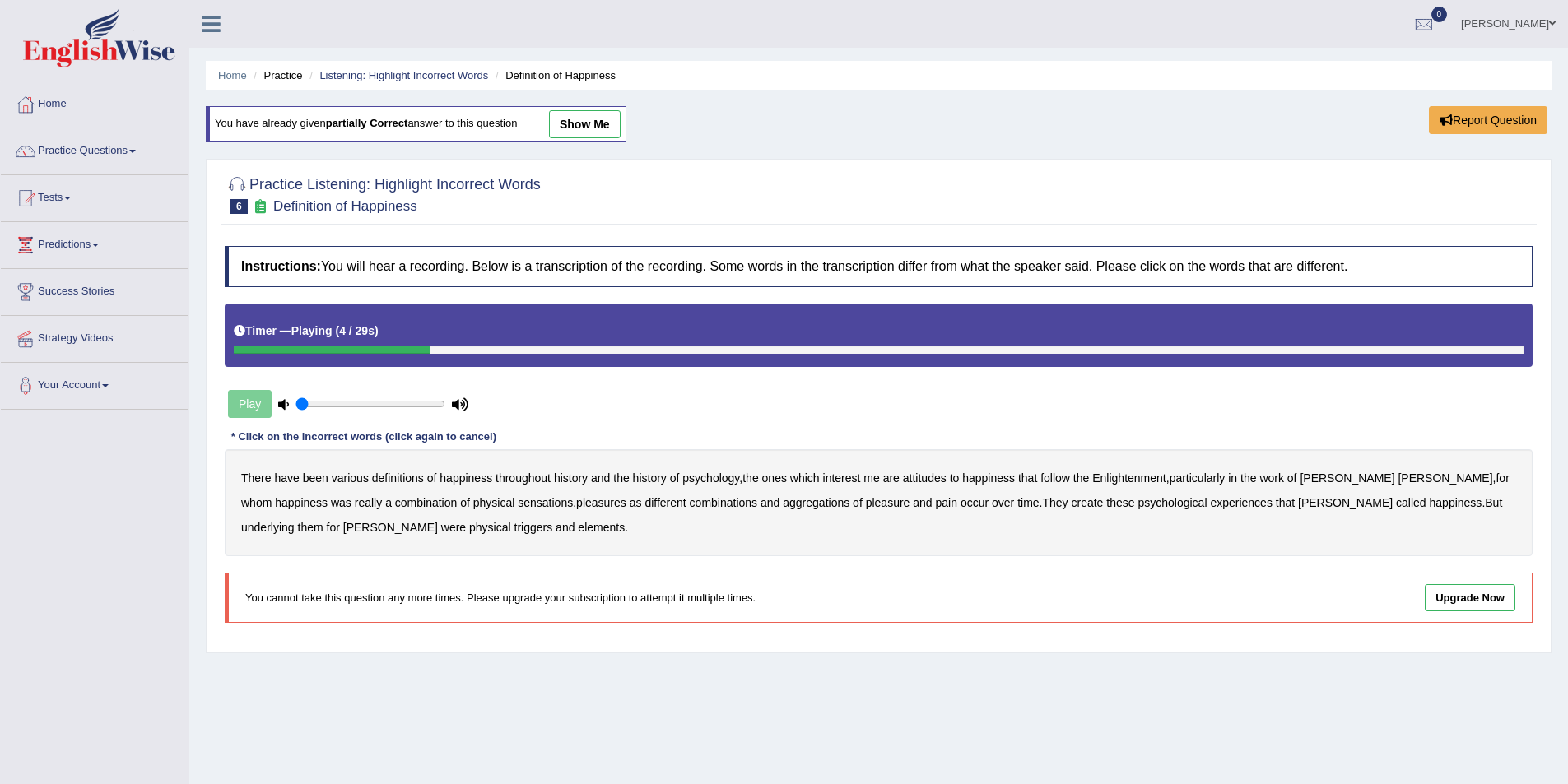
click at [719, 479] on b "psychology" at bounding box center [711, 478] width 57 height 13
click at [930, 479] on b "attitudes" at bounding box center [924, 478] width 43 height 13
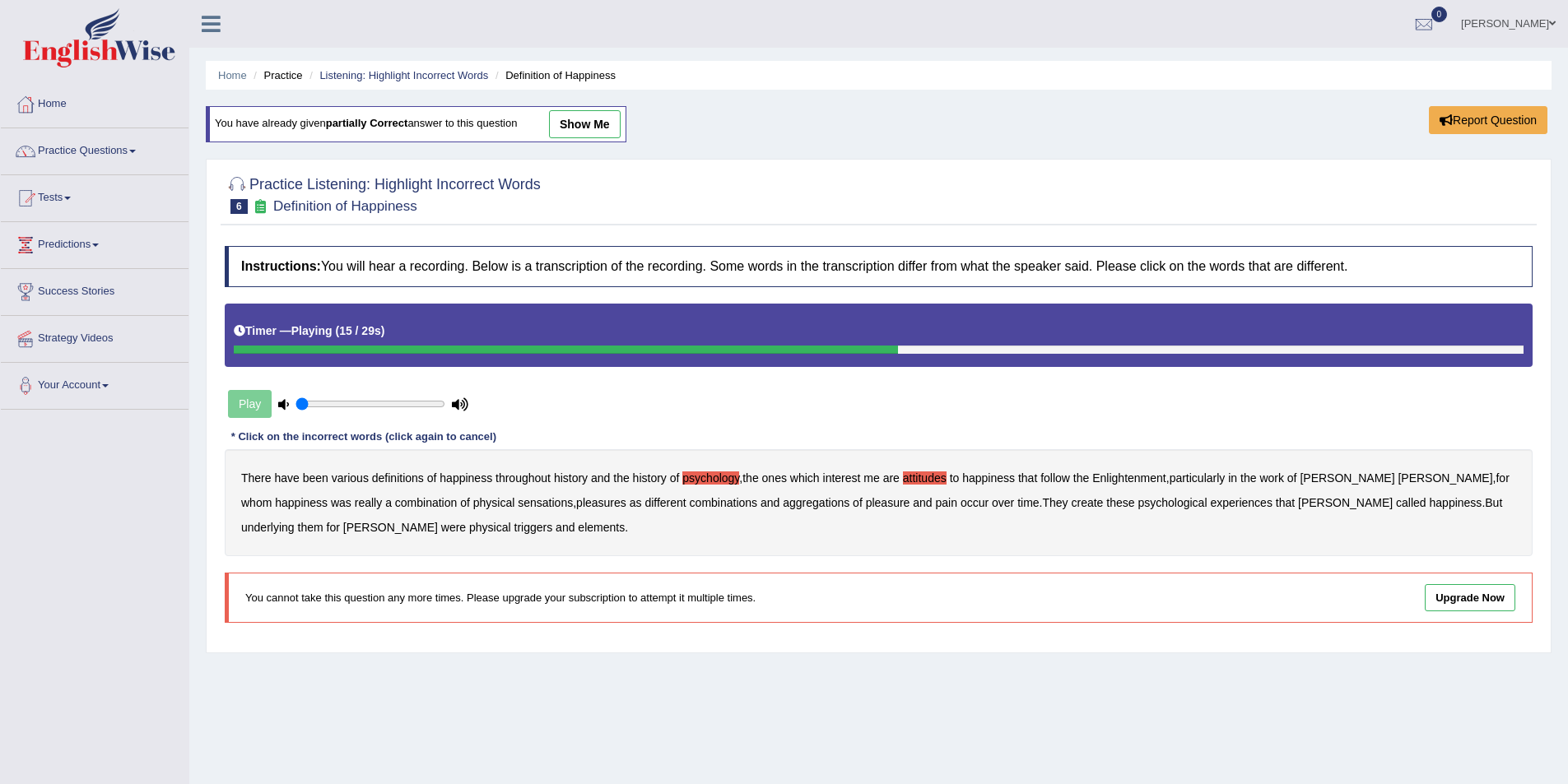
click at [518, 504] on b "sensations" at bounding box center [545, 503] width 55 height 13
click at [1071, 500] on b "create" at bounding box center [1086, 503] width 32 height 13
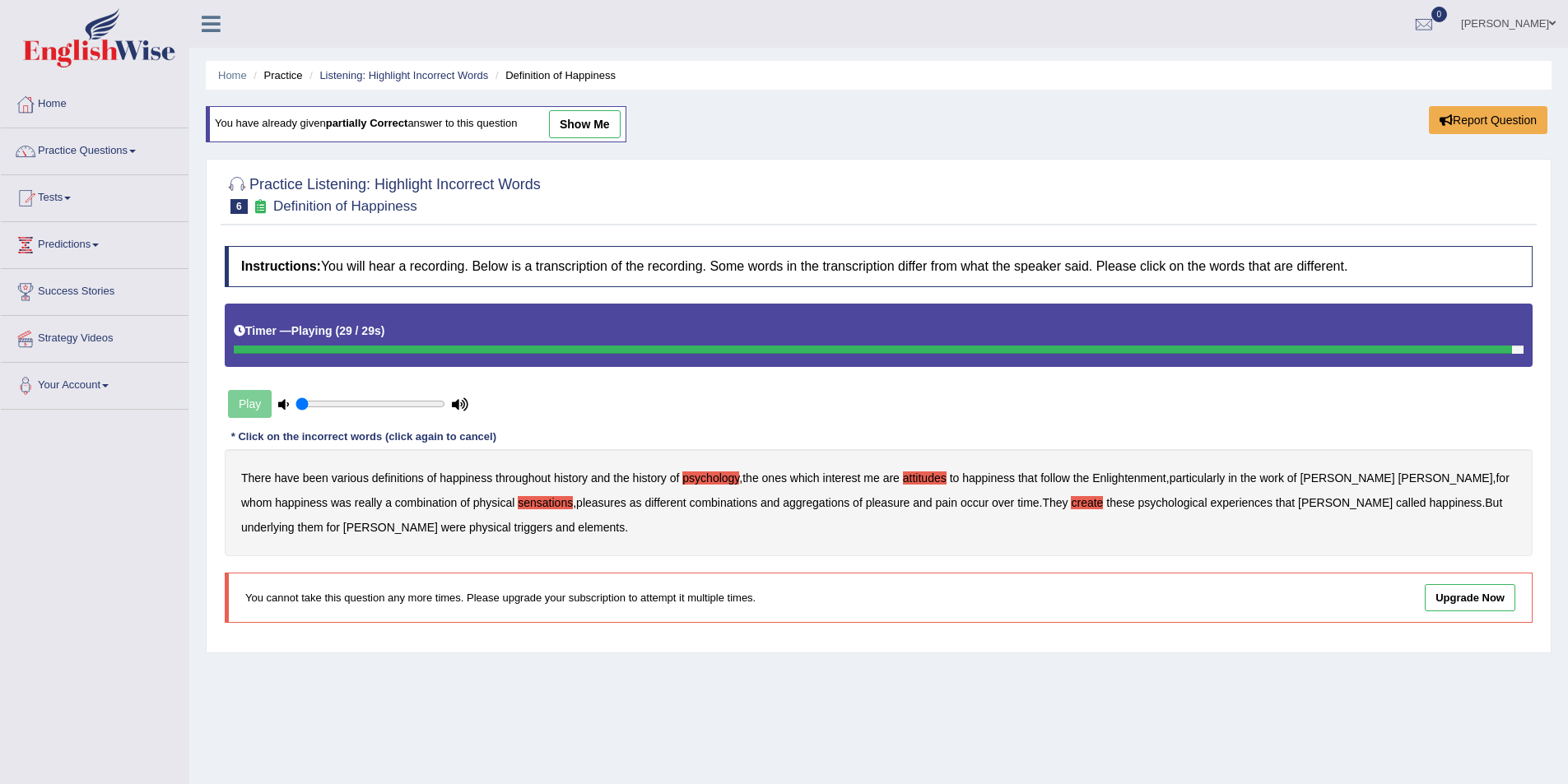
click at [578, 527] on b "elements" at bounding box center [601, 528] width 47 height 13
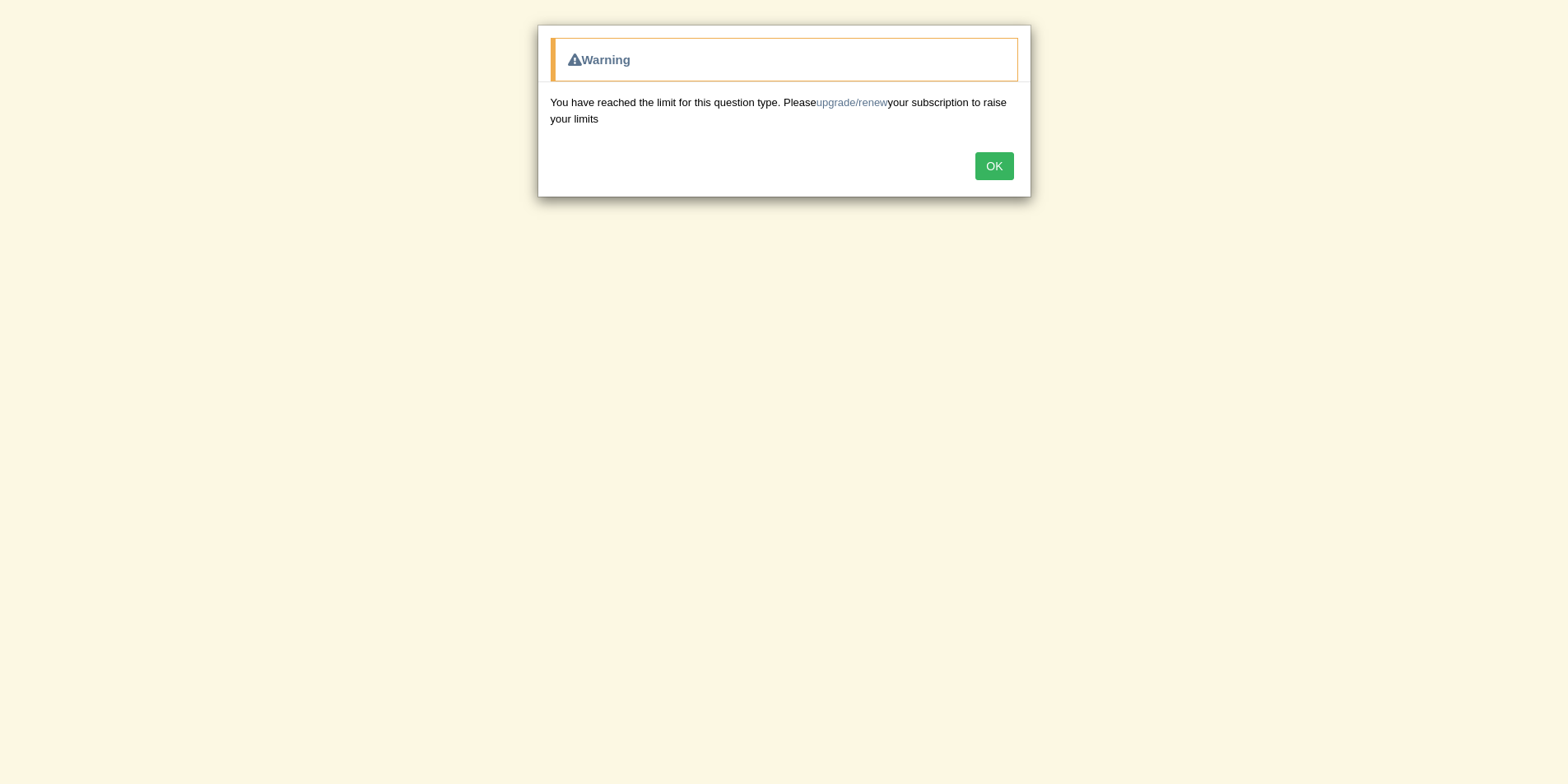
click at [989, 161] on button "OK" at bounding box center [994, 166] width 38 height 28
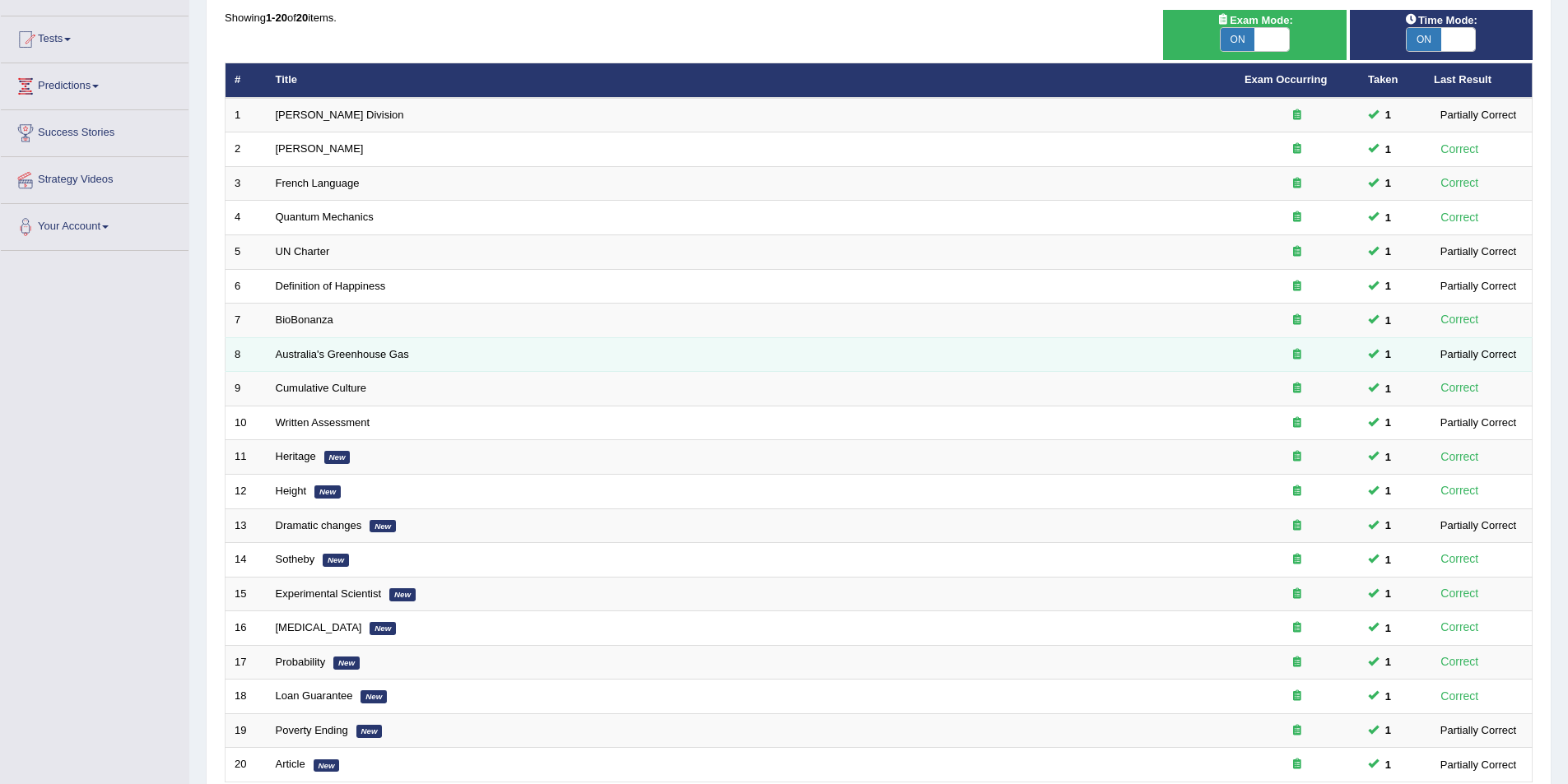
scroll to position [159, 0]
click at [318, 351] on link "Australia's Greenhouse Gas" at bounding box center [342, 353] width 133 height 12
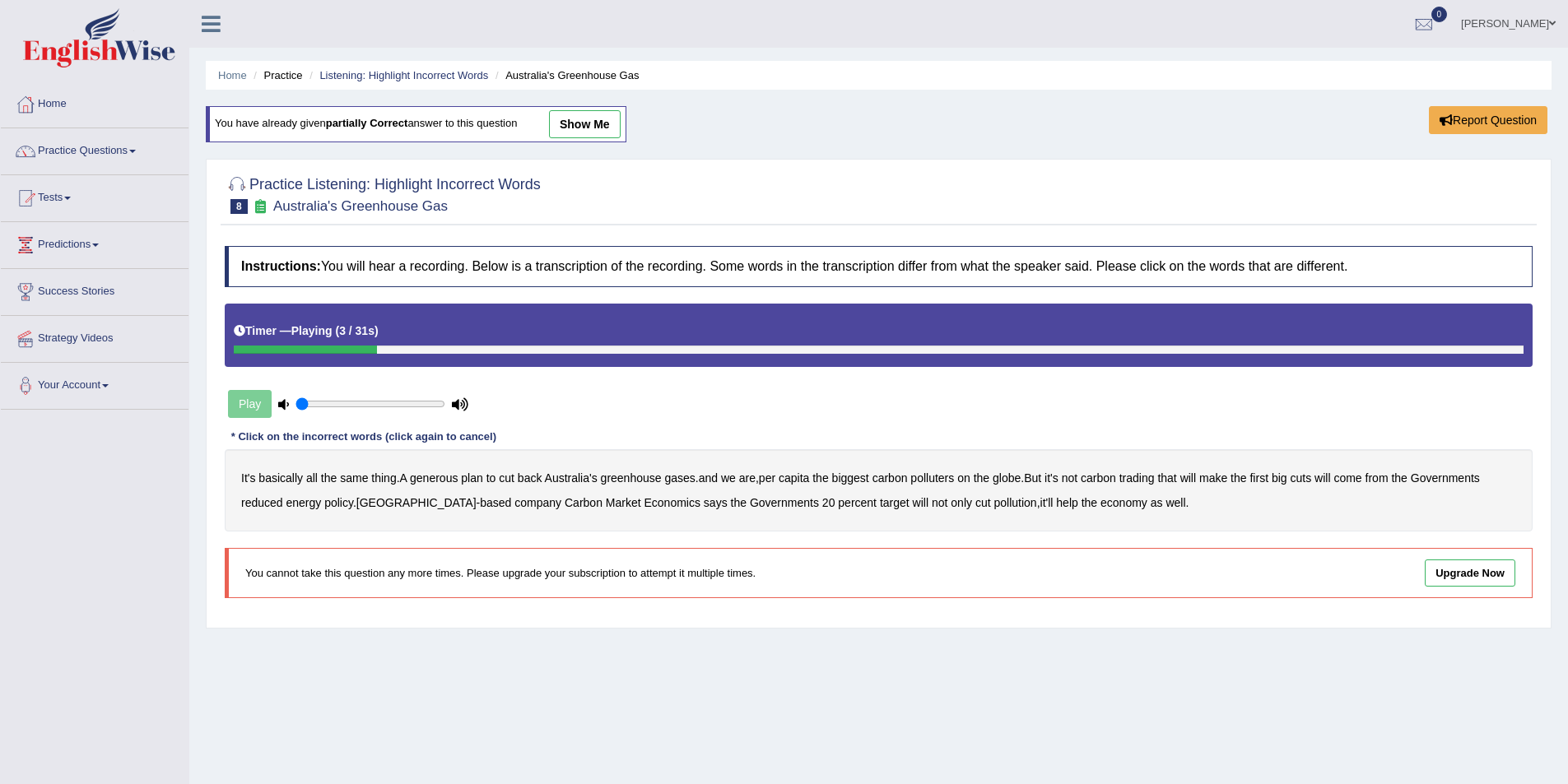
click at [450, 481] on b "generous" at bounding box center [434, 478] width 48 height 13
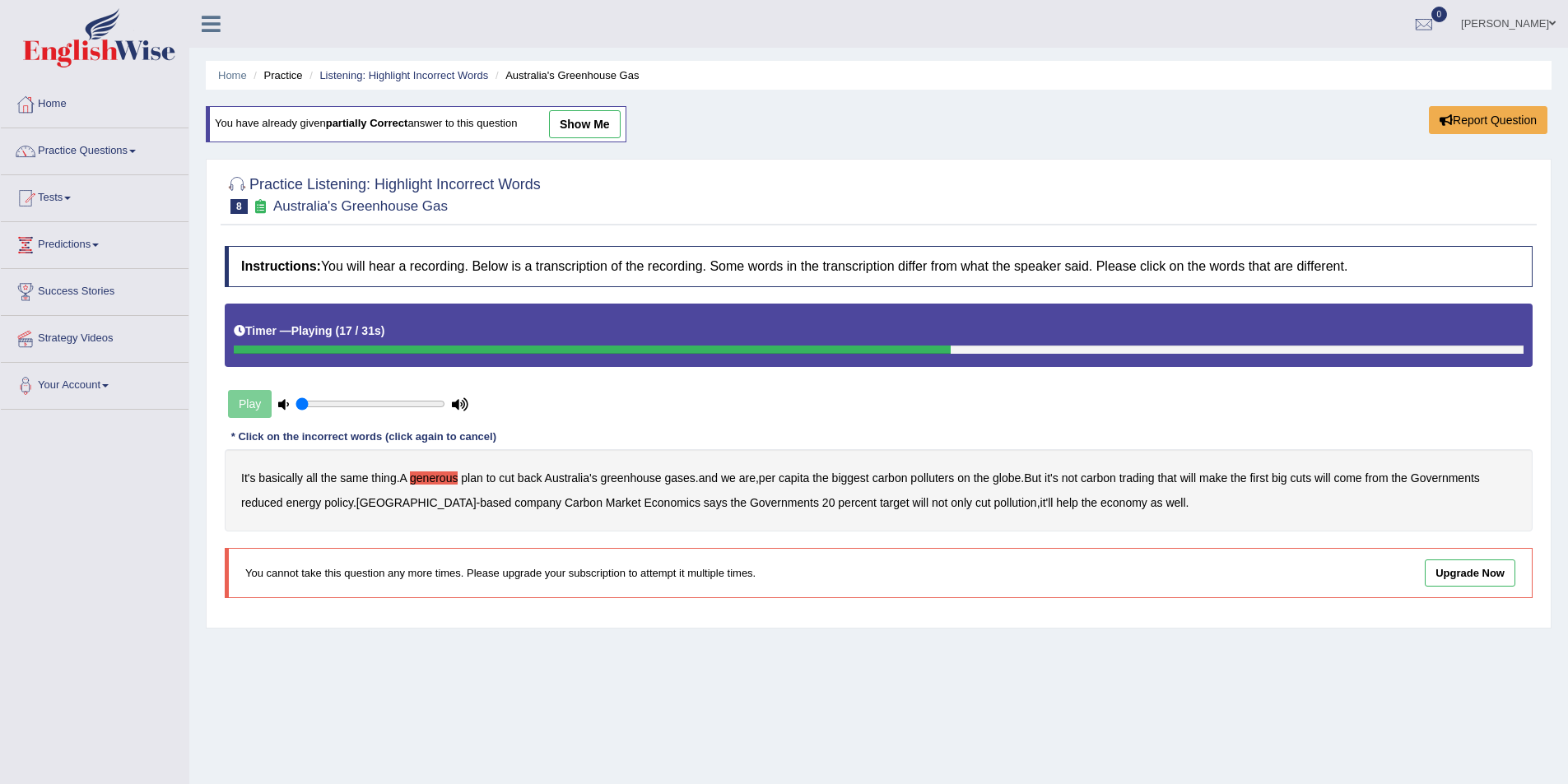
click at [1330, 475] on b "will" at bounding box center [1322, 478] width 16 height 13
click at [255, 503] on b "reduced" at bounding box center [261, 503] width 42 height 13
click at [336, 500] on b "policy" at bounding box center [338, 503] width 29 height 13
click at [1330, 475] on b "will" at bounding box center [1322, 478] width 16 height 13
click at [514, 499] on b "company" at bounding box center [537, 503] width 47 height 13
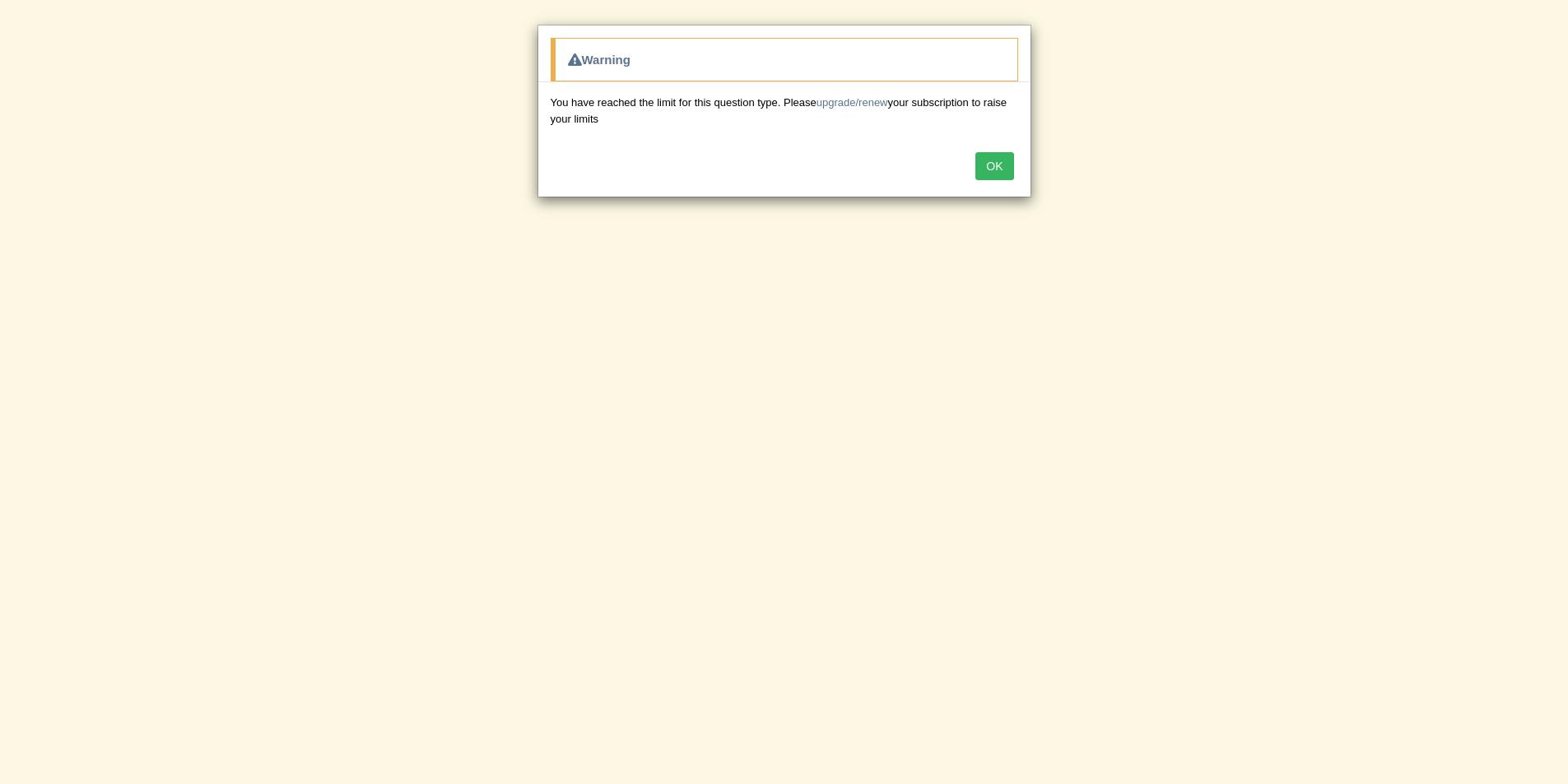
click at [1004, 166] on button "OK" at bounding box center [994, 166] width 38 height 28
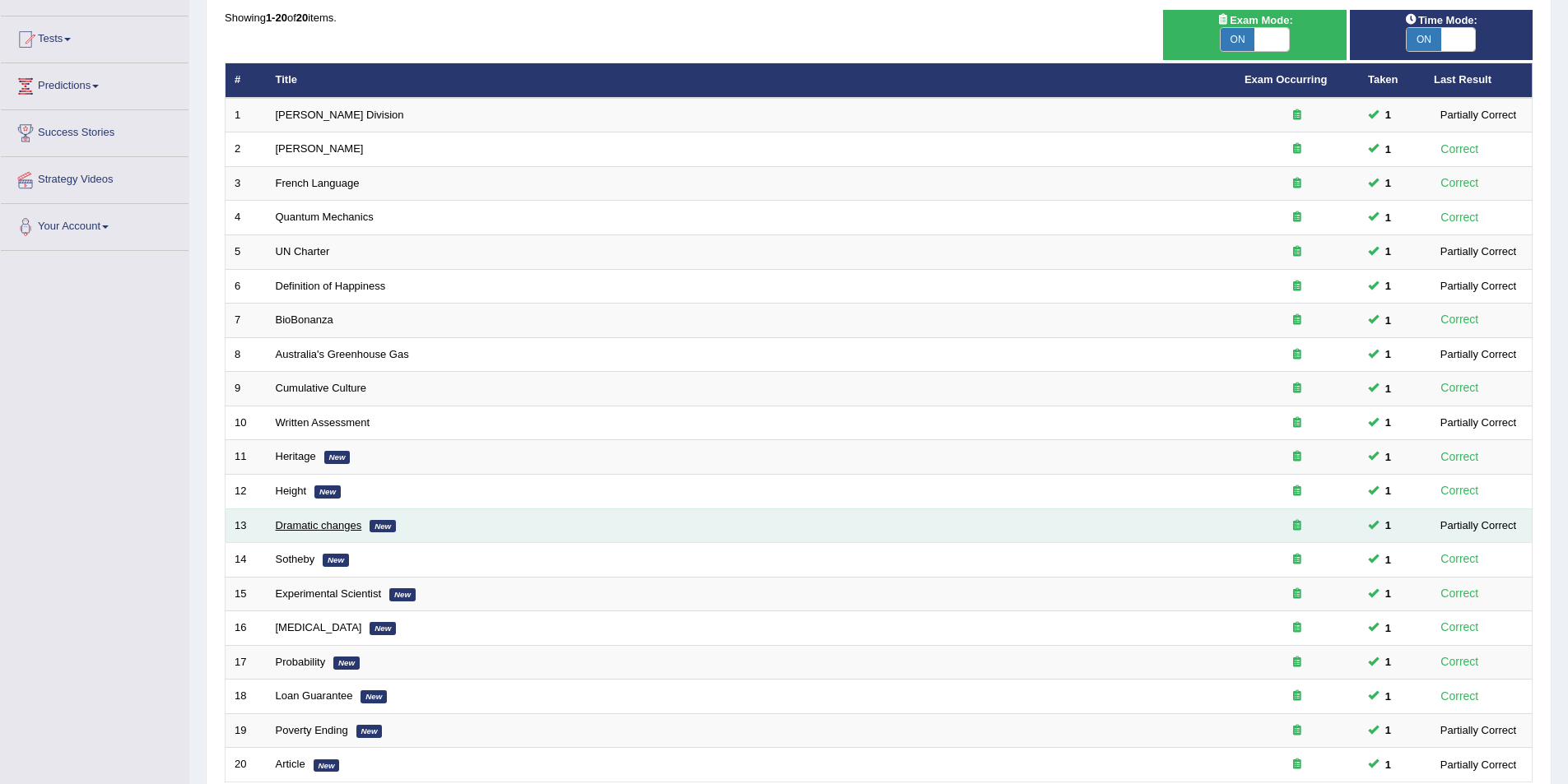
click at [302, 521] on link "Dramatic changes" at bounding box center [319, 525] width 87 height 12
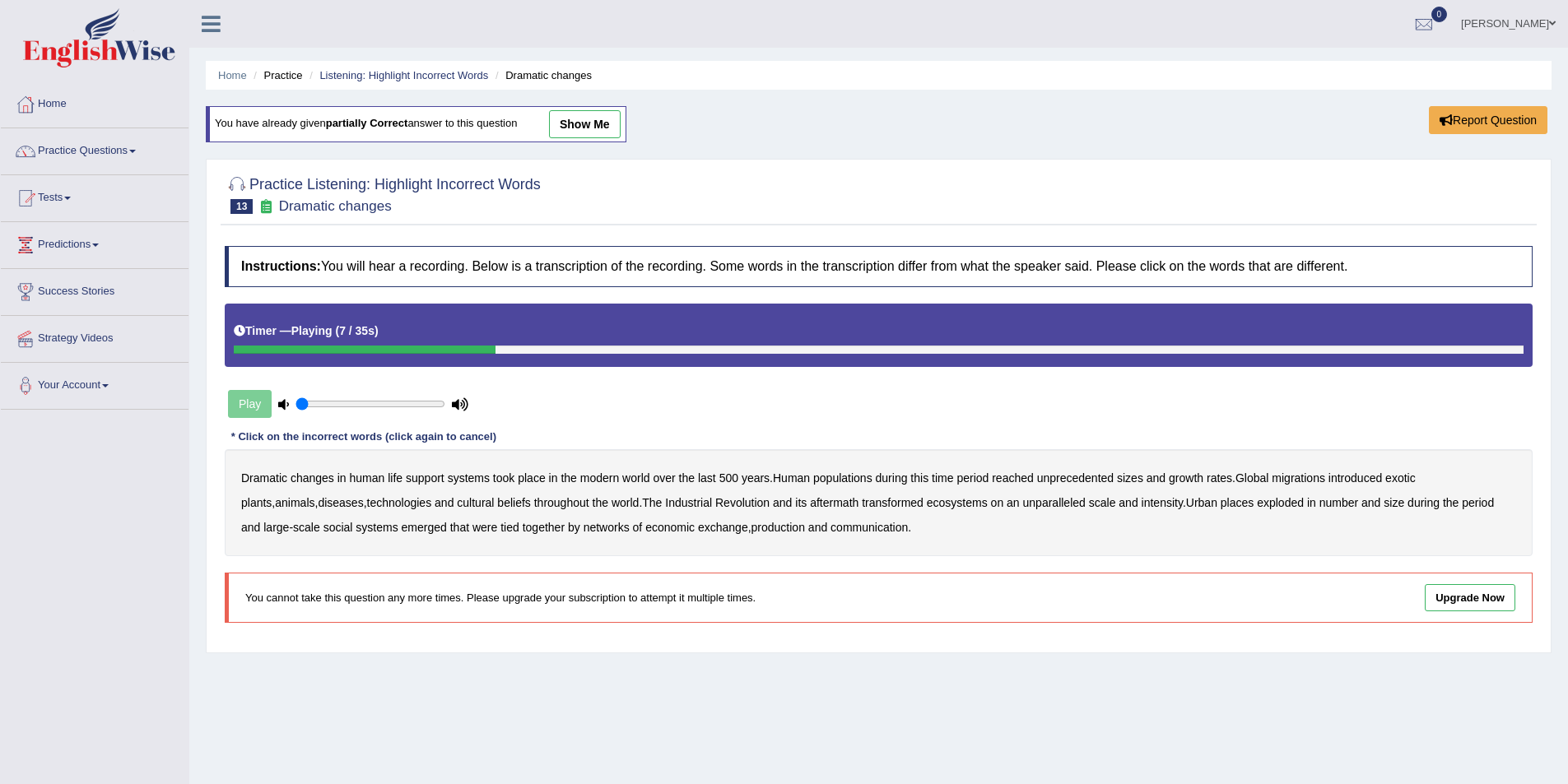
click at [856, 479] on b "populations" at bounding box center [843, 478] width 59 height 13
click at [317, 503] on b "diseases" at bounding box center [340, 503] width 45 height 13
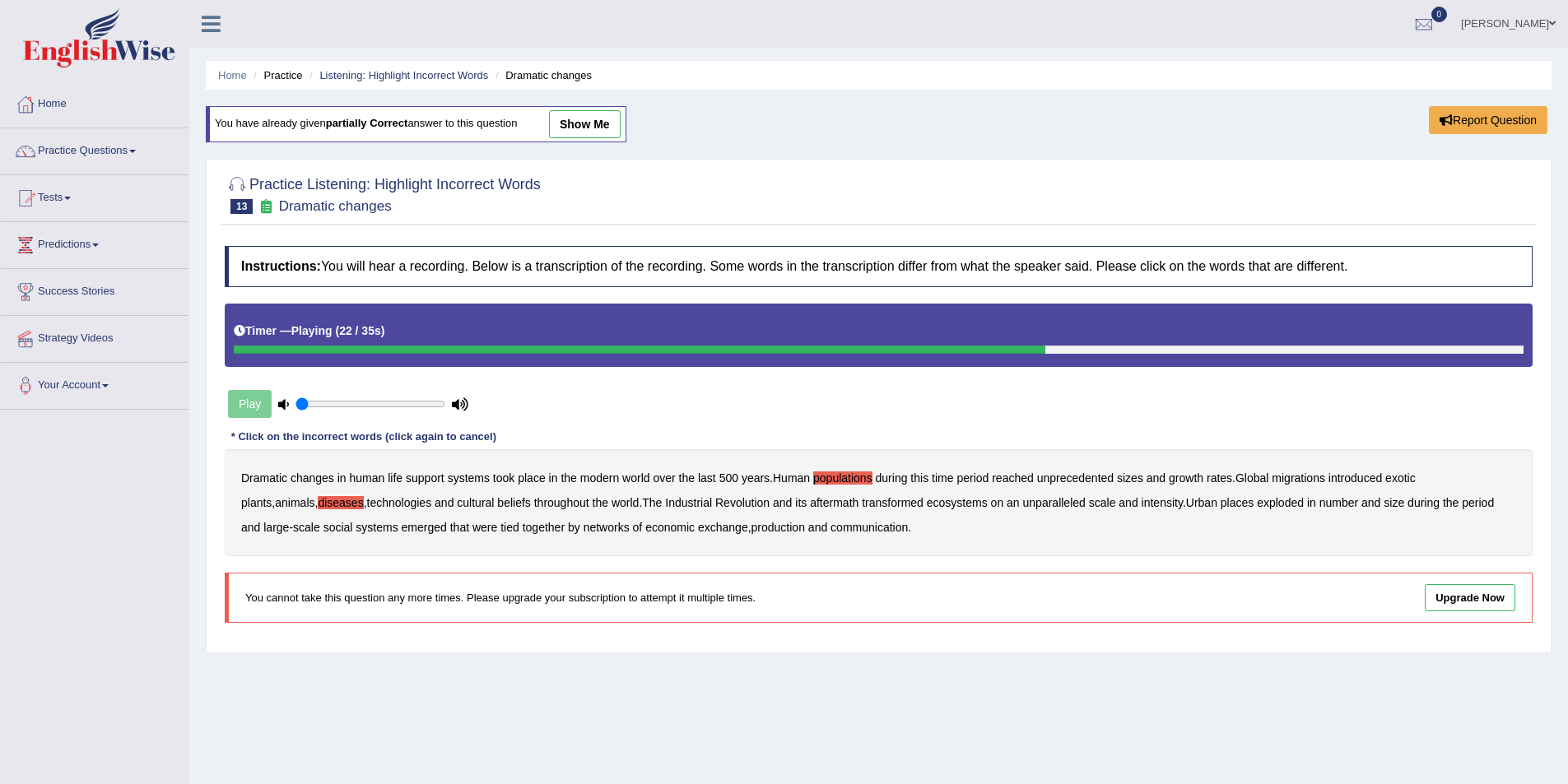
click at [927, 499] on b "ecosystems" at bounding box center [957, 503] width 61 height 13
click at [1221, 502] on b "places" at bounding box center [1238, 503] width 33 height 13
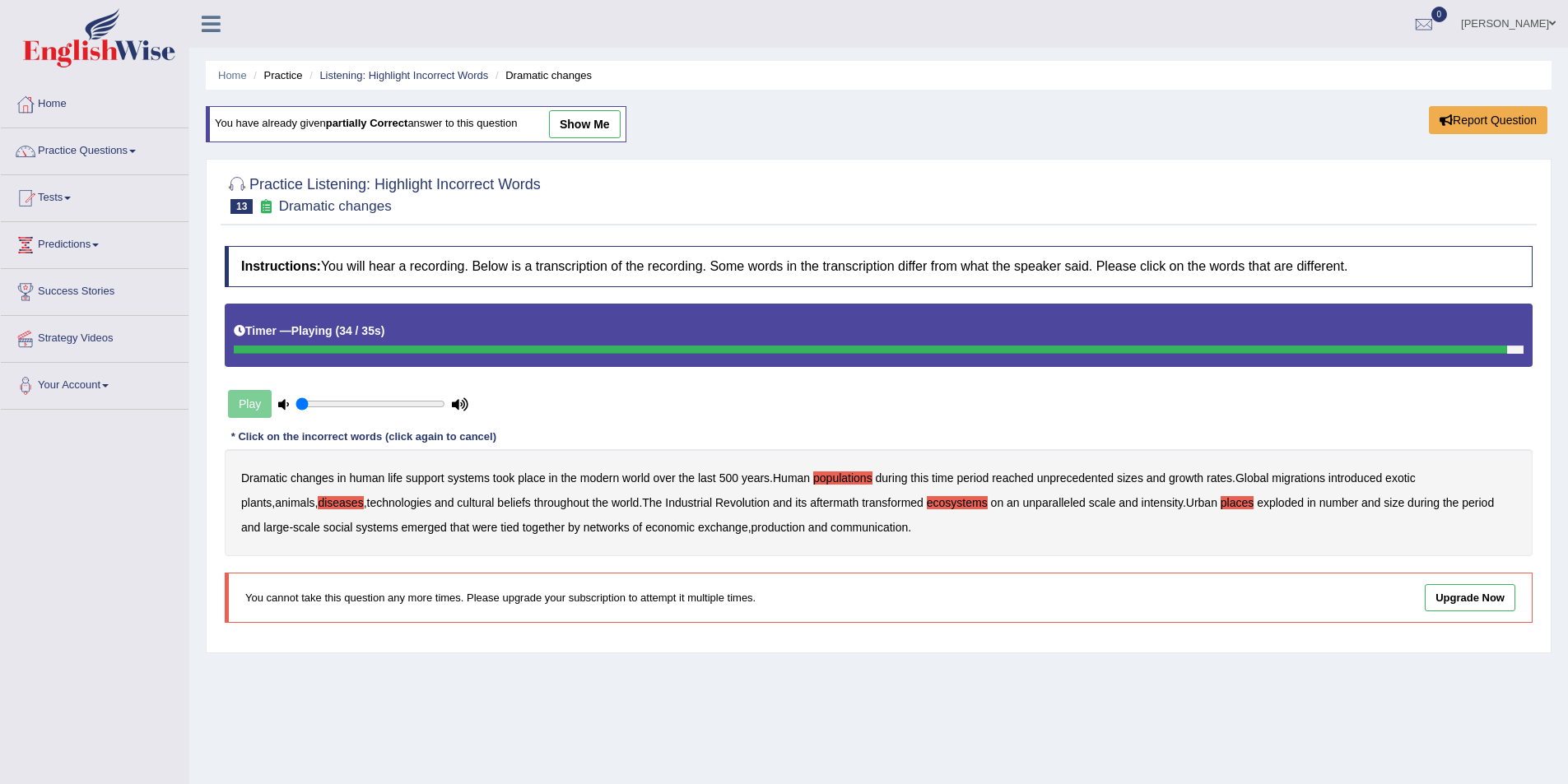
click at [751, 526] on b "production" at bounding box center [778, 528] width 54 height 13
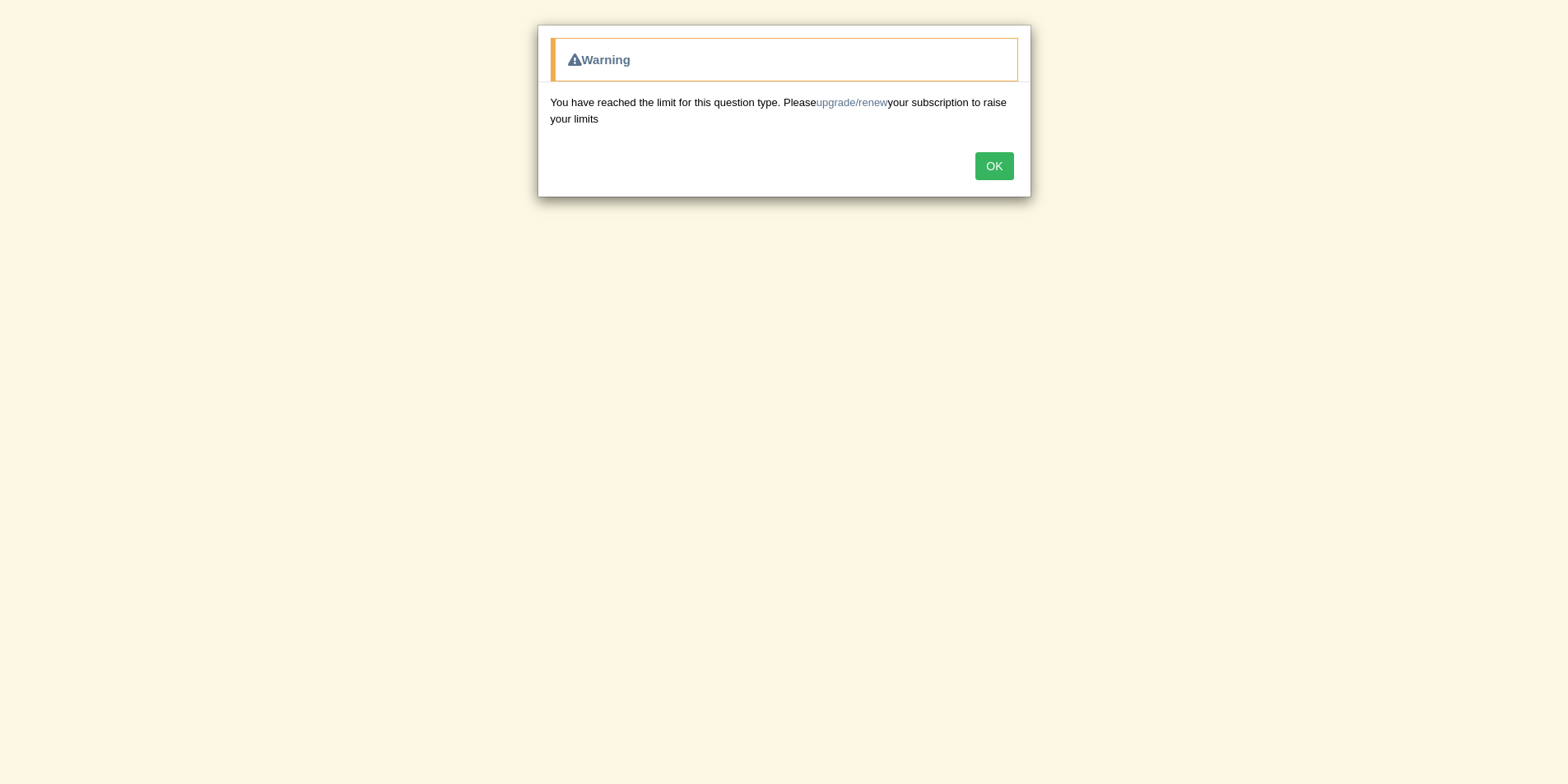
click at [1003, 168] on button "OK" at bounding box center [994, 166] width 38 height 28
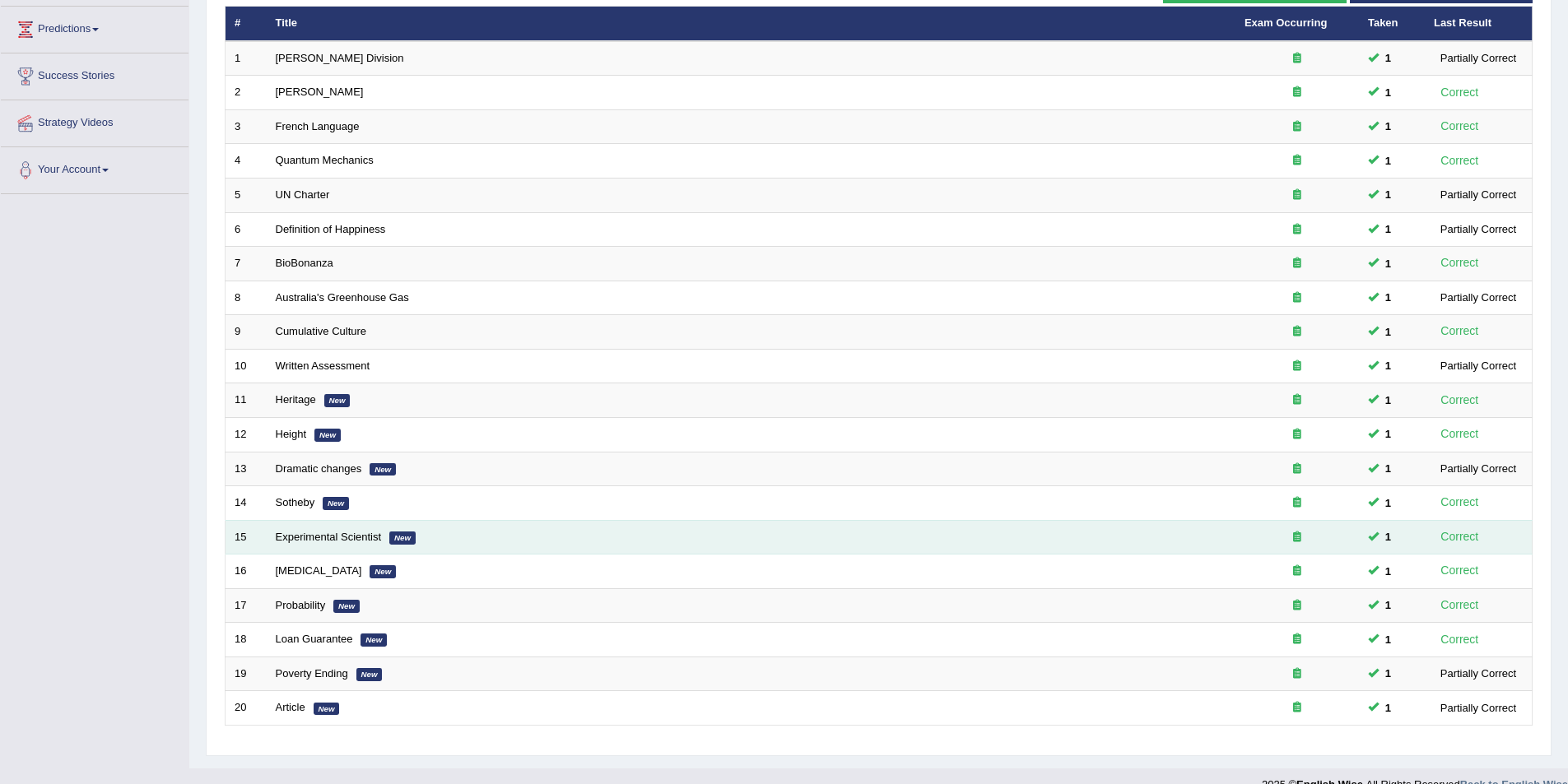
scroll to position [241, 0]
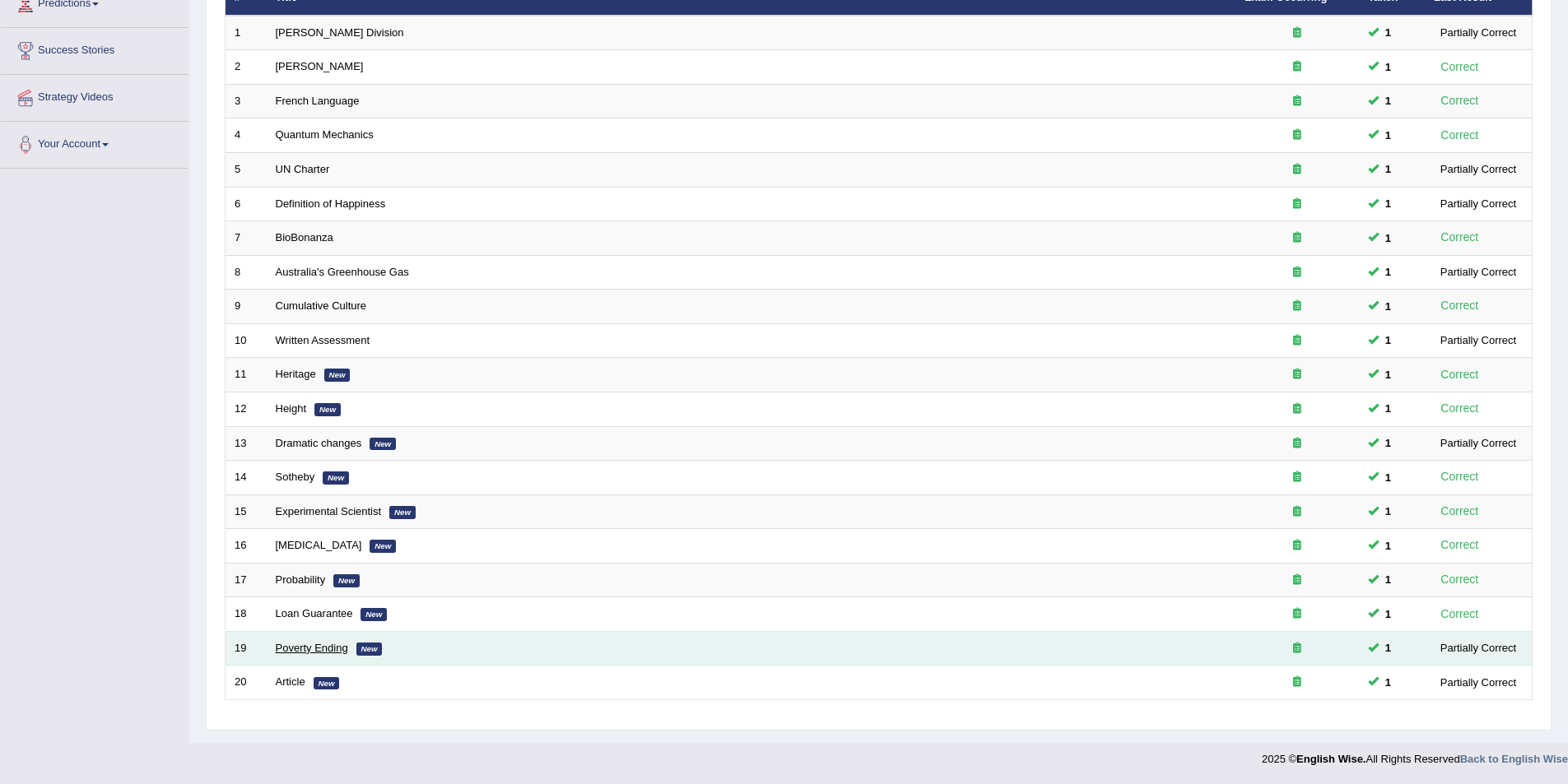
click at [299, 650] on link "Poverty Ending" at bounding box center [312, 647] width 72 height 12
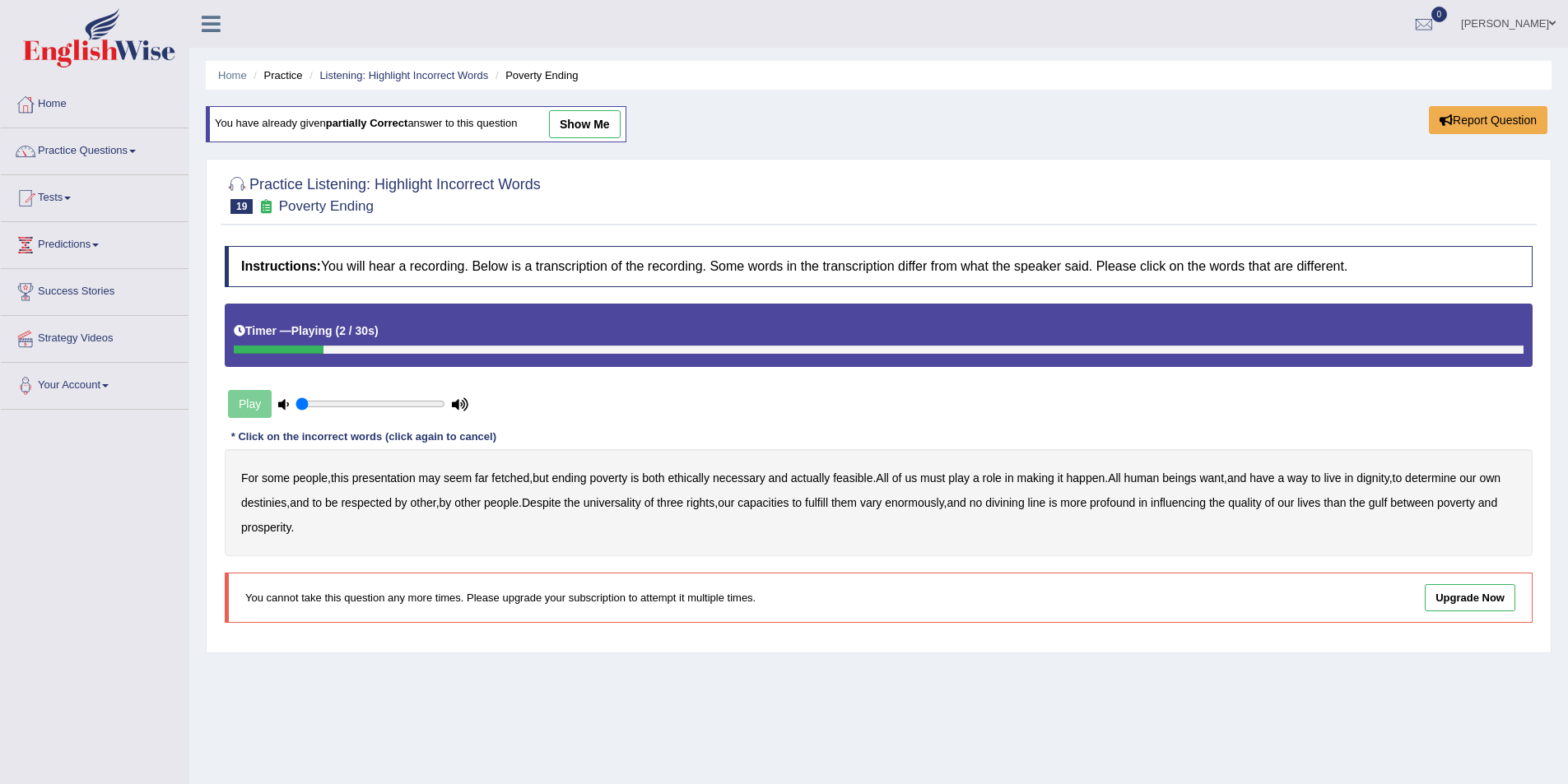
click at [377, 481] on b "presentation" at bounding box center [384, 478] width 64 height 13
click at [700, 476] on b "ethically" at bounding box center [688, 478] width 42 height 13
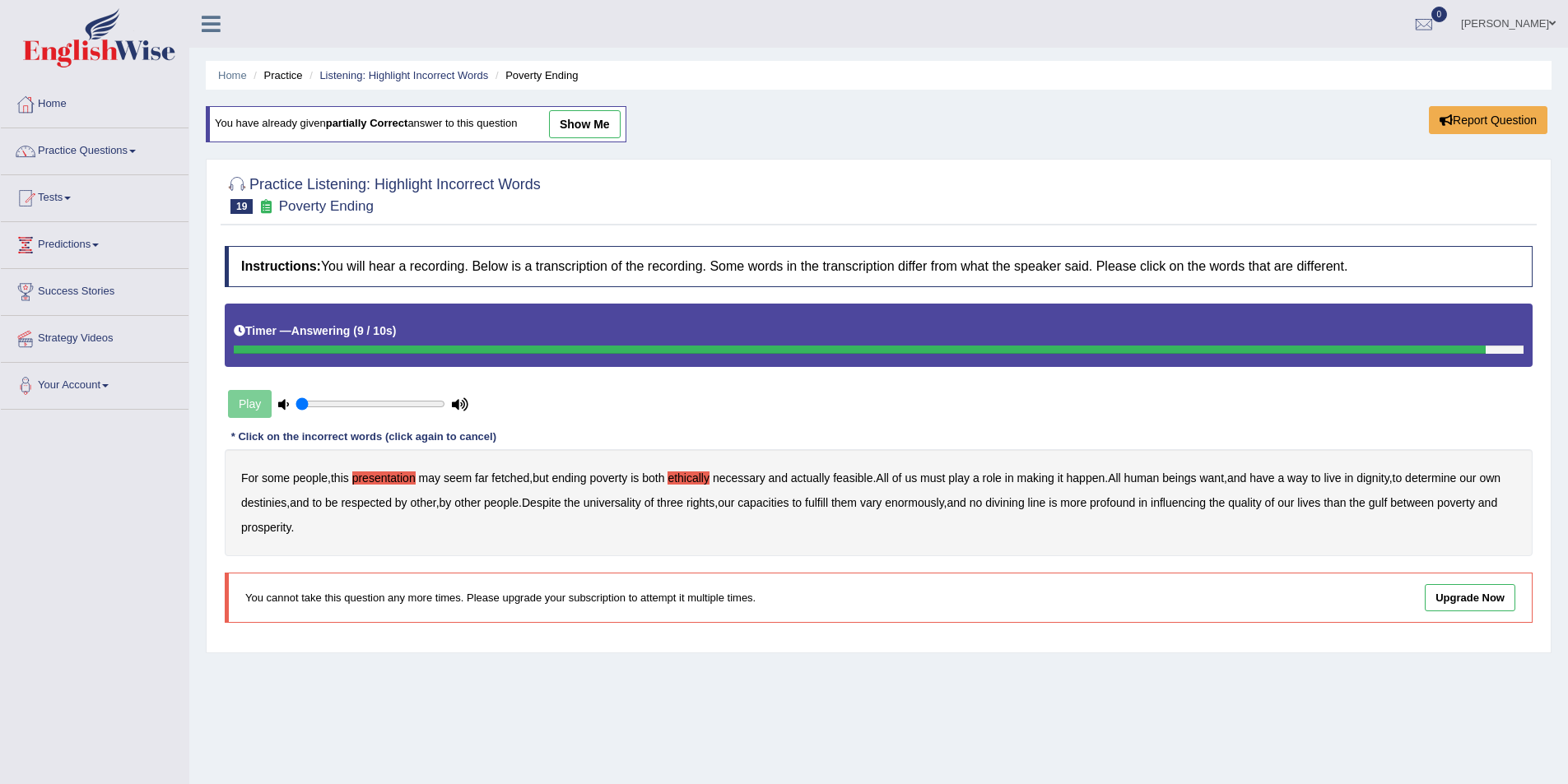
click at [1306, 477] on b "way" at bounding box center [1298, 478] width 20 height 13
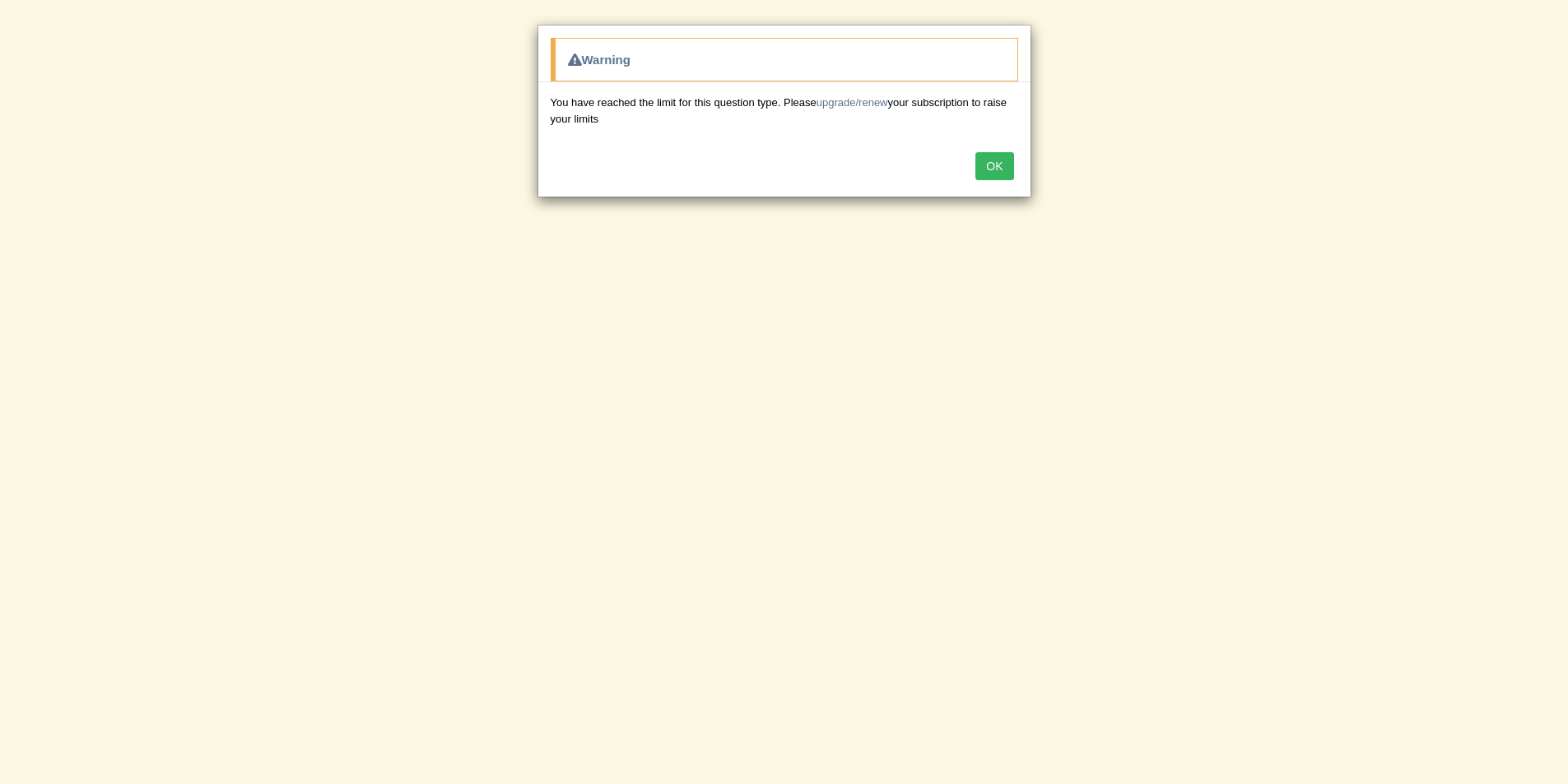
click at [993, 175] on button "OK" at bounding box center [994, 166] width 38 height 28
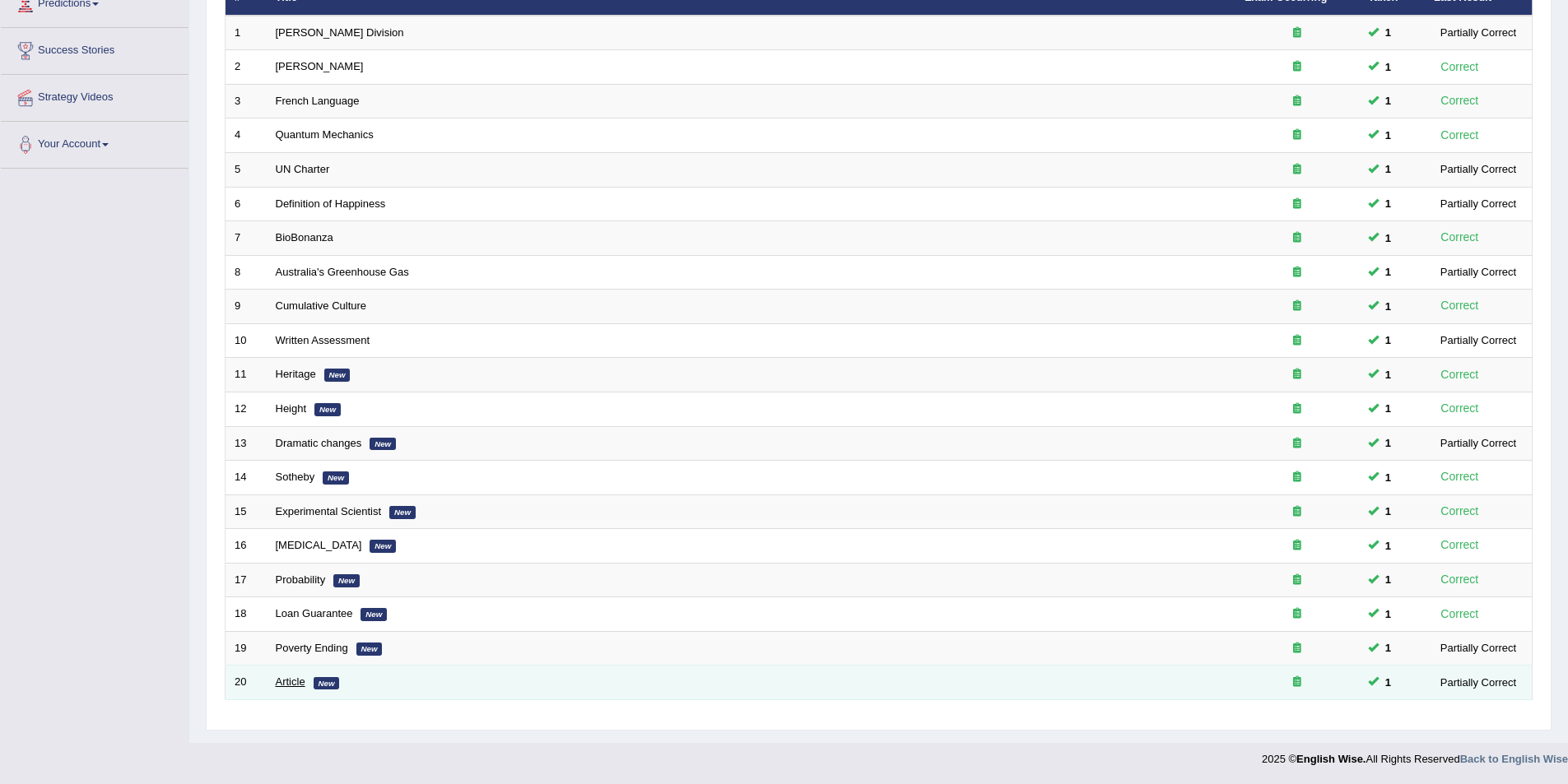
click at [283, 676] on link "Article" at bounding box center [291, 681] width 30 height 12
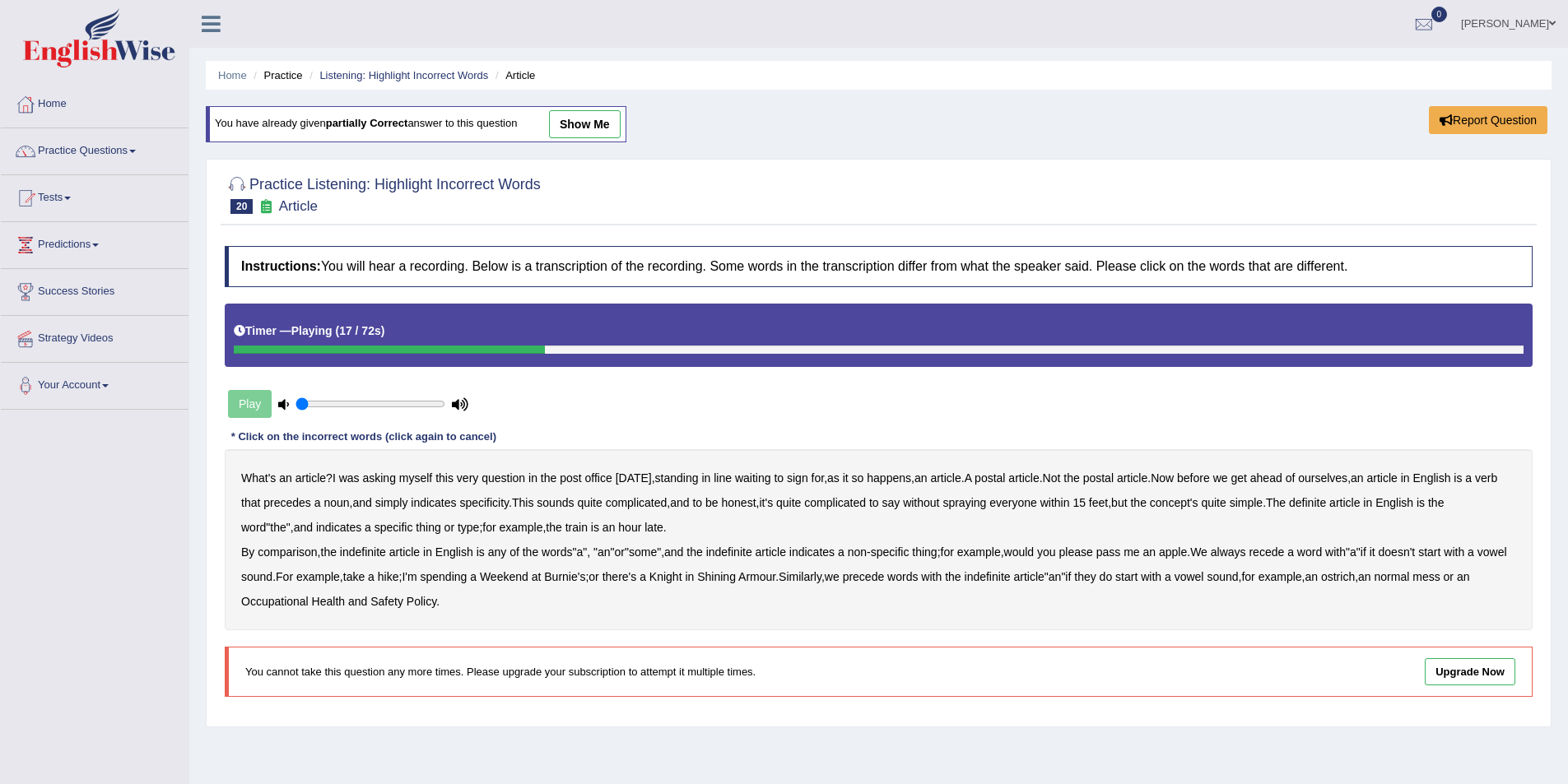
click at [1475, 484] on b "verb" at bounding box center [1486, 478] width 22 height 13
click at [307, 553] on b "comparison" at bounding box center [287, 552] width 59 height 13
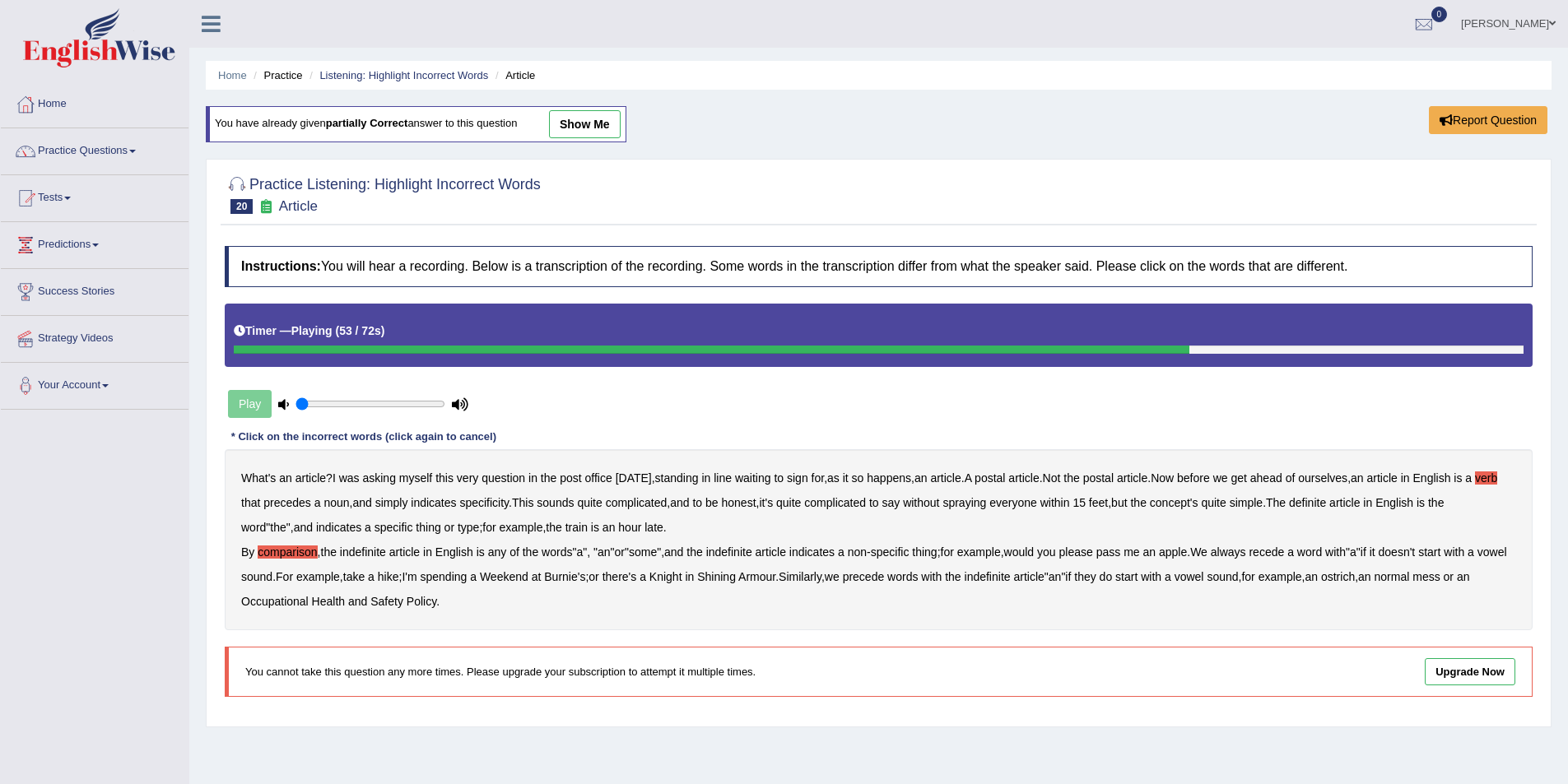
click at [1271, 550] on b "recede" at bounding box center [1266, 552] width 35 height 13
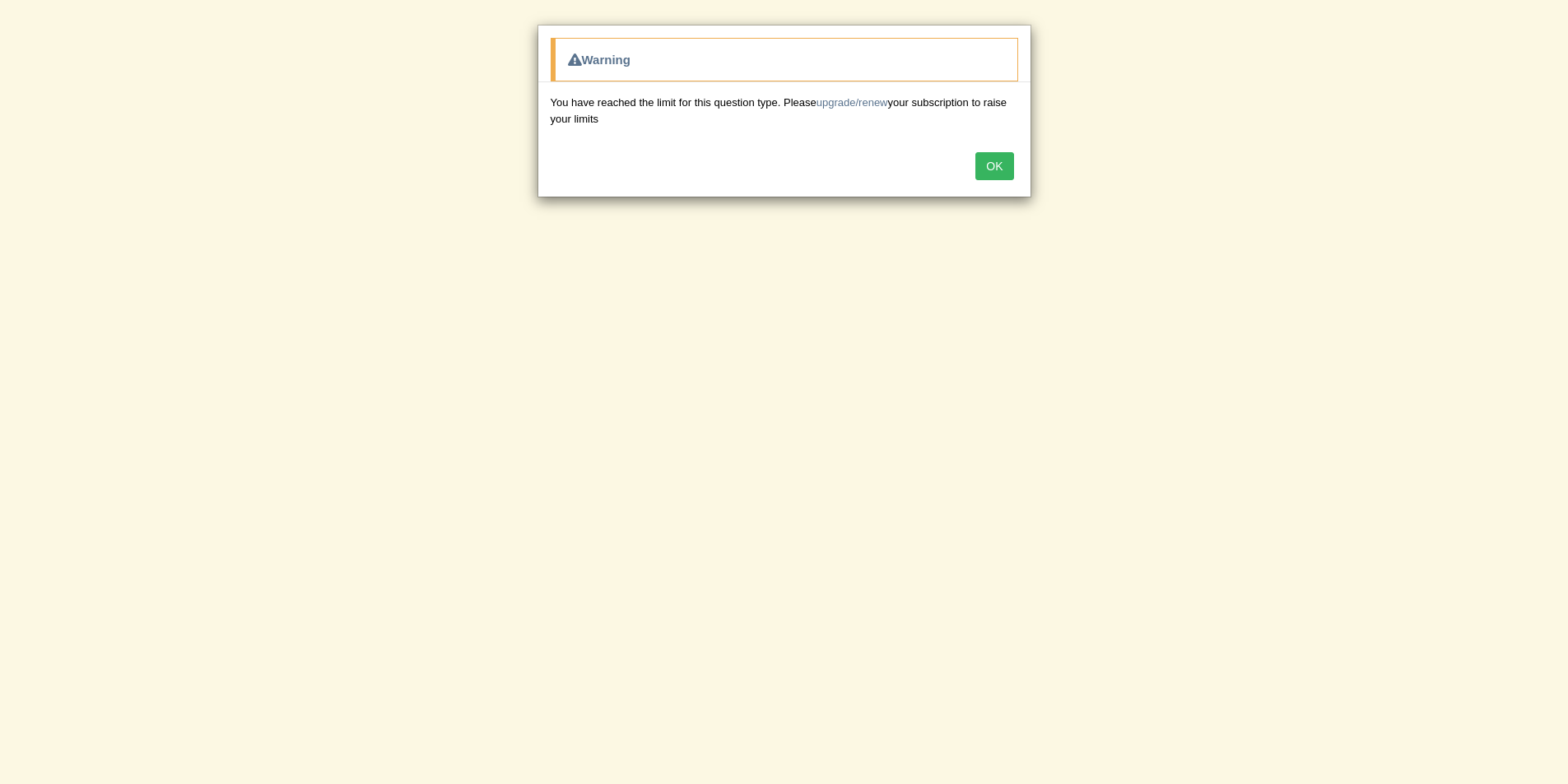
click at [1000, 167] on button "OK" at bounding box center [994, 166] width 38 height 28
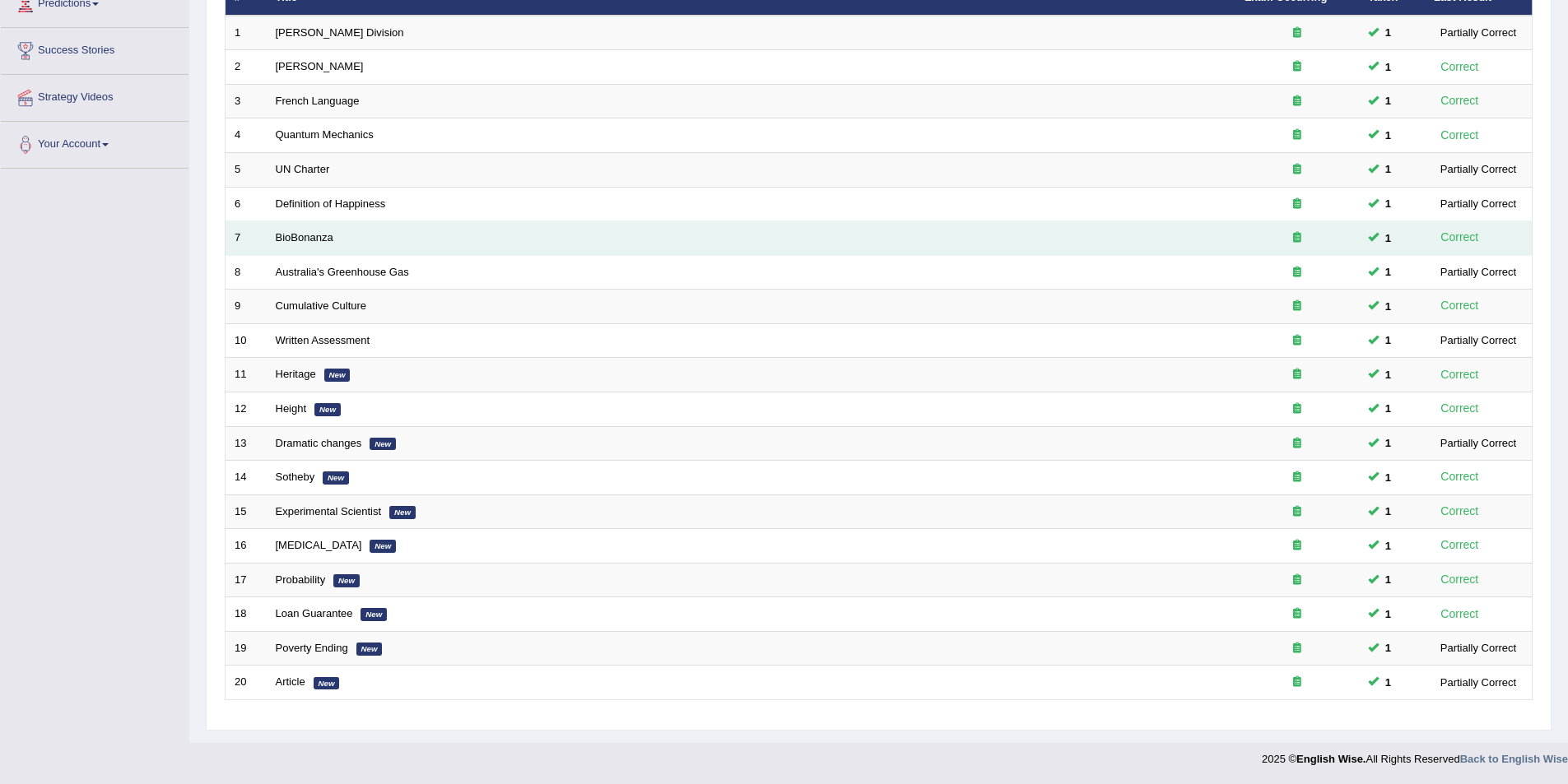
scroll to position [159, 0]
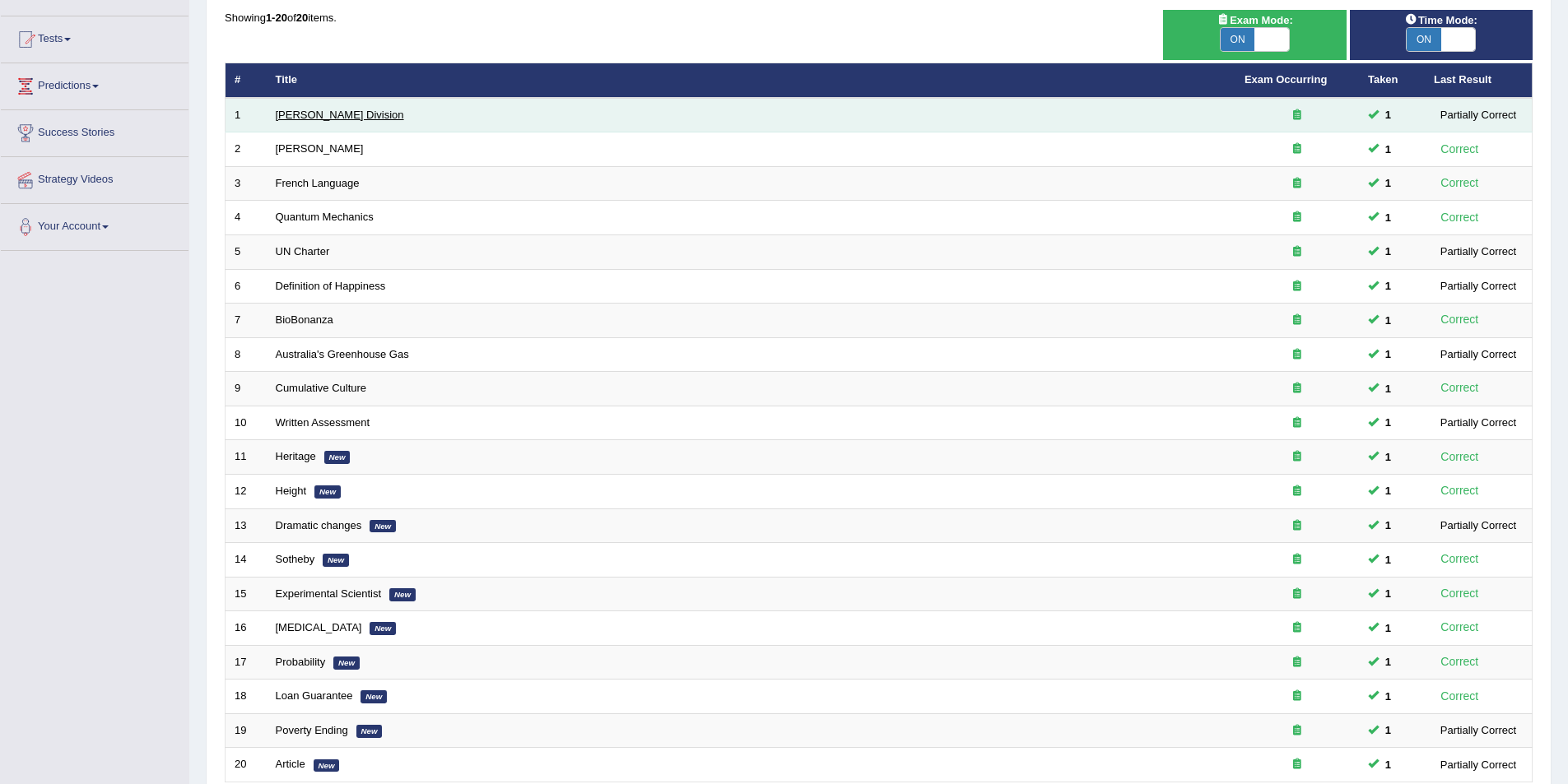
click at [287, 112] on link "[PERSON_NAME] Division" at bounding box center [340, 114] width 128 height 12
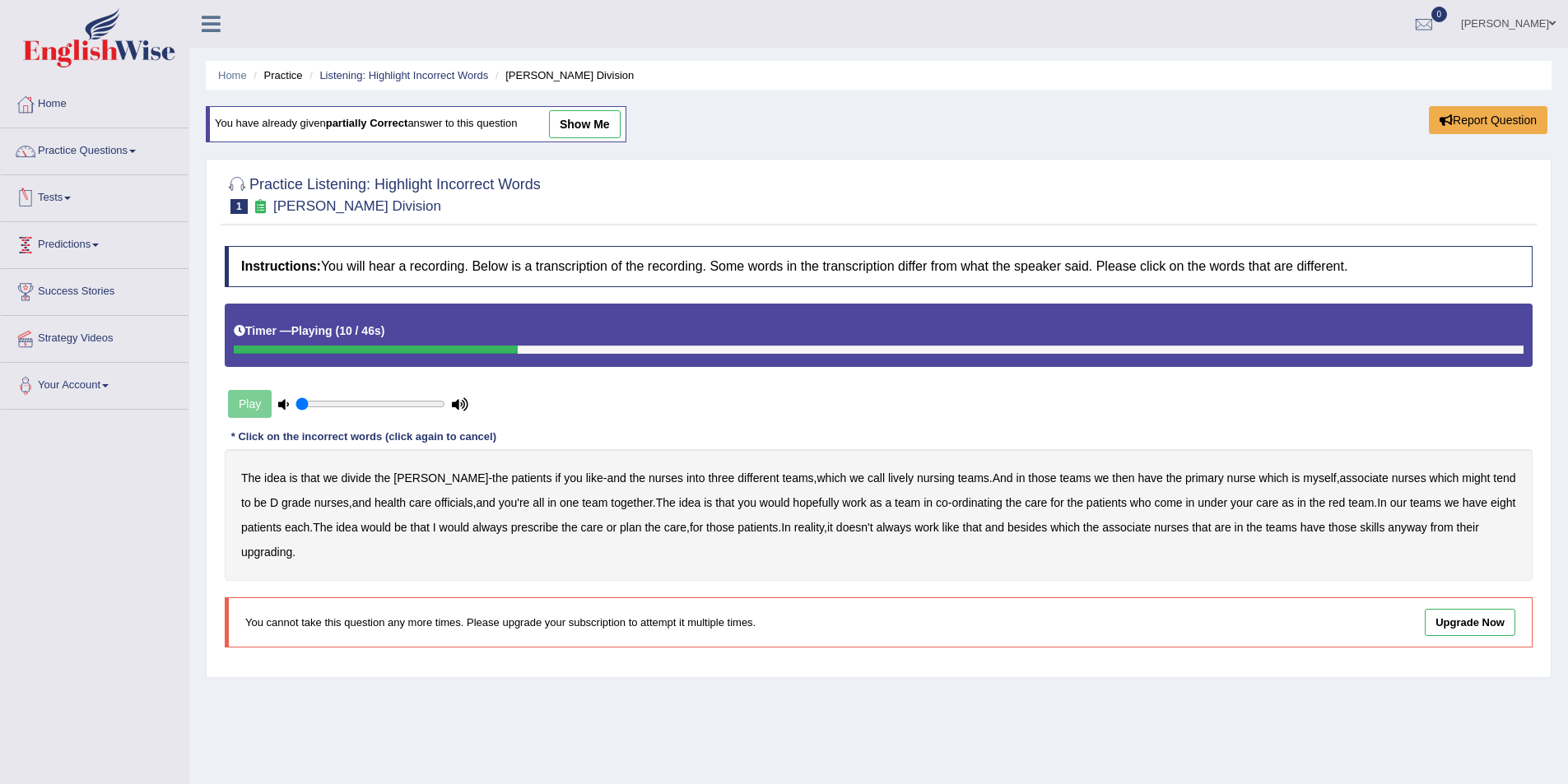
click at [888, 476] on b "lively" at bounding box center [901, 478] width 26 height 13
click at [1462, 476] on b "might" at bounding box center [1476, 478] width 28 height 13
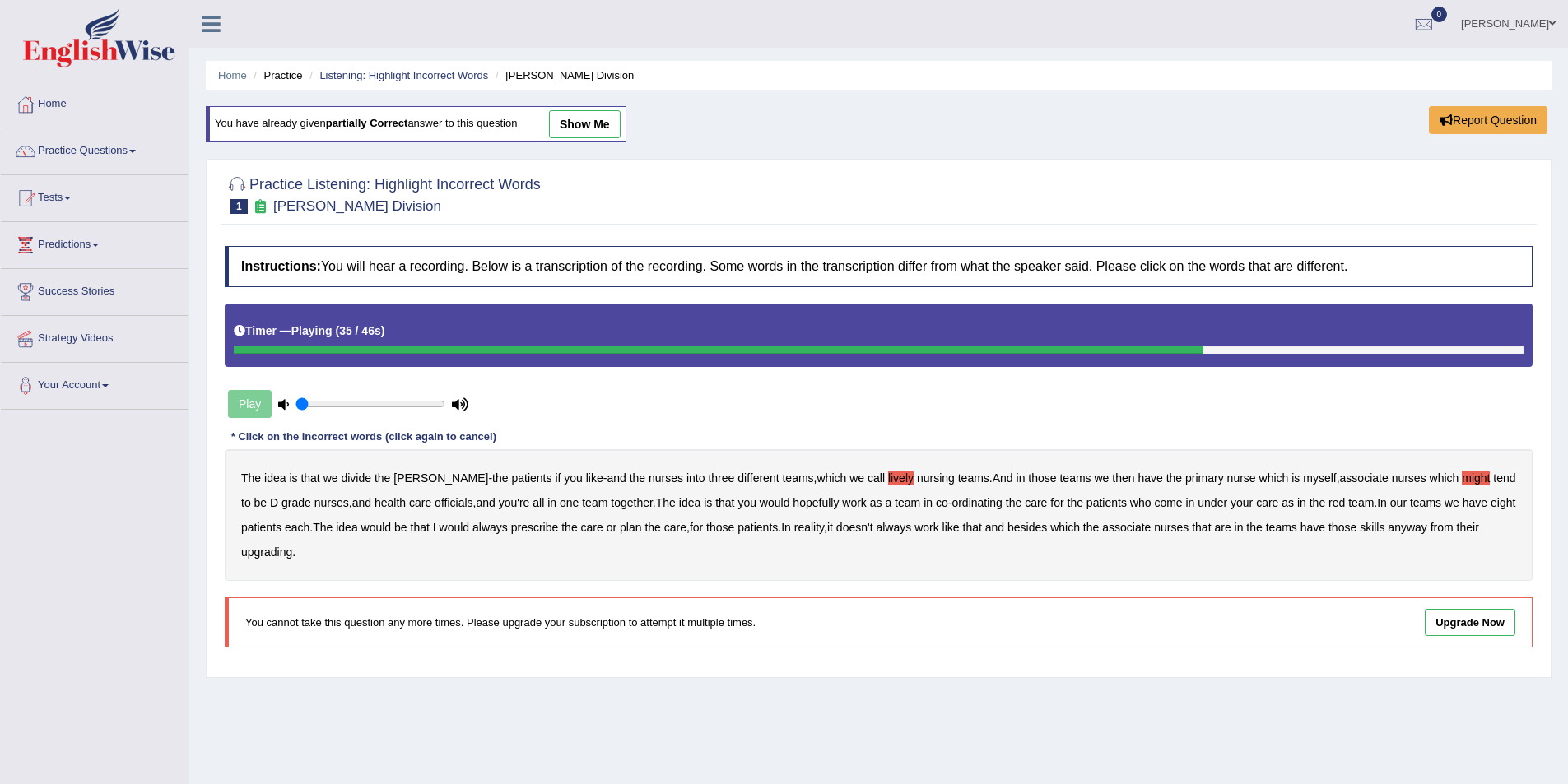
click at [491, 529] on b "always" at bounding box center [490, 528] width 35 height 13
click at [263, 551] on b "upgrading" at bounding box center [266, 552] width 51 height 13
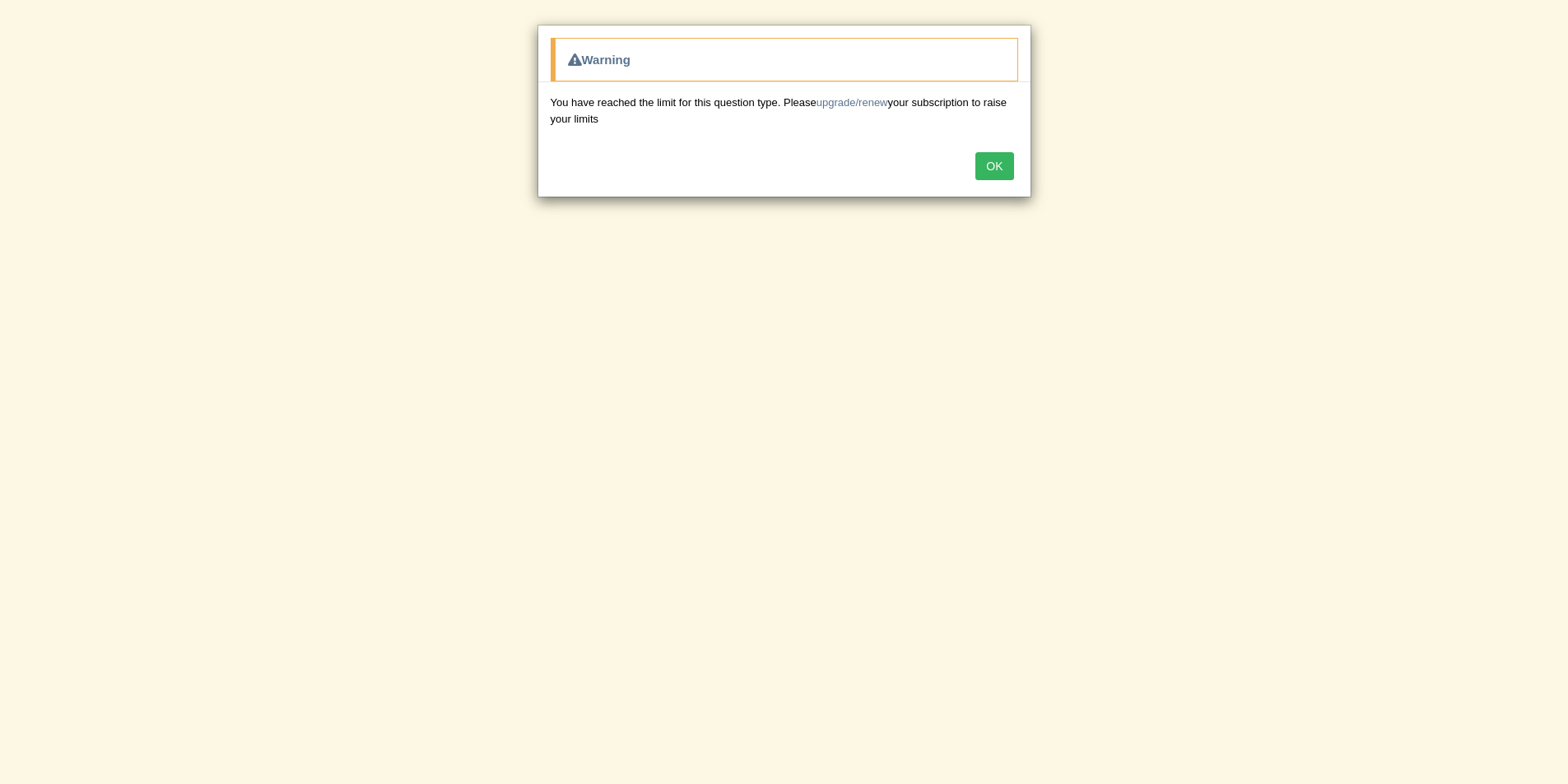
click at [993, 165] on button "OK" at bounding box center [994, 166] width 38 height 28
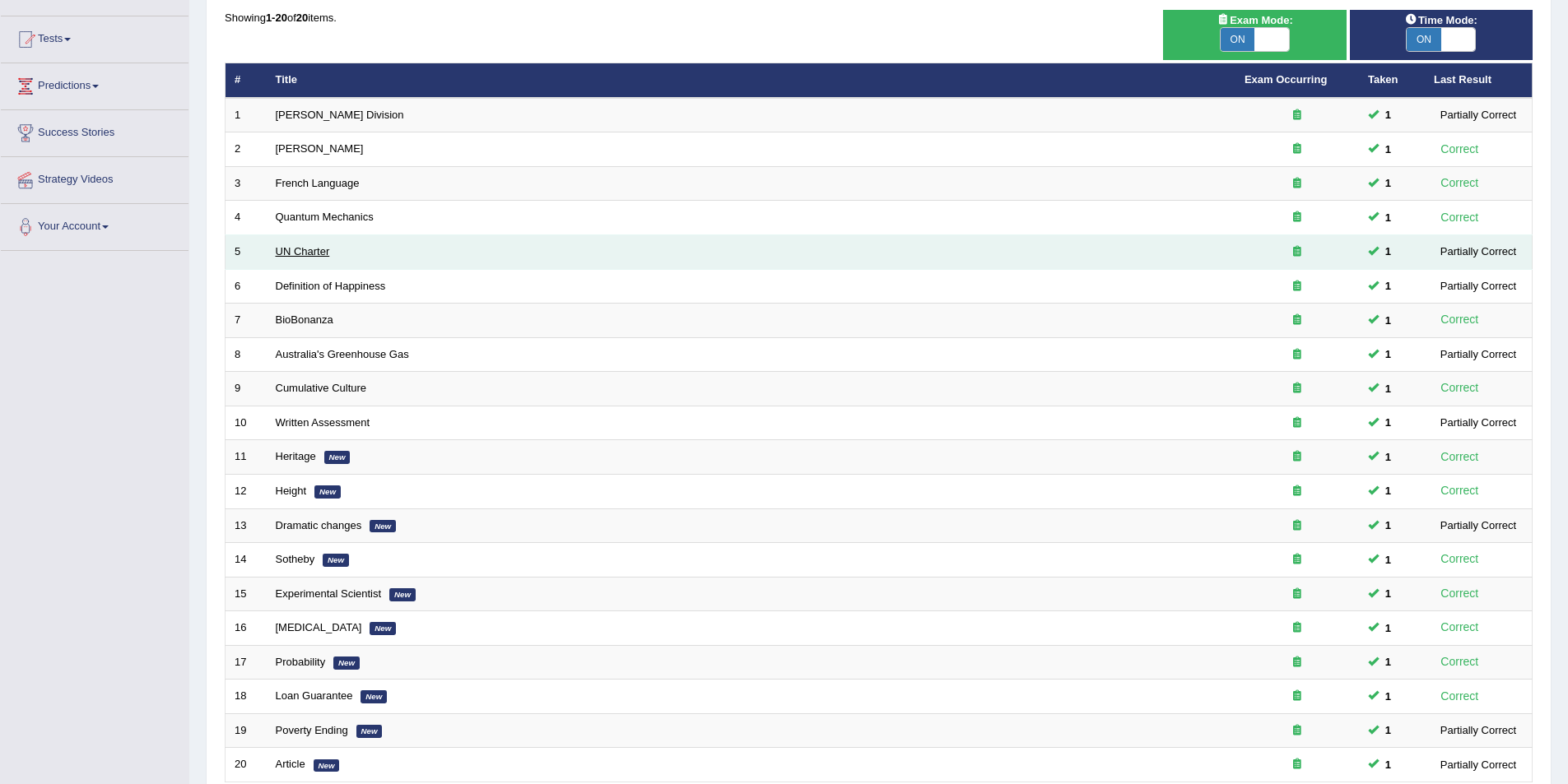
click at [302, 251] on link "UN Charter" at bounding box center [303, 251] width 54 height 12
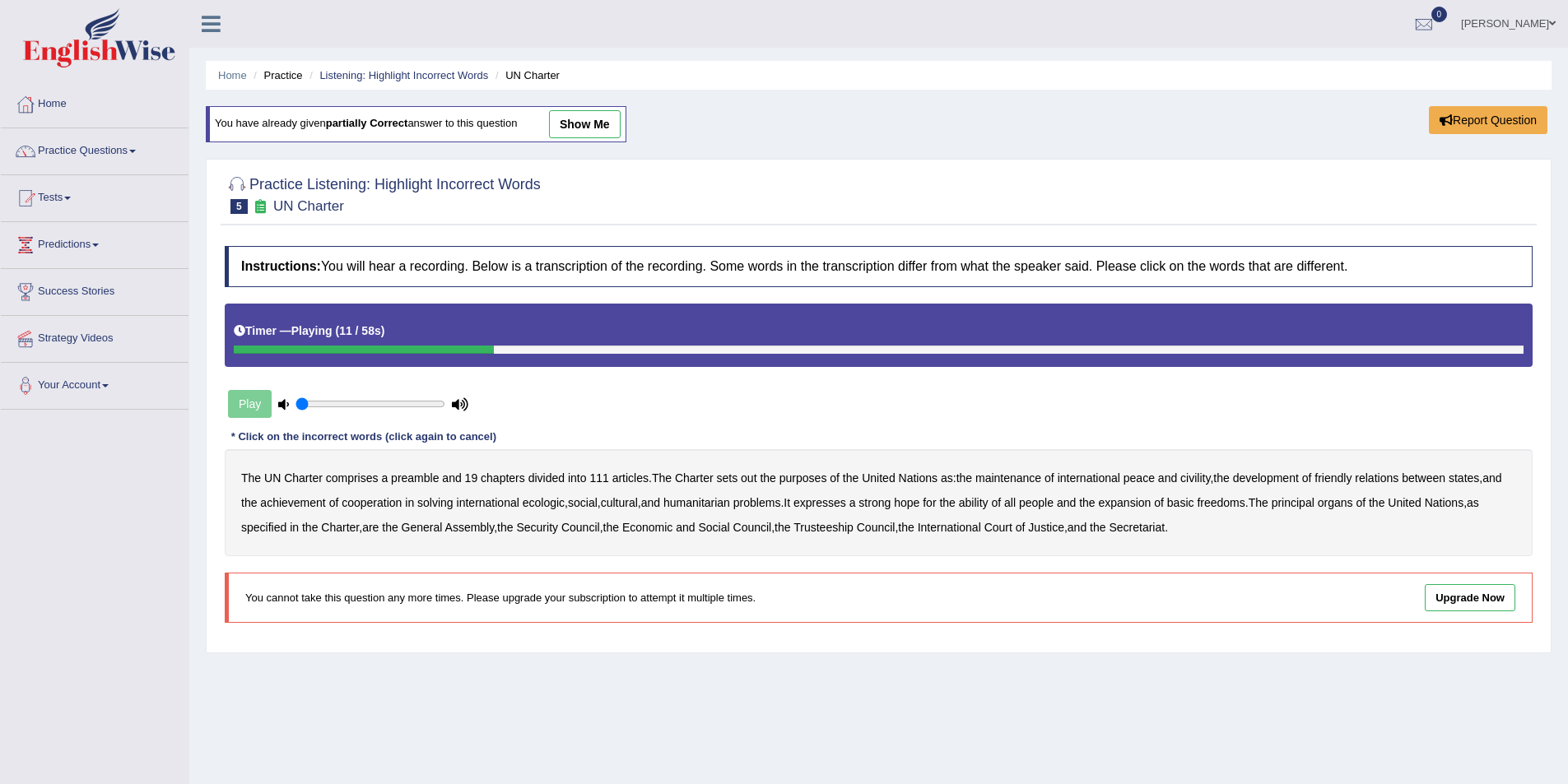
click at [751, 476] on b "out" at bounding box center [748, 478] width 16 height 13
click at [1203, 477] on b "civility" at bounding box center [1195, 478] width 30 height 13
click at [545, 499] on b "ecologic" at bounding box center [543, 503] width 42 height 13
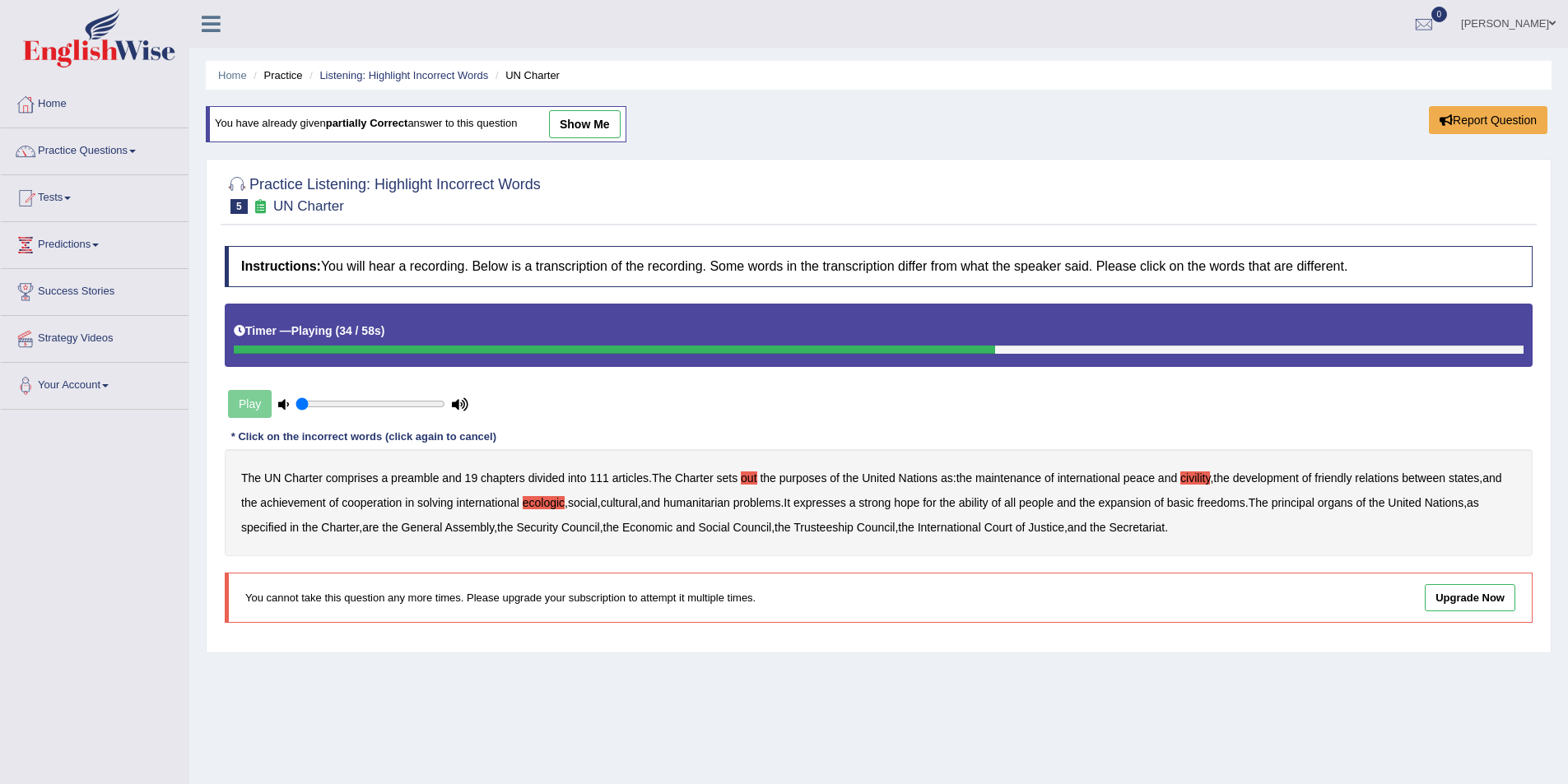
click at [988, 505] on b "ability" at bounding box center [974, 503] width 30 height 13
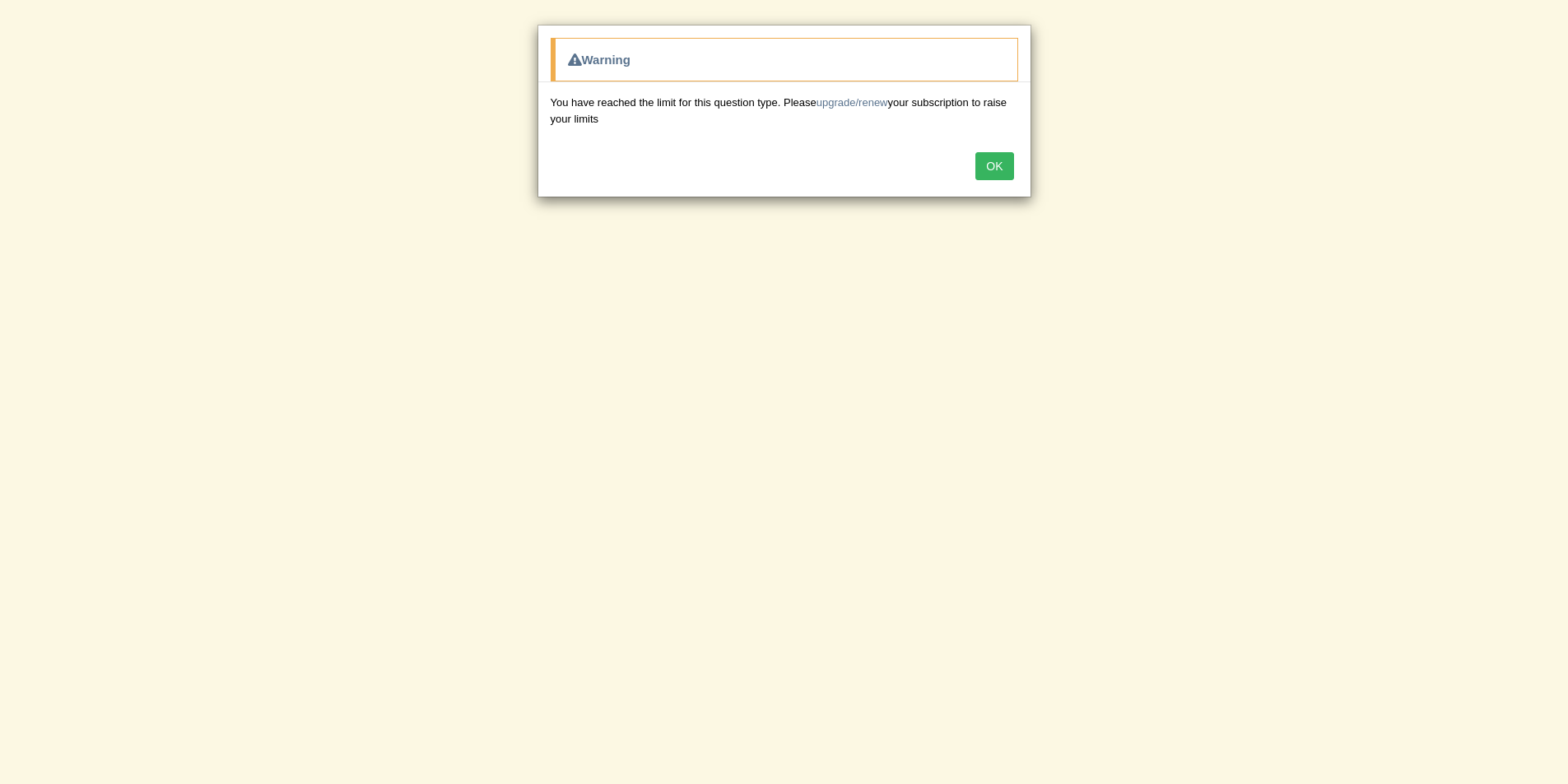
click at [996, 154] on button "OK" at bounding box center [994, 166] width 38 height 28
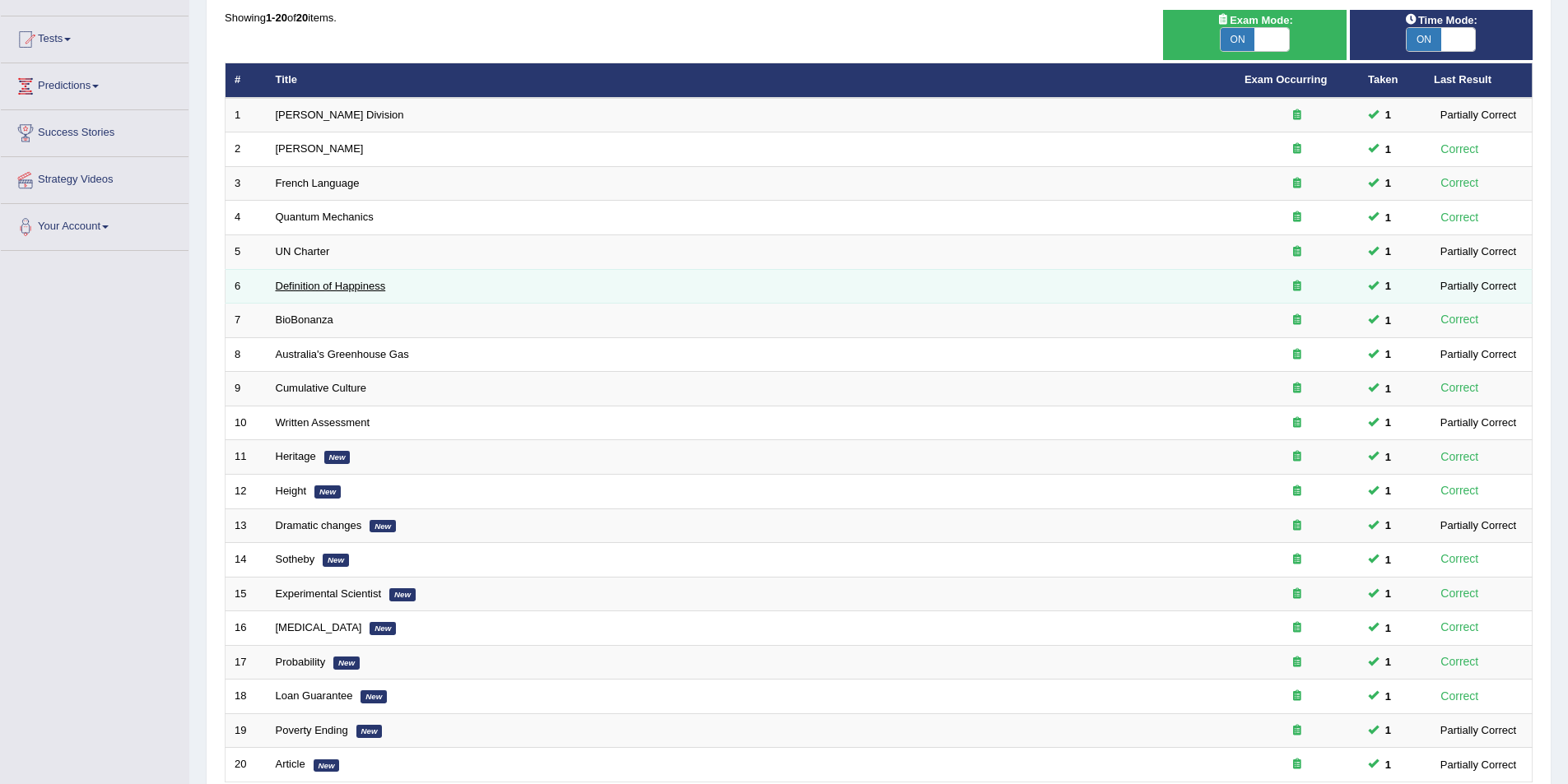
click at [332, 288] on link "Definition of Happiness" at bounding box center [331, 285] width 111 height 12
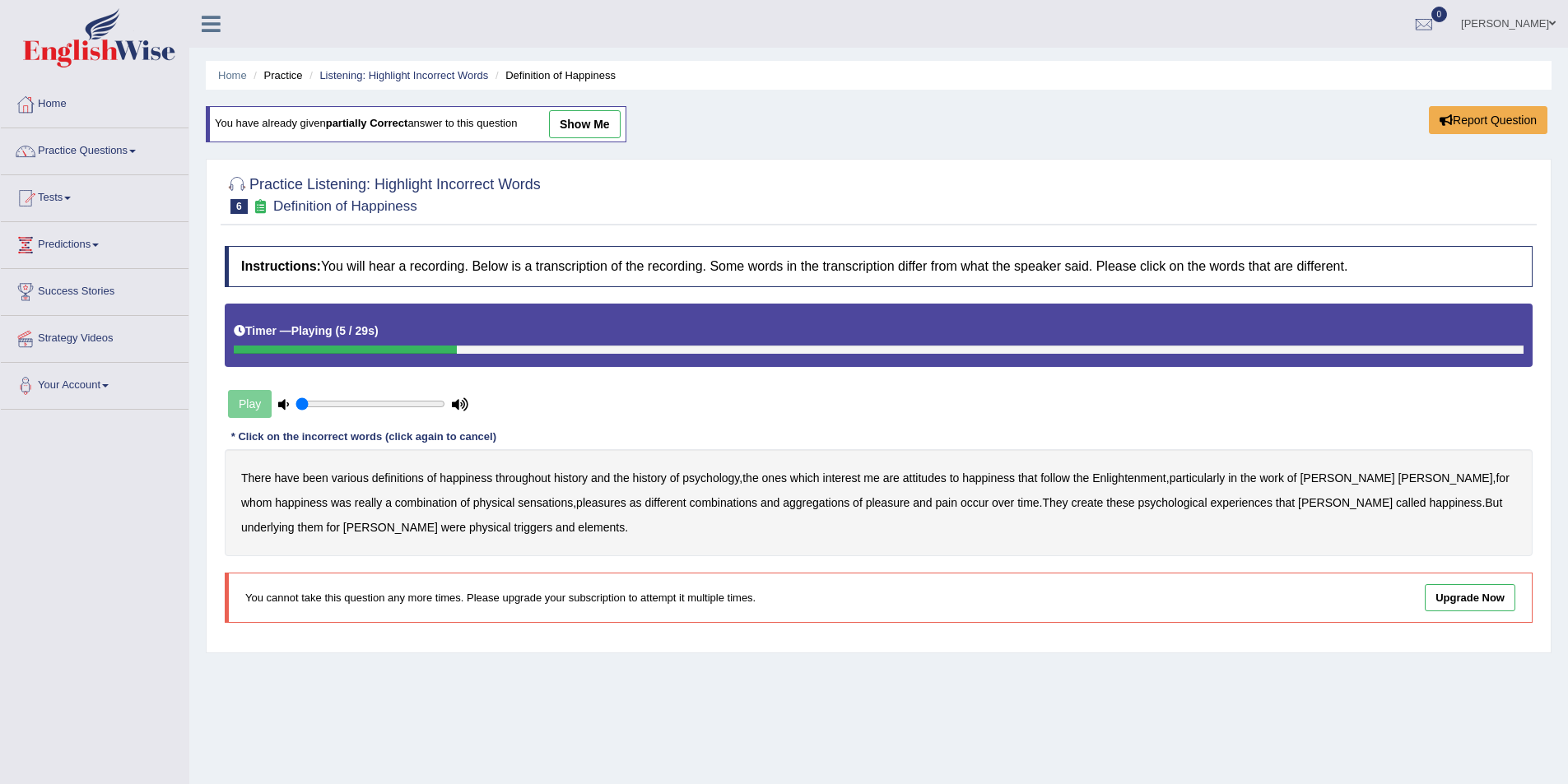
click at [714, 474] on b "psychology" at bounding box center [711, 478] width 57 height 13
click at [932, 479] on b "attitudes" at bounding box center [924, 478] width 43 height 13
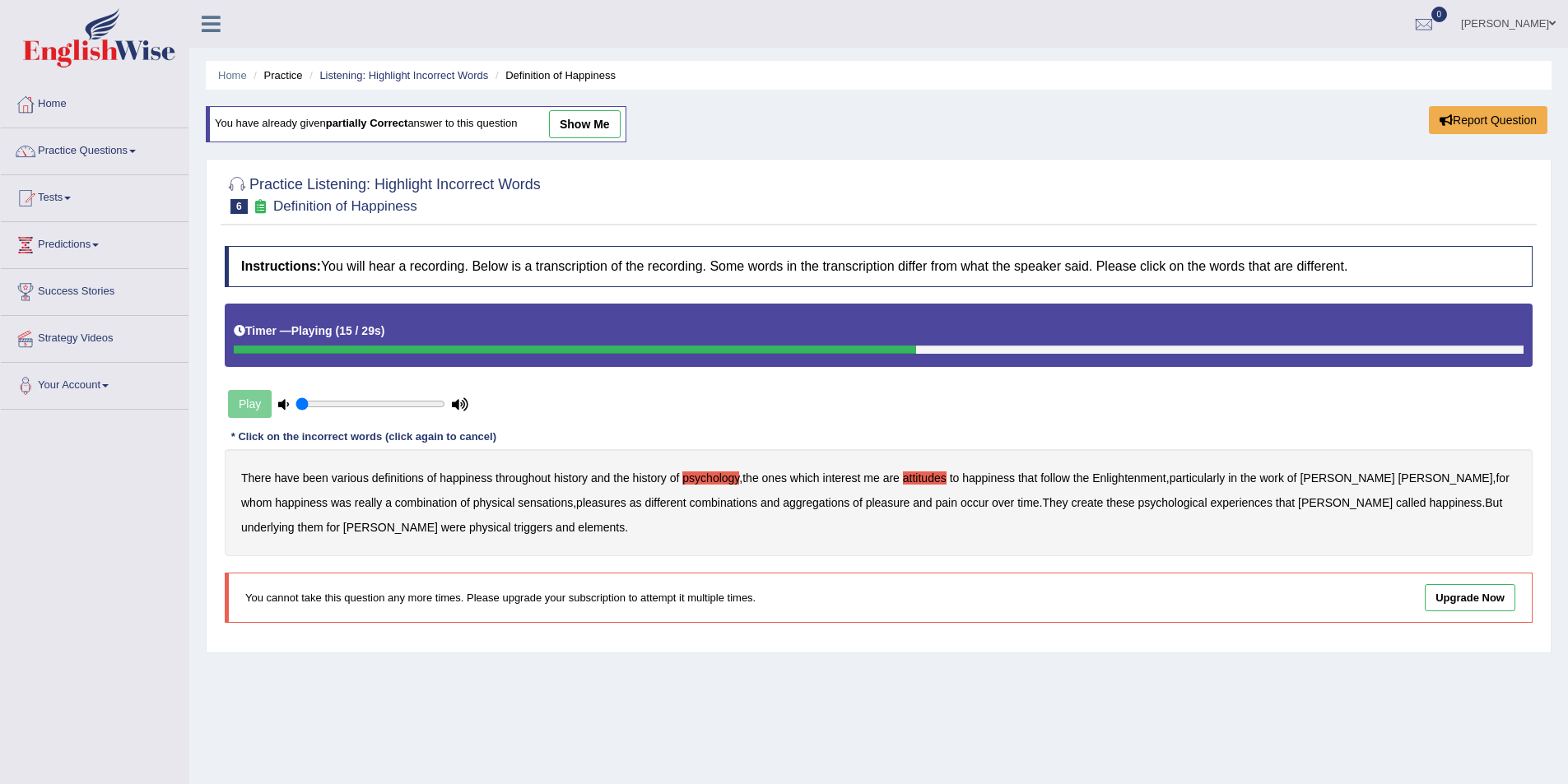
click at [518, 505] on b "sensations" at bounding box center [545, 503] width 55 height 13
click at [1071, 502] on b "create" at bounding box center [1086, 503] width 32 height 13
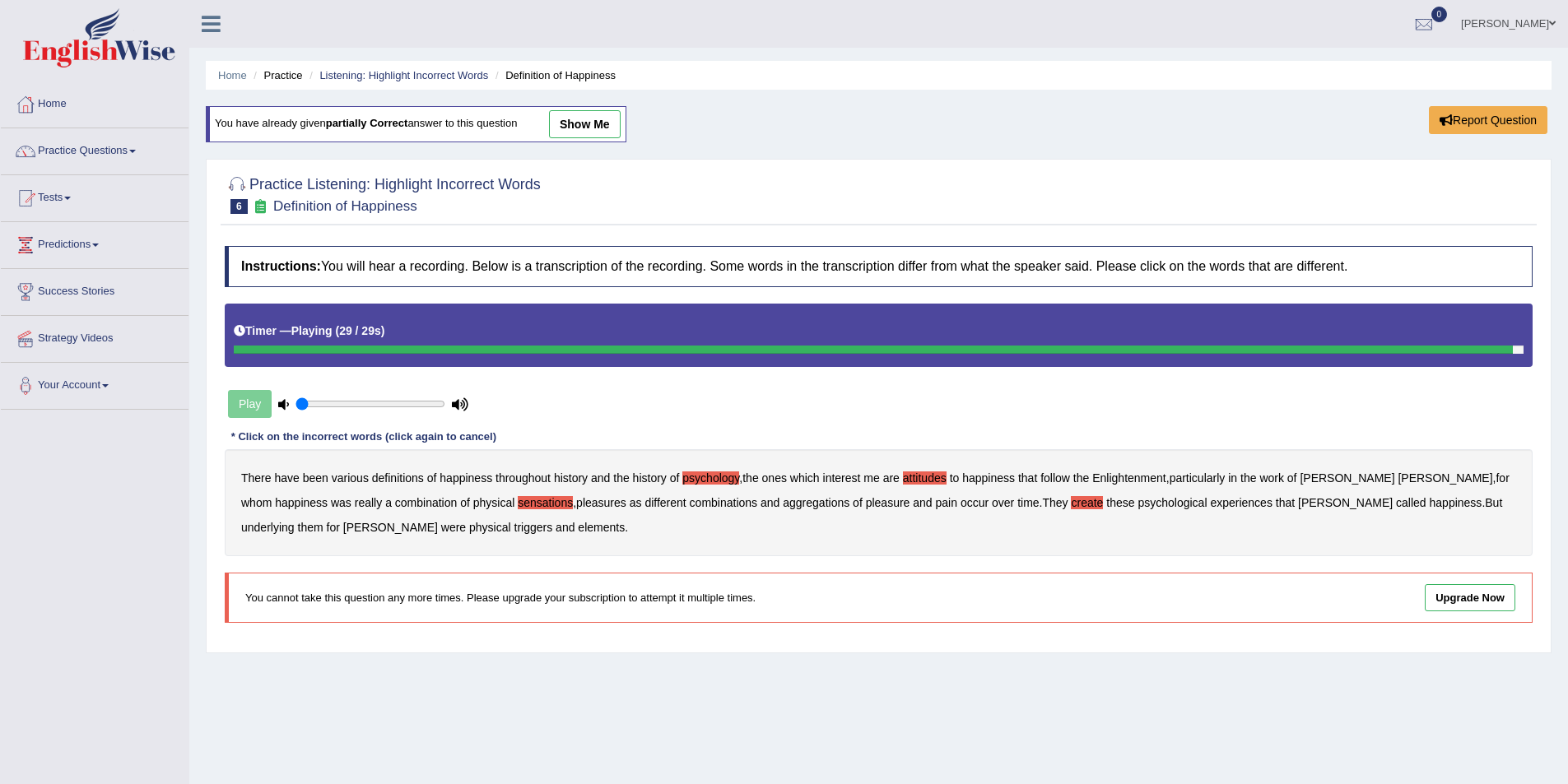
click at [578, 525] on b "elements" at bounding box center [601, 528] width 47 height 13
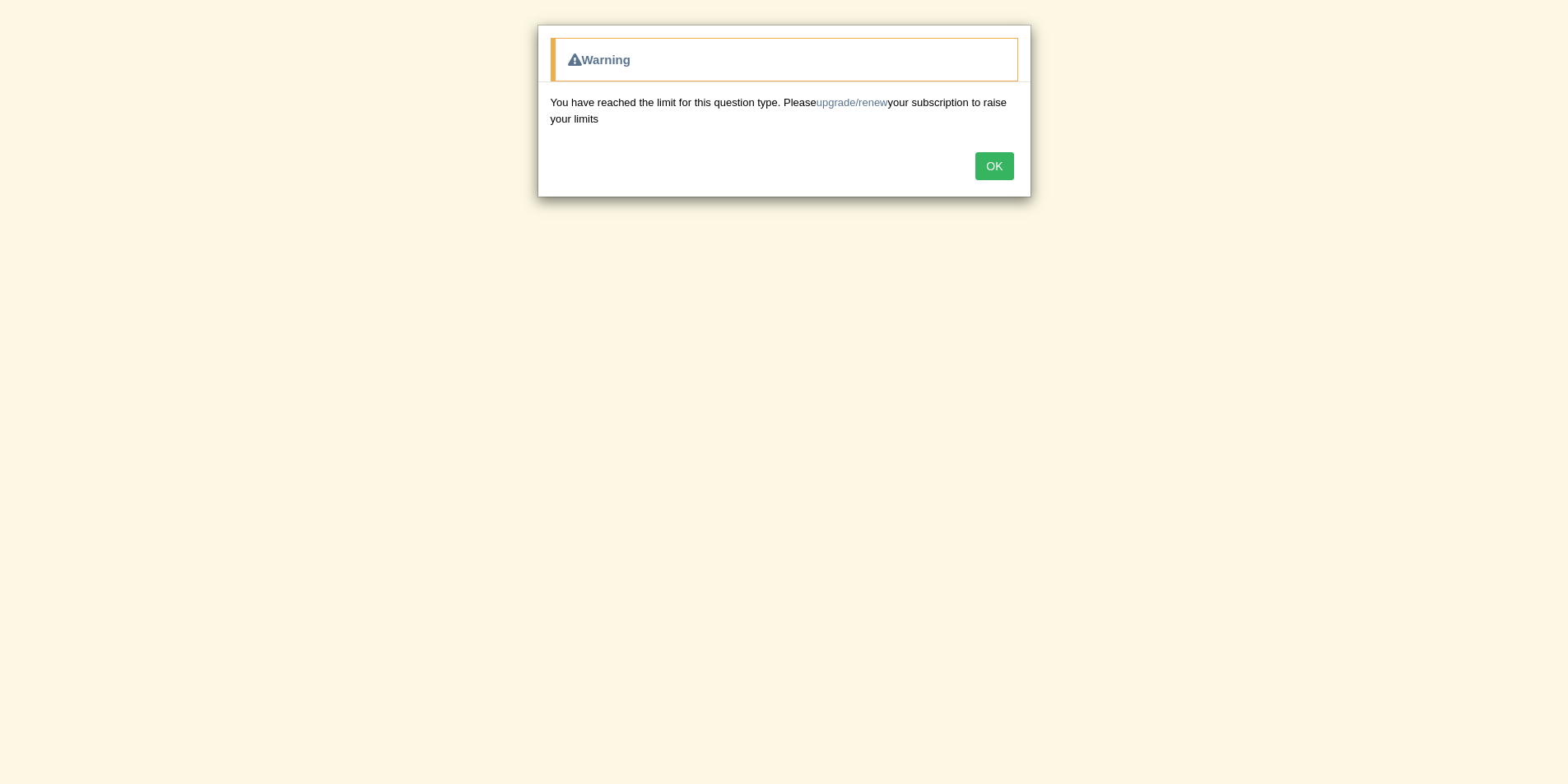
click at [988, 171] on button "OK" at bounding box center [994, 166] width 38 height 28
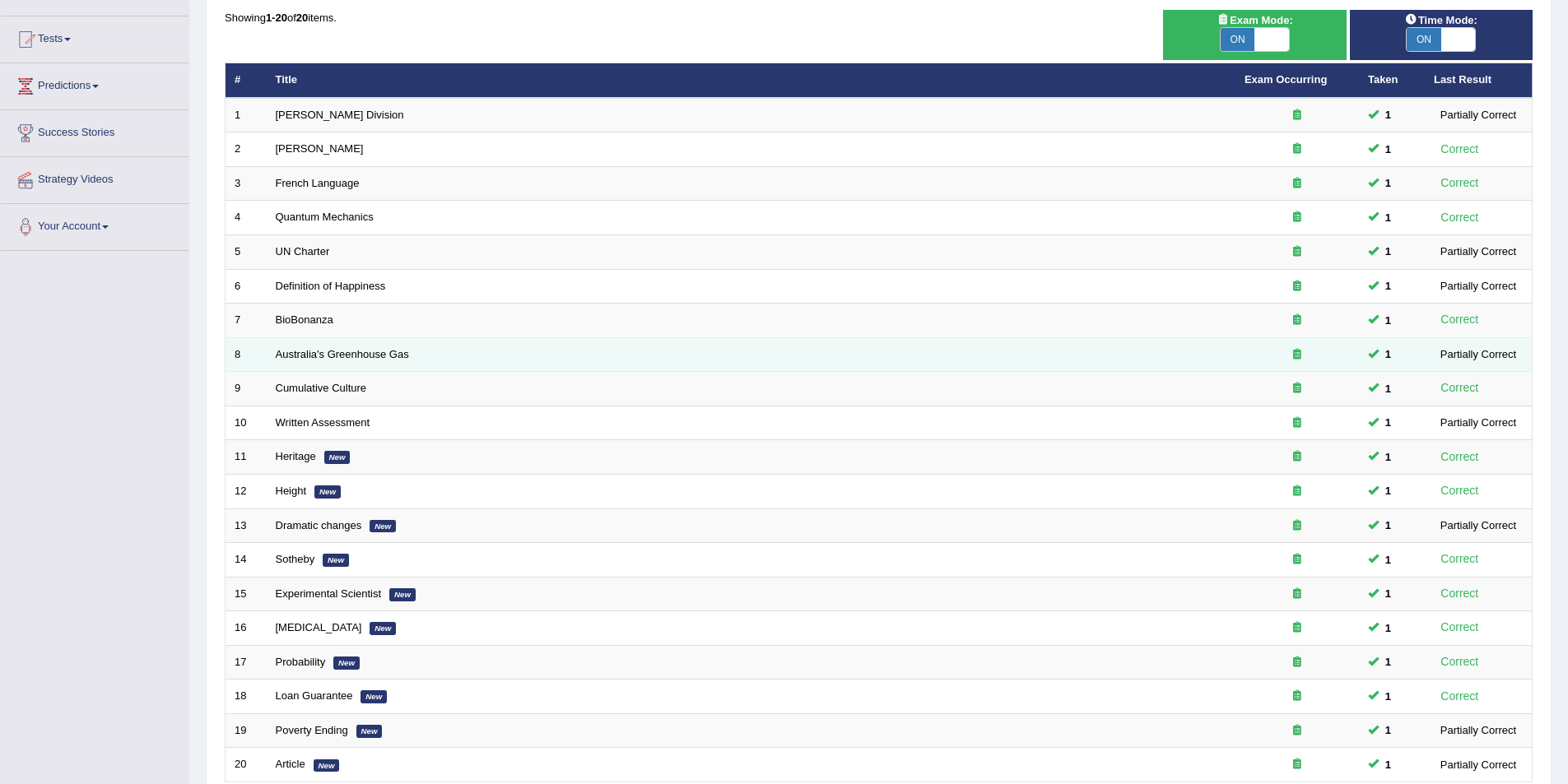
click at [321, 346] on td "Australia's Greenhouse Gas" at bounding box center [751, 354] width 969 height 34
click at [323, 358] on link "Australia's Greenhouse Gas" at bounding box center [342, 353] width 133 height 12
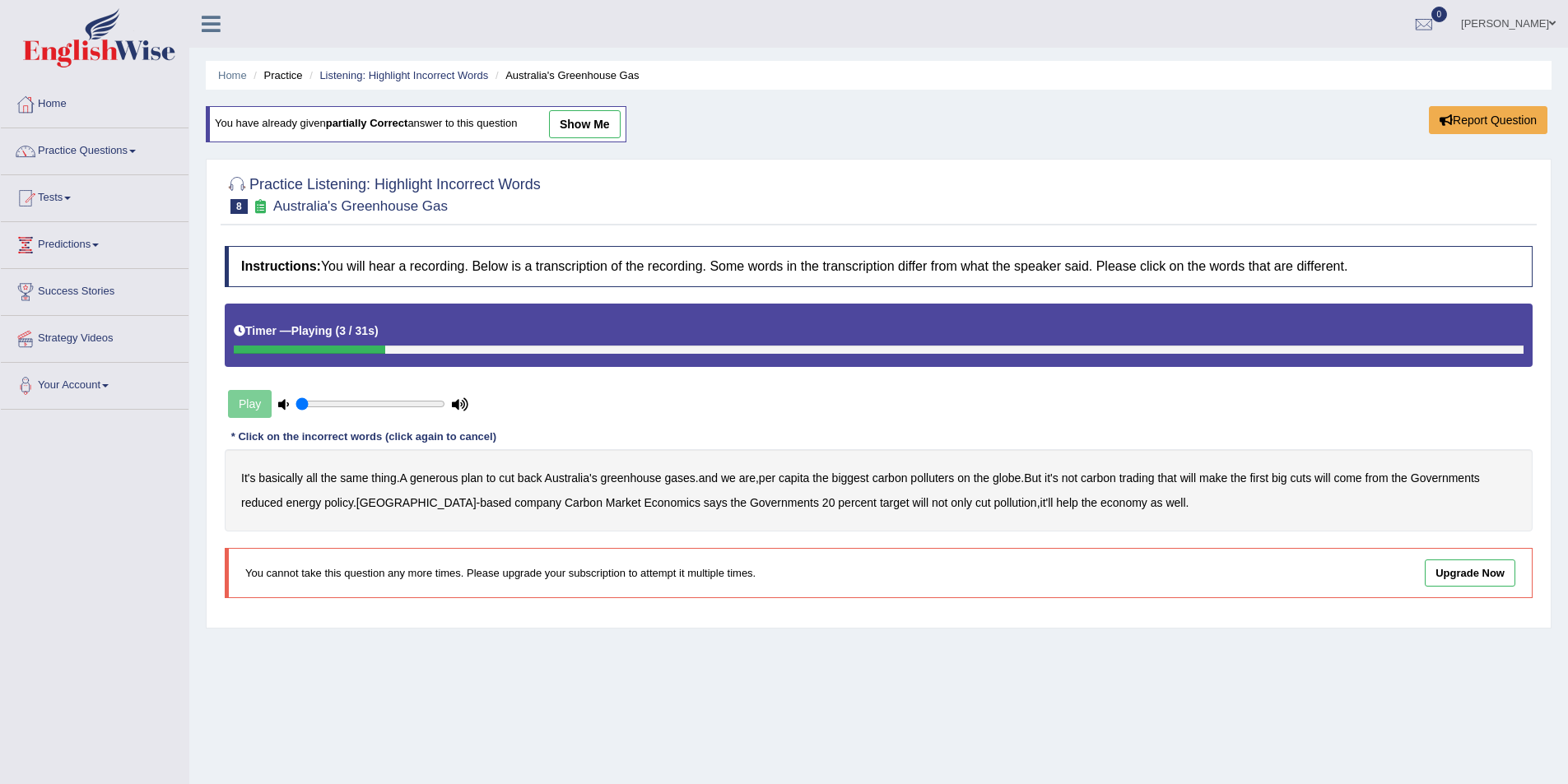
click at [437, 475] on b "generous" at bounding box center [434, 478] width 48 height 13
click at [1007, 477] on b "globe" at bounding box center [1007, 478] width 28 height 13
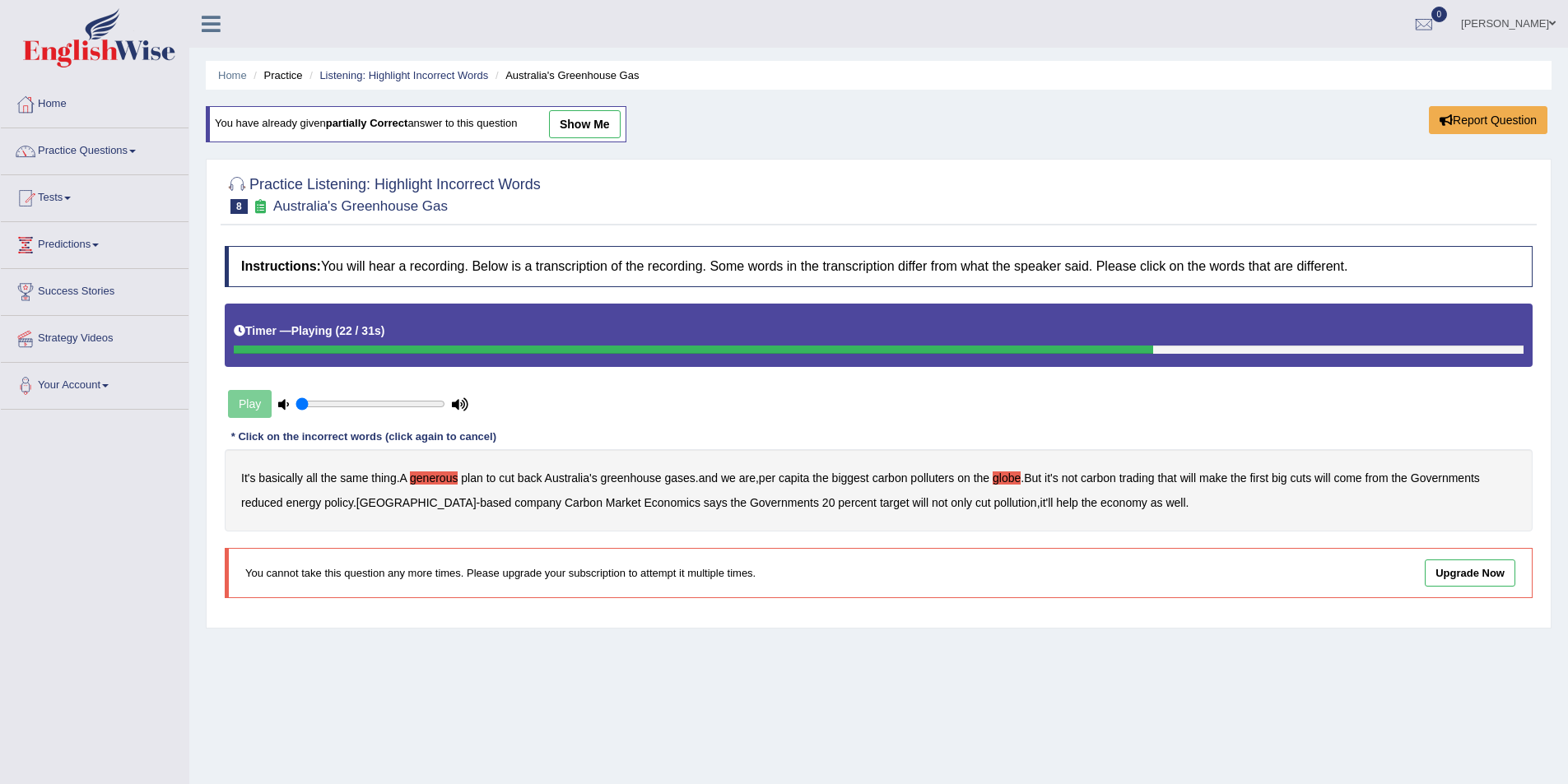
click at [267, 496] on b "reduced" at bounding box center [261, 503] width 42 height 13
click at [329, 499] on b "policy" at bounding box center [338, 503] width 29 height 13
click at [514, 500] on b "company" at bounding box center [537, 503] width 47 height 13
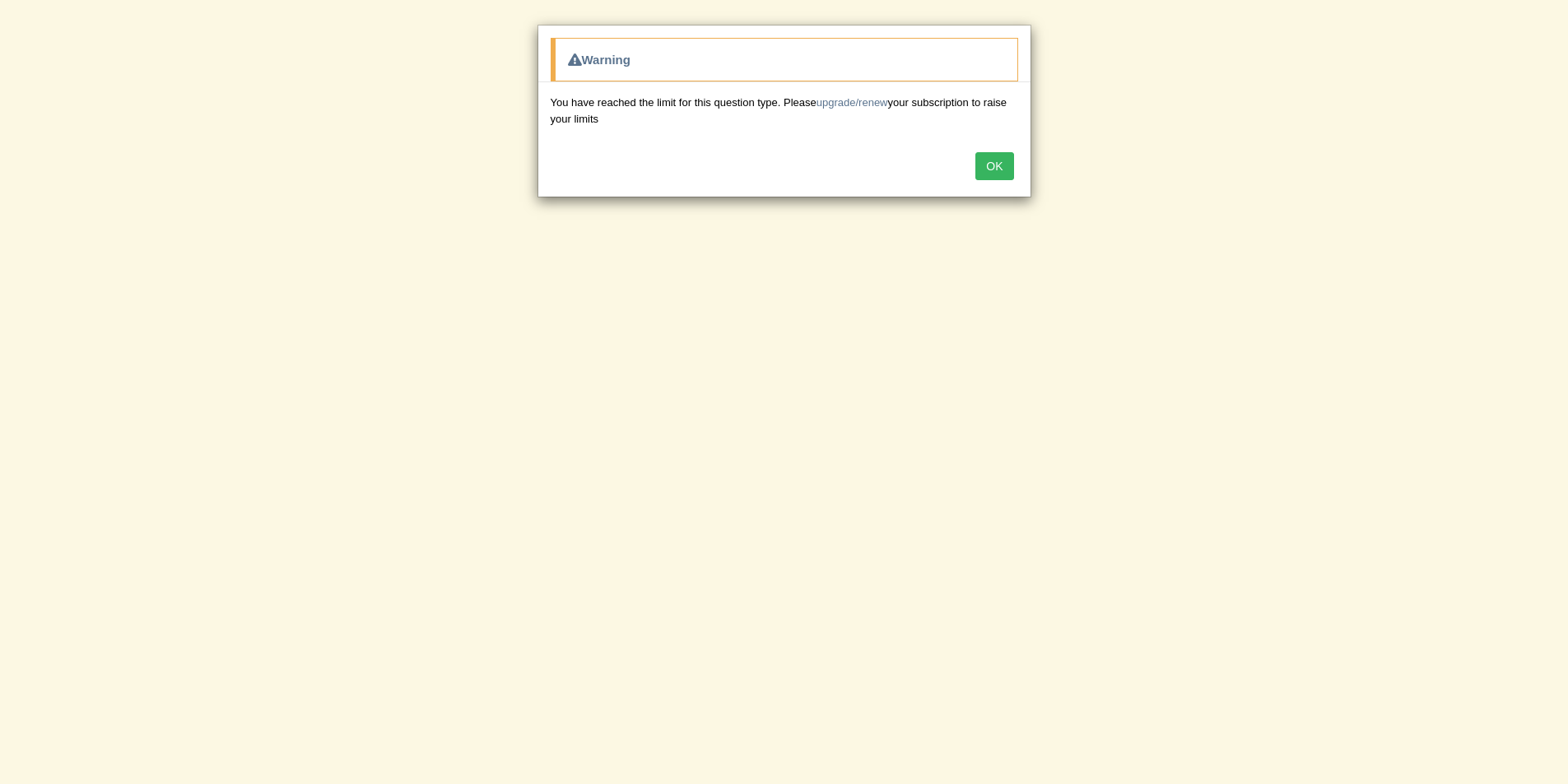
click at [987, 162] on button "OK" at bounding box center [994, 166] width 38 height 28
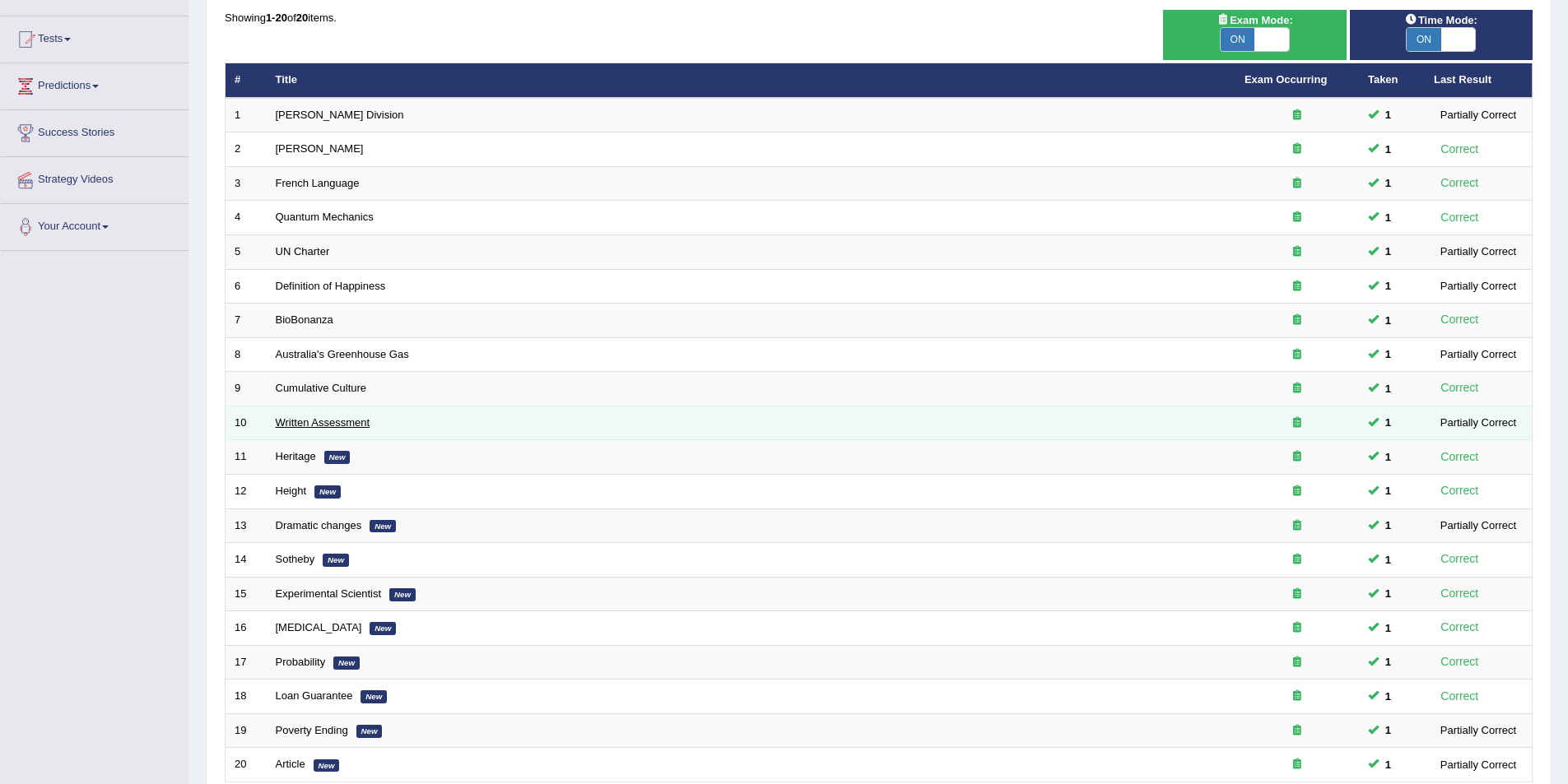
click at [314, 425] on link "Written Assessment" at bounding box center [323, 422] width 95 height 12
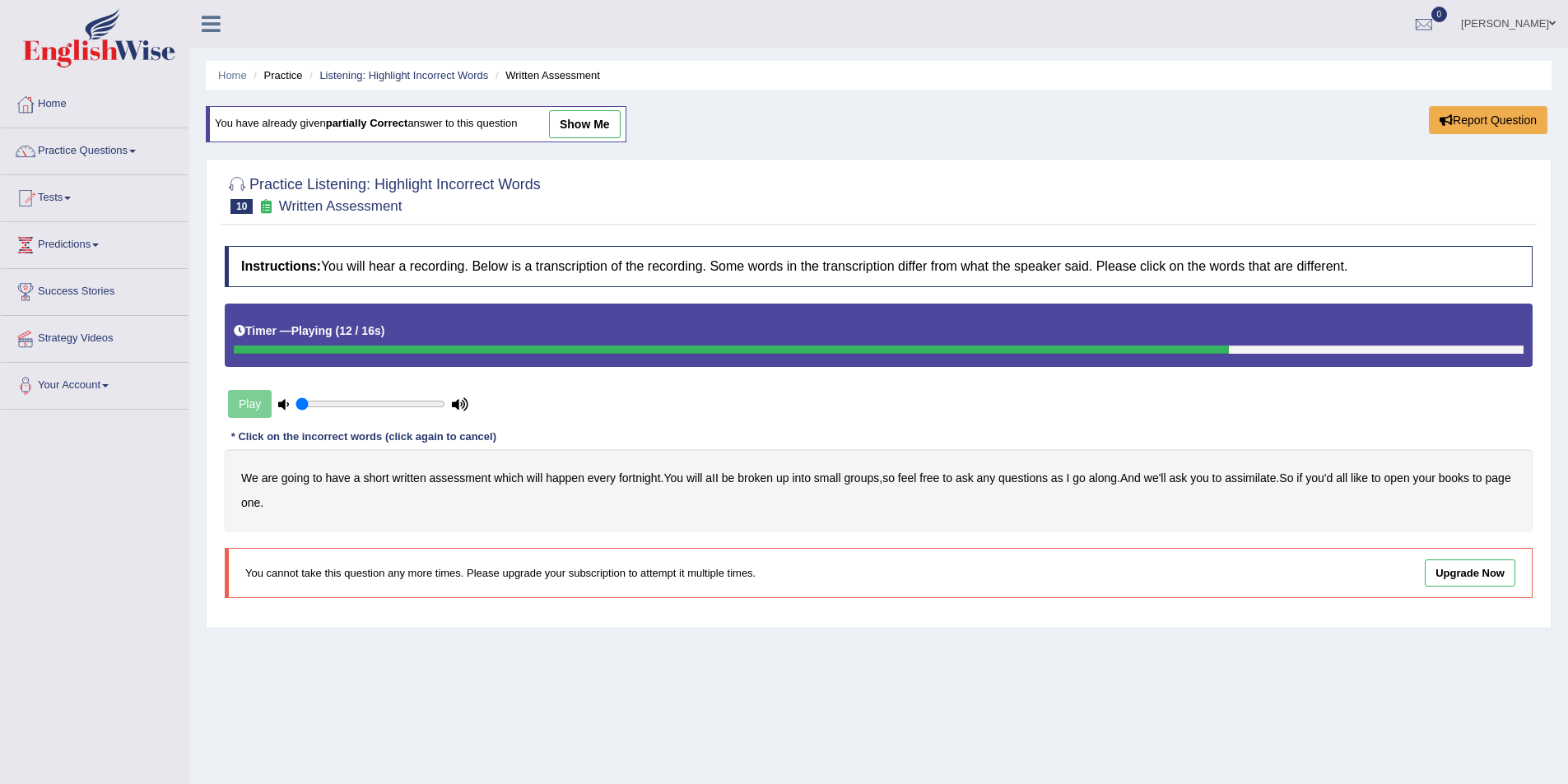
click at [1265, 478] on b "assimilate" at bounding box center [1250, 478] width 51 height 13
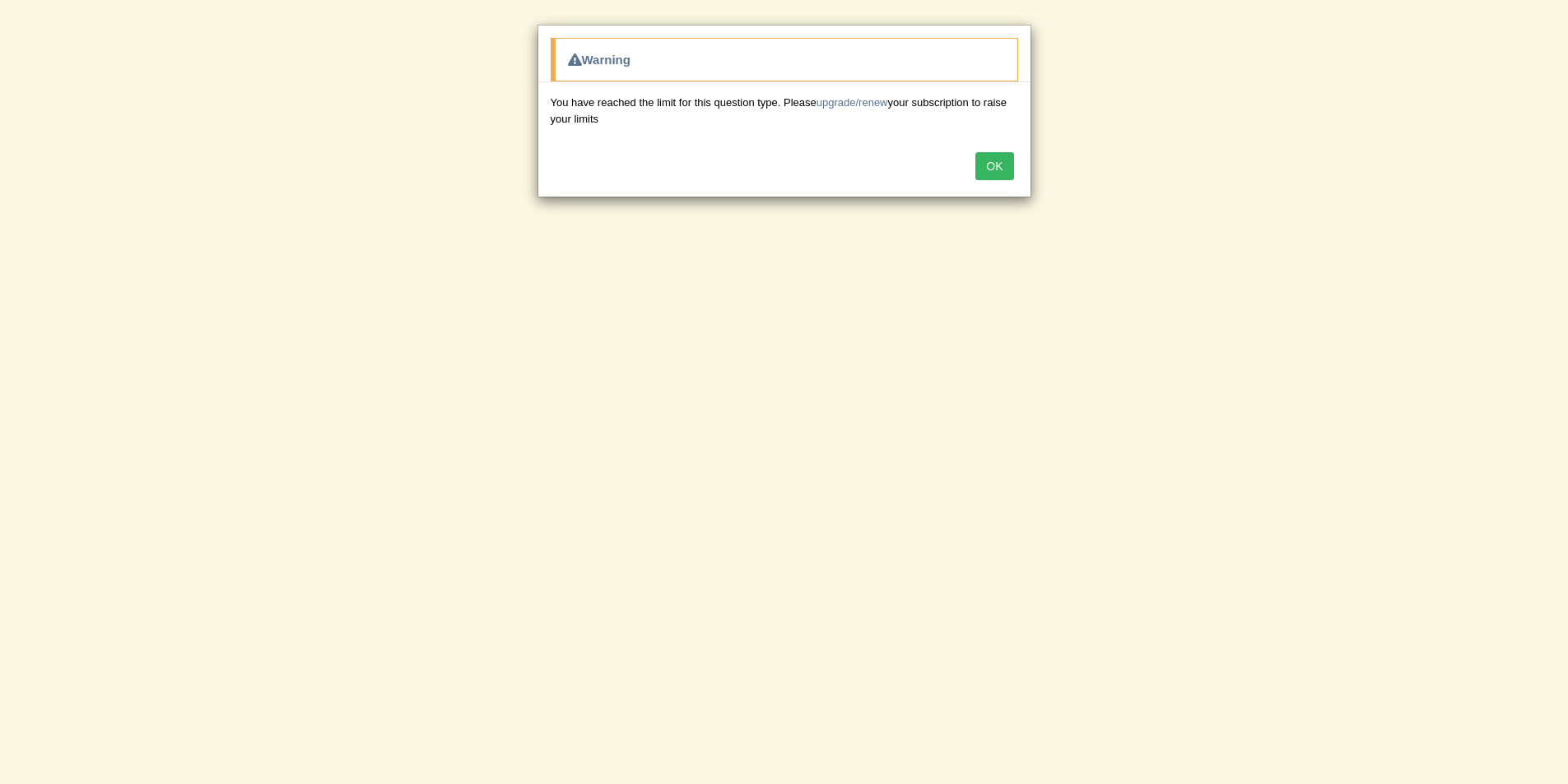
click at [996, 160] on button "OK" at bounding box center [994, 166] width 38 height 28
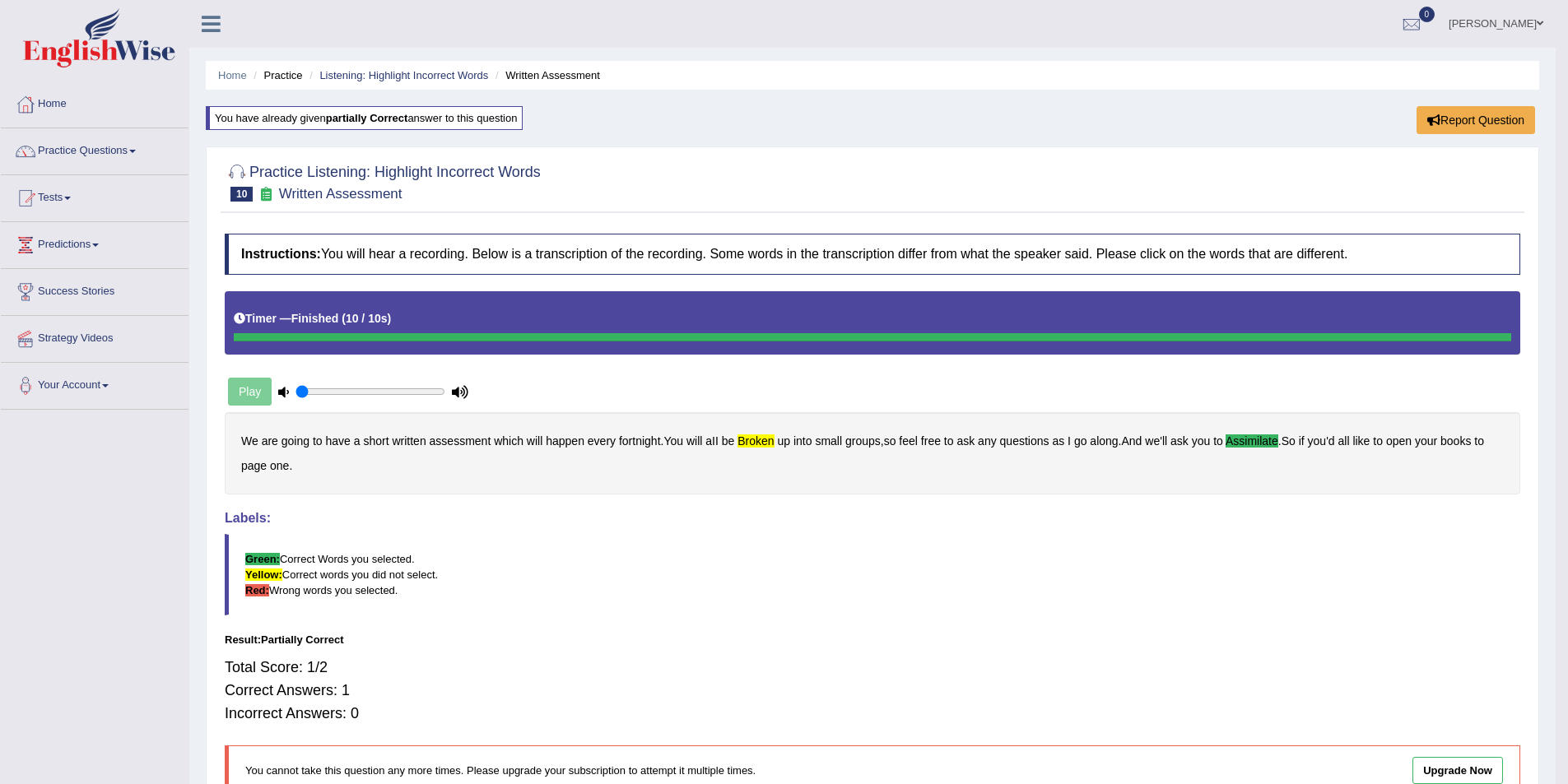
click at [758, 439] on b "broken" at bounding box center [755, 441] width 36 height 13
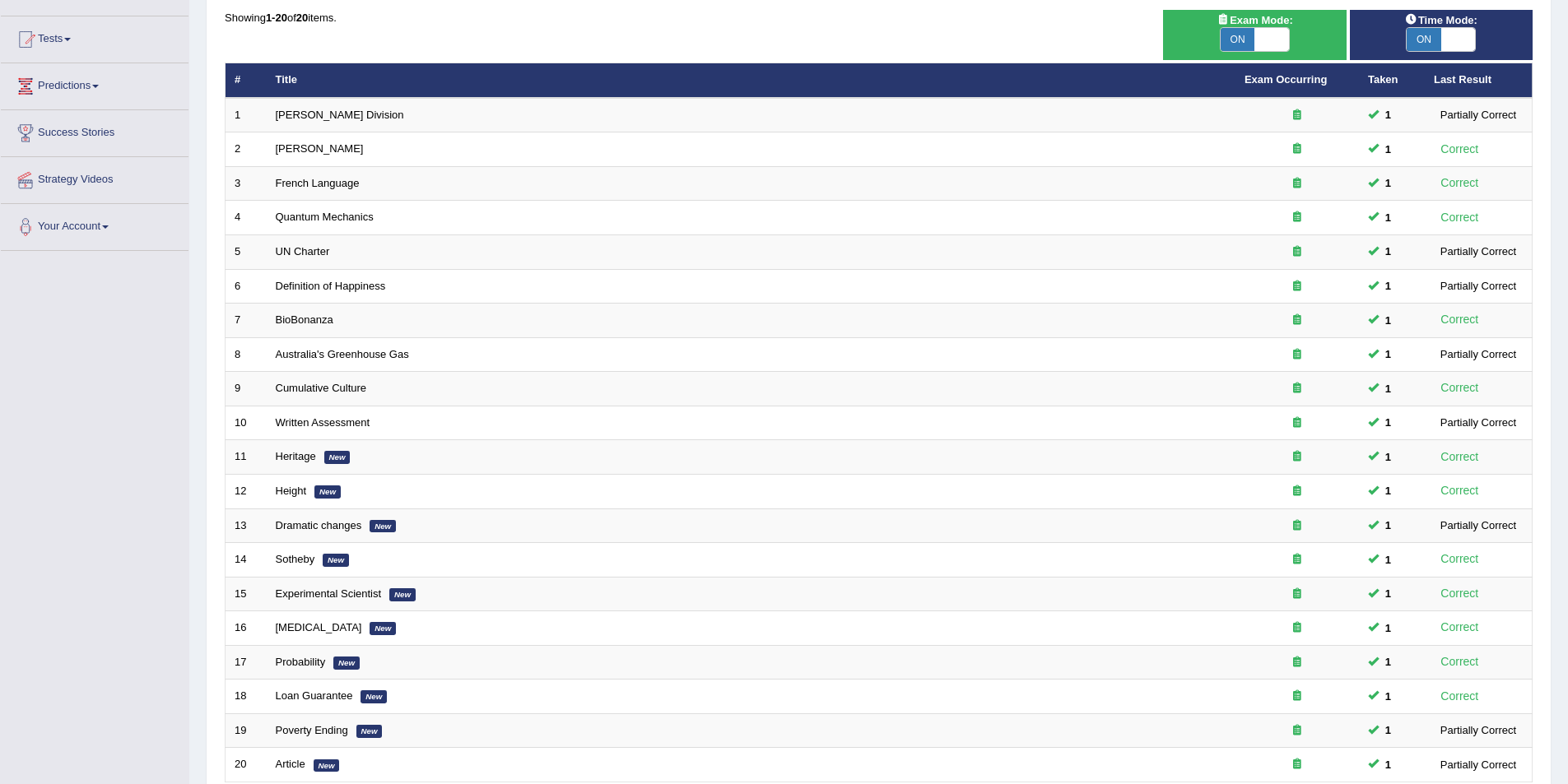
click at [112, 87] on link "Predictions" at bounding box center [94, 84] width 187 height 42
click at [80, 47] on link "Tests" at bounding box center [94, 37] width 187 height 42
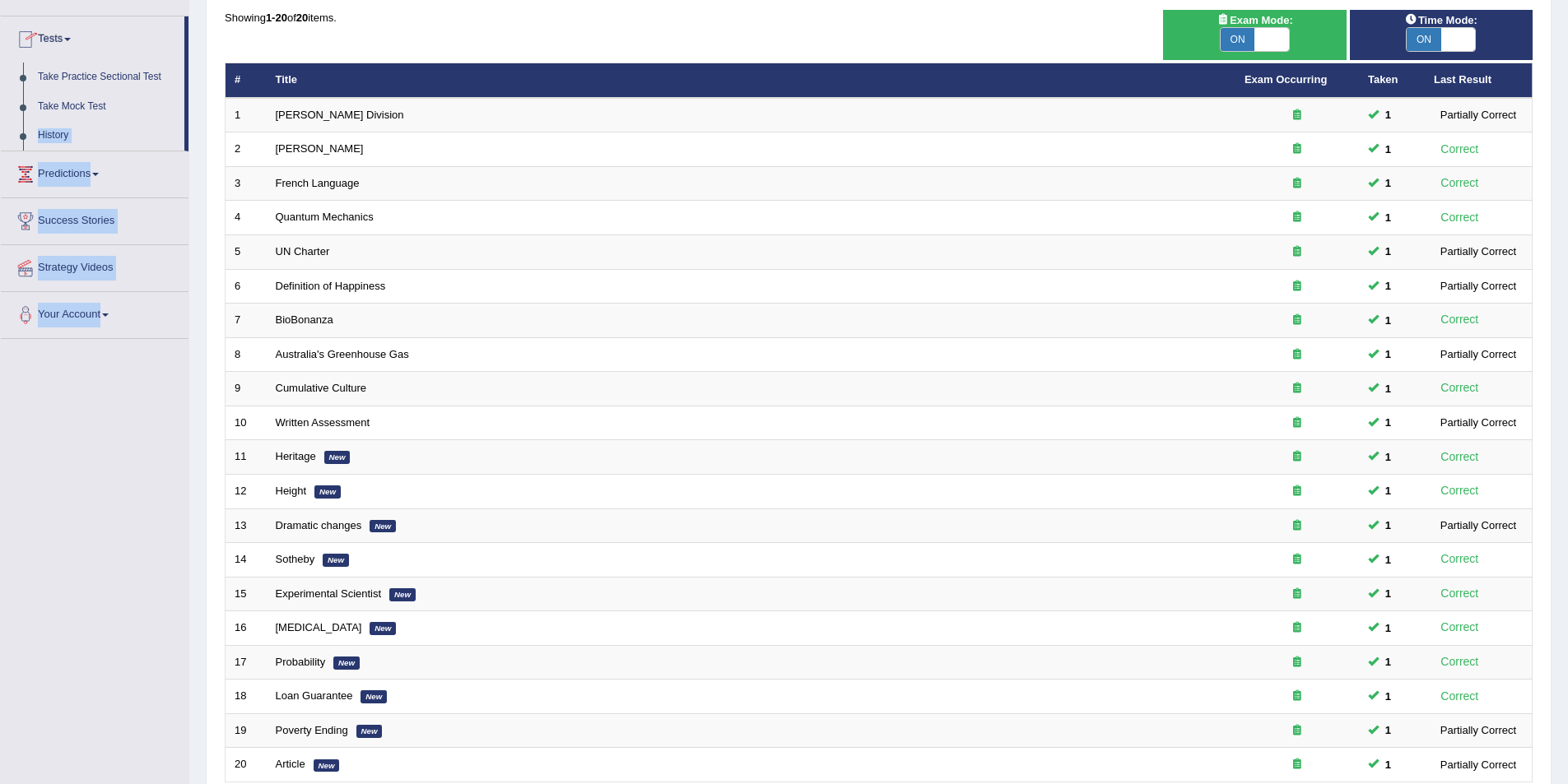
drag, startPoint x: 189, startPoint y: 86, endPoint x: 193, endPoint y: 63, distance: 23.3
click at [192, 67] on div "Toggle navigation Home Practice Questions Speaking Practice Read Aloud Repeat S…" at bounding box center [784, 350] width 1568 height 1016
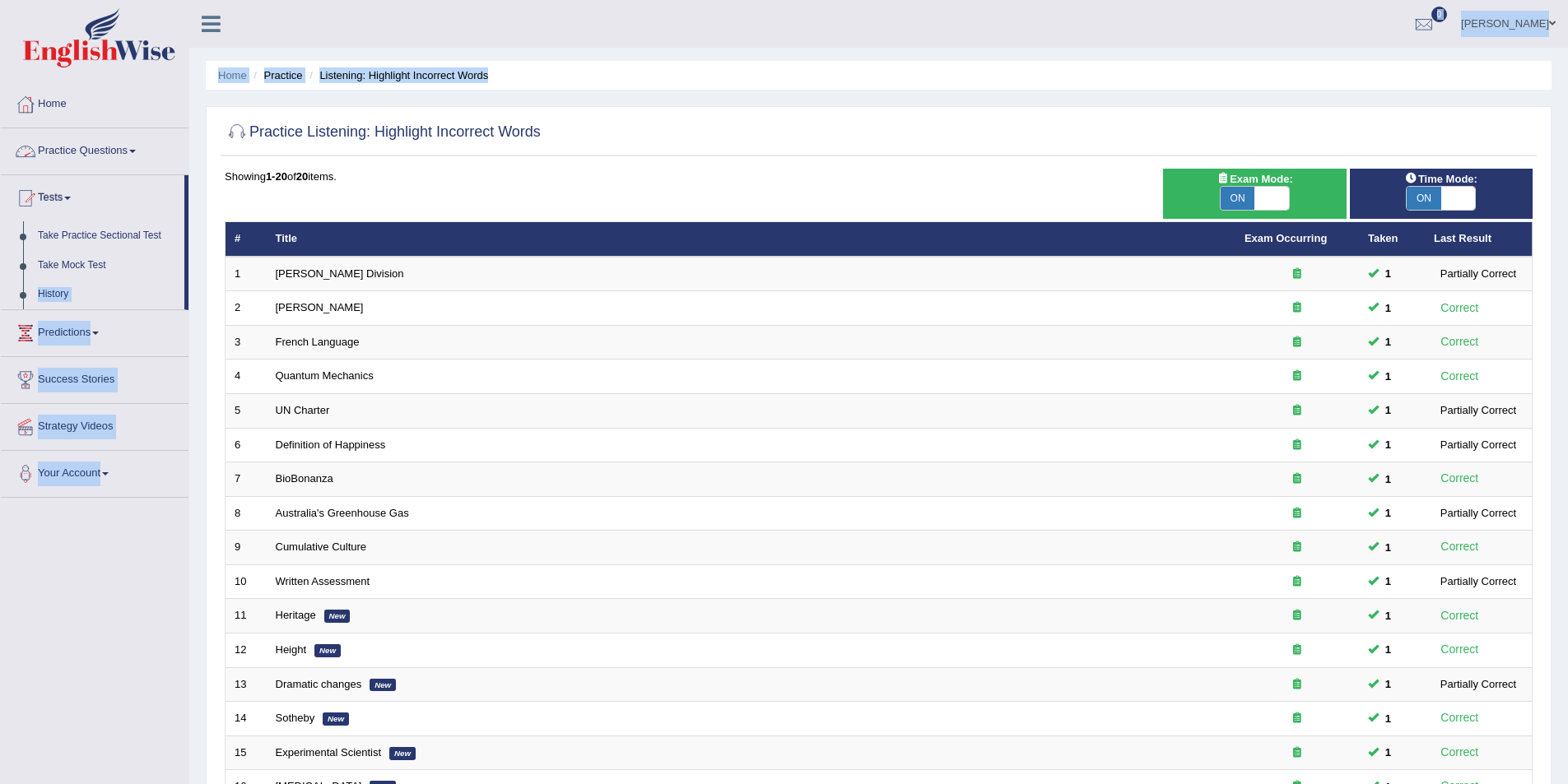
click at [135, 148] on link "Practice Questions" at bounding box center [94, 148] width 187 height 42
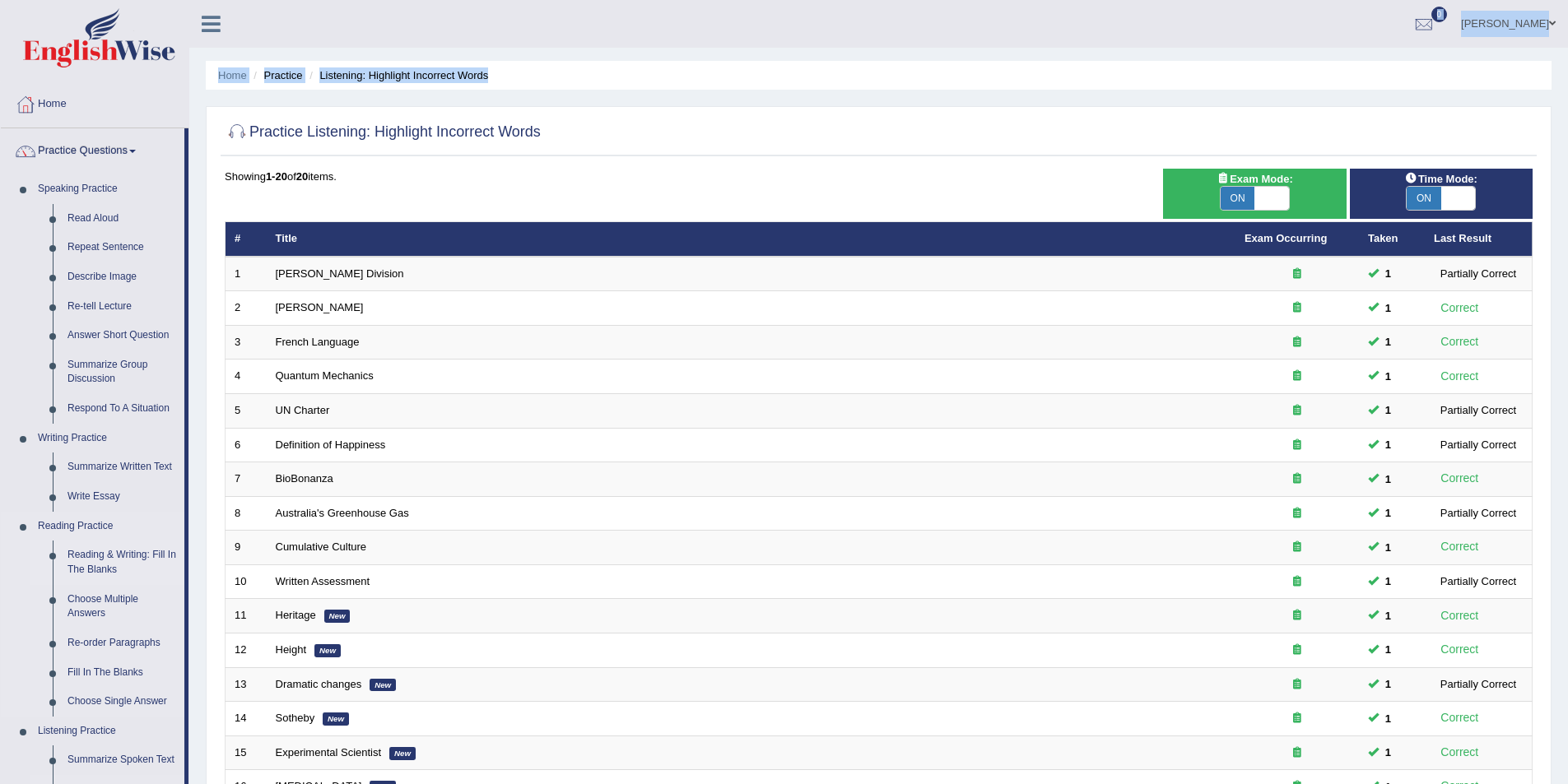
click at [99, 552] on link "Reading & Writing: Fill In The Blanks" at bounding box center [122, 562] width 125 height 43
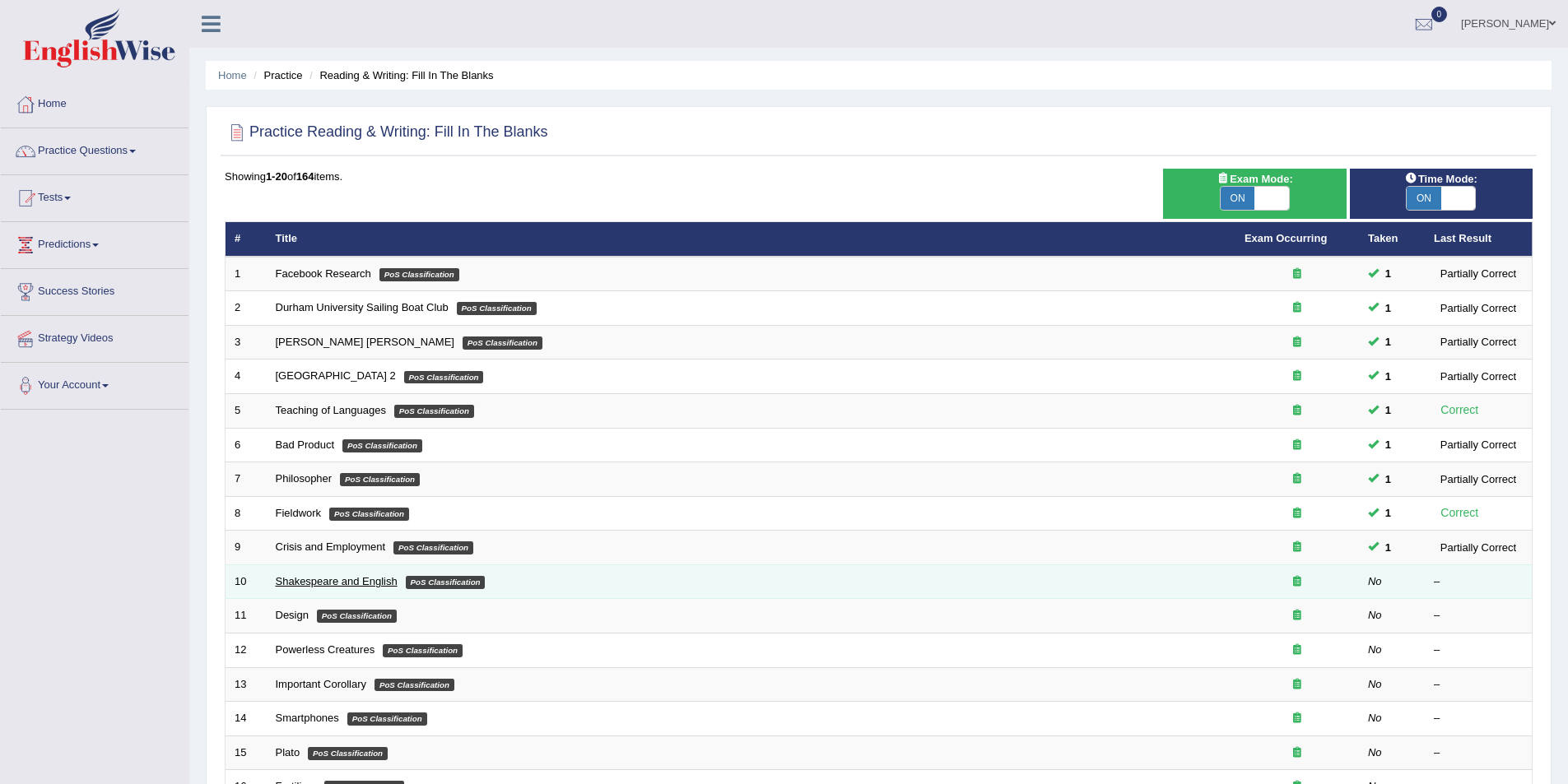
click at [350, 580] on link "Shakespeare and English" at bounding box center [337, 580] width 122 height 12
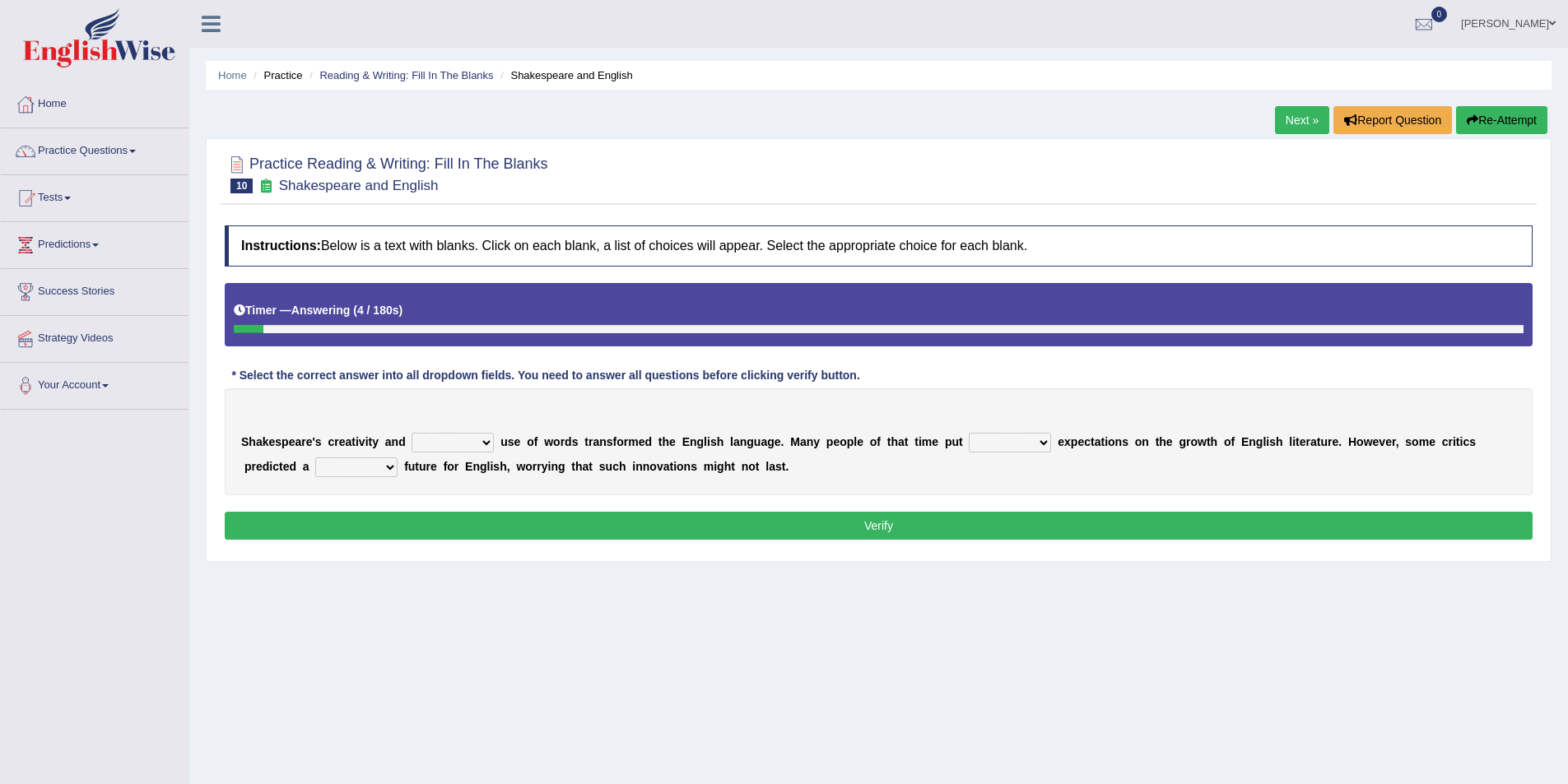
click at [476, 439] on select "idealized intensive fancied inventive" at bounding box center [452, 442] width 82 height 19
select select "inventive"
click at [412, 433] on select "idealized intensive fancied inventive" at bounding box center [452, 442] width 82 height 19
click at [989, 440] on select "wide much high more" at bounding box center [1010, 442] width 82 height 19
select select "high"
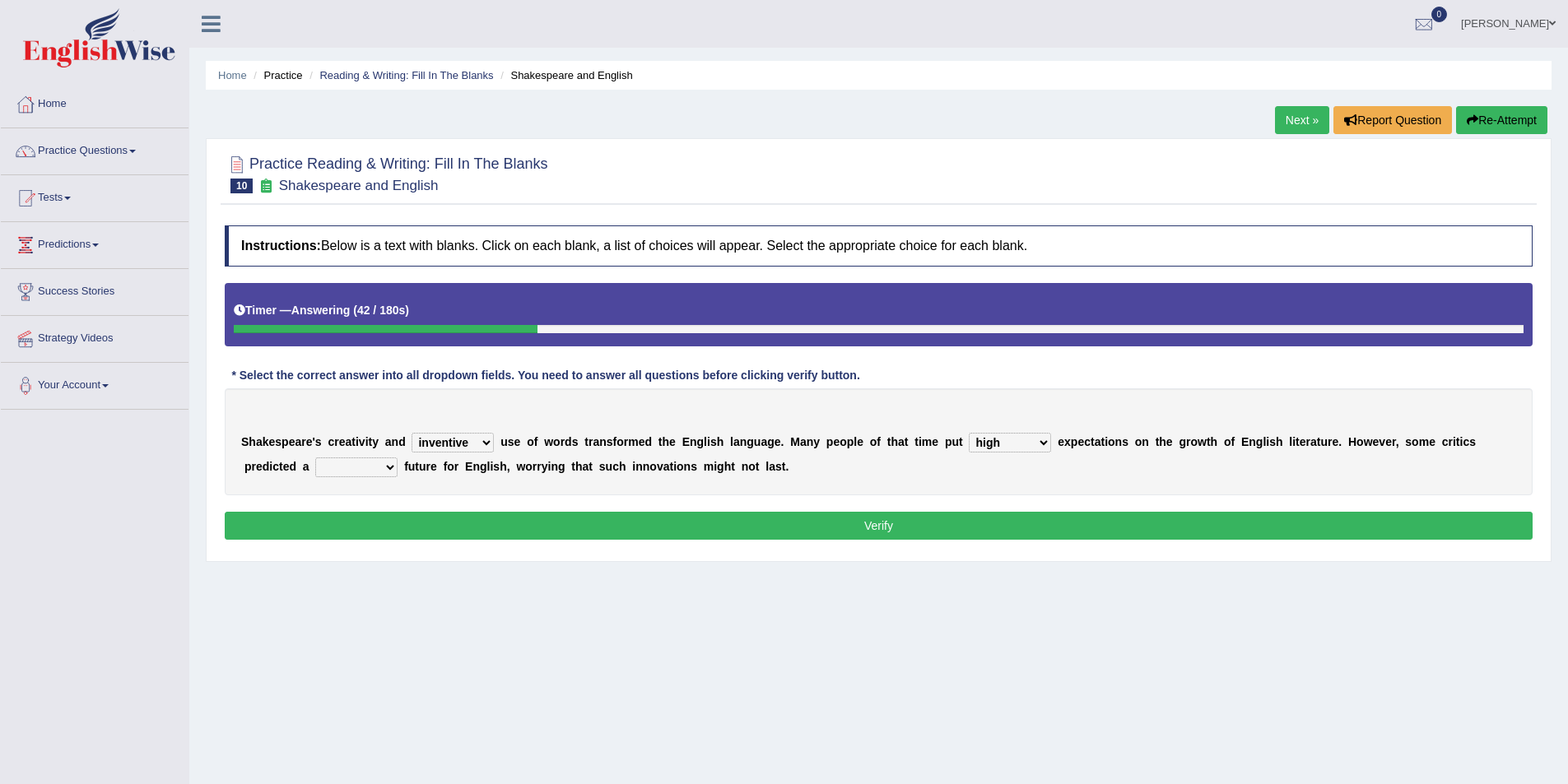
click at [969, 433] on select "wide much high more" at bounding box center [1010, 442] width 82 height 19
click at [318, 467] on select "monetary promising irresistible daunting" at bounding box center [356, 467] width 82 height 19
select select "daunting"
click at [316, 457] on select "monetary promising irresistible daunting" at bounding box center [356, 467] width 82 height 19
click at [316, 468] on select "monetary promising irresistible daunting" at bounding box center [356, 467] width 82 height 19
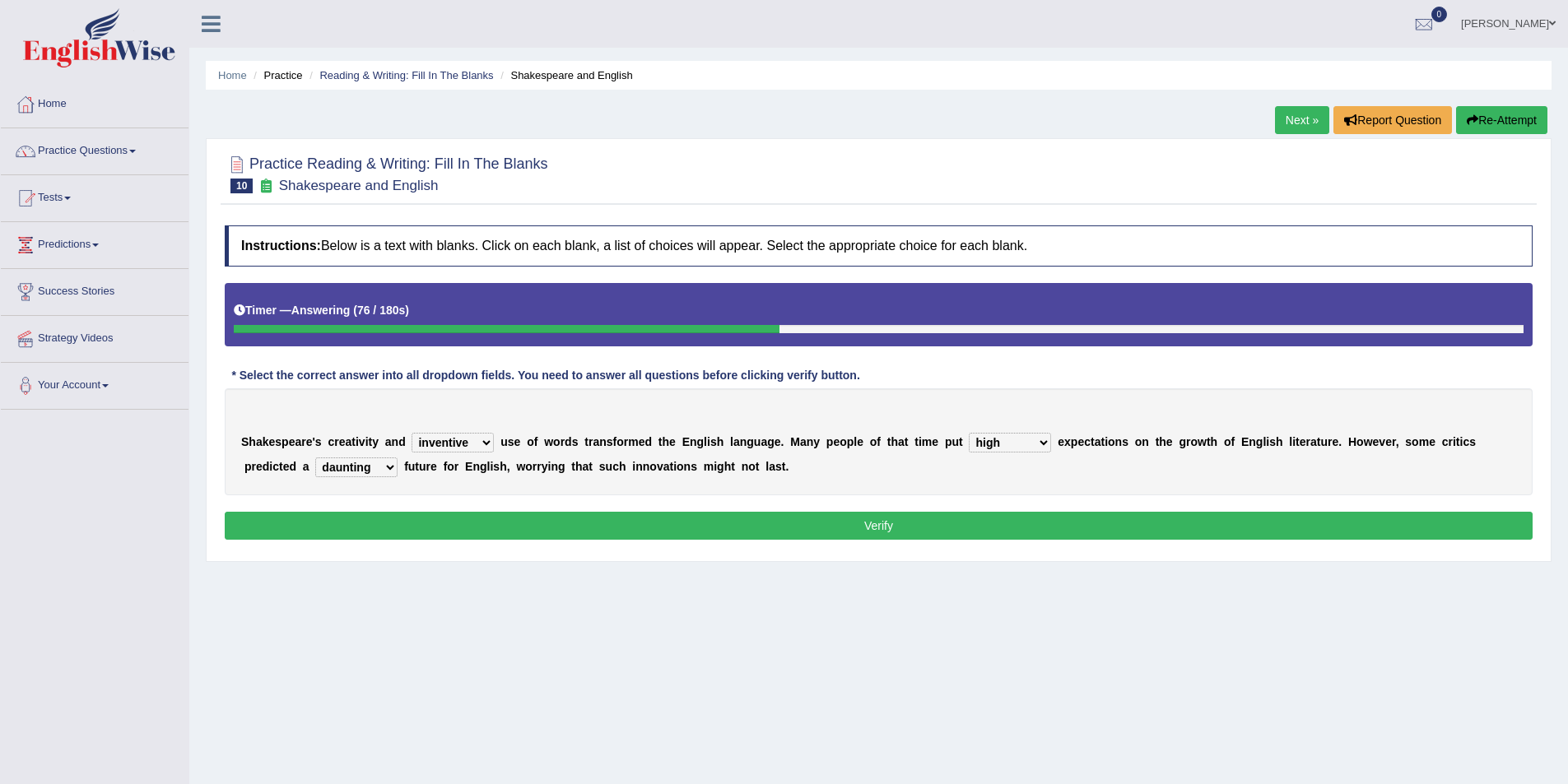
click at [316, 468] on select "monetary promising irresistible daunting" at bounding box center [356, 467] width 82 height 19
click at [473, 439] on select "idealized intensive fancied inventive" at bounding box center [452, 442] width 82 height 19
click at [474, 439] on select "idealized intensive fancied inventive" at bounding box center [452, 442] width 82 height 19
click at [316, 459] on select "monetary promising irresistible daunting" at bounding box center [356, 467] width 82 height 19
click at [316, 457] on select "monetary promising irresistible daunting" at bounding box center [356, 467] width 82 height 19
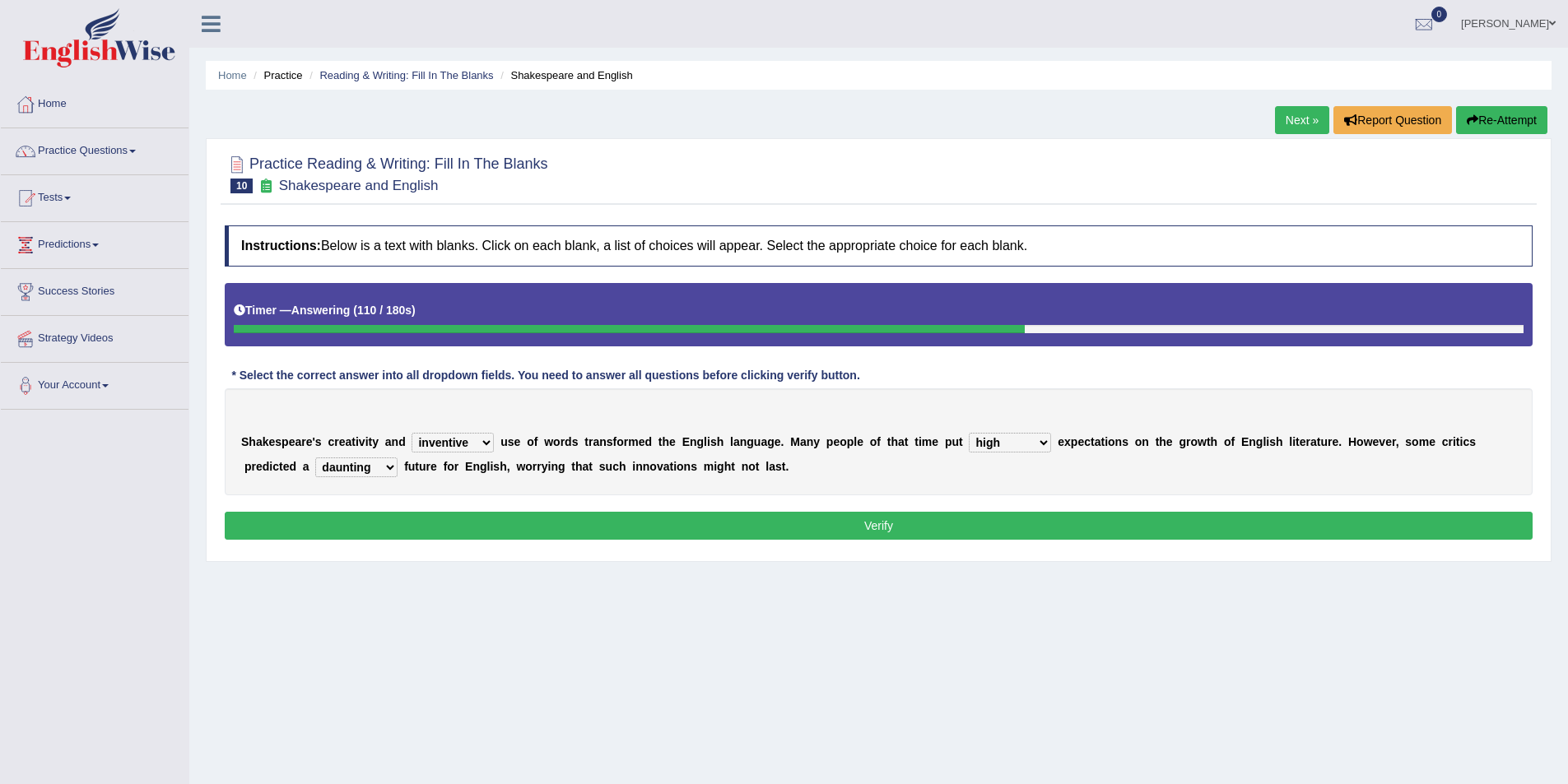
click at [882, 528] on button "Verify" at bounding box center [878, 526] width 1308 height 28
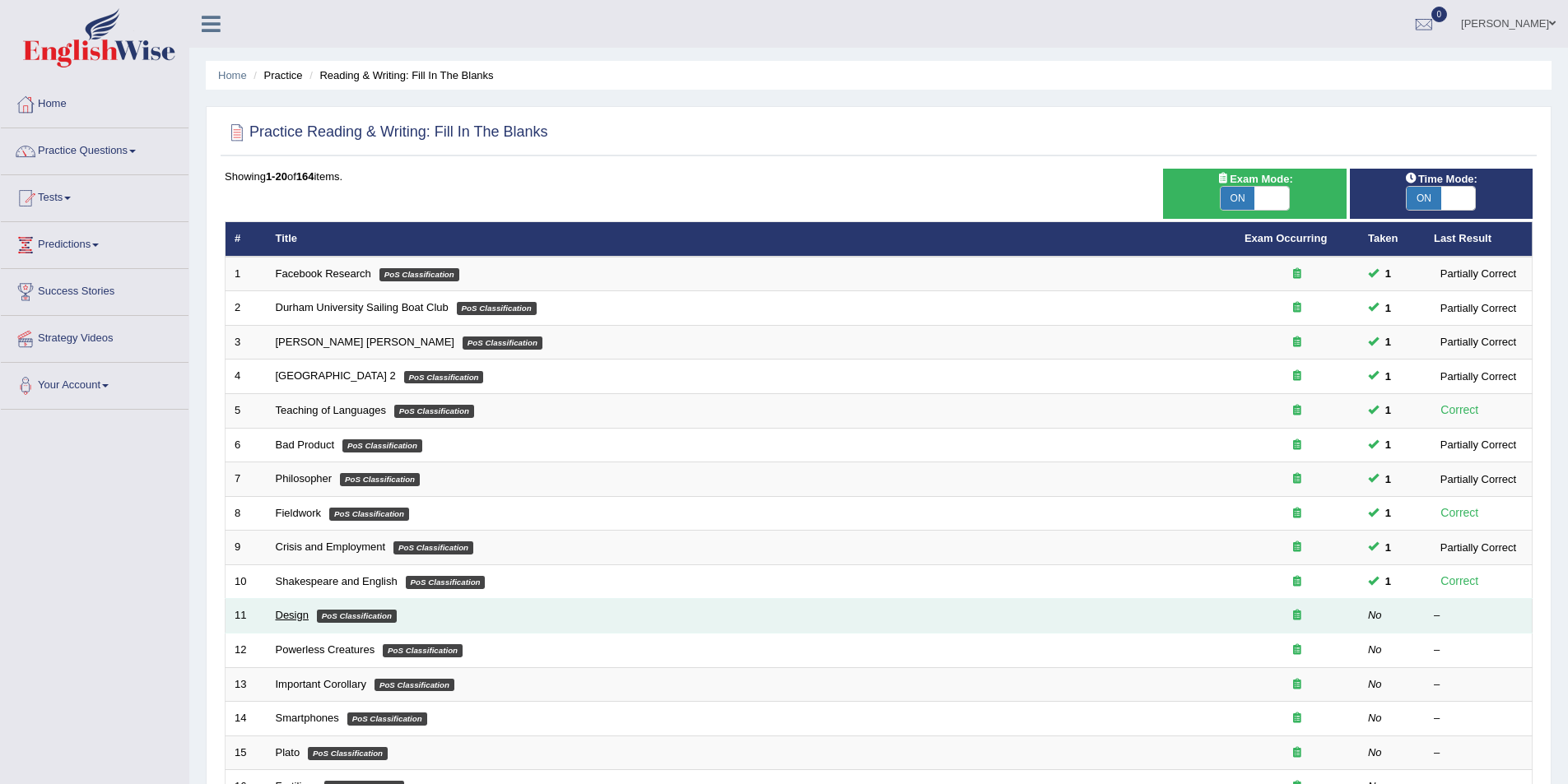
click at [287, 616] on link "Design" at bounding box center [293, 614] width 33 height 12
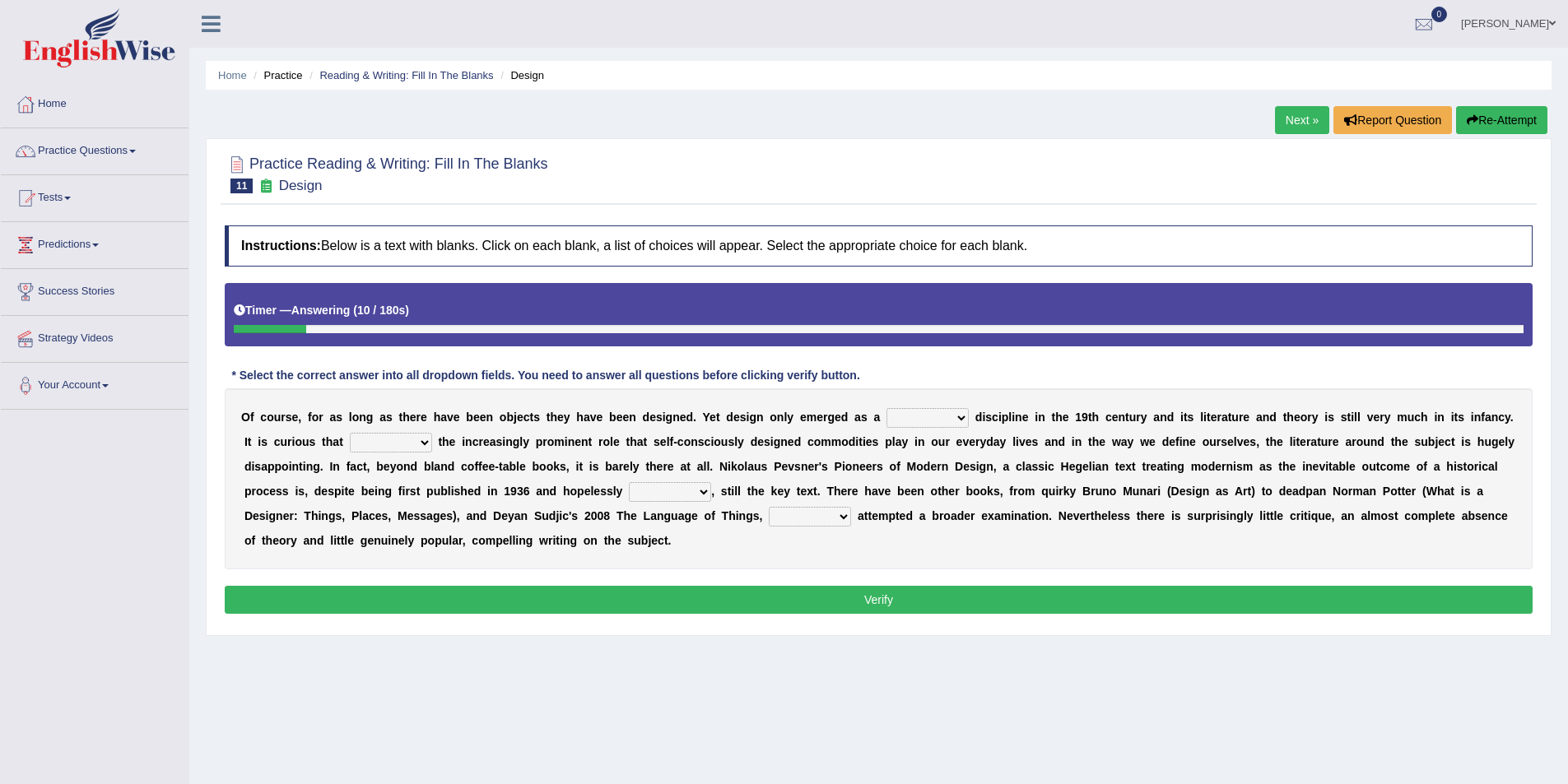
click at [914, 418] on select "bilateral ubiquitous foremost dedicated" at bounding box center [927, 417] width 82 height 19
select select "dedicated"
click at [886, 408] on select "bilateral ubiquitous foremost dedicated" at bounding box center [927, 417] width 82 height 19
click at [908, 413] on select "bilateral ubiquitous foremost dedicated" at bounding box center [927, 417] width 82 height 19
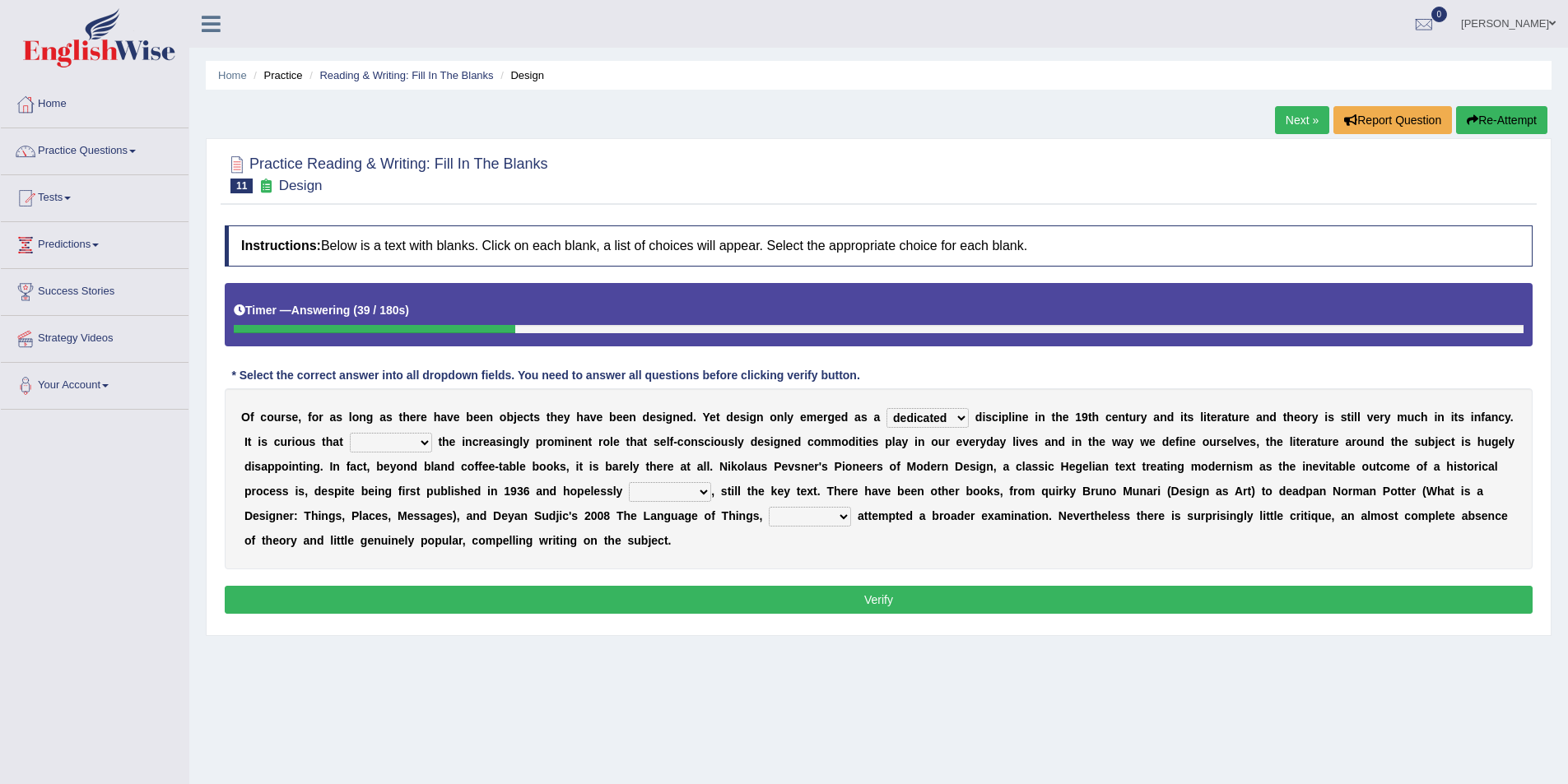
click at [350, 438] on select "since despite within through" at bounding box center [390, 442] width 82 height 19
click at [350, 433] on select "since despite within through" at bounding box center [390, 442] width 82 height 19
click at [350, 437] on select "since despite within through" at bounding box center [390, 442] width 82 height 19
select select "since"
click at [350, 433] on select "since despite within through" at bounding box center [390, 442] width 82 height 19
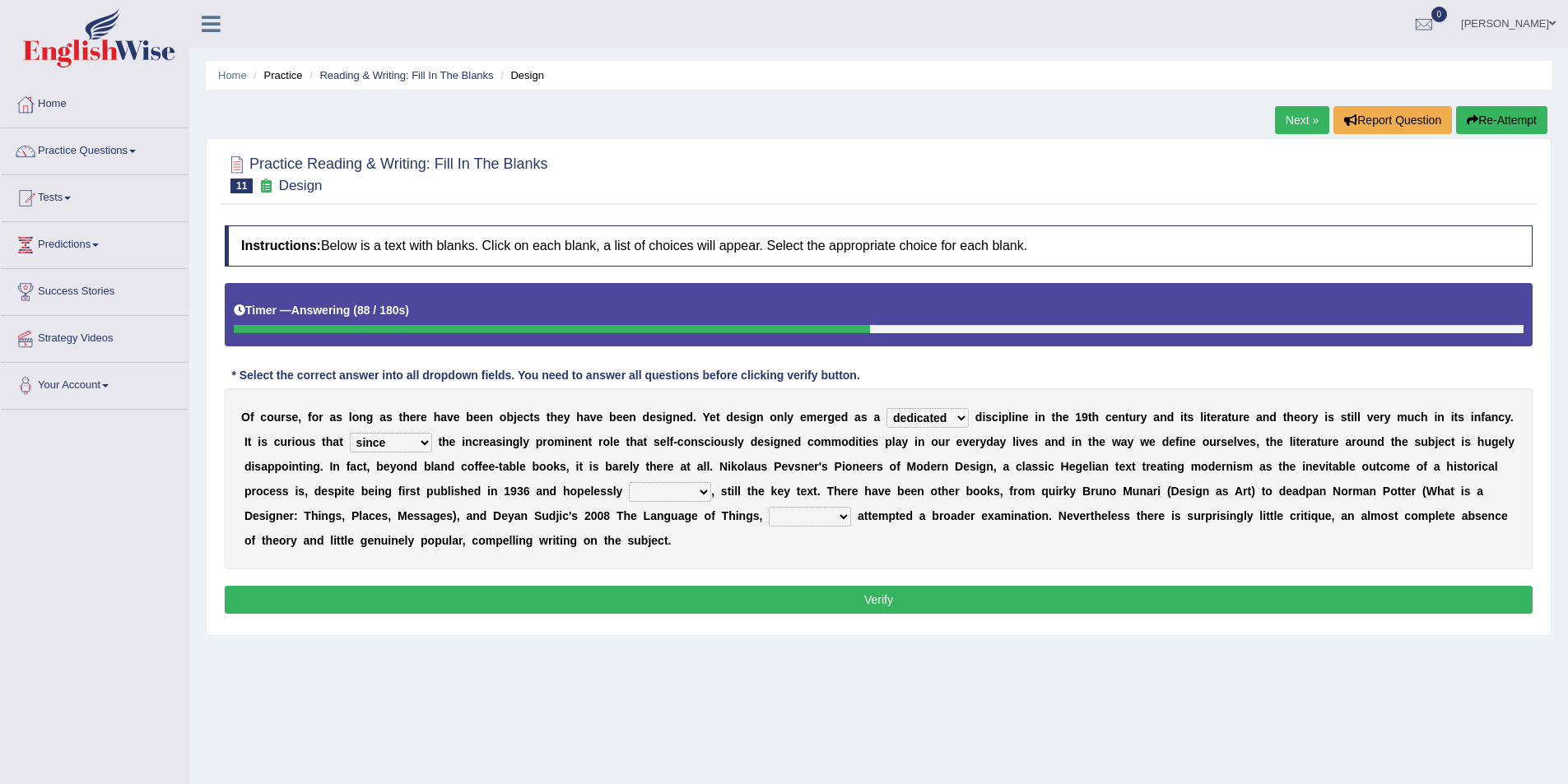
click at [628, 491] on select "dates dating date dated" at bounding box center [669, 492] width 82 height 19
select select "dated"
click at [628, 482] on select "dates dating date dated" at bounding box center [669, 492] width 82 height 19
click at [769, 513] on select "which then however as" at bounding box center [809, 516] width 82 height 19
click at [769, 506] on select "which then however as" at bounding box center [809, 516] width 82 height 19
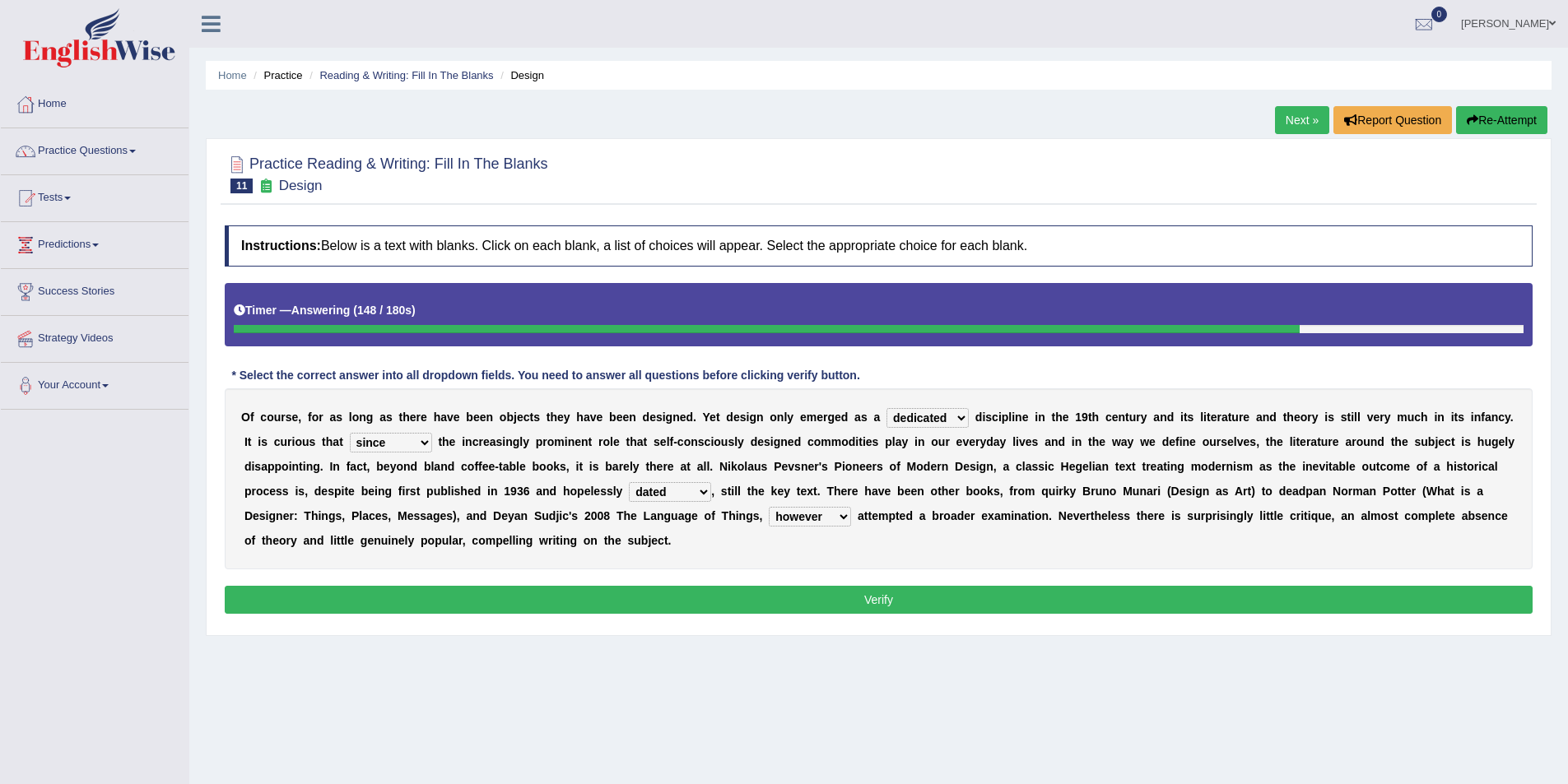
click at [769, 515] on select "which then however as" at bounding box center [809, 516] width 82 height 19
select select "which"
click at [769, 506] on select "which then however as" at bounding box center [809, 516] width 82 height 19
click at [769, 514] on select "which then however as" at bounding box center [809, 516] width 82 height 19
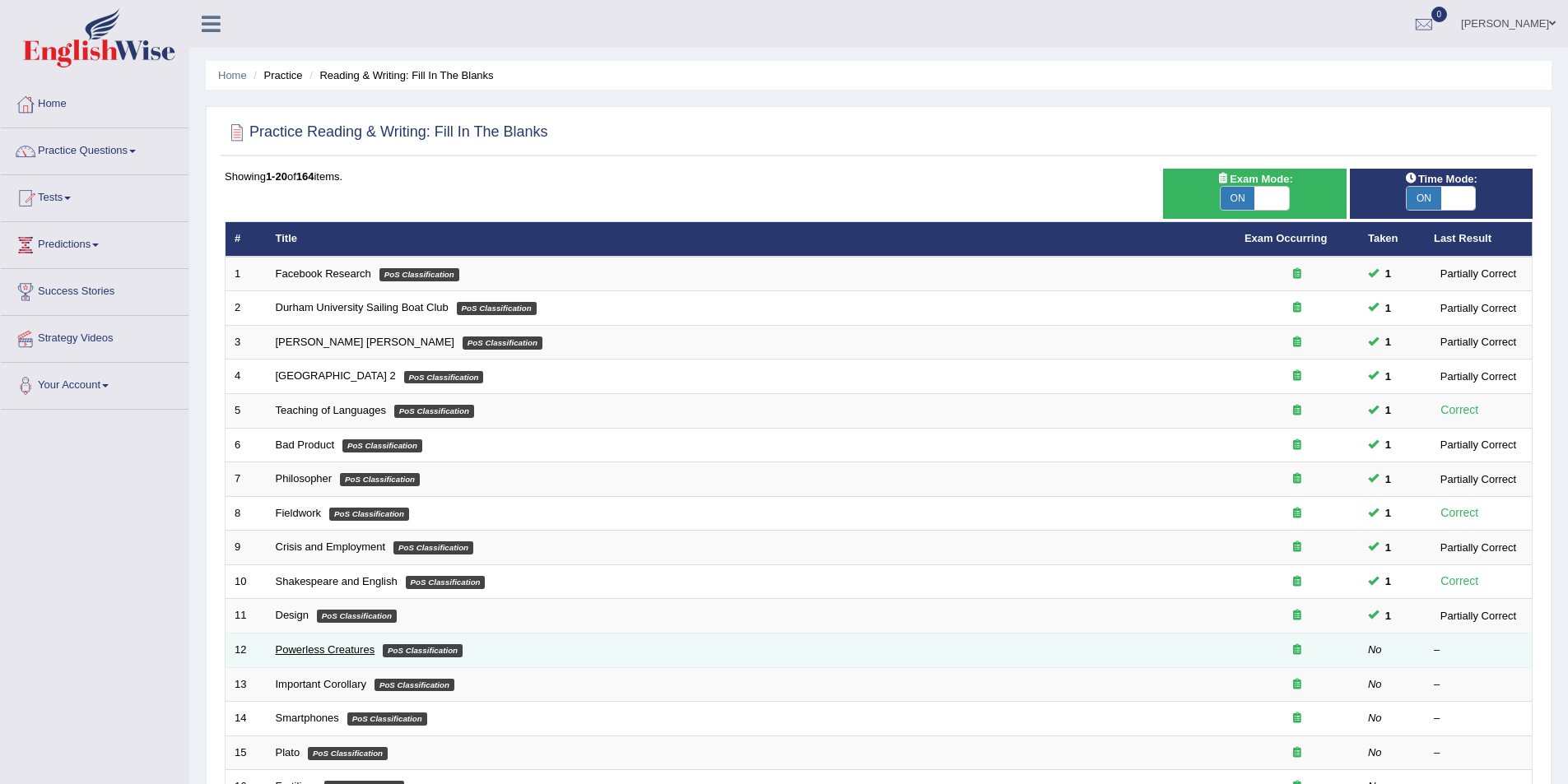
click at [315, 644] on link "Powerless Creatures" at bounding box center [326, 648] width 100 height 12
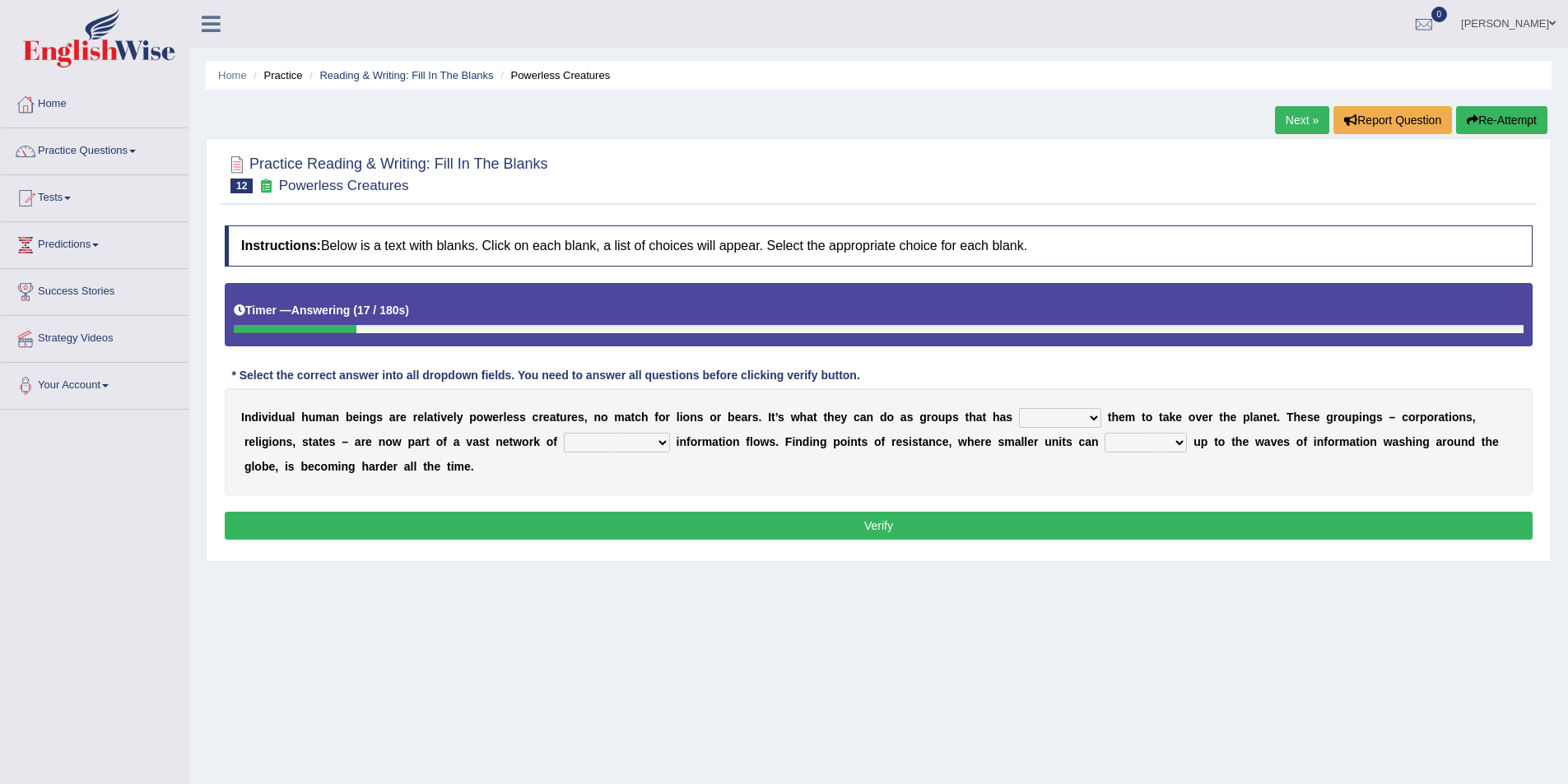
click at [1031, 421] on select "enabled contended embodied conjured" at bounding box center [1059, 417] width 82 height 19
select select "enabled"
click at [1019, 408] on select "enabled contended embodied conjured" at bounding box center [1059, 417] width 82 height 19
click at [564, 440] on select "interconnected overlapping fastened exploited" at bounding box center [616, 442] width 106 height 19
select select "exploited"
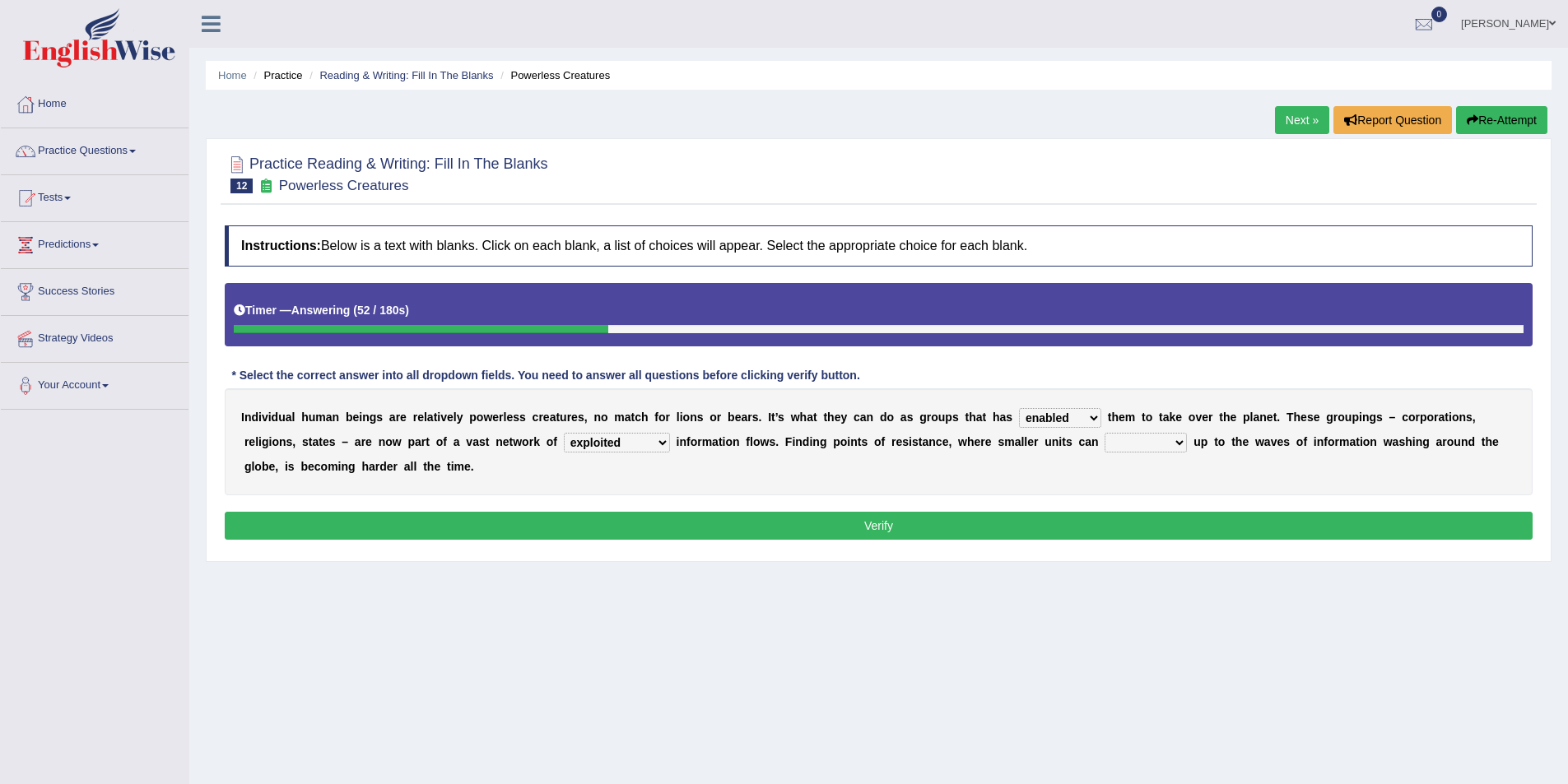
click at [564, 433] on select "interconnected overlapping fastened exploited" at bounding box center [616, 442] width 106 height 19
click at [1105, 436] on select "stand raise hail pump" at bounding box center [1145, 442] width 82 height 19
click at [1105, 433] on select "stand raise hail pump" at bounding box center [1145, 442] width 82 height 19
click at [1105, 439] on select "stand raise hail pump" at bounding box center [1145, 442] width 82 height 19
select select "stand"
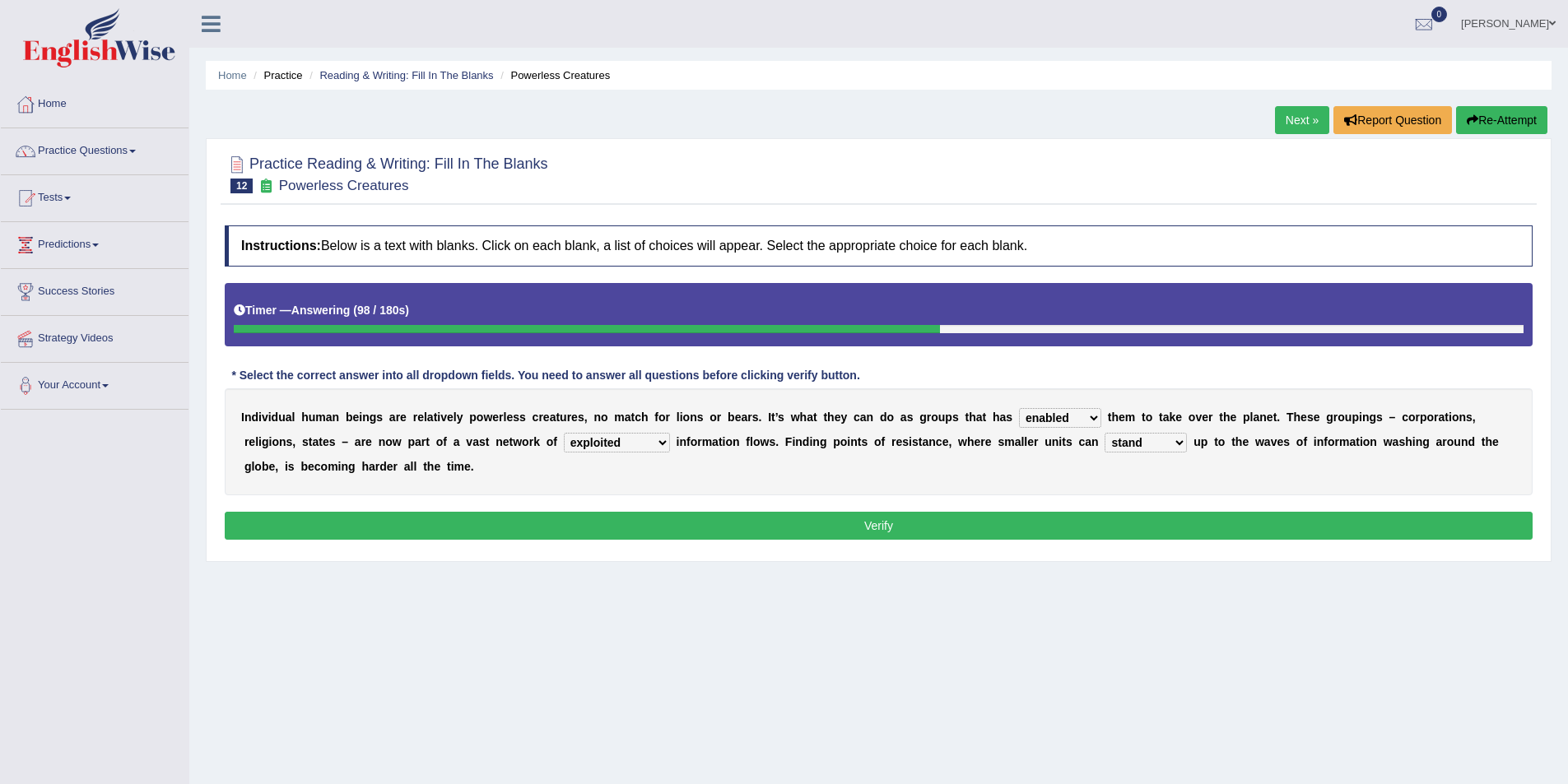
click at [1105, 433] on select "stand raise hail pump" at bounding box center [1145, 442] width 82 height 19
click at [1027, 418] on select "enabled contended embodied conjured" at bounding box center [1059, 417] width 82 height 19
click at [564, 443] on select "interconnected overlapping fastened exploited" at bounding box center [616, 442] width 106 height 19
click at [564, 433] on select "interconnected overlapping fastened exploited" at bounding box center [616, 442] width 106 height 19
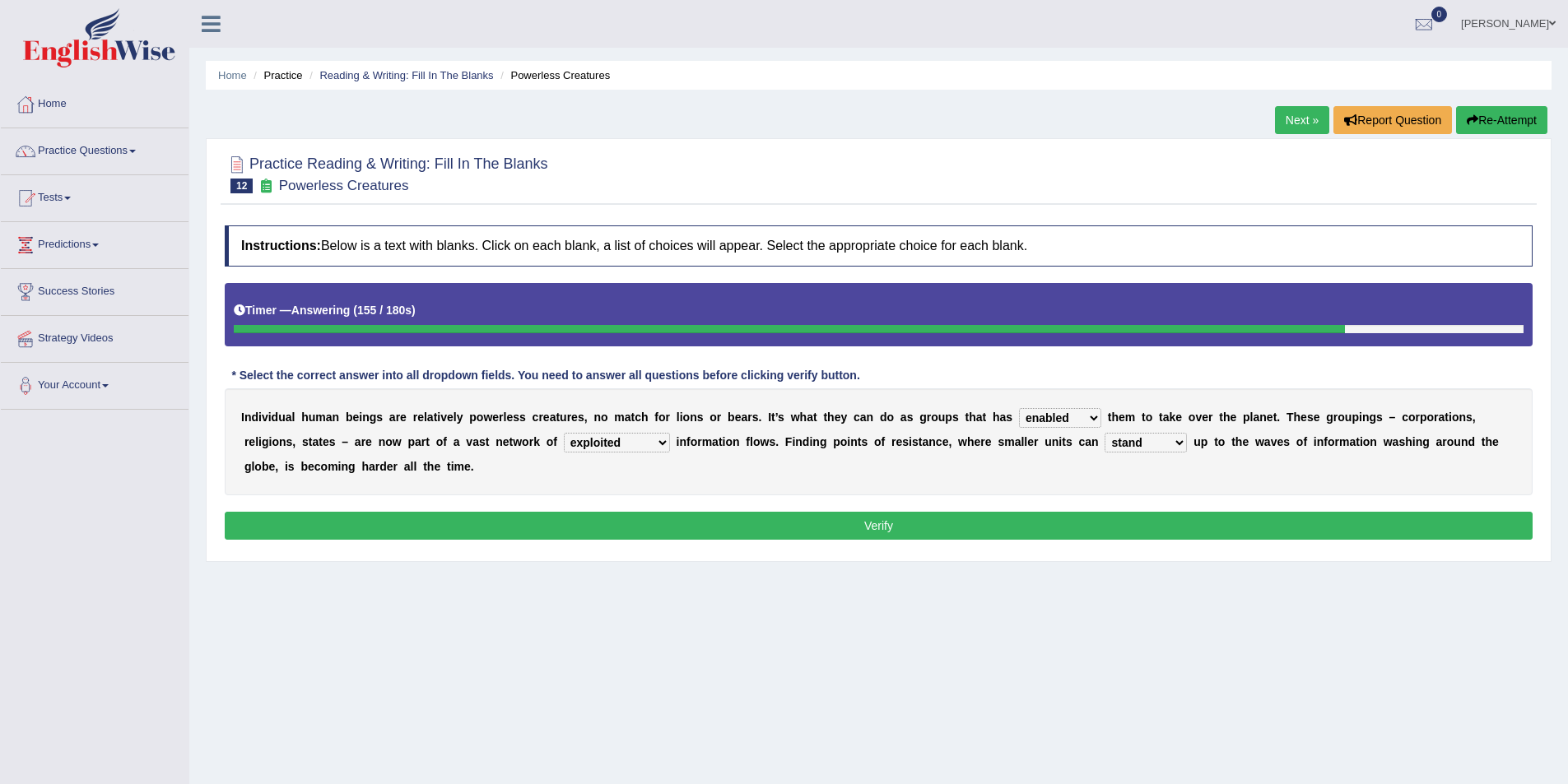
click at [564, 444] on select "interconnected overlapping fastened exploited" at bounding box center [616, 442] width 106 height 19
select select "fastened"
click at [564, 433] on select "interconnected overlapping fastened exploited" at bounding box center [616, 442] width 106 height 19
click at [553, 476] on div "Instructions: Below is a text with blanks. Click on each blank, a list of choic…" at bounding box center [879, 385] width 1316 height 336
click at [1105, 440] on select "stand raise hail pump" at bounding box center [1145, 442] width 82 height 19
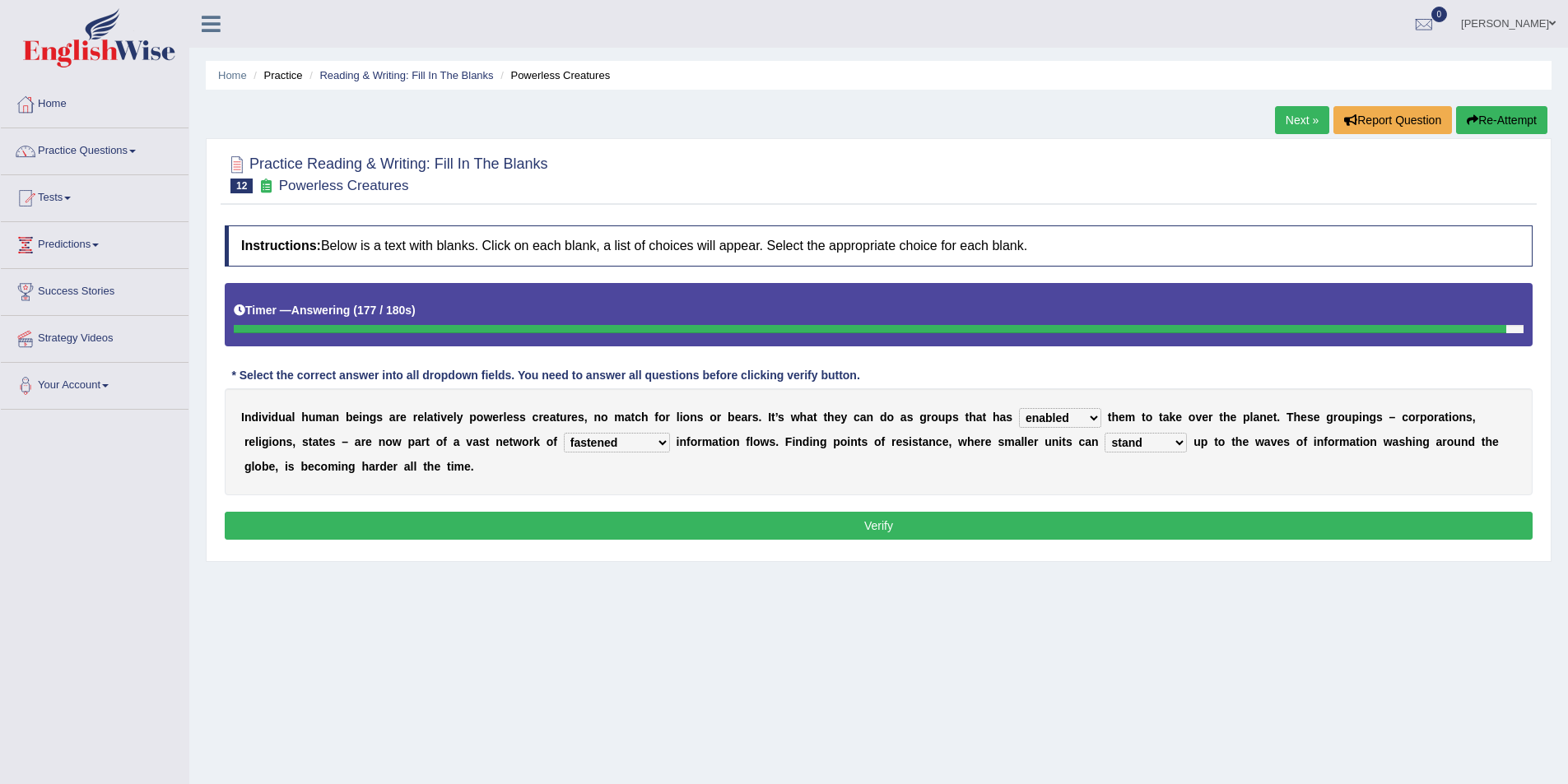
click at [1105, 440] on select "stand raise hail pump" at bounding box center [1145, 442] width 82 height 19
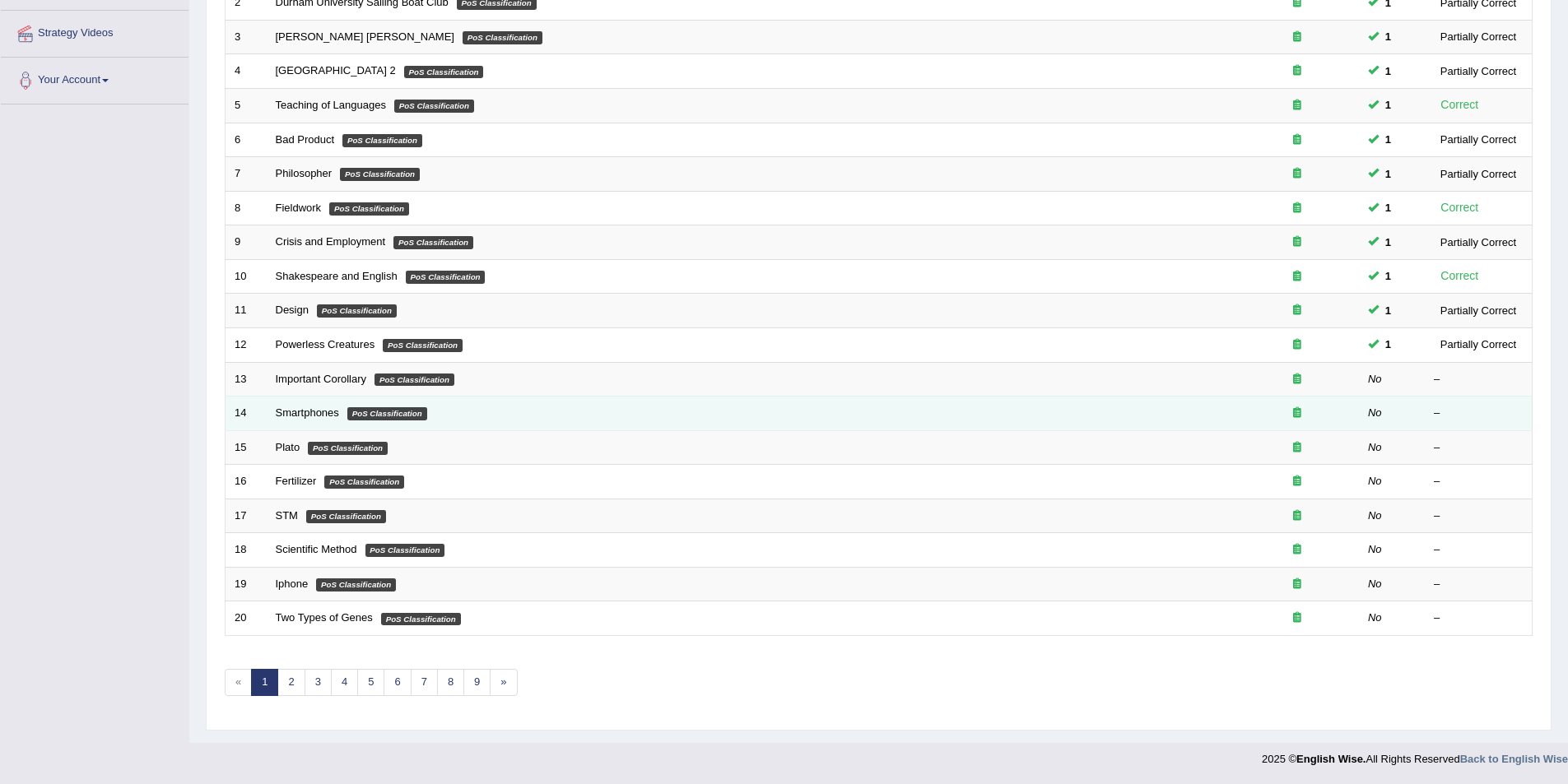
scroll to position [141, 0]
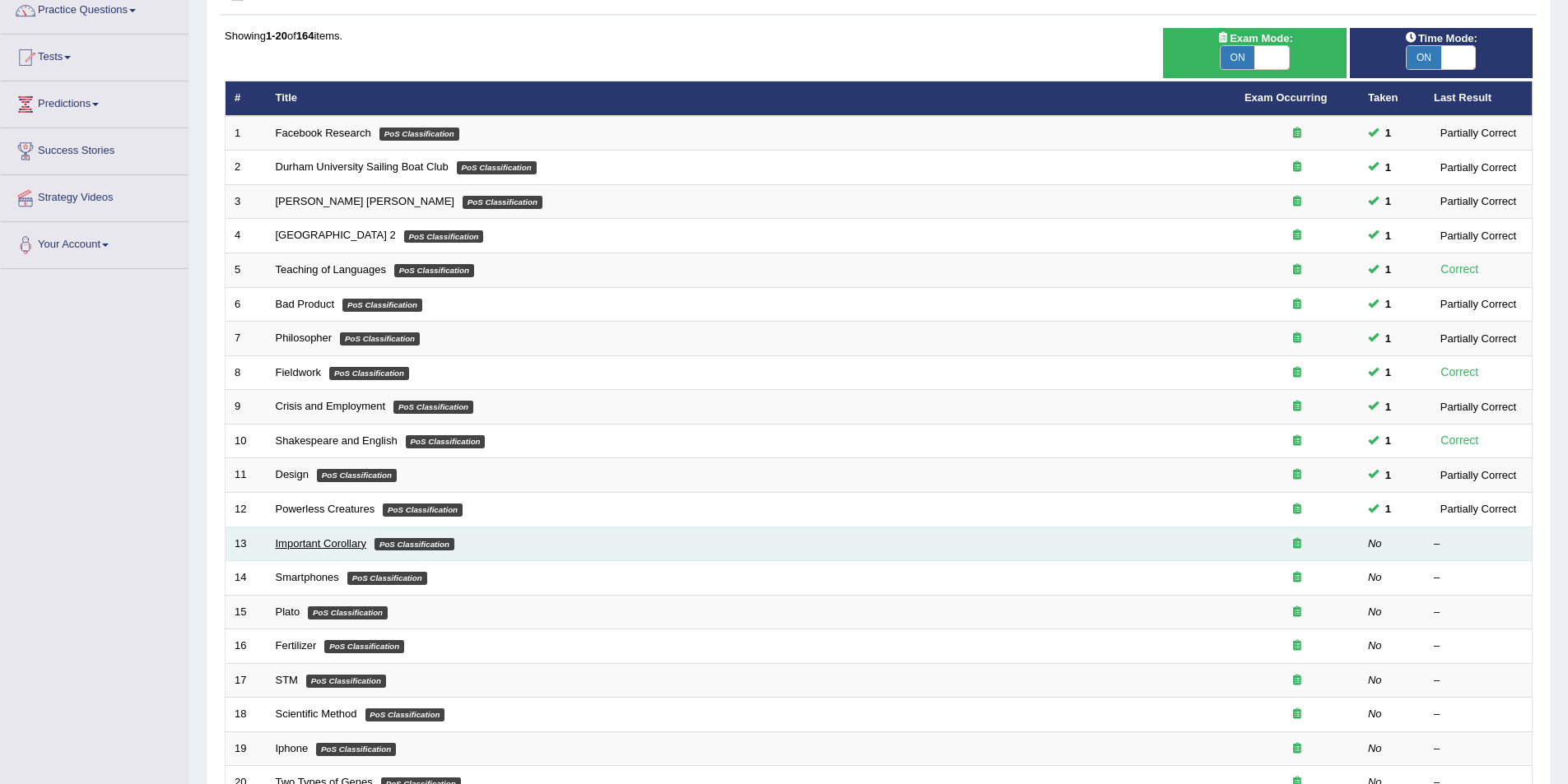
click at [317, 543] on link "Important Corollary" at bounding box center [321, 542] width 91 height 12
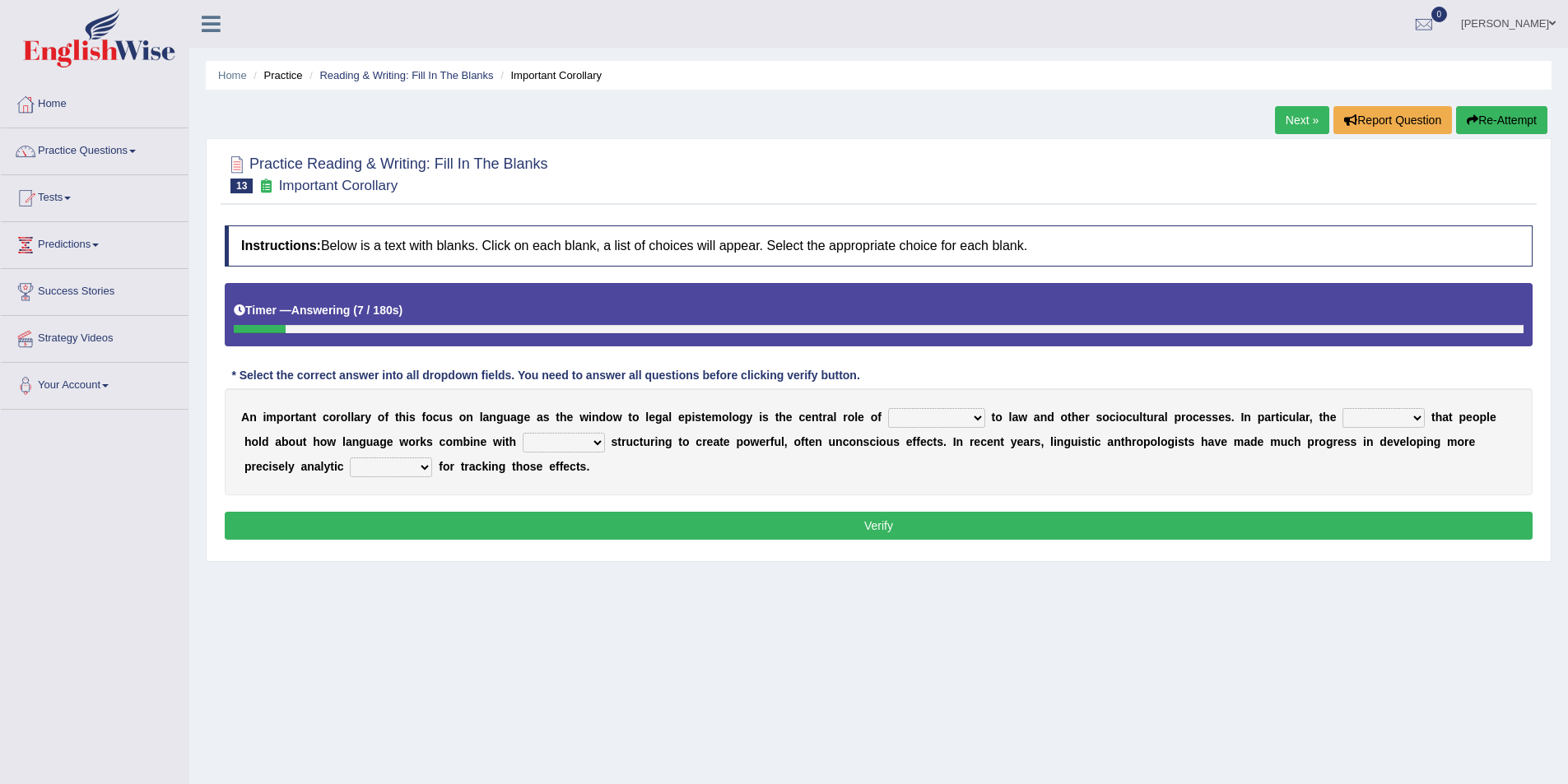
click at [925, 414] on select "discourse epoch dialect acquaintance" at bounding box center [936, 417] width 97 height 19
